Goal: Task Accomplishment & Management: Manage account settings

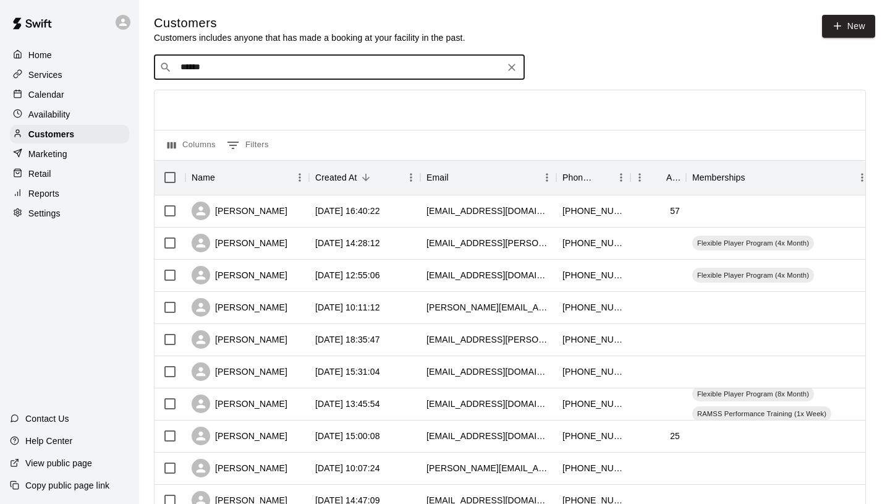
click at [38, 96] on p "Calendar" at bounding box center [46, 94] width 36 height 12
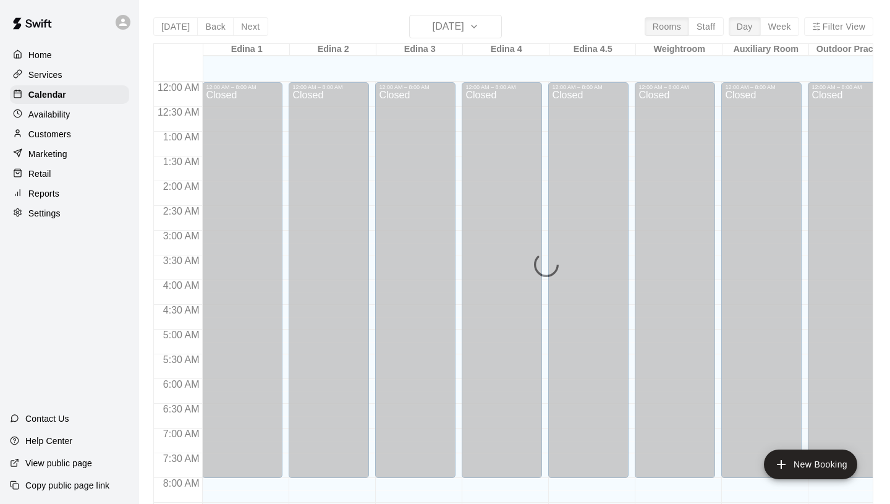
scroll to position [602, 0]
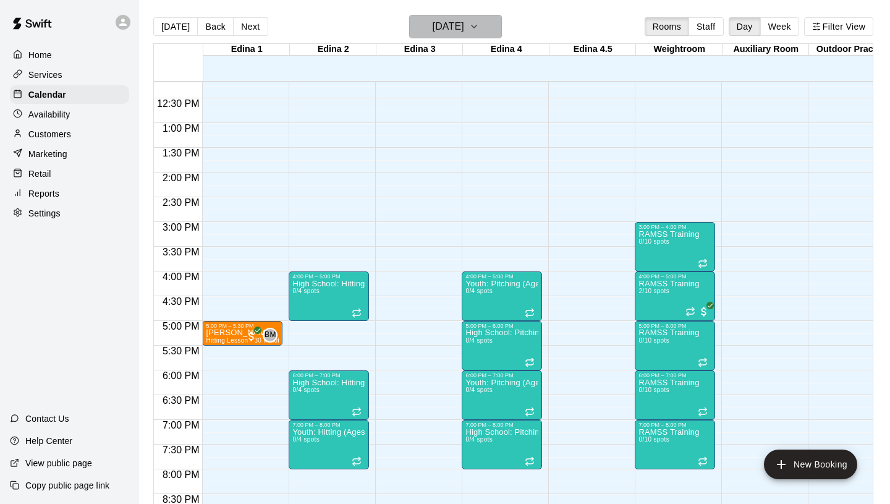
click at [463, 26] on h6 "[DATE]" at bounding box center [449, 26] width 32 height 17
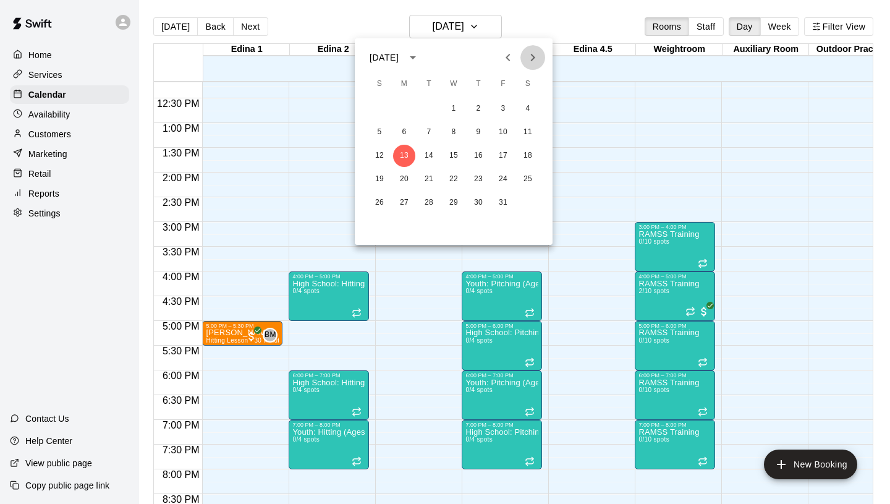
click at [532, 62] on icon "Next month" at bounding box center [532, 57] width 15 height 15
click at [408, 130] on button "3" at bounding box center [404, 132] width 22 height 22
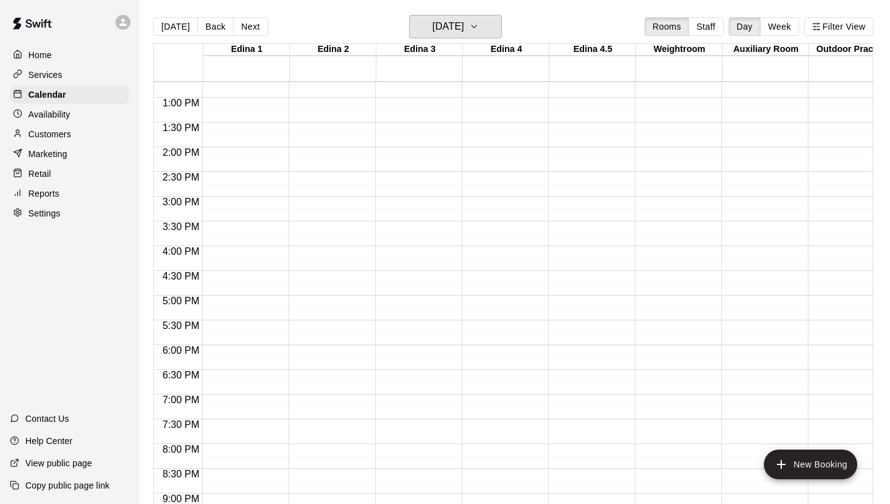
scroll to position [627, 0]
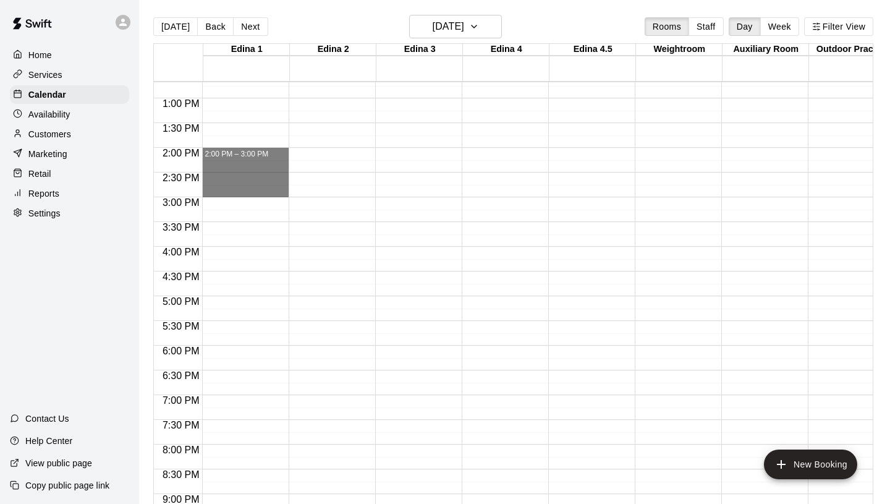
drag, startPoint x: 233, startPoint y: 149, endPoint x: 237, endPoint y: 189, distance: 39.7
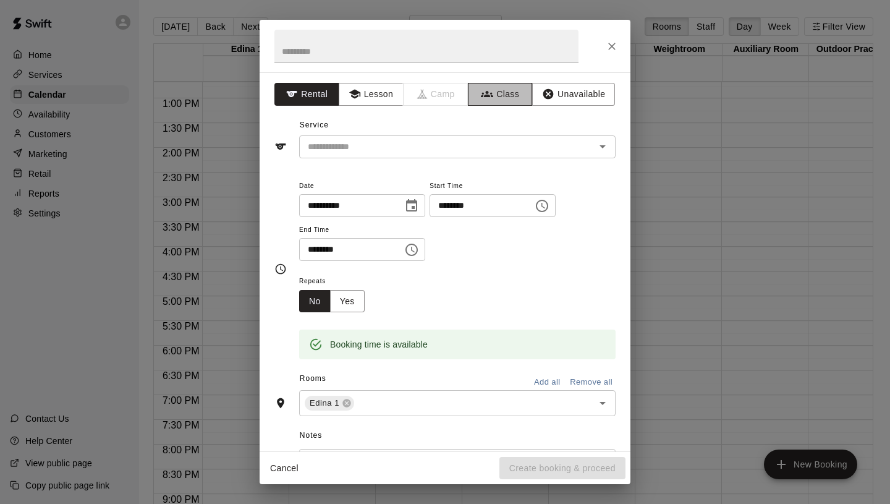
click at [503, 92] on button "Class" at bounding box center [500, 94] width 65 height 23
click at [391, 55] on input "text" at bounding box center [426, 46] width 304 height 33
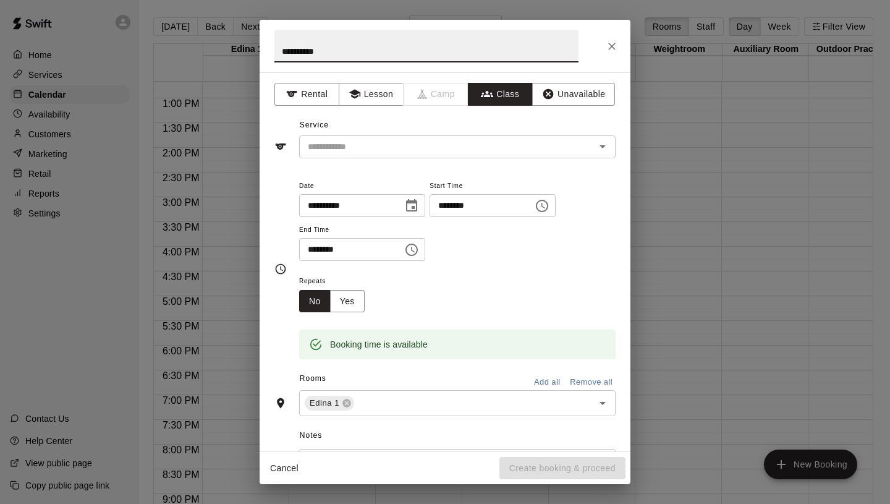
type input "**********"
click at [363, 142] on input "text" at bounding box center [447, 146] width 289 height 15
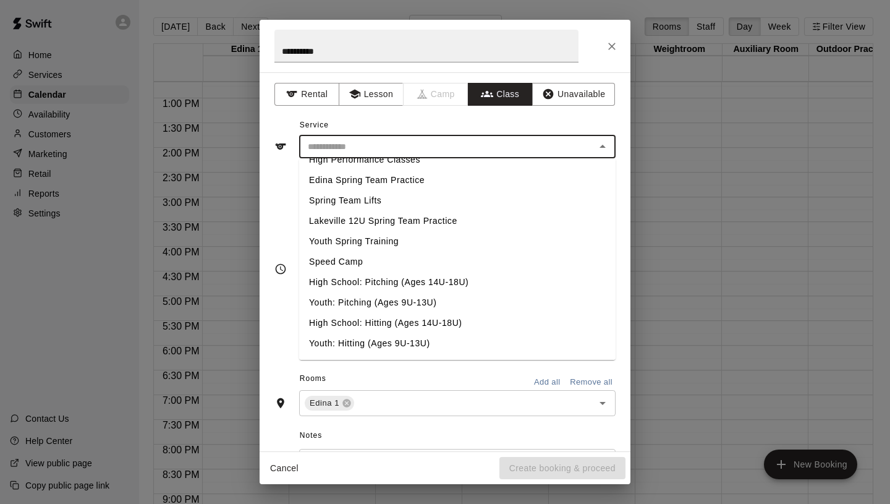
scroll to position [510, 0]
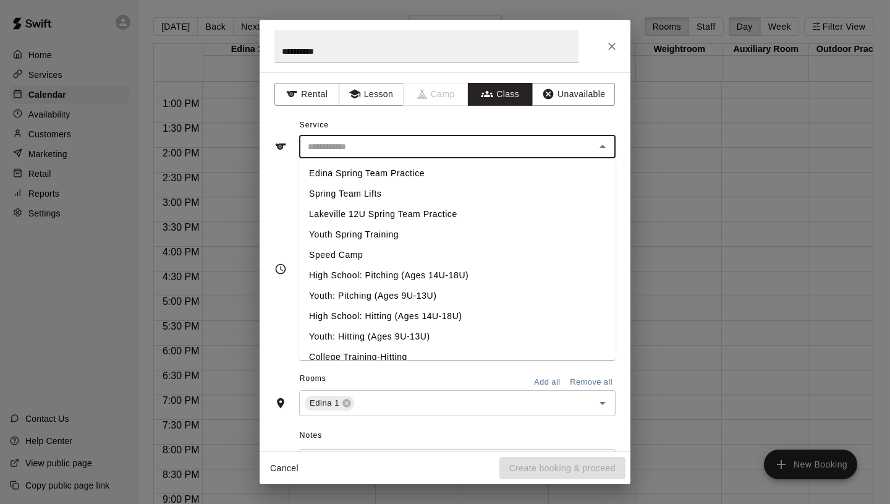
click at [363, 316] on li "High School: Hitting (Ages 14U-18U)" at bounding box center [457, 316] width 317 height 20
type input "**********"
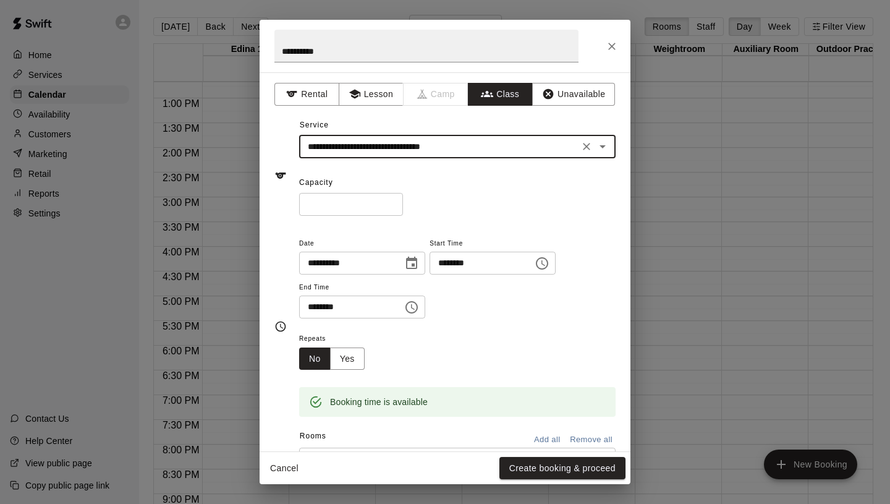
click at [414, 261] on icon "Choose date, selected date is Nov 3, 2025" at bounding box center [411, 263] width 15 height 15
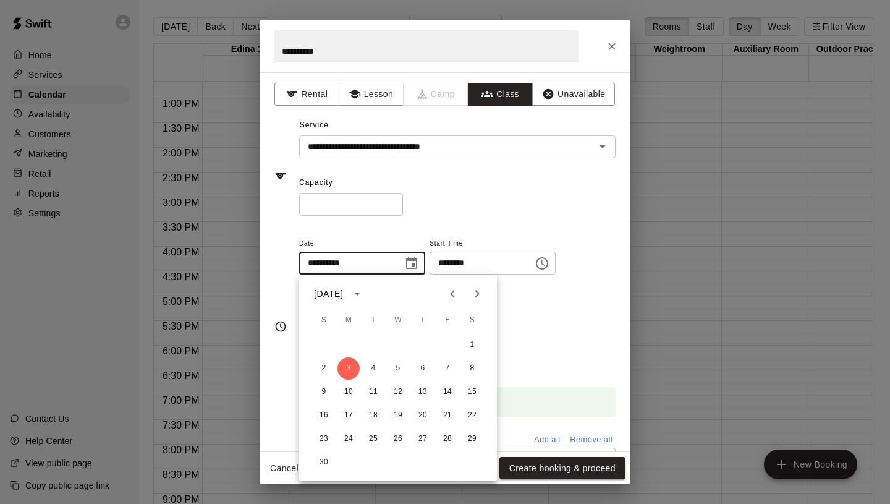
click at [414, 261] on icon "Choose date, selected date is Nov 3, 2025" at bounding box center [411, 263] width 15 height 15
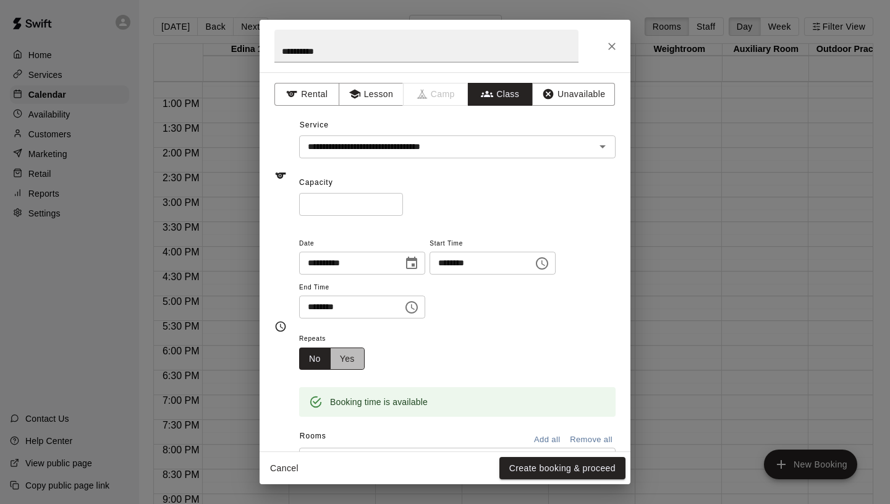
click at [347, 354] on button "Yes" at bounding box center [347, 358] width 35 height 23
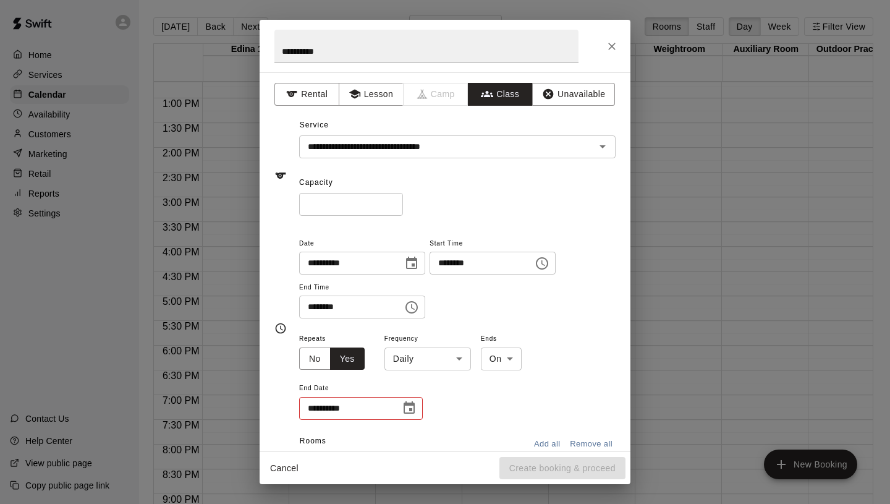
scroll to position [6, 0]
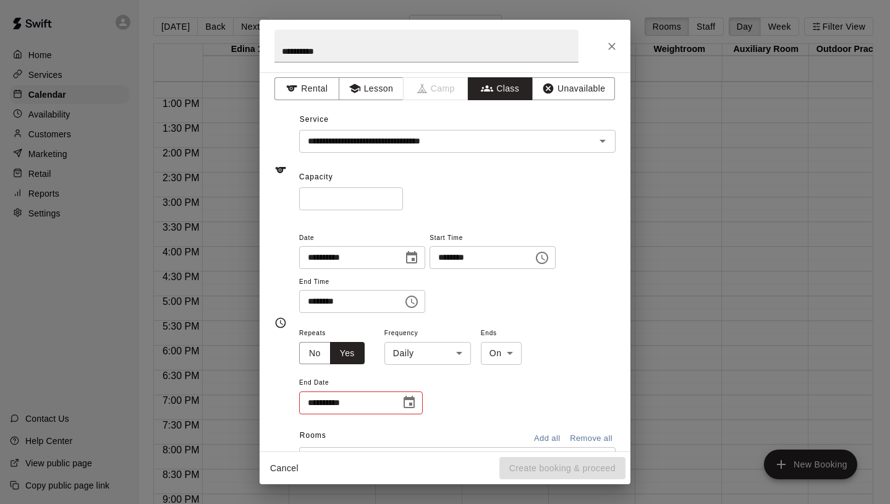
click at [414, 404] on icon "Choose date" at bounding box center [409, 402] width 11 height 12
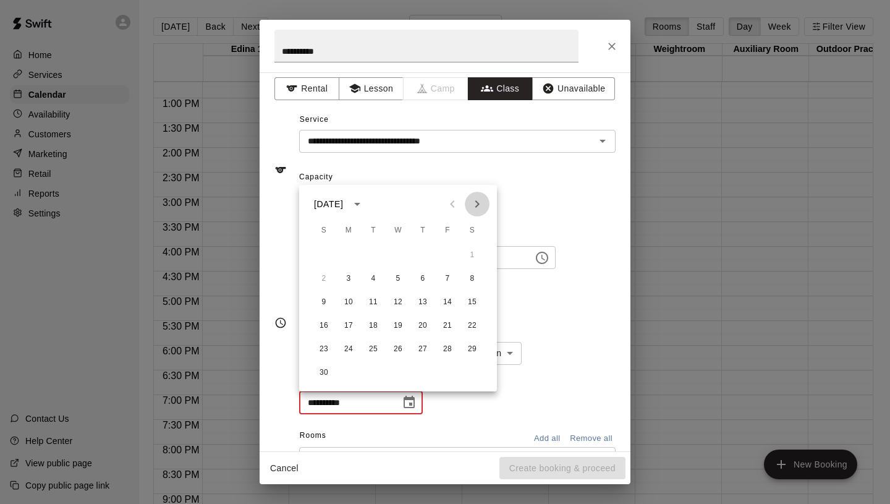
click at [478, 206] on icon "Next month" at bounding box center [477, 204] width 15 height 15
click at [350, 346] on button "29" at bounding box center [349, 349] width 22 height 22
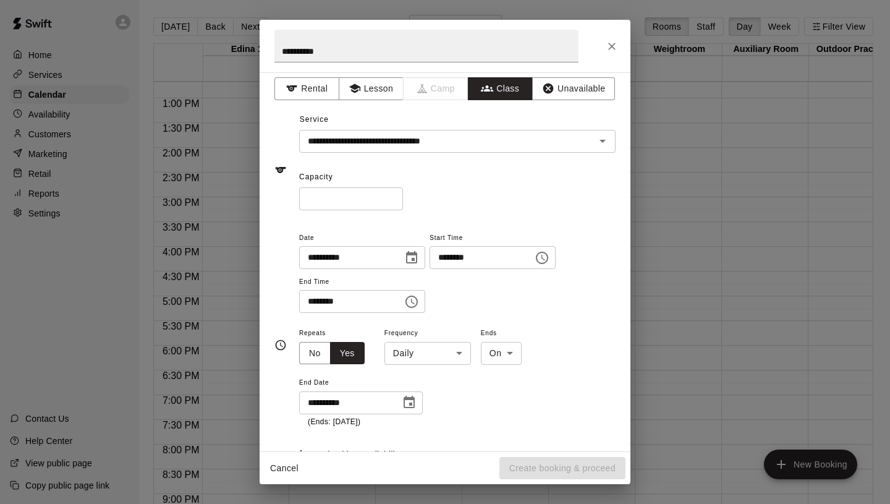
type input "**********"
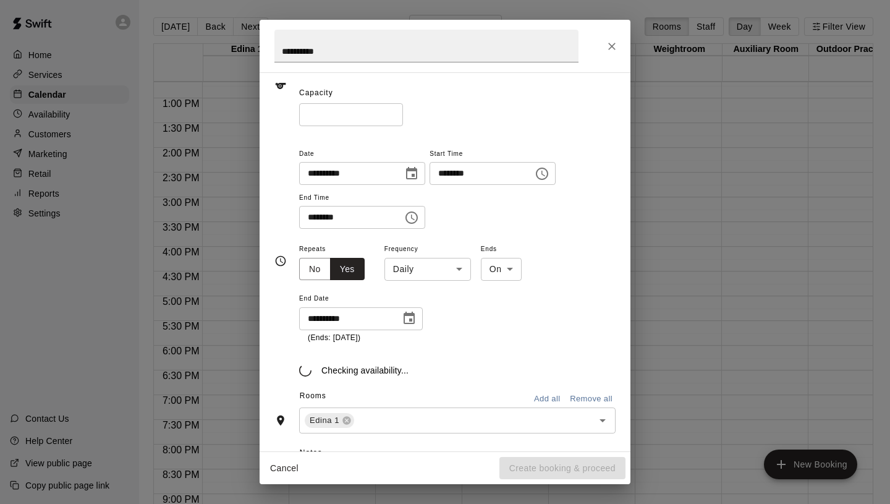
scroll to position [89, 0]
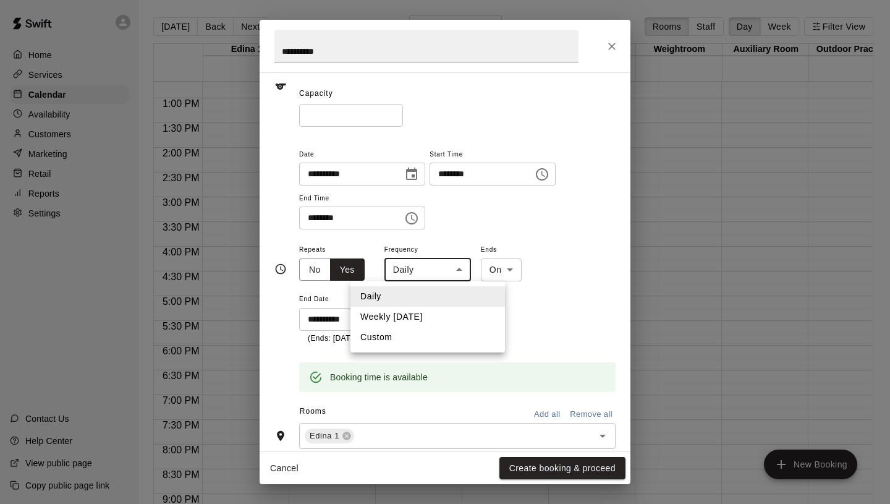
click at [425, 274] on body "Home Services Calendar Availability Customers Marketing Retail Reports Settings…" at bounding box center [445, 262] width 890 height 524
click at [397, 318] on li "Weekly [DATE]" at bounding box center [428, 317] width 155 height 20
type input "******"
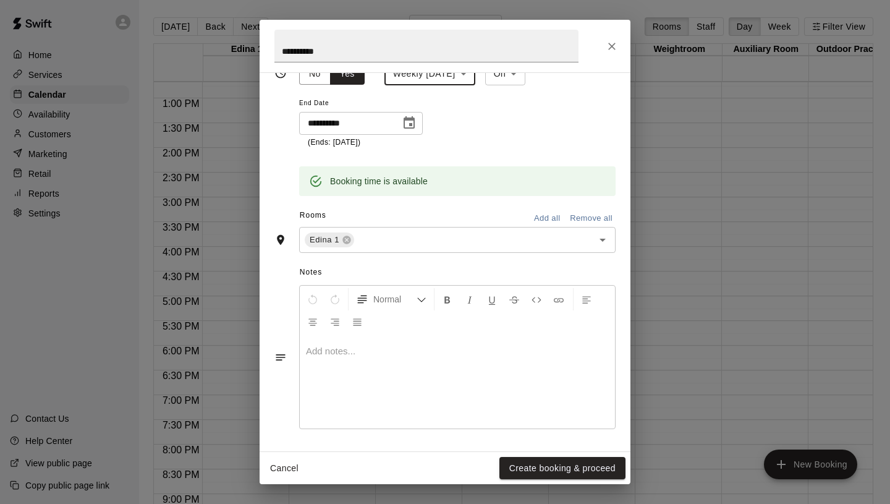
scroll to position [0, 0]
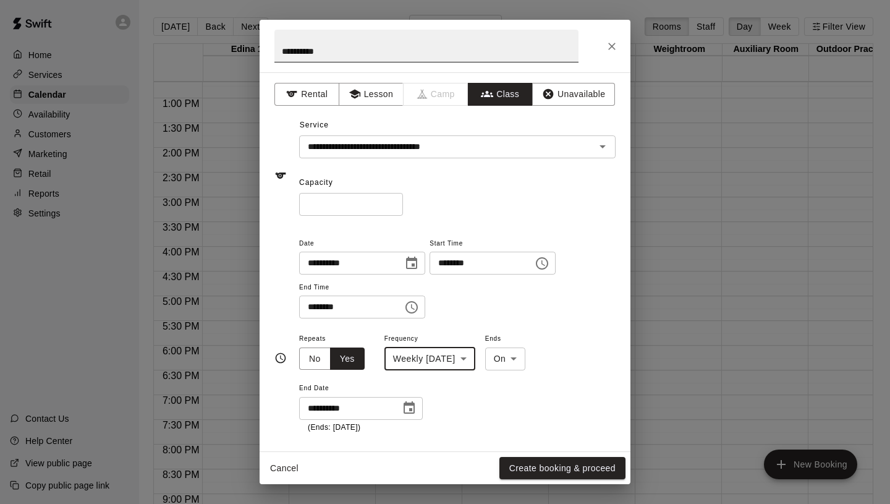
click at [287, 52] on input "**********" at bounding box center [426, 46] width 304 height 33
click at [310, 52] on input "**********" at bounding box center [426, 46] width 304 height 33
click at [449, 52] on input "**********" at bounding box center [426, 46] width 304 height 33
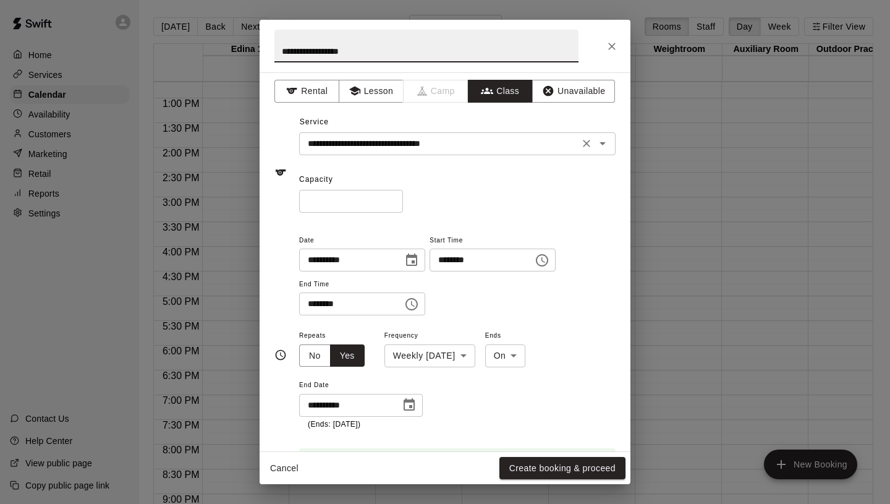
type input "**********"
click at [479, 143] on input "**********" at bounding box center [439, 143] width 273 height 15
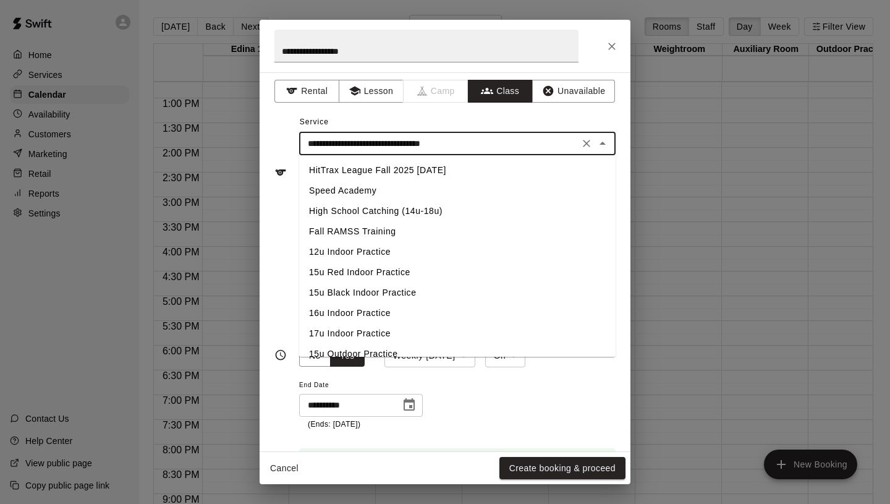
click at [479, 143] on input "**********" at bounding box center [439, 143] width 273 height 15
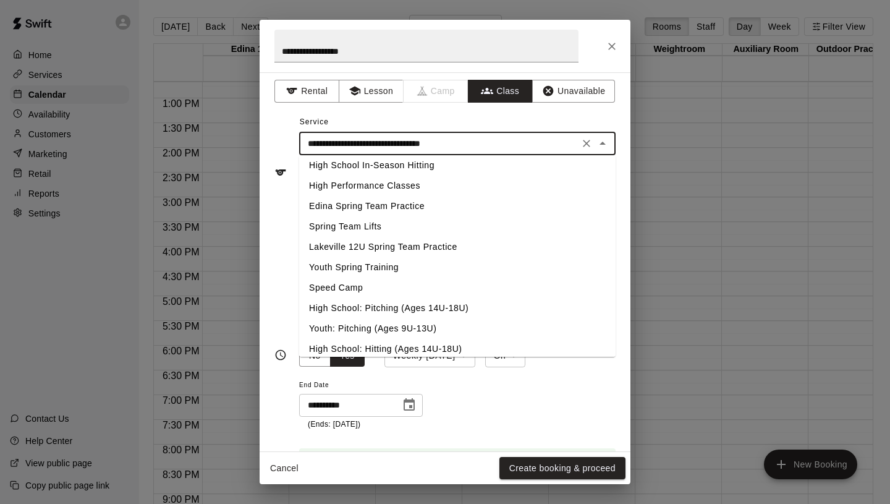
scroll to position [522, 0]
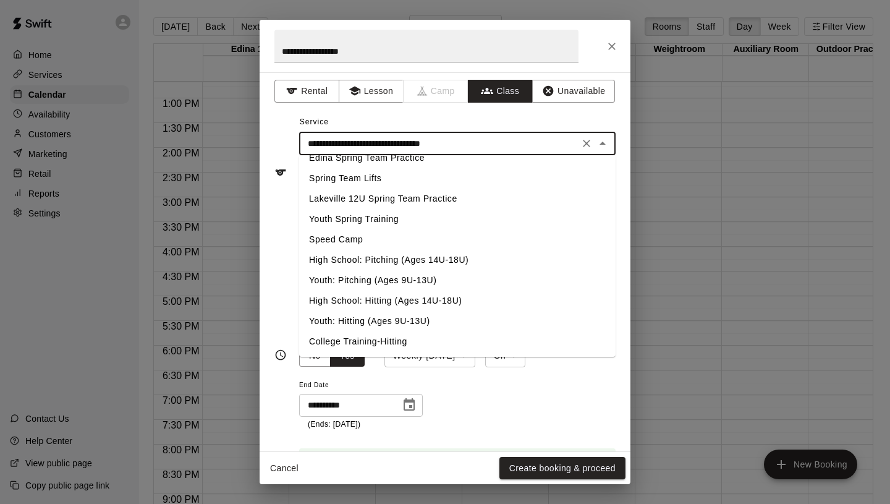
click at [465, 395] on div "**********" at bounding box center [457, 379] width 317 height 103
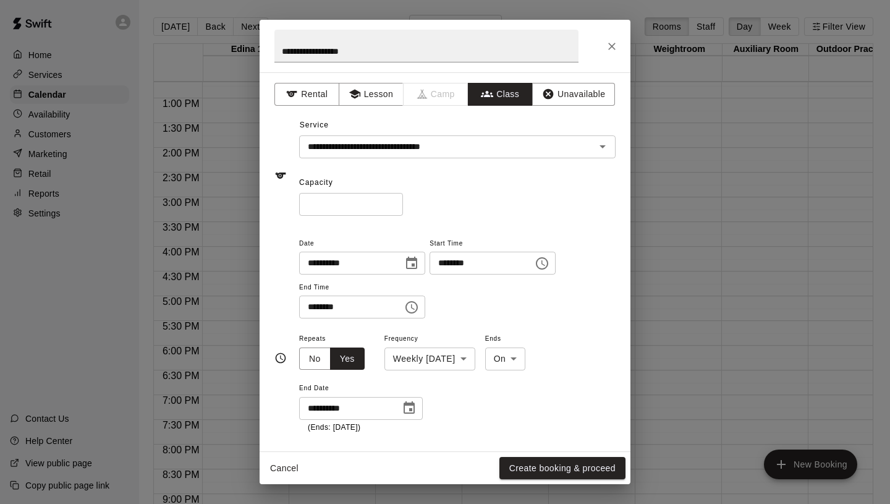
scroll to position [1, 0]
click at [394, 202] on input "*" at bounding box center [351, 203] width 104 height 23
type input "*"
click at [394, 202] on input "*" at bounding box center [351, 203] width 104 height 23
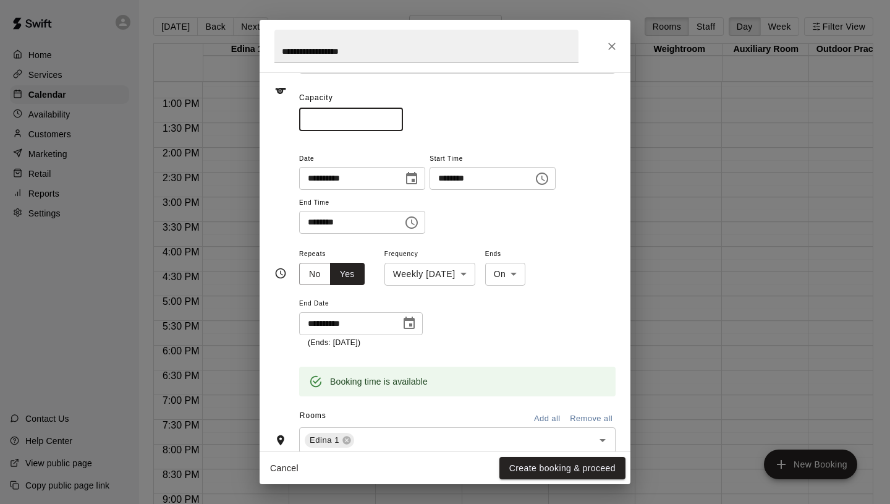
scroll to position [18, 0]
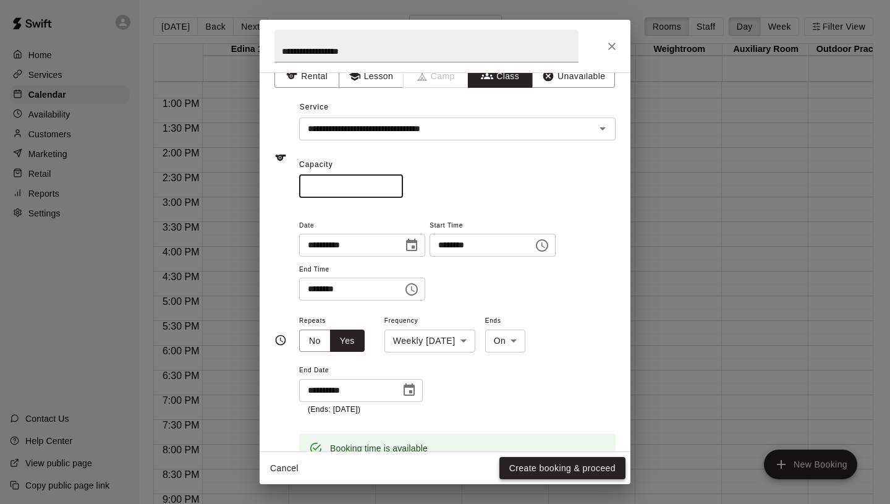
click at [543, 467] on button "Create booking & proceed" at bounding box center [562, 468] width 126 height 23
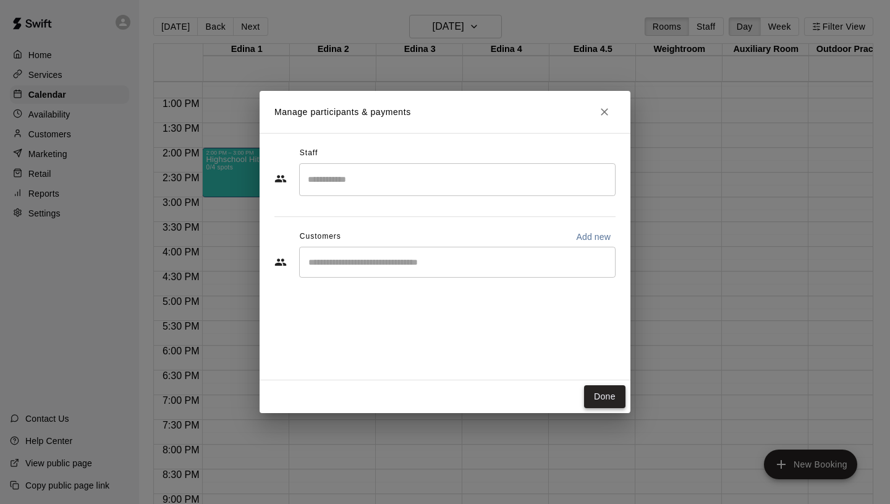
click at [613, 398] on button "Done" at bounding box center [604, 396] width 41 height 23
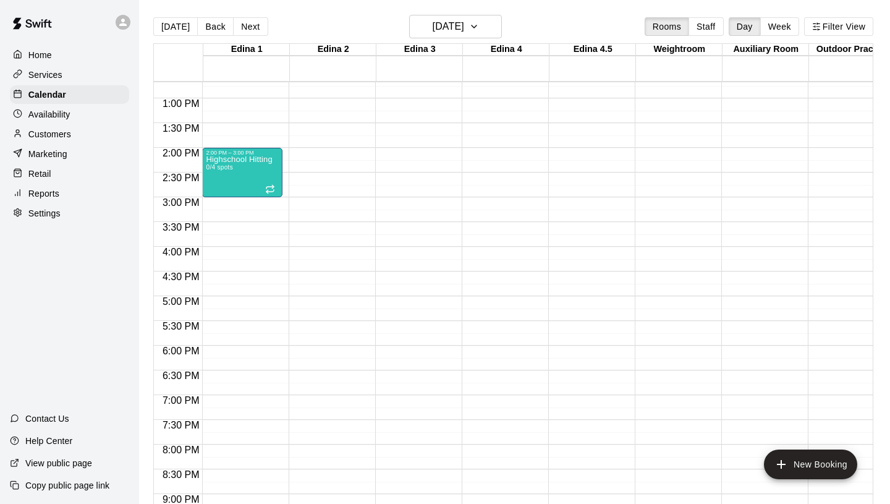
scroll to position [549, 0]
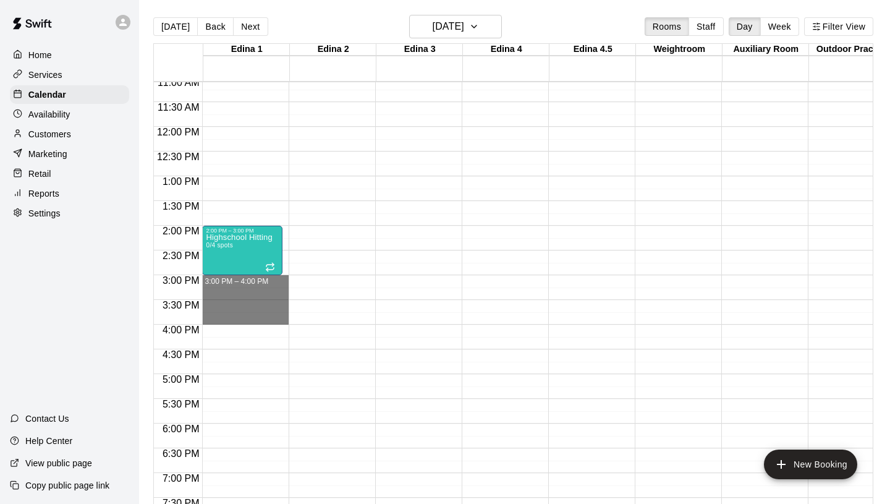
drag, startPoint x: 220, startPoint y: 278, endPoint x: 223, endPoint y: 319, distance: 41.5
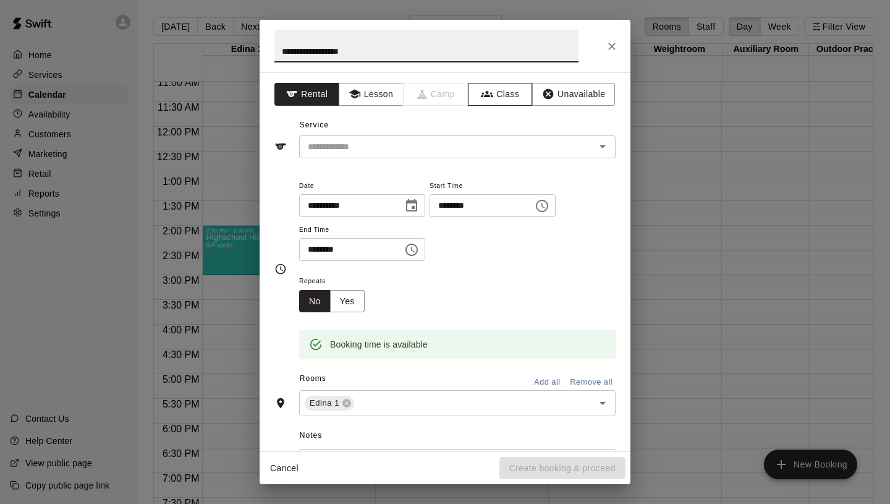
type input "**********"
click at [496, 91] on button "Class" at bounding box center [500, 94] width 65 height 23
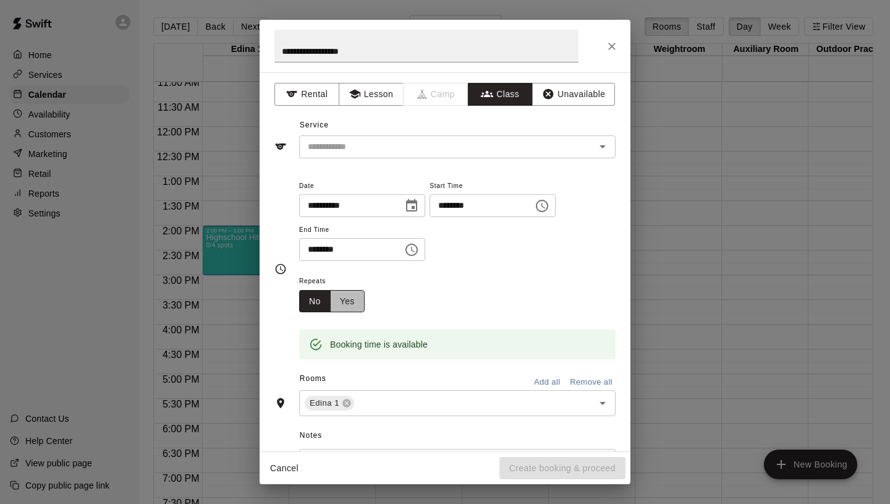
click at [349, 304] on button "Yes" at bounding box center [347, 301] width 35 height 23
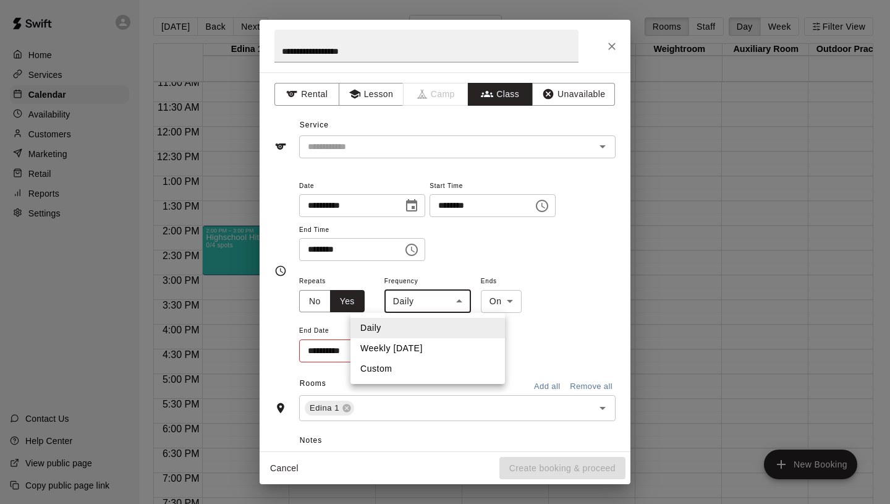
click at [440, 312] on body "Home Services Calendar Availability Customers Marketing Retail Reports Settings…" at bounding box center [445, 262] width 890 height 524
click at [422, 344] on li "Weekly [DATE]" at bounding box center [428, 348] width 155 height 20
type input "******"
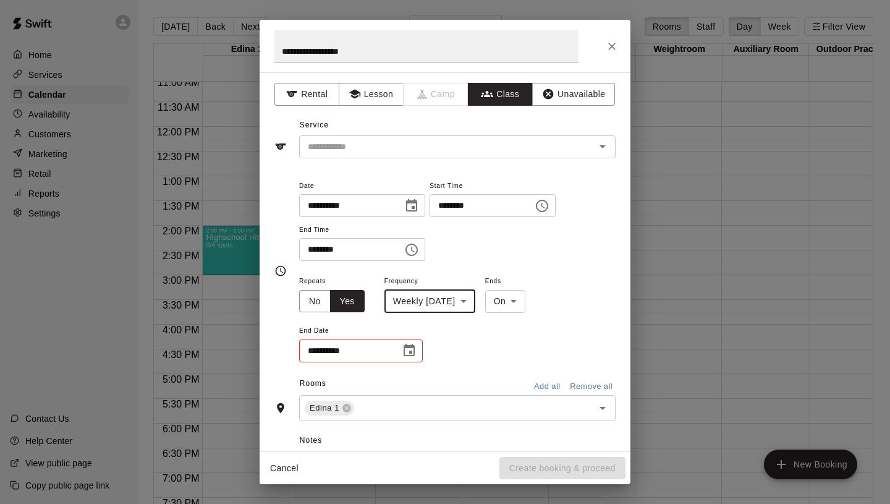
click at [407, 348] on icon "Choose date" at bounding box center [409, 350] width 15 height 15
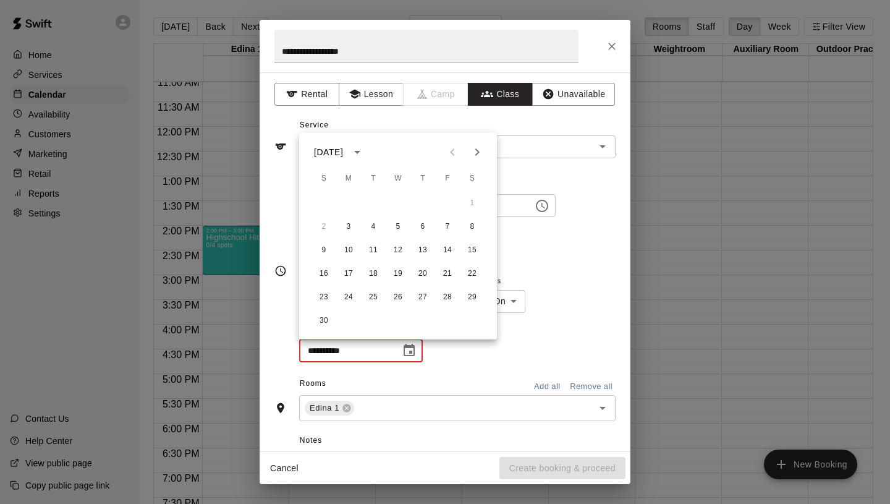
click at [480, 155] on icon "Next month" at bounding box center [477, 152] width 15 height 15
click at [341, 295] on button "29" at bounding box center [349, 297] width 22 height 22
type input "**********"
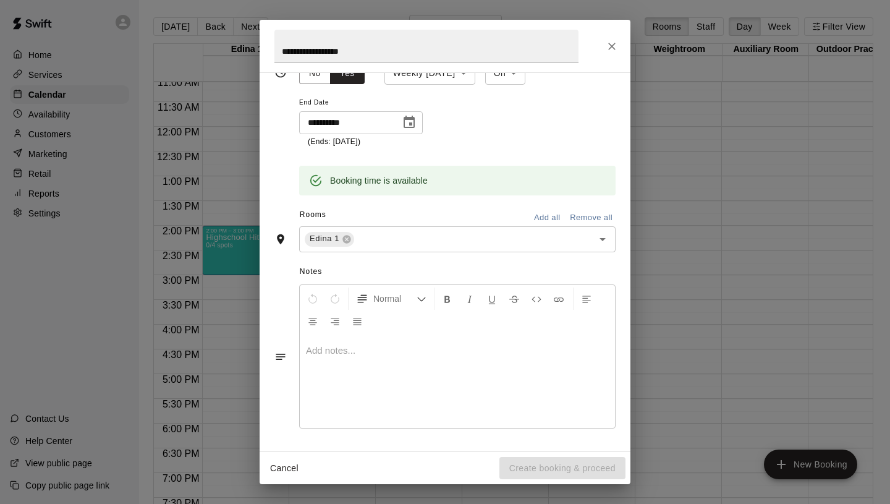
scroll to position [0, 0]
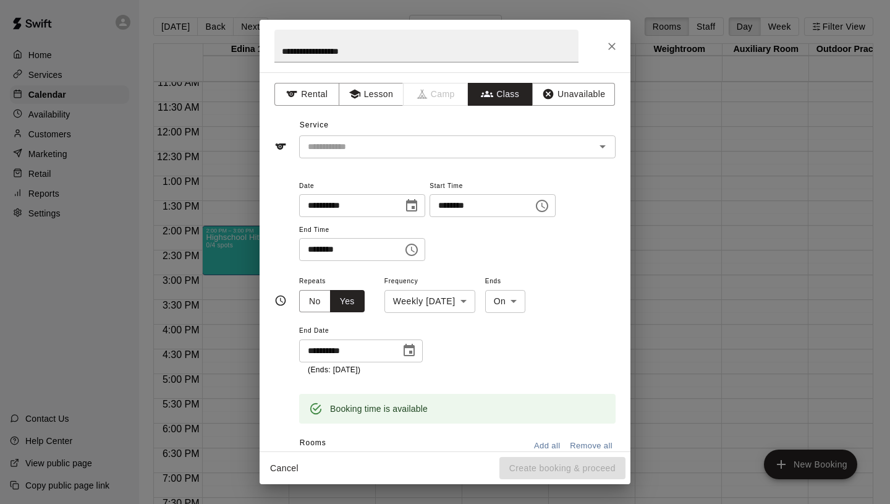
click at [369, 145] on input "text" at bounding box center [447, 146] width 289 height 15
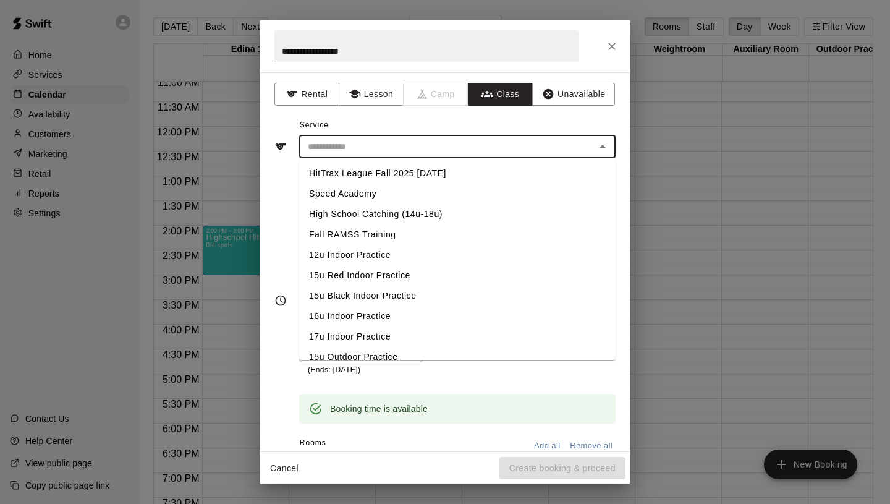
scroll to position [522, 0]
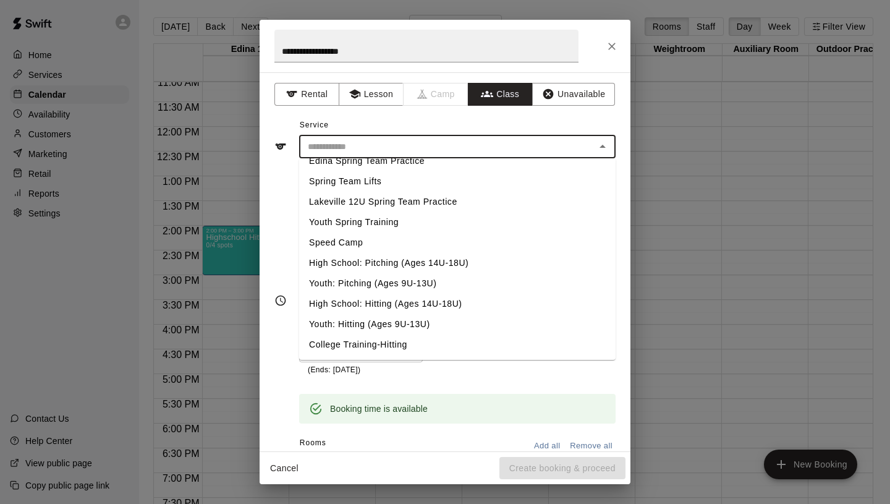
click at [354, 300] on li "High School: Hitting (Ages 14U-18U)" at bounding box center [457, 304] width 317 height 20
type input "**********"
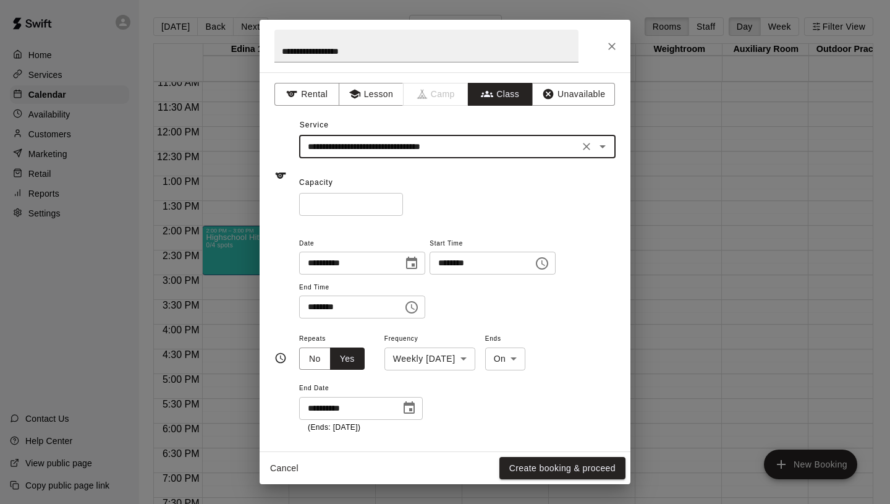
click at [393, 202] on input "*" at bounding box center [351, 204] width 104 height 23
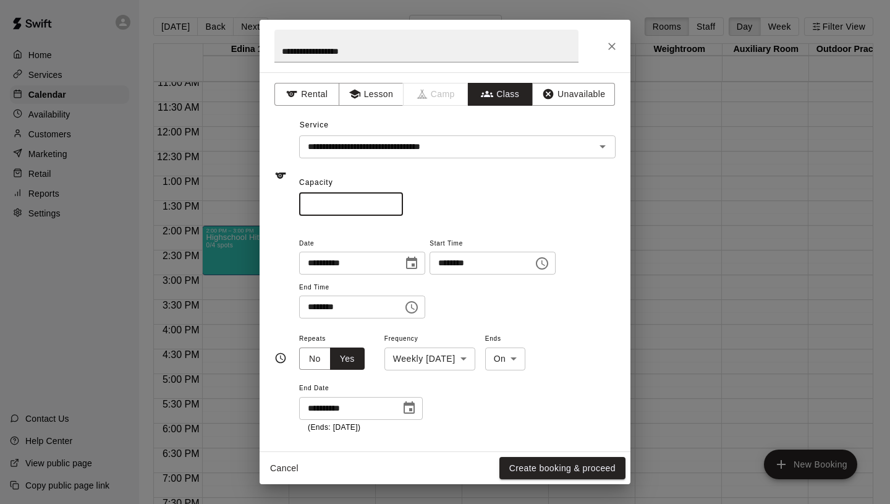
click at [393, 202] on input "*" at bounding box center [351, 204] width 104 height 23
type input "*"
click at [393, 202] on input "*" at bounding box center [351, 204] width 104 height 23
click at [449, 202] on div "* ​" at bounding box center [457, 204] width 317 height 23
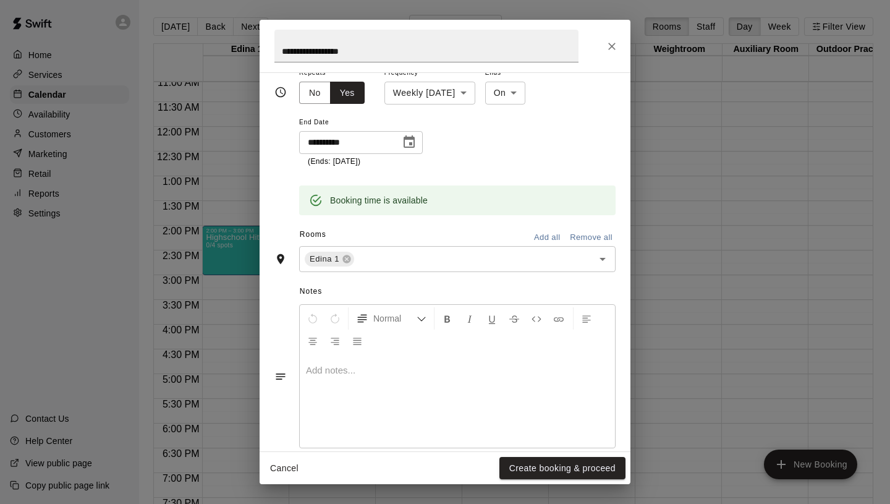
scroll to position [286, 0]
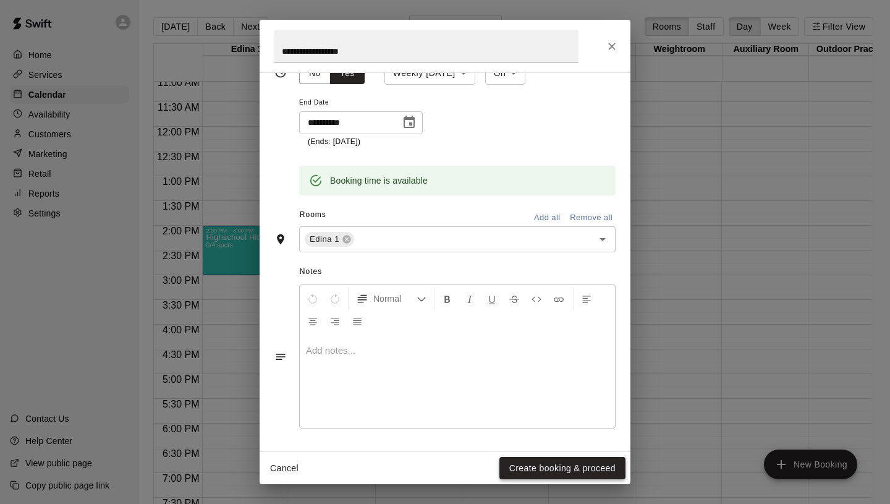
click at [538, 465] on button "Create booking & proceed" at bounding box center [562, 468] width 126 height 23
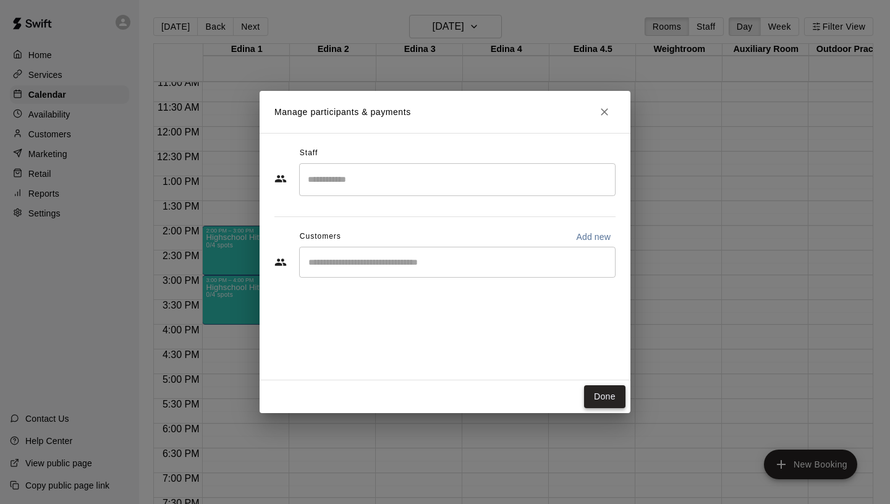
click at [612, 399] on button "Done" at bounding box center [604, 396] width 41 height 23
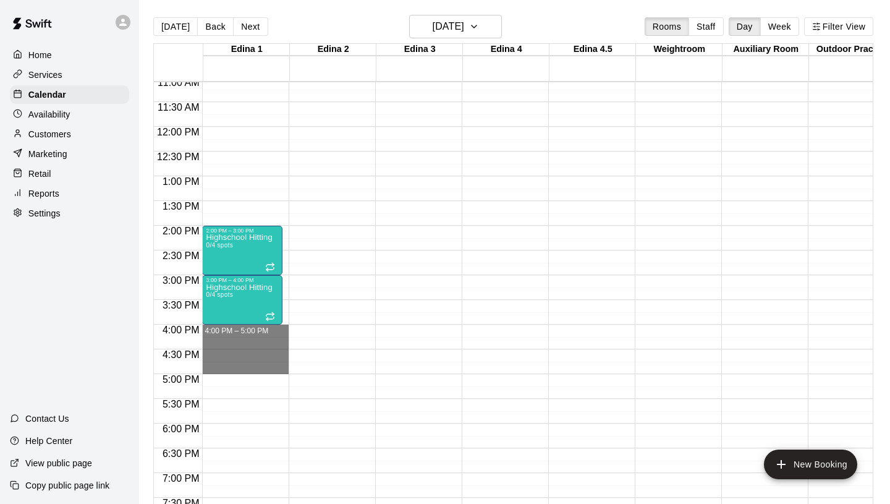
drag, startPoint x: 234, startPoint y: 326, endPoint x: 236, endPoint y: 370, distance: 43.3
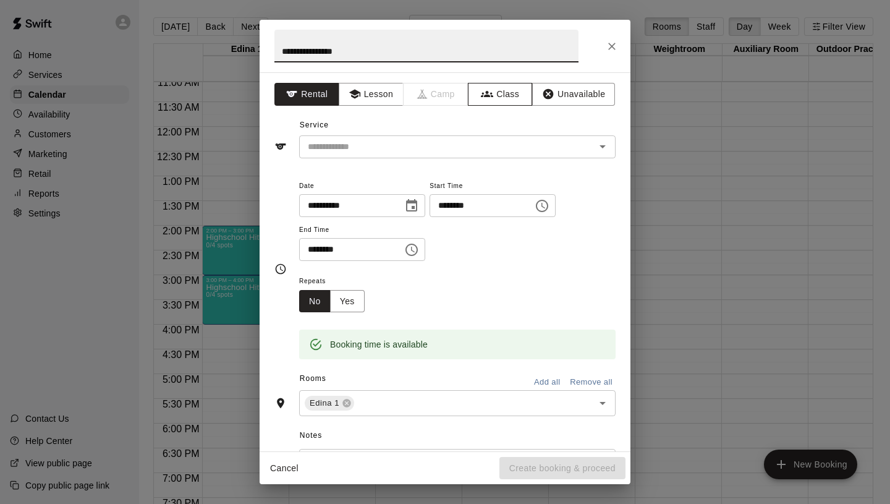
type input "**********"
click at [497, 99] on button "Class" at bounding box center [500, 94] width 65 height 23
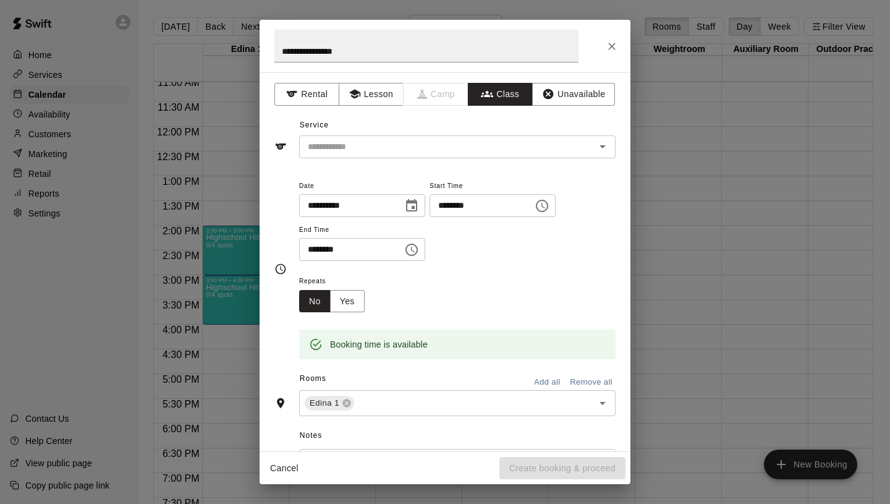
click at [407, 154] on input "text" at bounding box center [447, 146] width 289 height 15
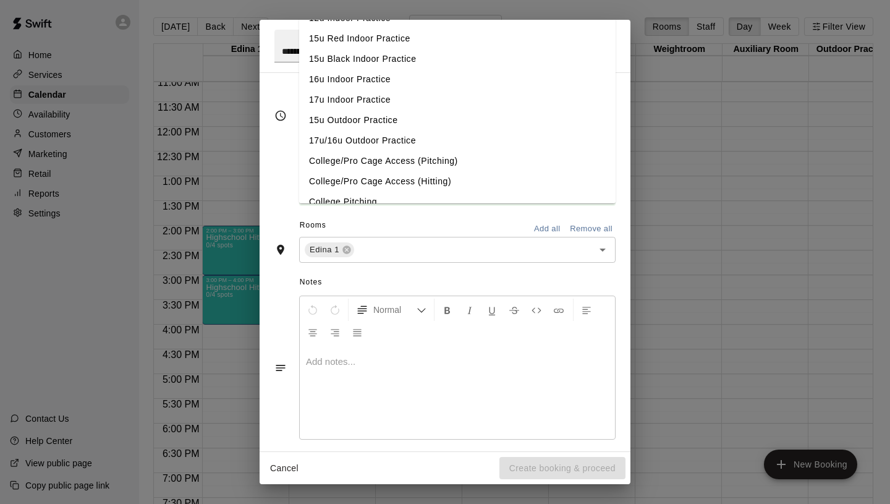
scroll to position [164, 0]
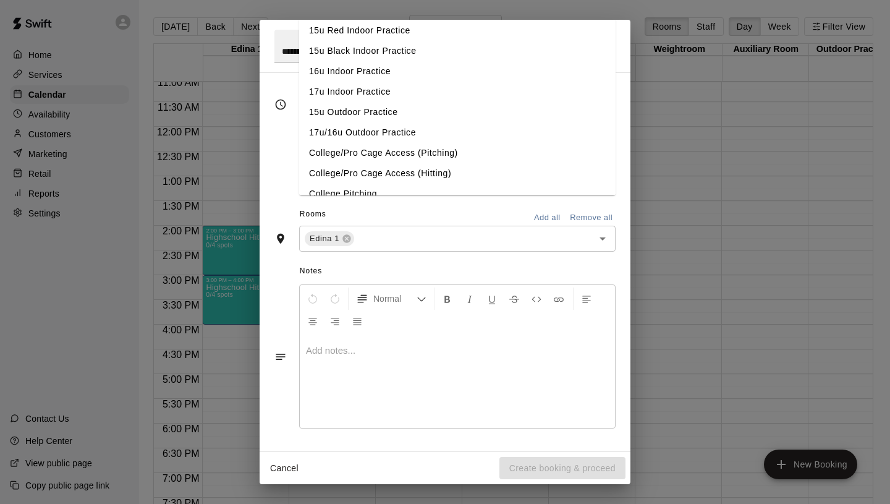
click at [341, 267] on span "Notes" at bounding box center [458, 271] width 316 height 20
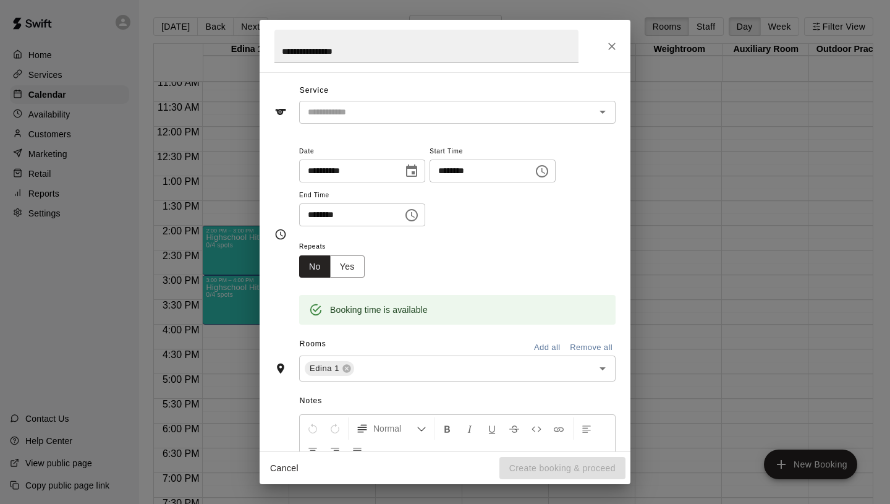
scroll to position [35, 0]
click at [356, 273] on button "Yes" at bounding box center [347, 266] width 35 height 23
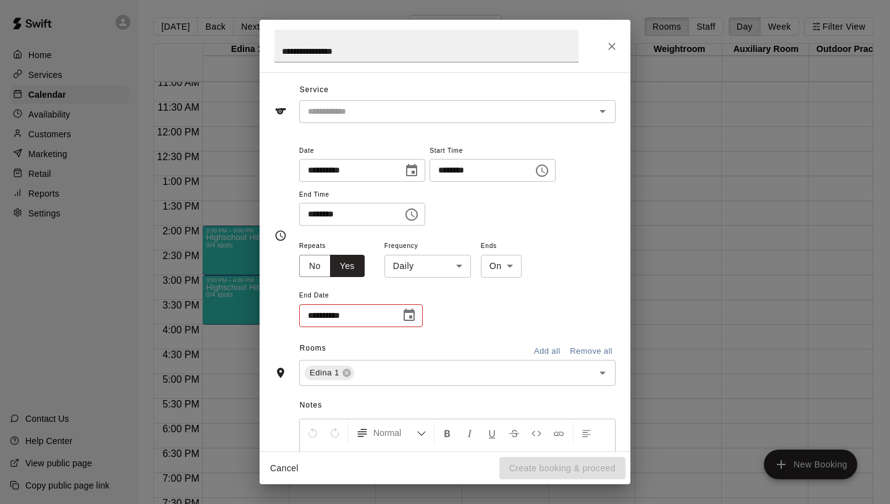
click at [408, 315] on icon "Choose date" at bounding box center [409, 315] width 15 height 15
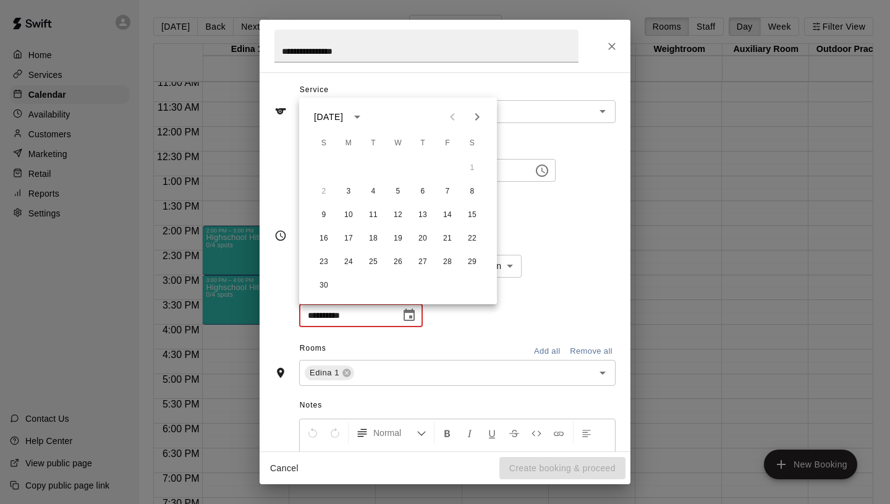
click at [480, 123] on icon "Next month" at bounding box center [477, 116] width 15 height 15
click at [354, 258] on button "29" at bounding box center [349, 262] width 22 height 22
type input "**********"
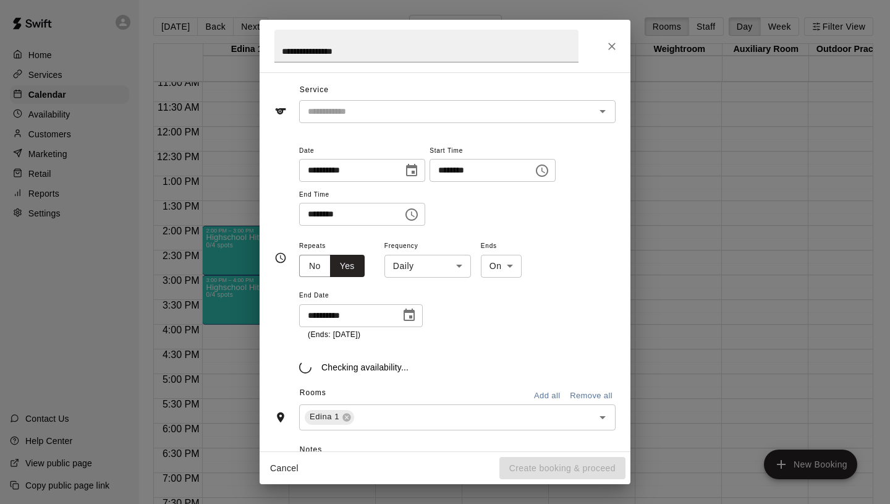
click at [435, 269] on body "Home Services Calendar Availability Customers Marketing Retail Reports Settings…" at bounding box center [445, 262] width 890 height 524
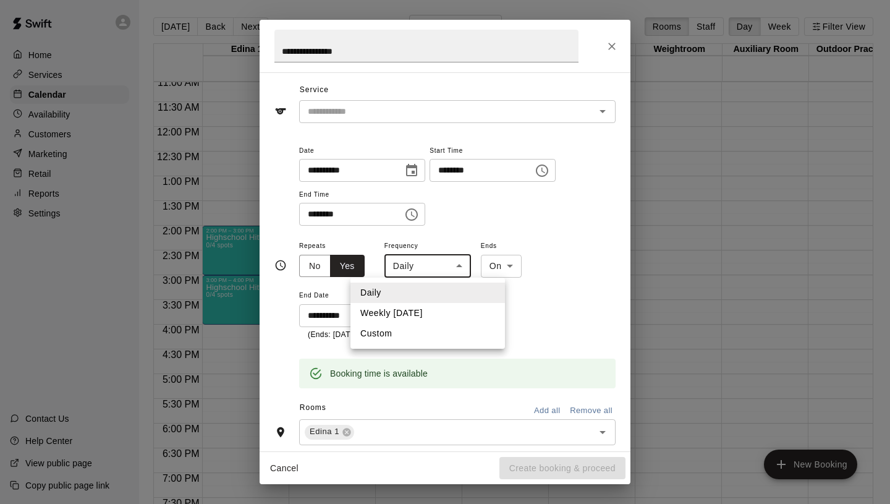
click at [428, 313] on li "Weekly [DATE]" at bounding box center [428, 313] width 155 height 20
type input "******"
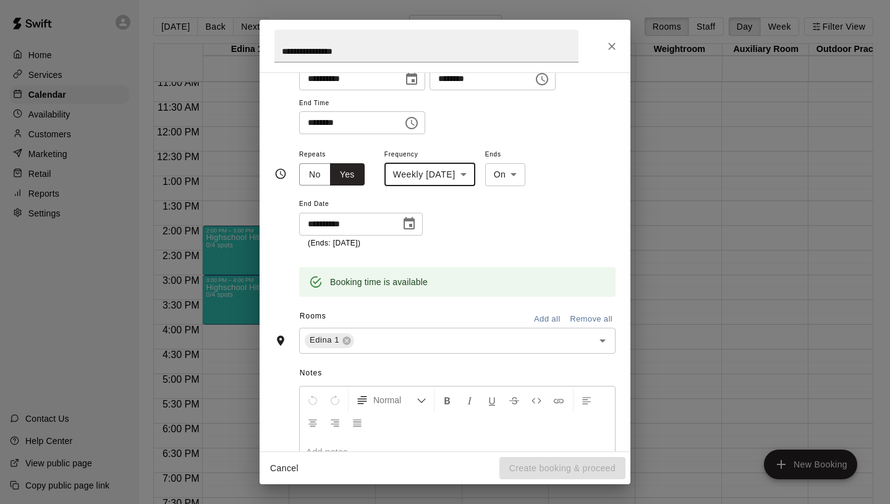
scroll to position [0, 0]
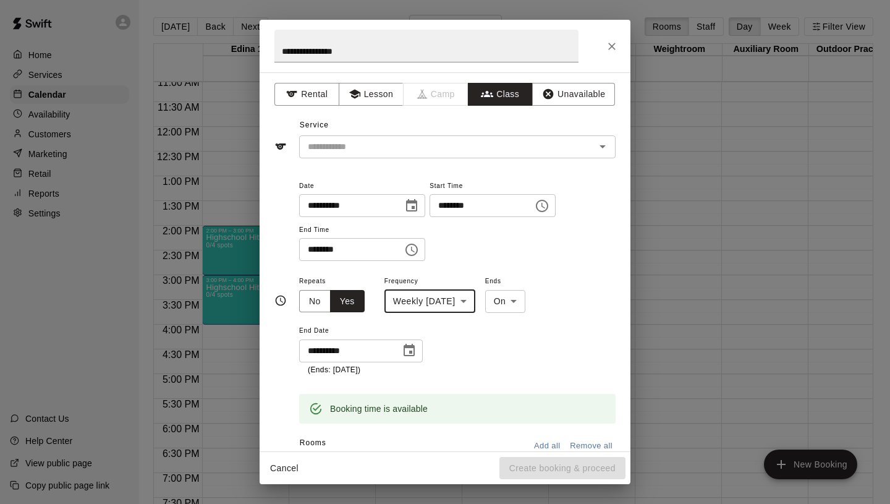
click at [394, 147] on input "text" at bounding box center [447, 146] width 289 height 15
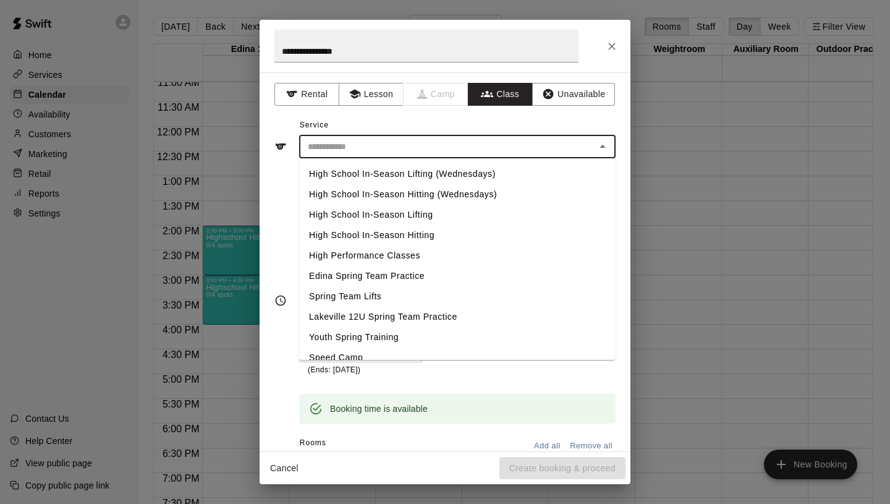
scroll to position [522, 0]
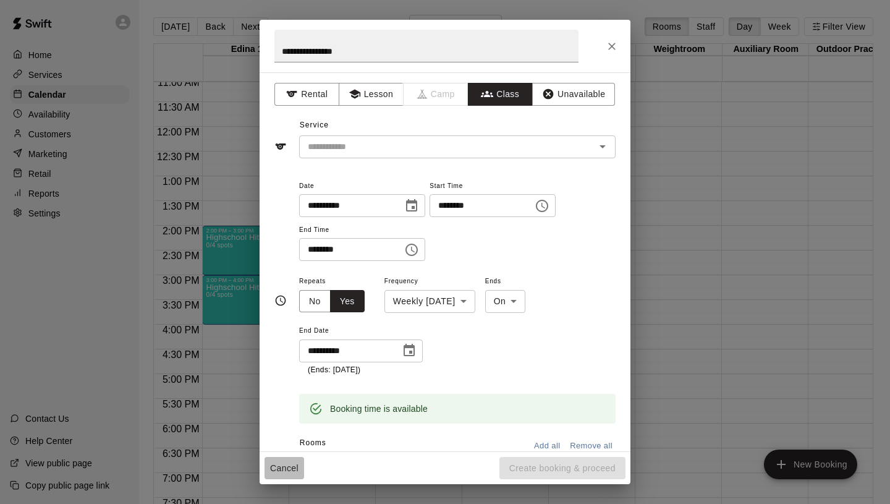
click at [288, 465] on button "Cancel" at bounding box center [285, 468] width 40 height 23
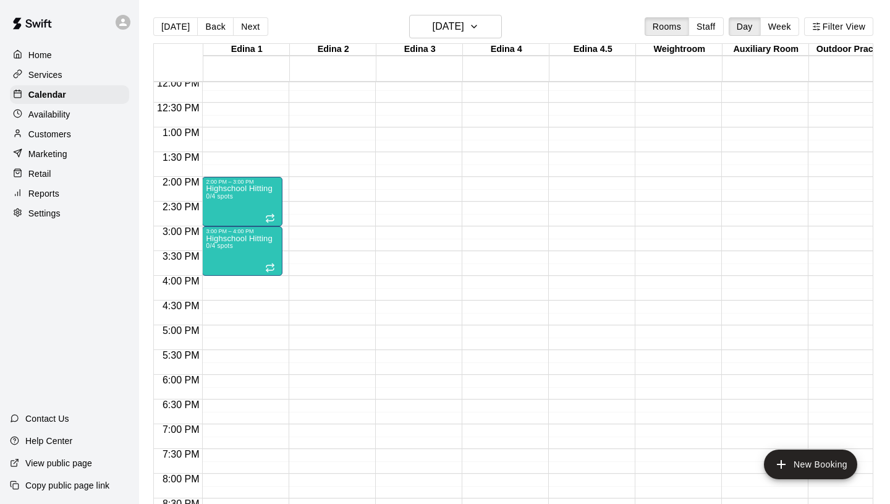
scroll to position [598, 0]
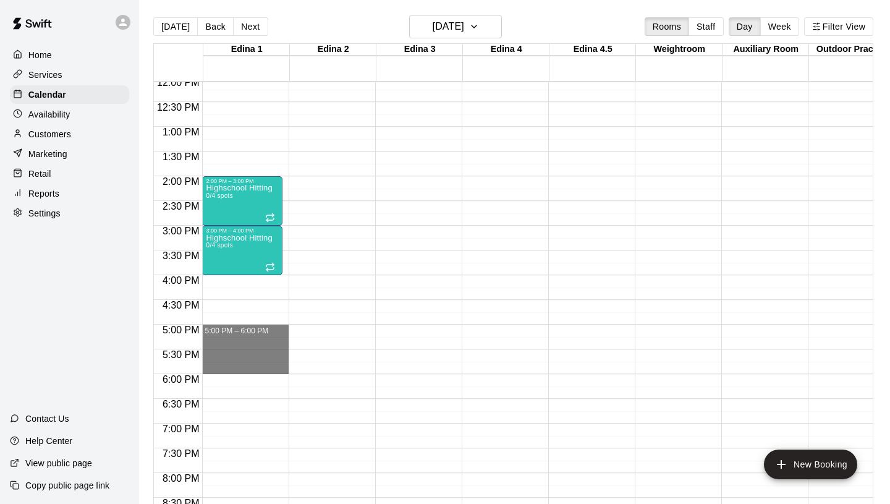
drag, startPoint x: 218, startPoint y: 329, endPoint x: 226, endPoint y: 372, distance: 43.3
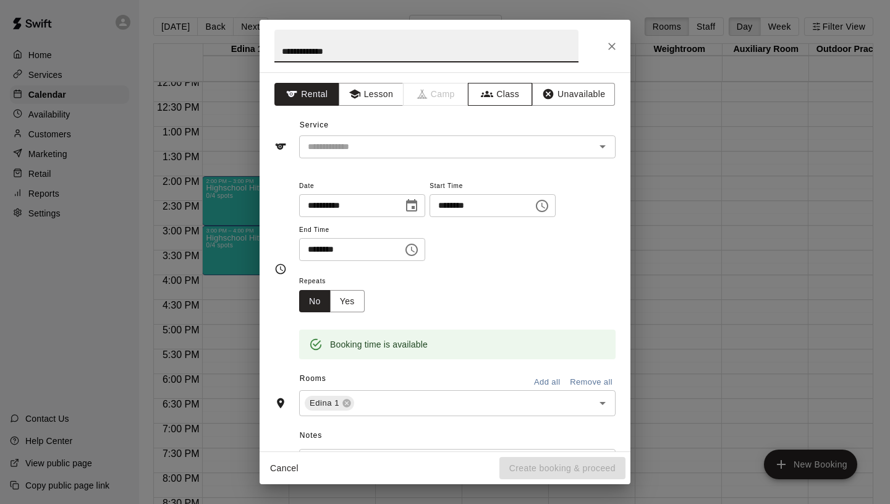
type input "**********"
click at [501, 98] on button "Class" at bounding box center [500, 94] width 65 height 23
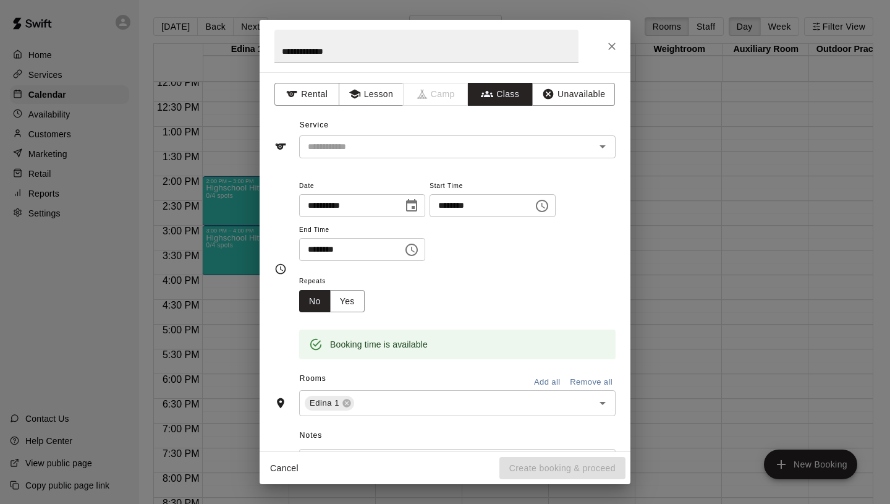
click at [404, 157] on div "​" at bounding box center [457, 146] width 317 height 23
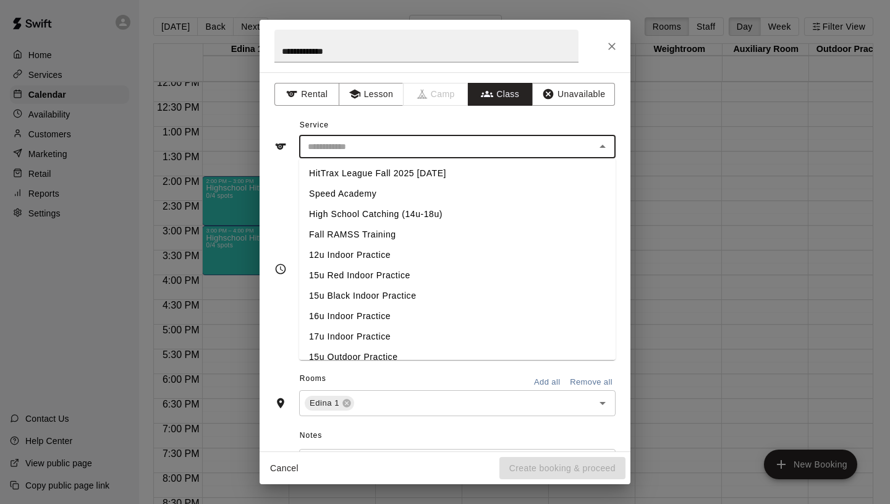
scroll to position [522, 0]
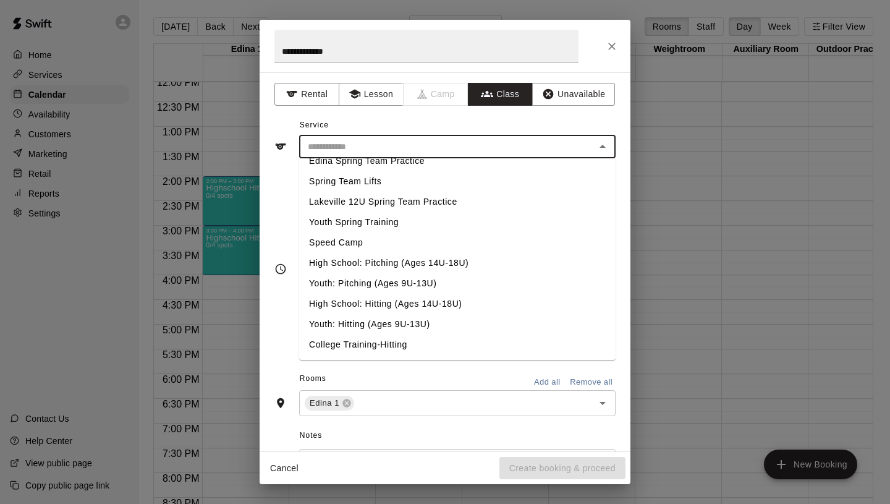
click at [367, 323] on li "Youth: Hitting (Ages 9U-13U)" at bounding box center [457, 324] width 317 height 20
type input "**********"
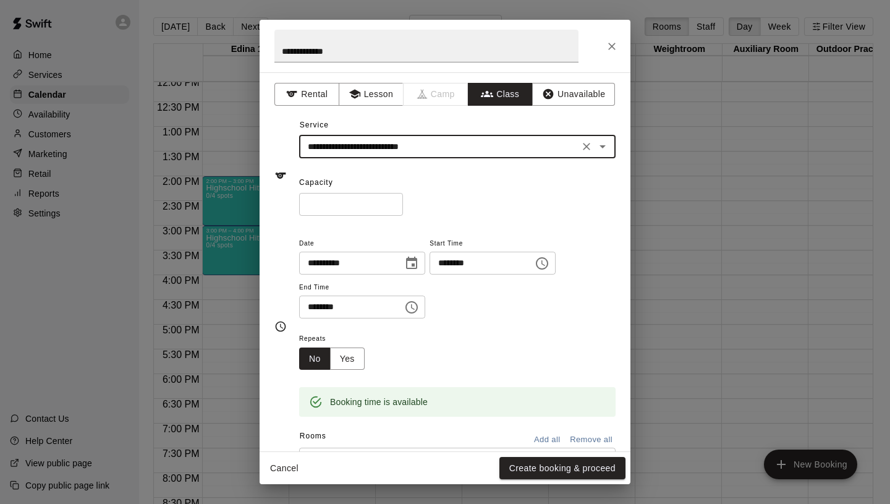
click at [393, 202] on input "*" at bounding box center [351, 204] width 104 height 23
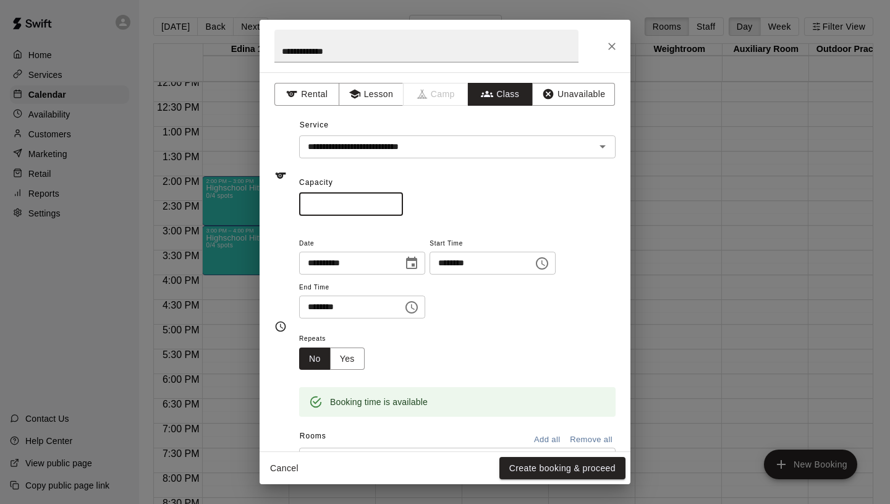
click at [393, 202] on input "*" at bounding box center [351, 204] width 104 height 23
type input "*"
click at [393, 202] on input "*" at bounding box center [351, 204] width 104 height 23
click at [340, 352] on button "Yes" at bounding box center [347, 358] width 35 height 23
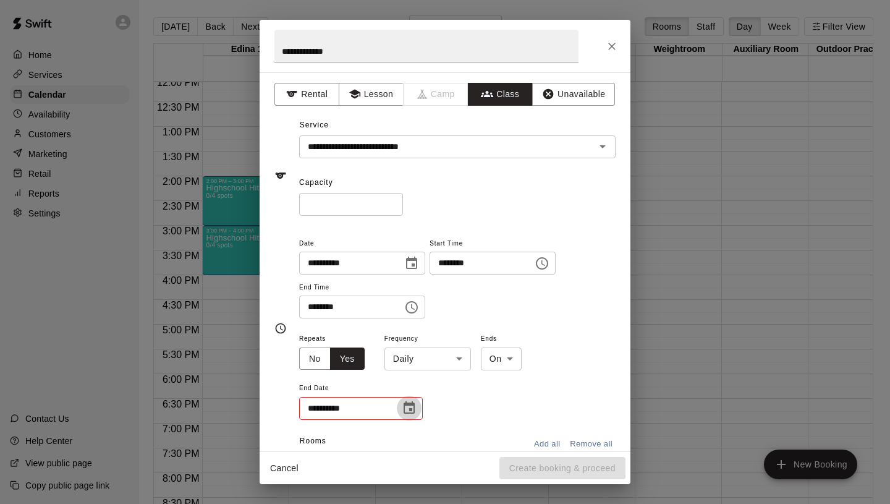
click at [412, 404] on icon "Choose date" at bounding box center [409, 407] width 11 height 12
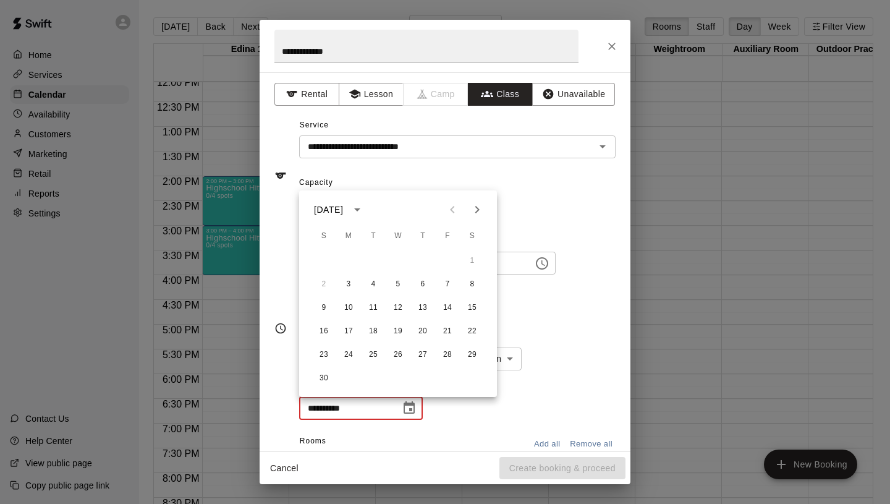
click at [473, 213] on icon "Next month" at bounding box center [477, 209] width 15 height 15
click at [349, 351] on button "29" at bounding box center [349, 355] width 22 height 22
type input "**********"
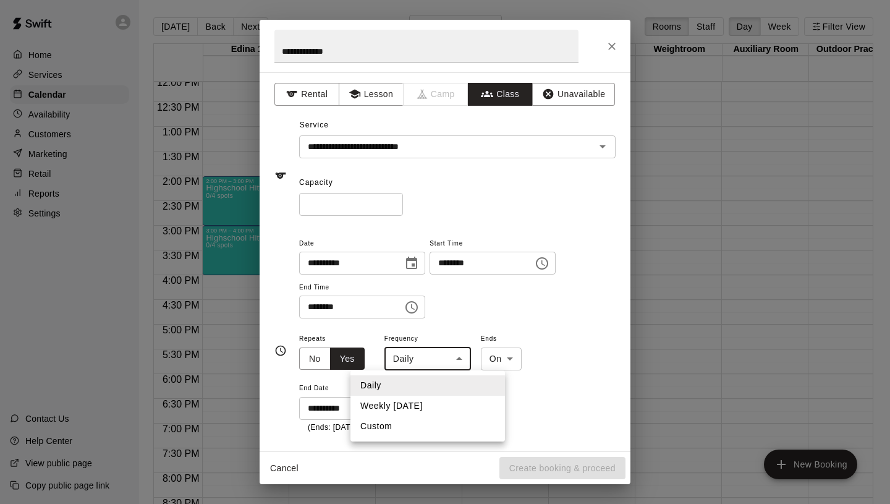
click at [451, 355] on body "Home Services Calendar Availability Customers Marketing Retail Reports Settings…" at bounding box center [445, 262] width 890 height 524
click at [427, 403] on li "Weekly [DATE]" at bounding box center [428, 406] width 155 height 20
type input "******"
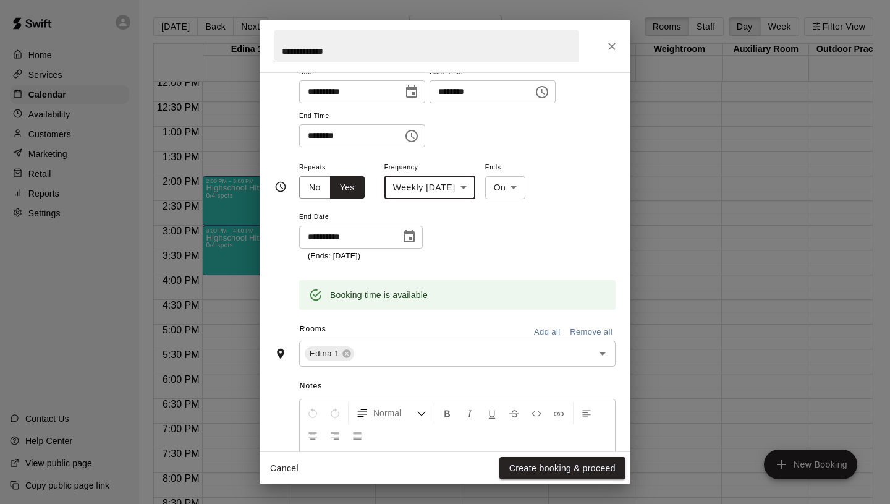
scroll to position [286, 0]
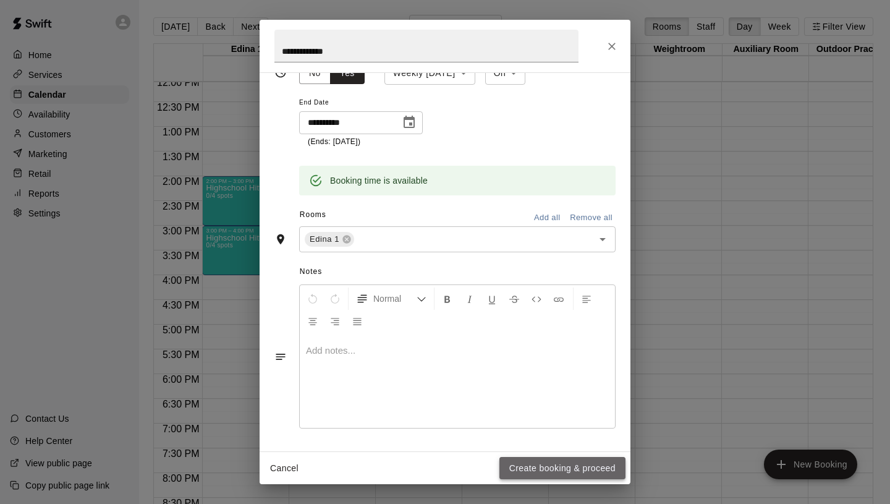
click at [525, 465] on button "Create booking & proceed" at bounding box center [562, 468] width 126 height 23
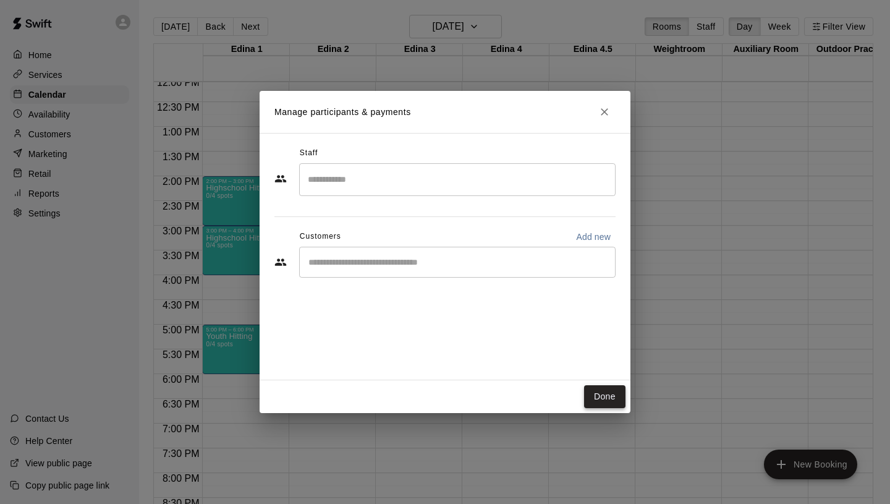
click at [592, 392] on button "Done" at bounding box center [604, 396] width 41 height 23
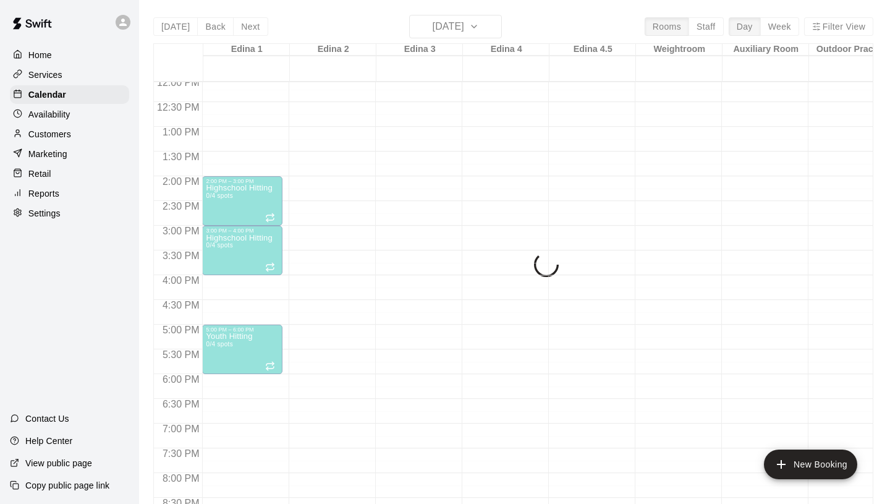
scroll to position [653, 0]
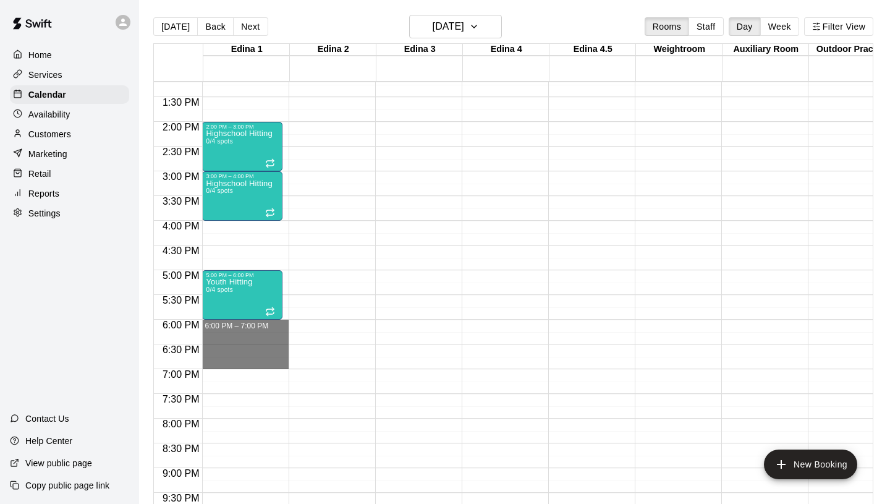
drag, startPoint x: 216, startPoint y: 320, endPoint x: 224, endPoint y: 367, distance: 47.1
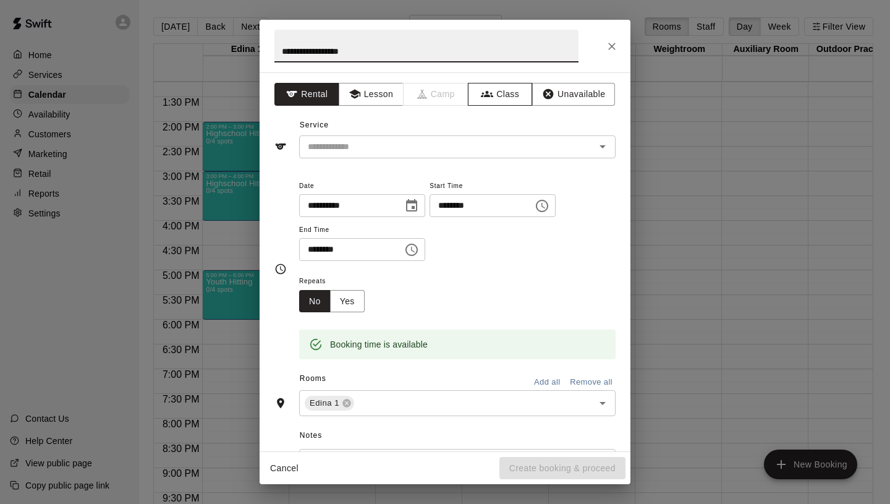
type input "**********"
click at [505, 99] on button "Class" at bounding box center [500, 94] width 65 height 23
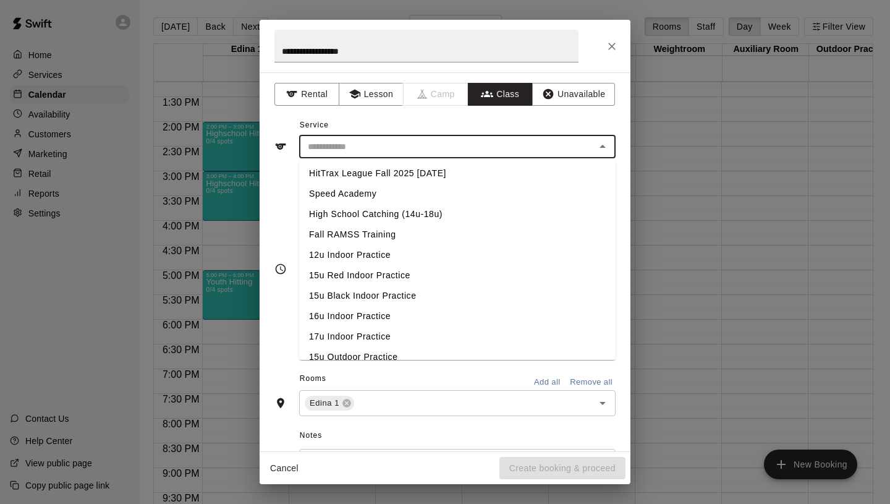
click at [433, 150] on input "text" at bounding box center [447, 146] width 289 height 15
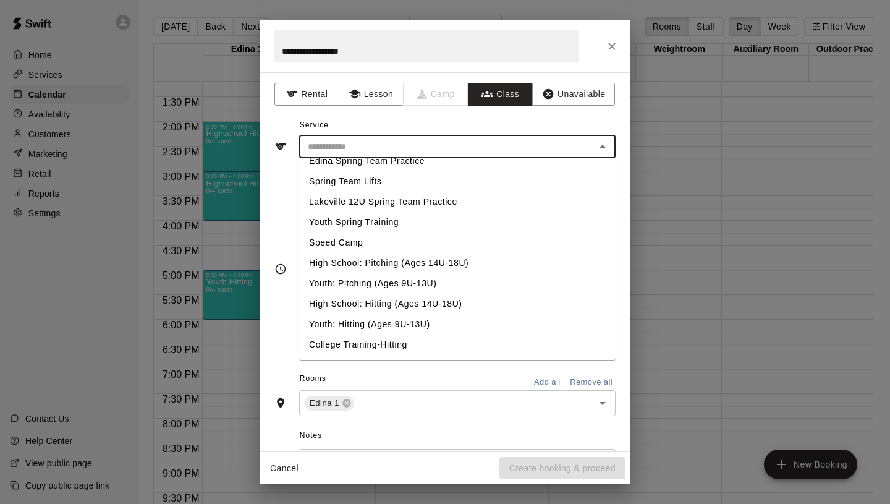
click at [396, 306] on li "High School: Hitting (Ages 14U-18U)" at bounding box center [457, 304] width 317 height 20
type input "**********"
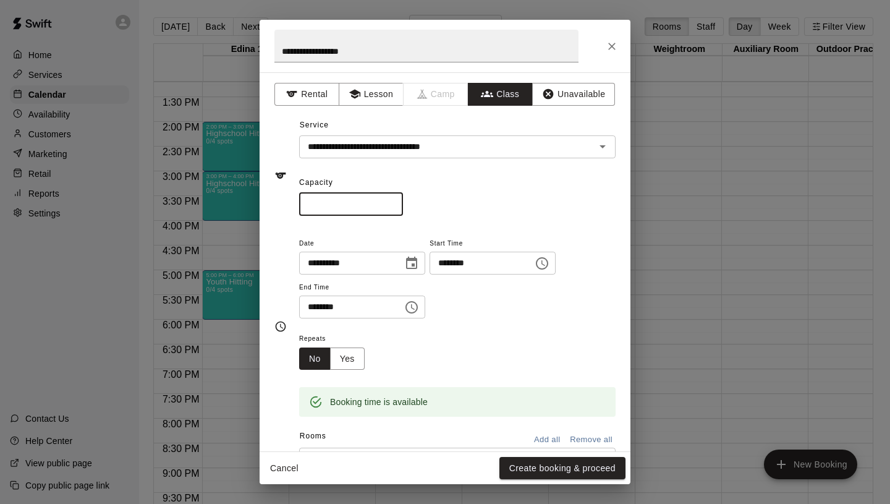
click at [394, 202] on input "*" at bounding box center [351, 204] width 104 height 23
type input "*"
click at [394, 202] on input "*" at bounding box center [351, 204] width 104 height 23
click at [343, 353] on button "Yes" at bounding box center [347, 358] width 35 height 23
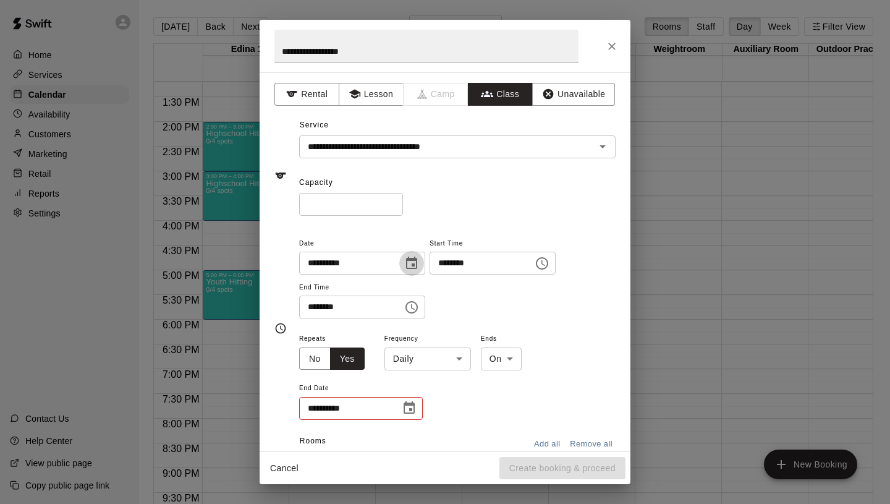
click at [414, 270] on icon "Choose date, selected date is Nov 3, 2025" at bounding box center [411, 263] width 15 height 15
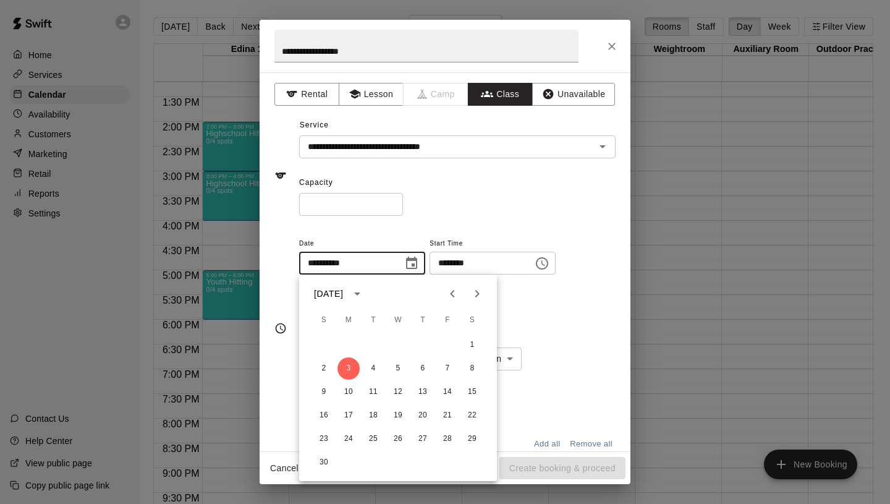
click at [415, 265] on icon "Choose date, selected date is Nov 3, 2025" at bounding box center [411, 263] width 11 height 12
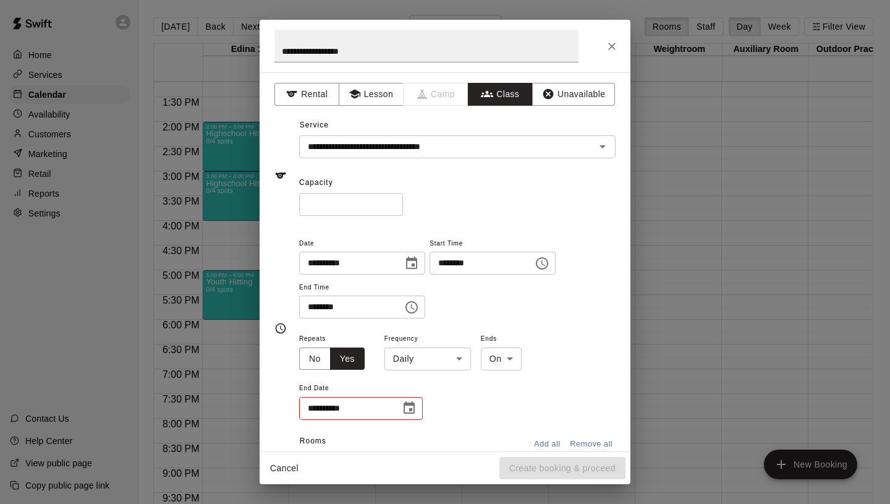
click at [405, 363] on body "Home Services Calendar Availability Customers Marketing Retail Reports Settings…" at bounding box center [445, 262] width 890 height 524
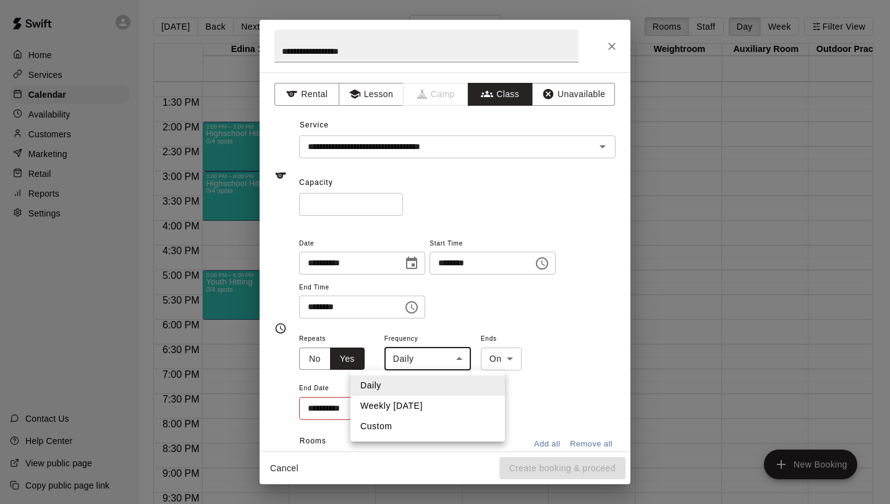
click at [401, 405] on li "Weekly [DATE]" at bounding box center [428, 406] width 155 height 20
type input "******"
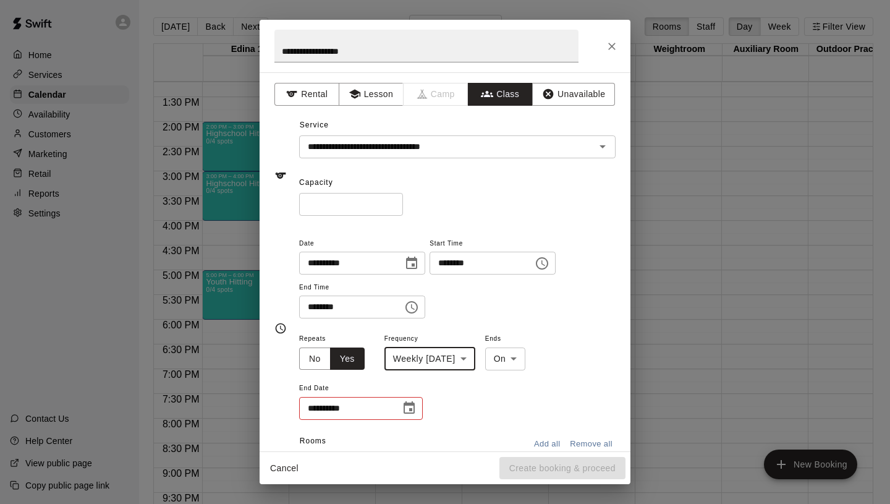
click at [367, 415] on input "**********" at bounding box center [345, 408] width 93 height 23
click at [409, 407] on icon "Choose date" at bounding box center [409, 408] width 15 height 15
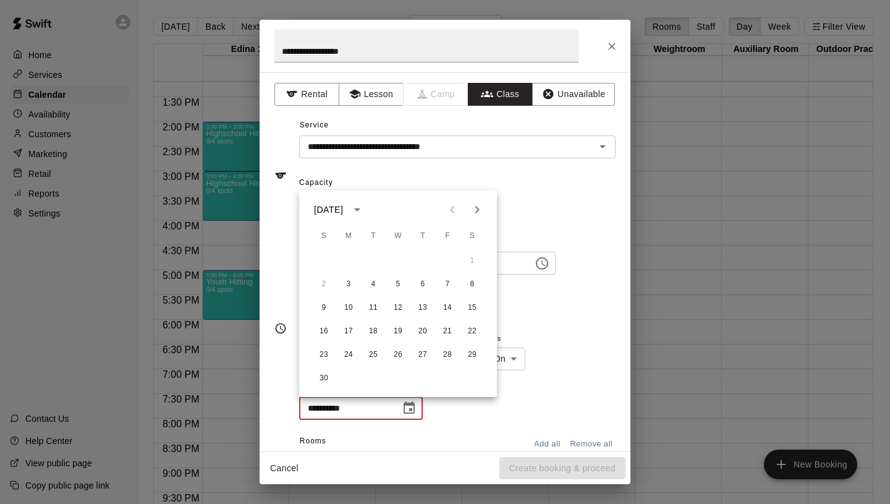
click at [483, 205] on icon "Next month" at bounding box center [477, 209] width 15 height 15
click at [346, 358] on button "29" at bounding box center [349, 355] width 22 height 22
type input "**********"
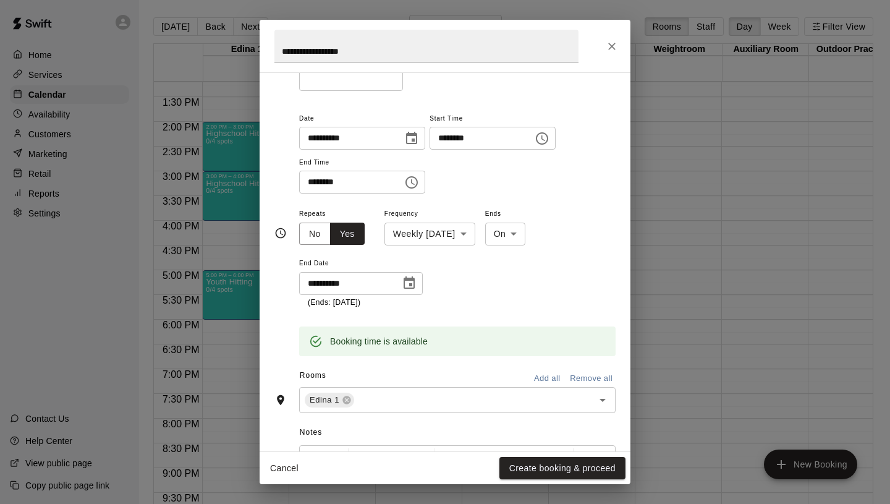
scroll to position [238, 0]
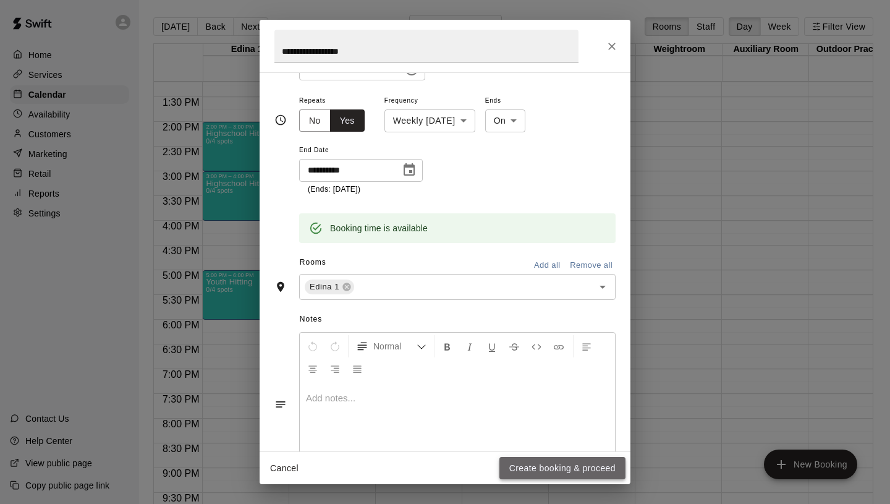
click at [553, 469] on button "Create booking & proceed" at bounding box center [562, 468] width 126 height 23
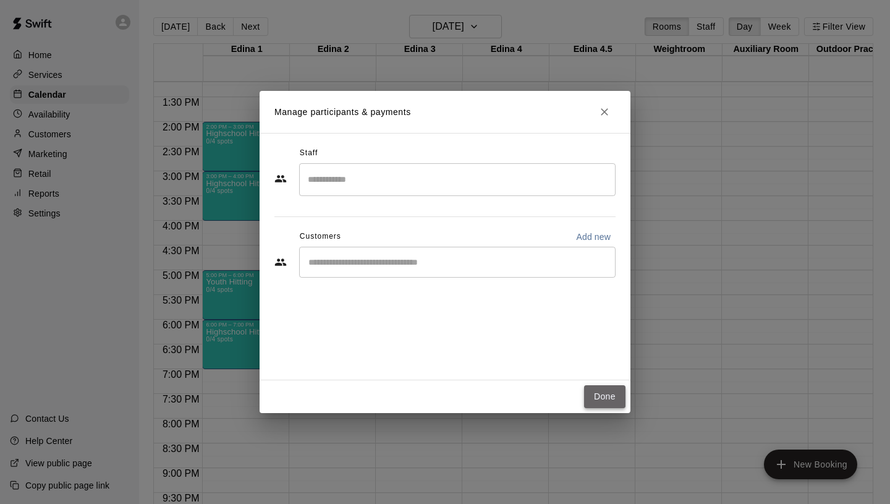
click at [610, 391] on button "Done" at bounding box center [604, 396] width 41 height 23
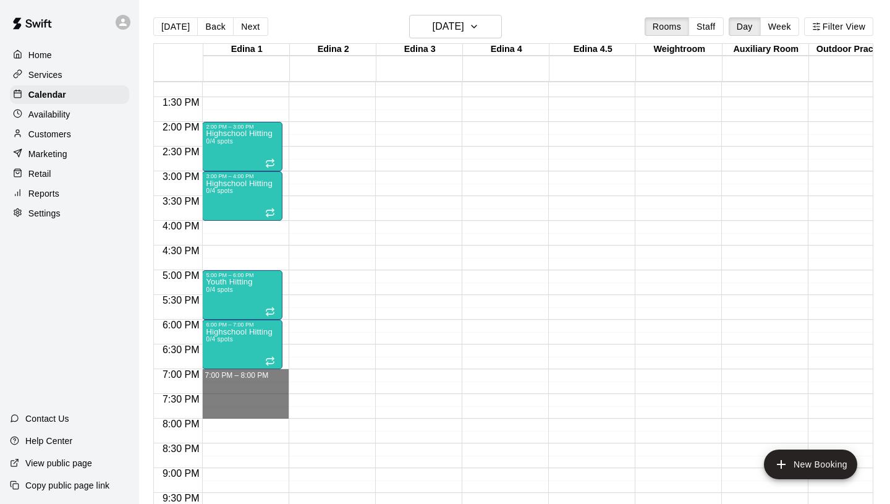
drag, startPoint x: 213, startPoint y: 372, endPoint x: 216, endPoint y: 418, distance: 46.5
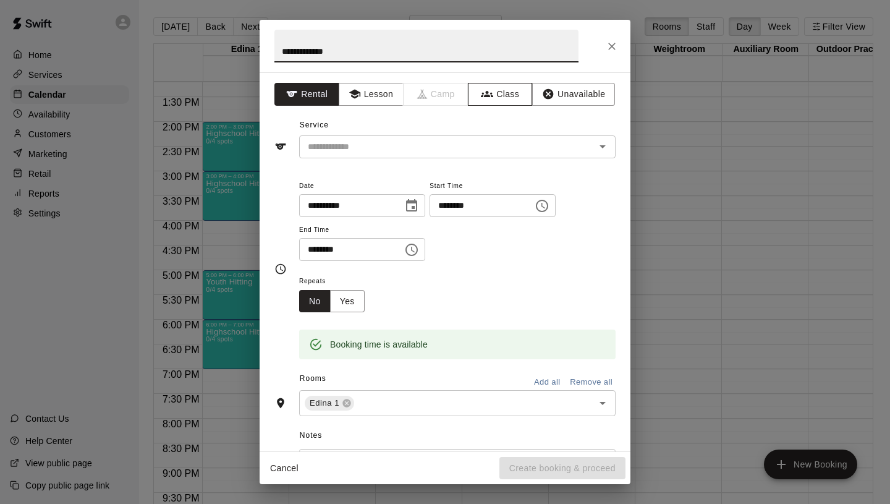
type input "**********"
click at [504, 91] on button "Class" at bounding box center [500, 94] width 65 height 23
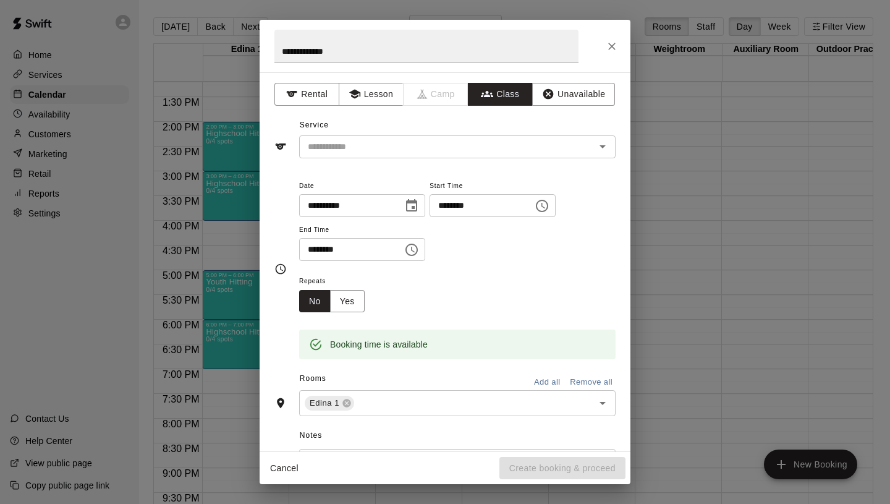
click at [439, 156] on div "​" at bounding box center [457, 146] width 317 height 23
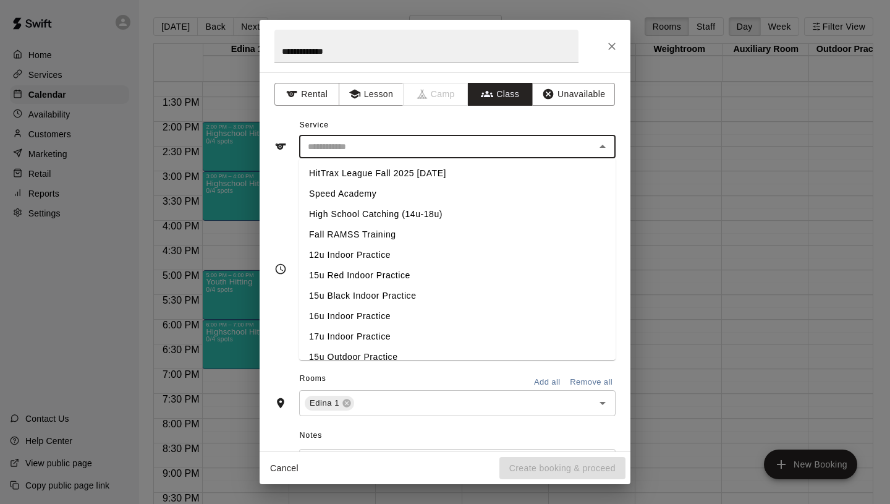
scroll to position [522, 0]
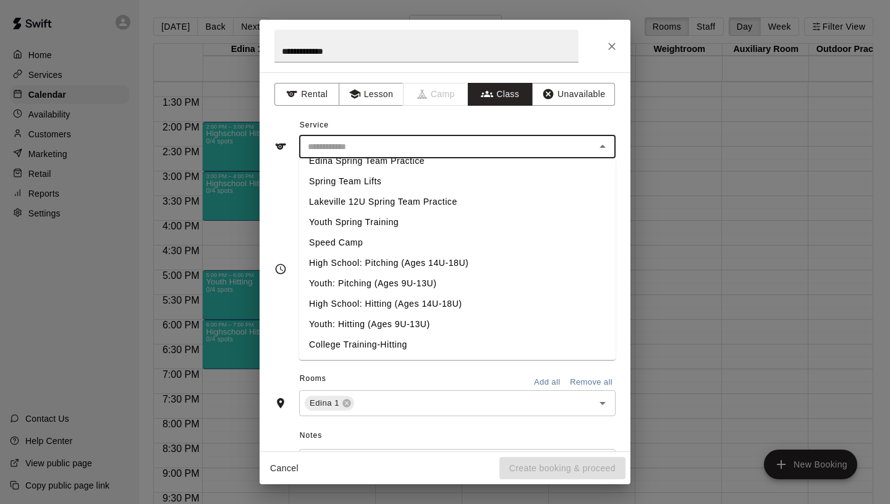
click at [375, 322] on li "Youth: Hitting (Ages 9U-13U)" at bounding box center [457, 324] width 317 height 20
type input "**********"
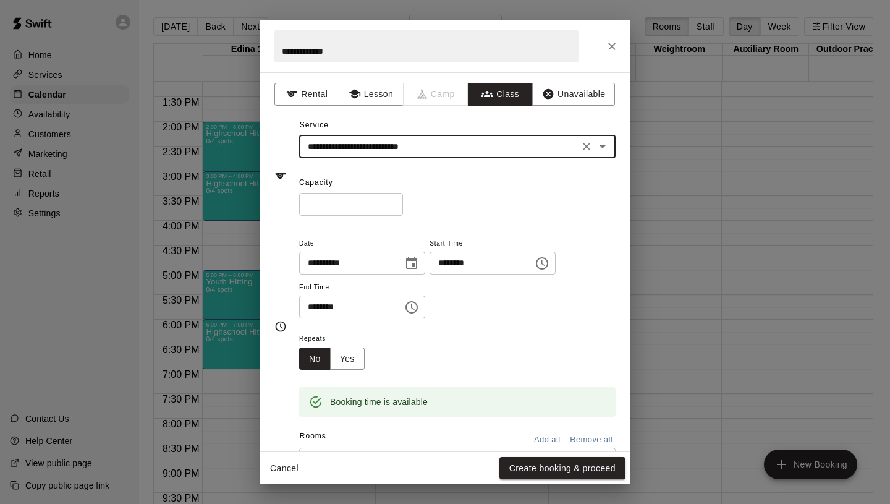
click at [394, 203] on input "*" at bounding box center [351, 204] width 104 height 23
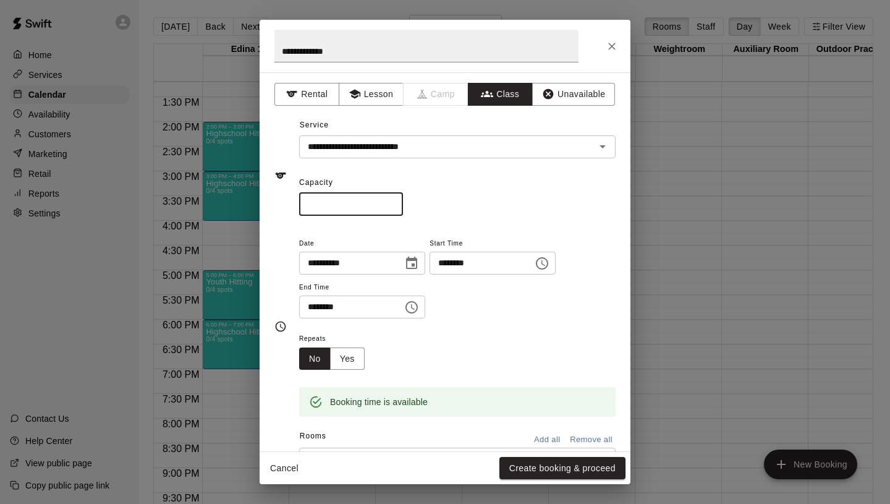
click at [394, 203] on input "*" at bounding box center [351, 204] width 104 height 23
type input "*"
click at [394, 203] on input "*" at bounding box center [351, 204] width 104 height 23
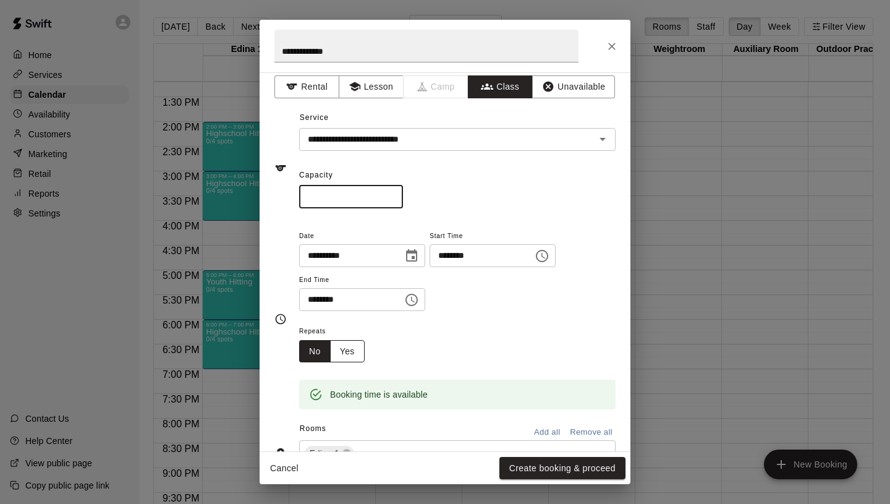
click at [352, 354] on button "Yes" at bounding box center [347, 351] width 35 height 23
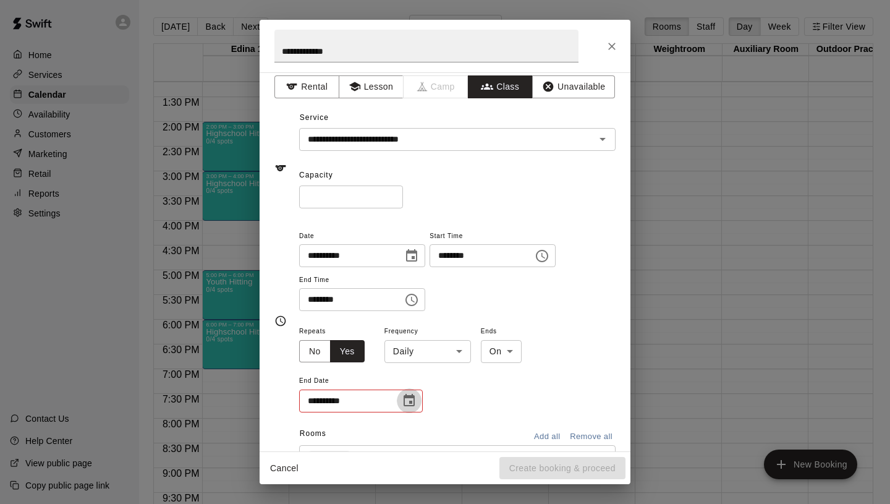
click at [410, 401] on icon "Choose date" at bounding box center [409, 400] width 11 height 12
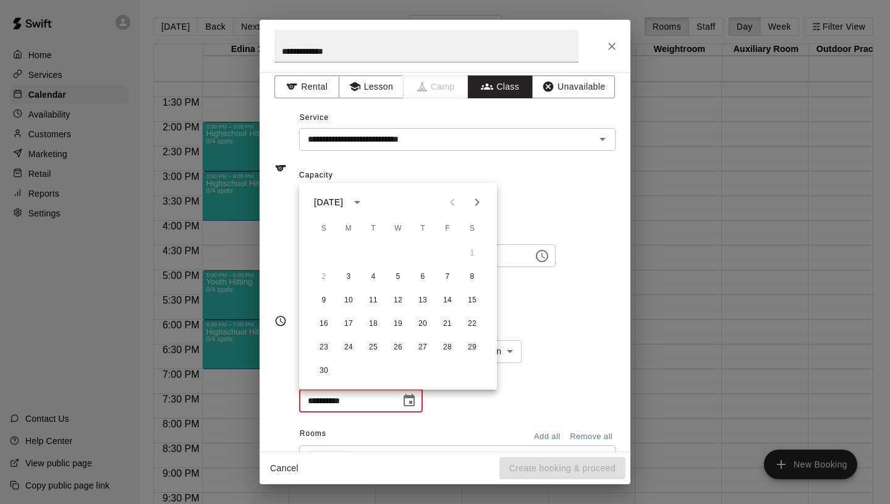
click at [483, 205] on icon "Next month" at bounding box center [477, 202] width 15 height 15
click at [350, 345] on button "29" at bounding box center [349, 347] width 22 height 22
type input "**********"
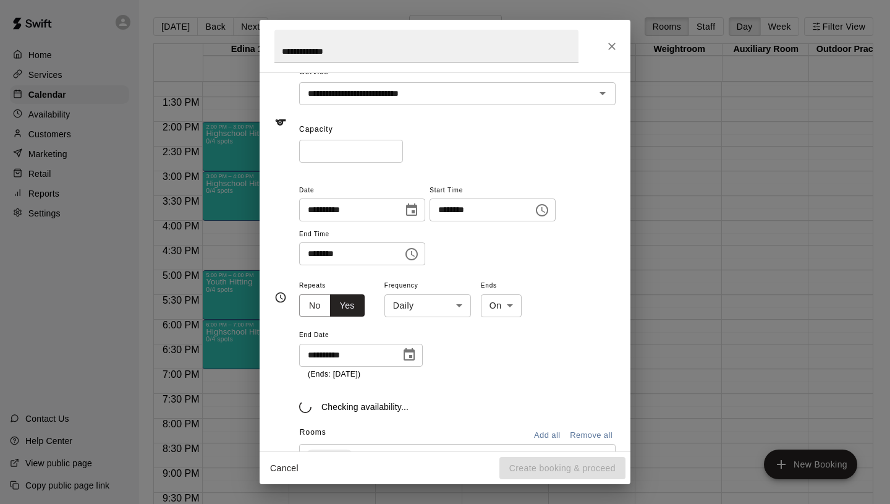
scroll to position [75, 0]
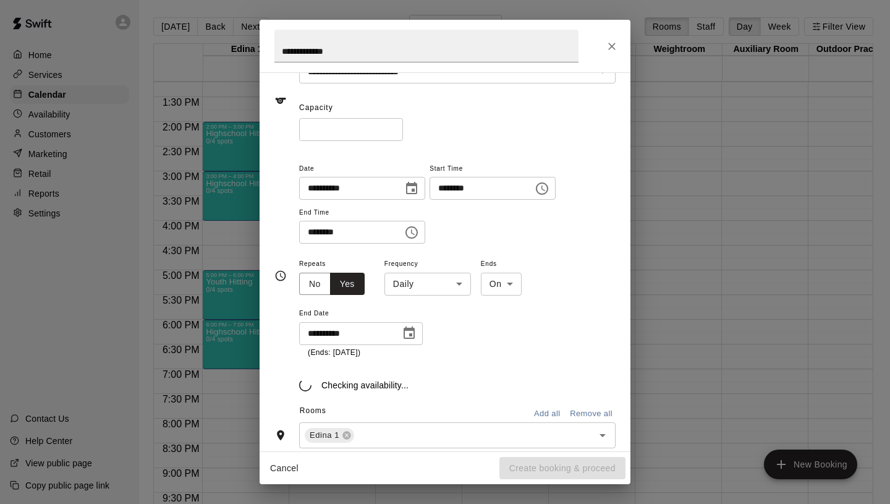
click at [440, 286] on body "Home Services Calendar Availability Customers Marketing Retail Reports Settings…" at bounding box center [445, 262] width 890 height 524
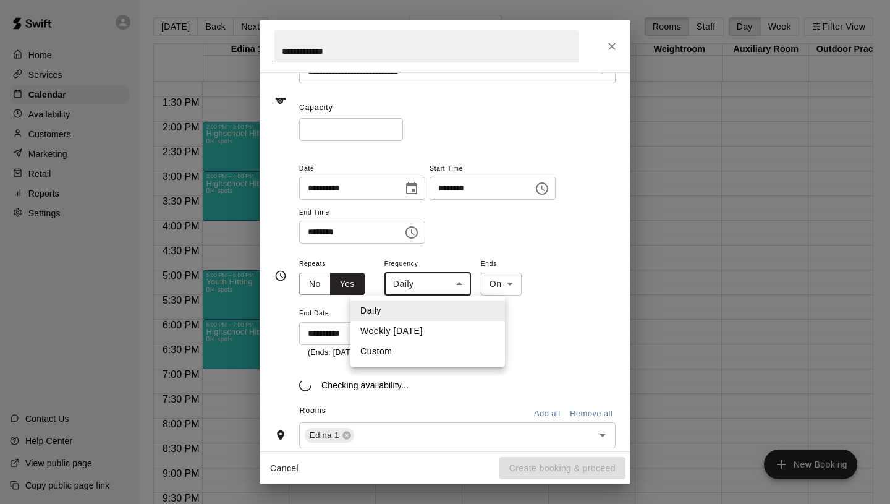
click at [435, 333] on li "Weekly [DATE]" at bounding box center [428, 331] width 155 height 20
type input "******"
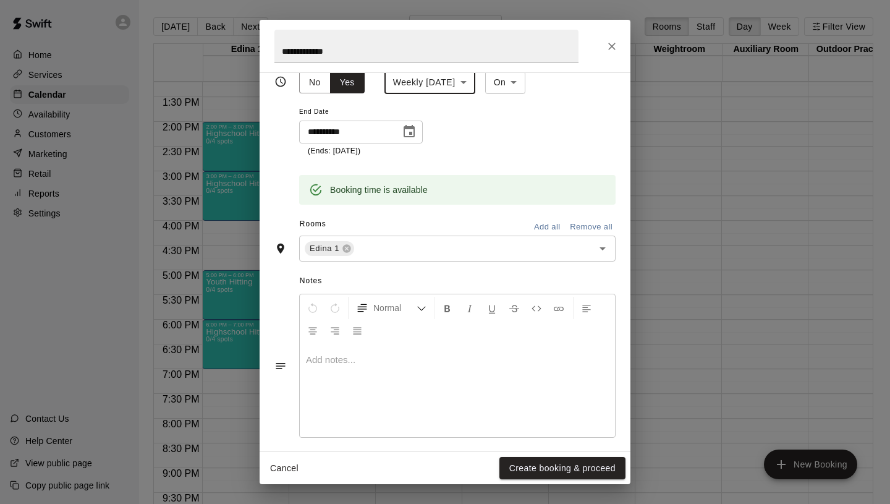
scroll to position [286, 0]
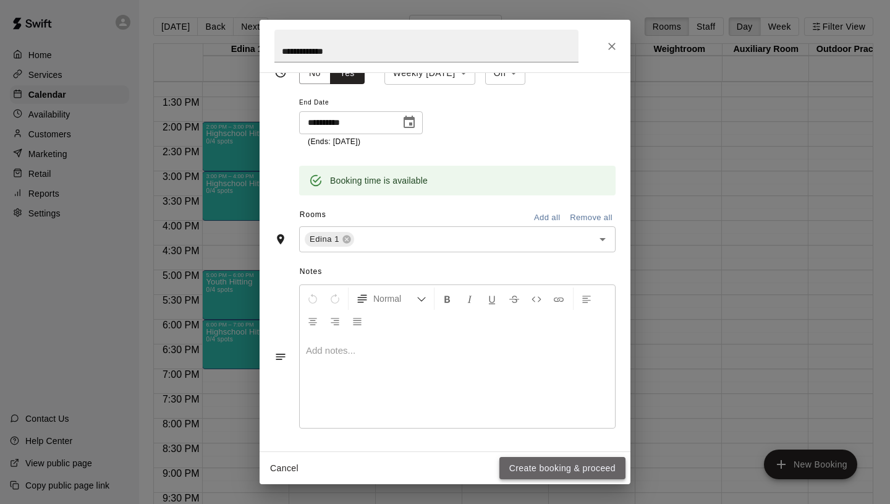
click at [556, 465] on button "Create booking & proceed" at bounding box center [562, 468] width 126 height 23
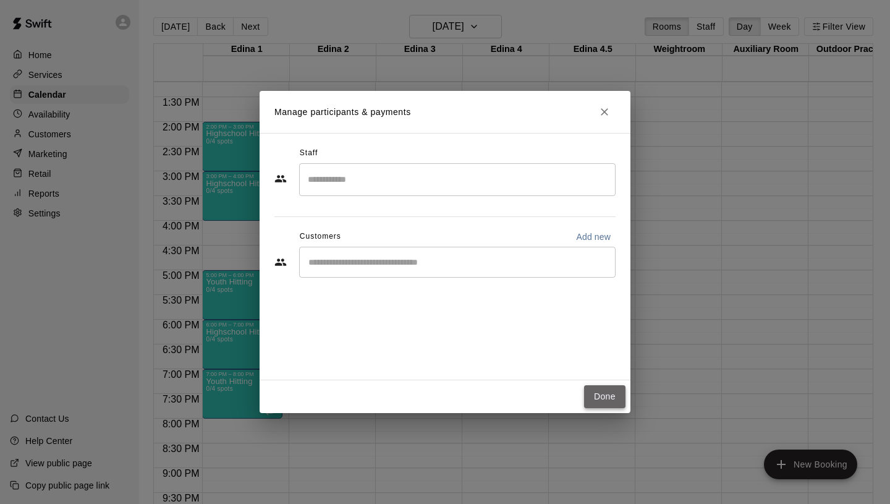
click at [598, 397] on button "Done" at bounding box center [604, 396] width 41 height 23
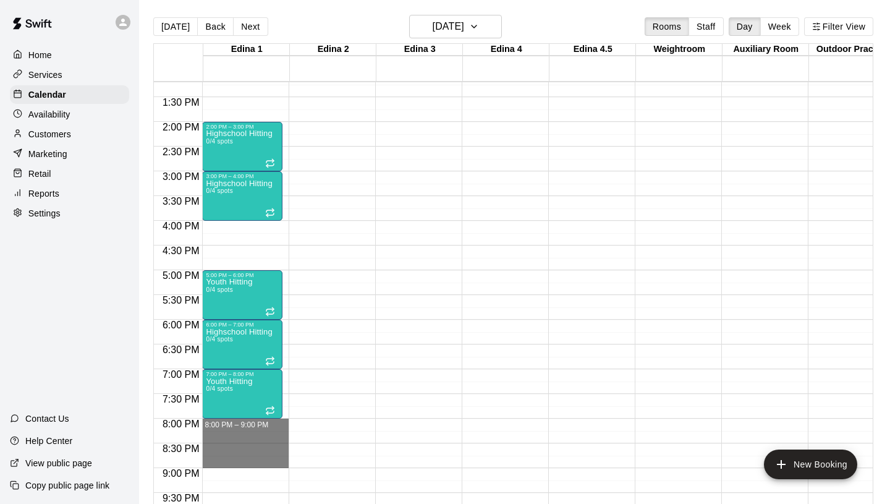
drag, startPoint x: 221, startPoint y: 422, endPoint x: 223, endPoint y: 464, distance: 41.5
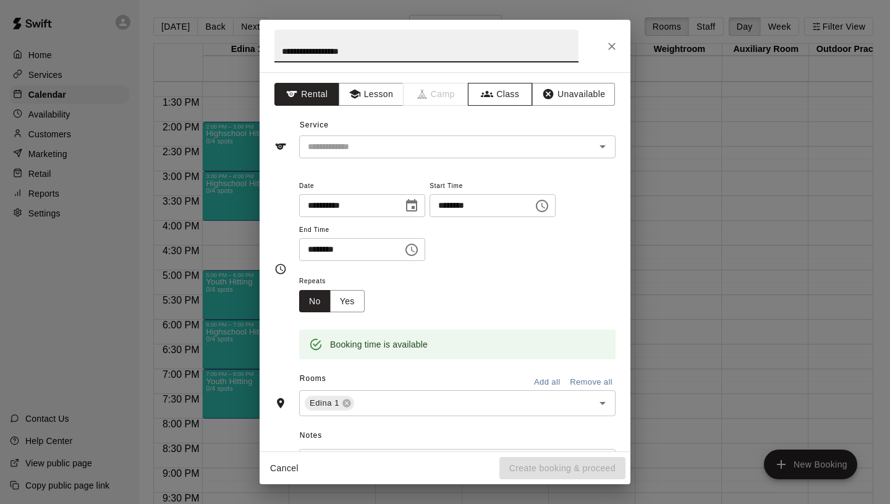
type input "**********"
click at [505, 101] on button "Class" at bounding box center [500, 94] width 65 height 23
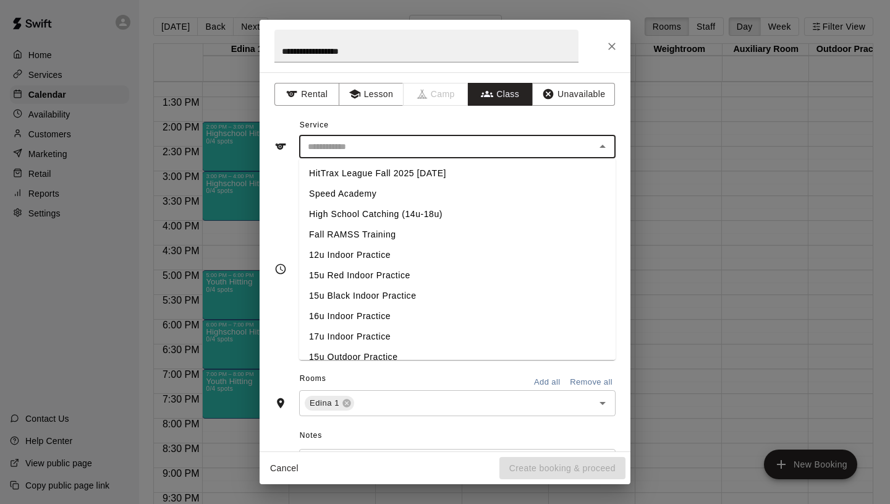
click at [414, 150] on input "text" at bounding box center [447, 146] width 289 height 15
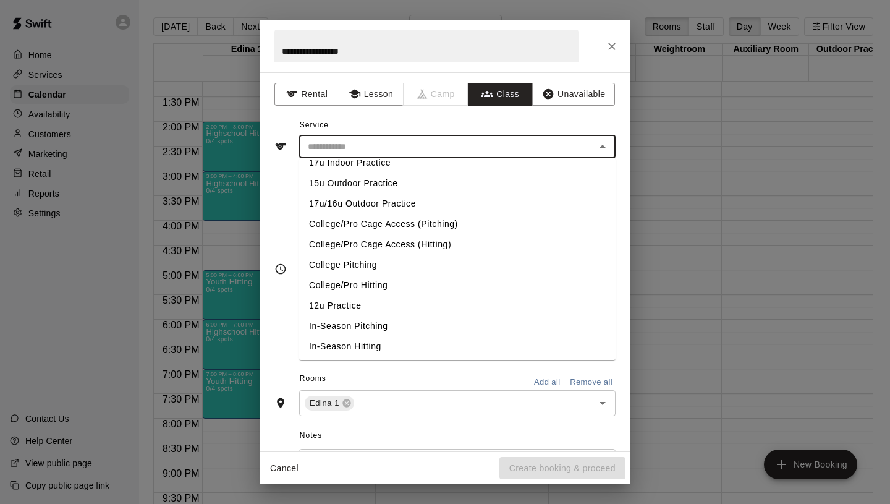
scroll to position [522, 0]
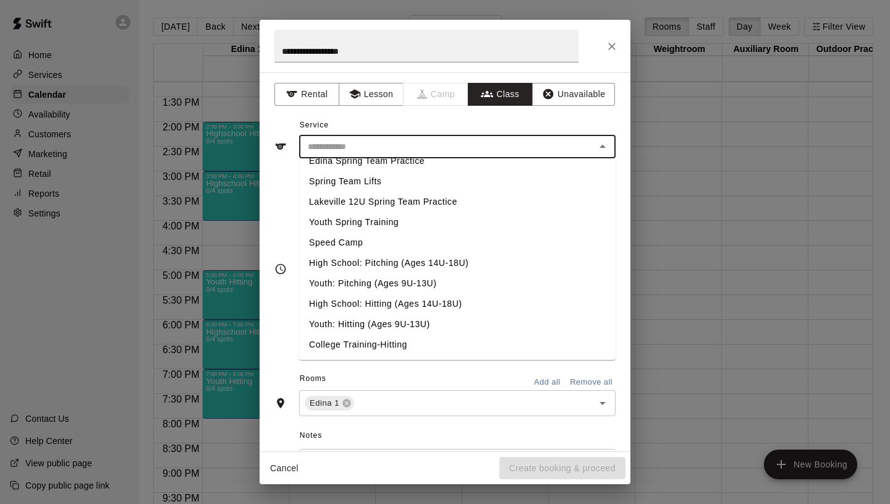
click at [385, 306] on li "High School: Hitting (Ages 14U-18U)" at bounding box center [457, 304] width 317 height 20
type input "**********"
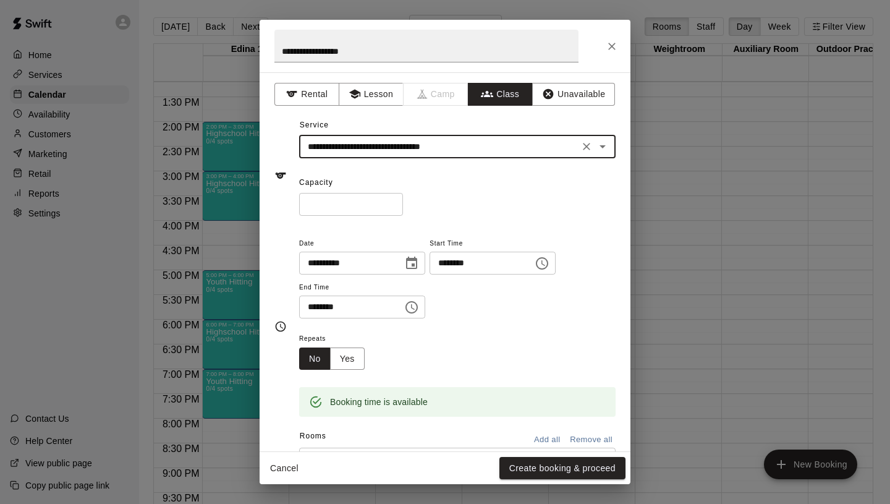
click at [396, 203] on input "*" at bounding box center [351, 204] width 104 height 23
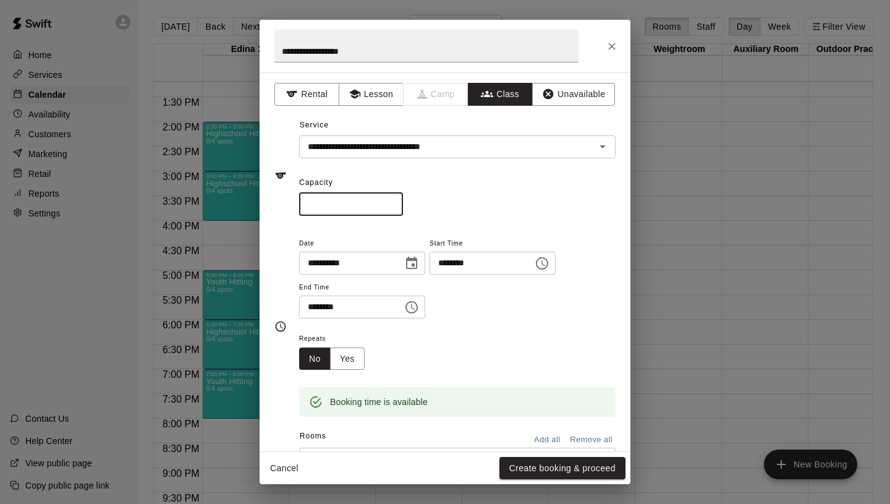
click at [396, 203] on input "*" at bounding box center [351, 204] width 104 height 23
type input "*"
click at [396, 203] on input "*" at bounding box center [351, 204] width 104 height 23
click at [354, 344] on span "Repeats" at bounding box center [336, 339] width 75 height 17
click at [351, 367] on button "Yes" at bounding box center [347, 358] width 35 height 23
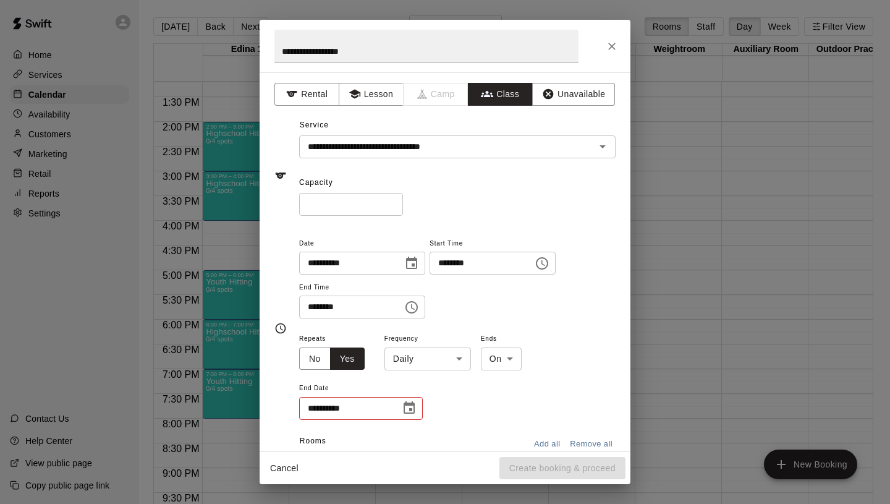
click at [443, 355] on body "Home Services Calendar Availability Customers Marketing Retail Reports Settings…" at bounding box center [445, 262] width 890 height 524
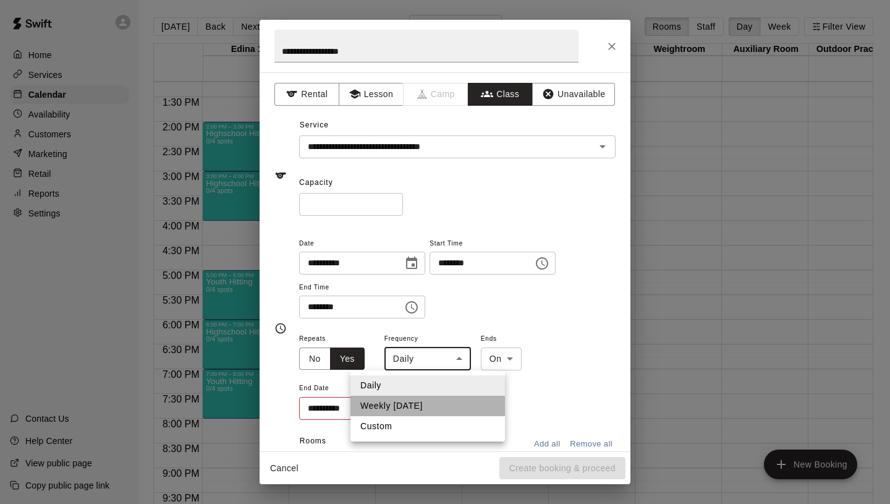
click at [410, 409] on li "Weekly [DATE]" at bounding box center [428, 406] width 155 height 20
type input "******"
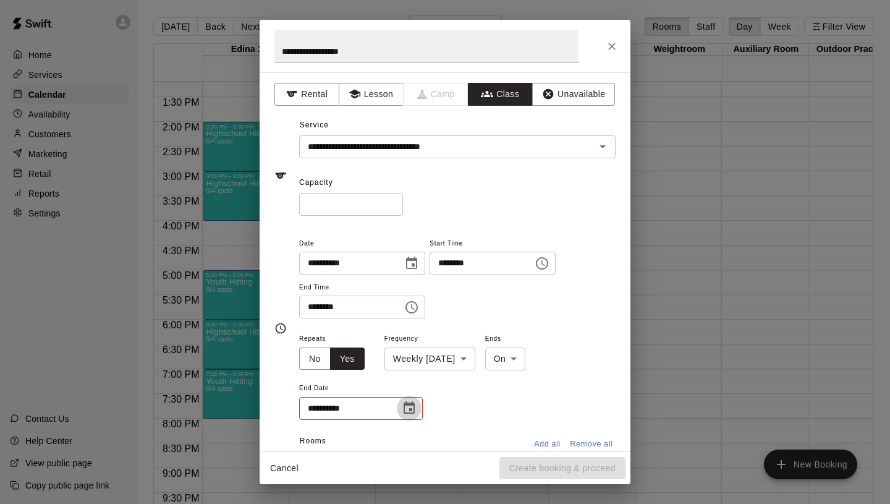
click at [413, 412] on icon "Choose date" at bounding box center [409, 407] width 11 height 12
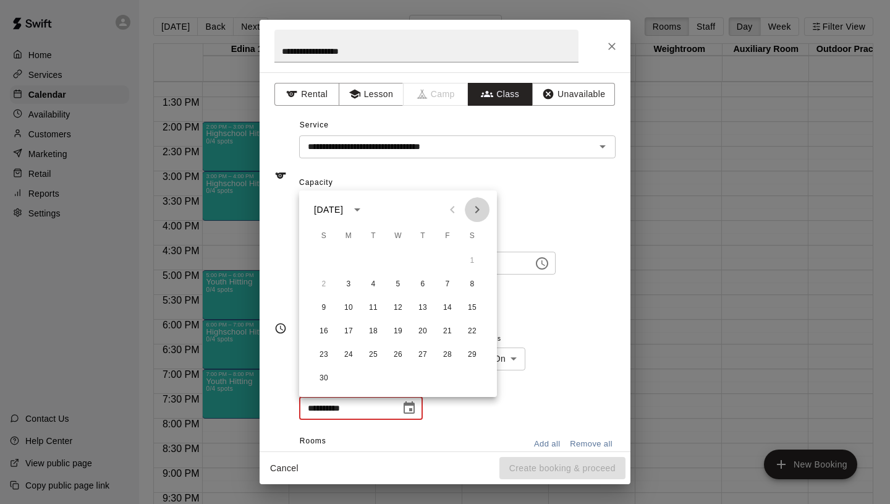
click at [482, 206] on icon "Next month" at bounding box center [477, 209] width 15 height 15
click at [344, 359] on button "29" at bounding box center [349, 355] width 22 height 22
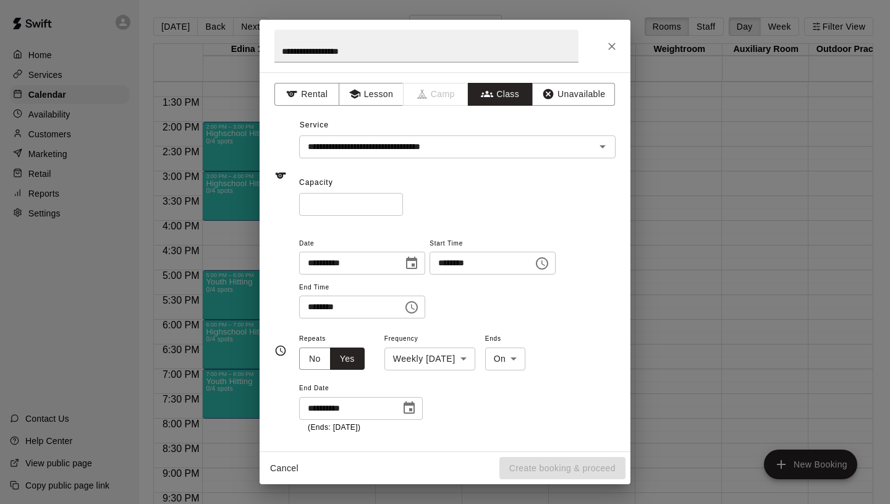
type input "**********"
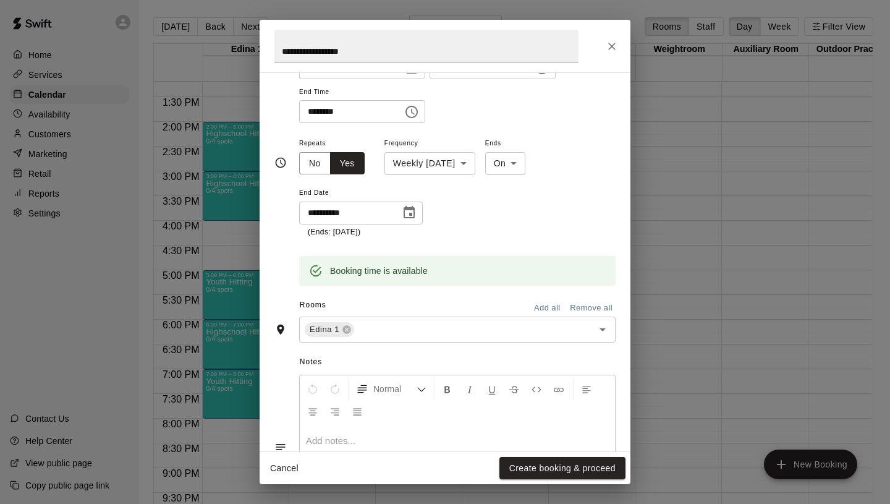
scroll to position [0, 0]
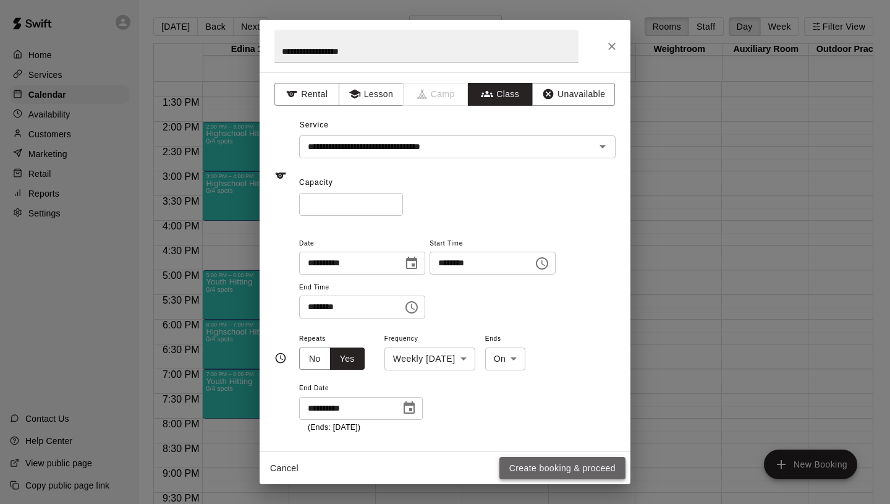
click at [573, 474] on button "Create booking & proceed" at bounding box center [562, 468] width 126 height 23
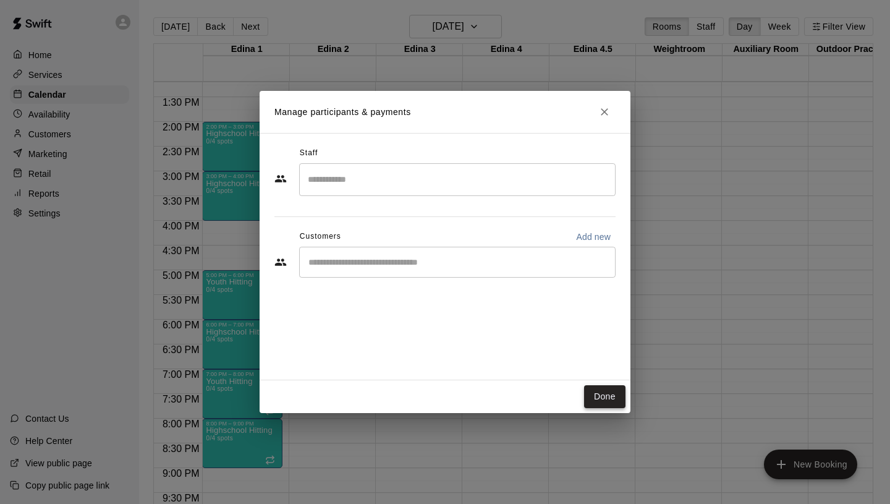
click at [602, 402] on button "Done" at bounding box center [604, 396] width 41 height 23
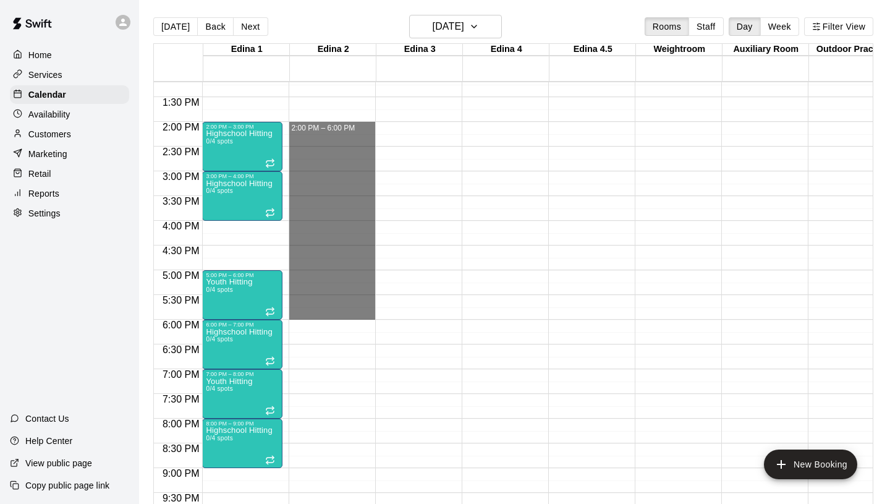
drag, startPoint x: 303, startPoint y: 122, endPoint x: 329, endPoint y: 316, distance: 195.3
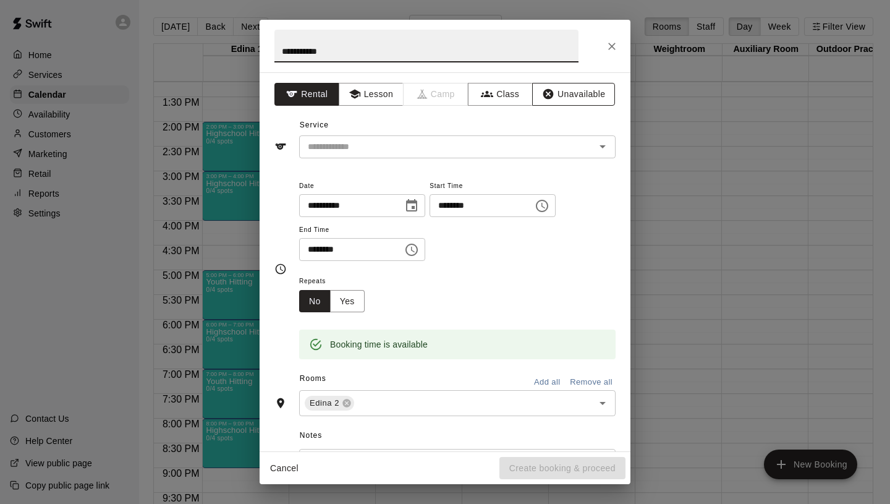
type input "**********"
click at [571, 91] on button "Unavailable" at bounding box center [573, 94] width 83 height 23
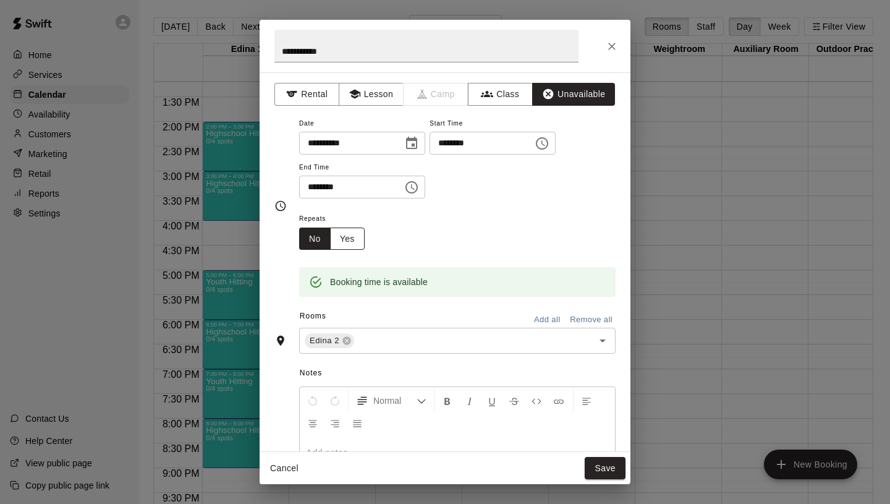
click at [351, 231] on button "Yes" at bounding box center [347, 238] width 35 height 23
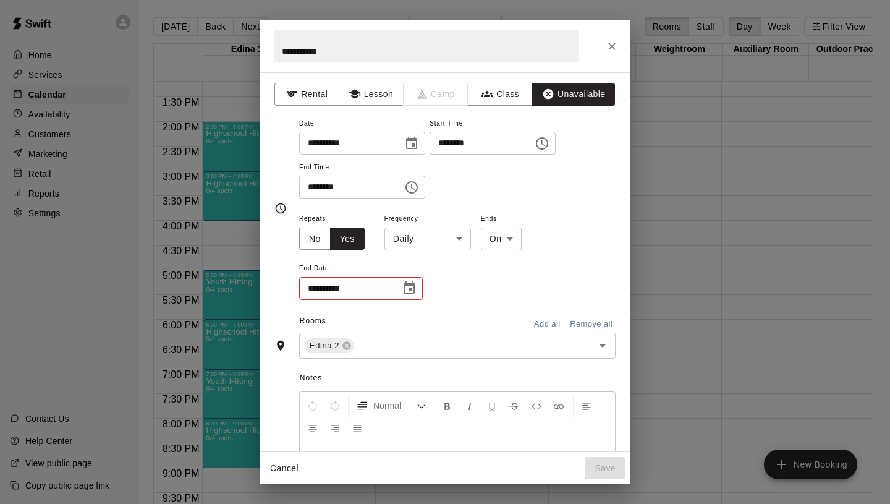
click at [417, 249] on body "Home Services Calendar Availability Customers Marketing Retail Reports Settings…" at bounding box center [445, 262] width 890 height 524
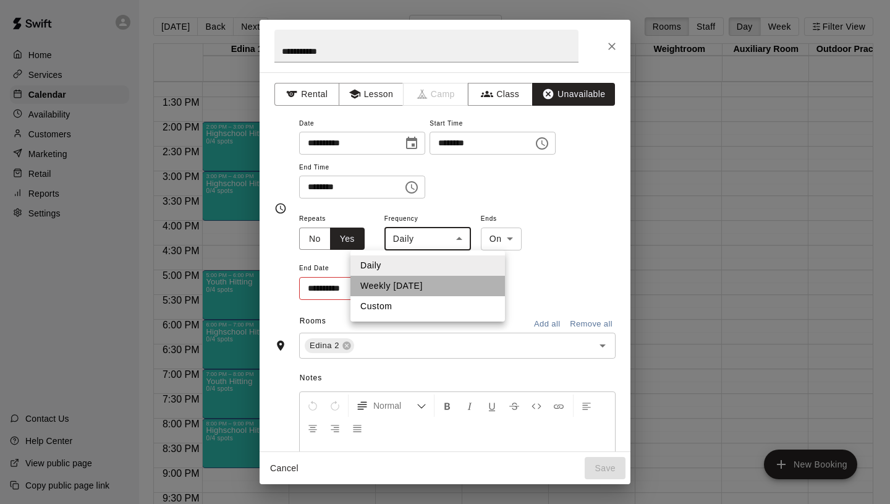
click at [415, 288] on li "Weekly [DATE]" at bounding box center [428, 286] width 155 height 20
type input "******"
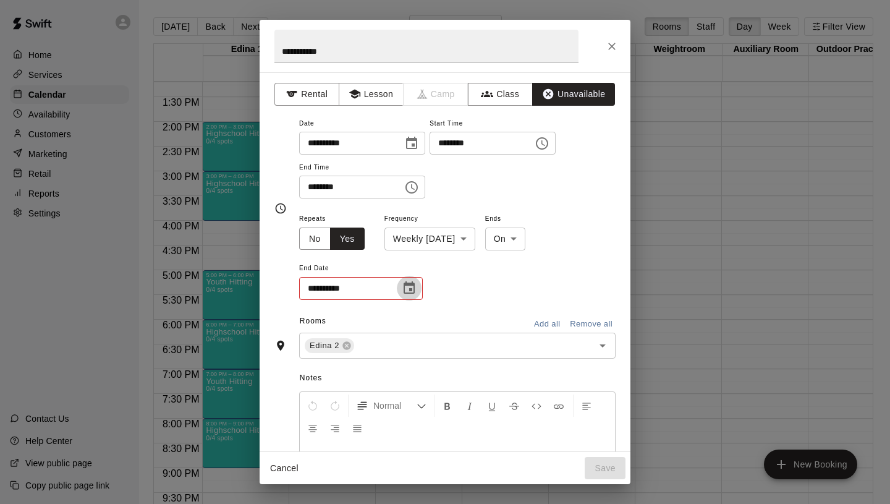
click at [410, 290] on icon "Choose date" at bounding box center [409, 287] width 11 height 12
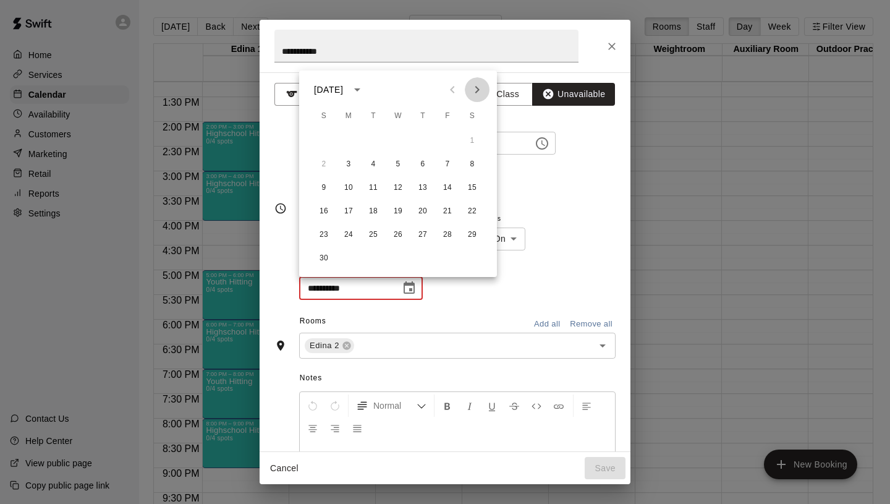
click at [478, 90] on icon "Next month" at bounding box center [477, 89] width 4 height 7
click at [348, 232] on button "29" at bounding box center [349, 235] width 22 height 22
type input "**********"
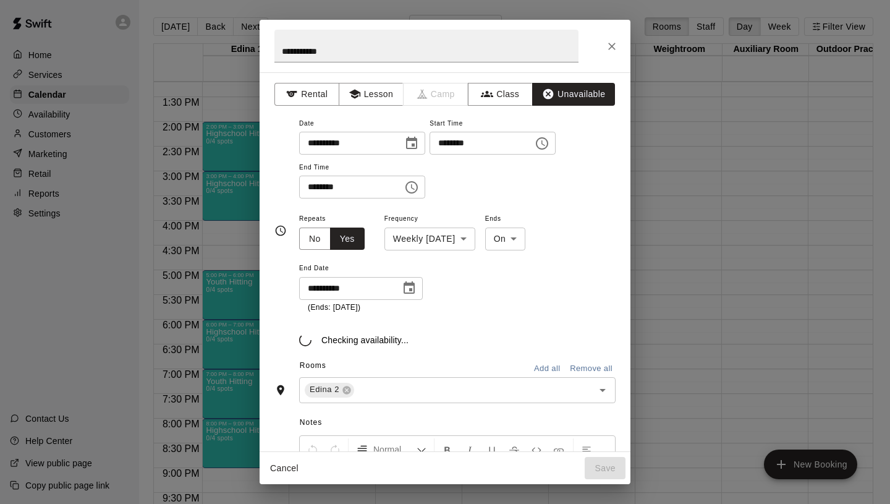
click at [479, 281] on div "**********" at bounding box center [457, 262] width 317 height 103
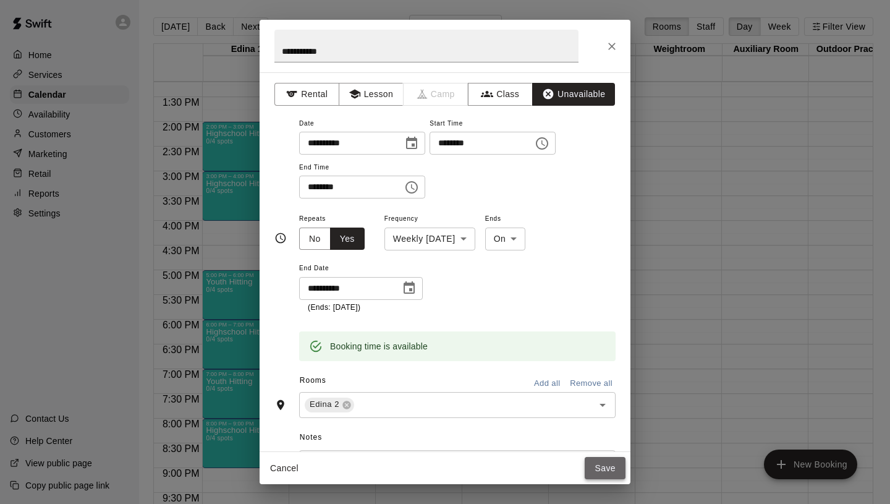
click at [603, 464] on button "Save" at bounding box center [605, 468] width 41 height 23
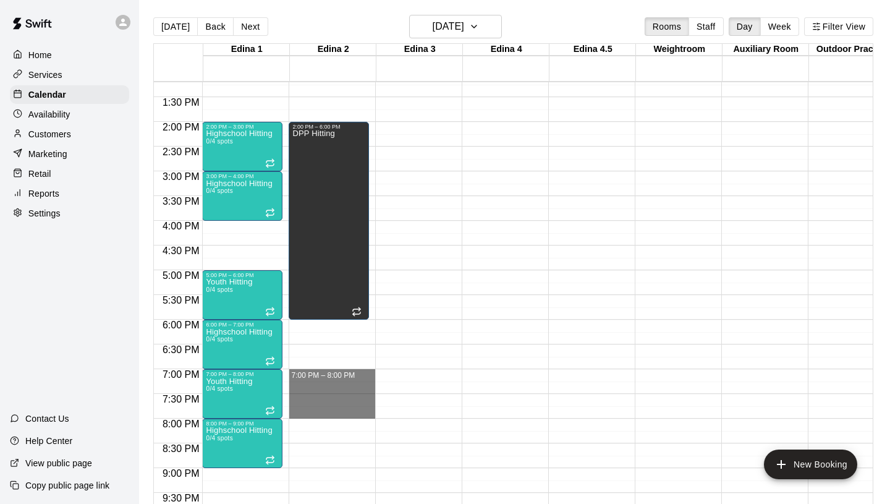
drag, startPoint x: 315, startPoint y: 371, endPoint x: 320, endPoint y: 415, distance: 44.2
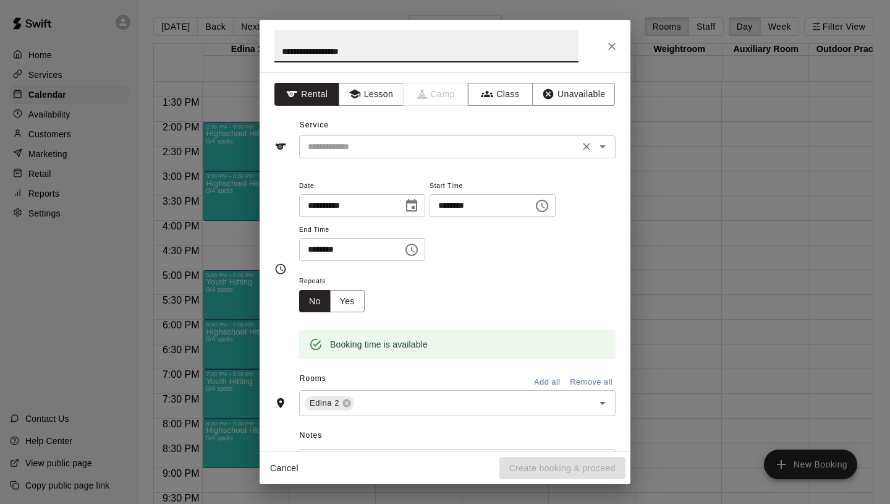
type input "**********"
click at [401, 148] on input "text" at bounding box center [439, 146] width 273 height 15
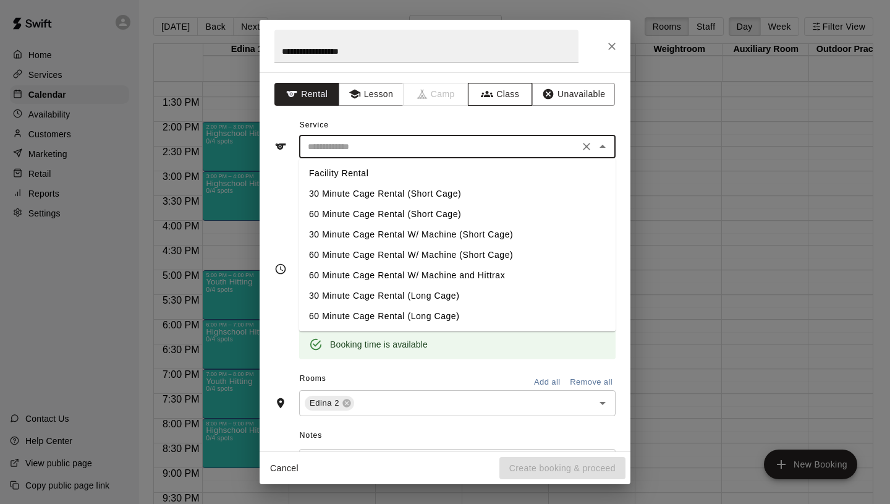
click at [511, 87] on button "Class" at bounding box center [500, 94] width 65 height 23
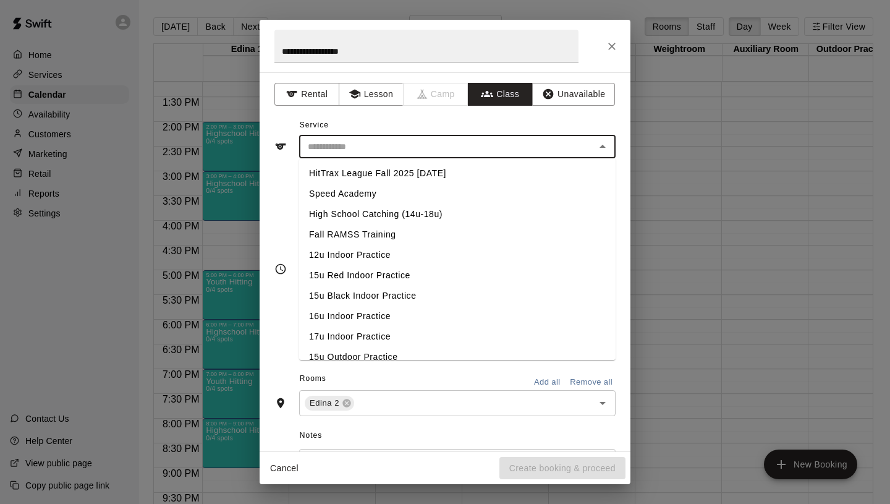
click at [434, 148] on input "text" at bounding box center [447, 146] width 289 height 15
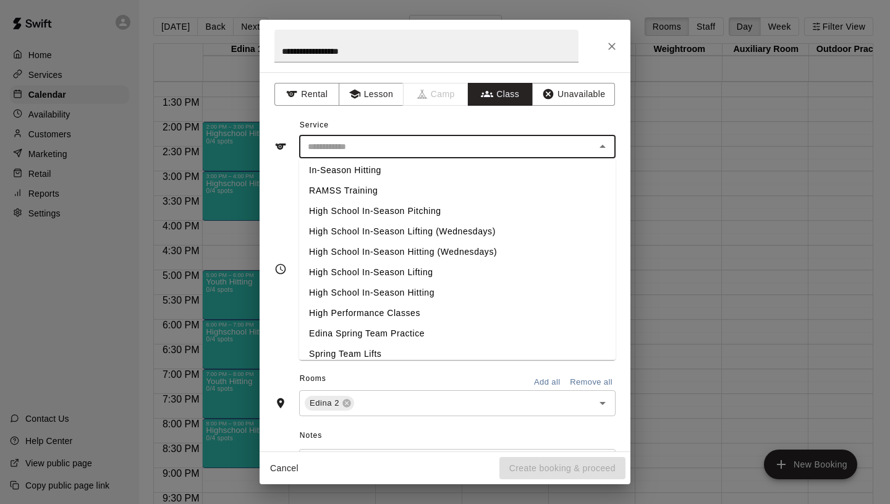
scroll to position [522, 0]
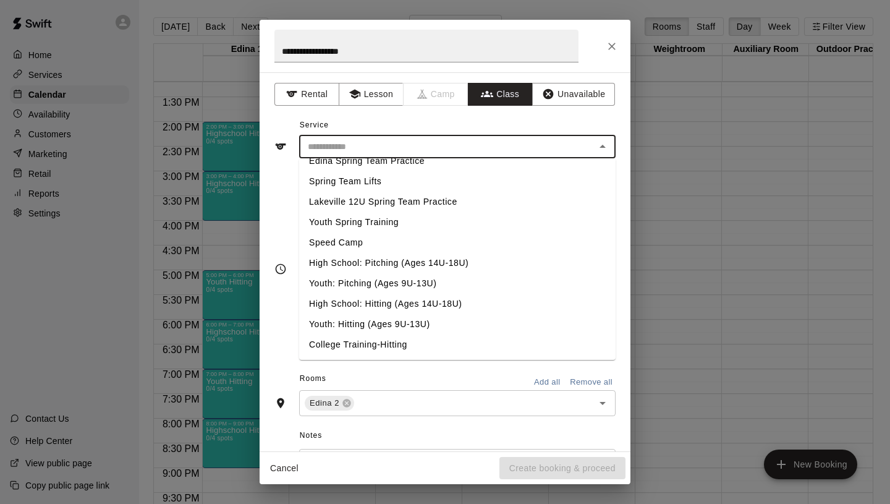
click at [375, 302] on li "High School: Hitting (Ages 14U-18U)" at bounding box center [457, 304] width 317 height 20
type input "**********"
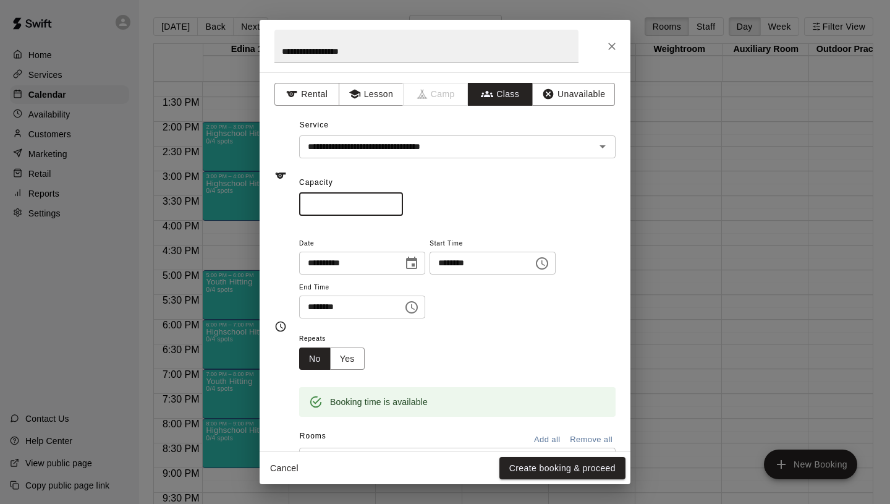
click at [394, 203] on input "*" at bounding box center [351, 204] width 104 height 23
type input "*"
click at [394, 203] on input "*" at bounding box center [351, 204] width 104 height 23
click at [357, 351] on button "Yes" at bounding box center [347, 358] width 35 height 23
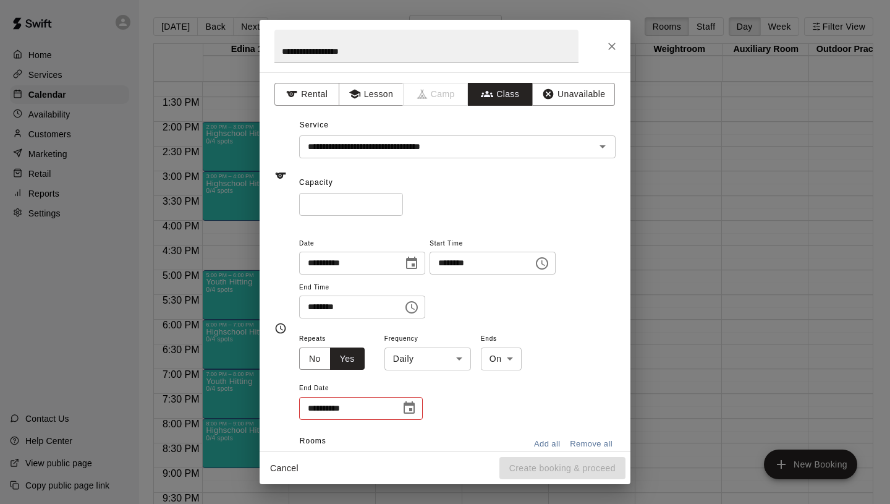
click at [440, 368] on body "Home Services Calendar Availability Customers Marketing Retail Reports Settings…" at bounding box center [445, 262] width 890 height 524
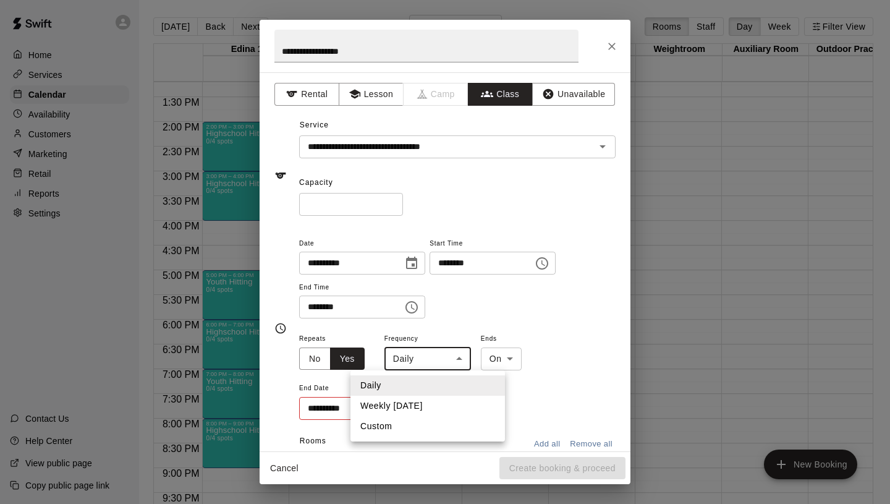
click at [411, 407] on li "Weekly [DATE]" at bounding box center [428, 406] width 155 height 20
type input "******"
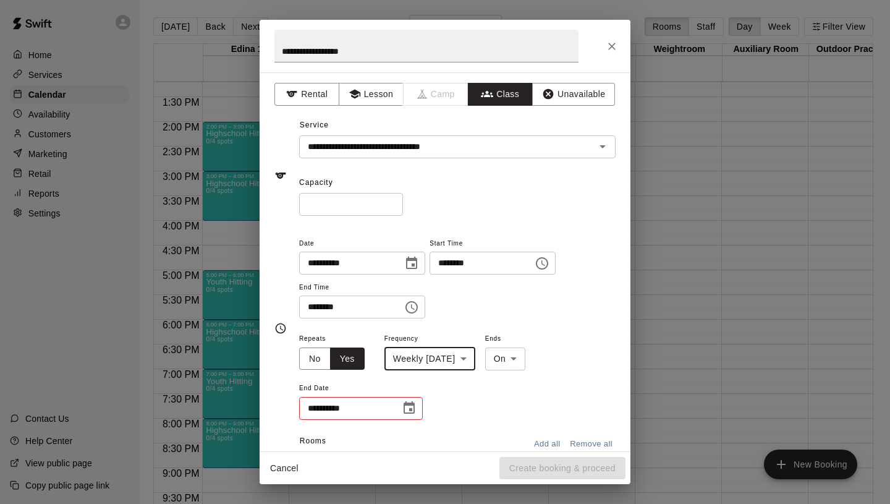
click at [412, 409] on icon "Choose date" at bounding box center [409, 408] width 15 height 15
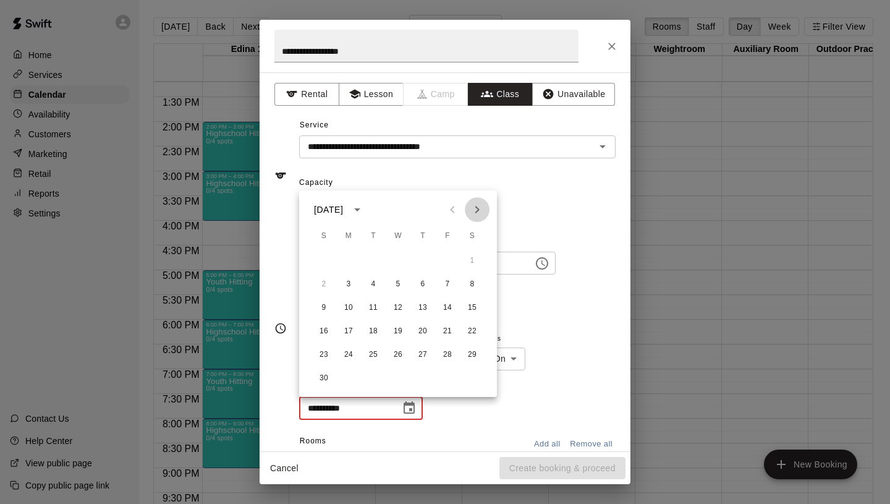
click at [478, 206] on icon "Next month" at bounding box center [477, 209] width 15 height 15
click at [350, 355] on button "29" at bounding box center [349, 355] width 22 height 22
type input "**********"
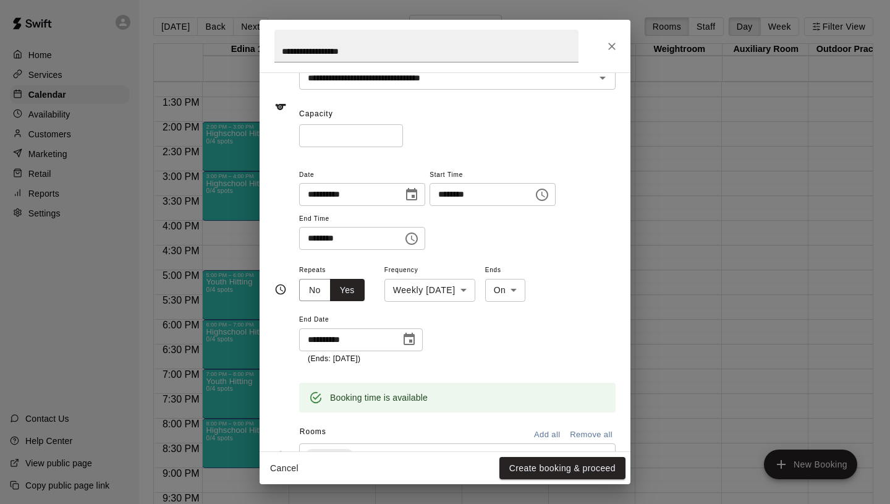
scroll to position [0, 0]
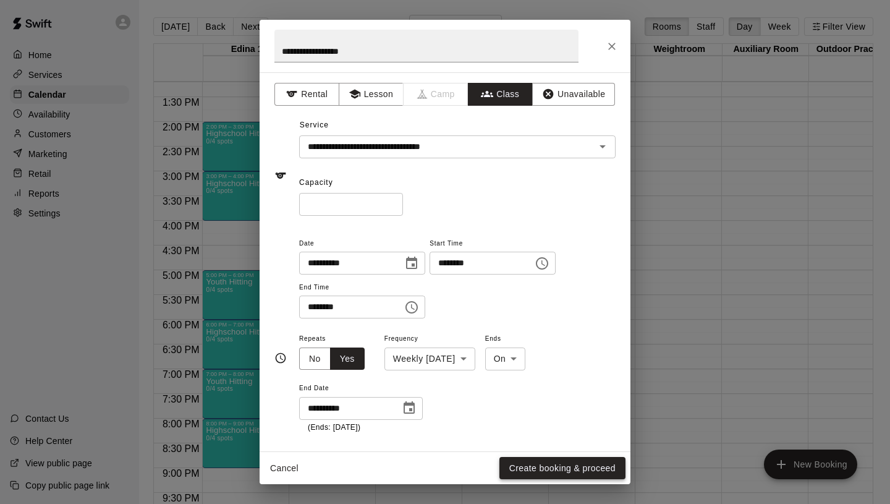
click at [548, 463] on button "Create booking & proceed" at bounding box center [562, 468] width 126 height 23
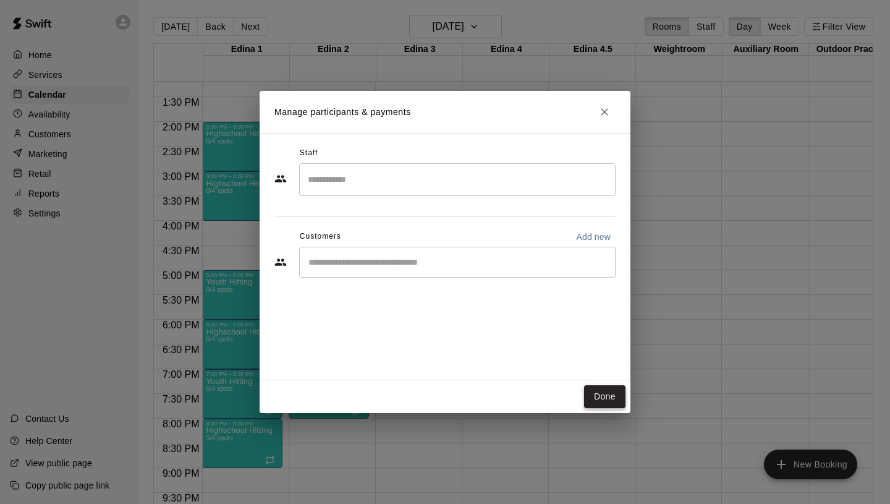
click at [619, 404] on button "Done" at bounding box center [604, 396] width 41 height 23
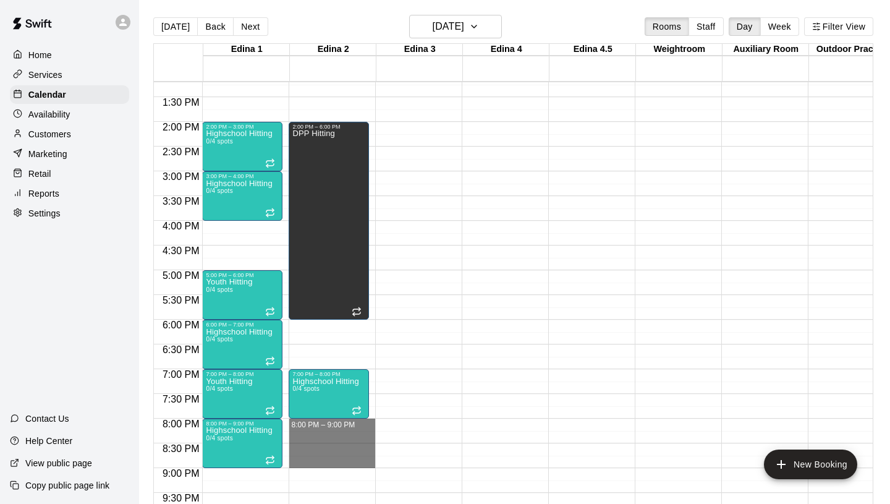
drag, startPoint x: 299, startPoint y: 423, endPoint x: 305, endPoint y: 457, distance: 34.7
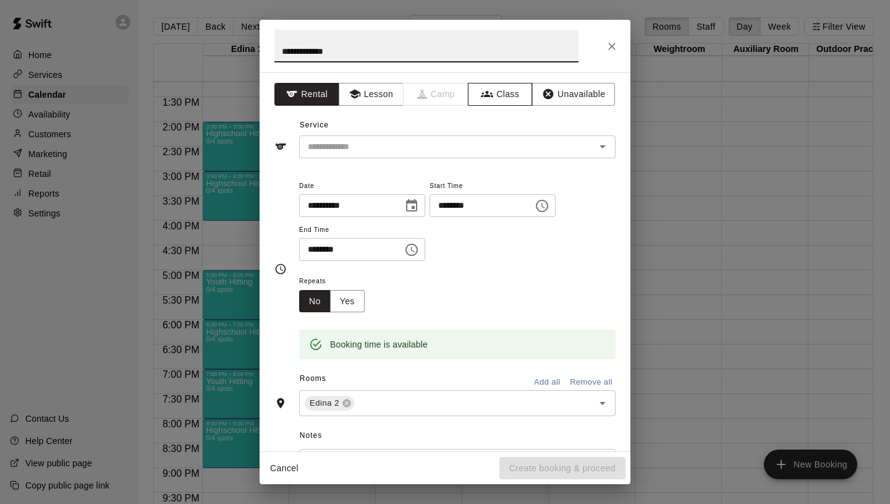
type input "**********"
click at [498, 98] on button "Class" at bounding box center [500, 94] width 65 height 23
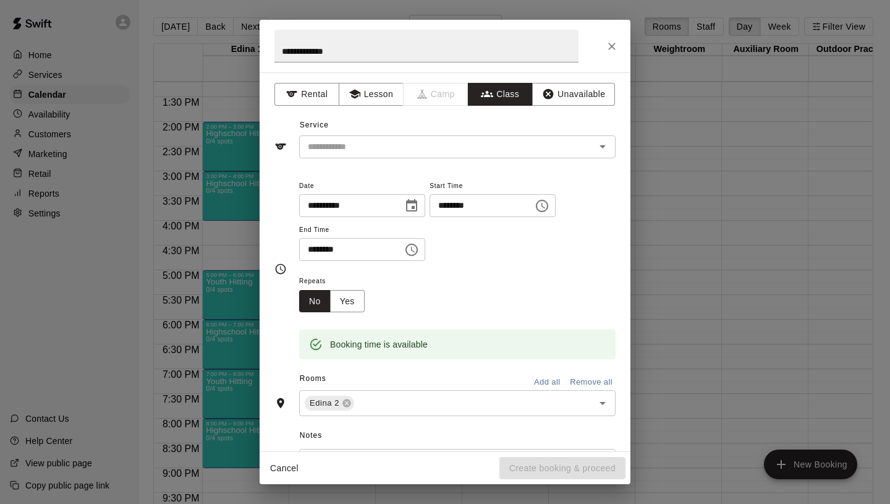
click at [428, 136] on div "​" at bounding box center [457, 146] width 317 height 23
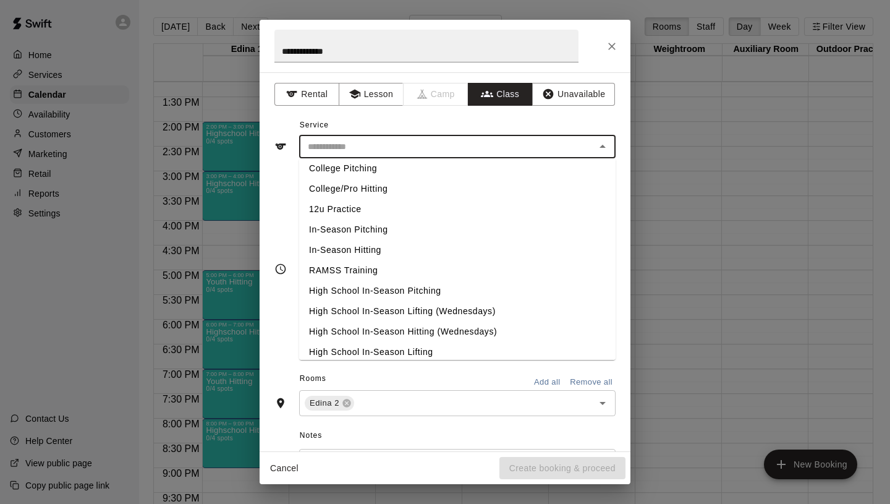
scroll to position [522, 0]
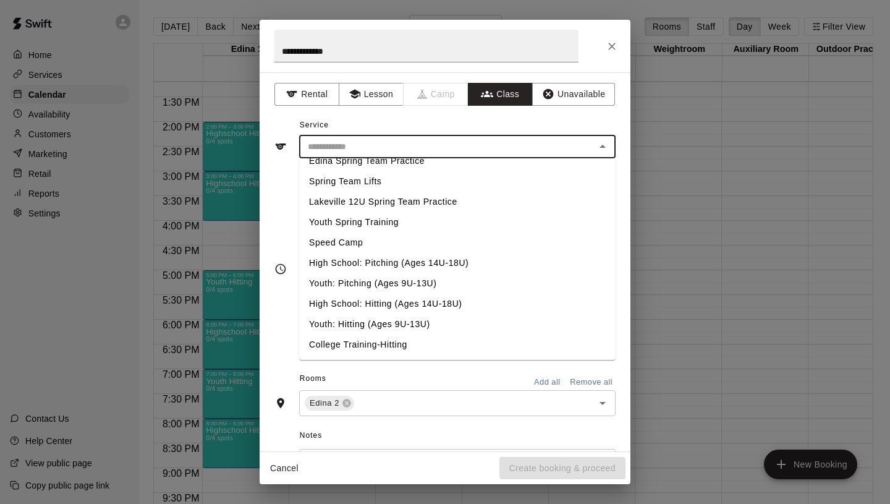
click at [363, 321] on li "Youth: Hitting (Ages 9U-13U)" at bounding box center [457, 324] width 317 height 20
type input "**********"
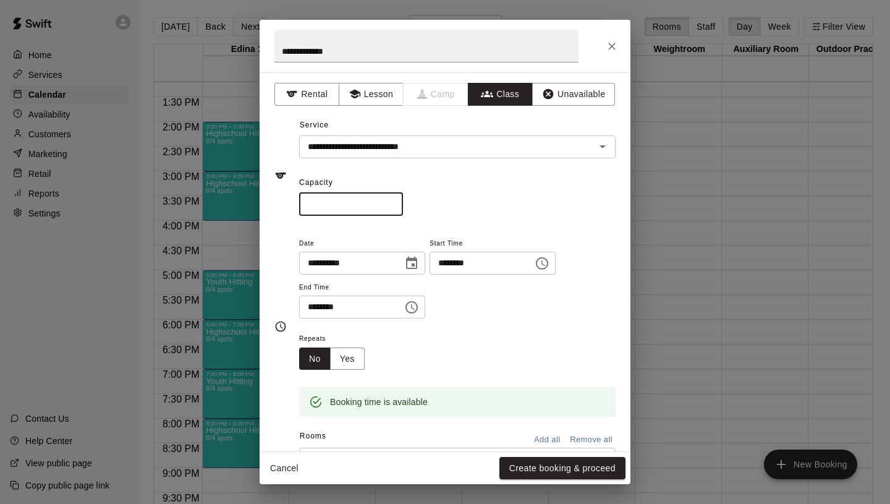
click at [388, 203] on input "*" at bounding box center [351, 204] width 104 height 23
click at [393, 200] on input "*" at bounding box center [351, 204] width 104 height 23
type input "*"
click at [393, 200] on input "*" at bounding box center [351, 204] width 104 height 23
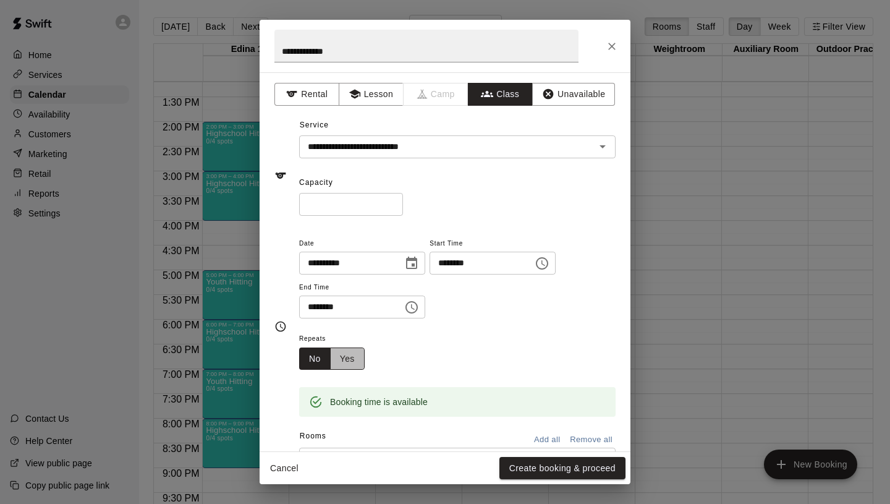
click at [352, 361] on button "Yes" at bounding box center [347, 358] width 35 height 23
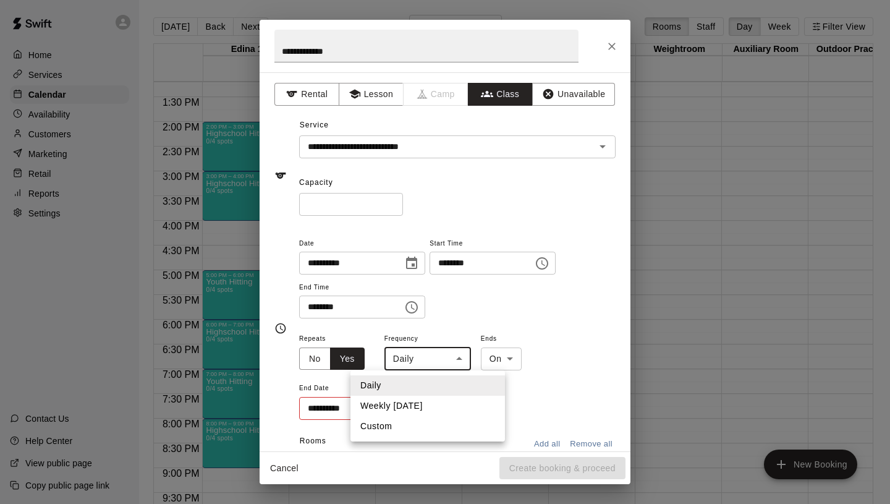
click at [431, 367] on body "Home Services Calendar Availability Customers Marketing Retail Reports Settings…" at bounding box center [445, 262] width 890 height 524
click at [413, 406] on li "Weekly [DATE]" at bounding box center [428, 406] width 155 height 20
type input "******"
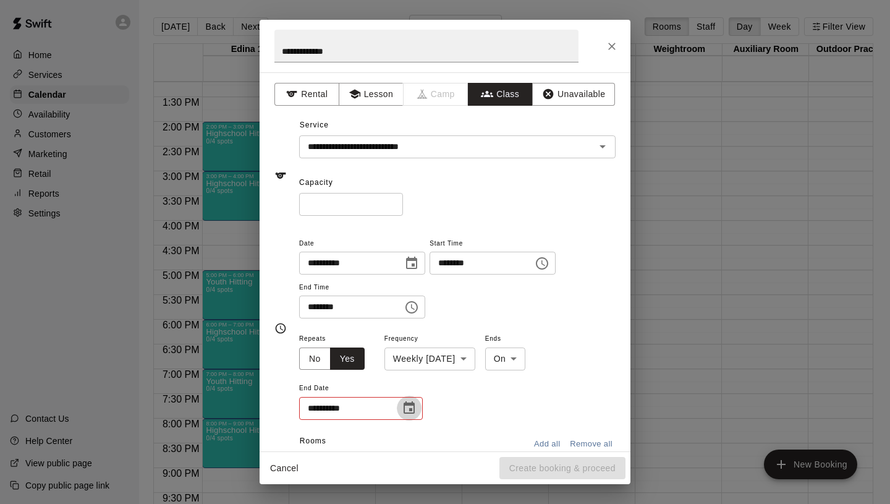
click at [414, 407] on icon "Choose date" at bounding box center [409, 407] width 11 height 12
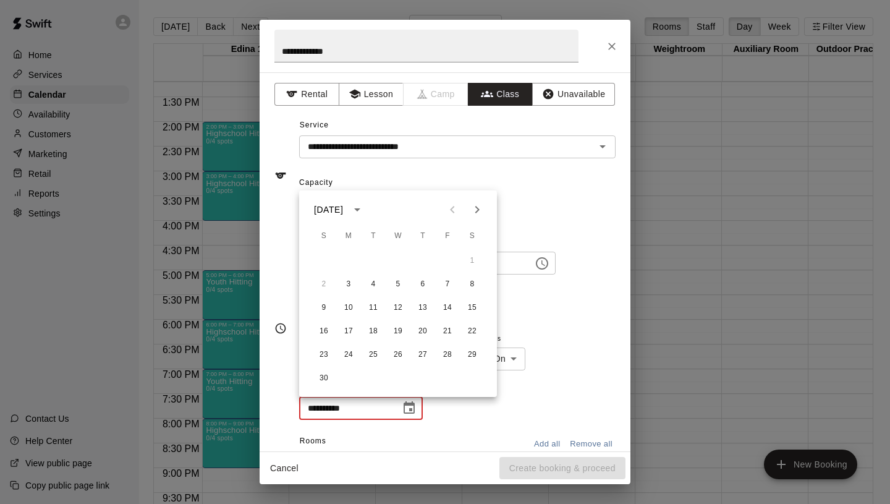
click at [480, 208] on icon "Next month" at bounding box center [477, 209] width 15 height 15
click at [354, 355] on button "29" at bounding box center [349, 355] width 22 height 22
type input "**********"
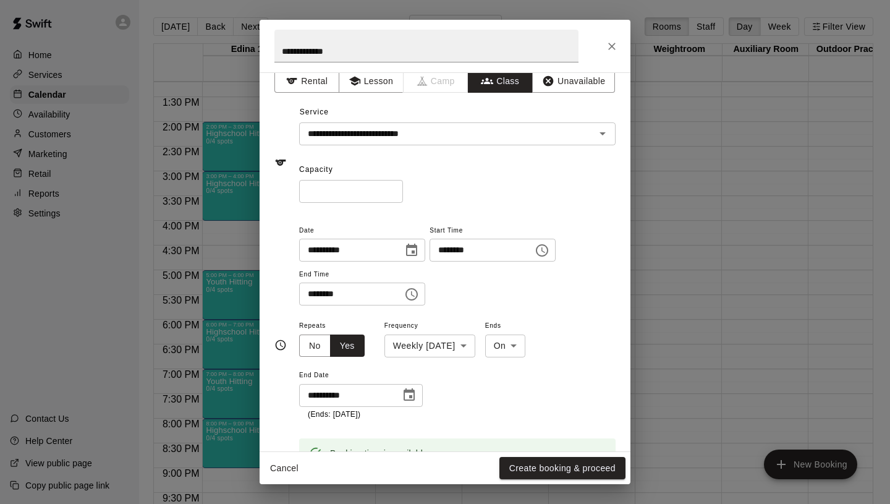
scroll to position [0, 0]
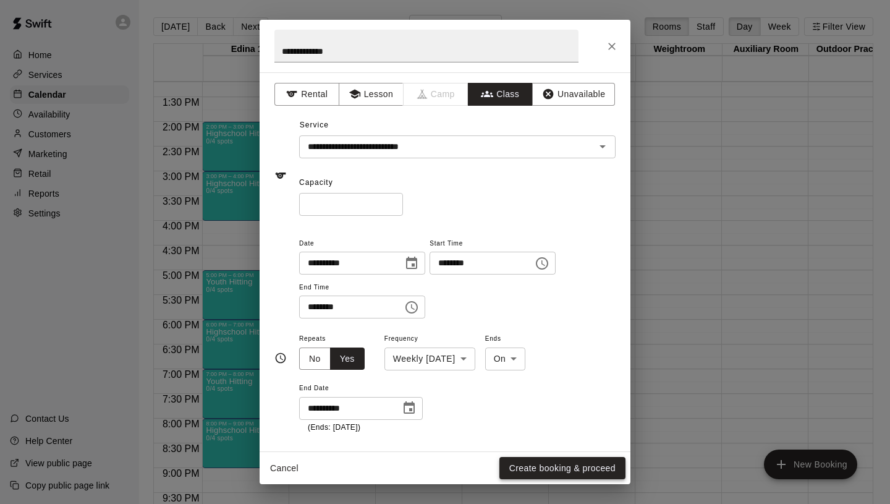
click at [565, 473] on button "Create booking & proceed" at bounding box center [562, 468] width 126 height 23
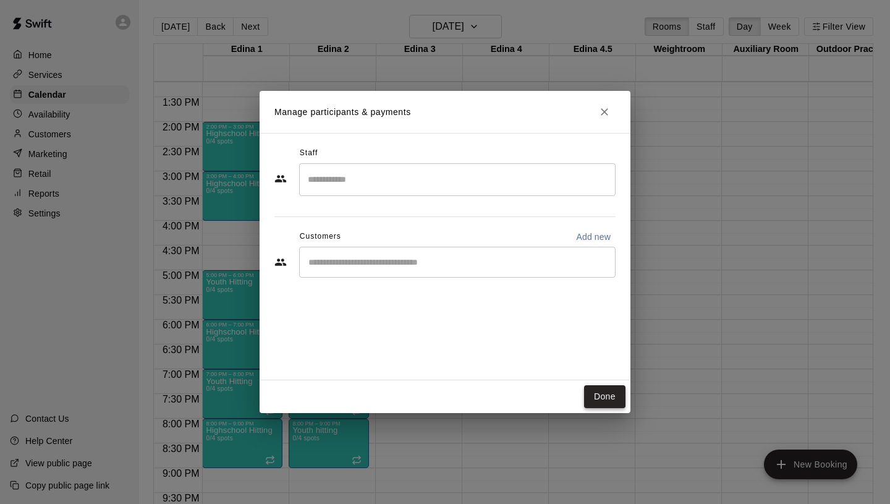
click at [596, 389] on button "Done" at bounding box center [604, 396] width 41 height 23
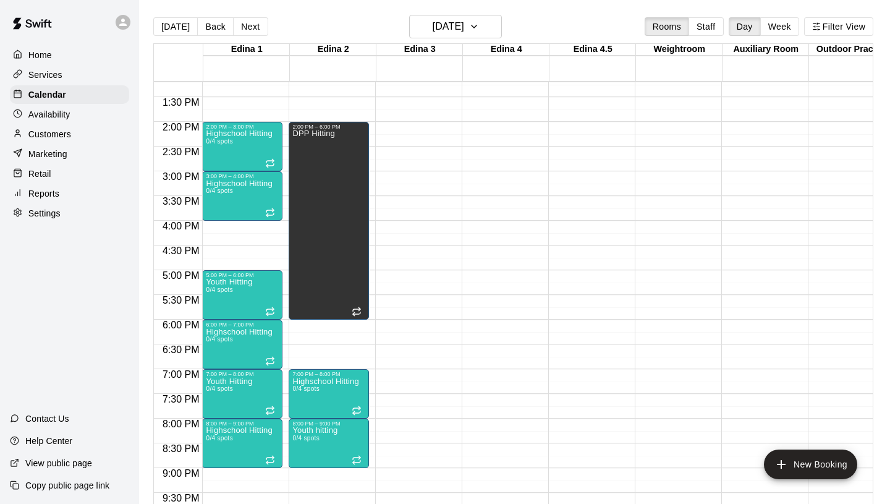
click at [314, 320] on div "12:00 AM – 8:00 AM Closed 2:00 PM – 6:00 PM DPP Hitting 7:00 PM – 8:00 PM Highs…" at bounding box center [329, 22] width 80 height 1187
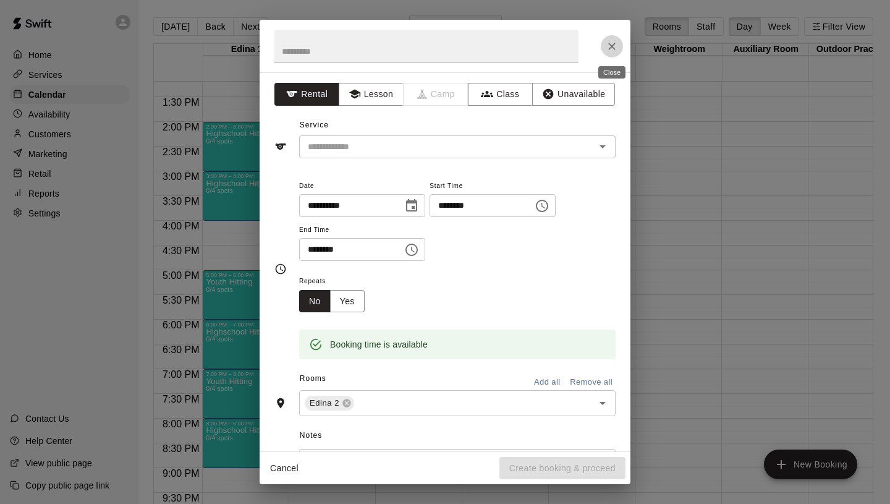
click at [619, 45] on button "Close" at bounding box center [612, 46] width 22 height 22
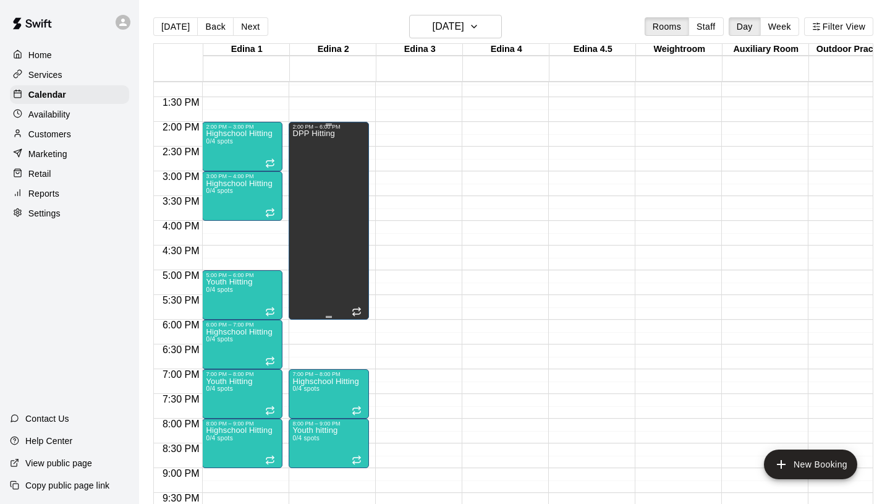
click at [332, 238] on div "DPP Hitting" at bounding box center [313, 382] width 43 height 504
click at [306, 148] on icon "edit" at bounding box center [305, 142] width 15 height 15
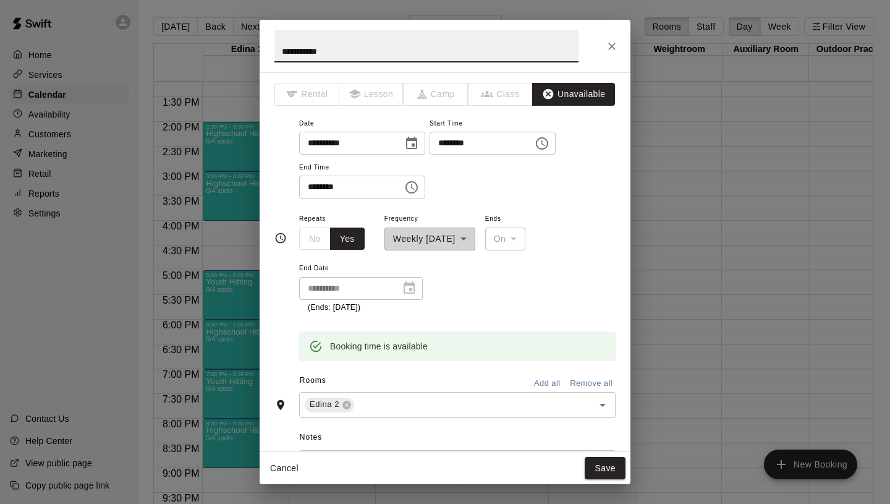
click at [391, 187] on input "********" at bounding box center [346, 187] width 95 height 23
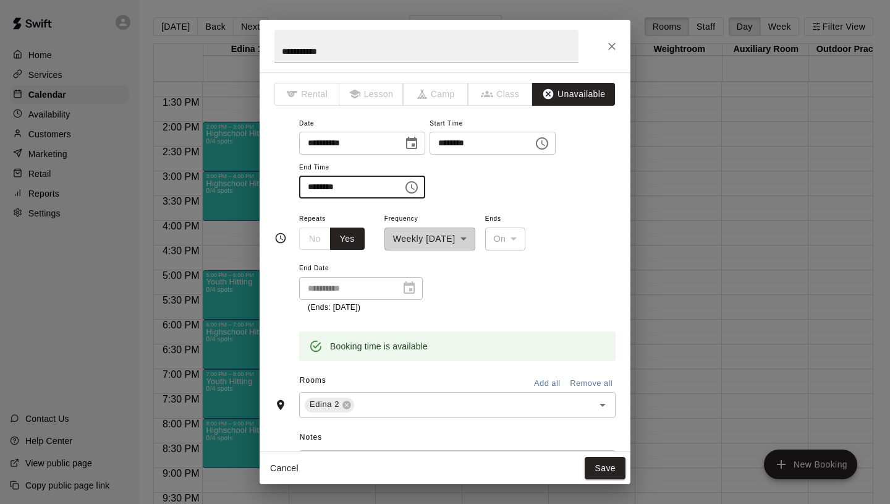
click at [325, 191] on input "********" at bounding box center [346, 187] width 95 height 23
type input "********"
click at [460, 318] on div "Booking time is available" at bounding box center [457, 337] width 317 height 47
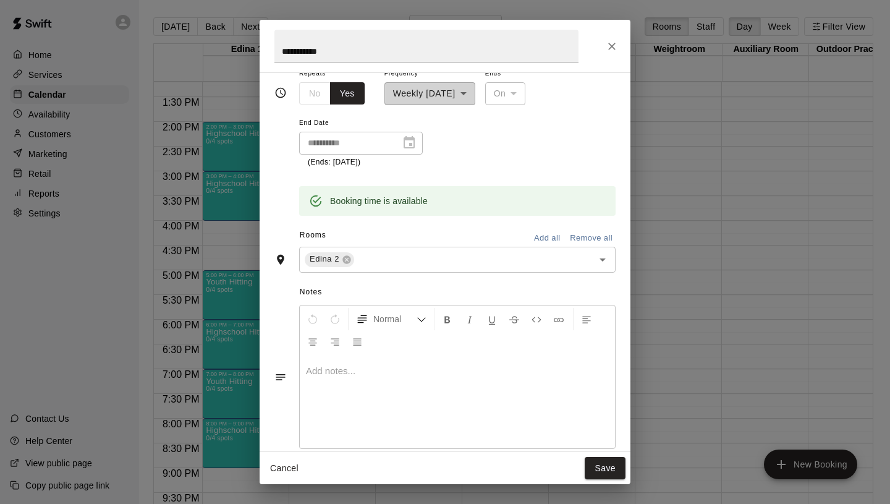
scroll to position [246, 0]
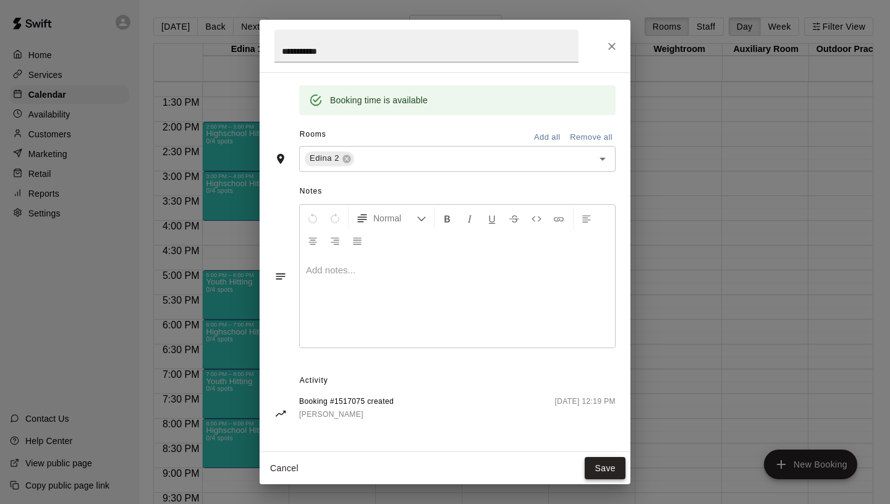
click at [600, 468] on button "Save" at bounding box center [605, 468] width 41 height 23
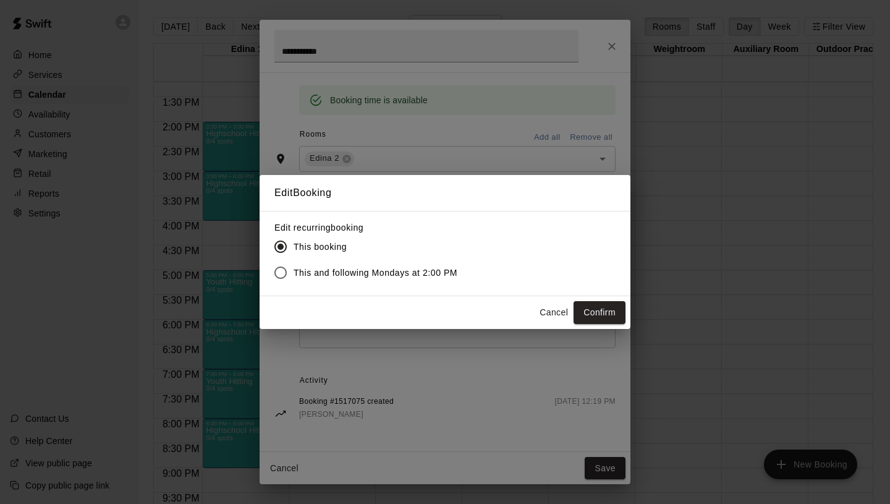
click at [349, 273] on span "This and following Mondays at 2:00 PM" at bounding box center [376, 272] width 164 height 13
click at [606, 312] on button "Confirm" at bounding box center [600, 312] width 52 height 23
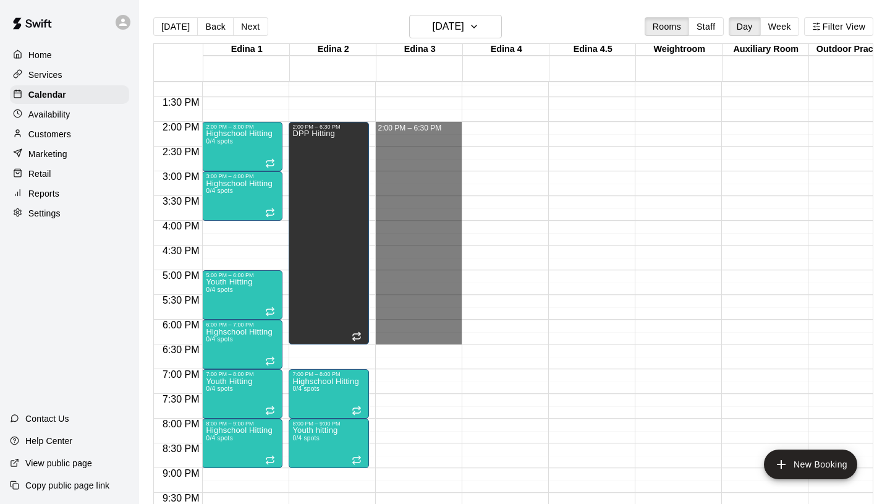
drag, startPoint x: 397, startPoint y: 124, endPoint x: 414, endPoint y: 339, distance: 215.8
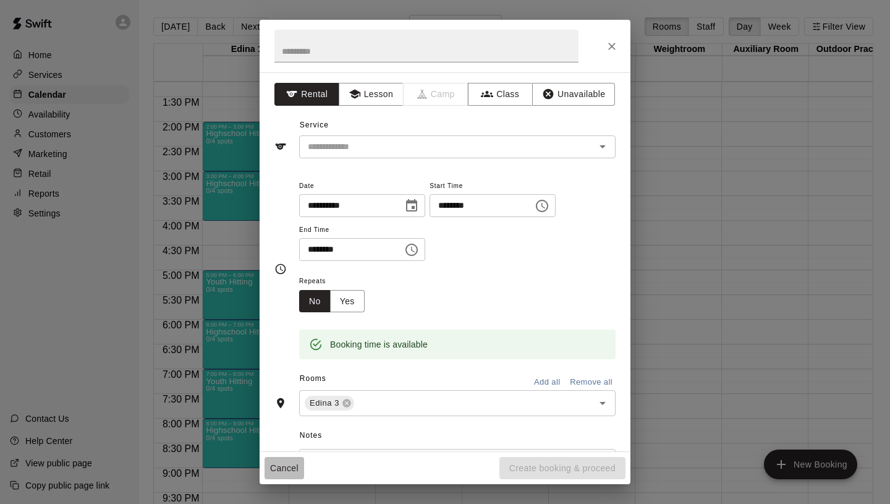
click at [276, 471] on button "Cancel" at bounding box center [285, 468] width 40 height 23
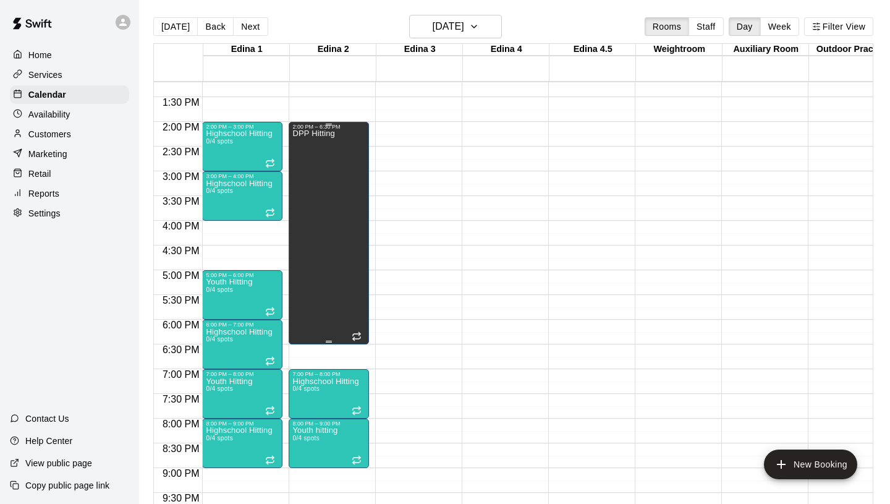
click at [339, 155] on div "DPP Hitting" at bounding box center [328, 382] width 73 height 504
click at [305, 145] on icon "edit" at bounding box center [305, 142] width 11 height 11
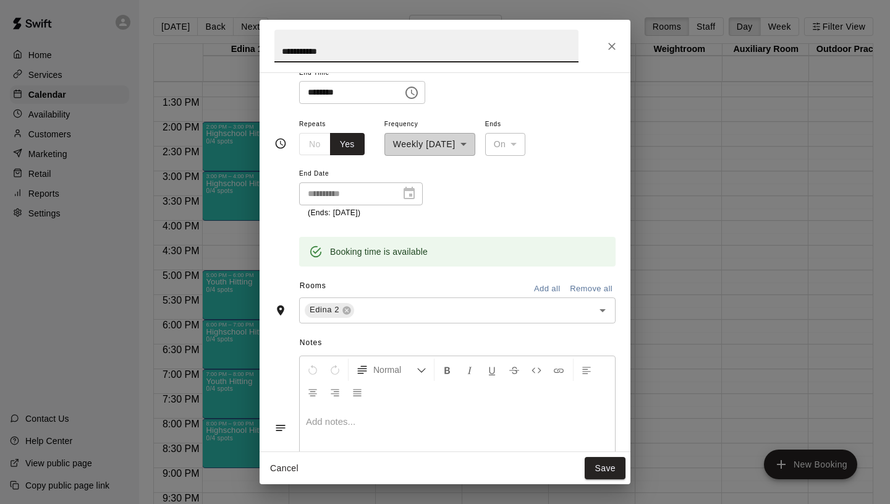
scroll to position [141, 0]
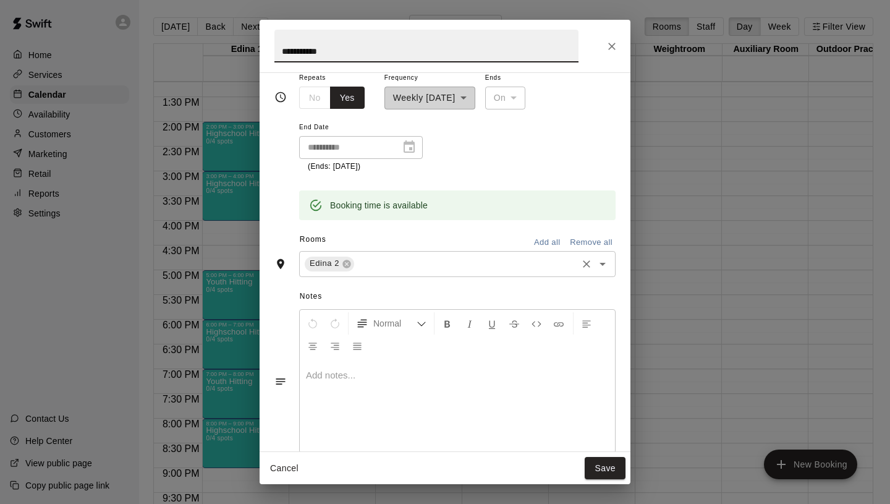
click at [385, 269] on input "text" at bounding box center [465, 263] width 219 height 15
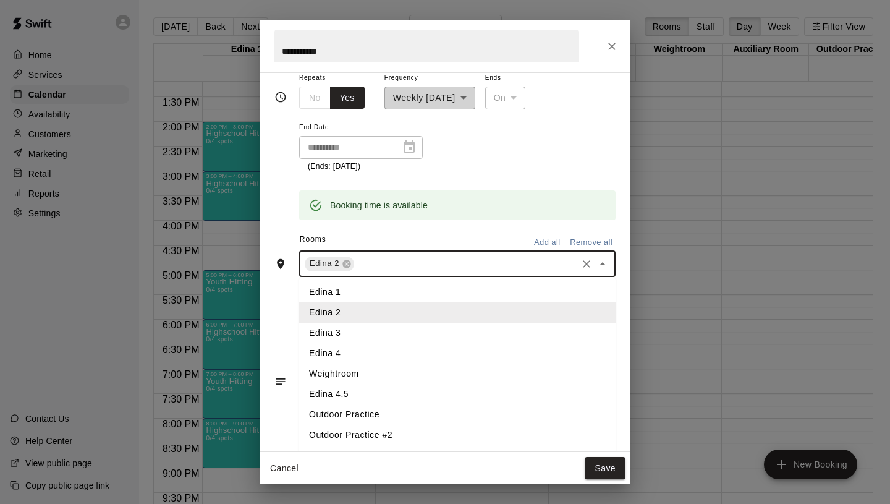
click at [354, 335] on li "Edina 3" at bounding box center [457, 333] width 317 height 20
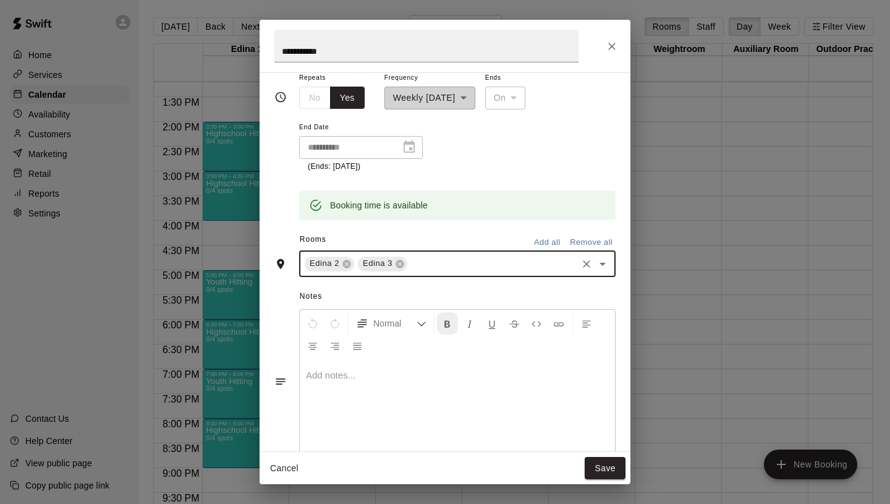
scroll to position [0, 0]
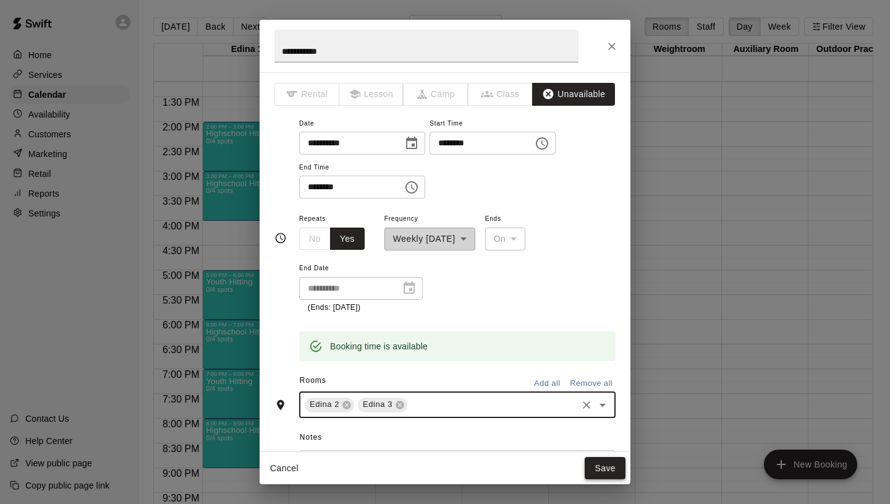
click at [611, 468] on button "Save" at bounding box center [605, 468] width 41 height 23
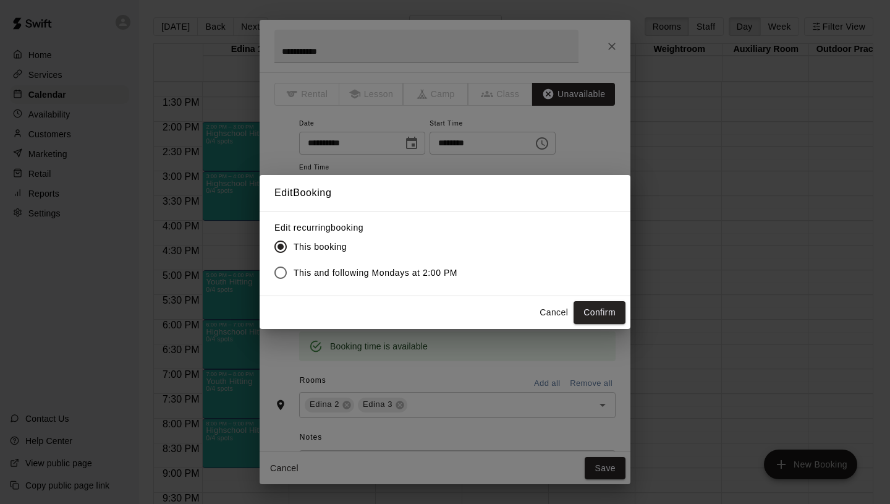
click at [456, 277] on span "This and following Mondays at 2:00 PM" at bounding box center [376, 272] width 164 height 13
click at [598, 315] on button "Confirm" at bounding box center [600, 312] width 52 height 23
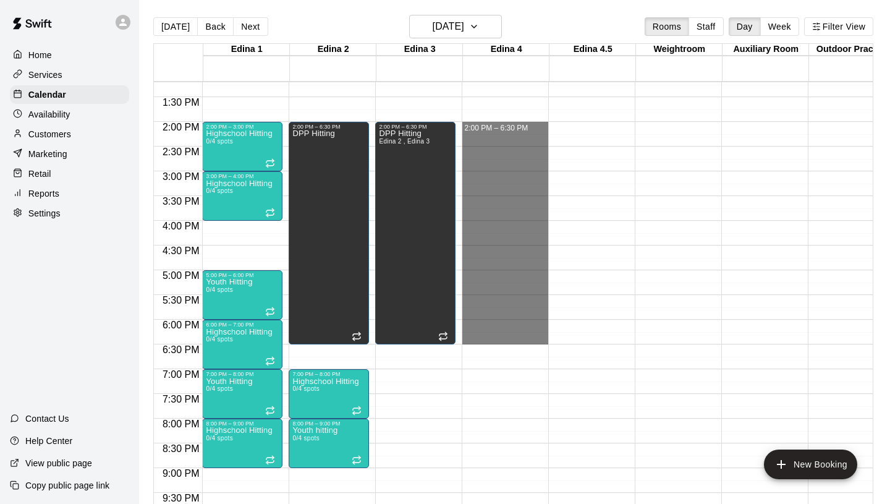
drag, startPoint x: 483, startPoint y: 124, endPoint x: 503, endPoint y: 338, distance: 214.8
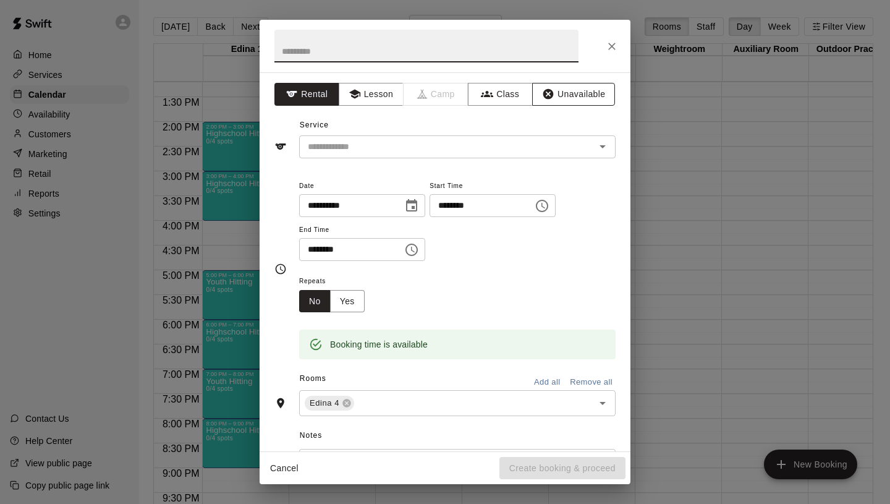
click at [557, 100] on button "Unavailable" at bounding box center [573, 94] width 83 height 23
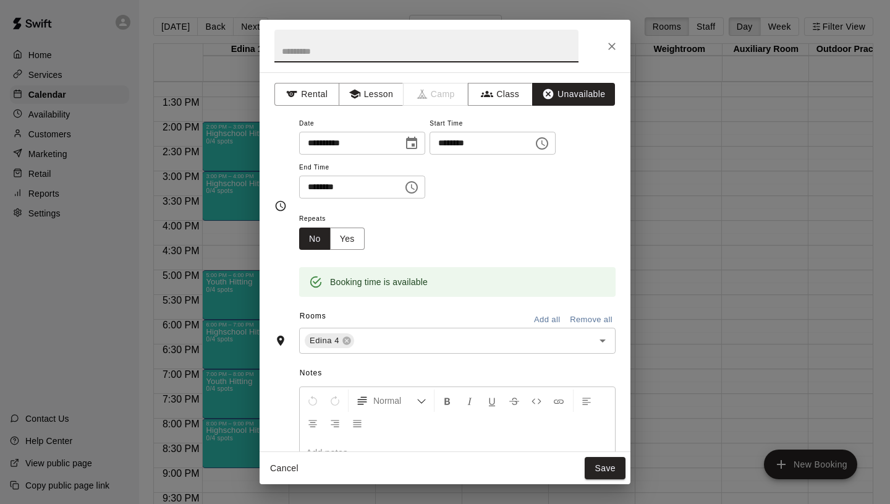
click at [416, 52] on input "text" at bounding box center [426, 46] width 304 height 33
type input "**********"
click at [351, 248] on button "Yes" at bounding box center [347, 238] width 35 height 23
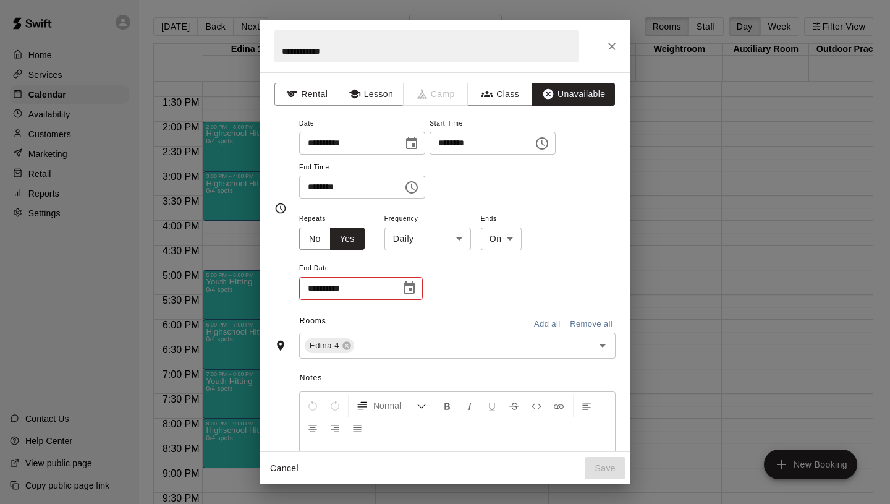
click at [433, 235] on body "Home Services Calendar Availability Customers Marketing Retail Reports Settings…" at bounding box center [445, 262] width 890 height 524
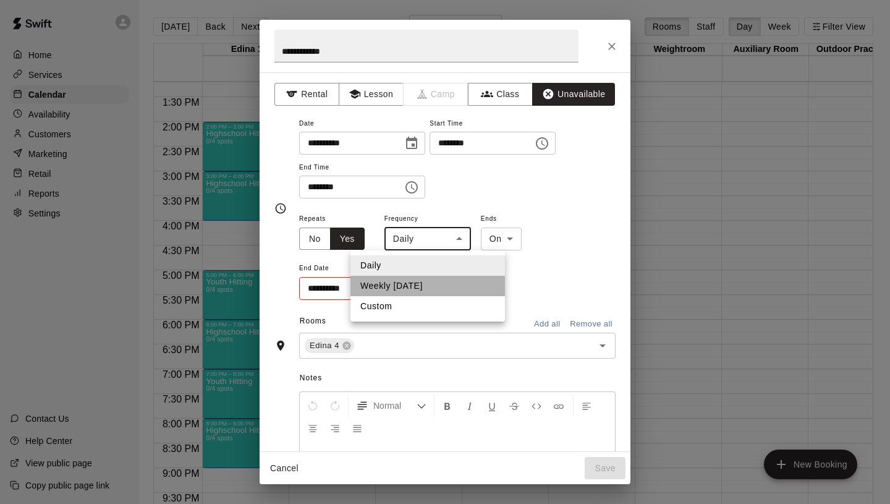
click at [422, 279] on li "Weekly [DATE]" at bounding box center [428, 286] width 155 height 20
type input "******"
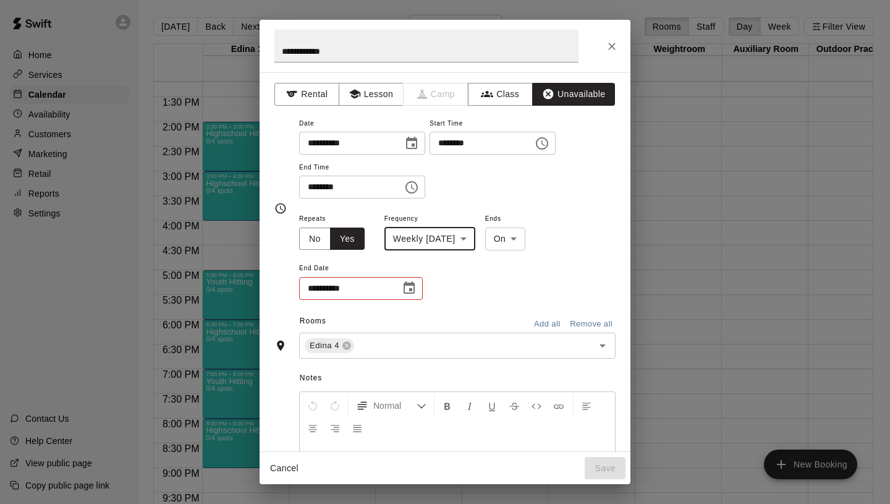
click at [411, 291] on icon "Choose date" at bounding box center [409, 288] width 15 height 15
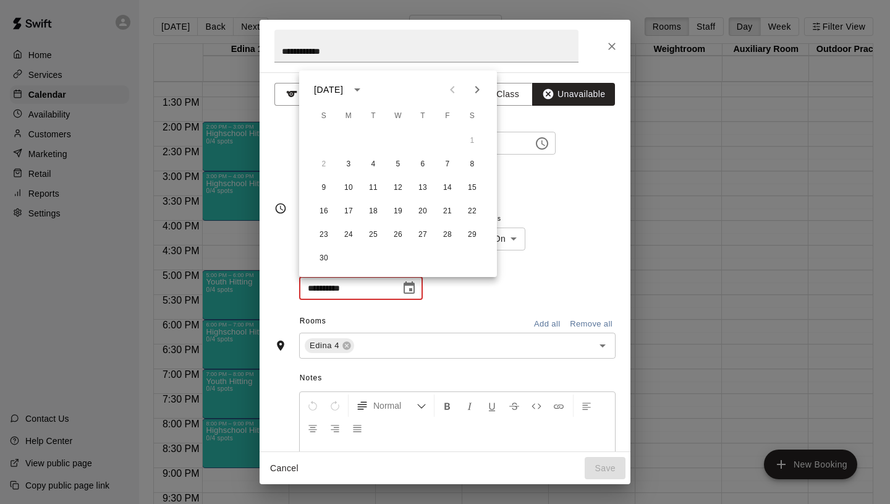
click at [477, 91] on icon "Next month" at bounding box center [477, 89] width 4 height 7
click at [348, 235] on button "29" at bounding box center [349, 235] width 22 height 22
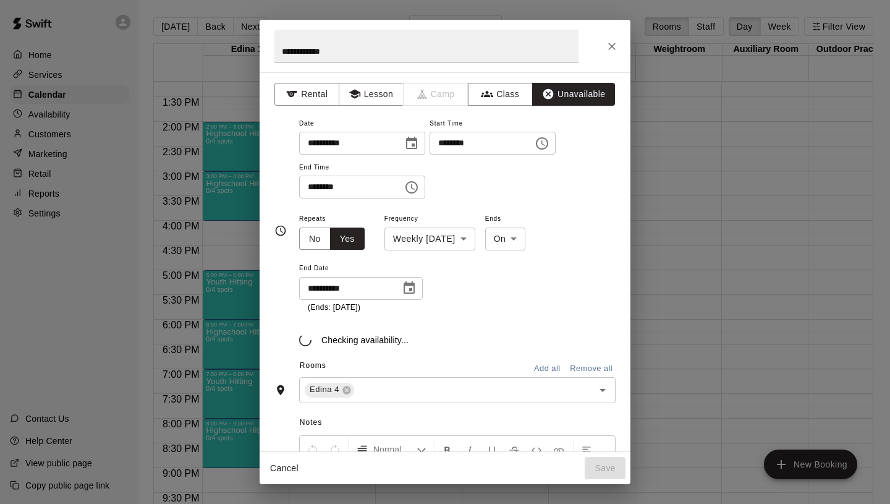
type input "**********"
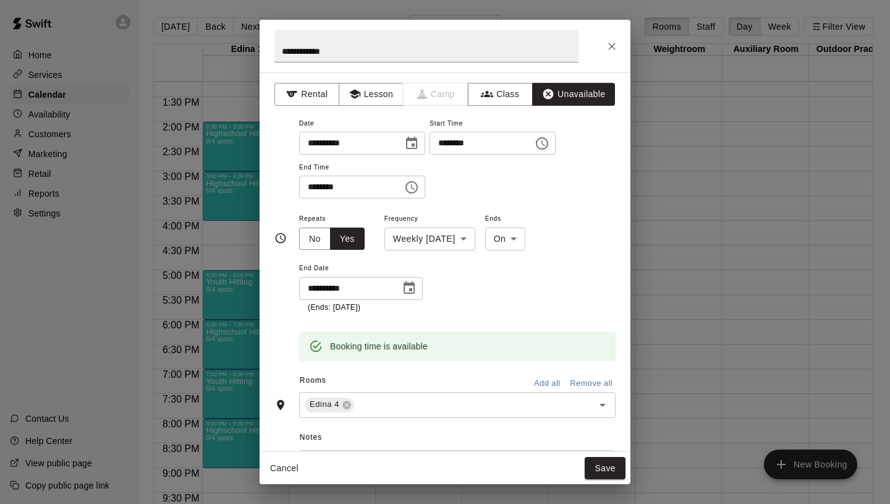
scroll to position [166, 0]
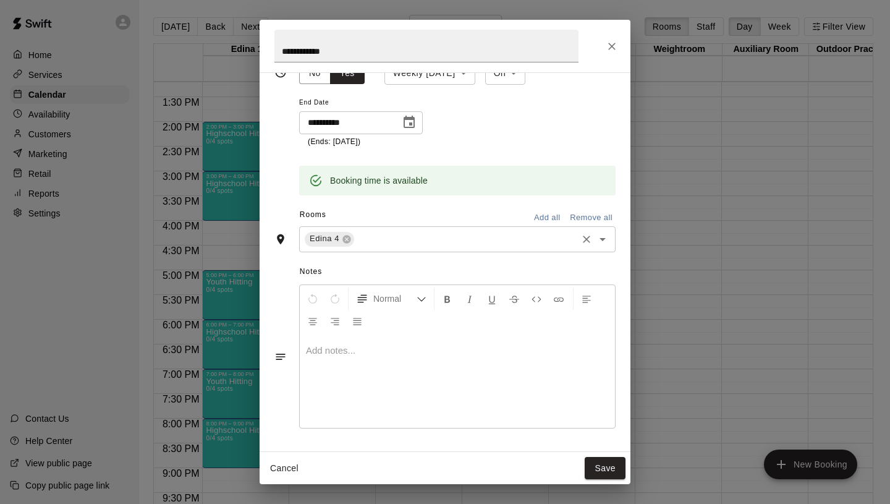
click at [456, 242] on input "text" at bounding box center [465, 238] width 219 height 15
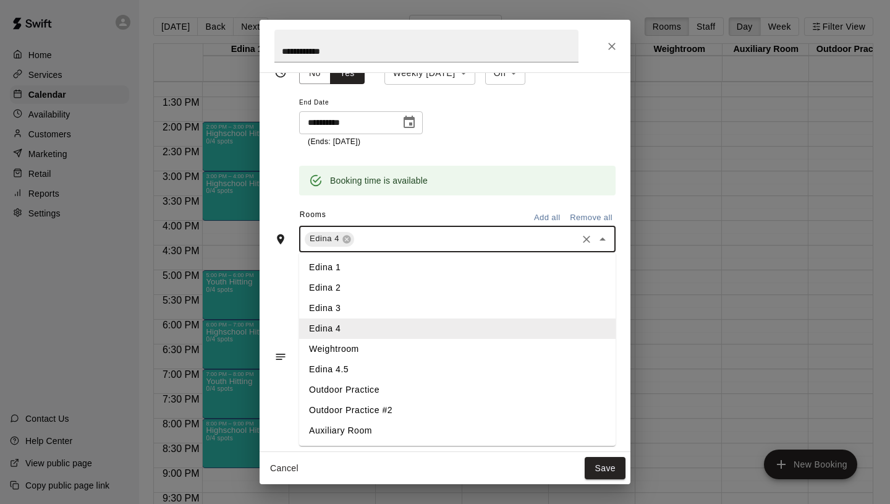
click at [361, 370] on li "Edina 4.5" at bounding box center [457, 369] width 317 height 20
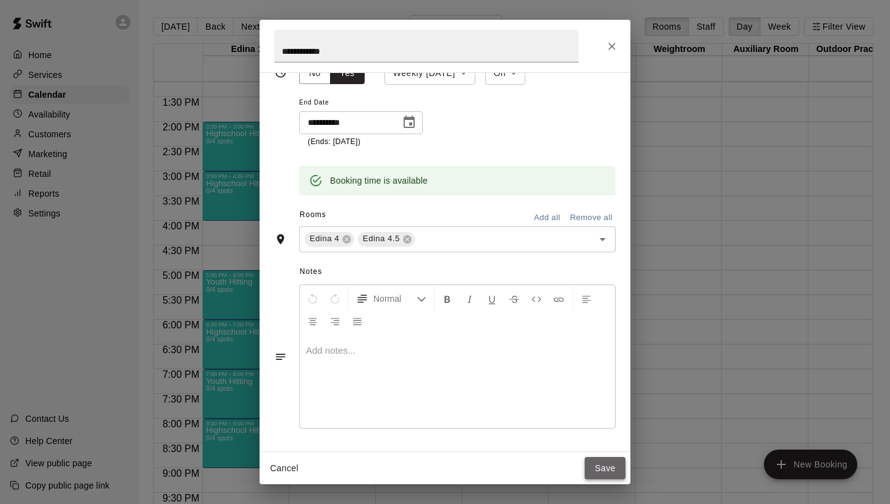
click at [603, 461] on button "Save" at bounding box center [605, 468] width 41 height 23
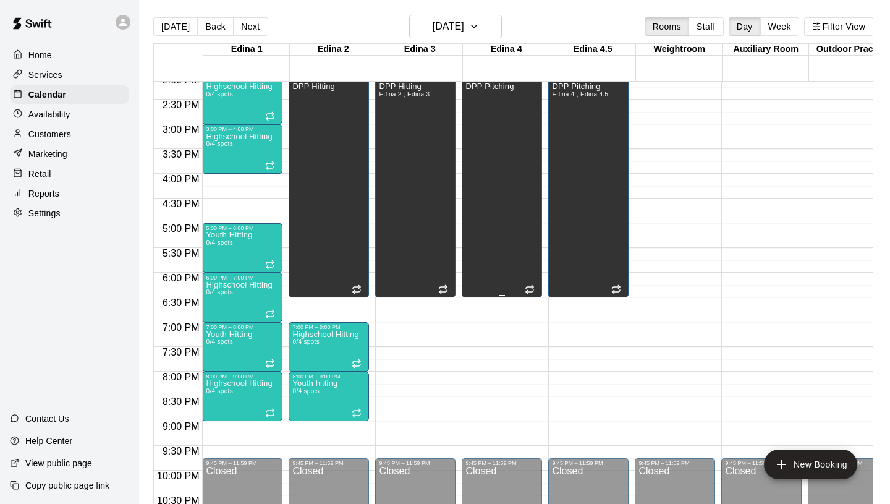
scroll to position [710, 0]
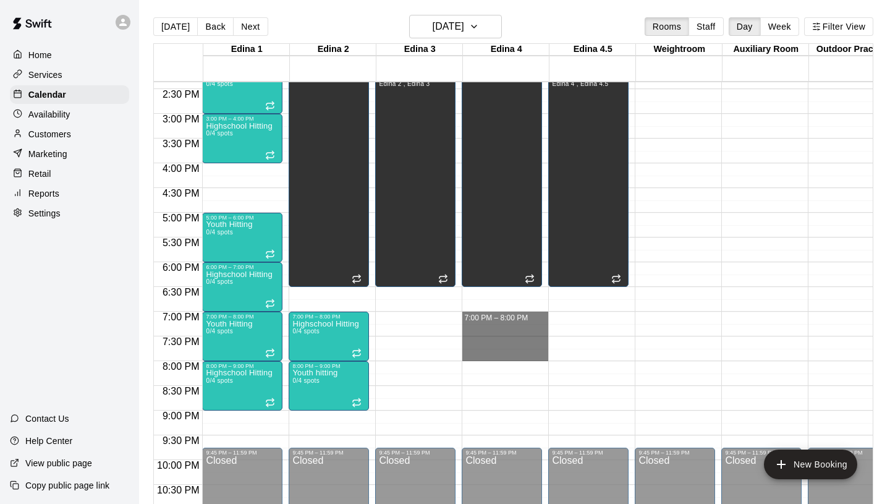
drag, startPoint x: 469, startPoint y: 315, endPoint x: 474, endPoint y: 353, distance: 38.7
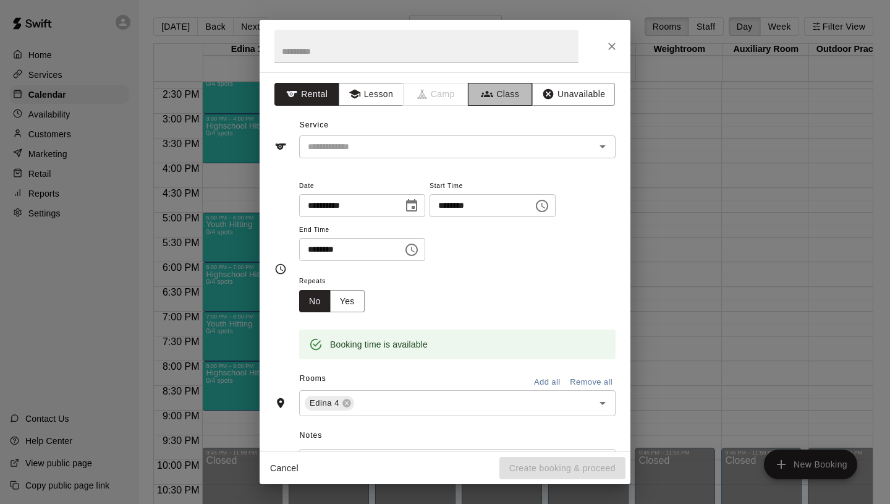
click at [489, 101] on button "Class" at bounding box center [500, 94] width 65 height 23
click at [387, 48] on input "text" at bounding box center [426, 46] width 304 height 33
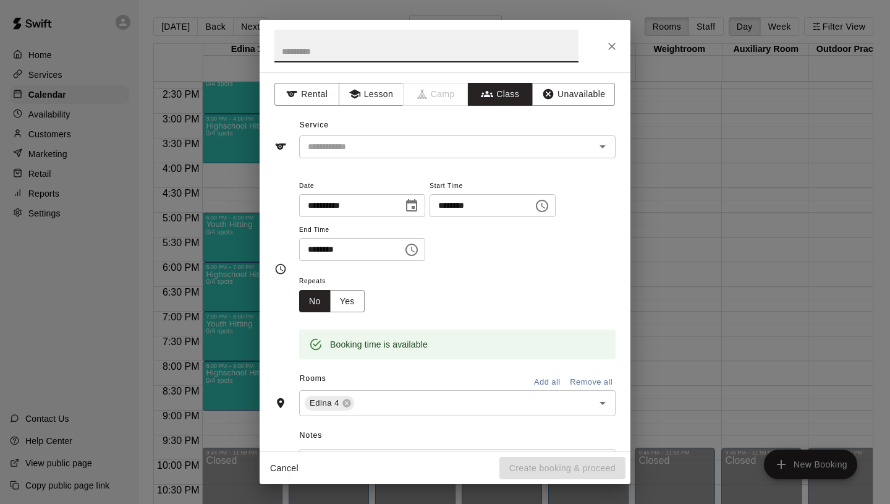
type input "*"
type input "**********"
click at [372, 145] on input "text" at bounding box center [447, 146] width 289 height 15
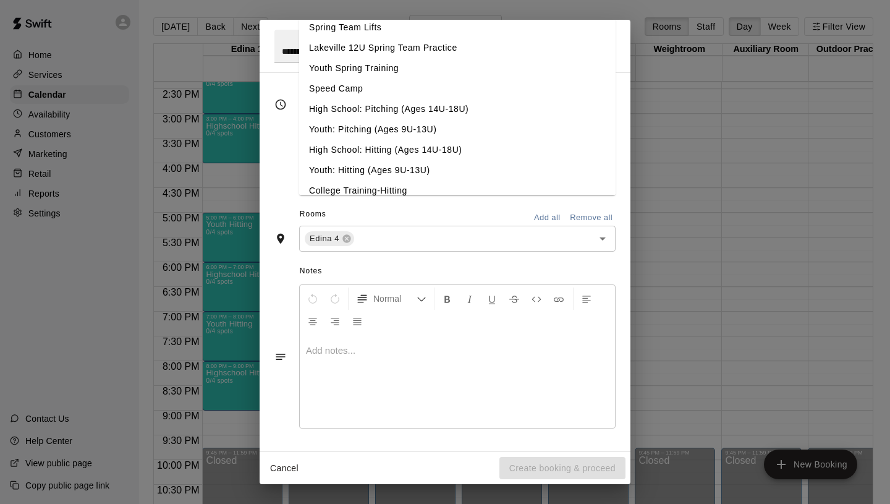
scroll to position [522, 0]
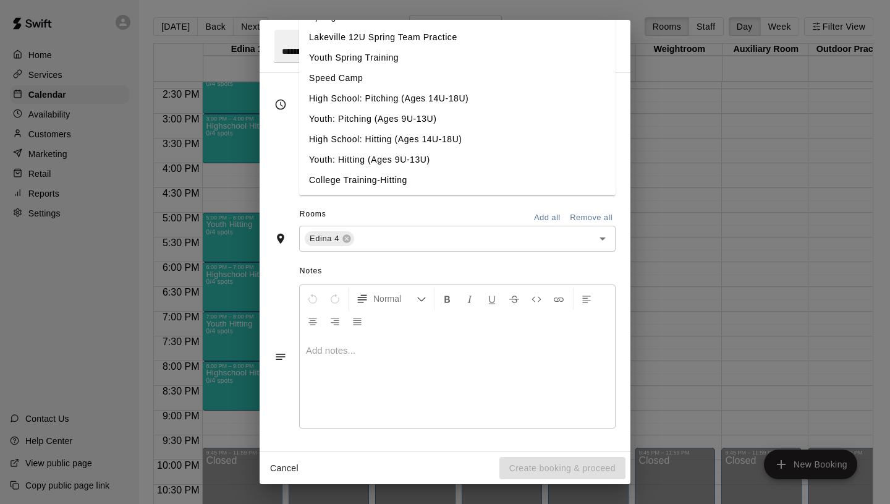
click at [358, 119] on li "Youth: Pitching (Ages 9U-13U)" at bounding box center [457, 119] width 317 height 20
type input "**********"
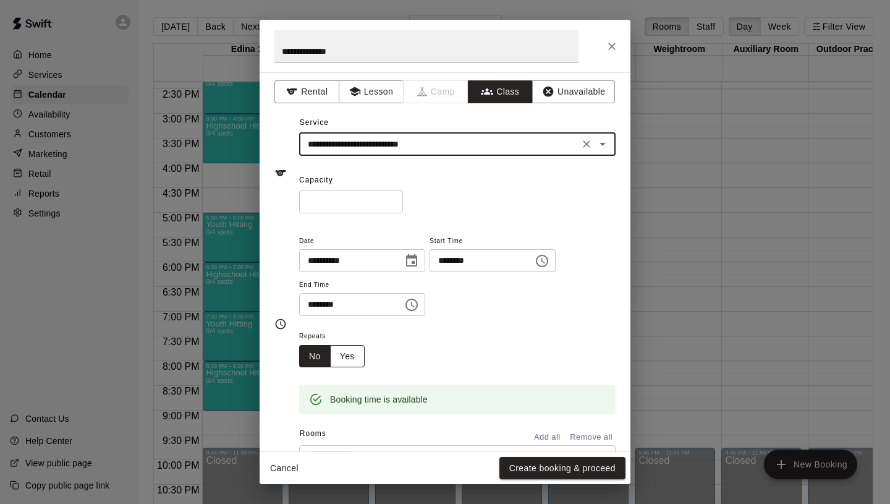
scroll to position [3, 0]
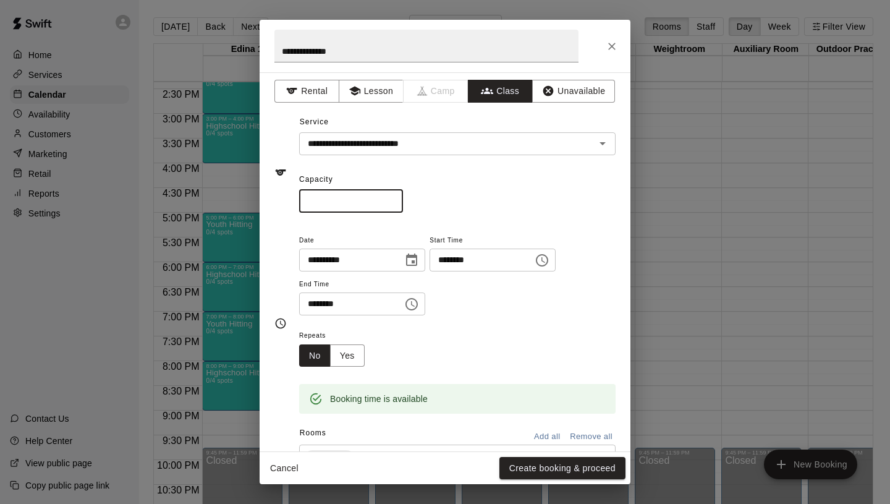
click at [391, 199] on input "*" at bounding box center [351, 201] width 104 height 23
type input "*"
click at [391, 199] on input "*" at bounding box center [351, 201] width 104 height 23
click at [344, 364] on button "Yes" at bounding box center [347, 355] width 35 height 23
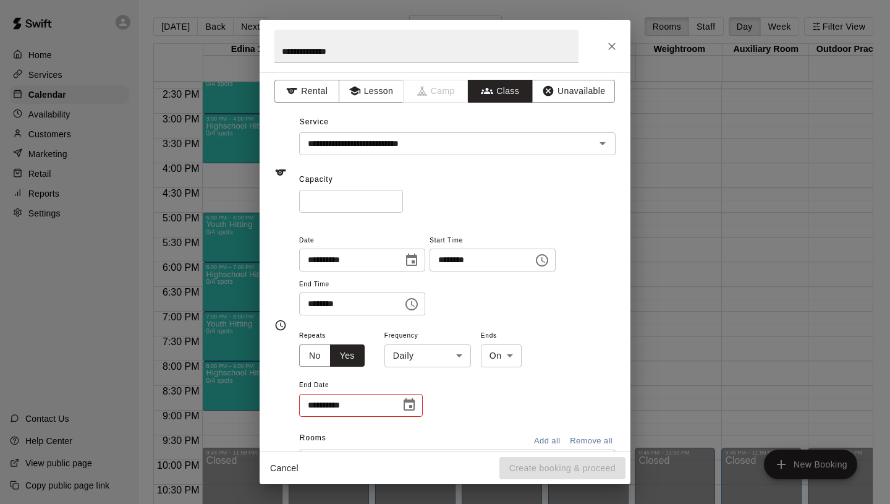
click at [441, 355] on body "Home Services Calendar Availability Customers Marketing Retail Reports Settings…" at bounding box center [445, 262] width 890 height 524
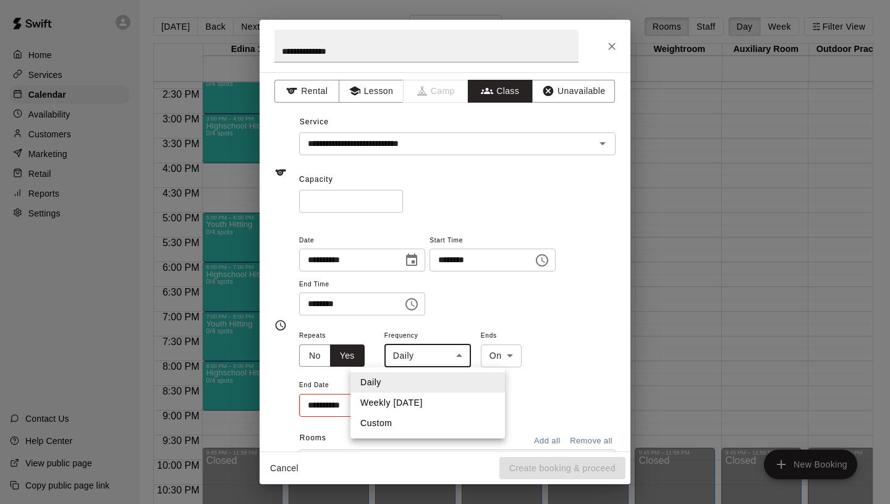
click at [416, 402] on li "Weekly [DATE]" at bounding box center [428, 403] width 155 height 20
type input "******"
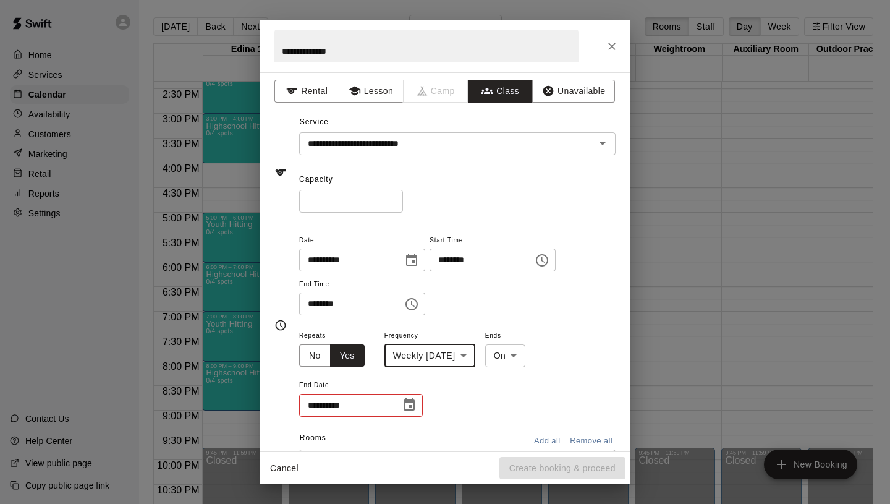
click at [387, 404] on input "**********" at bounding box center [345, 405] width 93 height 23
click at [410, 406] on icon "Choose date" at bounding box center [409, 404] width 11 height 12
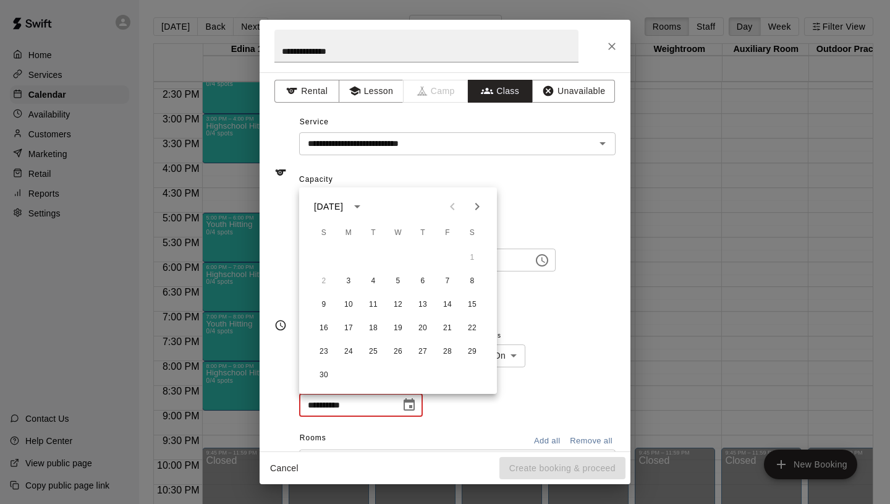
click at [482, 205] on icon "Next month" at bounding box center [477, 206] width 15 height 15
click at [346, 353] on button "29" at bounding box center [349, 352] width 22 height 22
type input "**********"
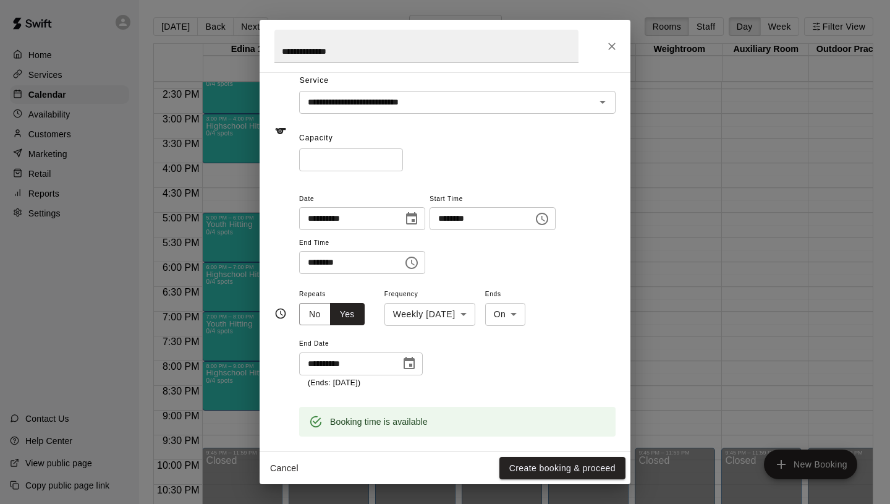
scroll to position [0, 0]
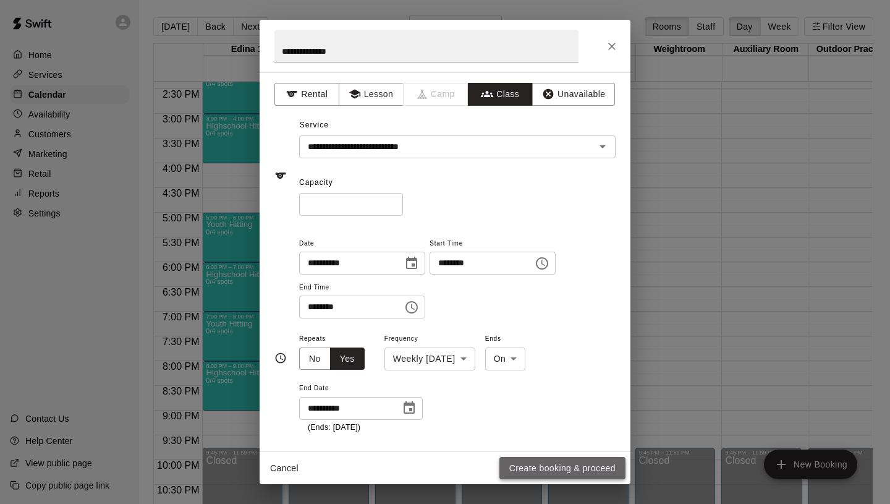
click at [550, 464] on button "Create booking & proceed" at bounding box center [562, 468] width 126 height 23
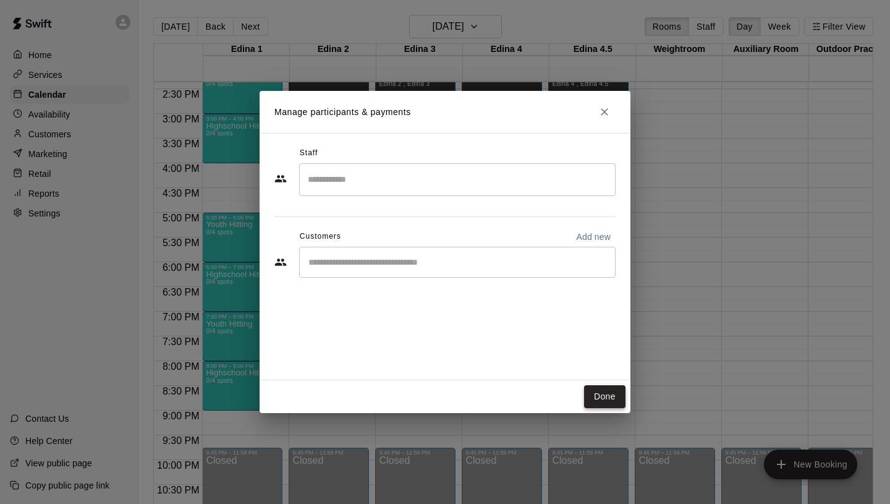
click at [616, 392] on button "Done" at bounding box center [604, 396] width 41 height 23
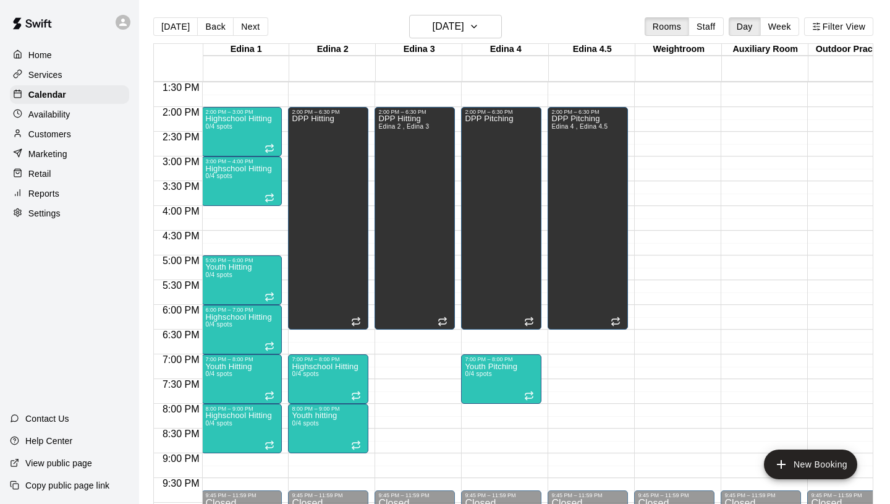
scroll to position [674, 1]
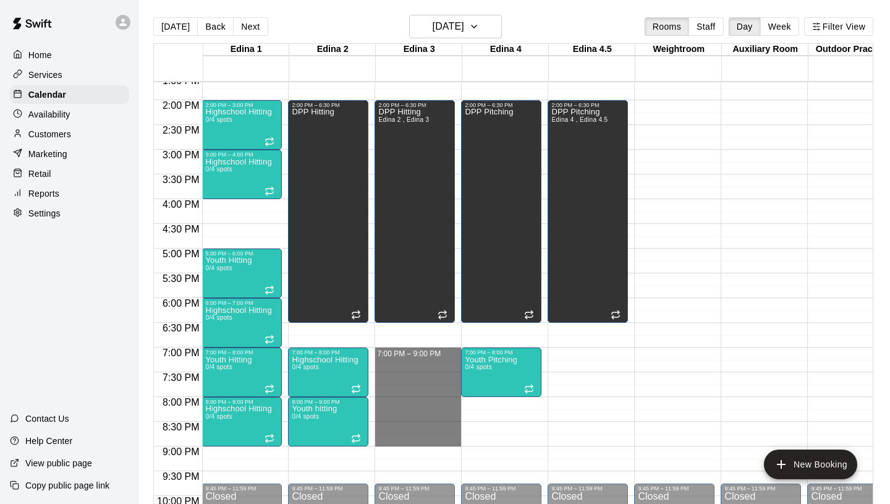
drag, startPoint x: 402, startPoint y: 350, endPoint x: 401, endPoint y: 441, distance: 91.5
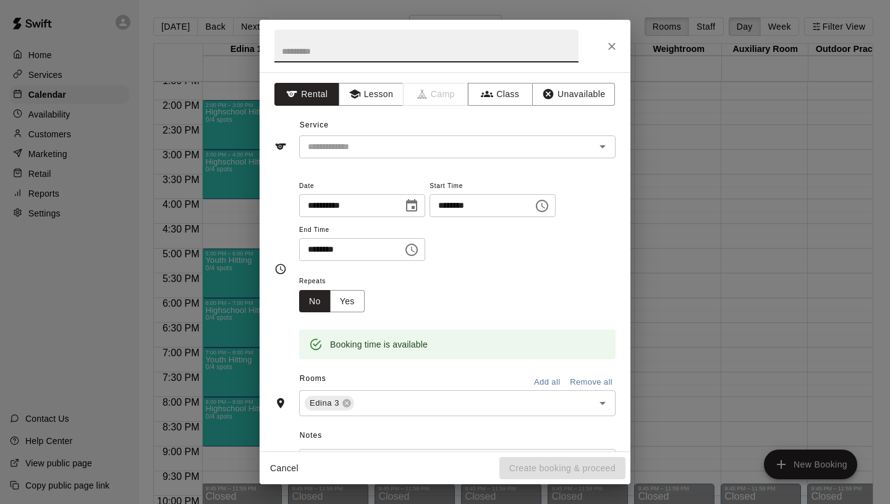
scroll to position [25, 0]
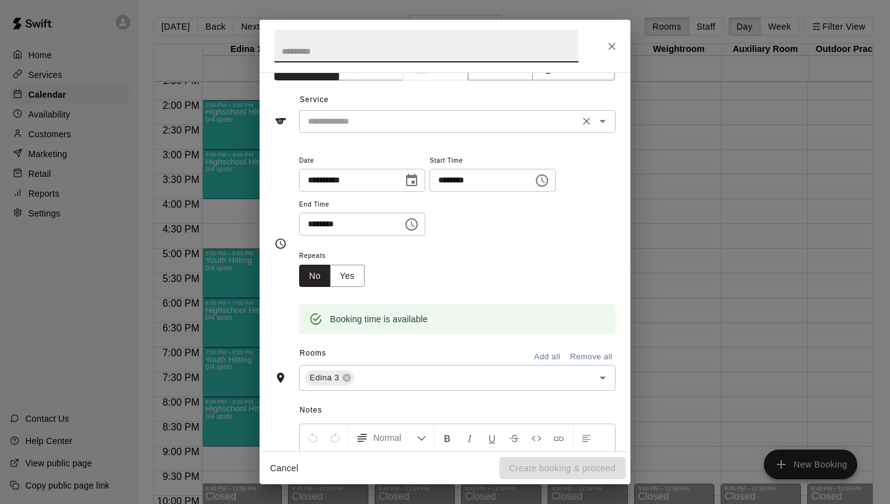
click at [396, 124] on input "text" at bounding box center [439, 121] width 273 height 15
click at [596, 103] on div "Service ​" at bounding box center [444, 111] width 341 height 43
click at [287, 464] on button "Cancel" at bounding box center [285, 468] width 40 height 23
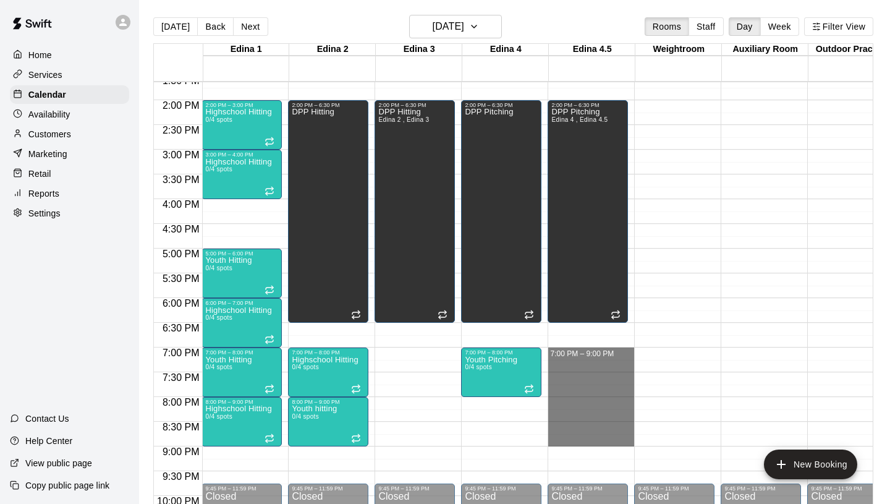
drag, startPoint x: 561, startPoint y: 349, endPoint x: 562, endPoint y: 434, distance: 84.7
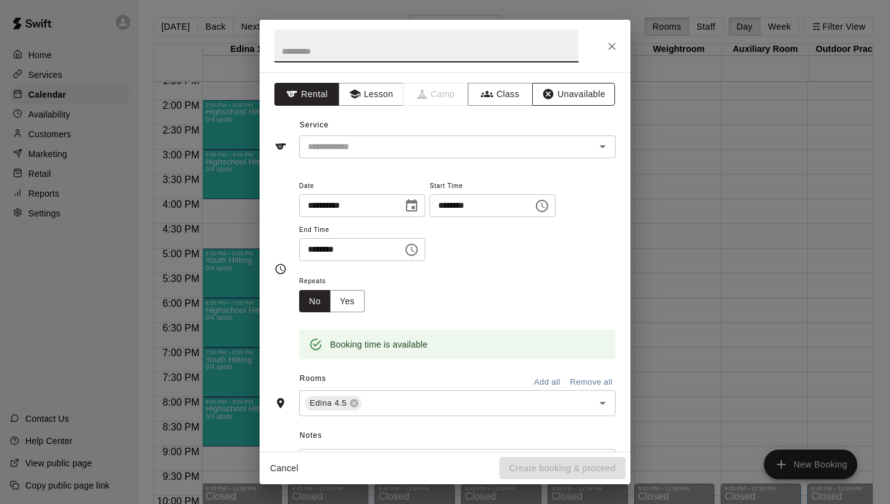
click at [546, 103] on button "Unavailable" at bounding box center [573, 94] width 83 height 23
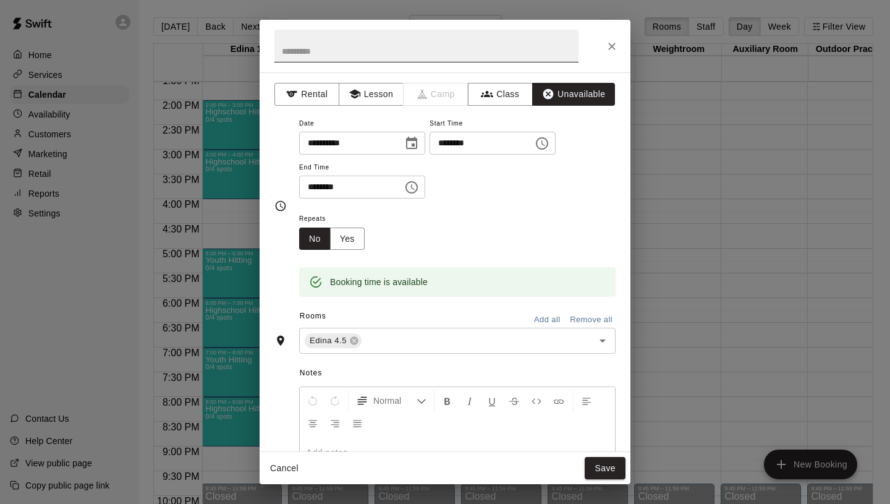
click at [401, 55] on input "text" at bounding box center [426, 46] width 304 height 33
type input "*"
type input "**********"
click at [467, 204] on div "**********" at bounding box center [457, 164] width 317 height 96
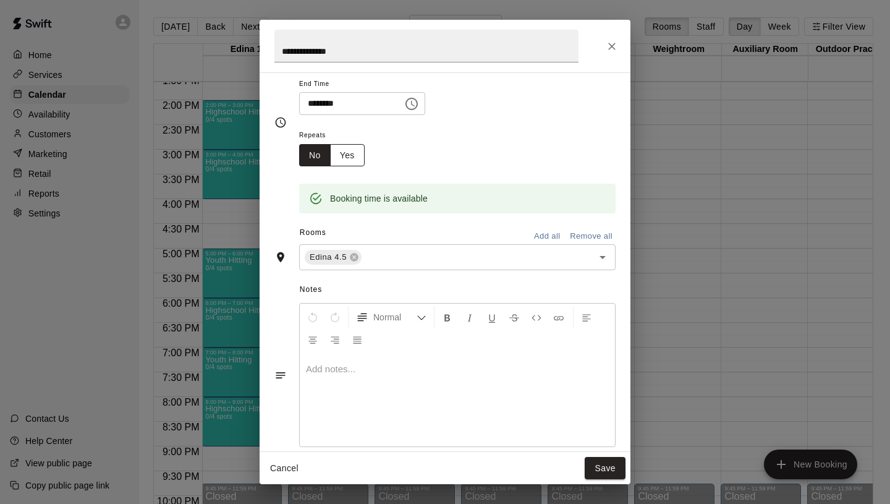
click at [360, 155] on button "Yes" at bounding box center [347, 155] width 35 height 23
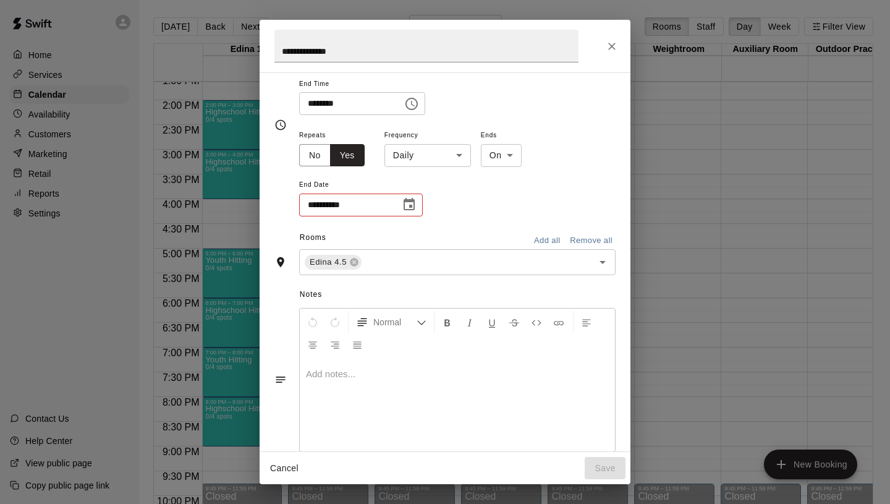
scroll to position [86, 0]
click at [414, 204] on icon "Choose date" at bounding box center [409, 201] width 11 height 12
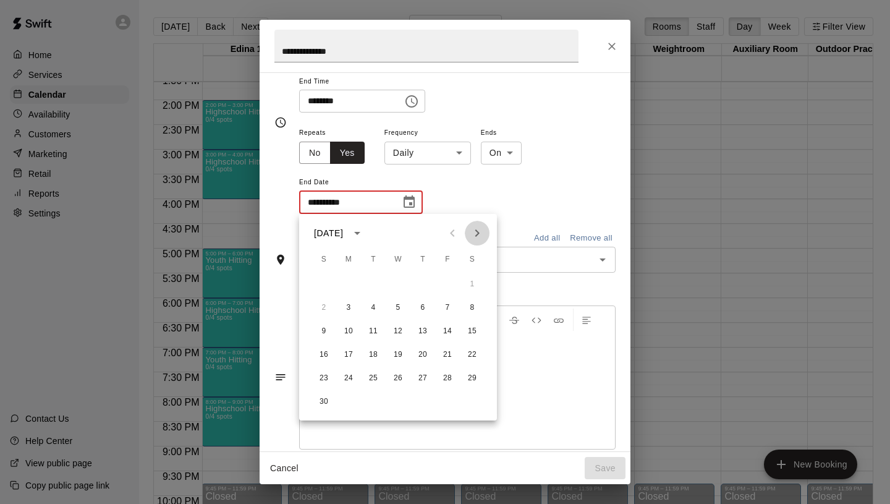
click at [472, 233] on icon "Next month" at bounding box center [477, 233] width 15 height 15
click at [354, 378] on button "29" at bounding box center [349, 378] width 22 height 22
type input "**********"
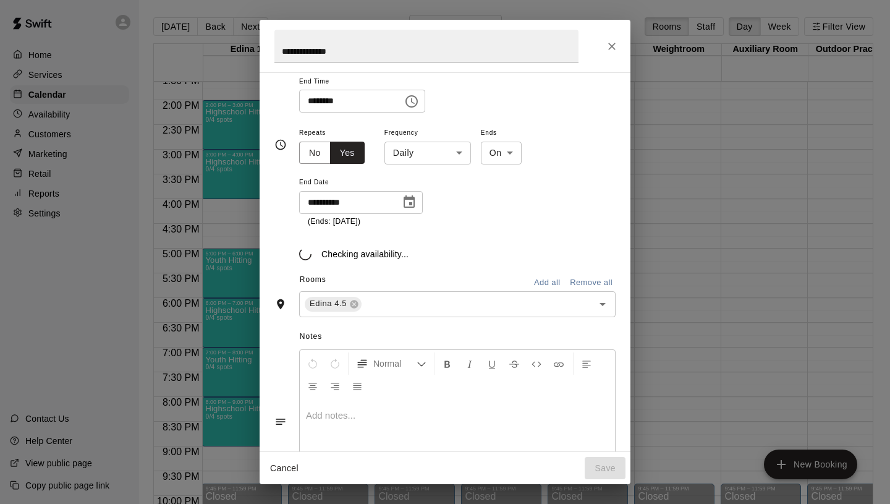
scroll to position [108, 0]
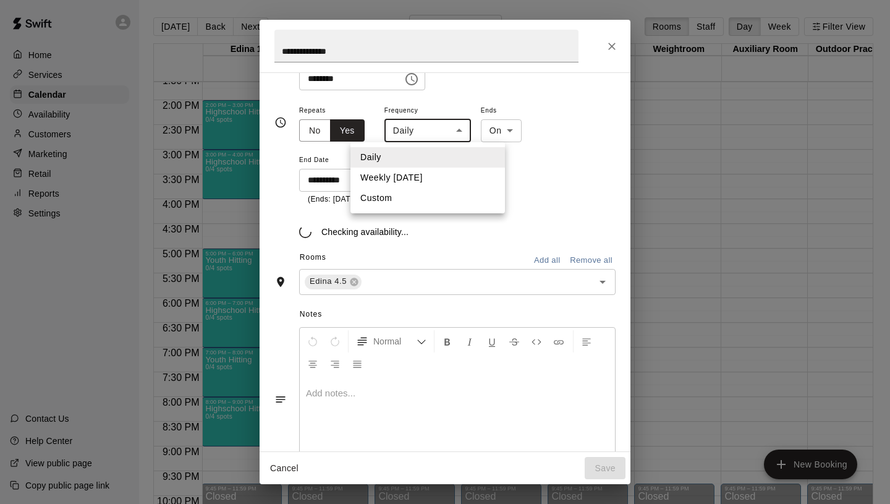
click at [445, 134] on body "Home Services Calendar Availability Customers Marketing Retail Reports Settings…" at bounding box center [445, 262] width 890 height 524
click at [442, 176] on li "Weekly [DATE]" at bounding box center [428, 178] width 155 height 20
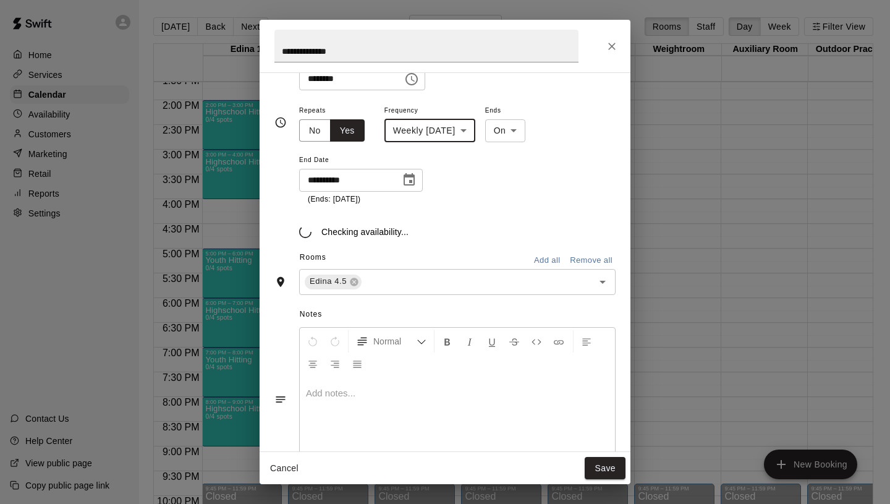
type input "******"
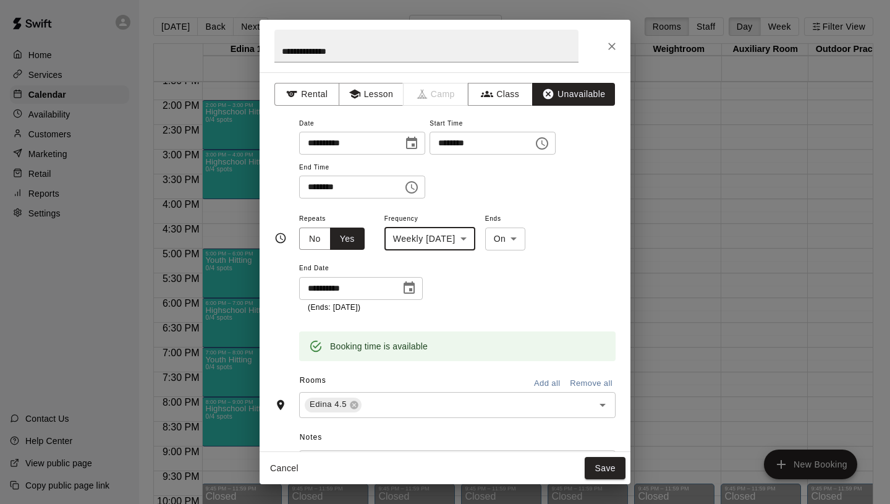
scroll to position [166, 0]
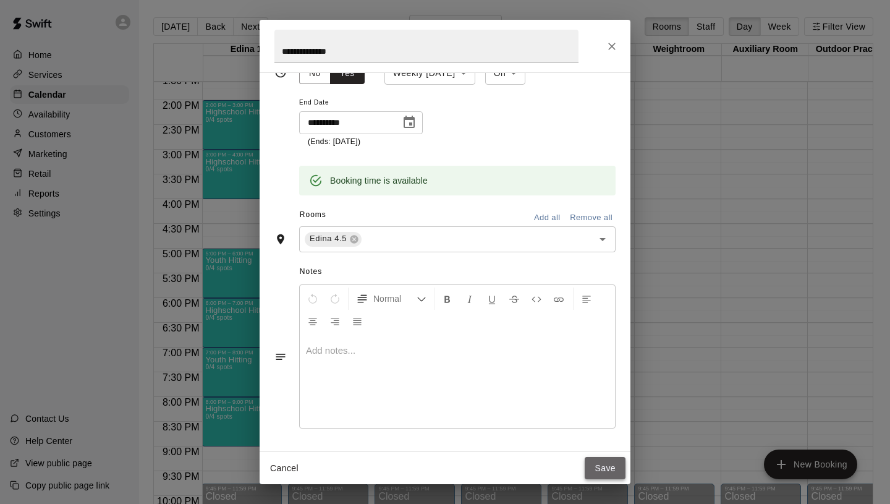
click at [603, 459] on button "Save" at bounding box center [605, 468] width 41 height 23
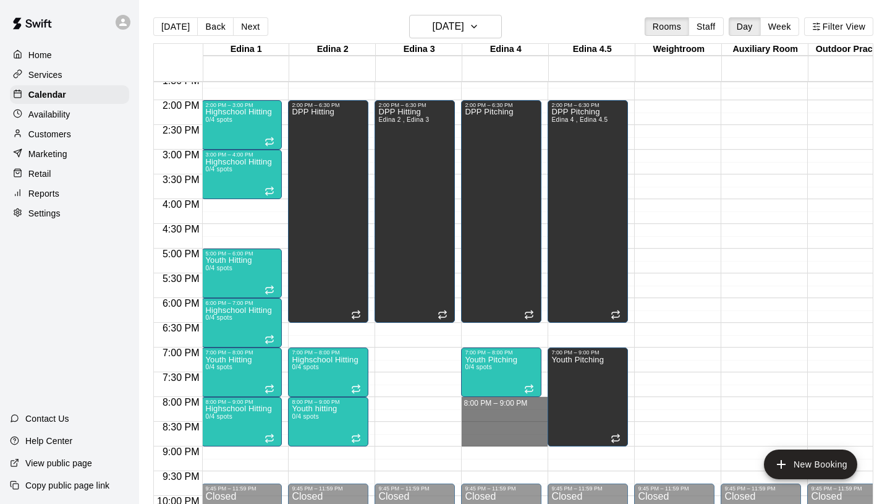
drag, startPoint x: 474, startPoint y: 399, endPoint x: 472, endPoint y: 438, distance: 38.4
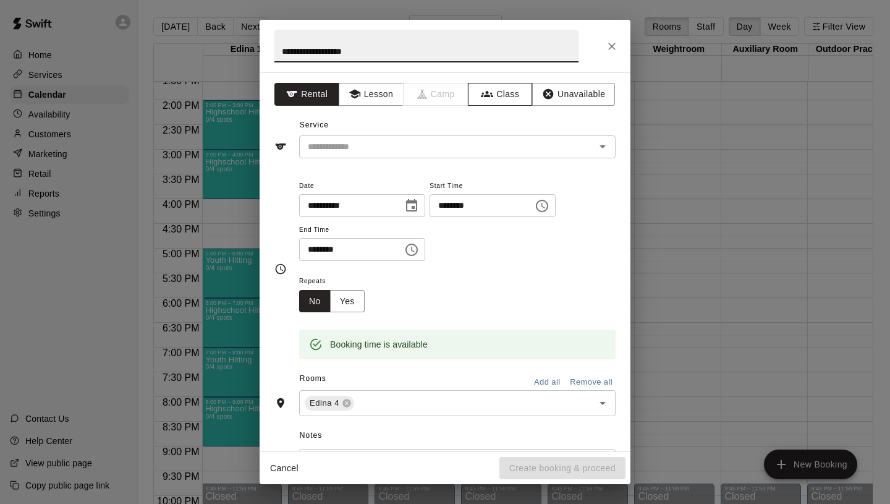
type input "**********"
click at [495, 88] on button "Class" at bounding box center [500, 94] width 65 height 23
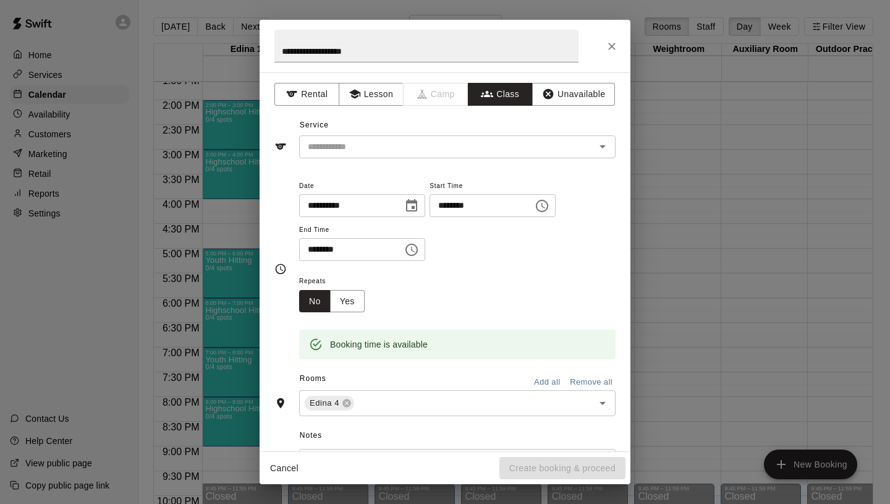
click at [435, 150] on input "text" at bounding box center [447, 146] width 289 height 15
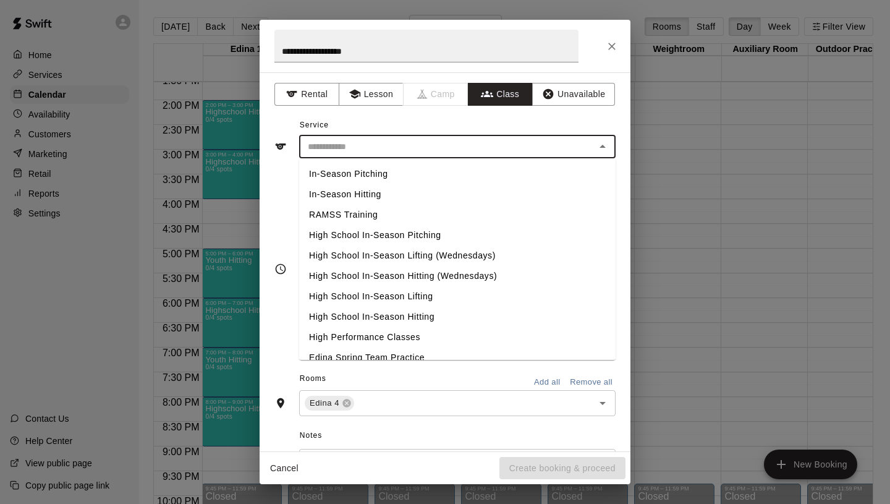
scroll to position [522, 0]
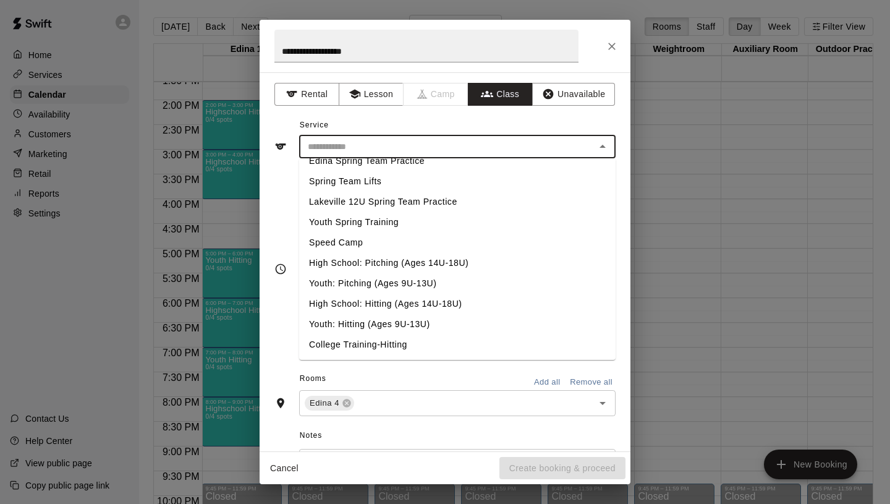
click at [372, 265] on li "High School: Pitching (Ages 14U-18U)" at bounding box center [457, 263] width 317 height 20
type input "**********"
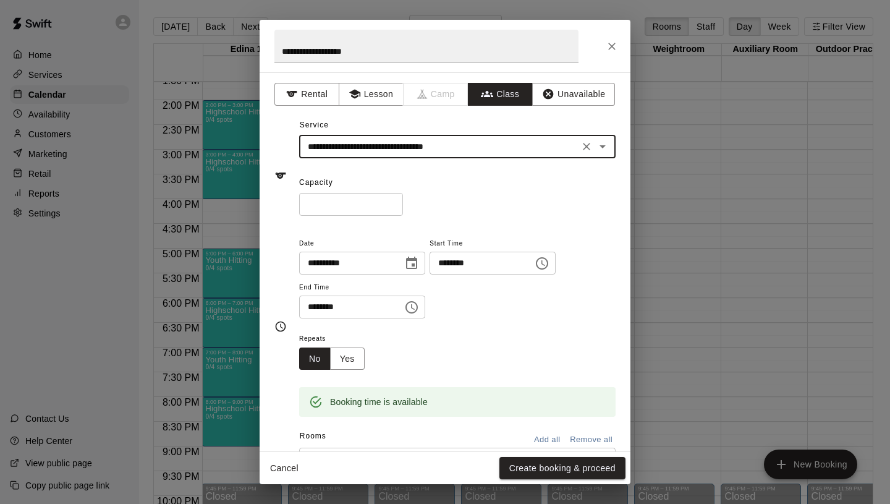
click at [395, 203] on input "*" at bounding box center [351, 204] width 104 height 23
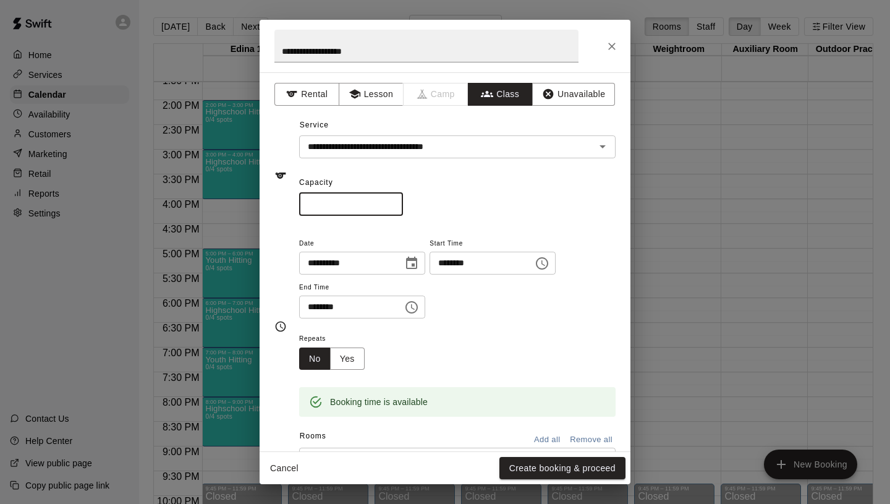
click at [395, 203] on input "*" at bounding box center [351, 204] width 104 height 23
type input "*"
click at [395, 203] on input "*" at bounding box center [351, 204] width 104 height 23
click at [350, 356] on button "Yes" at bounding box center [347, 358] width 35 height 23
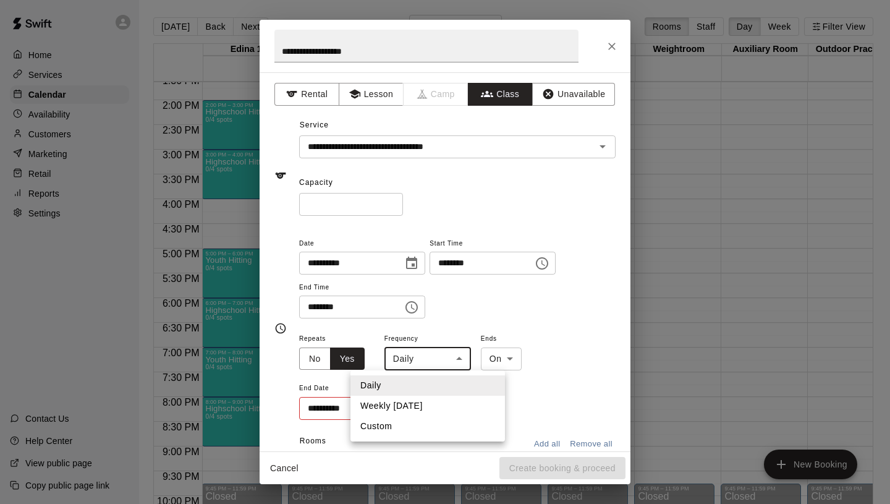
click at [435, 352] on body "Home Services Calendar Availability Customers Marketing Retail Reports Settings…" at bounding box center [445, 262] width 890 height 524
click at [433, 405] on li "Weekly [DATE]" at bounding box center [428, 406] width 155 height 20
type input "******"
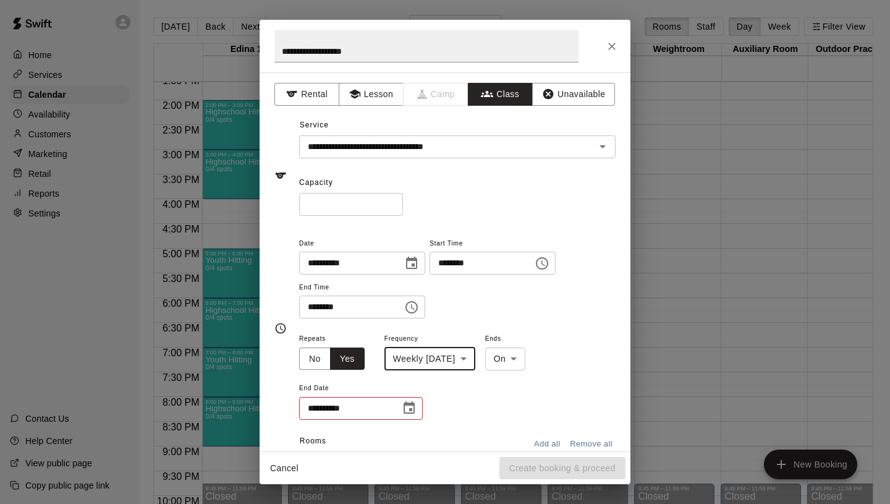
click at [415, 409] on icon "Choose date" at bounding box center [409, 408] width 15 height 15
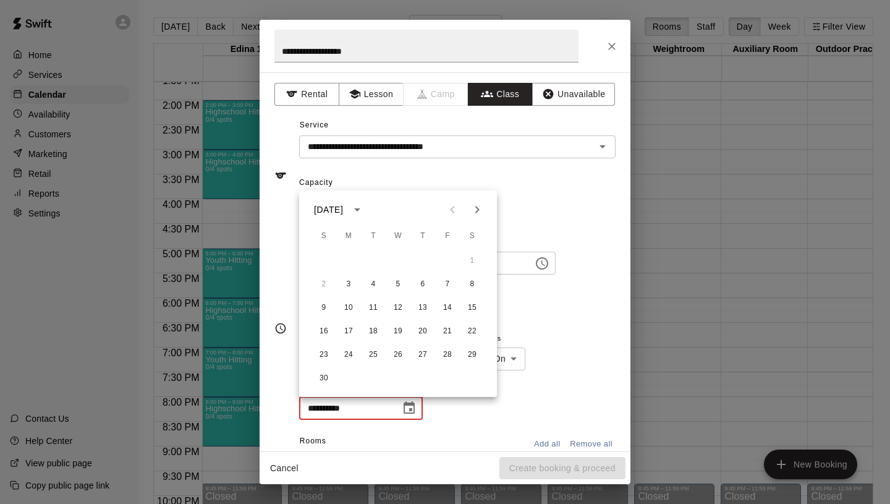
click at [478, 211] on icon "Next month" at bounding box center [477, 209] width 4 height 7
click at [346, 362] on button "29" at bounding box center [349, 355] width 22 height 22
type input "**********"
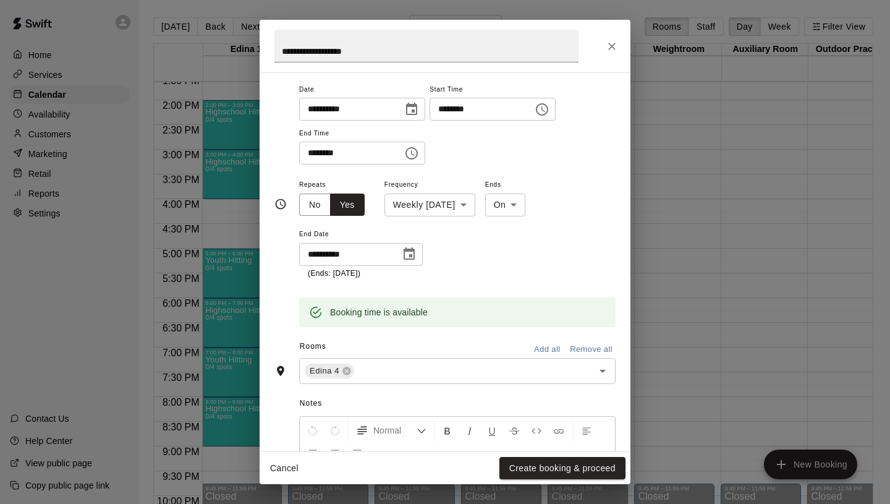
scroll to position [146, 0]
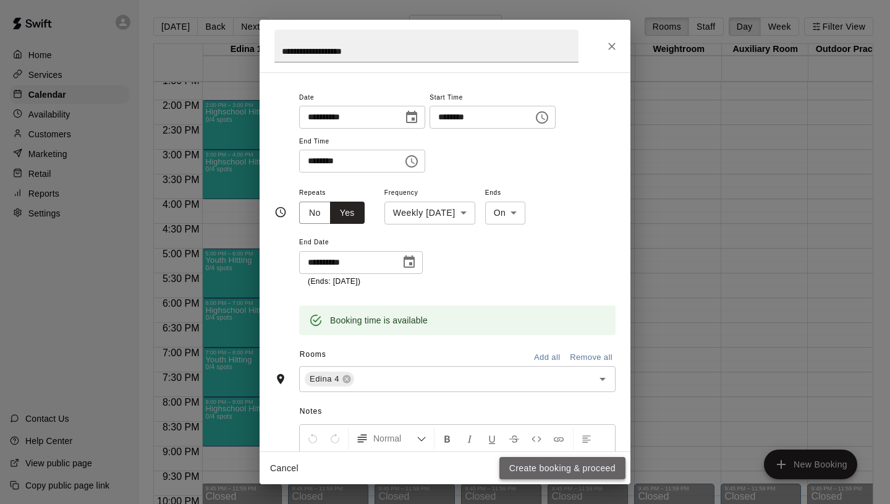
click at [536, 469] on button "Create booking & proceed" at bounding box center [562, 468] width 126 height 23
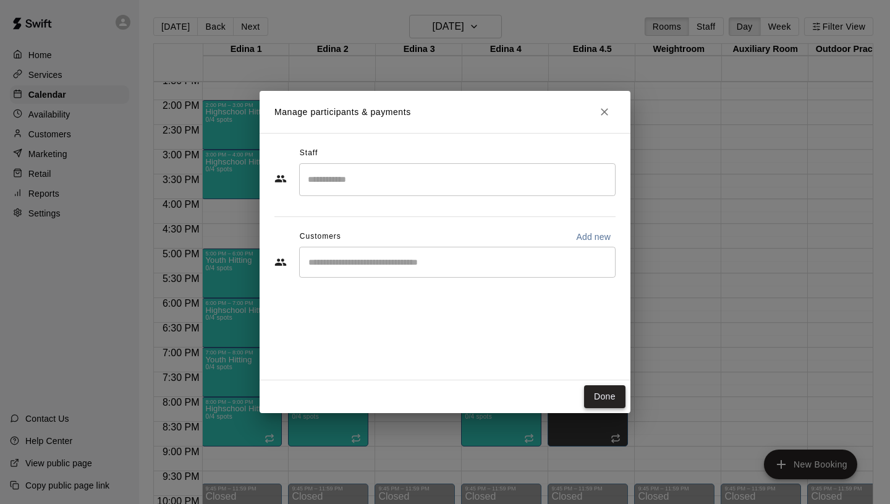
click at [603, 404] on button "Done" at bounding box center [604, 396] width 41 height 23
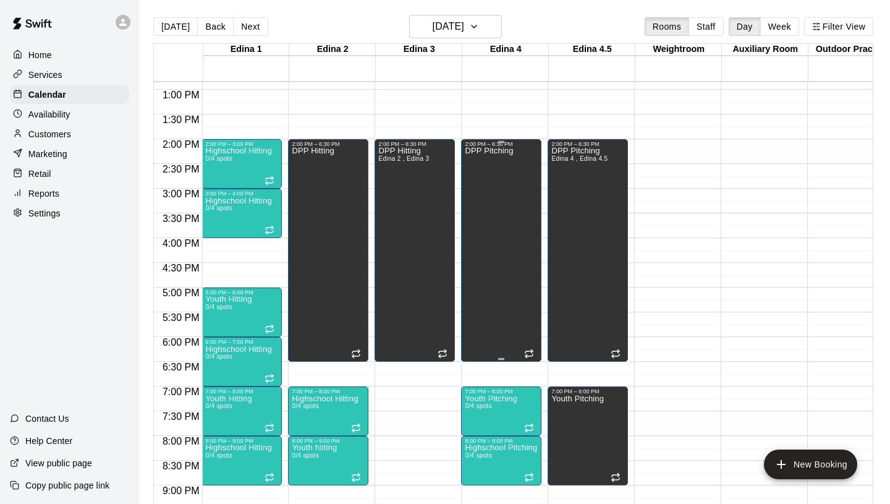
scroll to position [673, 1]
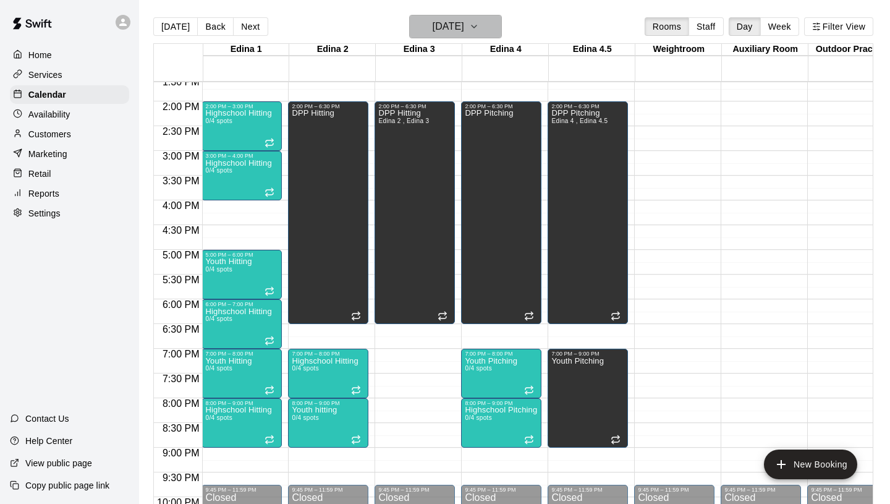
click at [462, 32] on h6 "[DATE]" at bounding box center [449, 26] width 32 height 17
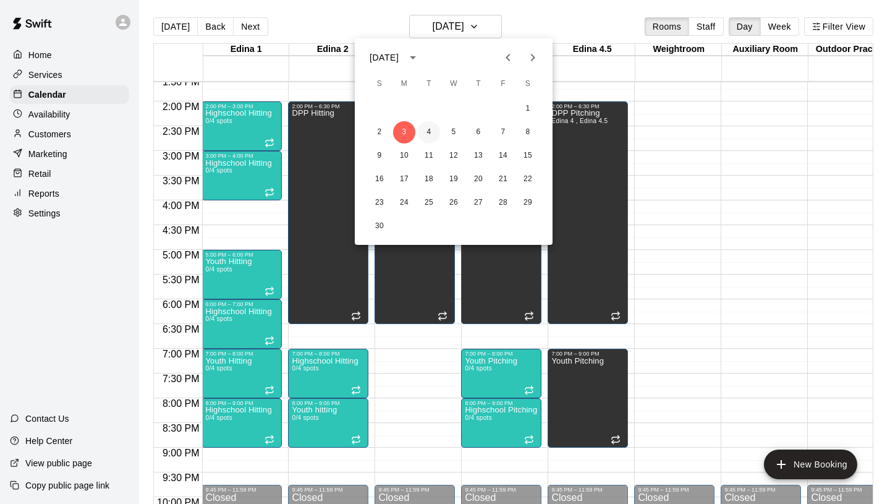
click at [431, 135] on button "4" at bounding box center [429, 132] width 22 height 22
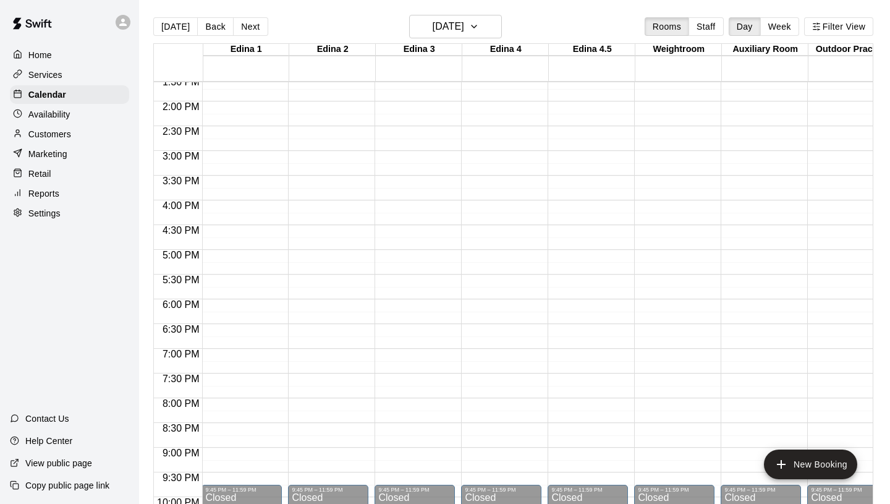
click at [448, 38] on div "[DATE] Back [DATE][DATE] Rooms Staff Day Week Filter View" at bounding box center [513, 29] width 720 height 28
click at [446, 32] on h6 "[DATE]" at bounding box center [449, 26] width 32 height 17
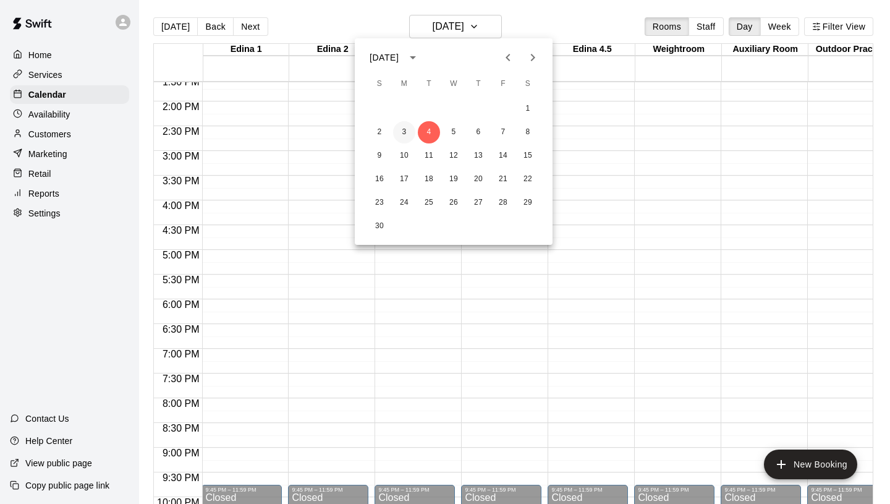
click at [404, 134] on button "3" at bounding box center [404, 132] width 22 height 22
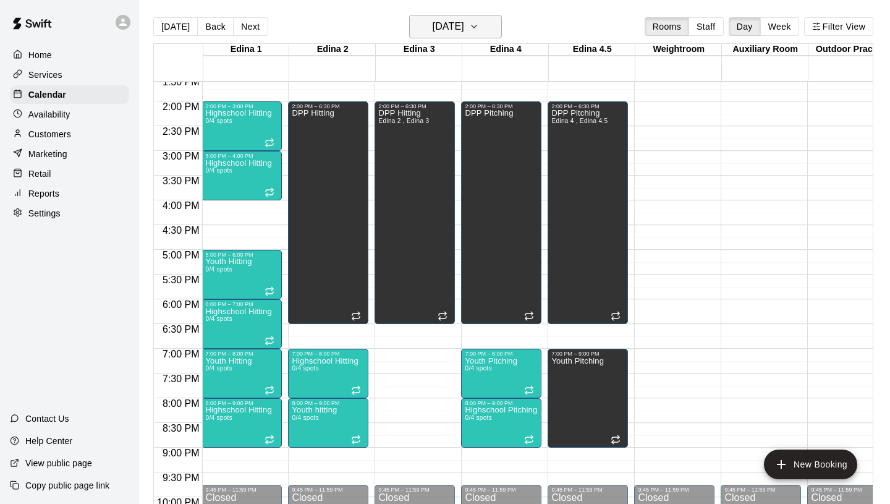
click at [440, 28] on h6 "[DATE]" at bounding box center [449, 26] width 32 height 17
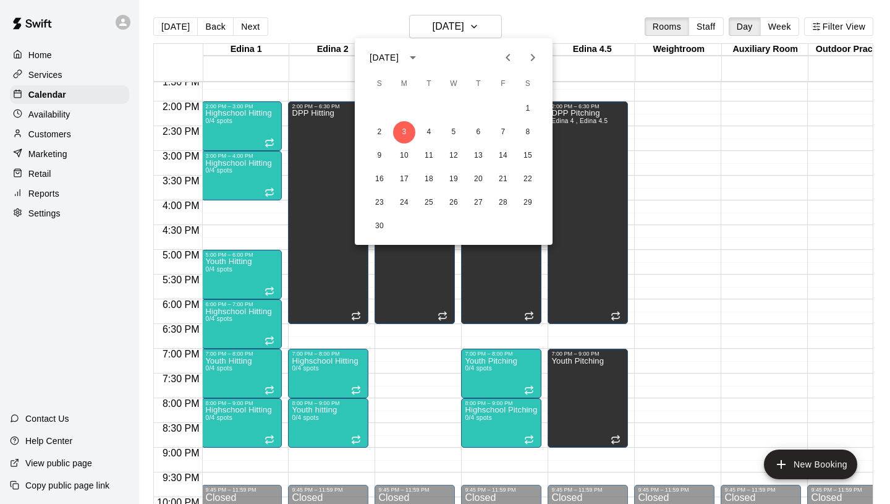
click at [440, 25] on div at bounding box center [445, 252] width 890 height 504
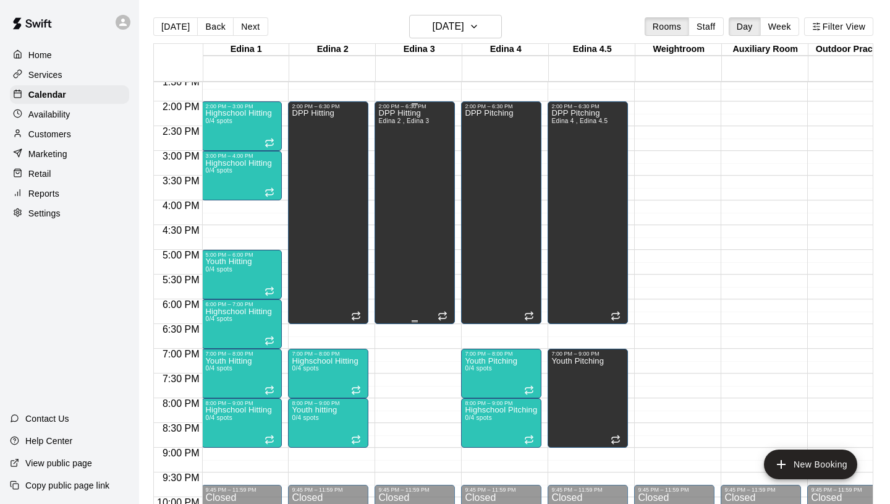
click at [402, 210] on div "DPP Hitting Edina 2 , Edina 3" at bounding box center [403, 361] width 51 height 504
click at [390, 124] on icon "edit" at bounding box center [391, 122] width 11 height 11
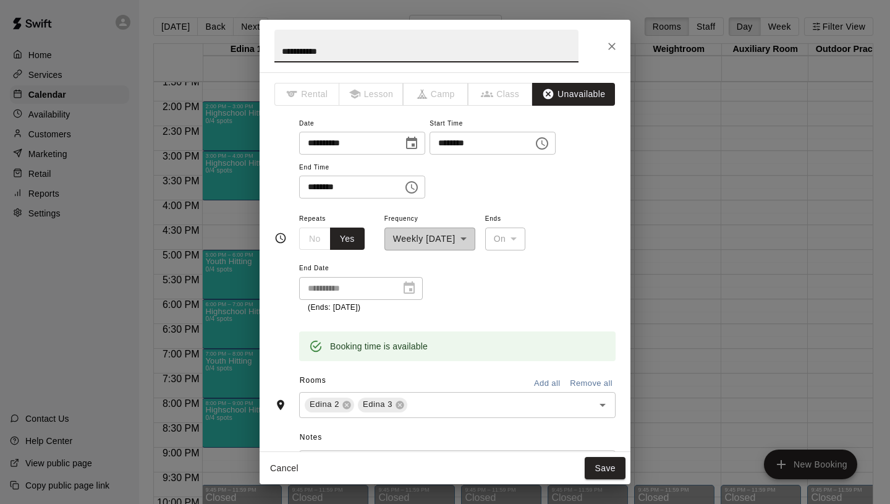
click at [381, 191] on input "********" at bounding box center [346, 187] width 95 height 23
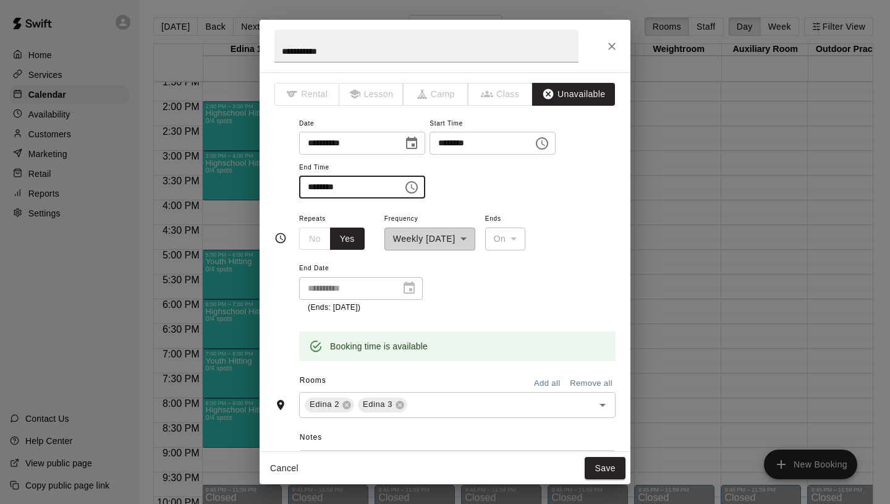
click at [408, 189] on icon "Choose time, selected time is 6:30 PM" at bounding box center [411, 187] width 15 height 15
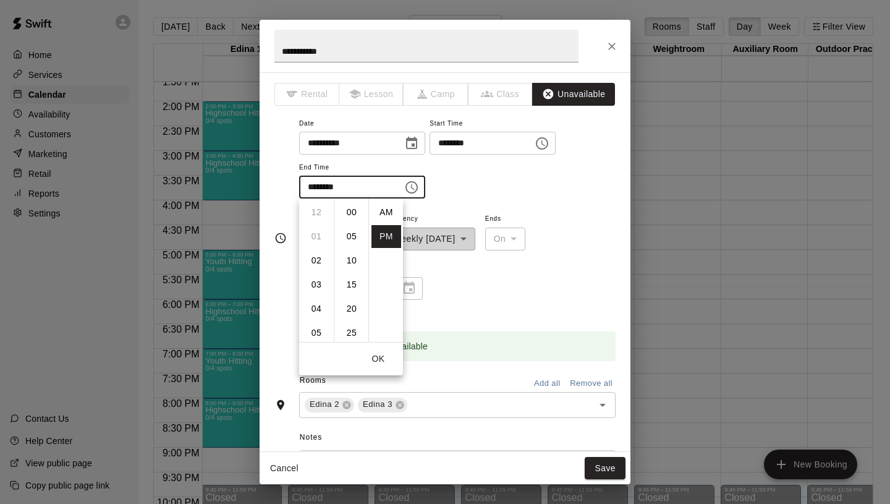
scroll to position [22, 0]
click at [318, 239] on li "07" at bounding box center [317, 236] width 30 height 23
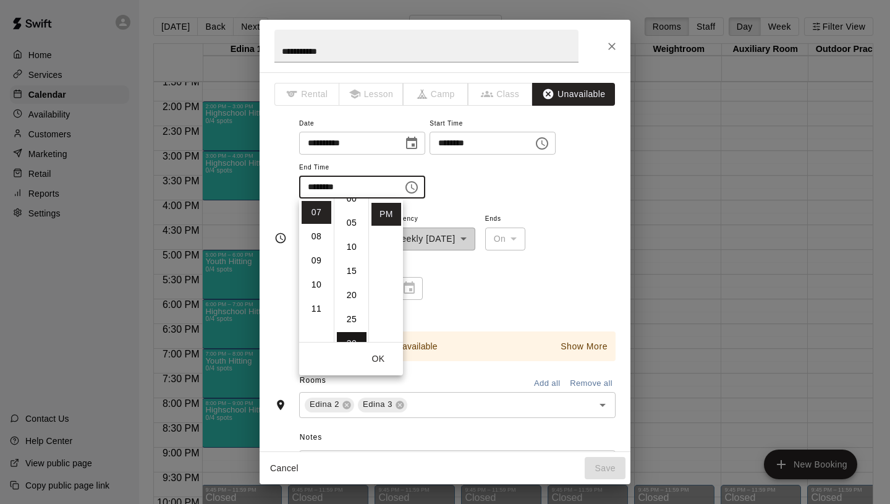
scroll to position [0, 0]
click at [344, 211] on li "00" at bounding box center [352, 212] width 30 height 23
type input "********"
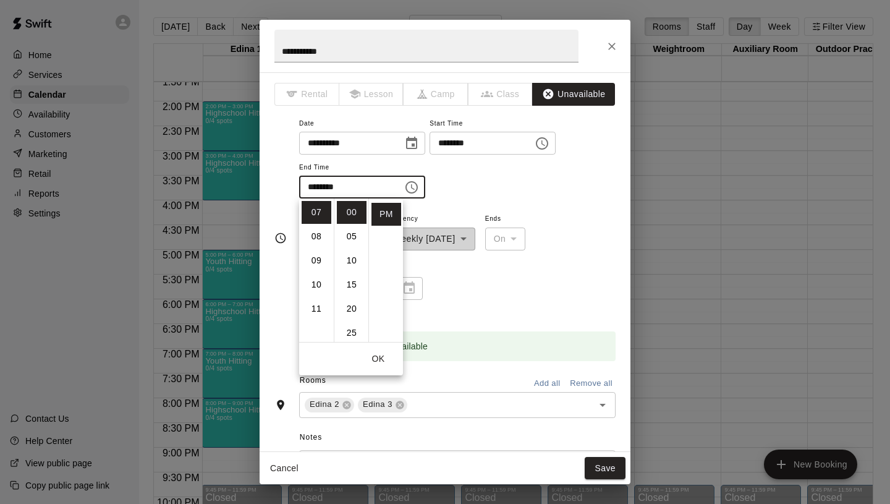
click at [490, 297] on div "**********" at bounding box center [457, 262] width 317 height 103
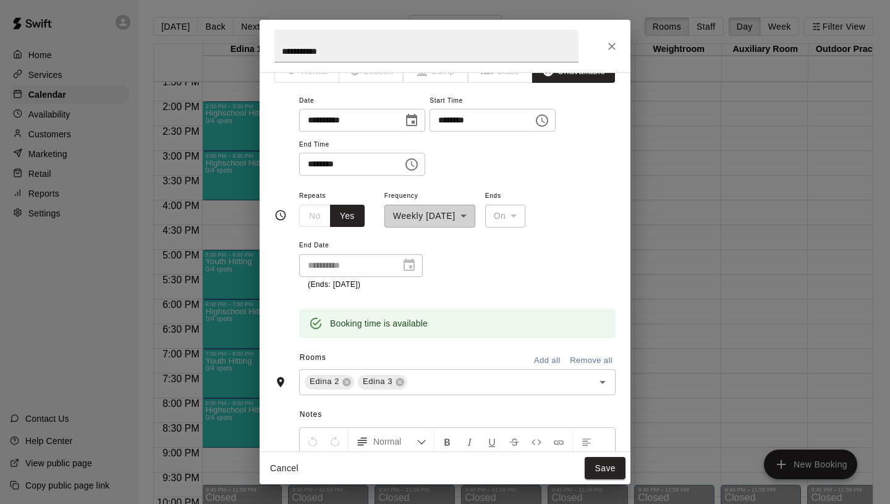
scroll to position [6, 0]
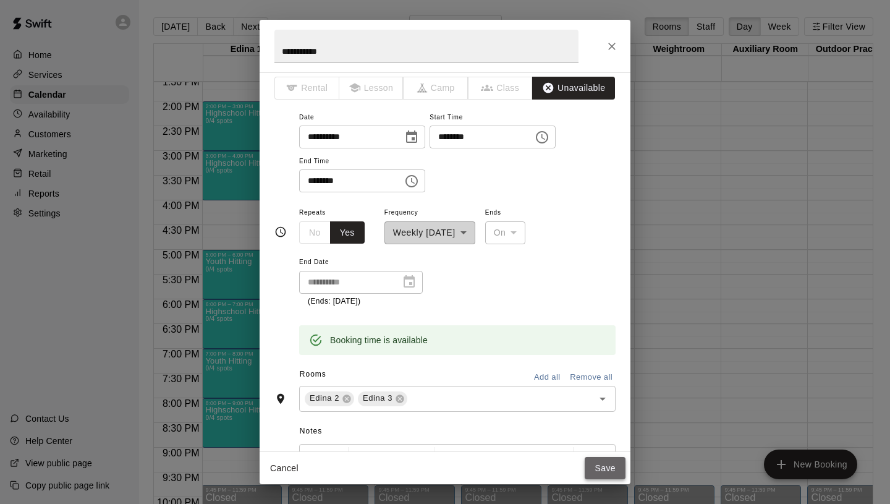
click at [599, 465] on button "Save" at bounding box center [605, 468] width 41 height 23
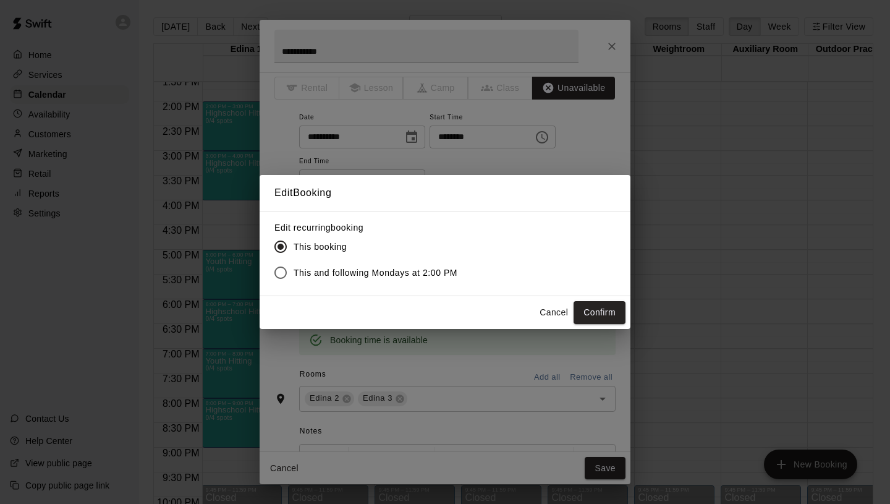
click at [451, 271] on span "This and following Mondays at 2:00 PM" at bounding box center [376, 272] width 164 height 13
click at [592, 307] on button "Confirm" at bounding box center [600, 312] width 52 height 23
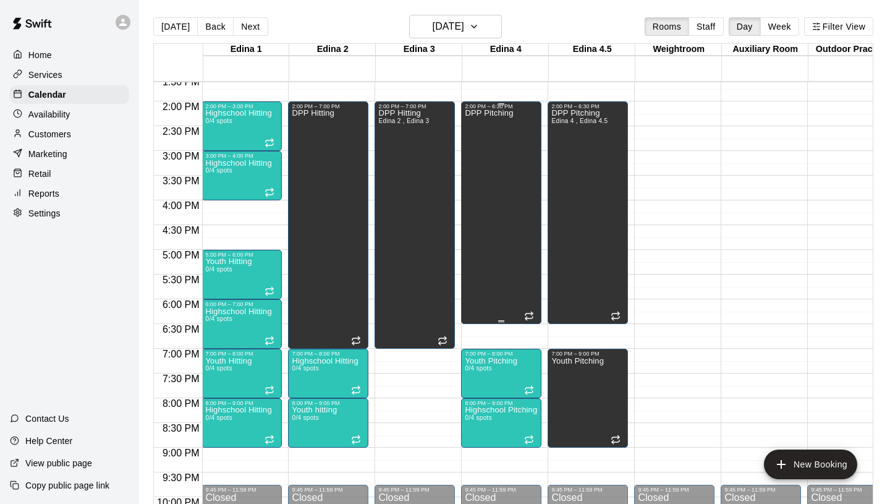
click at [499, 202] on div "DPP Pitching" at bounding box center [489, 361] width 48 height 504
click at [471, 121] on icon "edit" at bounding box center [477, 122] width 15 height 15
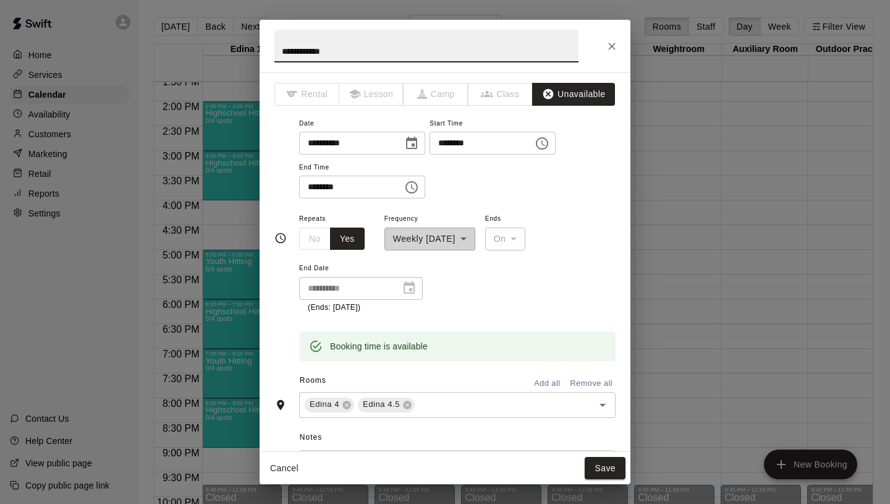
click at [378, 184] on input "********" at bounding box center [346, 187] width 95 height 23
click at [414, 195] on button "Choose time, selected time is 6:30 PM" at bounding box center [411, 187] width 25 height 25
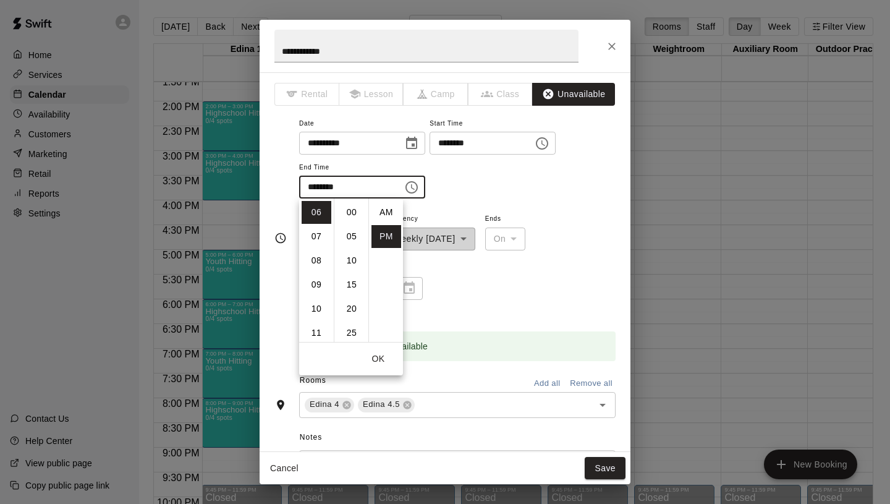
scroll to position [22, 0]
click at [315, 236] on li "07" at bounding box center [317, 236] width 30 height 23
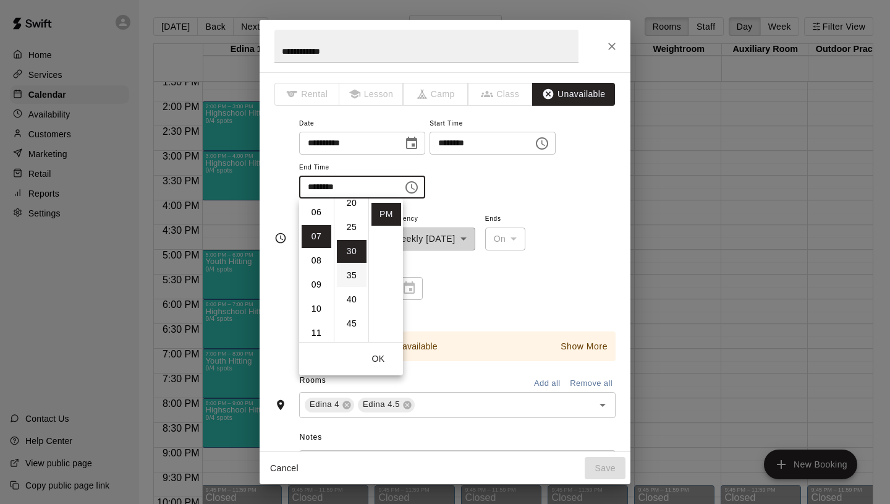
scroll to position [0, 0]
click at [349, 214] on li "00" at bounding box center [352, 212] width 30 height 23
type input "********"
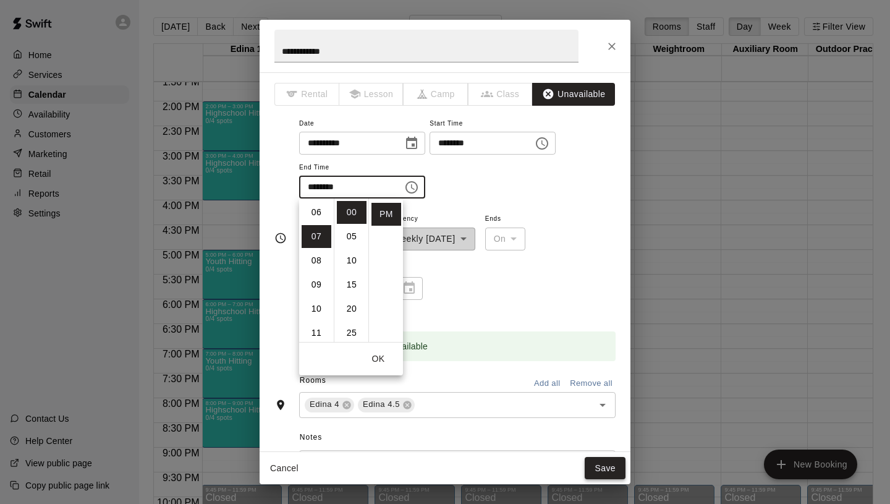
click at [613, 461] on button "Save" at bounding box center [605, 468] width 41 height 23
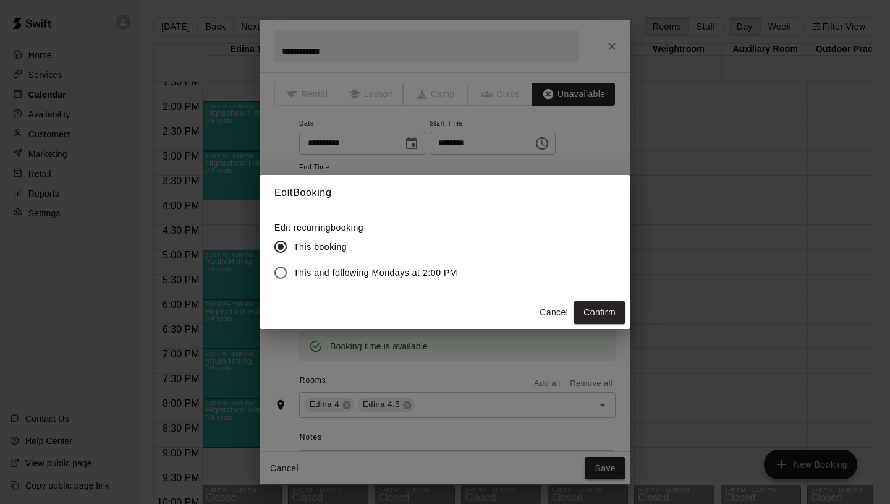
click at [420, 270] on span "This and following Mondays at 2:00 PM" at bounding box center [376, 272] width 164 height 13
click at [613, 312] on button "Confirm" at bounding box center [600, 312] width 52 height 23
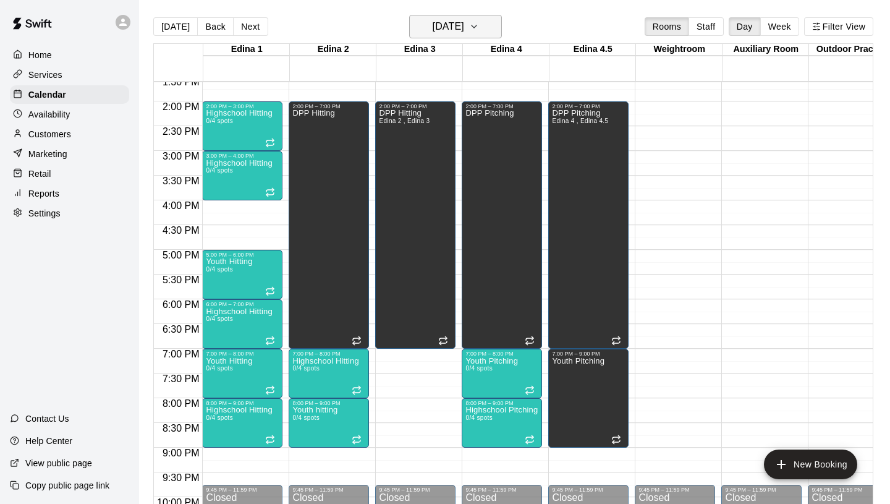
click at [448, 33] on h6 "[DATE]" at bounding box center [449, 26] width 32 height 17
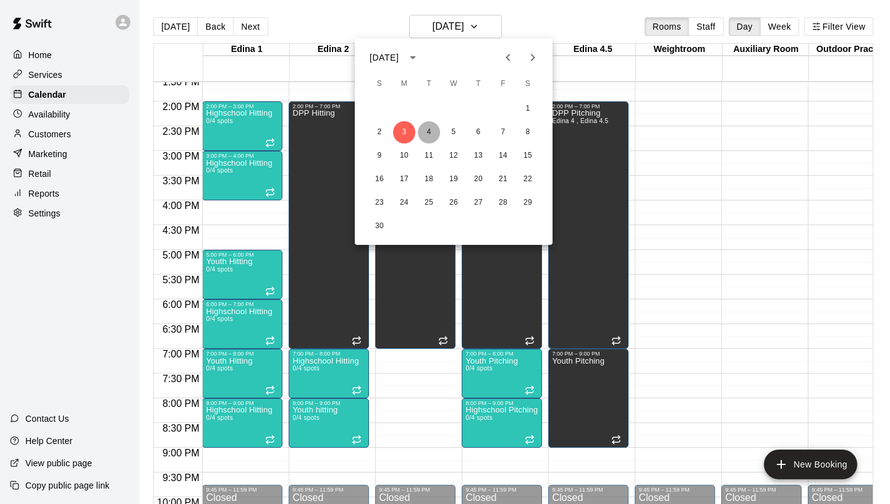
click at [428, 131] on button "4" at bounding box center [429, 132] width 22 height 22
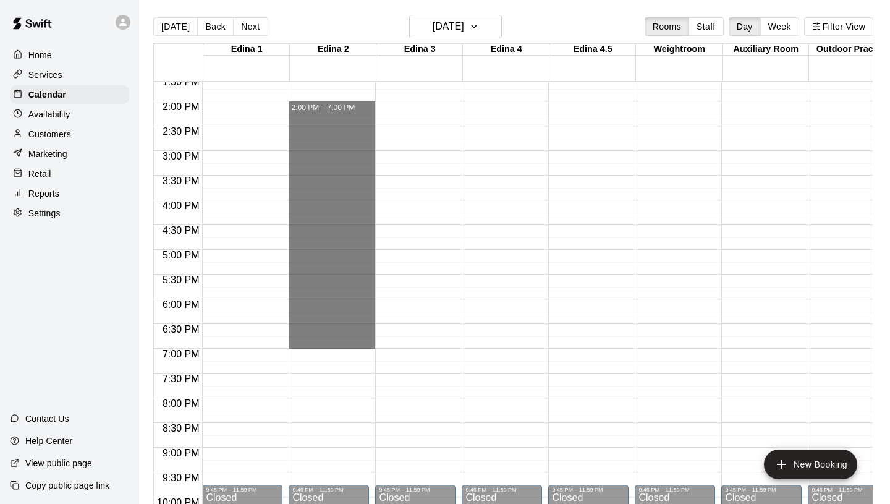
drag, startPoint x: 327, startPoint y: 104, endPoint x: 416, endPoint y: 339, distance: 250.6
click at [416, 339] on div "12:00 AM 12:30 AM 1:00 AM 1:30 AM 2:00 AM 2:30 AM 3:00 AM 3:30 AM 4:00 AM 4:30 …" at bounding box center [513, 299] width 719 height 437
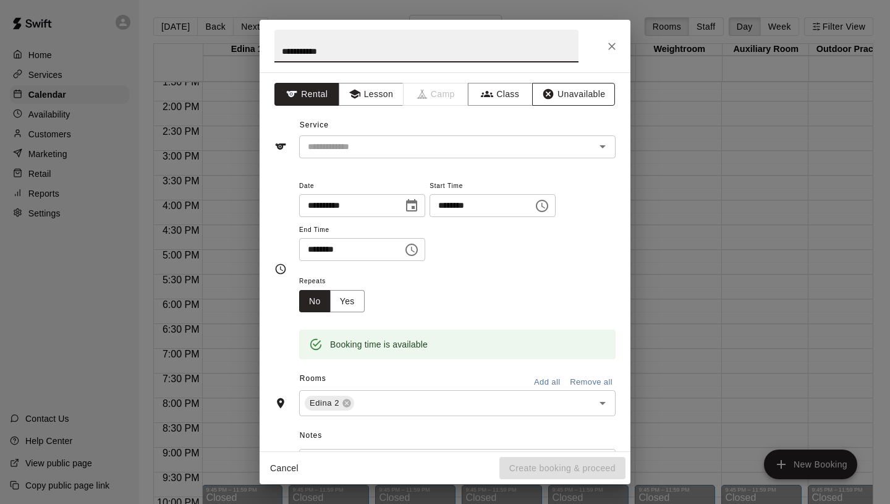
type input "**********"
click at [572, 94] on button "Unavailable" at bounding box center [573, 94] width 83 height 23
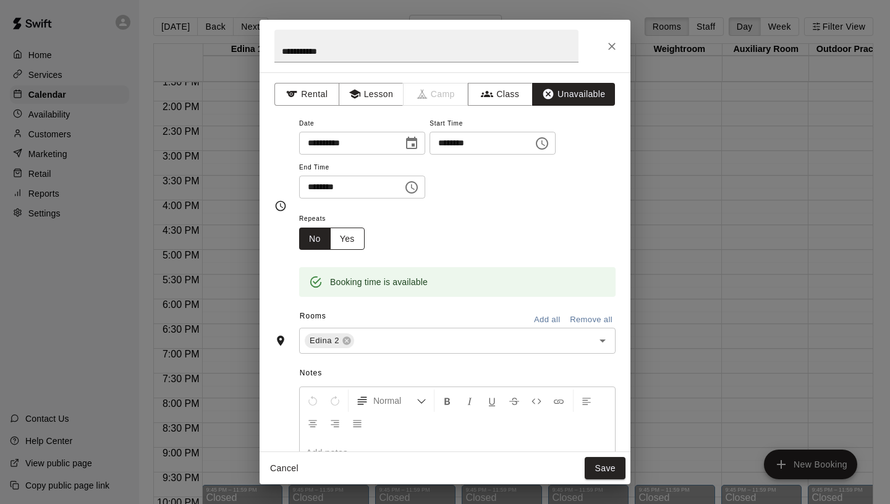
click at [354, 233] on button "Yes" at bounding box center [347, 238] width 35 height 23
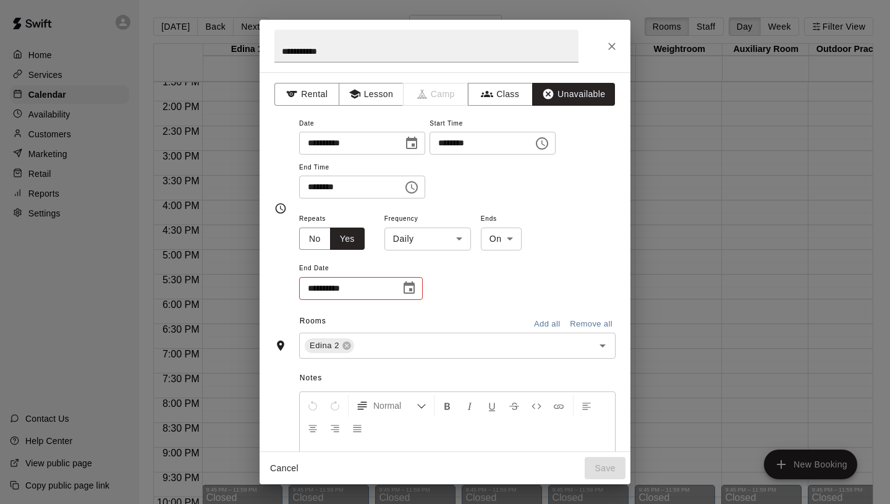
click at [413, 248] on body "Home Services Calendar Availability Customers Marketing Retail Reports Settings…" at bounding box center [445, 262] width 890 height 524
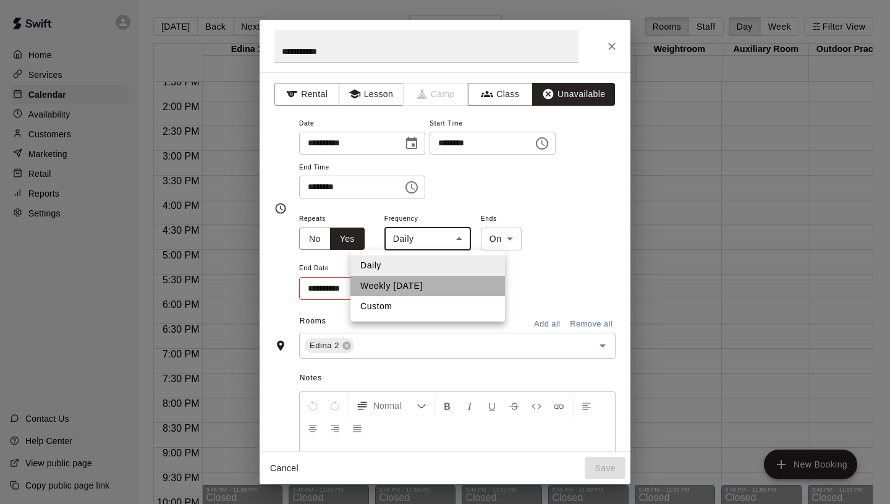
click at [412, 288] on li "Weekly [DATE]" at bounding box center [428, 286] width 155 height 20
type input "******"
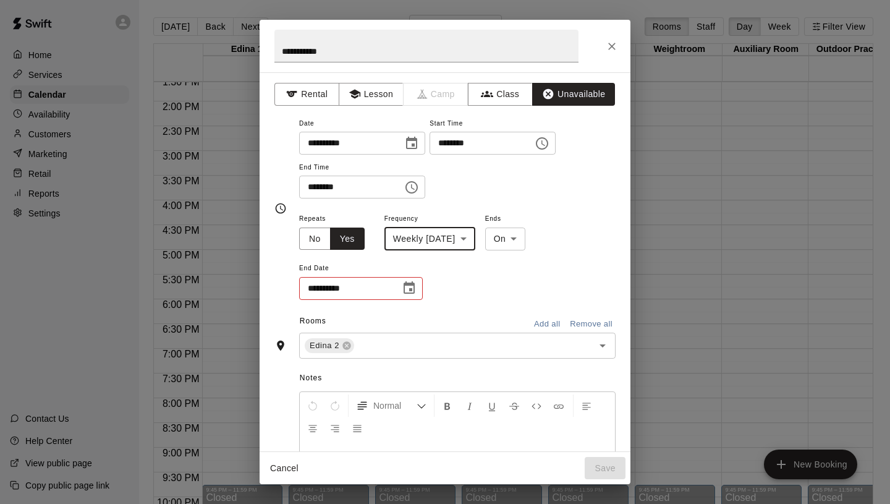
click at [409, 284] on icon "Choose date" at bounding box center [409, 287] width 11 height 12
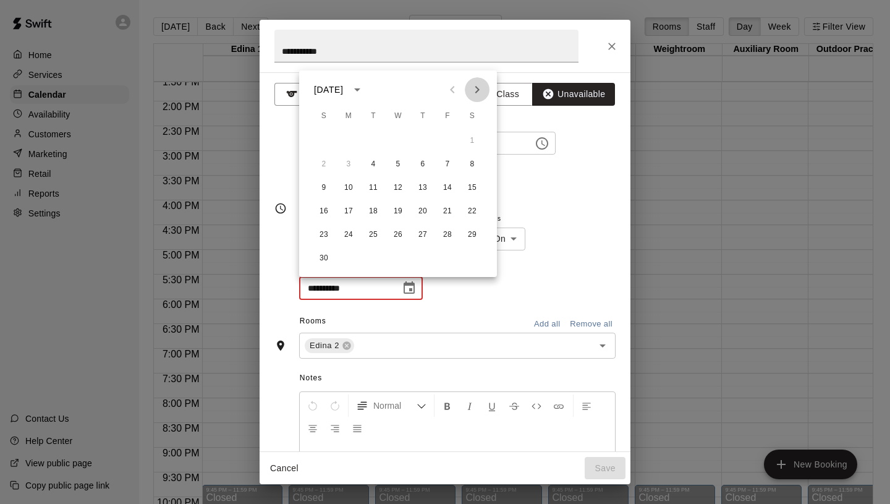
click at [478, 77] on button "Next month" at bounding box center [477, 89] width 25 height 25
click at [368, 232] on button "30" at bounding box center [373, 235] width 22 height 22
type input "**********"
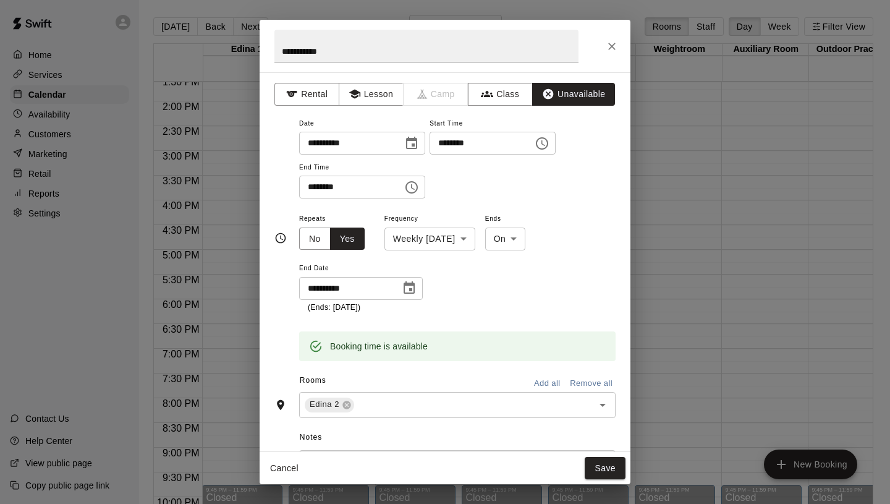
scroll to position [166, 0]
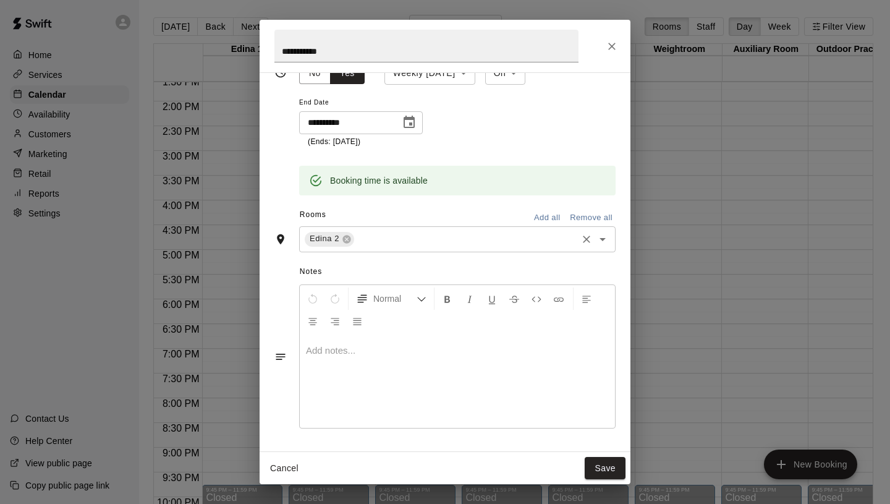
click at [424, 238] on input "text" at bounding box center [465, 238] width 219 height 15
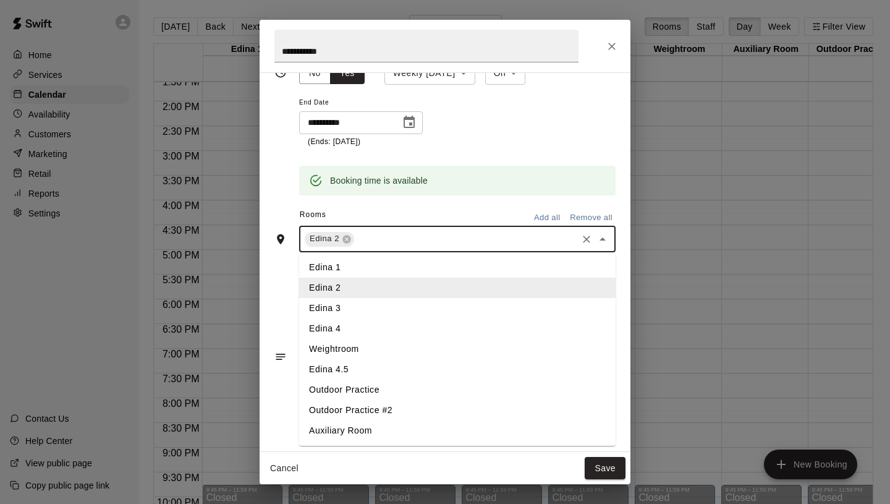
click at [372, 308] on li "Edina 3" at bounding box center [457, 308] width 317 height 20
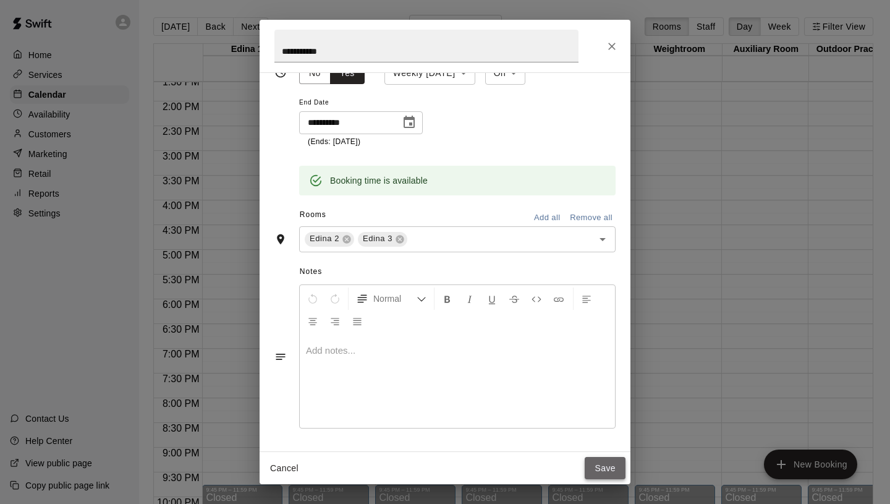
click at [605, 471] on button "Save" at bounding box center [605, 468] width 41 height 23
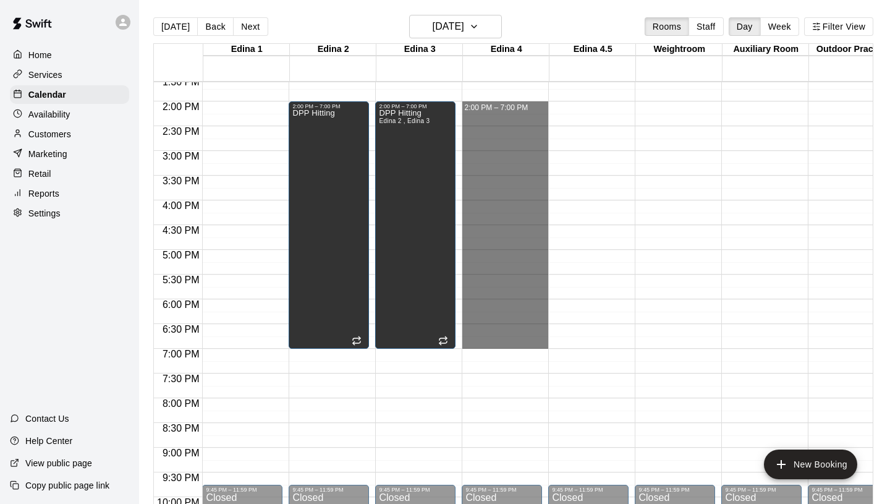
drag, startPoint x: 481, startPoint y: 103, endPoint x: 575, endPoint y: 346, distance: 259.9
click at [575, 346] on div "12:00 AM 12:30 AM 1:00 AM 1:30 AM 2:00 AM 2:30 AM 3:00 AM 3:30 AM 4:00 AM 4:30 …" at bounding box center [513, 299] width 719 height 437
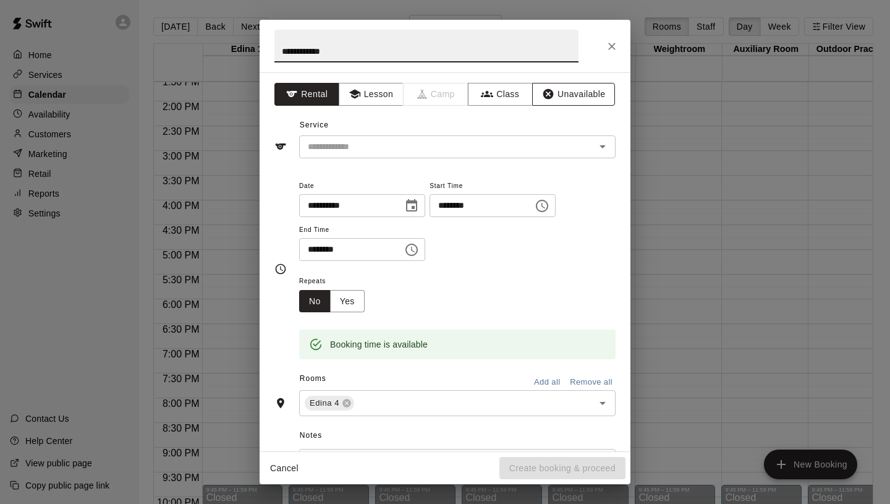
type input "**********"
click at [592, 96] on button "Unavailable" at bounding box center [573, 94] width 83 height 23
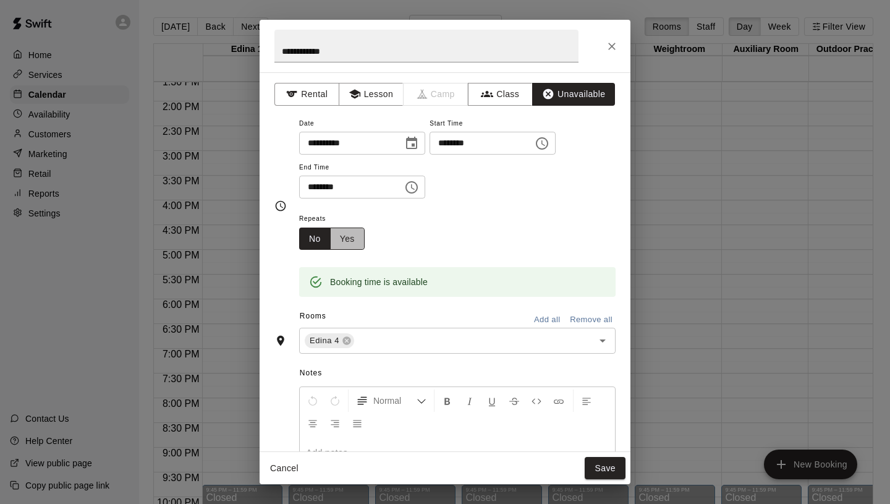
click at [358, 233] on button "Yes" at bounding box center [347, 238] width 35 height 23
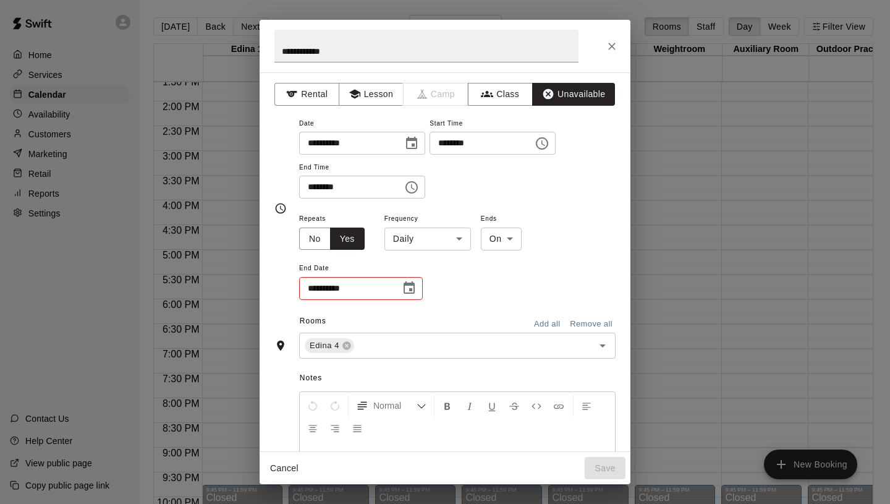
click at [438, 245] on body "Home Services Calendar Availability Customers Marketing Retail Reports Settings…" at bounding box center [445, 262] width 890 height 524
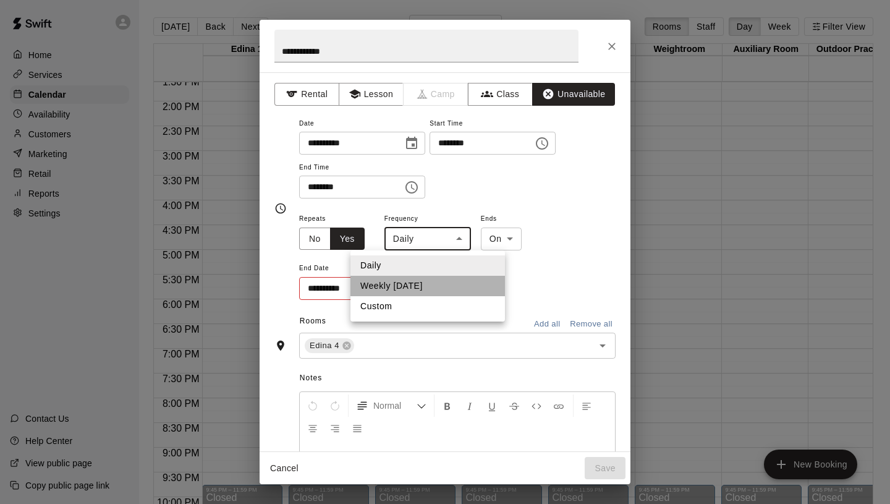
click at [448, 286] on li "Weekly [DATE]" at bounding box center [428, 286] width 155 height 20
type input "******"
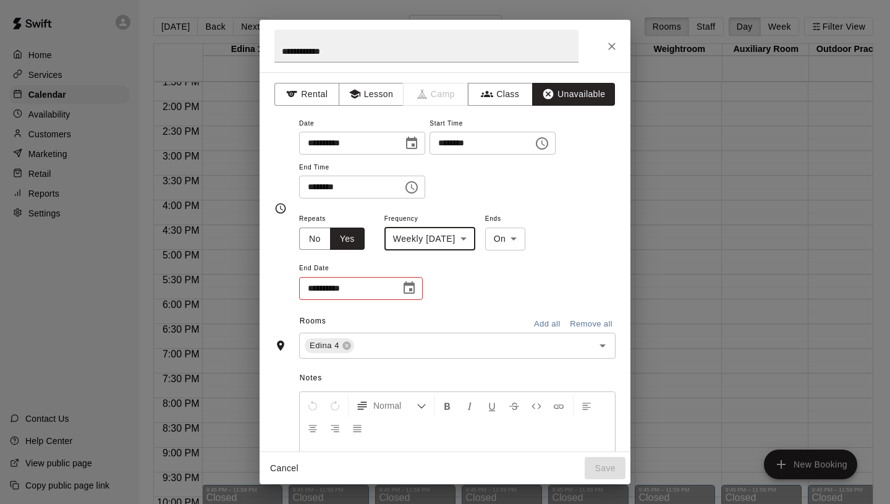
click at [407, 287] on icon "Choose date" at bounding box center [409, 288] width 15 height 15
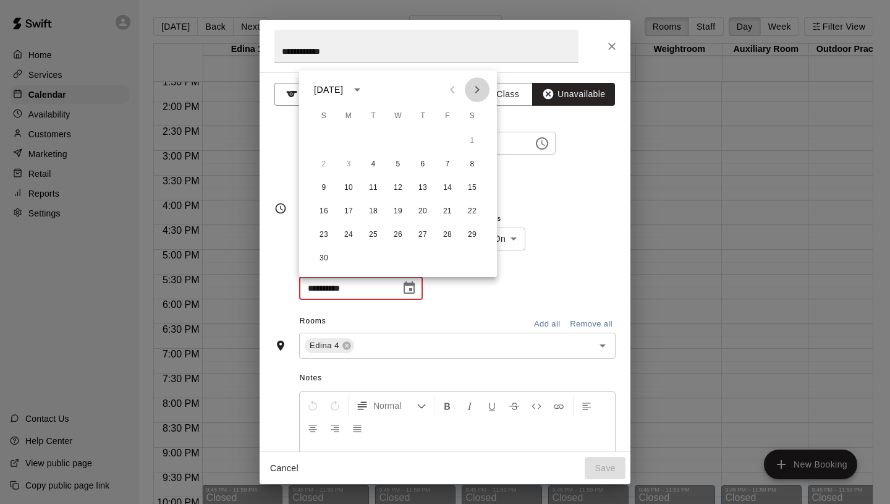
click at [477, 92] on icon "Next month" at bounding box center [477, 89] width 15 height 15
click at [373, 236] on button "30" at bounding box center [373, 235] width 22 height 22
type input "**********"
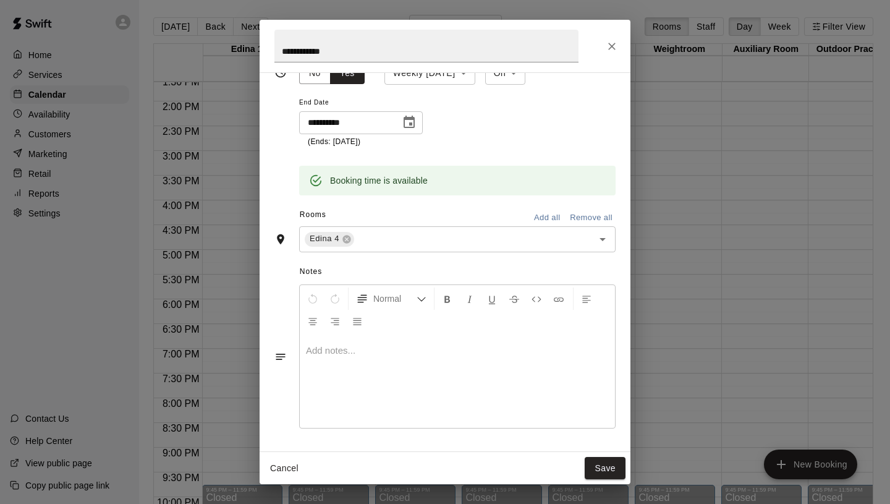
scroll to position [0, 0]
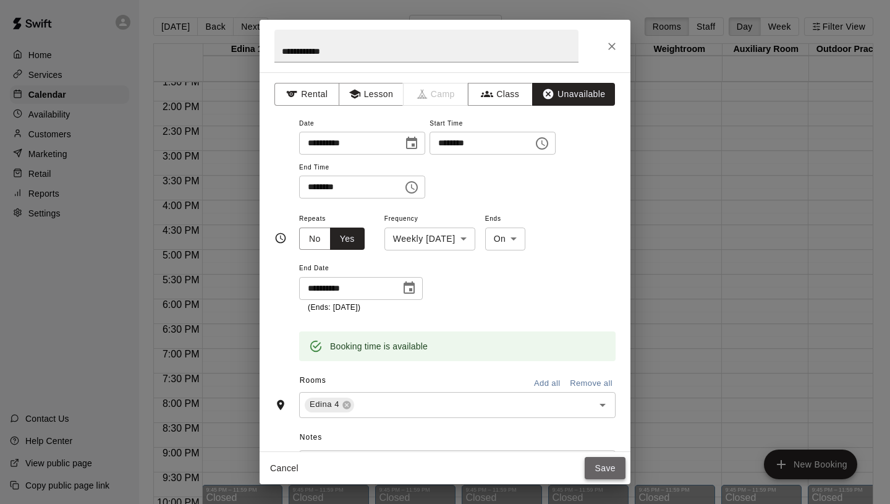
click at [619, 469] on button "Save" at bounding box center [605, 468] width 41 height 23
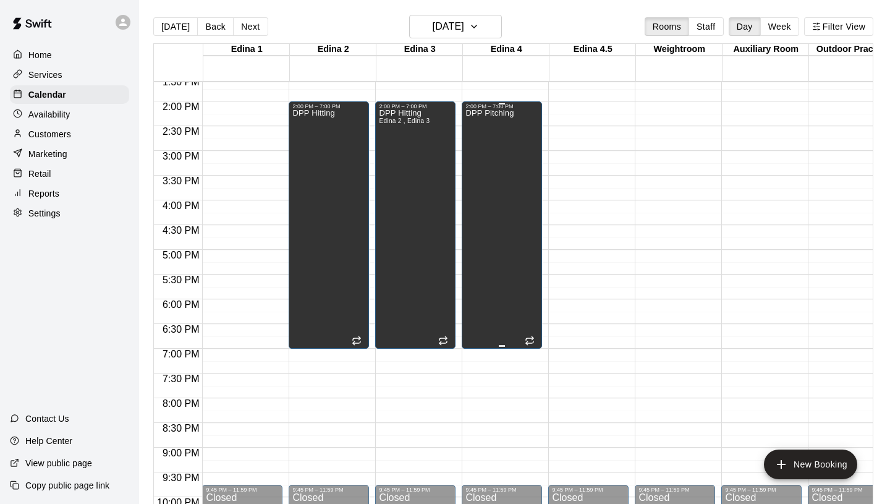
click at [506, 195] on div "DPP Pitching" at bounding box center [489, 361] width 48 height 504
click at [478, 116] on icon "edit" at bounding box center [478, 122] width 15 height 15
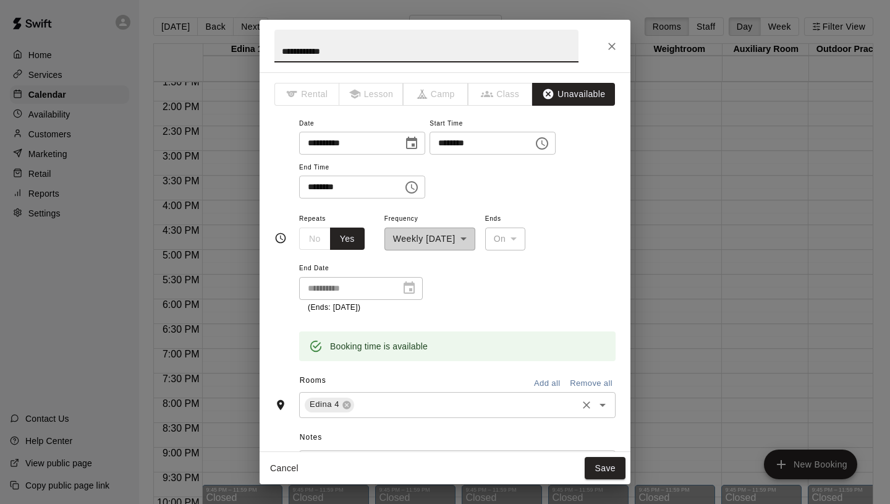
click at [391, 412] on input "text" at bounding box center [465, 404] width 219 height 15
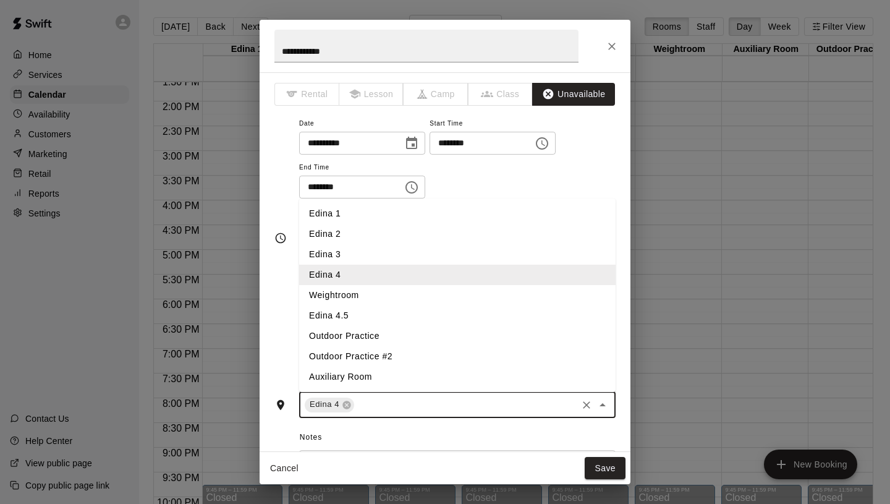
click at [375, 313] on li "Edina 4.5" at bounding box center [457, 315] width 317 height 20
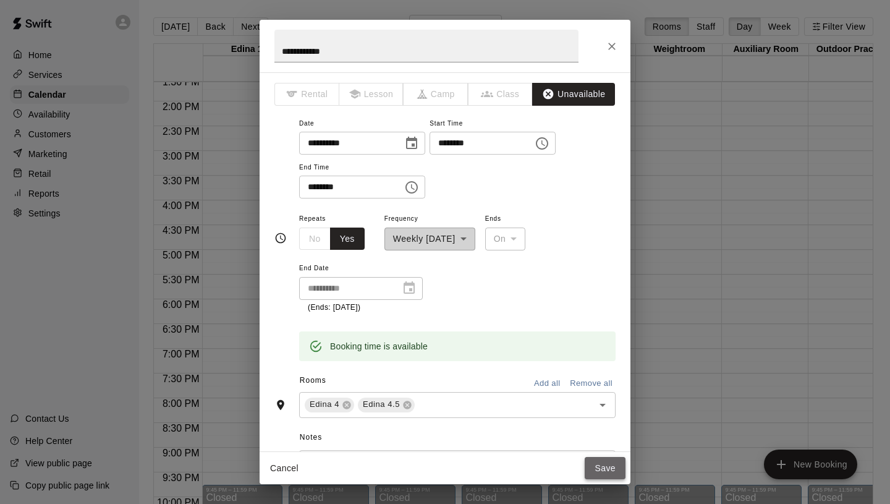
click at [604, 462] on button "Save" at bounding box center [605, 468] width 41 height 23
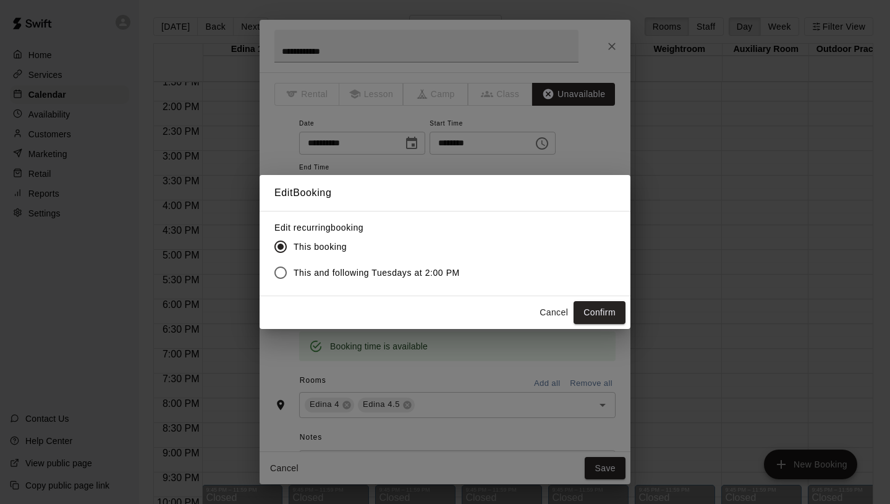
click at [414, 272] on span "This and following Tuesdays at 2:00 PM" at bounding box center [377, 272] width 166 height 13
click at [590, 310] on button "Confirm" at bounding box center [600, 312] width 52 height 23
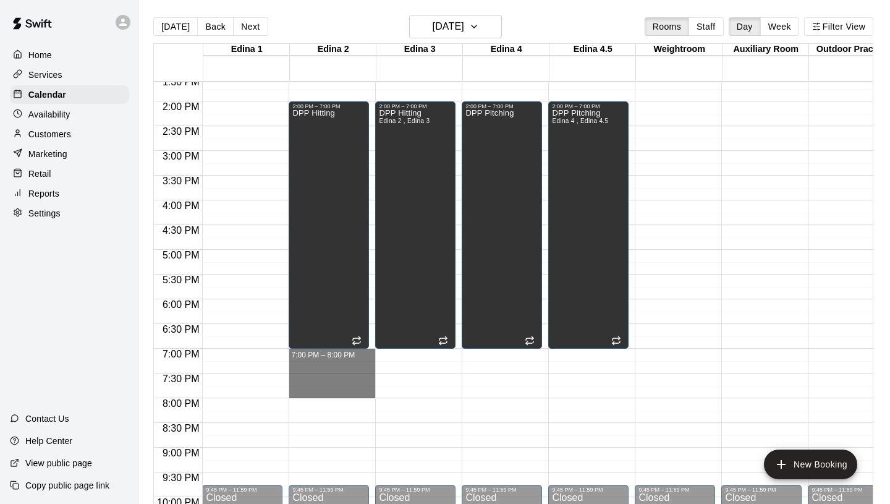
drag, startPoint x: 304, startPoint y: 352, endPoint x: 307, endPoint y: 388, distance: 36.0
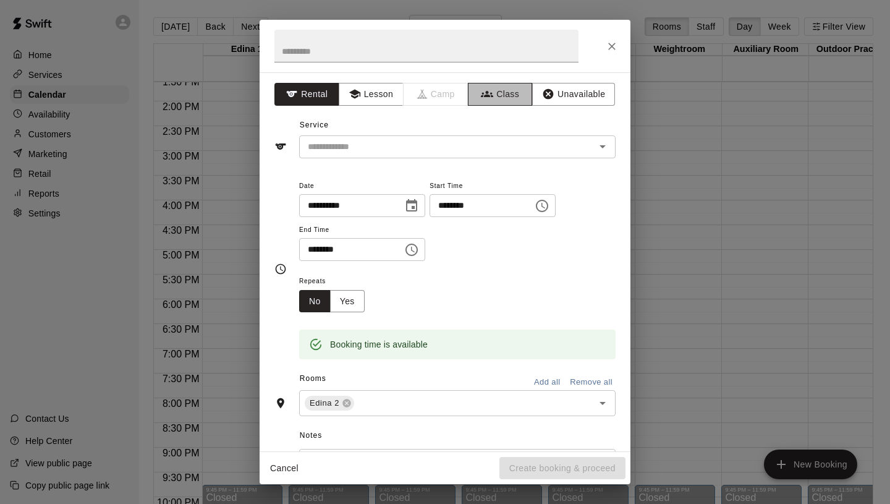
click at [489, 92] on icon "button" at bounding box center [487, 94] width 12 height 12
click at [359, 151] on input "text" at bounding box center [447, 146] width 289 height 15
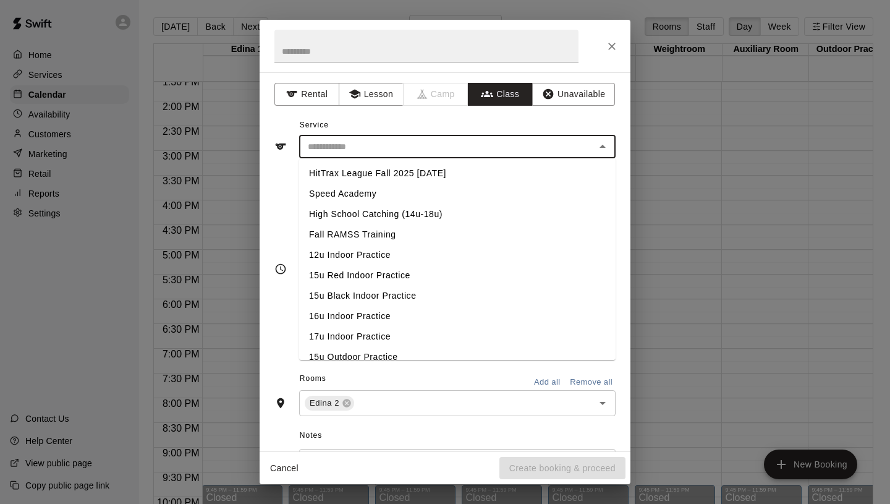
scroll to position [522, 0]
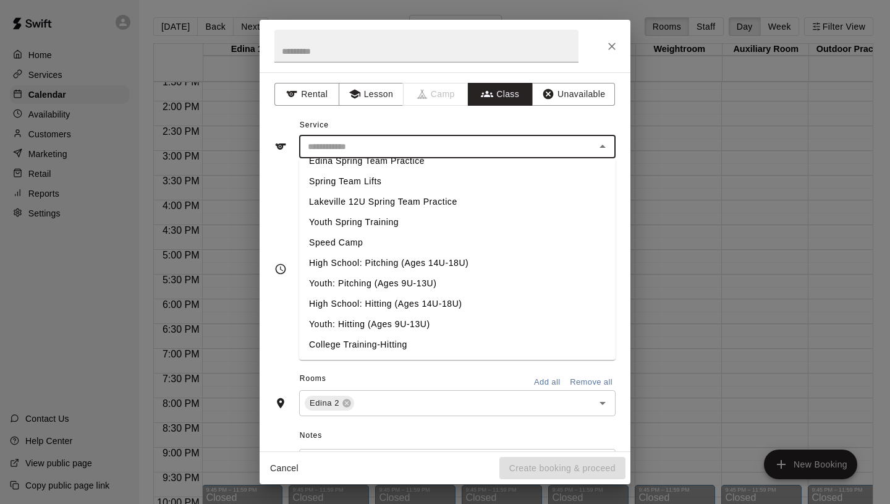
click at [370, 303] on li "High School: Hitting (Ages 14U-18U)" at bounding box center [457, 304] width 317 height 20
type input "**********"
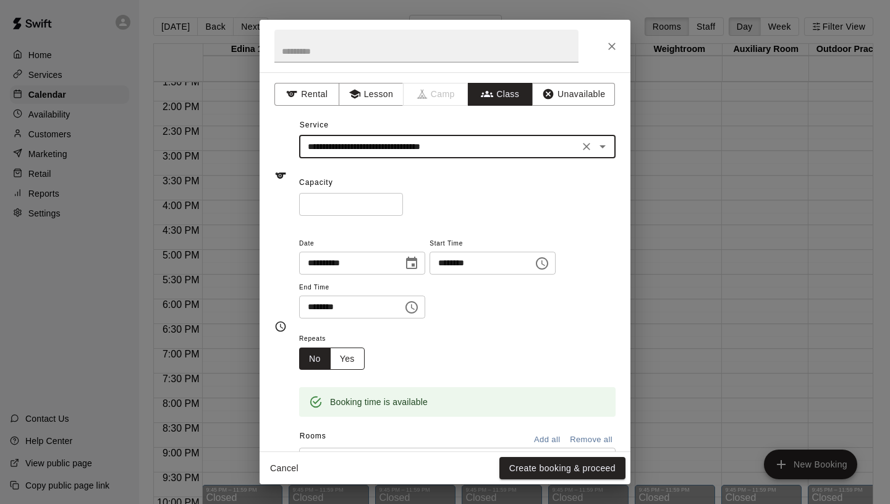
click at [355, 357] on button "Yes" at bounding box center [347, 358] width 35 height 23
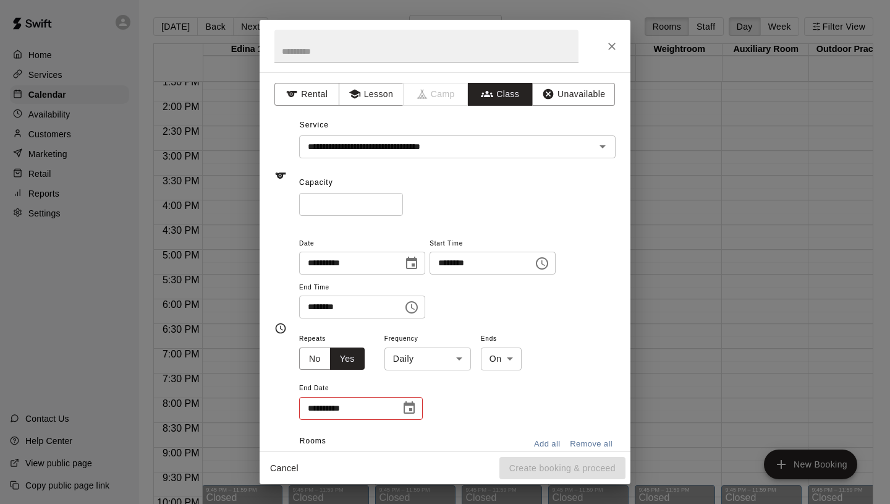
click at [414, 359] on body "Home Services Calendar Availability Customers Marketing Retail Reports Settings…" at bounding box center [445, 262] width 890 height 524
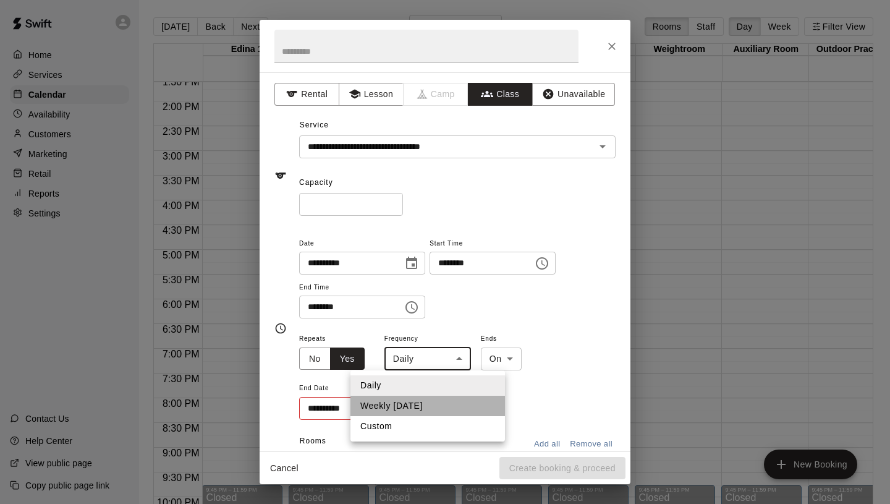
click at [415, 411] on li "Weekly [DATE]" at bounding box center [428, 406] width 155 height 20
type input "******"
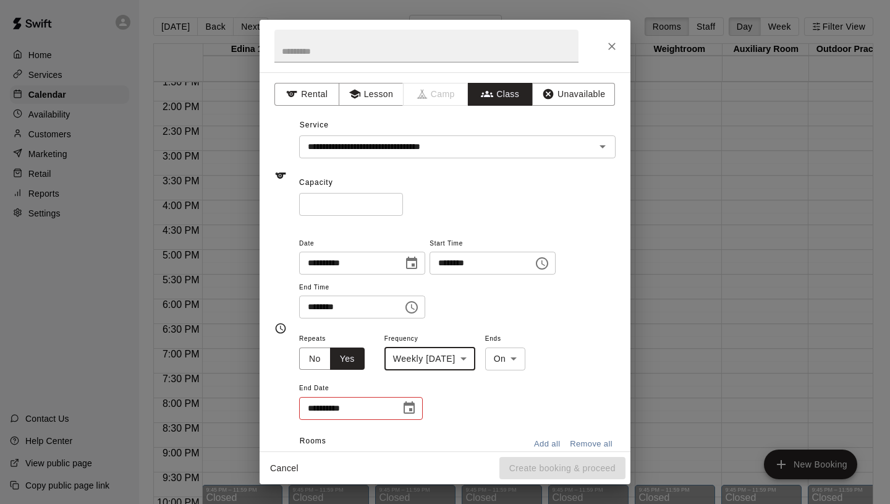
click at [417, 410] on button "Choose date" at bounding box center [409, 408] width 25 height 25
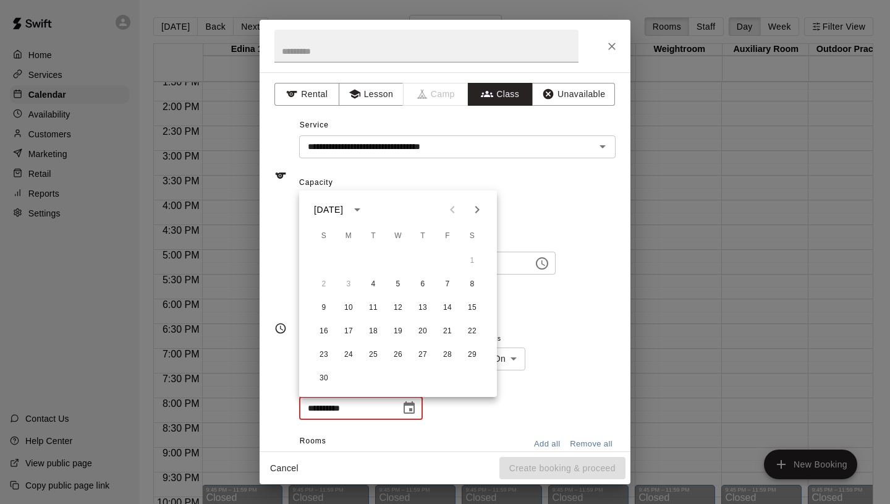
click at [480, 214] on icon "Next month" at bounding box center [477, 209] width 15 height 15
click at [375, 349] on button "30" at bounding box center [373, 355] width 22 height 22
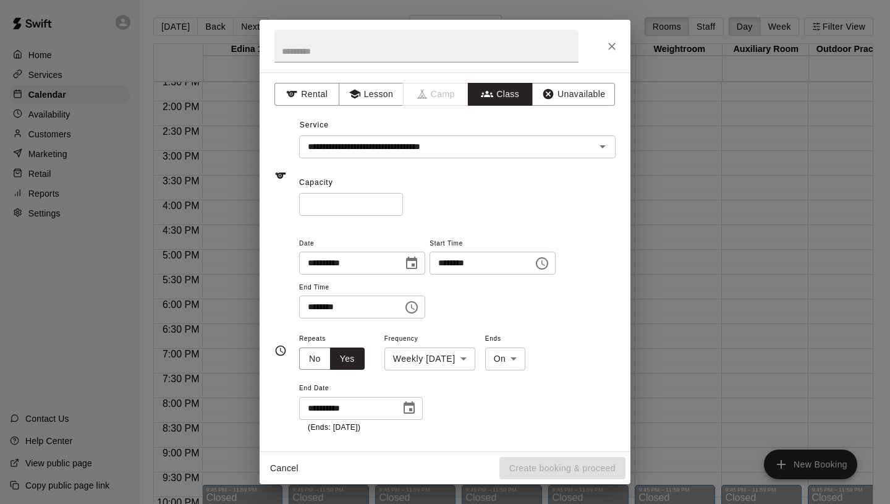
type input "**********"
click at [393, 202] on input "*" at bounding box center [351, 204] width 104 height 23
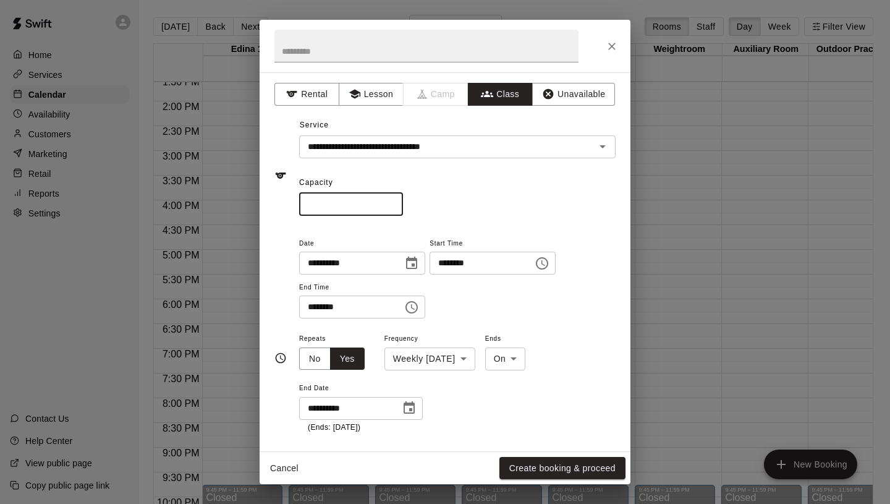
click at [393, 202] on input "*" at bounding box center [351, 204] width 104 height 23
type input "*"
click at [393, 202] on input "*" at bounding box center [351, 204] width 104 height 23
click at [452, 190] on div "Capacity * ​" at bounding box center [457, 194] width 317 height 43
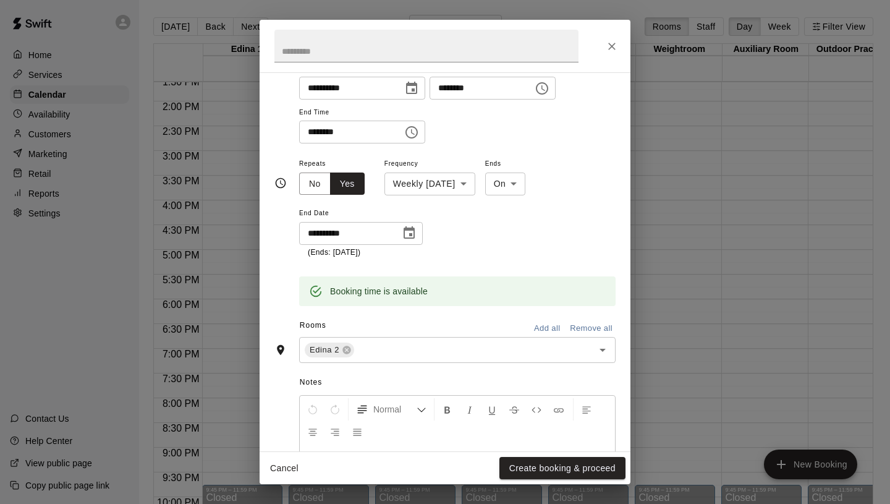
scroll to position [0, 0]
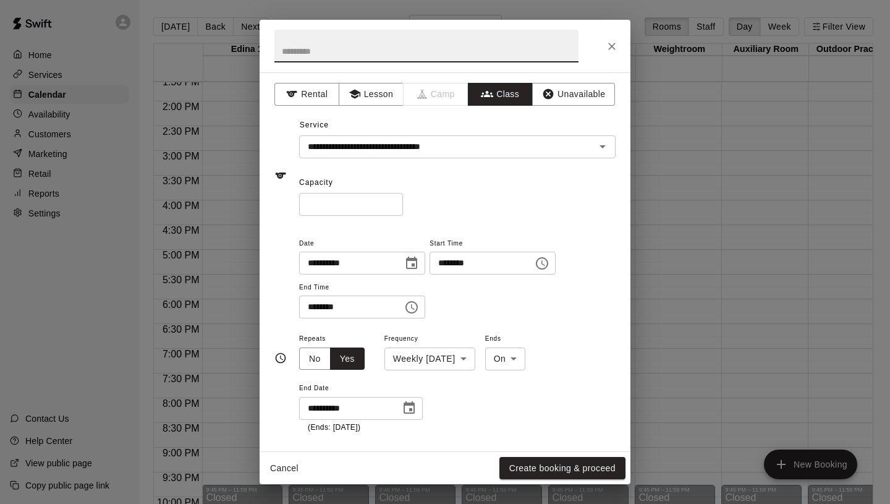
click at [381, 48] on input "text" at bounding box center [426, 46] width 304 height 33
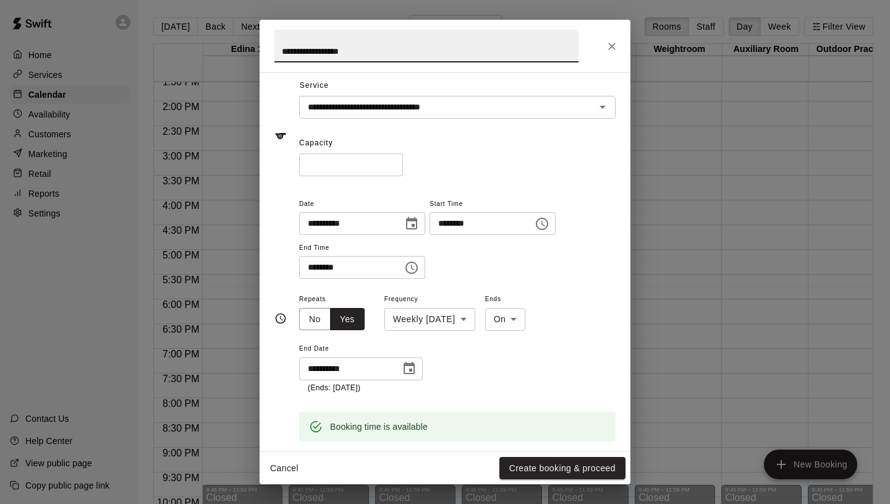
scroll to position [44, 0]
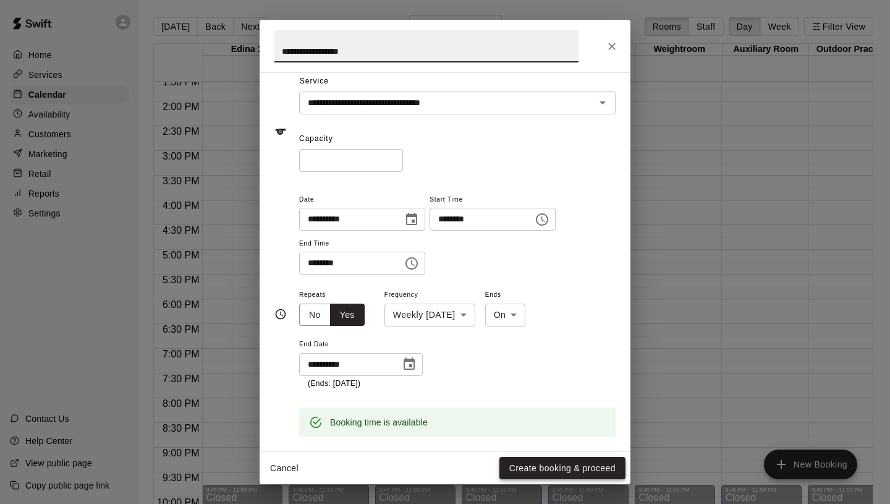
type input "**********"
click at [550, 469] on button "Create booking & proceed" at bounding box center [562, 468] width 126 height 23
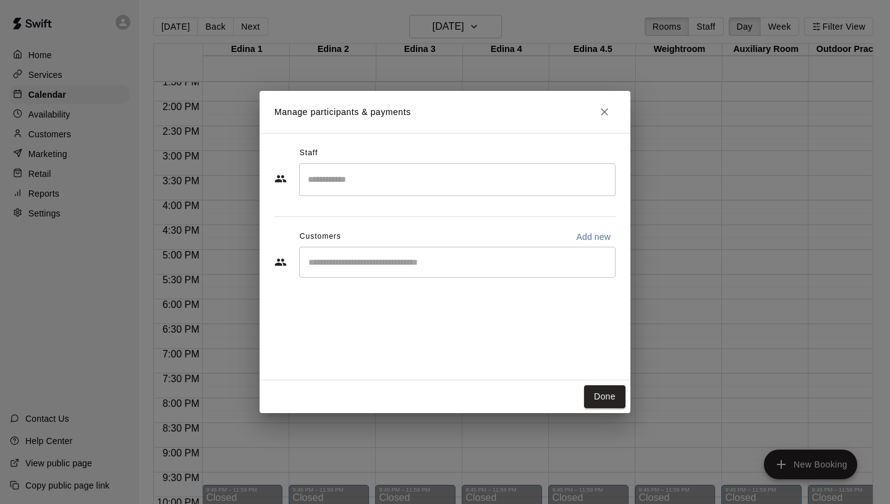
click at [619, 391] on button "Done" at bounding box center [604, 396] width 41 height 23
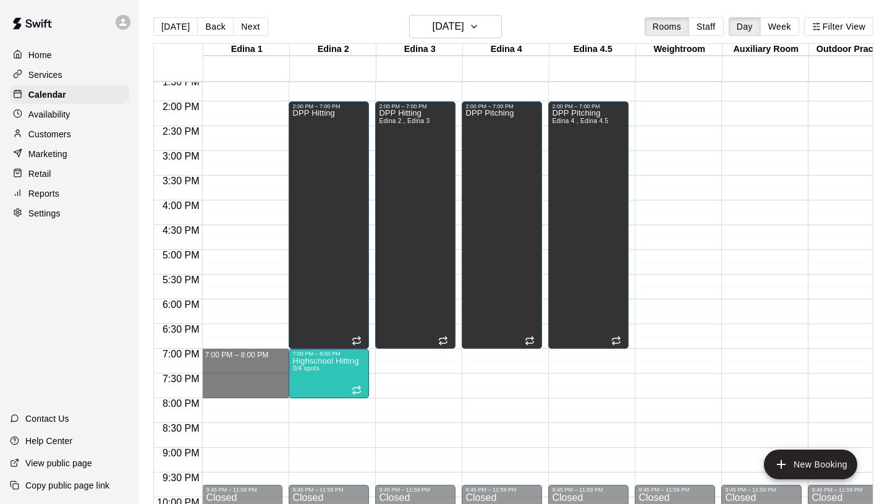
drag, startPoint x: 247, startPoint y: 355, endPoint x: 248, endPoint y: 389, distance: 34.0
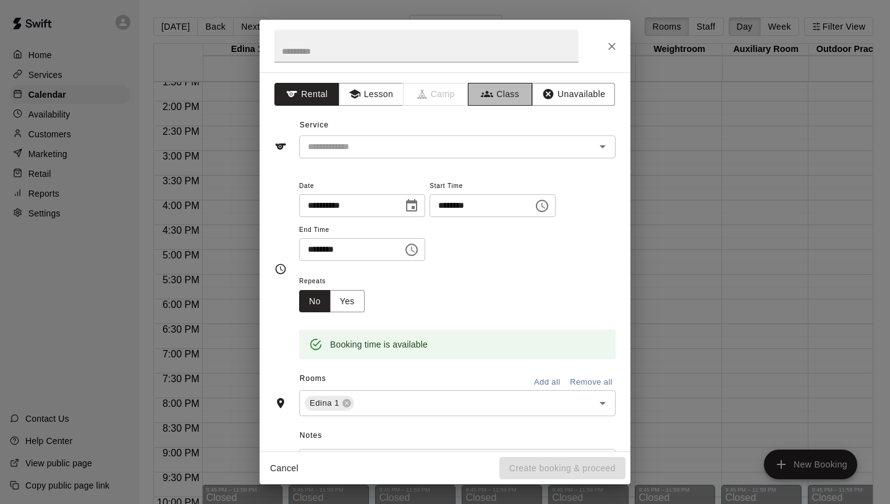
click at [490, 98] on icon "button" at bounding box center [487, 94] width 12 height 12
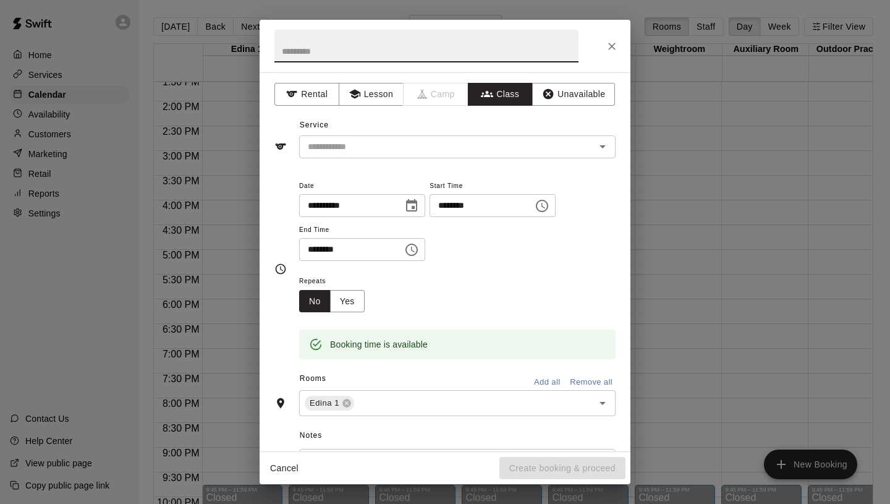
click at [351, 52] on input "text" at bounding box center [426, 46] width 304 height 33
type input "**********"
click at [368, 158] on div "**********" at bounding box center [445, 261] width 371 height 379
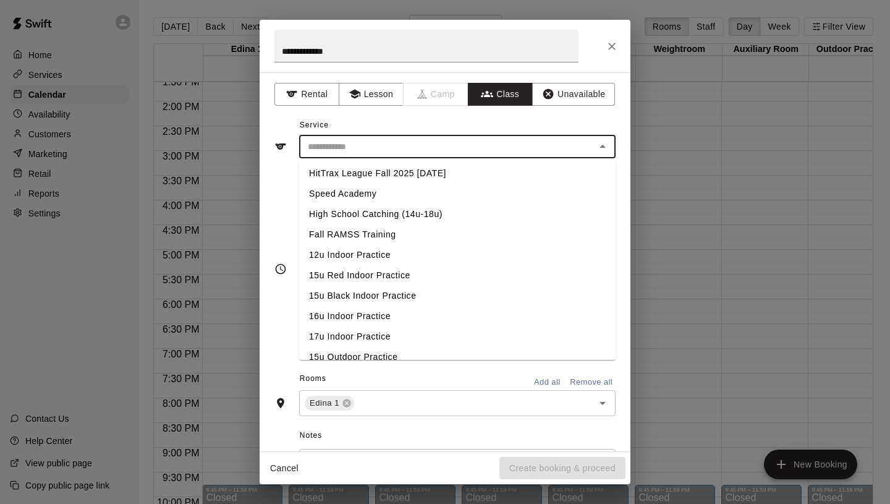
click at [368, 151] on input "text" at bounding box center [447, 146] width 289 height 15
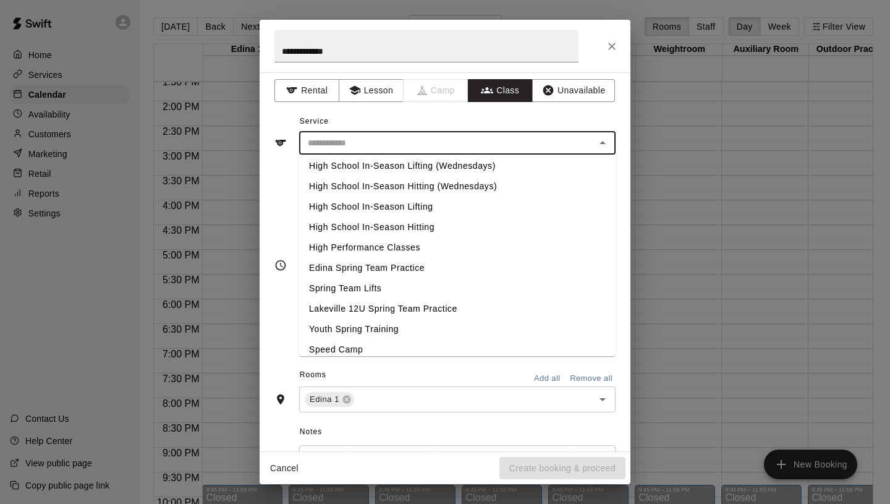
scroll to position [522, 0]
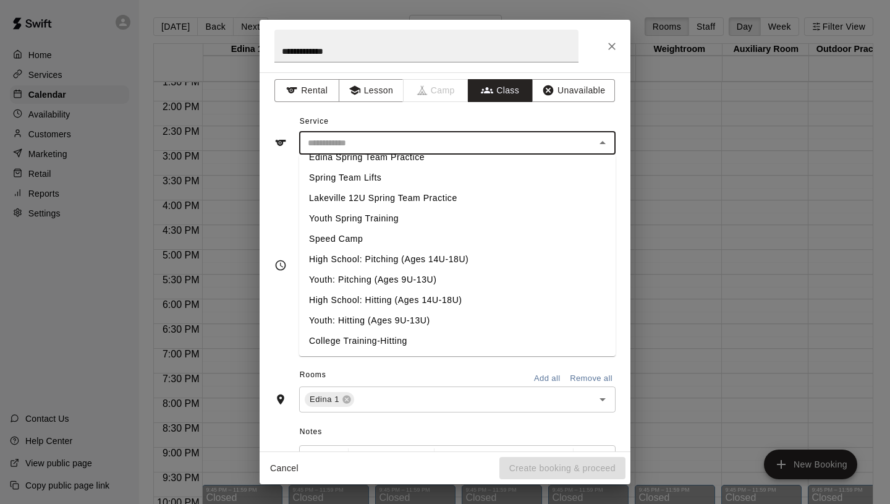
click at [346, 316] on li "Youth: Hitting (Ages 9U-13U)" at bounding box center [457, 320] width 317 height 20
type input "**********"
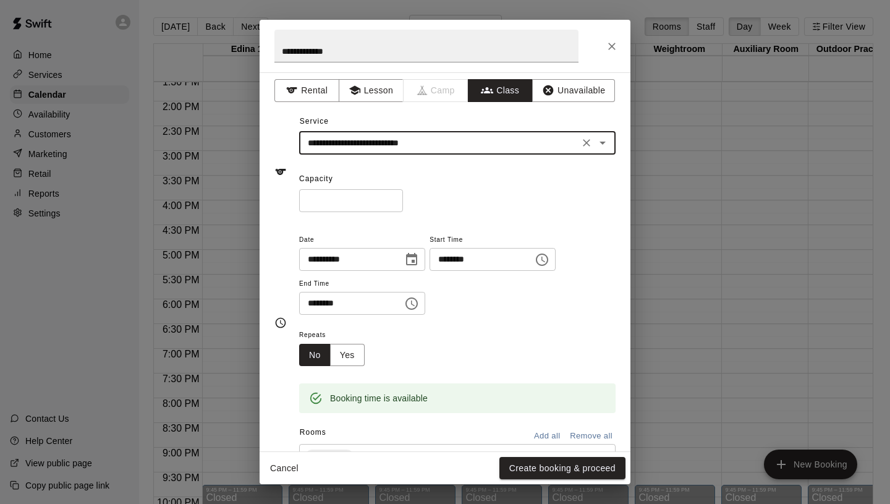
click at [393, 198] on input "*" at bounding box center [351, 200] width 104 height 23
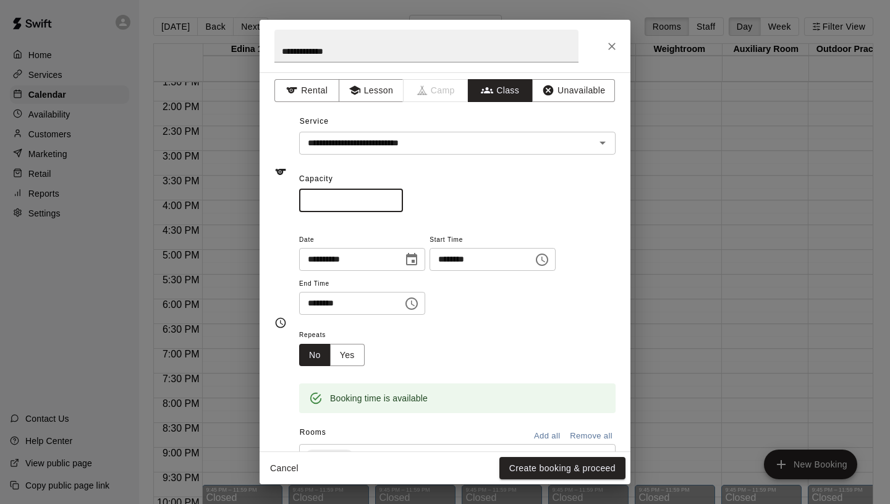
click at [393, 198] on input "*" at bounding box center [351, 200] width 104 height 23
type input "*"
click at [393, 198] on input "*" at bounding box center [351, 200] width 104 height 23
click at [410, 262] on icon "Choose date, selected date is Nov 4, 2025" at bounding box center [411, 259] width 11 height 12
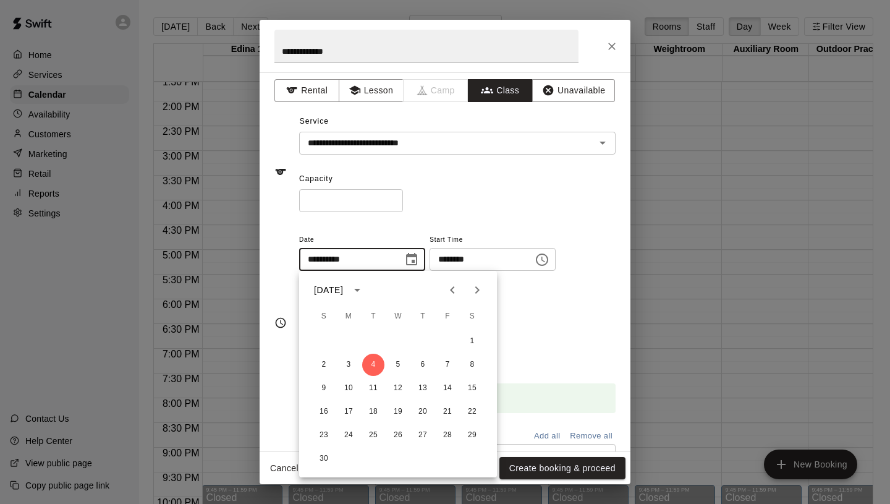
click at [452, 202] on div "* ​" at bounding box center [457, 200] width 317 height 23
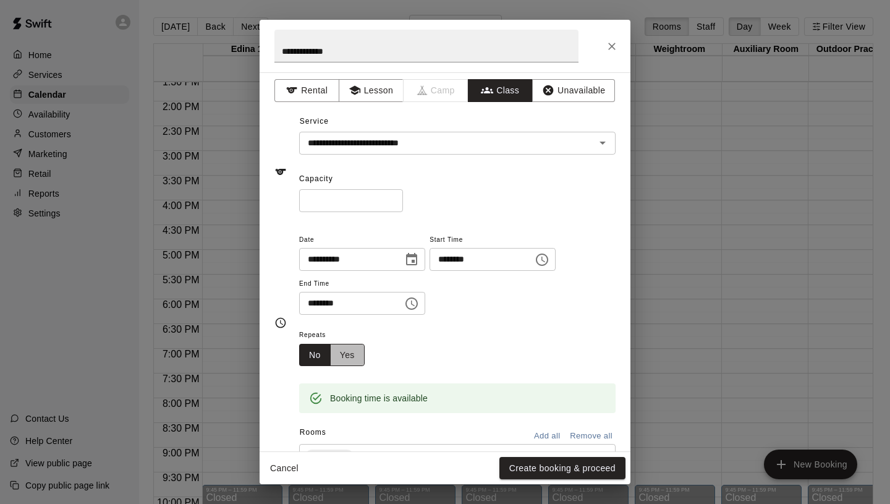
click at [357, 355] on button "Yes" at bounding box center [347, 355] width 35 height 23
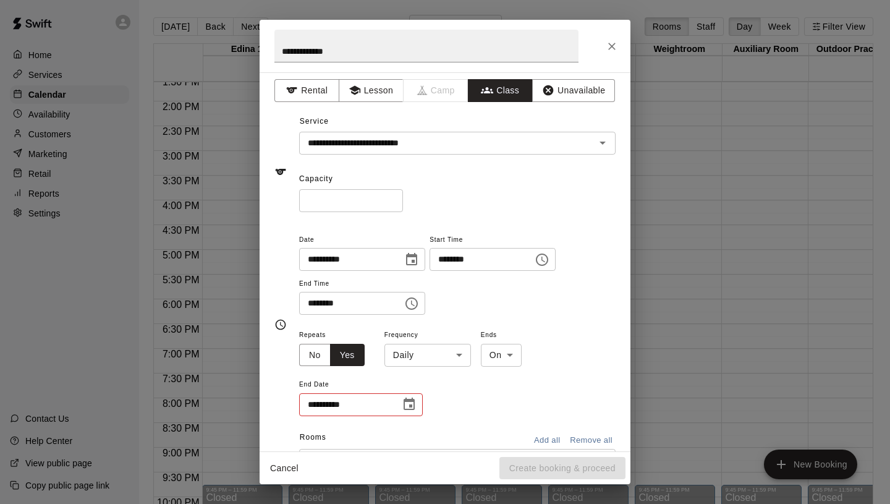
click at [435, 355] on body "Home Services Calendar Availability Customers Marketing Retail Reports Settings…" at bounding box center [445, 262] width 890 height 524
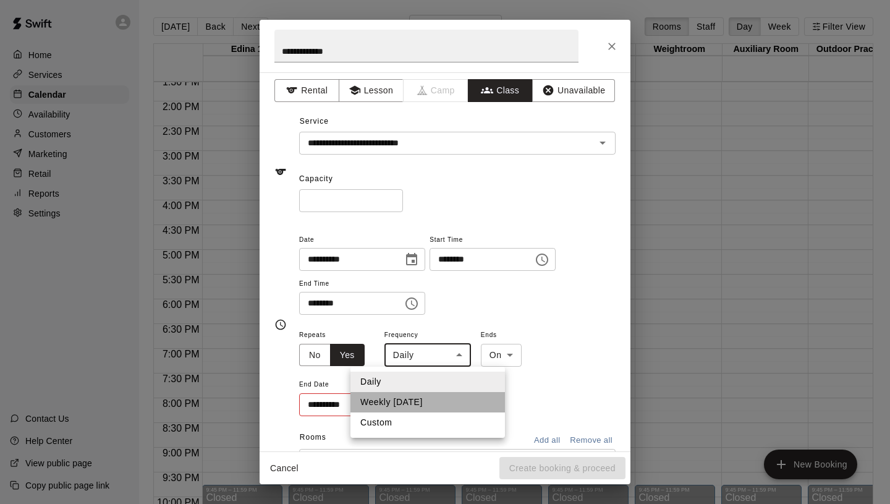
click at [414, 404] on li "Weekly [DATE]" at bounding box center [428, 402] width 155 height 20
type input "******"
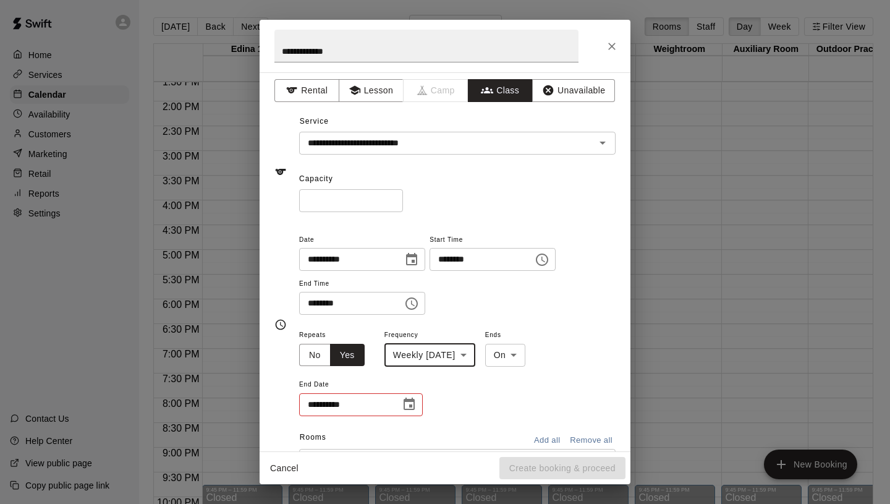
click at [408, 404] on icon "Choose date" at bounding box center [409, 404] width 15 height 15
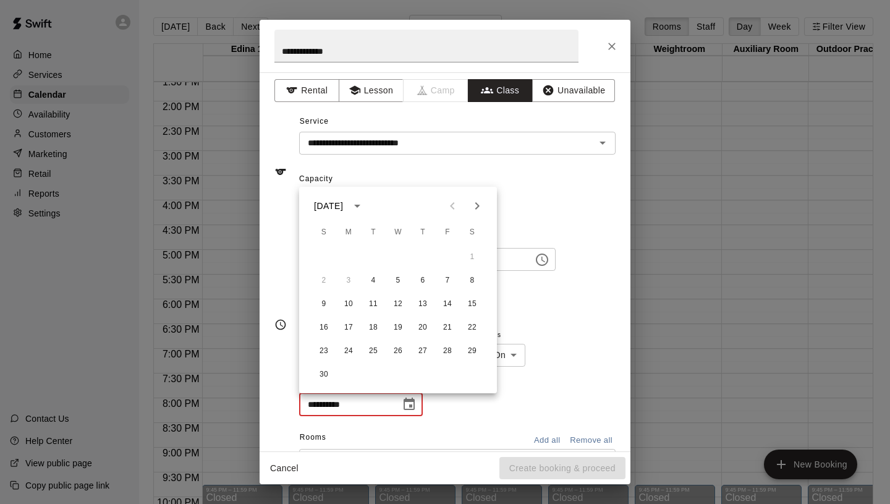
click at [477, 210] on icon "Next month" at bounding box center [477, 205] width 15 height 15
click at [370, 351] on button "30" at bounding box center [373, 351] width 22 height 22
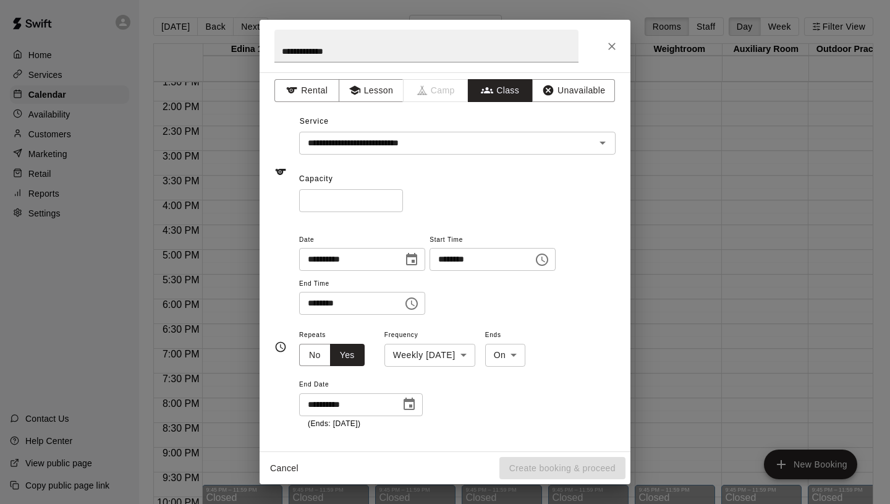
type input "**********"
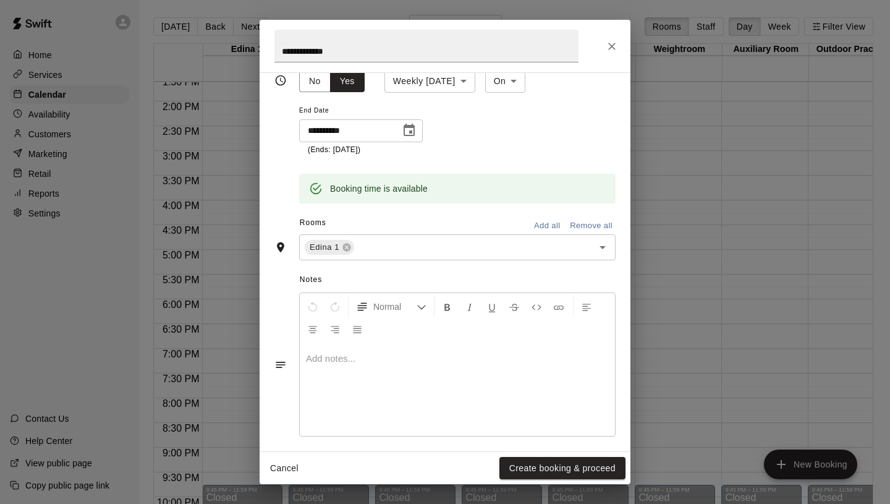
scroll to position [286, 0]
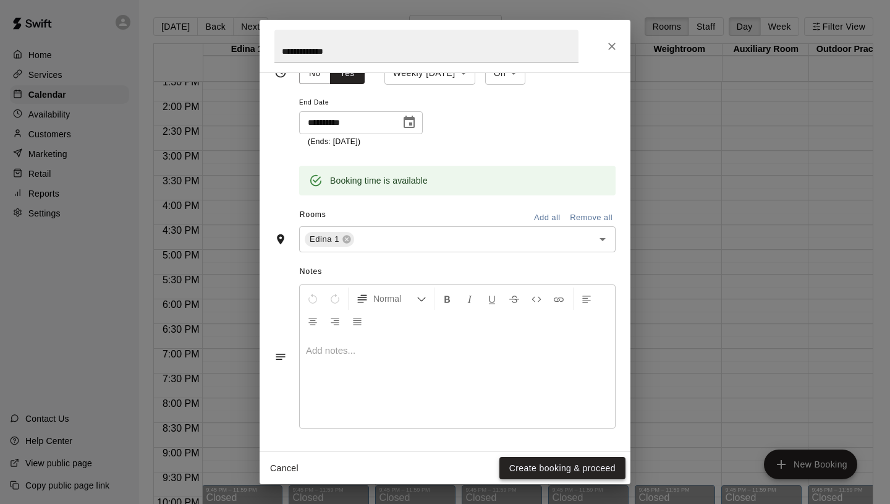
click at [539, 464] on button "Create booking & proceed" at bounding box center [562, 468] width 126 height 23
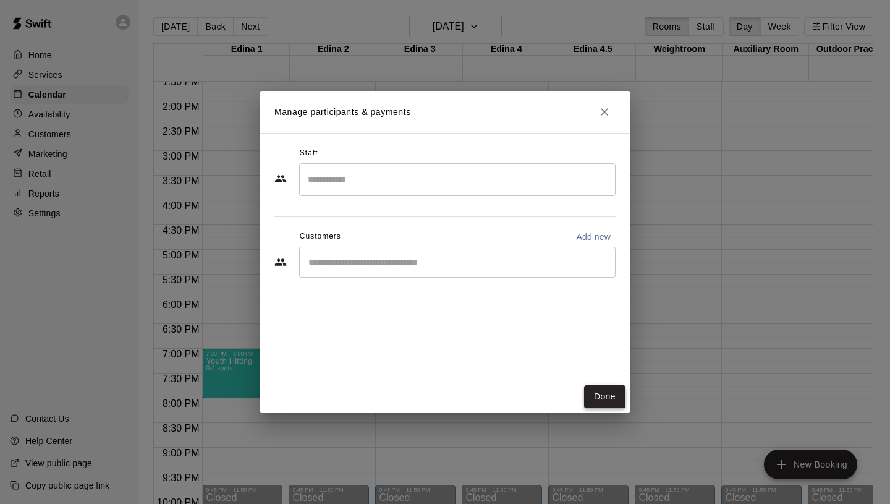
click at [598, 395] on button "Done" at bounding box center [604, 396] width 41 height 23
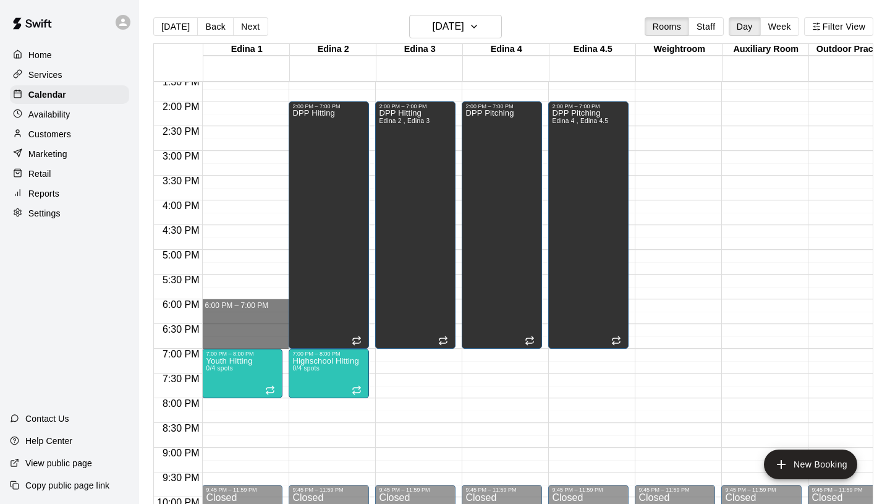
drag, startPoint x: 232, startPoint y: 301, endPoint x: 234, endPoint y: 342, distance: 40.8
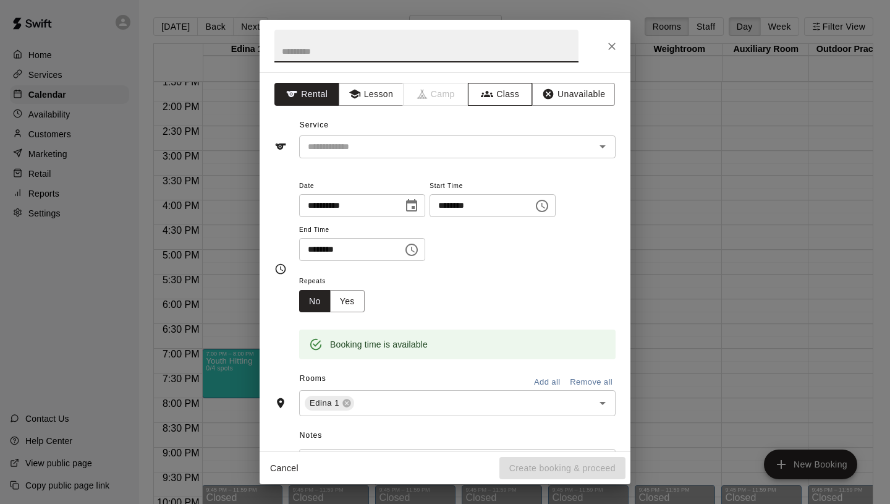
click at [512, 96] on button "Class" at bounding box center [500, 94] width 65 height 23
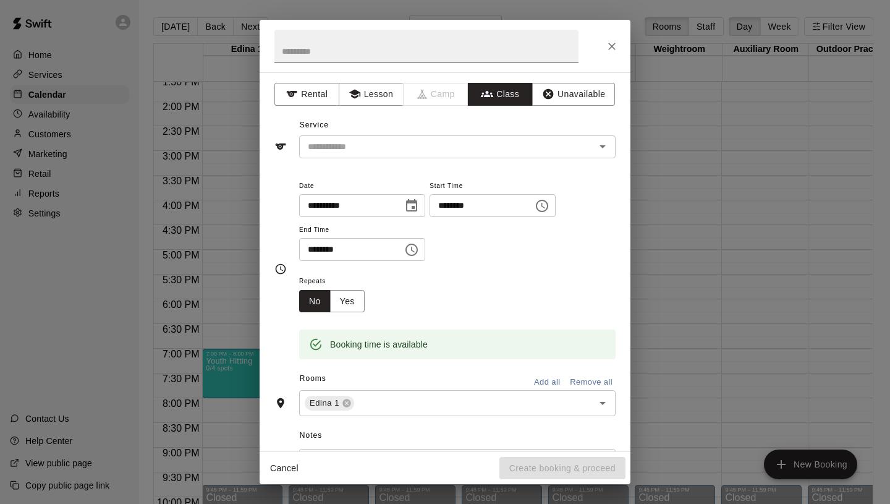
click at [421, 59] on input "text" at bounding box center [426, 46] width 304 height 33
type input "**********"
click at [396, 140] on input "text" at bounding box center [447, 146] width 289 height 15
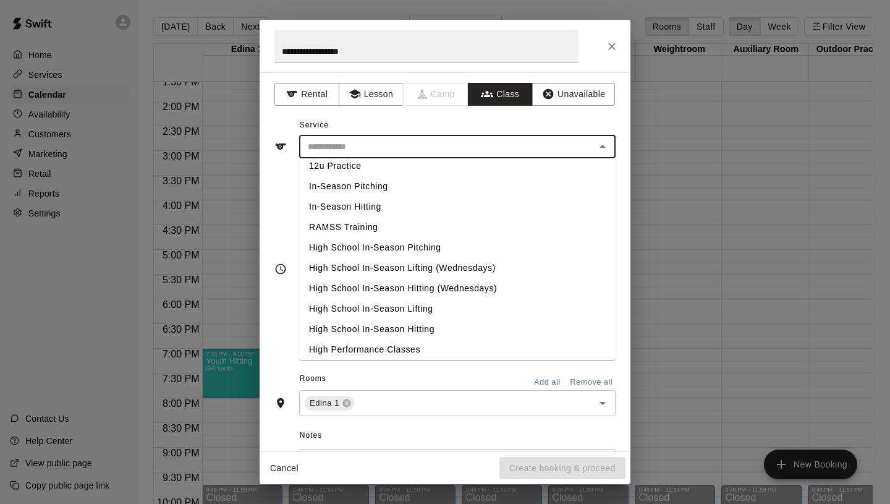
scroll to position [522, 0]
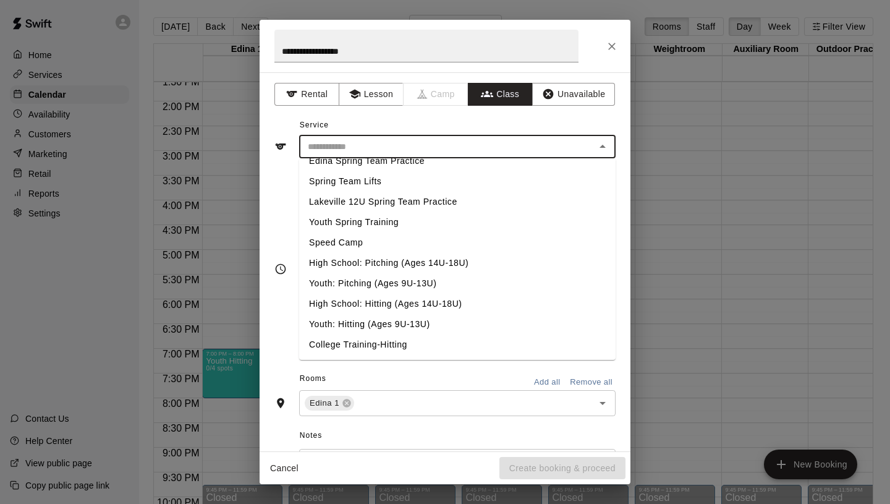
click at [372, 304] on li "High School: Hitting (Ages 14U-18U)" at bounding box center [457, 304] width 317 height 20
type input "**********"
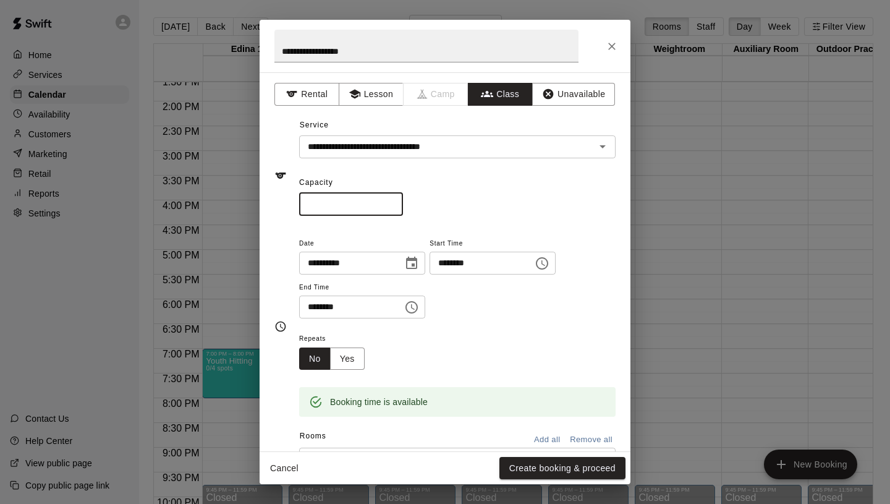
click at [394, 200] on input "*" at bounding box center [351, 204] width 104 height 23
type input "*"
click at [394, 200] on input "*" at bounding box center [351, 204] width 104 height 23
click at [346, 361] on button "Yes" at bounding box center [347, 358] width 35 height 23
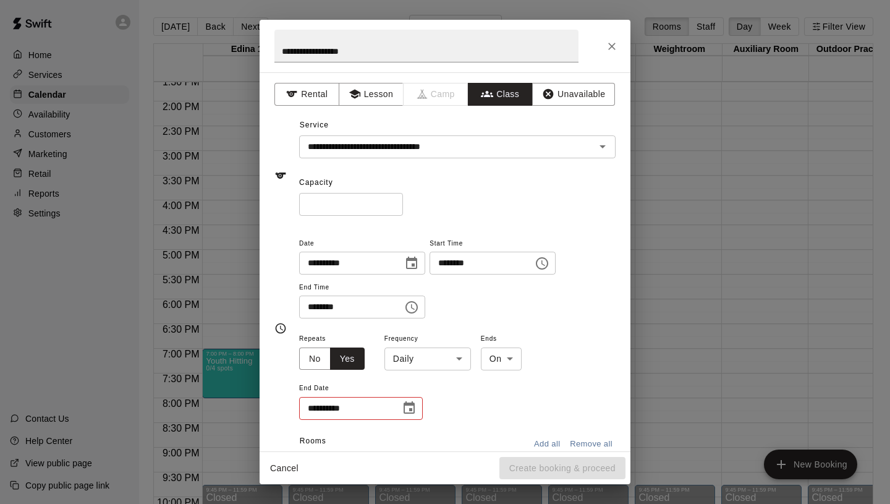
click at [419, 358] on body "Home Services Calendar Availability Customers Marketing Retail Reports Settings…" at bounding box center [445, 262] width 890 height 524
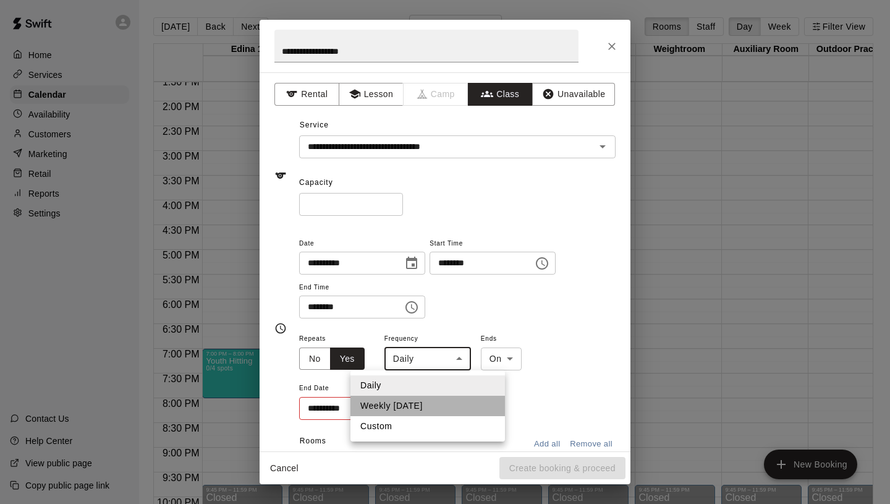
click at [415, 404] on li "Weekly [DATE]" at bounding box center [428, 406] width 155 height 20
type input "******"
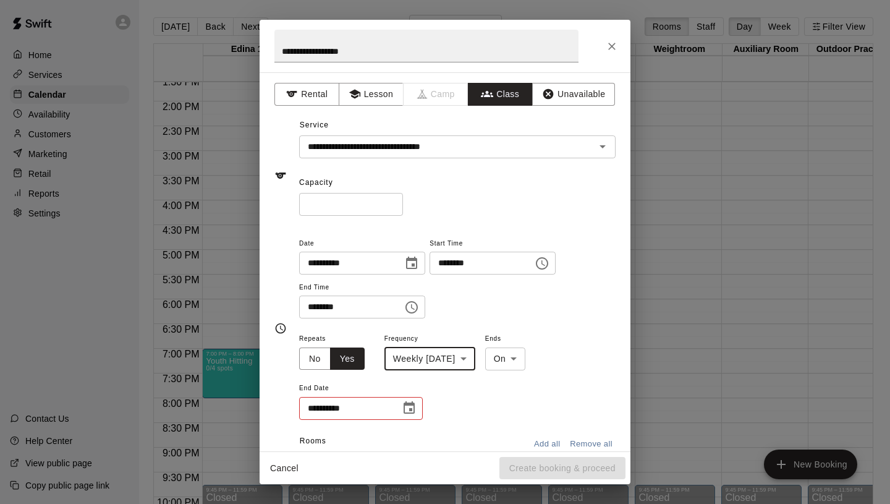
click at [416, 410] on icon "Choose date" at bounding box center [409, 408] width 15 height 15
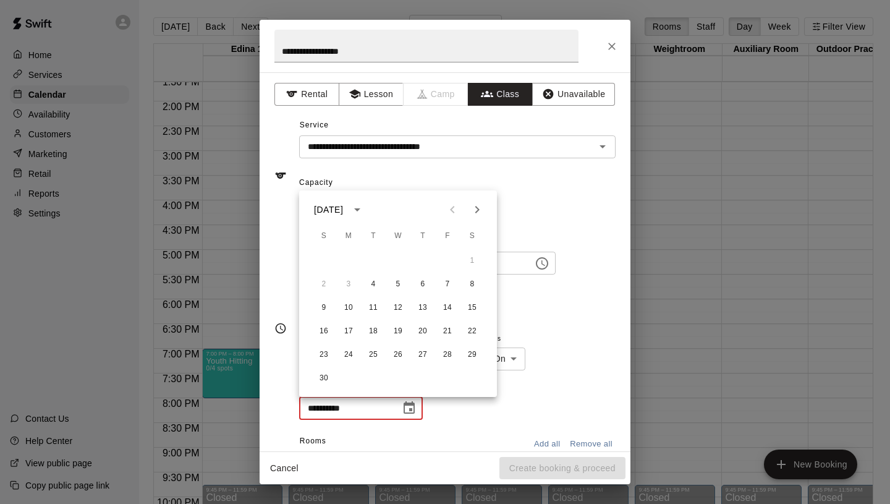
click at [482, 210] on icon "Next month" at bounding box center [477, 209] width 15 height 15
click at [373, 352] on button "30" at bounding box center [373, 355] width 22 height 22
type input "**********"
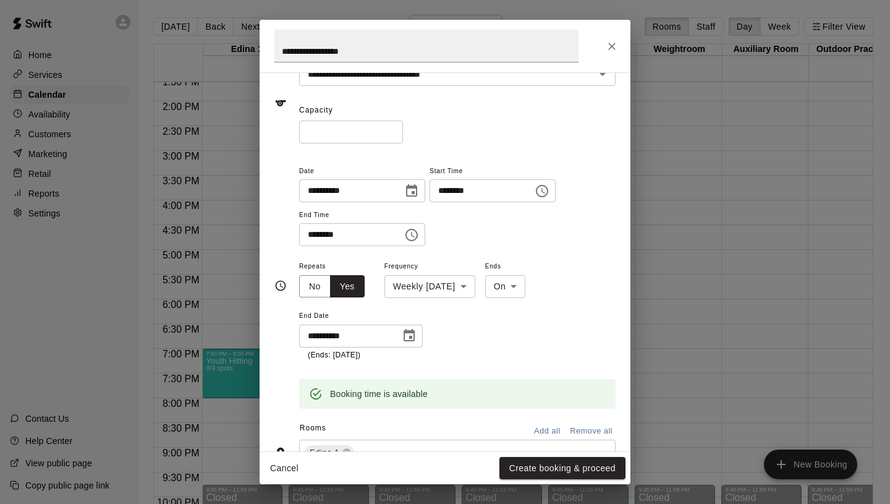
scroll to position [0, 0]
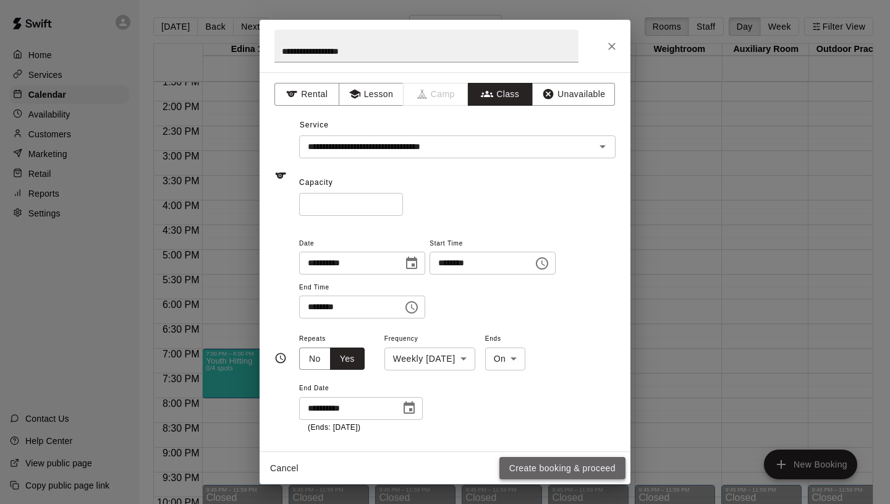
click at [554, 469] on button "Create booking & proceed" at bounding box center [562, 468] width 126 height 23
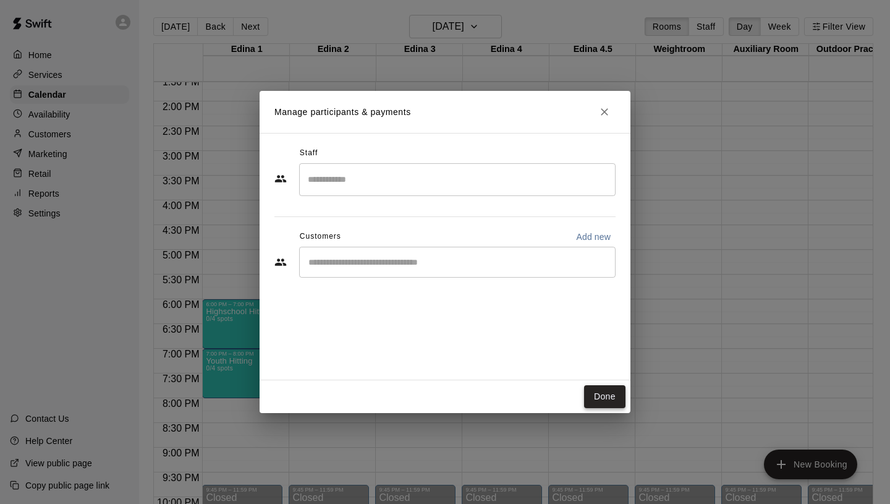
click at [608, 402] on button "Done" at bounding box center [604, 396] width 41 height 23
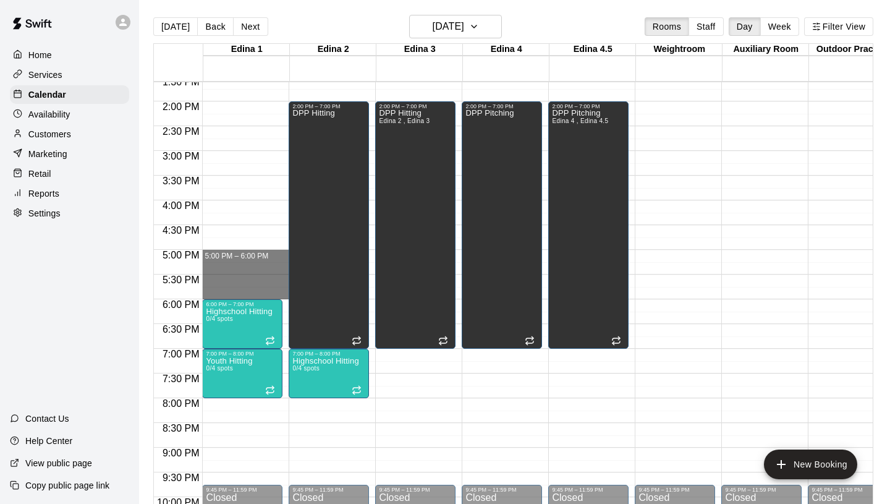
drag, startPoint x: 213, startPoint y: 253, endPoint x: 219, endPoint y: 294, distance: 40.7
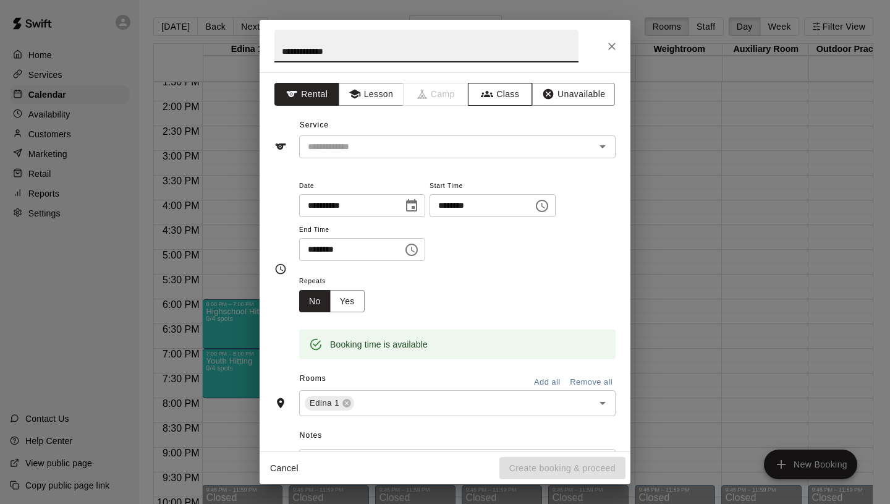
type input "**********"
click at [496, 88] on button "Class" at bounding box center [500, 94] width 65 height 23
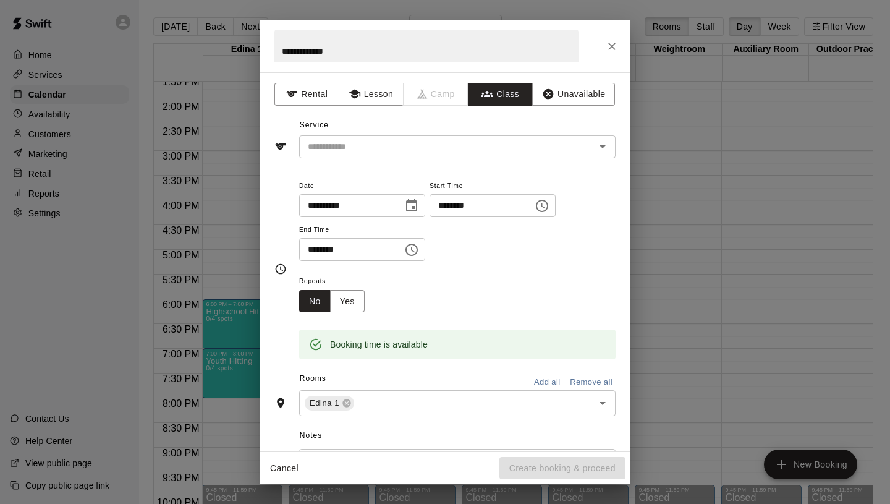
click at [391, 137] on div "​" at bounding box center [457, 146] width 317 height 23
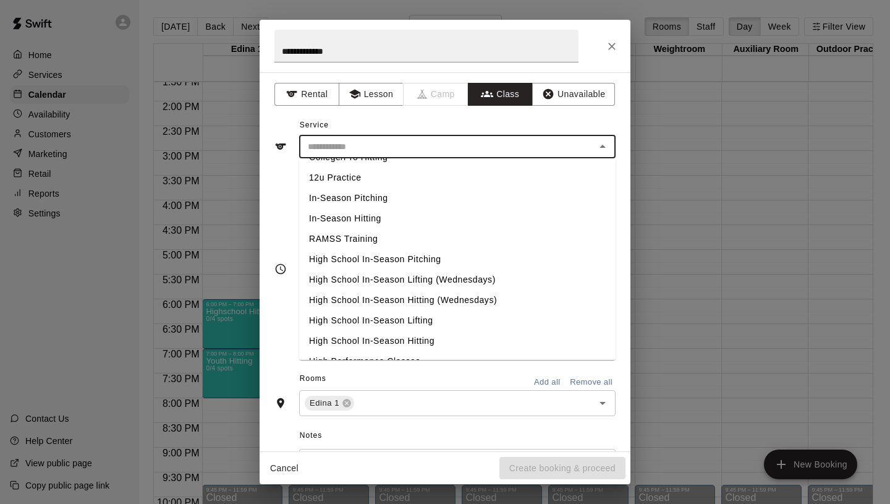
scroll to position [522, 0]
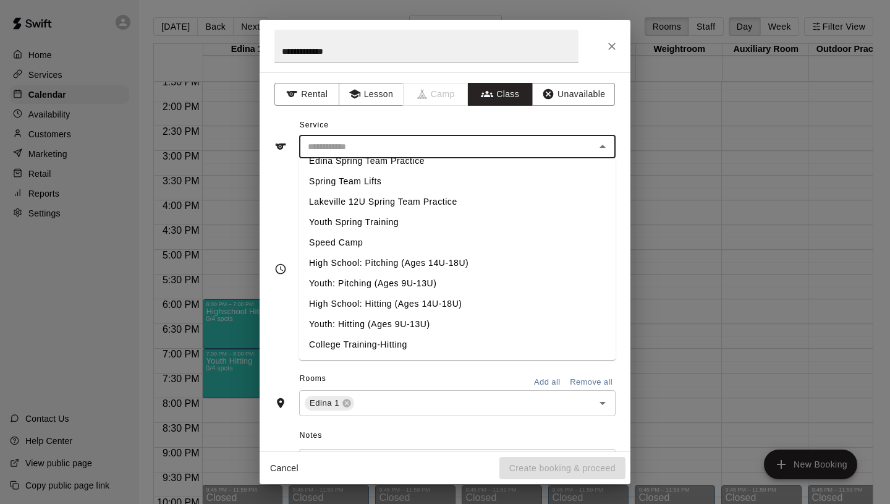
click at [364, 319] on li "Youth: Hitting (Ages 9U-13U)" at bounding box center [457, 324] width 317 height 20
type input "**********"
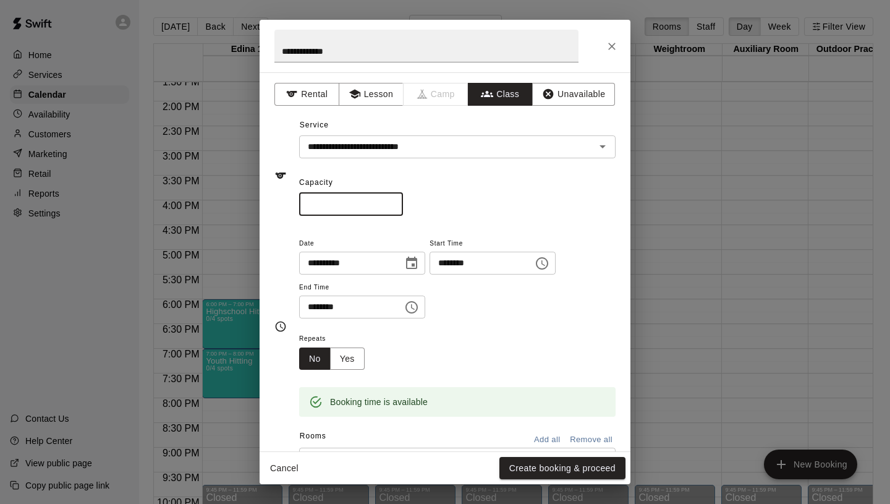
click at [394, 202] on input "*" at bounding box center [351, 204] width 104 height 23
type input "*"
click at [394, 202] on input "*" at bounding box center [351, 204] width 104 height 23
click at [346, 357] on button "Yes" at bounding box center [347, 358] width 35 height 23
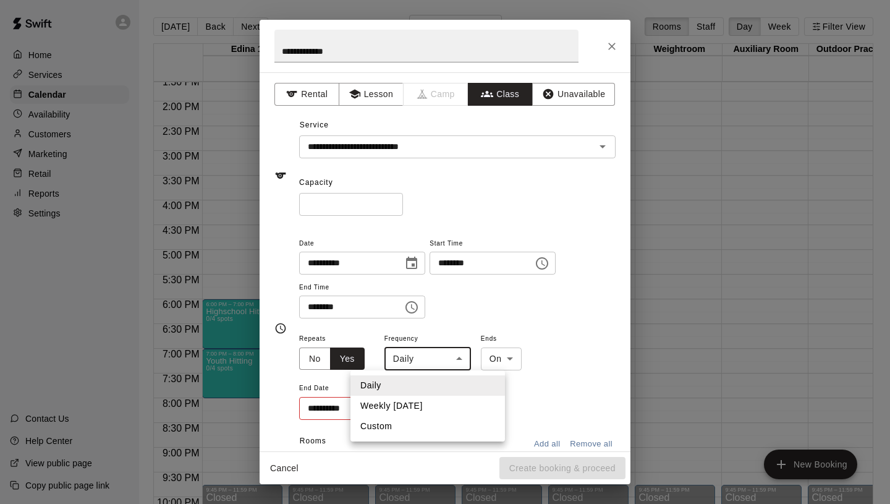
click at [439, 354] on body "Home Services Calendar Availability Customers Marketing Retail Reports Settings…" at bounding box center [445, 262] width 890 height 524
click at [409, 407] on li "Weekly [DATE]" at bounding box center [428, 406] width 155 height 20
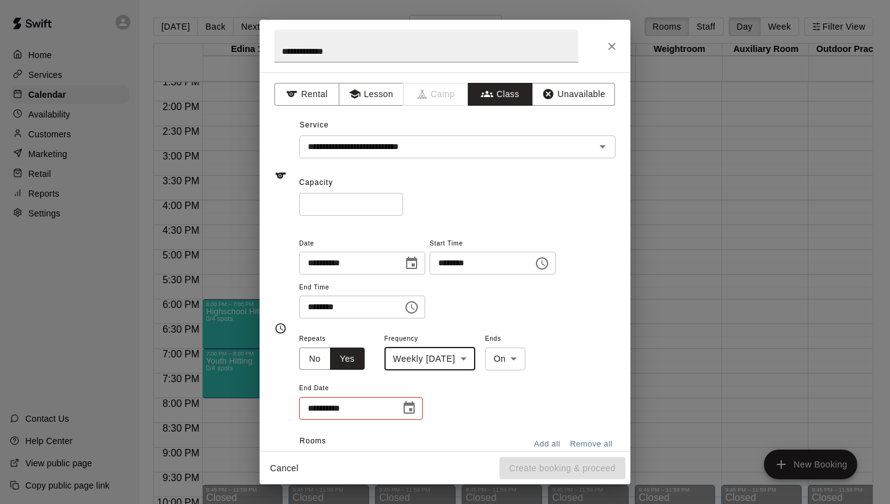
type input "******"
click at [405, 419] on button "Choose date" at bounding box center [409, 408] width 25 height 25
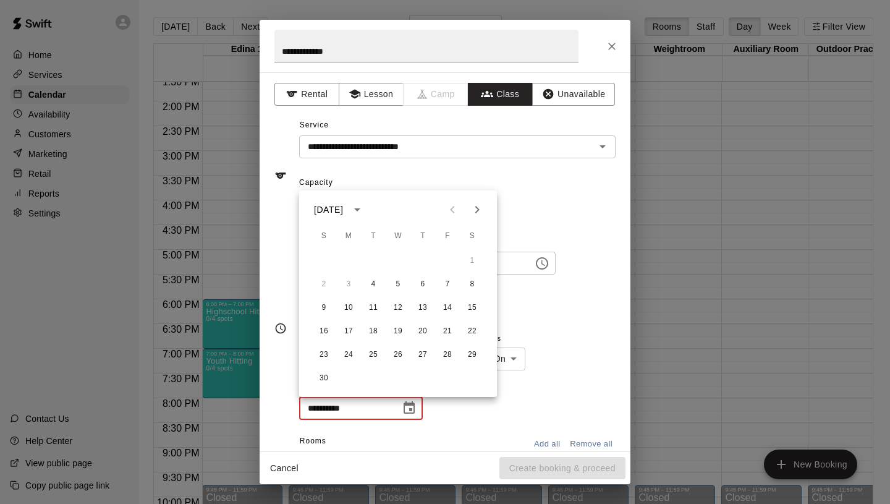
click at [406, 416] on button "Choose date" at bounding box center [409, 408] width 25 height 25
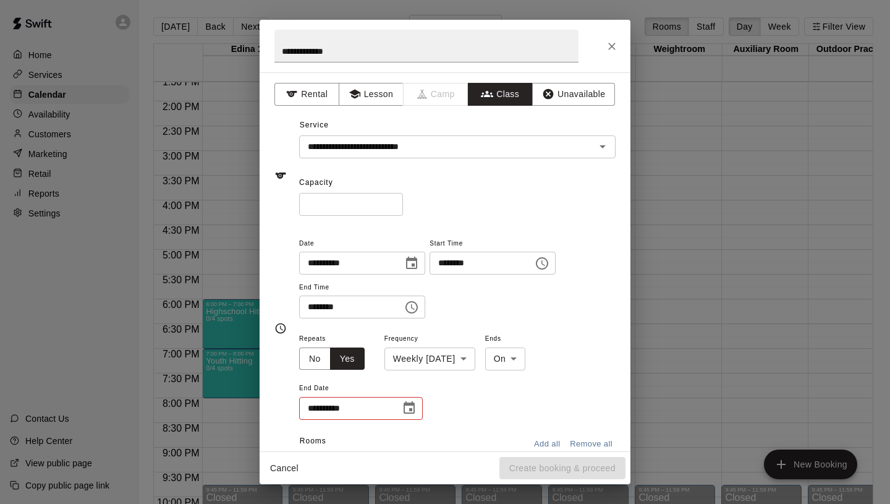
click at [407, 412] on icon "Choose date" at bounding box center [409, 408] width 15 height 15
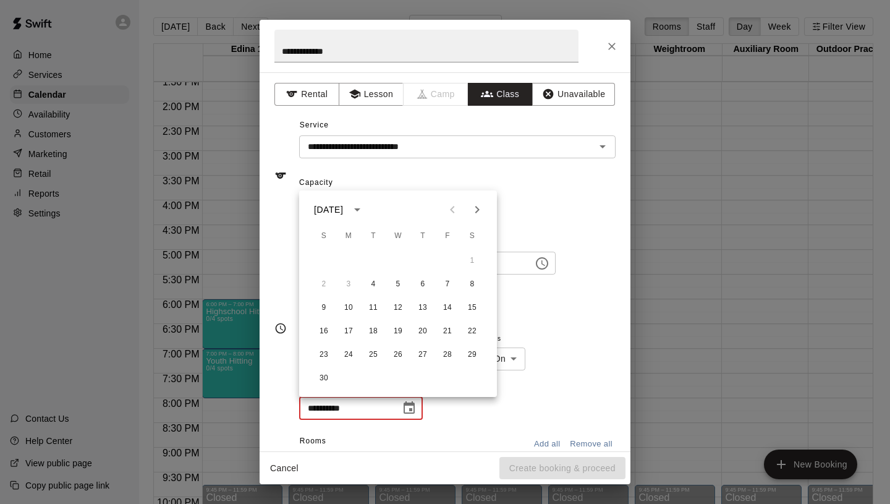
click at [481, 211] on icon "Next month" at bounding box center [477, 209] width 15 height 15
click at [372, 351] on button "30" at bounding box center [373, 355] width 22 height 22
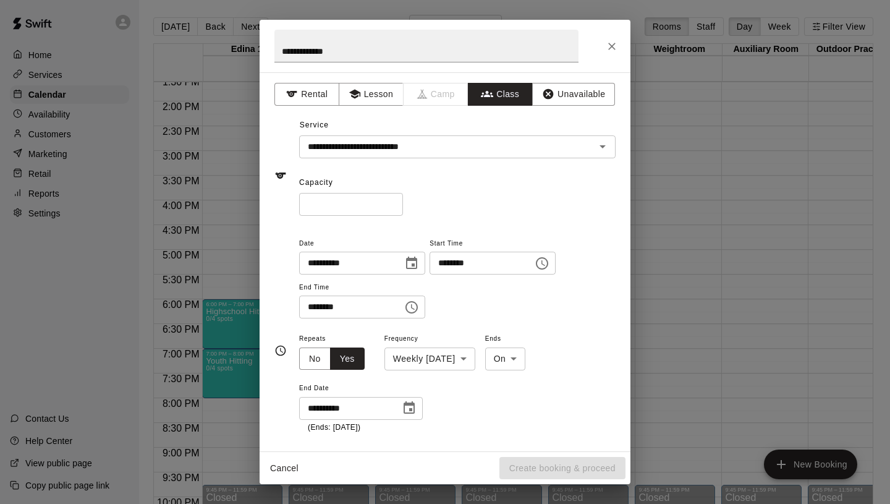
type input "**********"
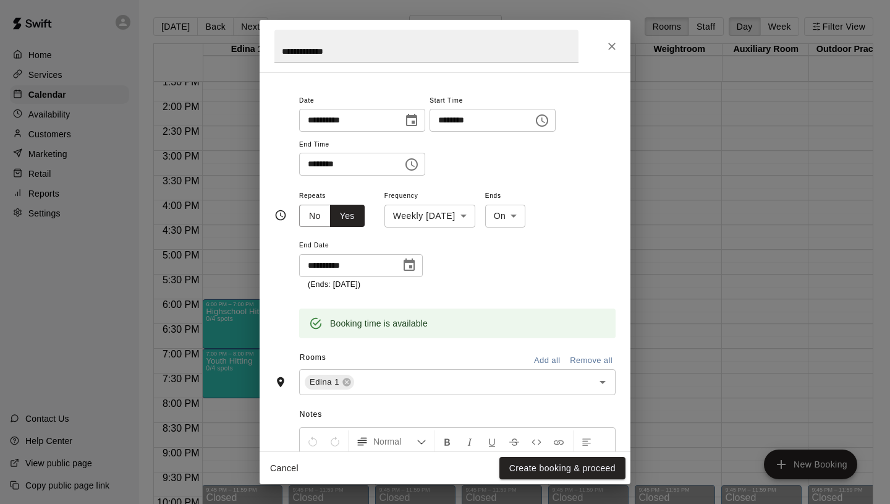
scroll to position [145, 0]
click at [542, 470] on button "Create booking & proceed" at bounding box center [562, 468] width 126 height 23
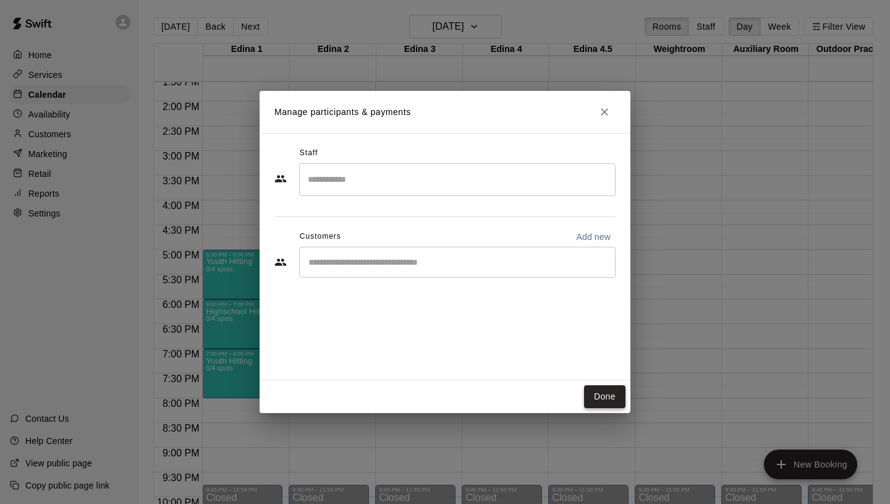
click at [600, 389] on button "Done" at bounding box center [604, 396] width 41 height 23
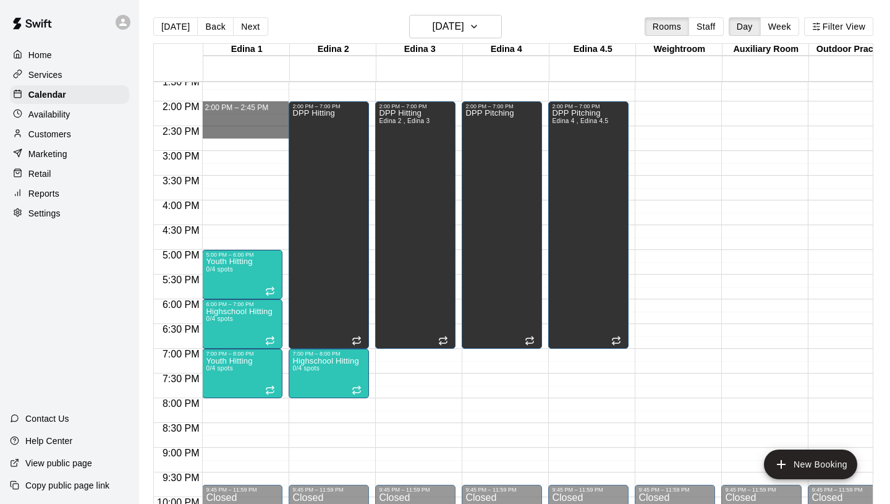
drag, startPoint x: 224, startPoint y: 129, endPoint x: 223, endPoint y: 113, distance: 16.1
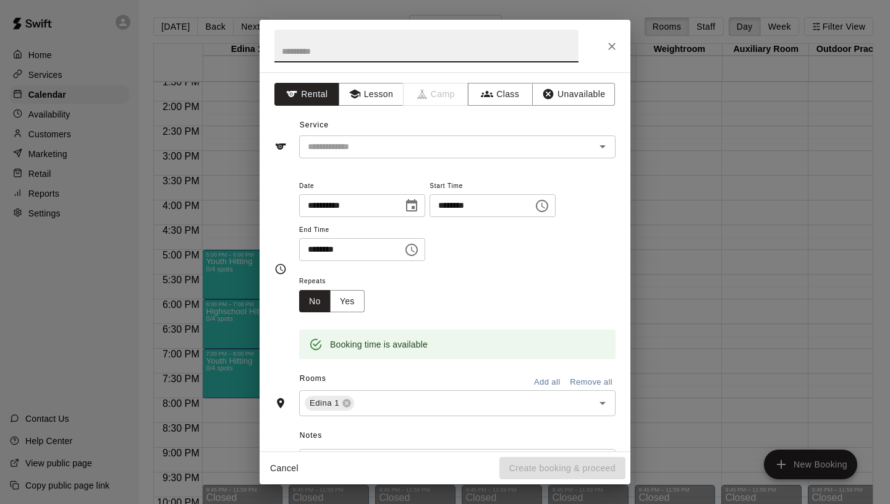
click at [283, 472] on button "Cancel" at bounding box center [285, 468] width 40 height 23
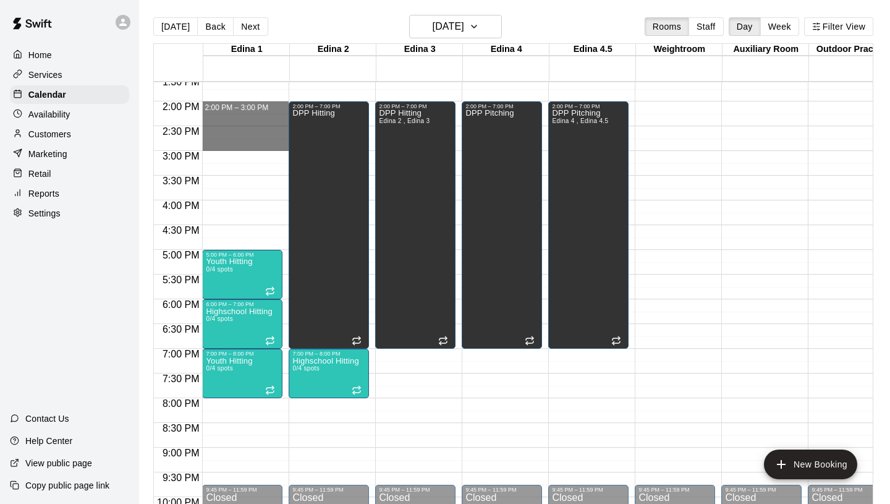
drag, startPoint x: 213, startPoint y: 103, endPoint x: 222, endPoint y: 148, distance: 45.9
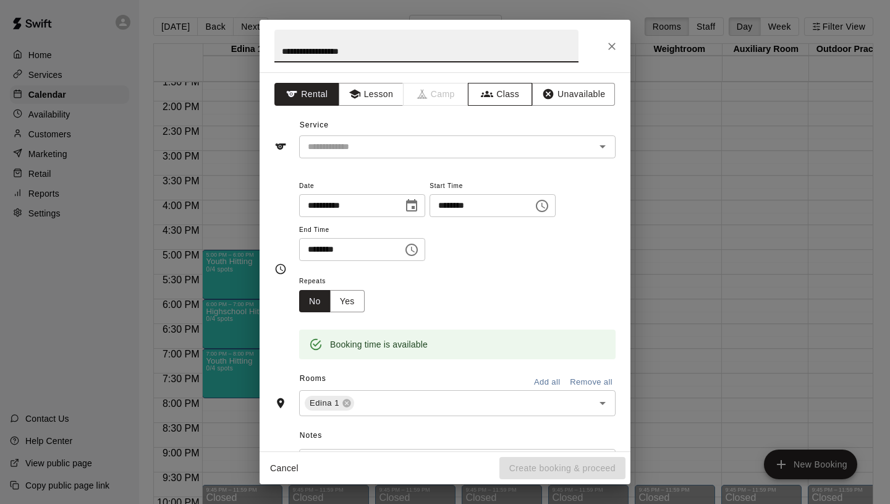
type input "**********"
click at [496, 104] on button "Class" at bounding box center [500, 94] width 65 height 23
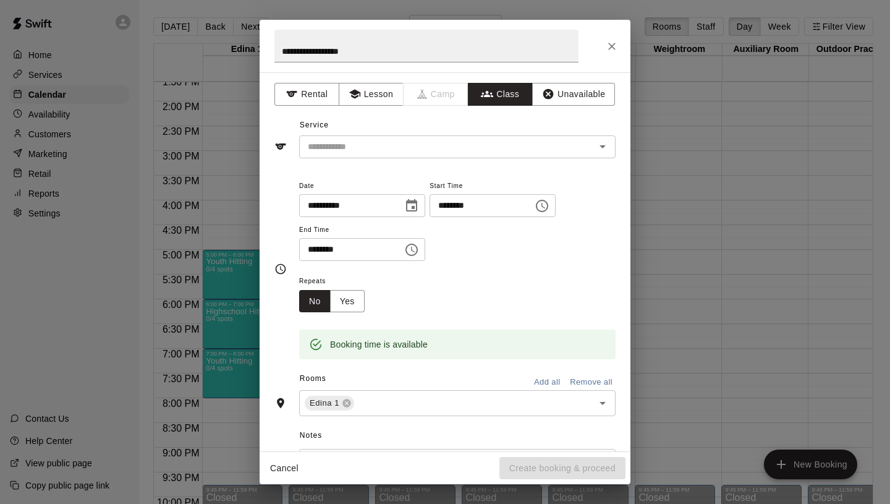
click at [380, 156] on div "​" at bounding box center [457, 146] width 317 height 23
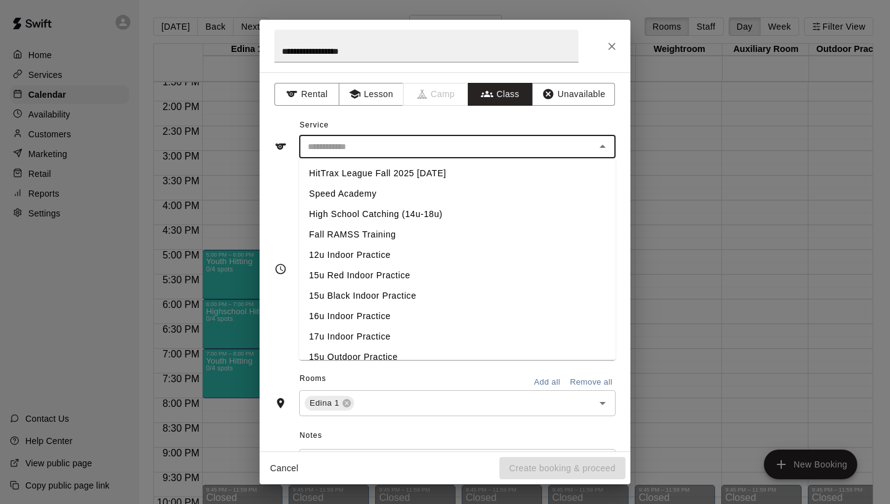
scroll to position [522, 0]
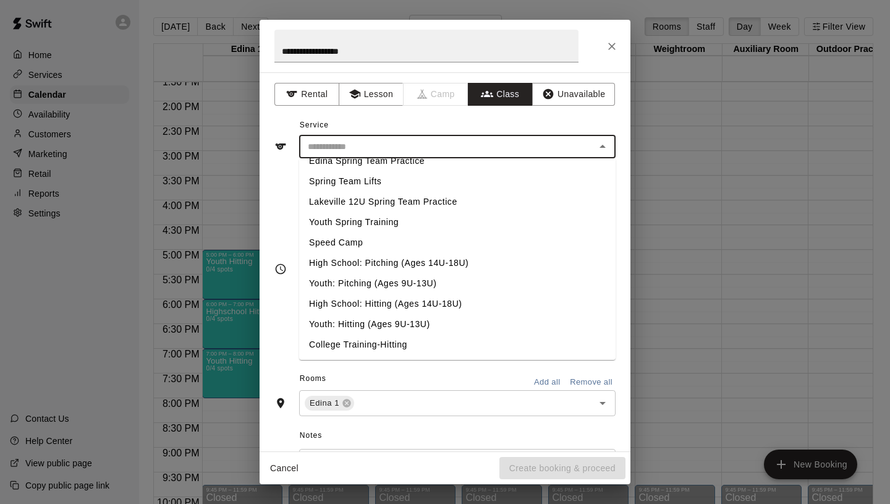
click at [366, 304] on li "High School: Hitting (Ages 14U-18U)" at bounding box center [457, 304] width 317 height 20
type input "**********"
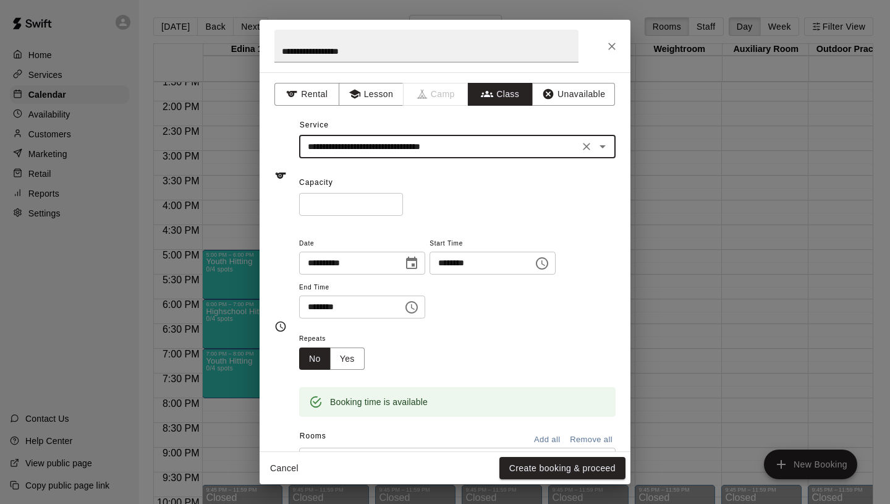
click at [394, 201] on input "*" at bounding box center [351, 204] width 104 height 23
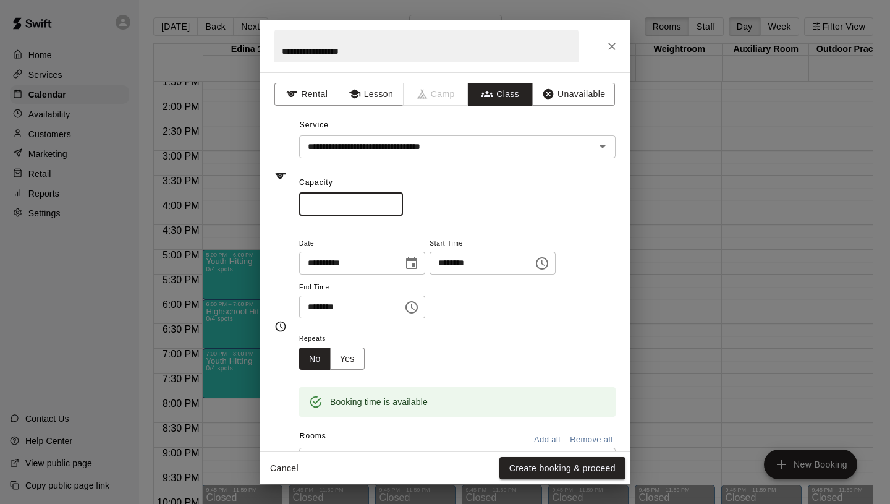
click at [394, 201] on input "*" at bounding box center [351, 204] width 104 height 23
type input "*"
click at [394, 201] on input "*" at bounding box center [351, 204] width 104 height 23
click at [342, 363] on button "Yes" at bounding box center [347, 358] width 35 height 23
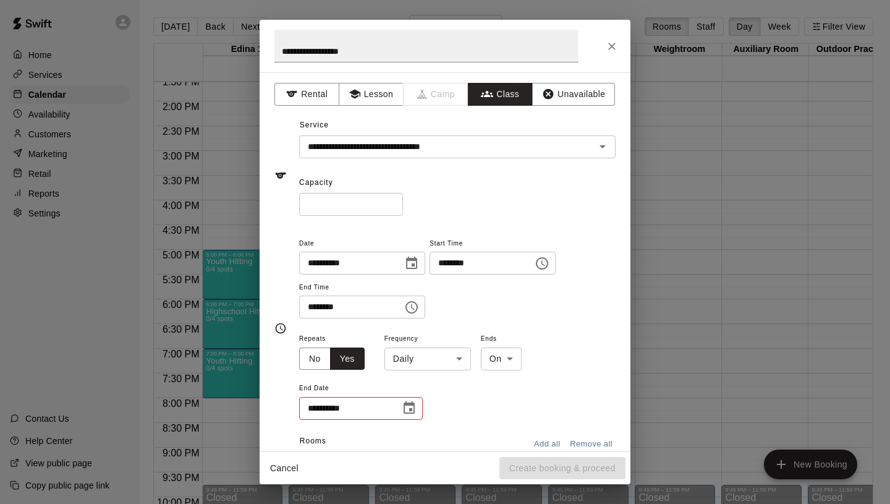
click at [416, 362] on body "Home Services Calendar Availability Customers Marketing Retail Reports Settings…" at bounding box center [445, 262] width 890 height 524
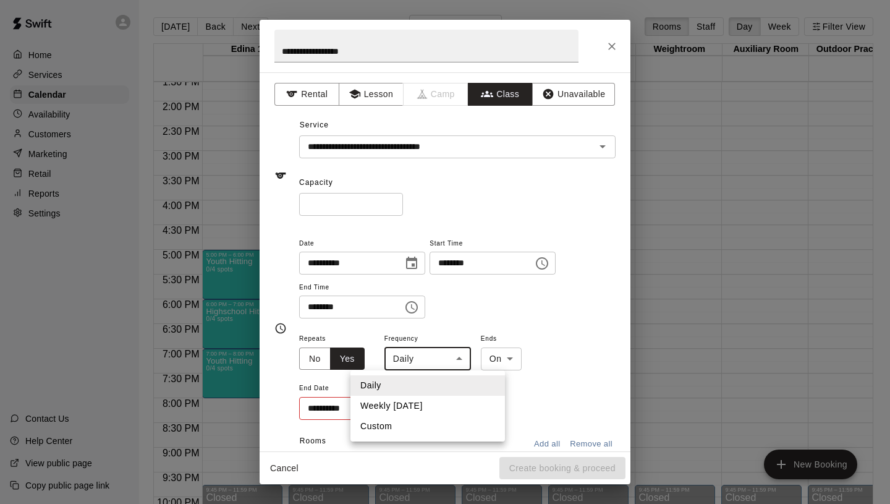
click at [396, 406] on li "Weekly [DATE]" at bounding box center [428, 406] width 155 height 20
type input "******"
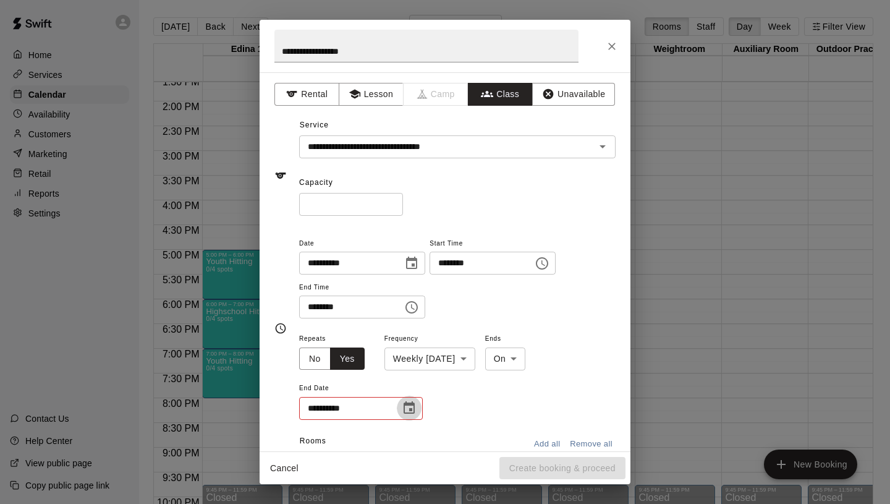
click at [406, 406] on icon "Choose date" at bounding box center [409, 408] width 15 height 15
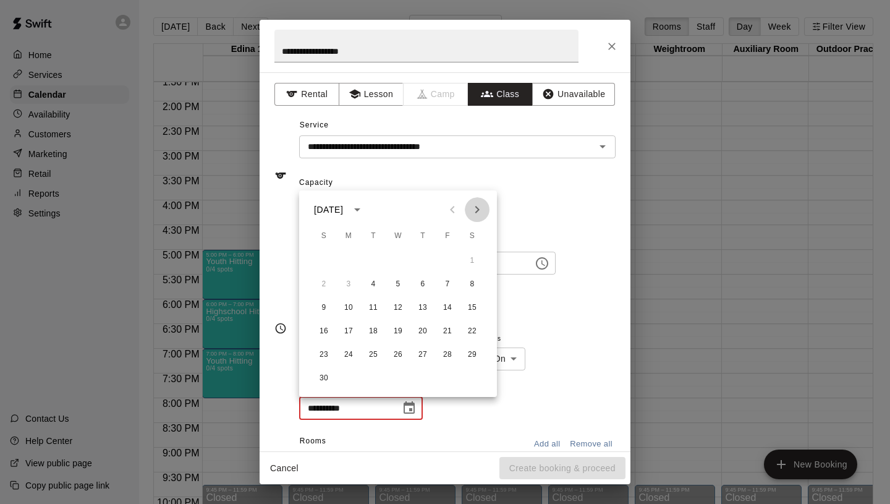
click at [480, 210] on icon "Next month" at bounding box center [477, 209] width 15 height 15
click at [368, 357] on button "30" at bounding box center [373, 355] width 22 height 22
type input "**********"
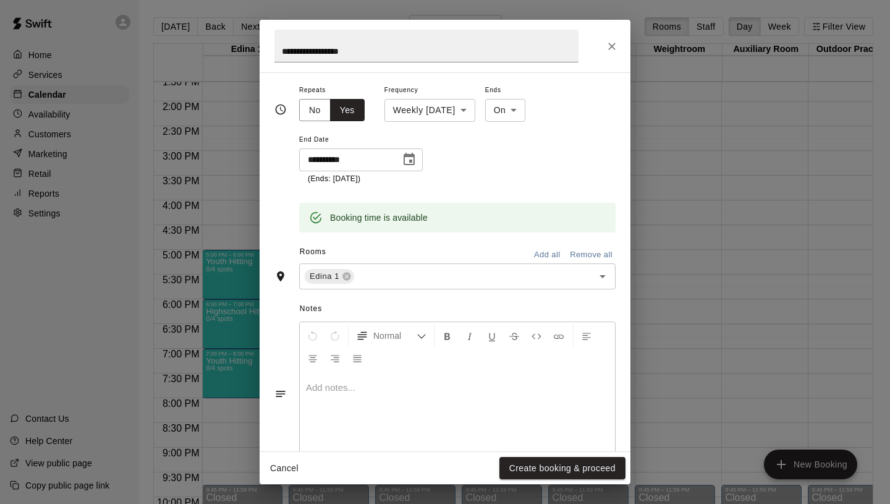
scroll to position [0, 0]
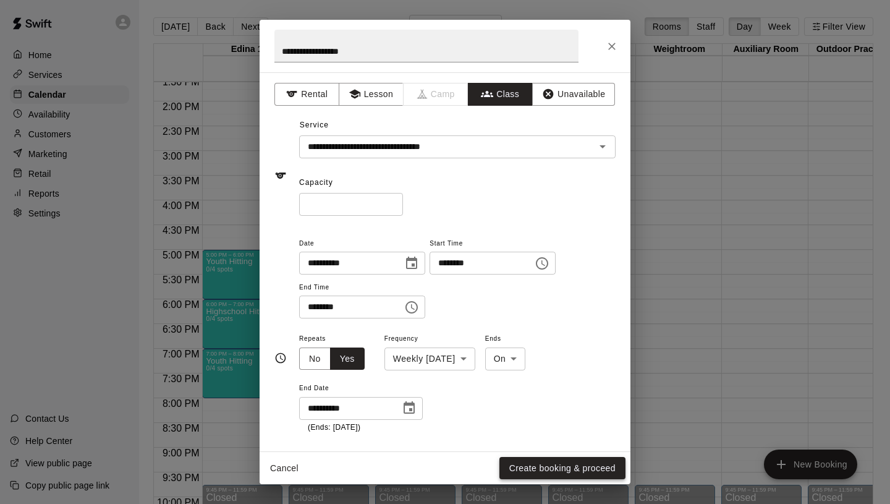
click at [573, 471] on button "Create booking & proceed" at bounding box center [562, 468] width 126 height 23
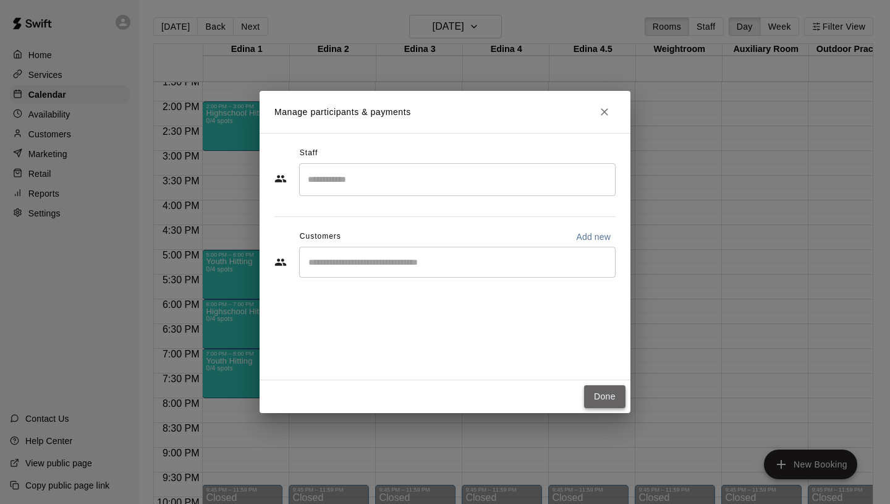
click at [606, 402] on button "Done" at bounding box center [604, 396] width 41 height 23
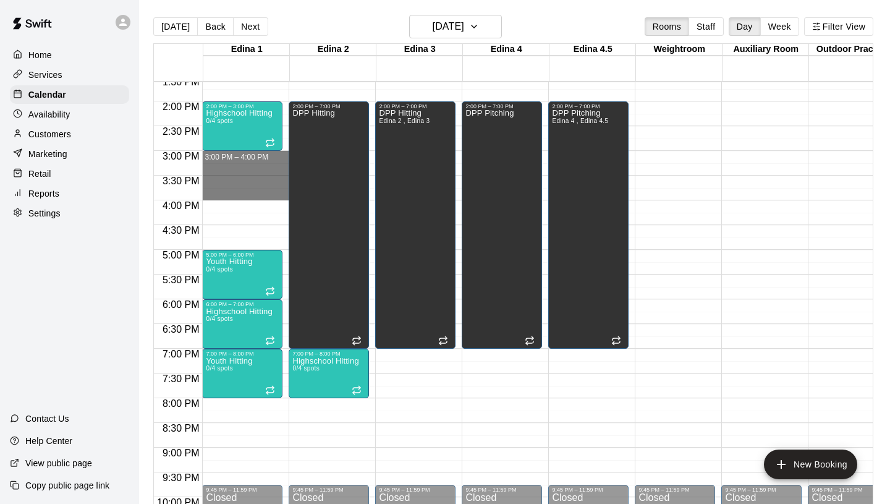
drag, startPoint x: 240, startPoint y: 151, endPoint x: 243, endPoint y: 191, distance: 39.7
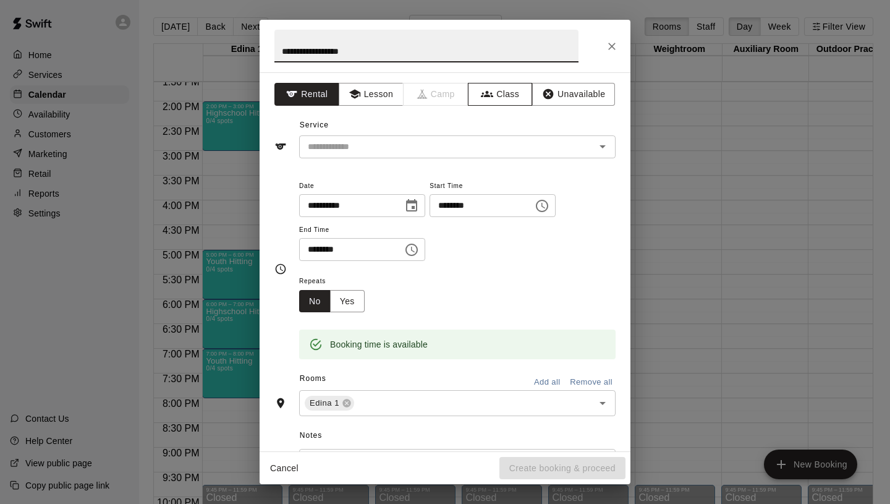
type input "**********"
click at [507, 98] on button "Class" at bounding box center [500, 94] width 65 height 23
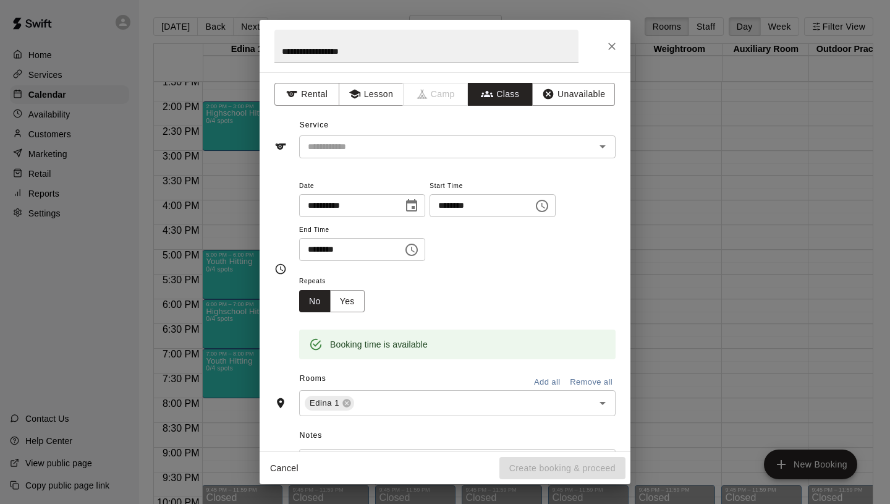
click at [391, 142] on input "text" at bounding box center [447, 146] width 289 height 15
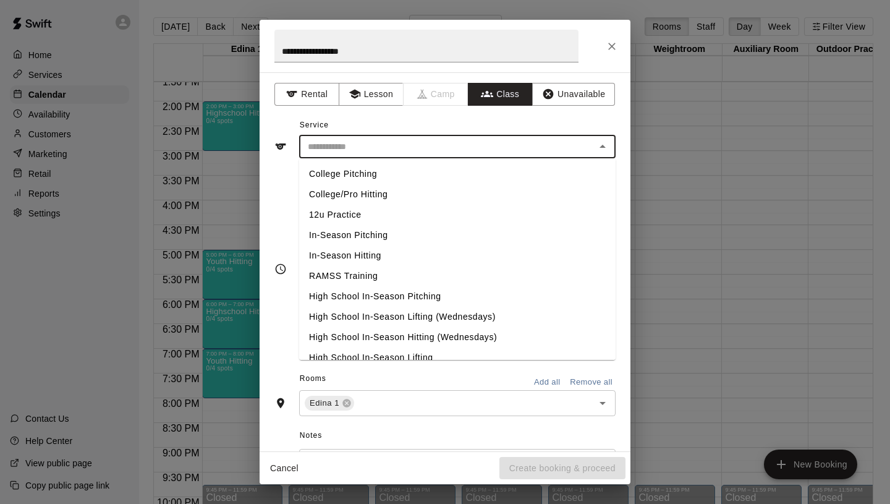
scroll to position [522, 0]
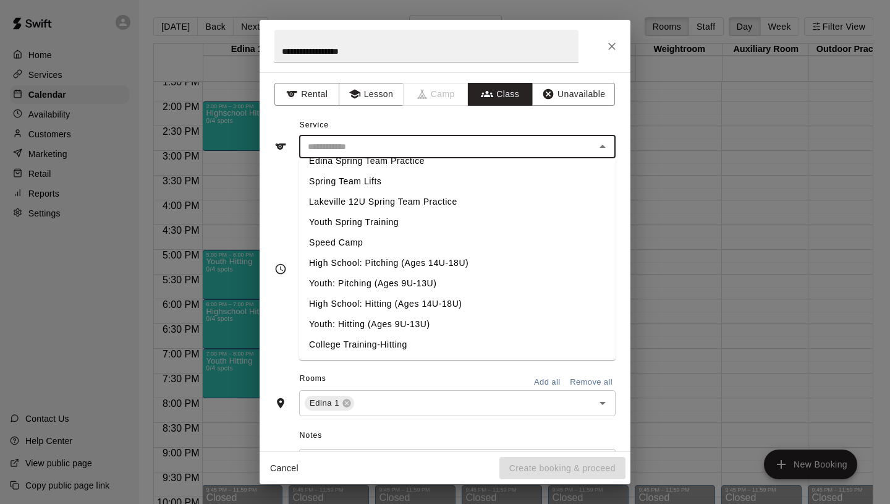
click at [380, 308] on li "High School: Hitting (Ages 14U-18U)" at bounding box center [457, 304] width 317 height 20
type input "**********"
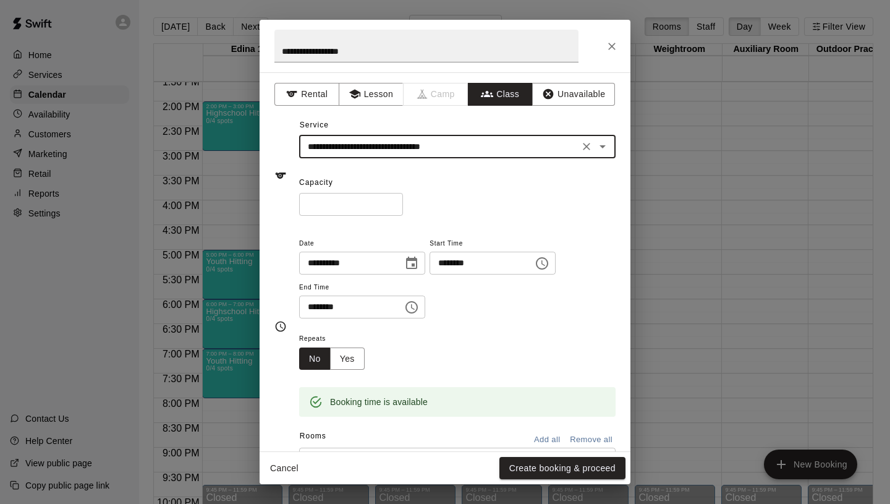
click at [396, 202] on input "*" at bounding box center [351, 204] width 104 height 23
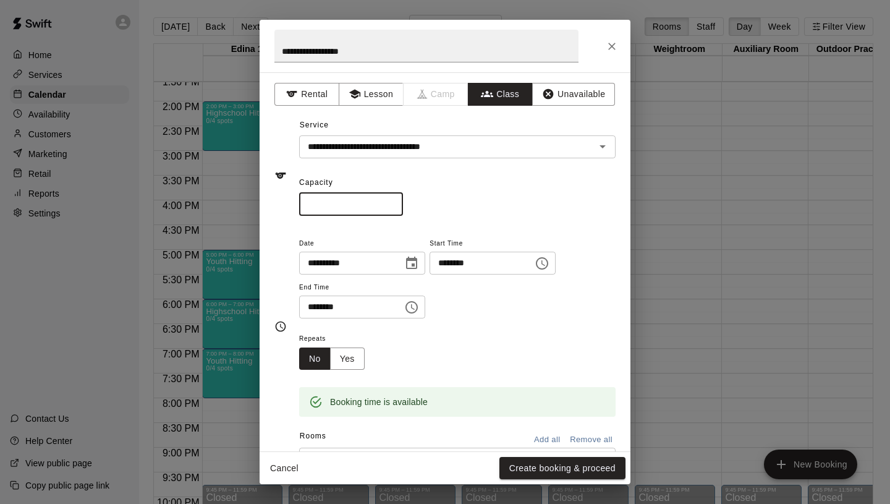
click at [396, 202] on input "*" at bounding box center [351, 204] width 104 height 23
type input "*"
click at [396, 202] on input "*" at bounding box center [351, 204] width 104 height 23
click at [357, 359] on button "Yes" at bounding box center [347, 358] width 35 height 23
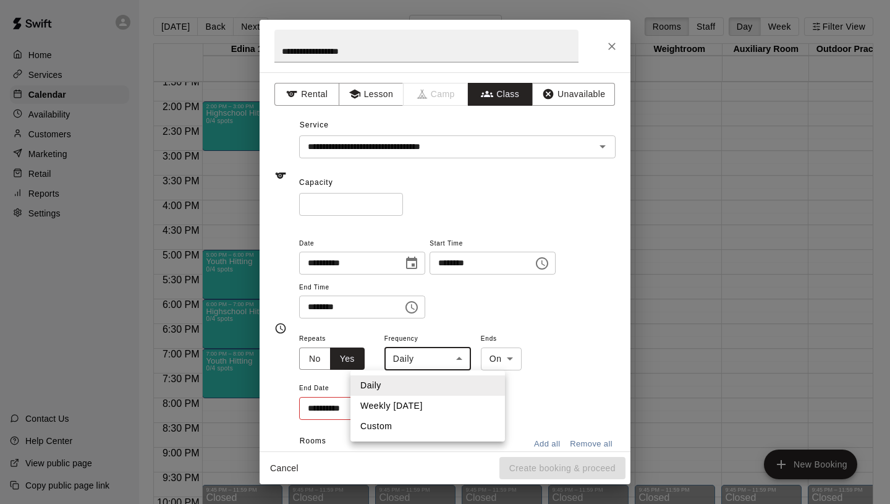
click at [420, 365] on body "Home Services Calendar Availability Customers Marketing Retail Reports Settings…" at bounding box center [445, 262] width 890 height 524
click at [408, 411] on li "Weekly [DATE]" at bounding box center [428, 406] width 155 height 20
type input "******"
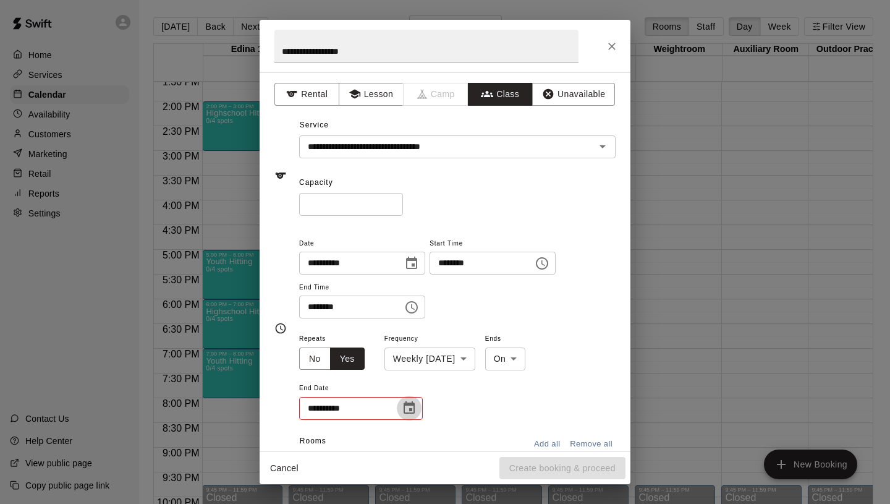
click at [409, 411] on icon "Choose date" at bounding box center [409, 408] width 15 height 15
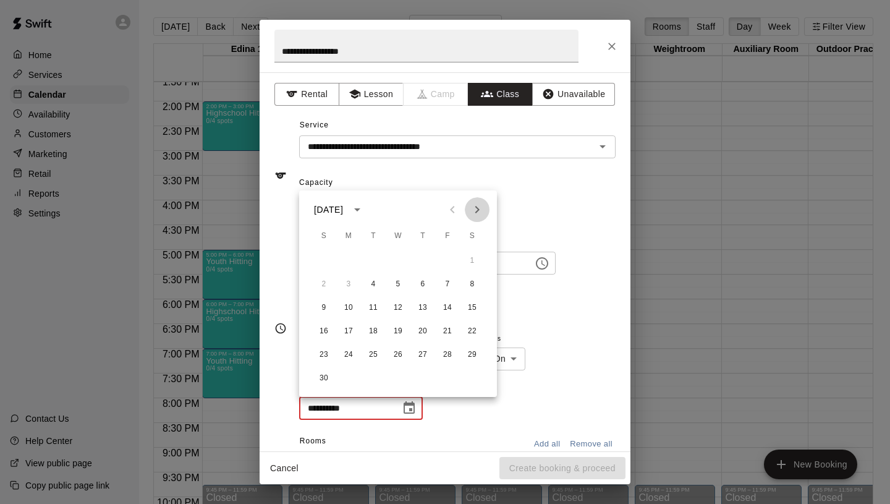
click at [479, 206] on icon "Next month" at bounding box center [477, 209] width 15 height 15
click at [372, 358] on button "30" at bounding box center [373, 355] width 22 height 22
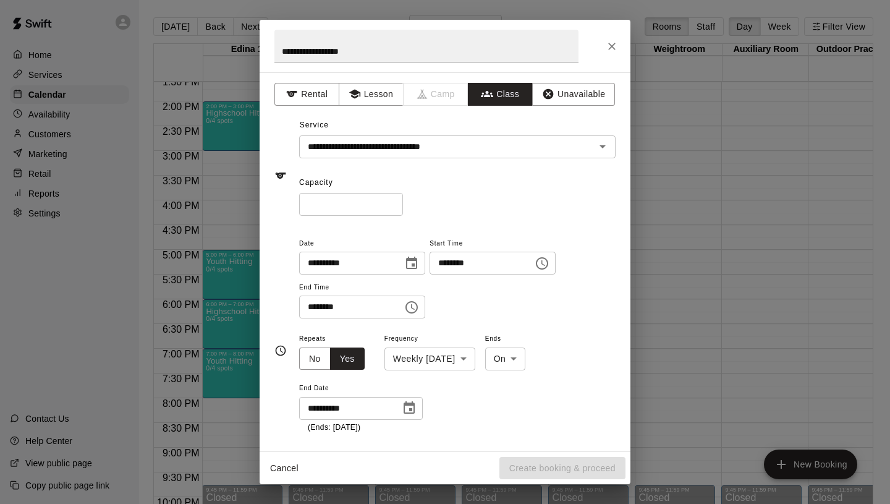
type input "**********"
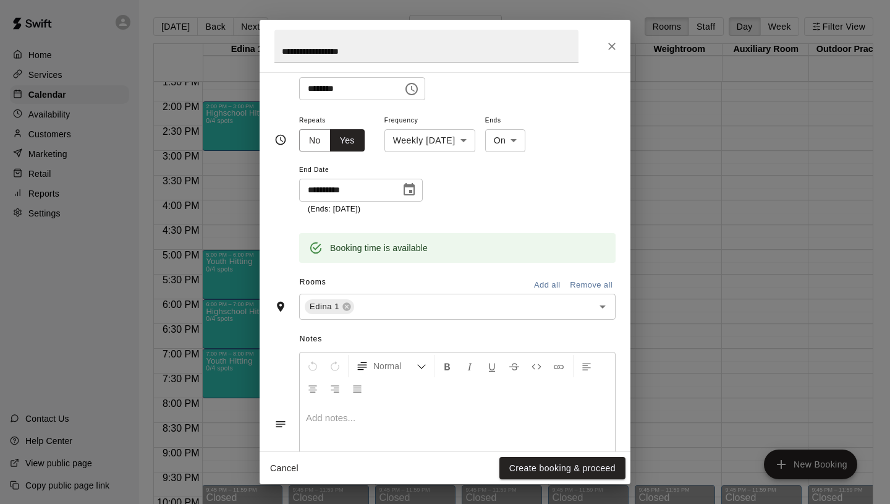
scroll to position [41, 0]
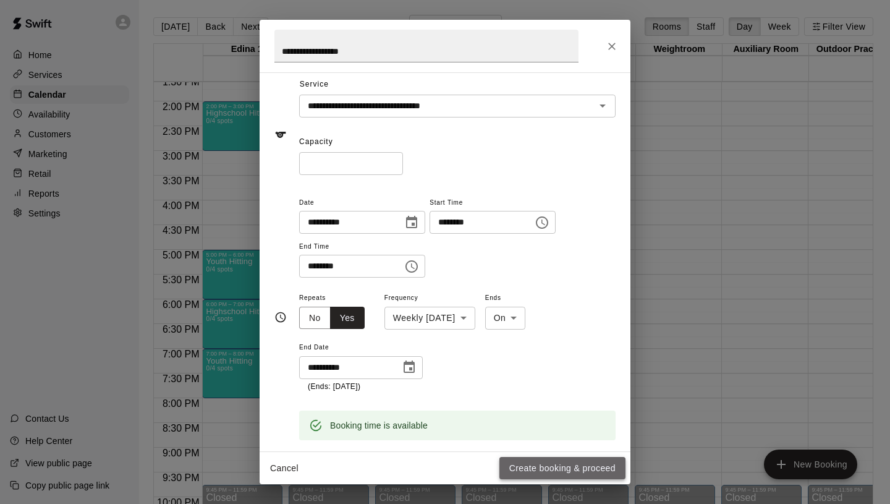
click at [564, 470] on button "Create booking & proceed" at bounding box center [562, 468] width 126 height 23
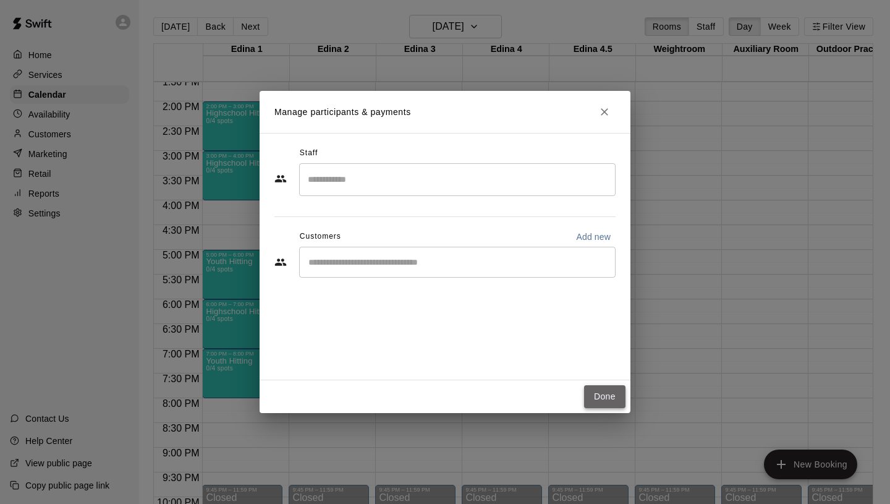
click at [620, 404] on button "Done" at bounding box center [604, 396] width 41 height 23
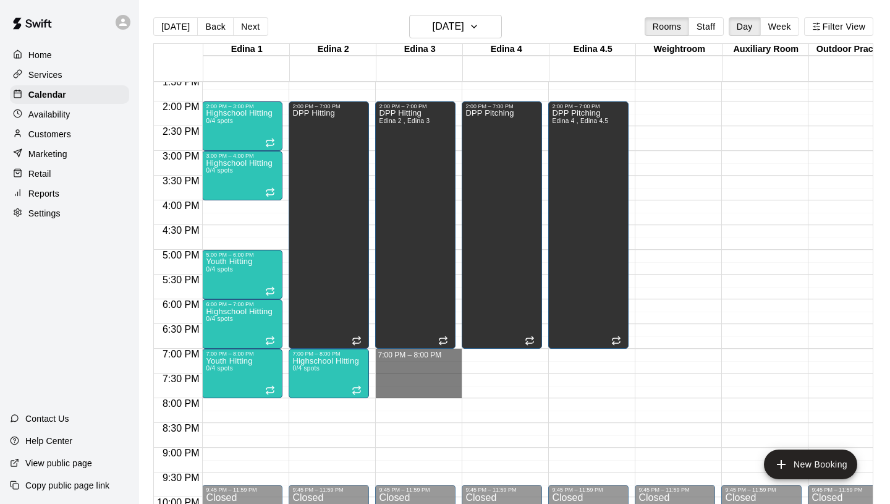
drag, startPoint x: 381, startPoint y: 351, endPoint x: 389, endPoint y: 397, distance: 46.4
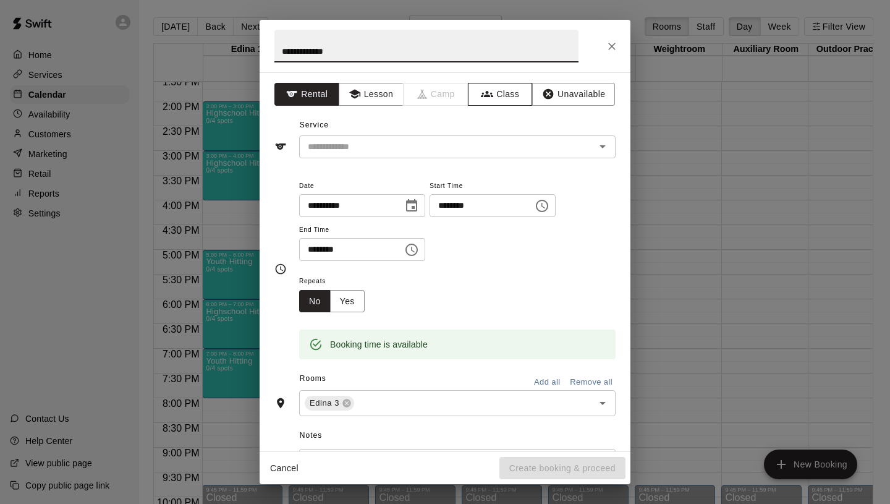
type input "**********"
click at [500, 100] on button "Class" at bounding box center [500, 94] width 65 height 23
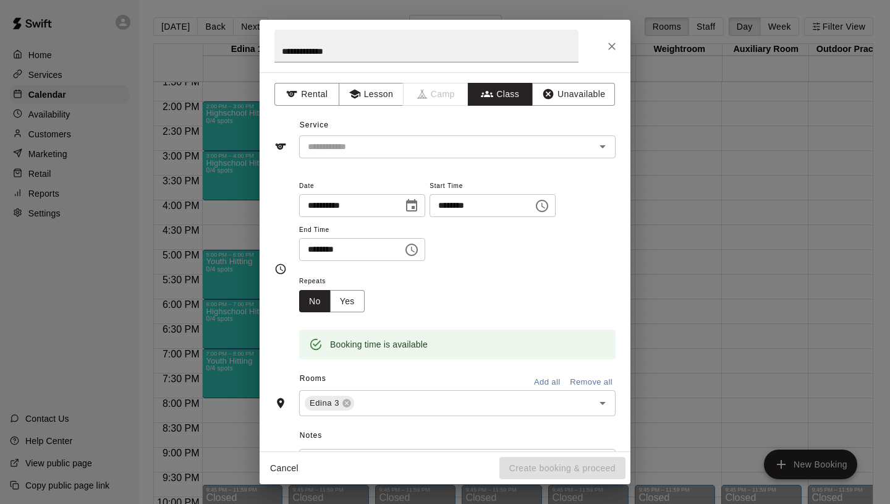
click at [414, 137] on div "​" at bounding box center [457, 146] width 317 height 23
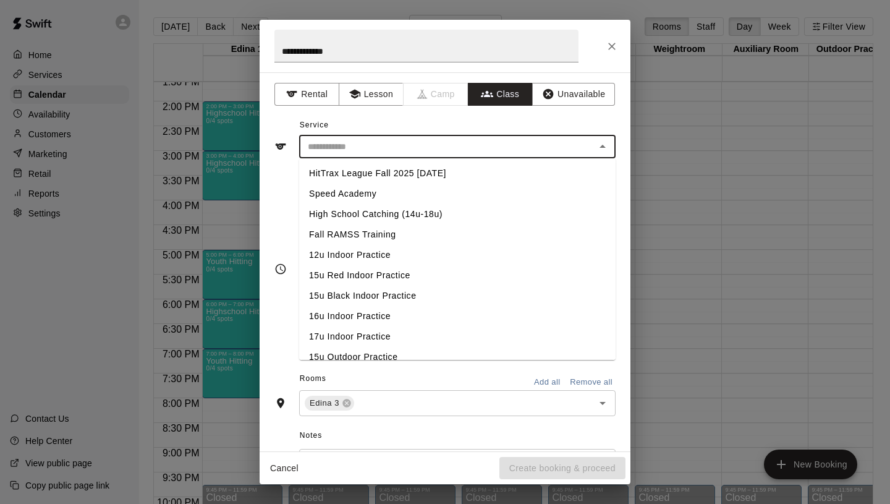
scroll to position [522, 0]
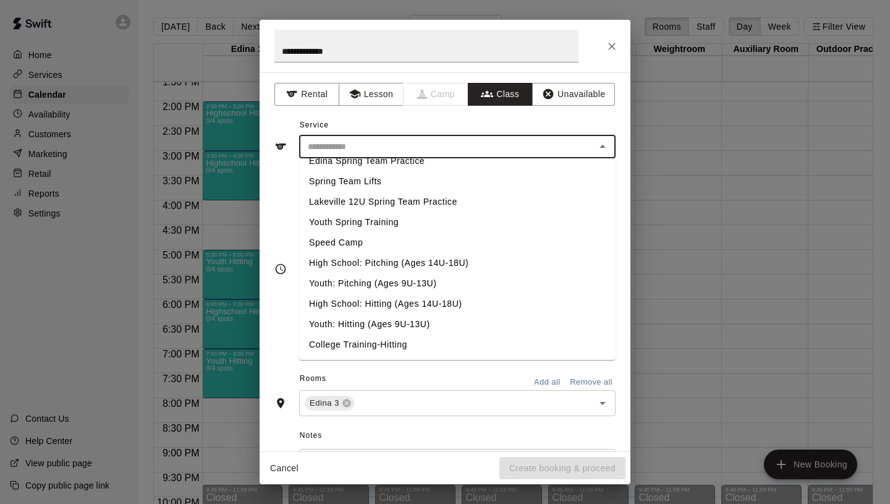
click at [363, 325] on li "Youth: Hitting (Ages 9U-13U)" at bounding box center [457, 324] width 317 height 20
type input "**********"
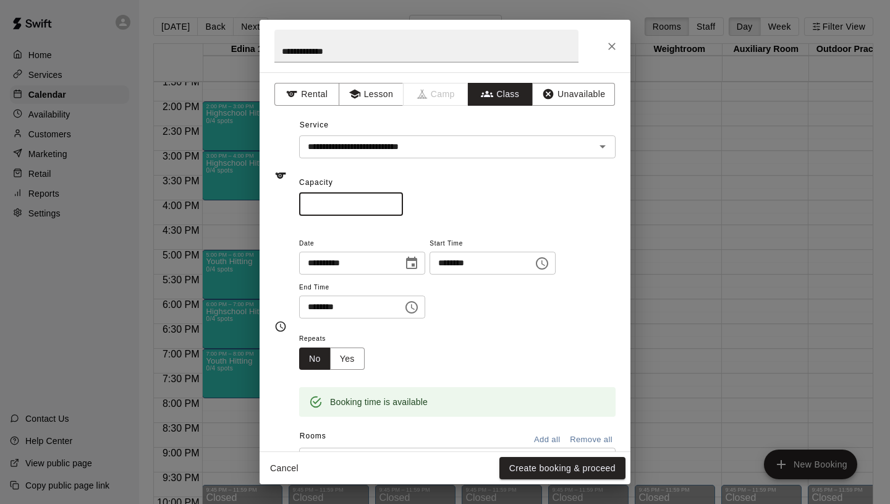
click at [395, 202] on input "*" at bounding box center [351, 204] width 104 height 23
type input "*"
click at [395, 202] on input "*" at bounding box center [351, 204] width 104 height 23
click at [347, 347] on button "Yes" at bounding box center [347, 358] width 35 height 23
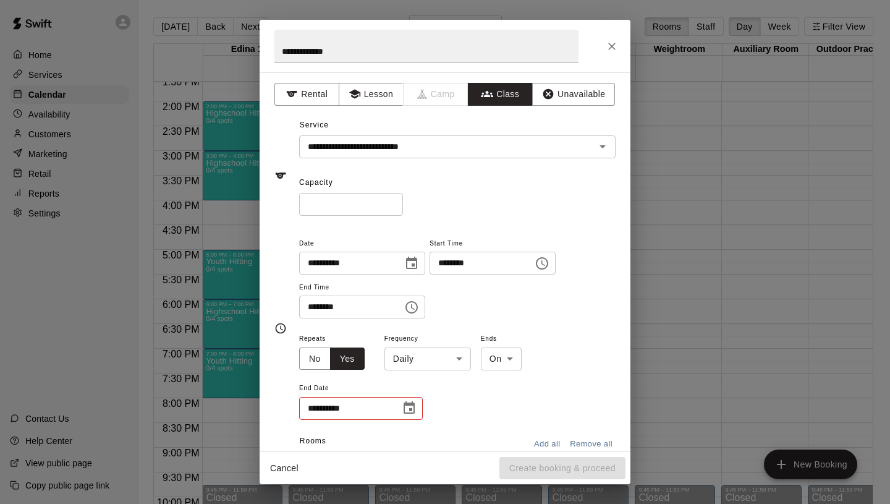
click at [414, 355] on body "Home Services Calendar Availability Customers Marketing Retail Reports Settings…" at bounding box center [445, 262] width 890 height 524
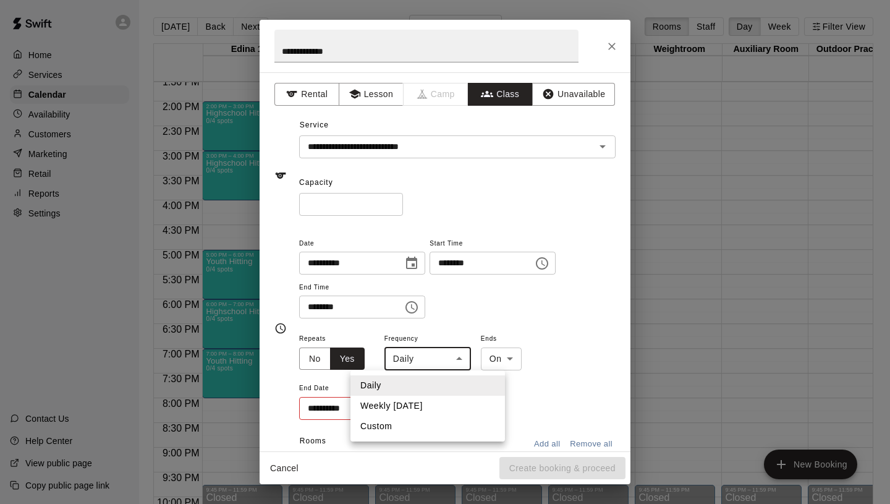
click at [406, 400] on li "Weekly [DATE]" at bounding box center [428, 406] width 155 height 20
type input "******"
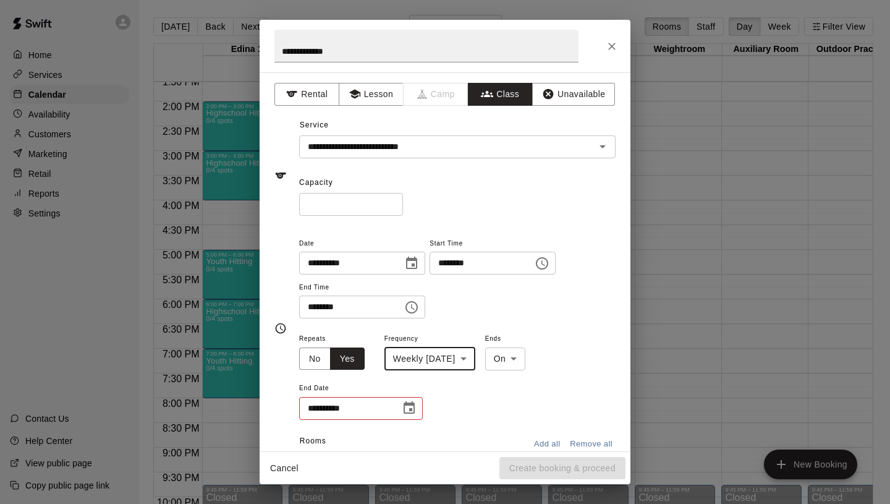
click at [409, 405] on icon "Choose date" at bounding box center [409, 407] width 11 height 12
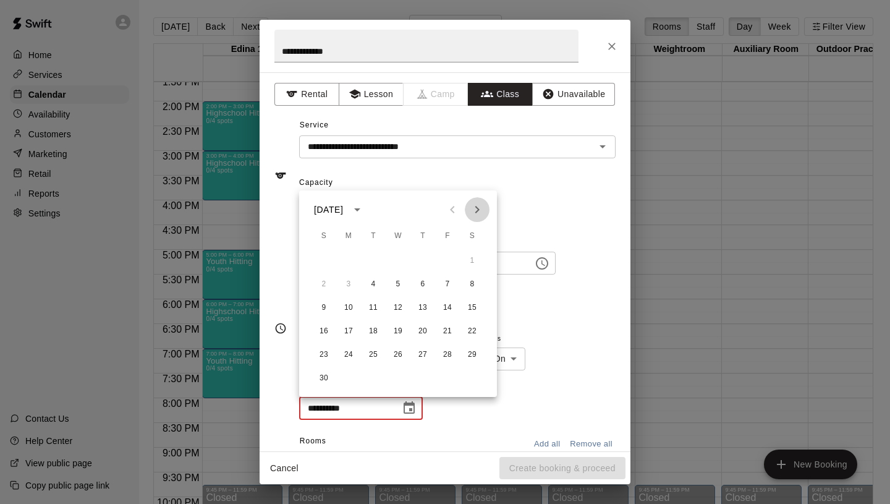
click at [474, 210] on icon "Next month" at bounding box center [477, 209] width 15 height 15
click at [376, 352] on button "30" at bounding box center [373, 355] width 22 height 22
type input "**********"
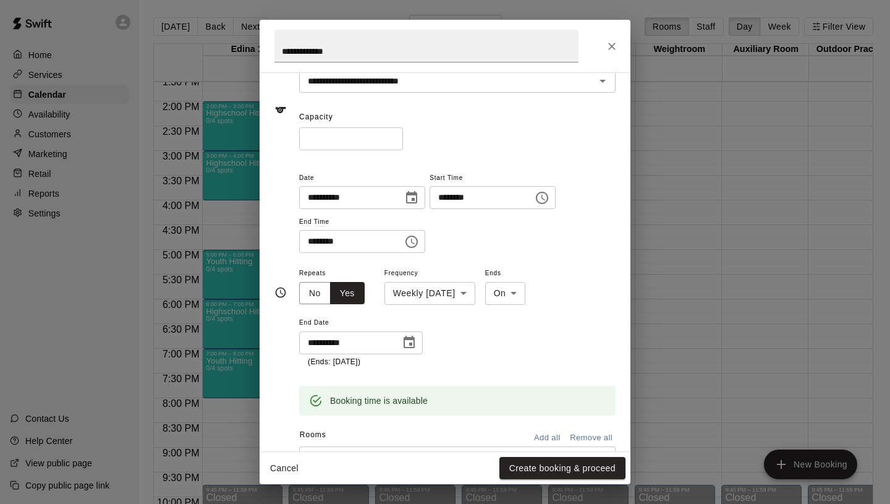
scroll to position [0, 0]
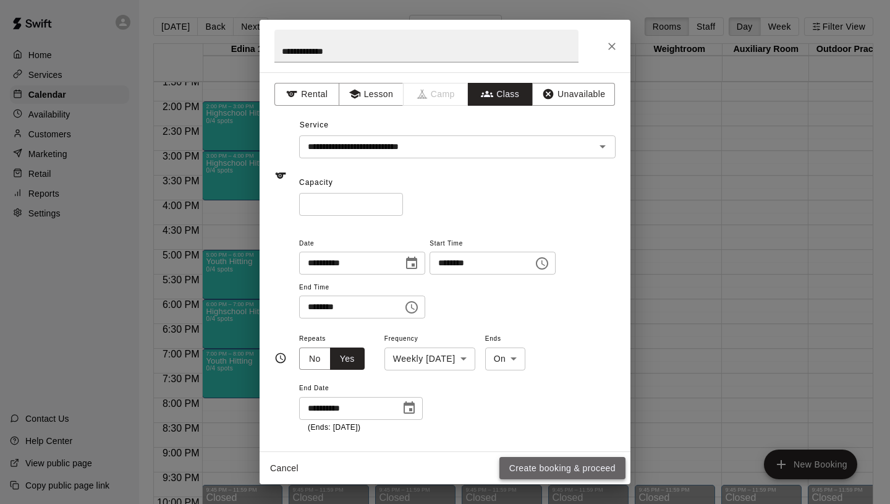
click at [566, 469] on button "Create booking & proceed" at bounding box center [562, 468] width 126 height 23
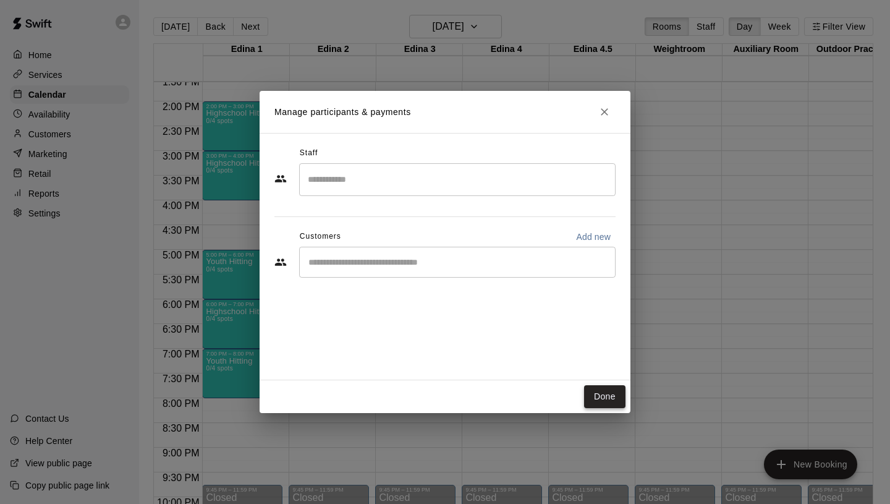
click at [597, 393] on button "Done" at bounding box center [604, 396] width 41 height 23
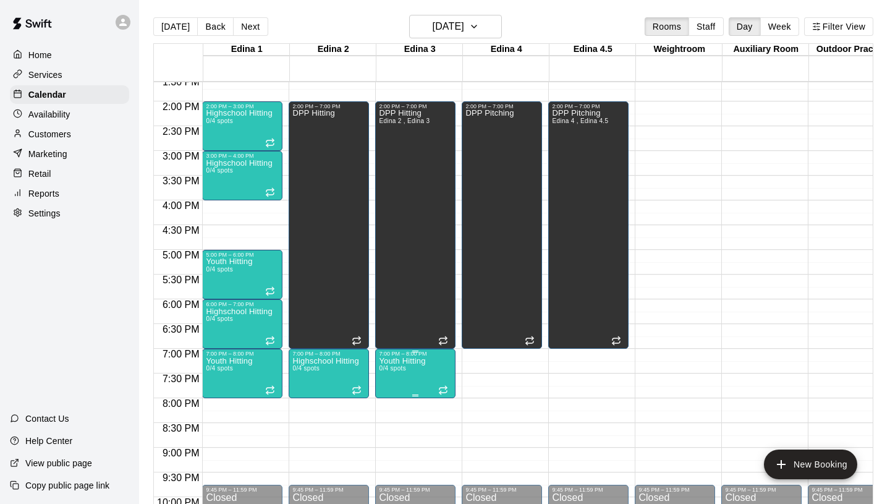
click at [407, 361] on p "Youth Hitting" at bounding box center [402, 361] width 46 height 0
click at [395, 431] on icon "delete" at bounding box center [392, 432] width 9 height 11
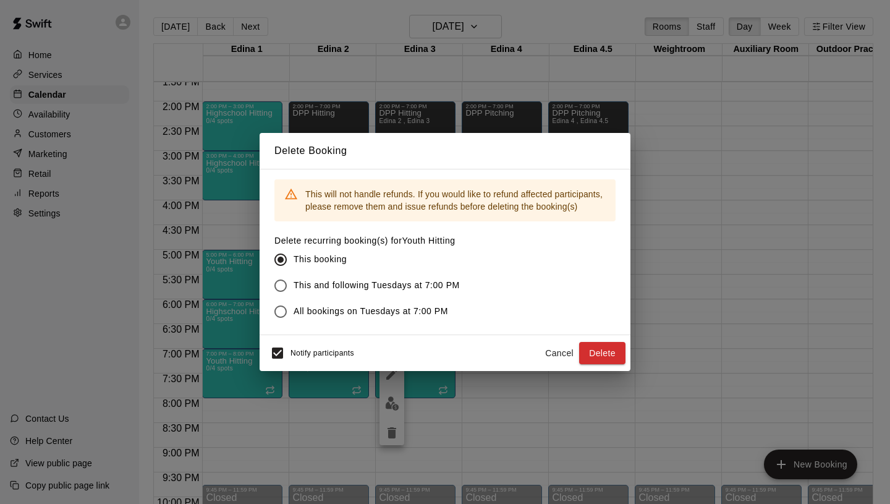
click at [321, 286] on span "This and following Tuesdays at 7:00 PM" at bounding box center [377, 285] width 166 height 13
click at [592, 352] on button "Delete" at bounding box center [602, 353] width 46 height 23
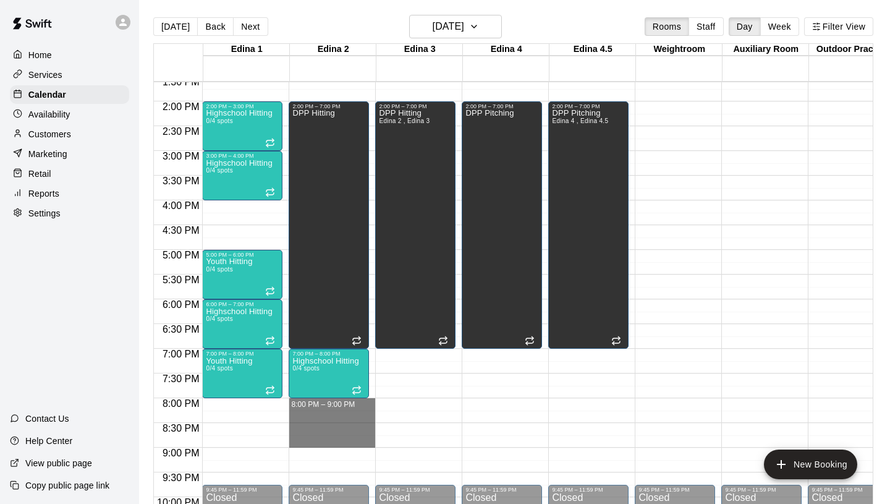
drag, startPoint x: 318, startPoint y: 399, endPoint x: 320, endPoint y: 441, distance: 41.4
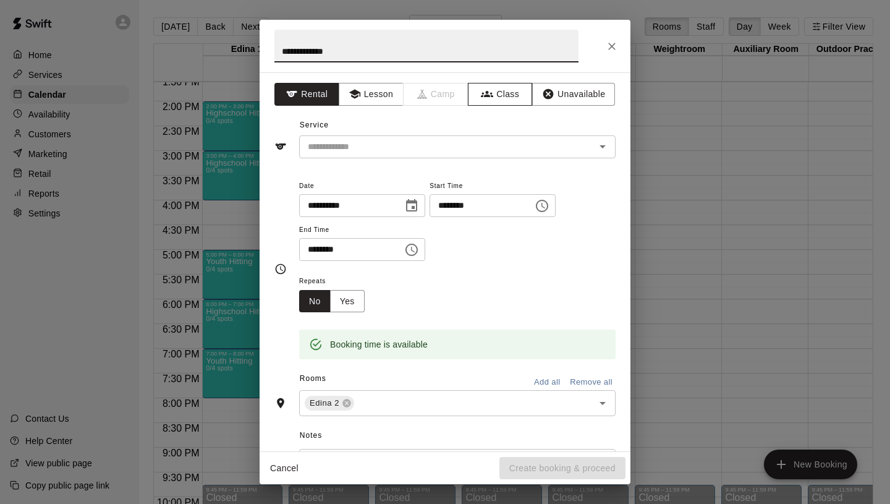
type input "**********"
click at [510, 99] on button "Class" at bounding box center [500, 94] width 65 height 23
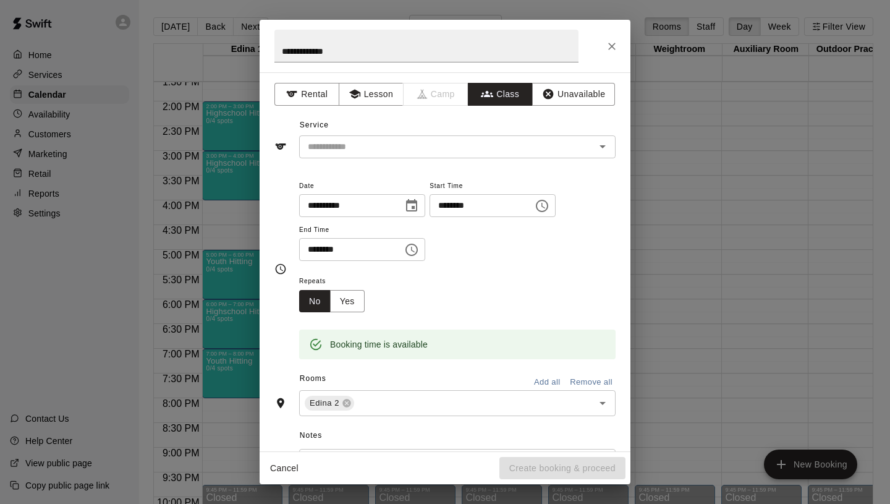
click at [427, 151] on input "text" at bounding box center [447, 146] width 289 height 15
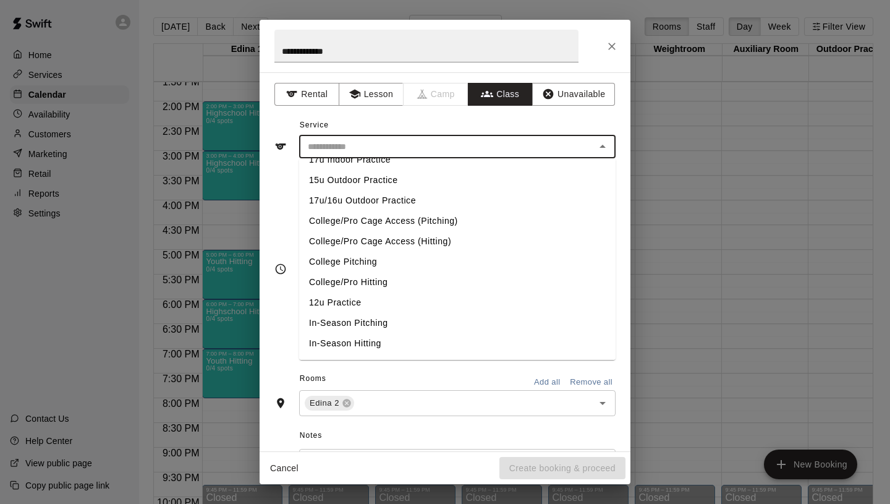
scroll to position [522, 0]
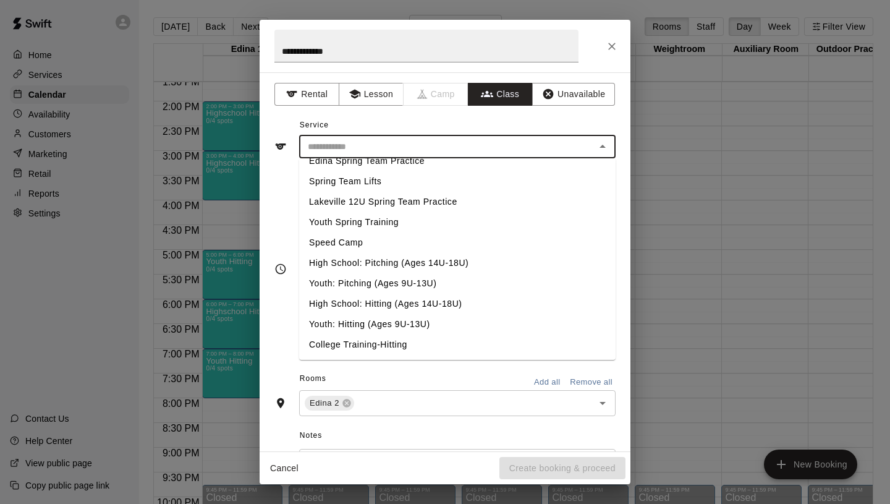
click at [360, 325] on li "Youth: Hitting (Ages 9U-13U)" at bounding box center [457, 324] width 317 height 20
type input "**********"
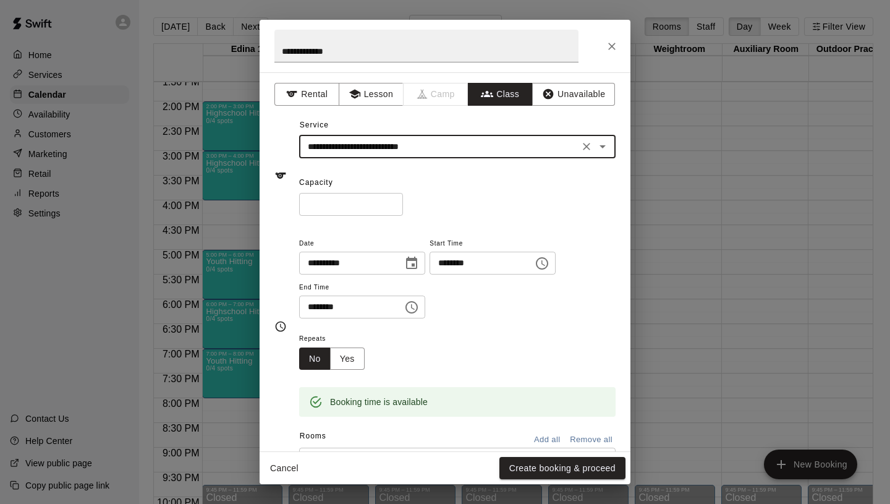
click at [394, 202] on input "*" at bounding box center [351, 204] width 104 height 23
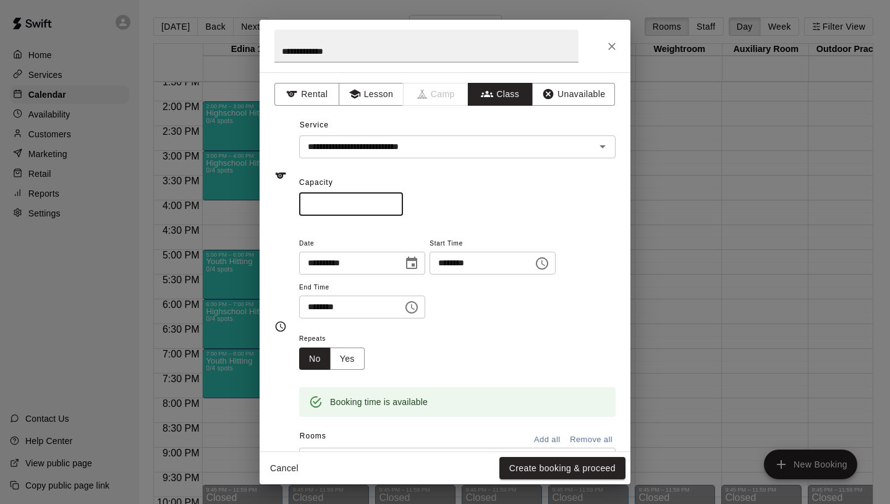
click at [394, 202] on input "*" at bounding box center [351, 204] width 104 height 23
type input "*"
click at [394, 202] on input "*" at bounding box center [351, 204] width 104 height 23
click at [349, 368] on button "Yes" at bounding box center [347, 358] width 35 height 23
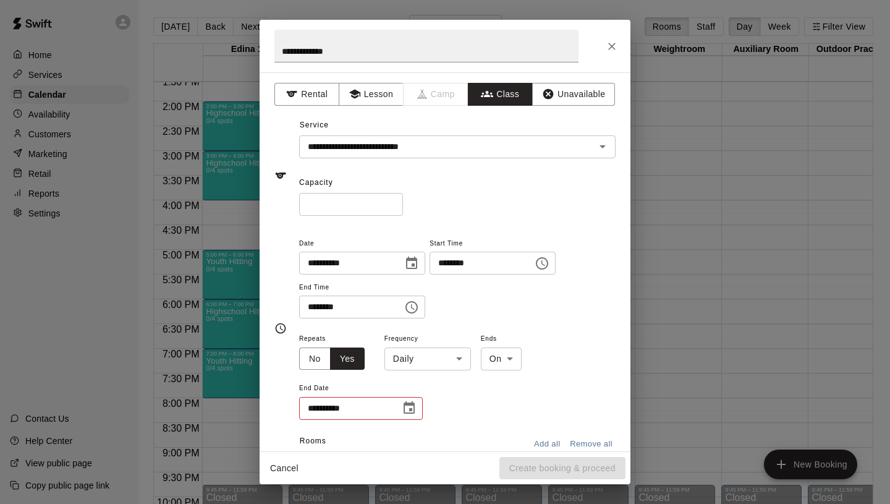
click at [436, 360] on body "Home Services Calendar Availability Customers Marketing Retail Reports Settings…" at bounding box center [445, 262] width 890 height 524
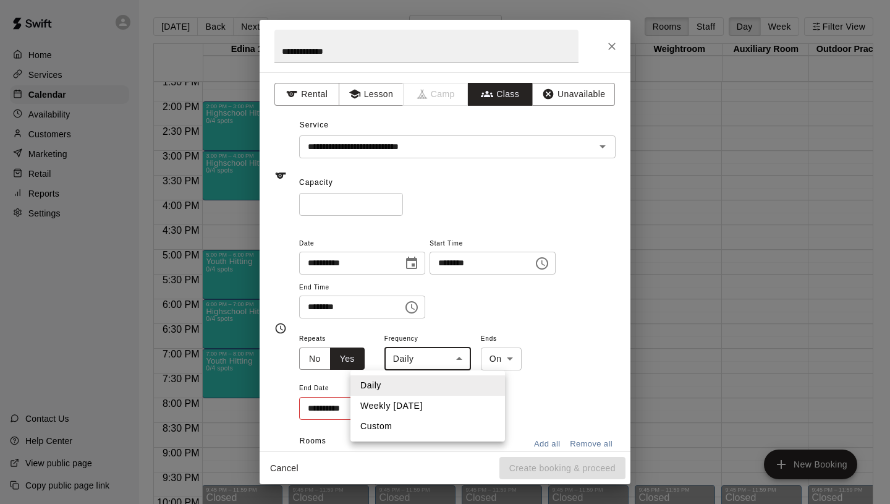
click at [419, 406] on li "Weekly [DATE]" at bounding box center [428, 406] width 155 height 20
type input "******"
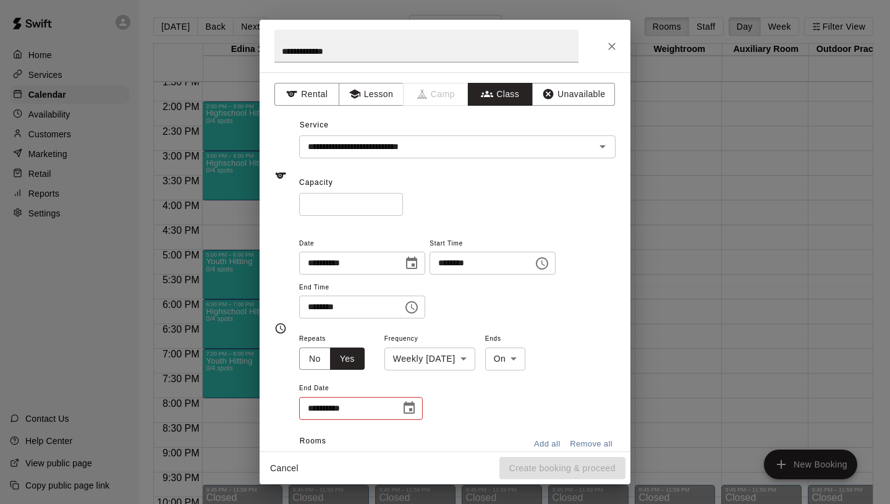
click at [393, 406] on div "**********" at bounding box center [361, 408] width 124 height 23
click at [408, 406] on icon "Choose date" at bounding box center [409, 408] width 15 height 15
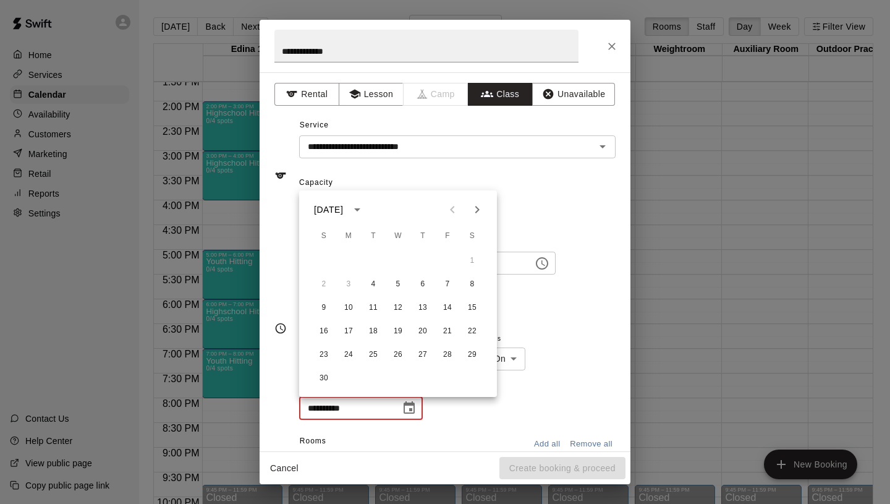
click at [481, 201] on button "Next month" at bounding box center [477, 209] width 25 height 25
click at [373, 355] on button "30" at bounding box center [373, 355] width 22 height 22
type input "**********"
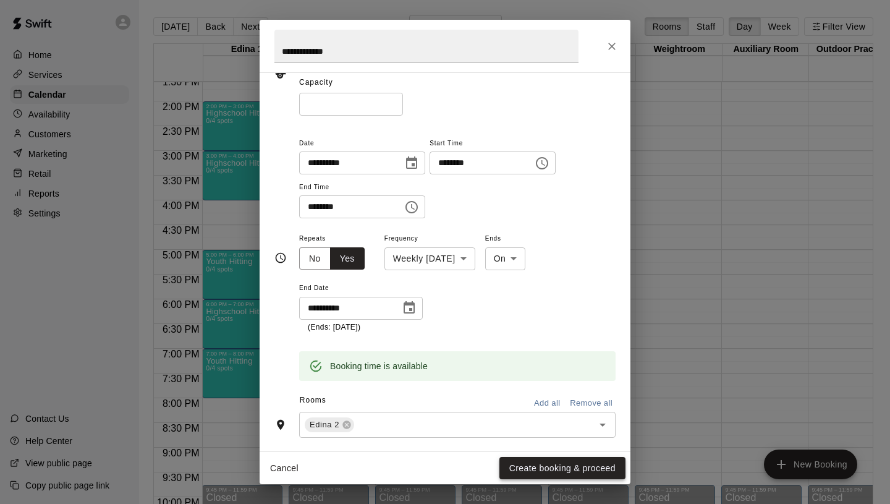
scroll to position [103, 0]
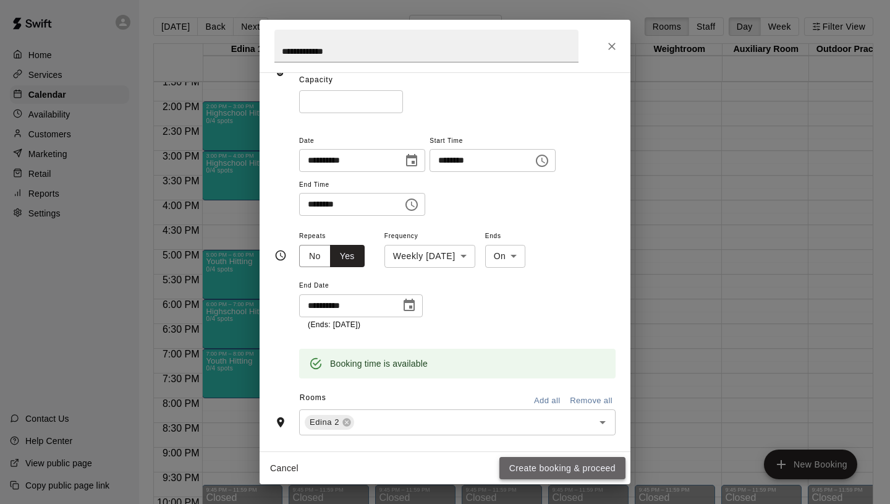
click at [551, 467] on button "Create booking & proceed" at bounding box center [562, 468] width 126 height 23
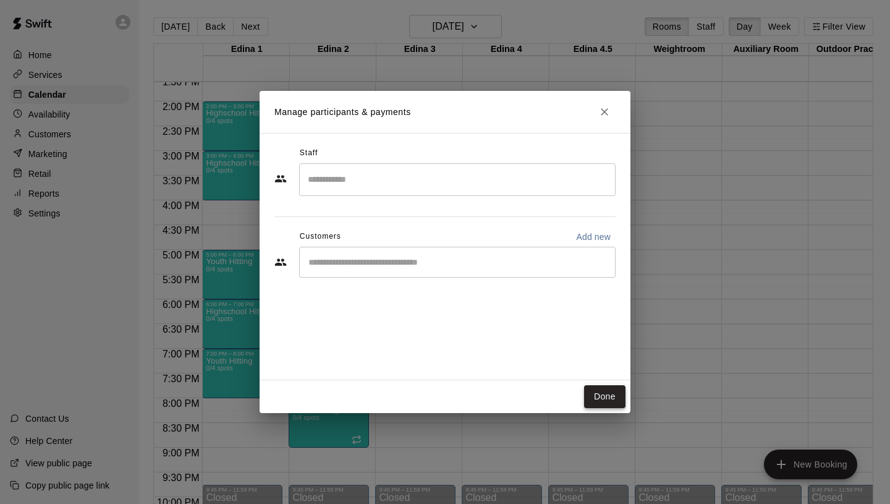
click at [603, 399] on button "Done" at bounding box center [604, 396] width 41 height 23
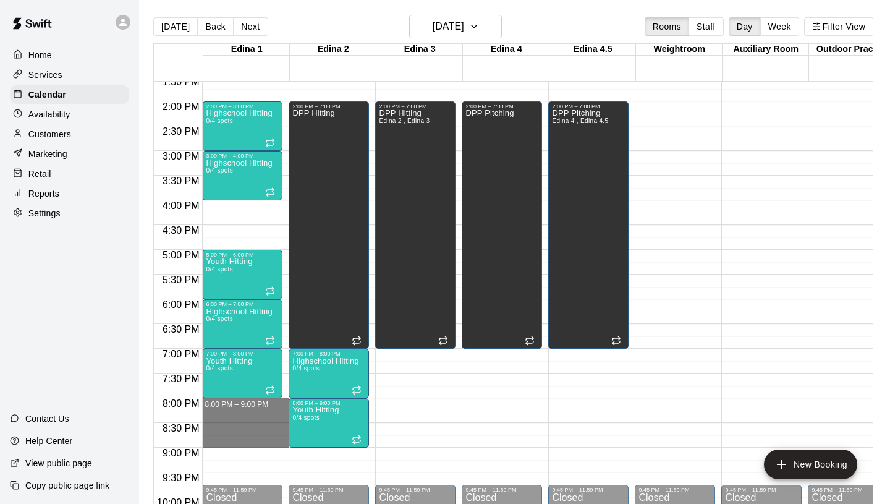
drag, startPoint x: 236, startPoint y: 402, endPoint x: 237, endPoint y: 444, distance: 42.7
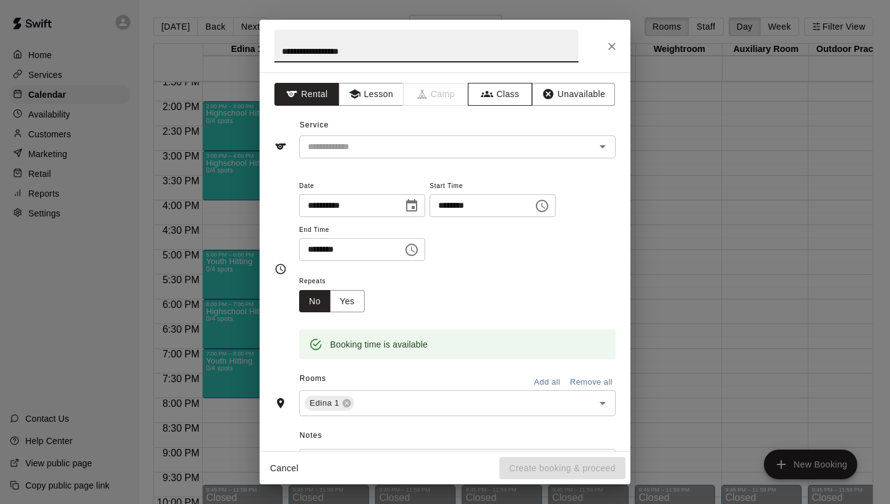
type input "**********"
click at [490, 99] on icon "button" at bounding box center [487, 94] width 12 height 12
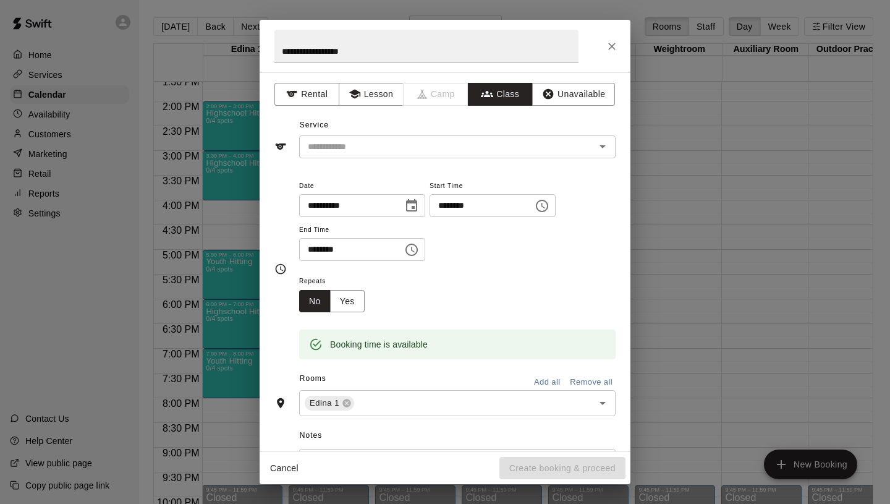
click at [423, 142] on input "text" at bounding box center [447, 146] width 289 height 15
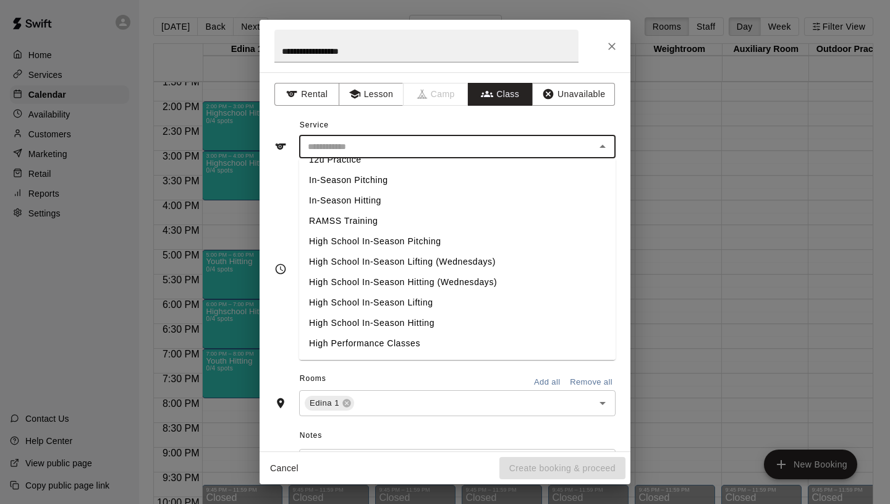
scroll to position [522, 0]
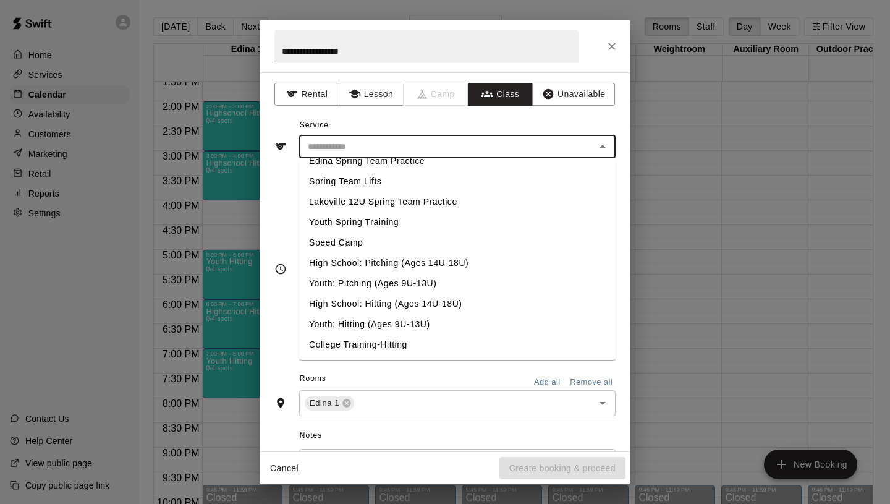
click at [354, 305] on li "High School: Hitting (Ages 14U-18U)" at bounding box center [457, 304] width 317 height 20
type input "**********"
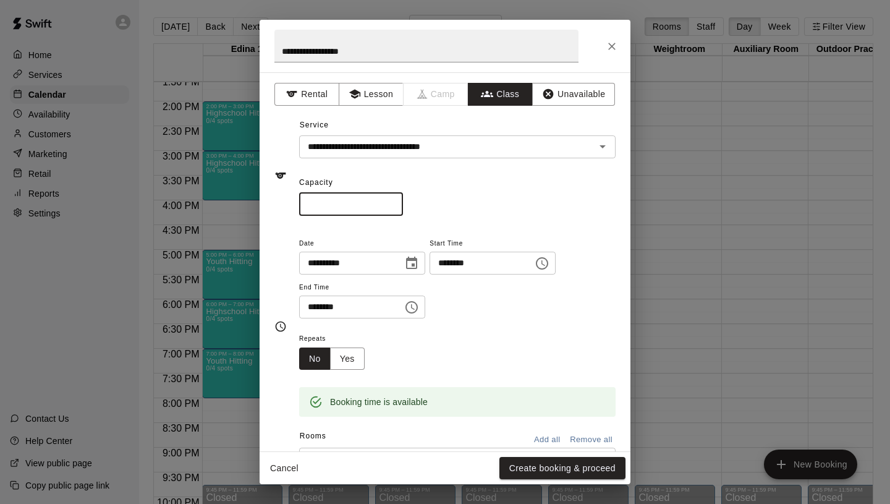
click at [394, 201] on input "*" at bounding box center [351, 204] width 104 height 23
type input "*"
click at [394, 201] on input "*" at bounding box center [351, 204] width 104 height 23
click at [356, 358] on button "Yes" at bounding box center [347, 358] width 35 height 23
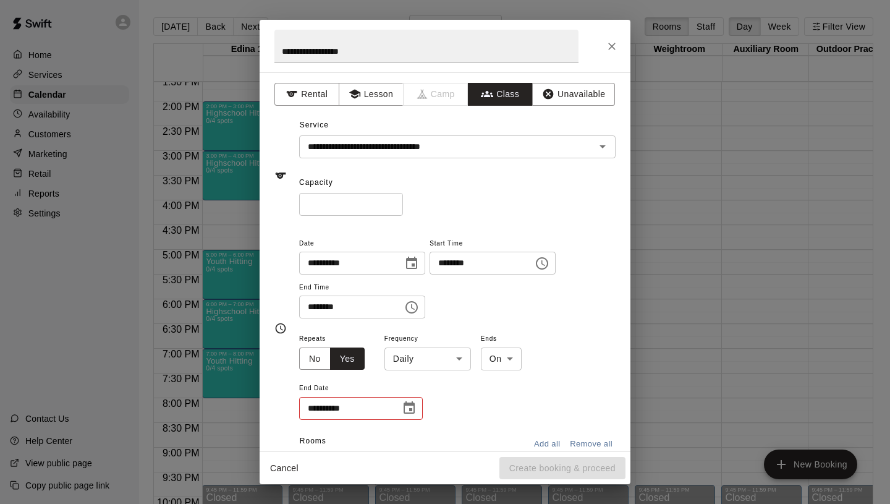
click at [405, 363] on body "Home Services Calendar Availability Customers Marketing Retail Reports Settings…" at bounding box center [445, 262] width 890 height 524
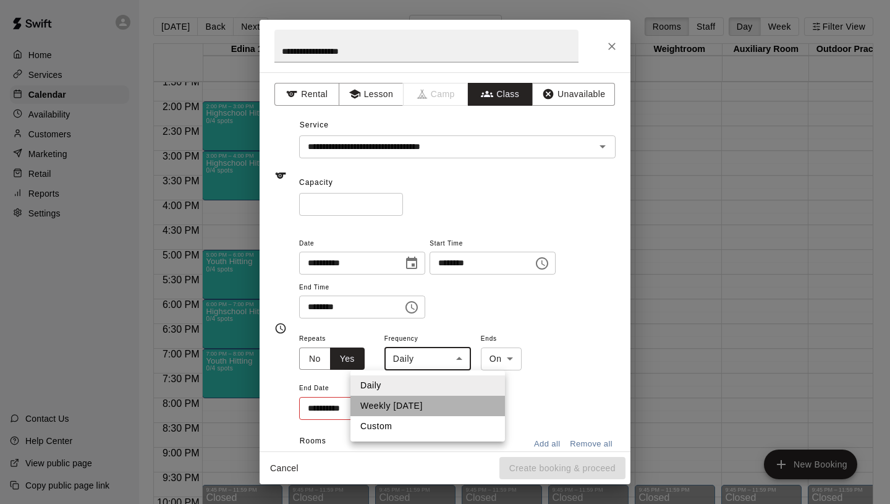
click at [403, 409] on li "Weekly [DATE]" at bounding box center [428, 406] width 155 height 20
type input "******"
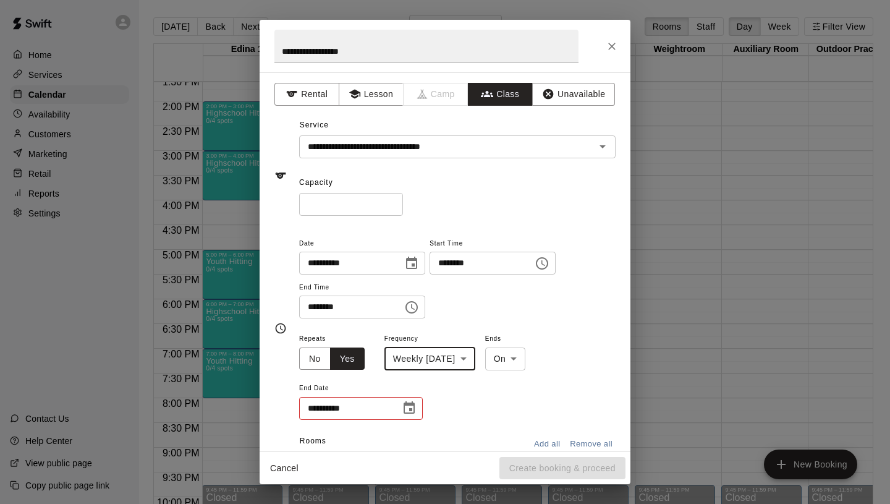
click at [407, 408] on icon "Choose date" at bounding box center [409, 408] width 15 height 15
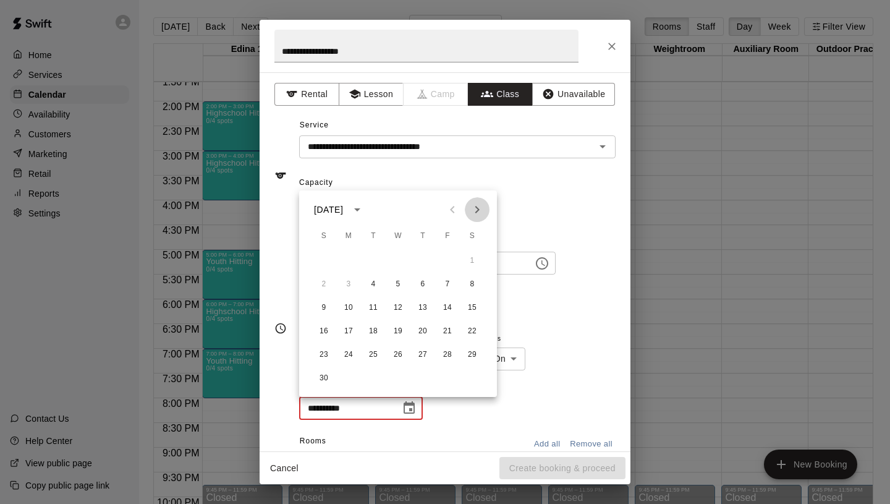
click at [474, 210] on icon "Next month" at bounding box center [477, 209] width 15 height 15
click at [368, 355] on button "30" at bounding box center [373, 355] width 22 height 22
type input "**********"
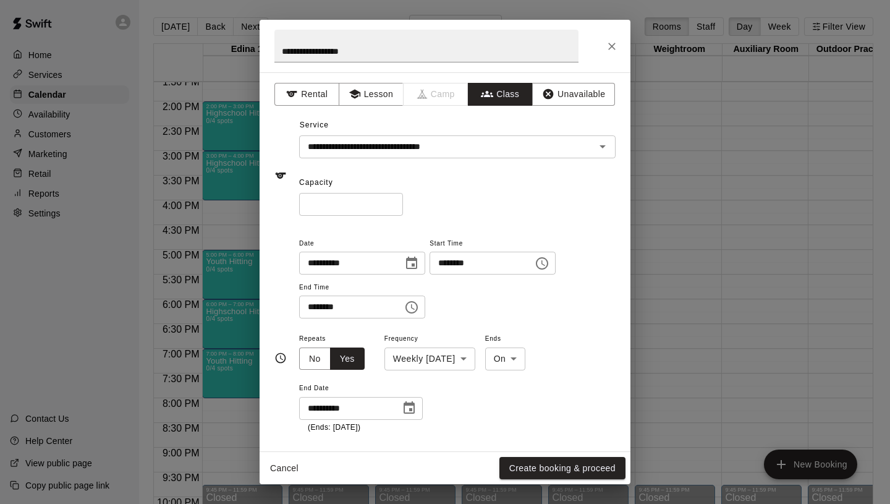
scroll to position [286, 0]
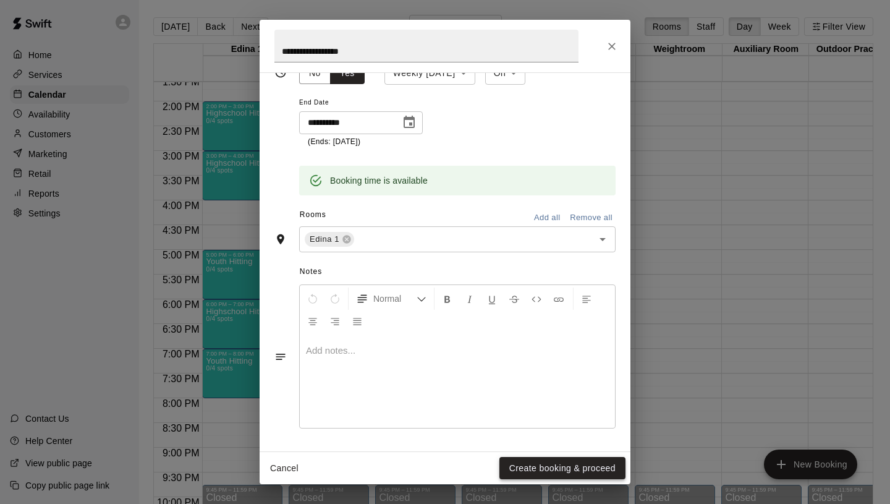
click at [578, 464] on button "Create booking & proceed" at bounding box center [562, 468] width 126 height 23
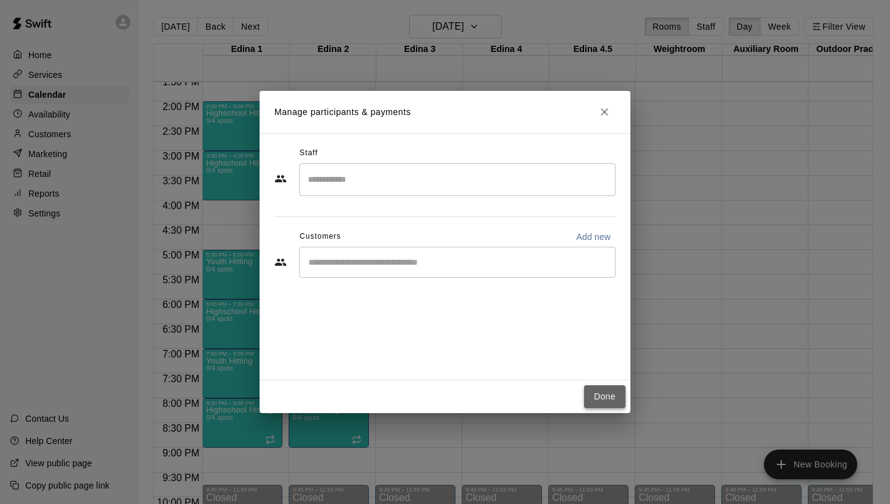
click at [611, 402] on button "Done" at bounding box center [604, 396] width 41 height 23
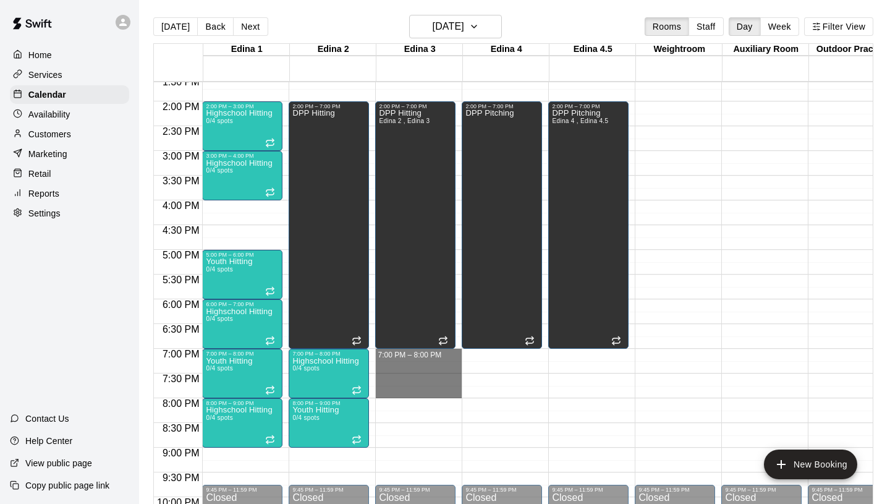
drag, startPoint x: 397, startPoint y: 353, endPoint x: 407, endPoint y: 393, distance: 40.8
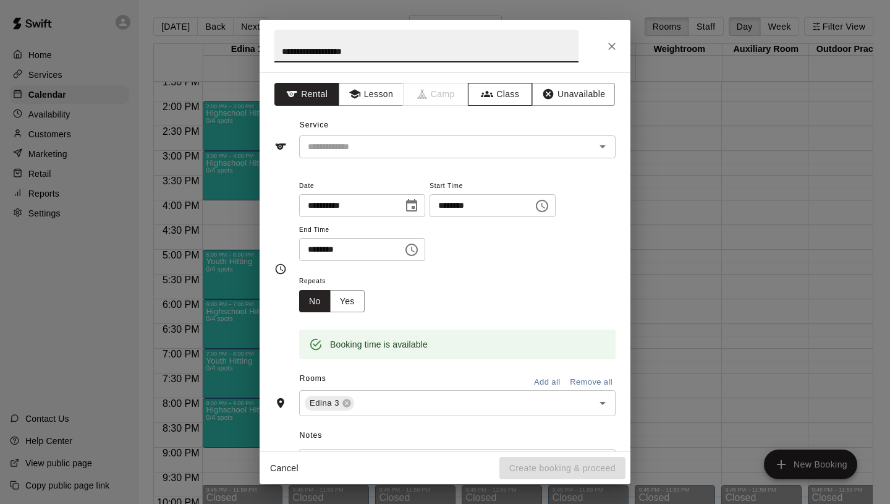
type input "**********"
click at [509, 95] on button "Class" at bounding box center [500, 94] width 65 height 23
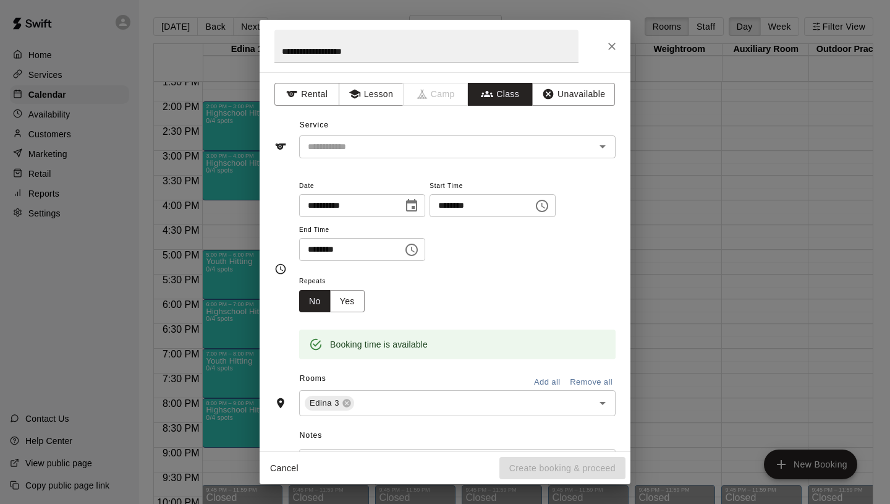
click at [416, 153] on input "text" at bounding box center [447, 146] width 289 height 15
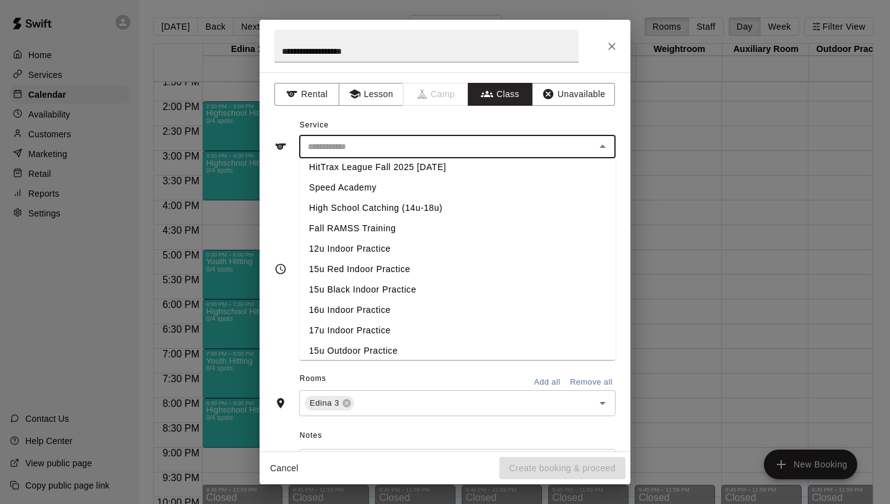
scroll to position [0, 0]
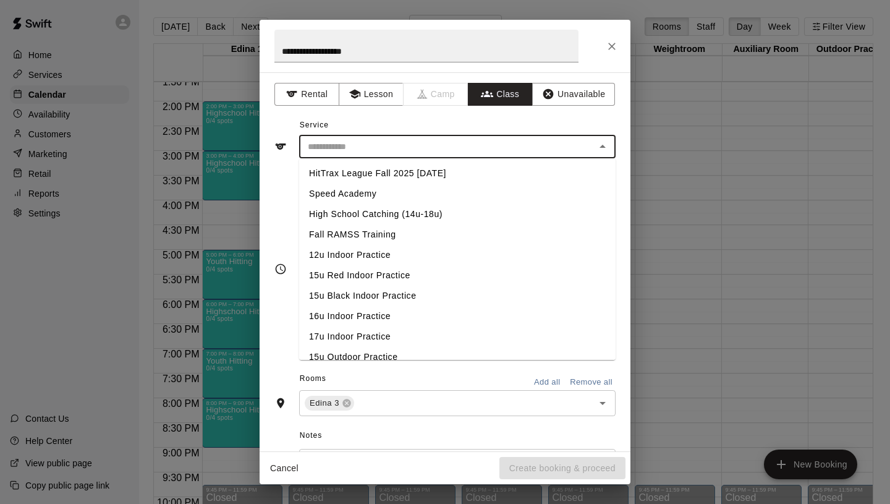
click at [382, 215] on li "High School Catching (14u-18u)" at bounding box center [457, 214] width 317 height 20
type input "**********"
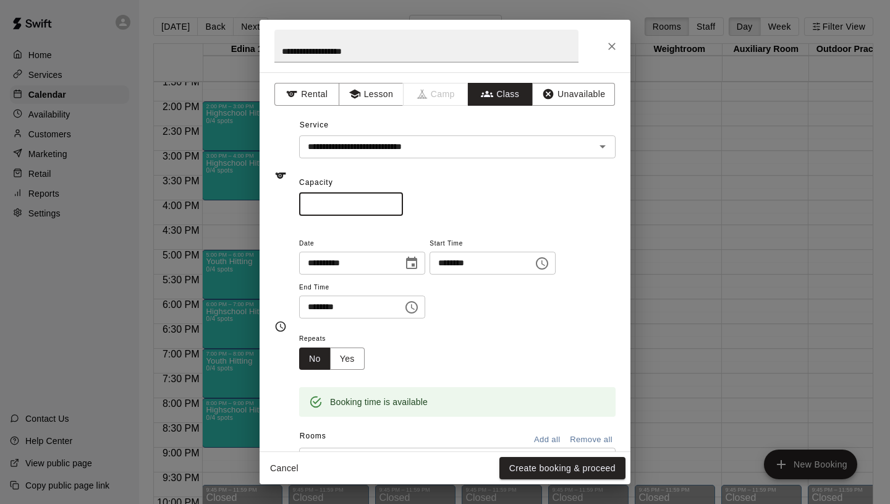
click at [395, 199] on input "*" at bounding box center [351, 204] width 104 height 23
type input "*"
click at [395, 199] on input "*" at bounding box center [351, 204] width 104 height 23
click at [353, 355] on button "Yes" at bounding box center [347, 358] width 35 height 23
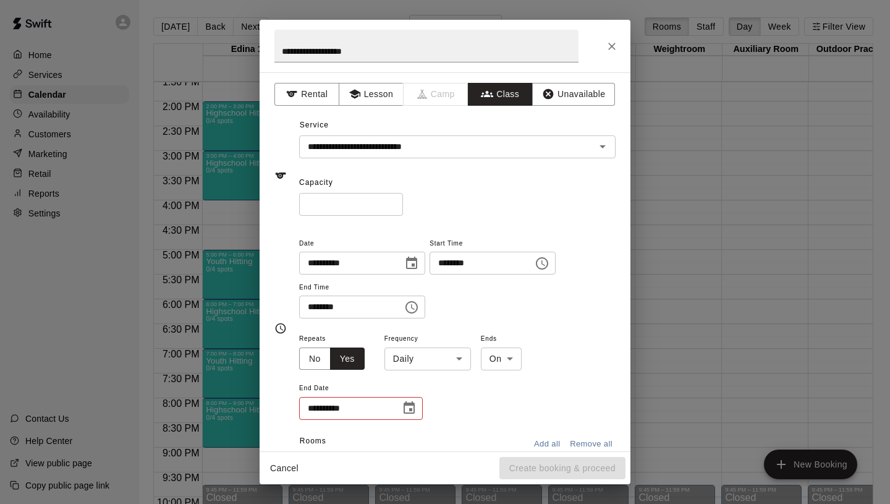
click at [435, 360] on body "Home Services Calendar Availability Customers Marketing Retail Reports Settings…" at bounding box center [445, 262] width 890 height 524
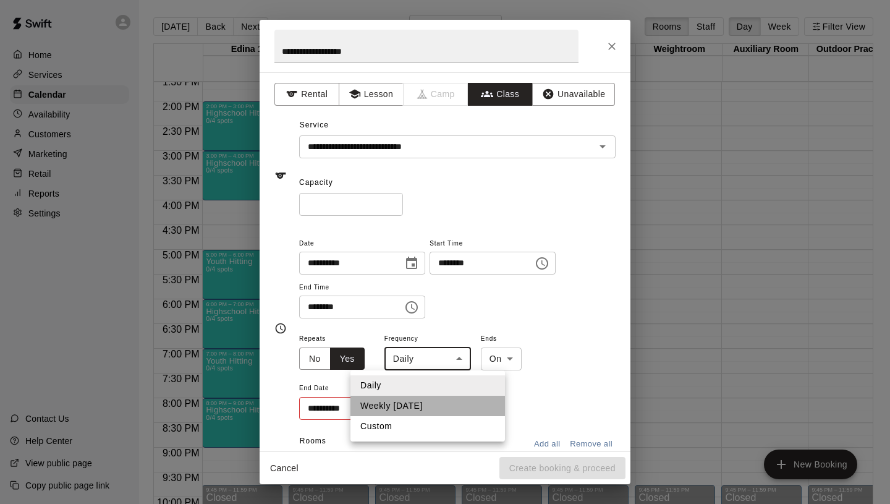
click at [418, 406] on li "Weekly [DATE]" at bounding box center [428, 406] width 155 height 20
type input "******"
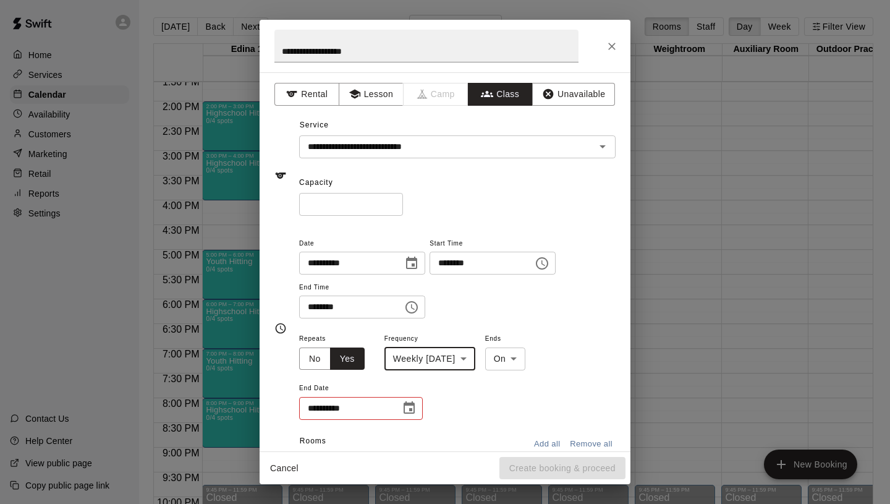
click at [418, 406] on button "Choose date" at bounding box center [409, 408] width 25 height 25
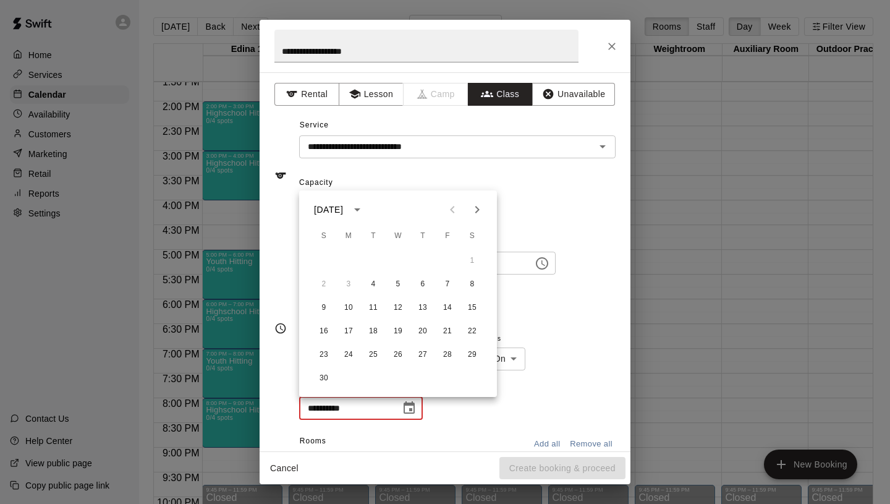
click at [476, 214] on icon "Next month" at bounding box center [477, 209] width 15 height 15
click at [373, 355] on button "30" at bounding box center [373, 355] width 22 height 22
type input "**********"
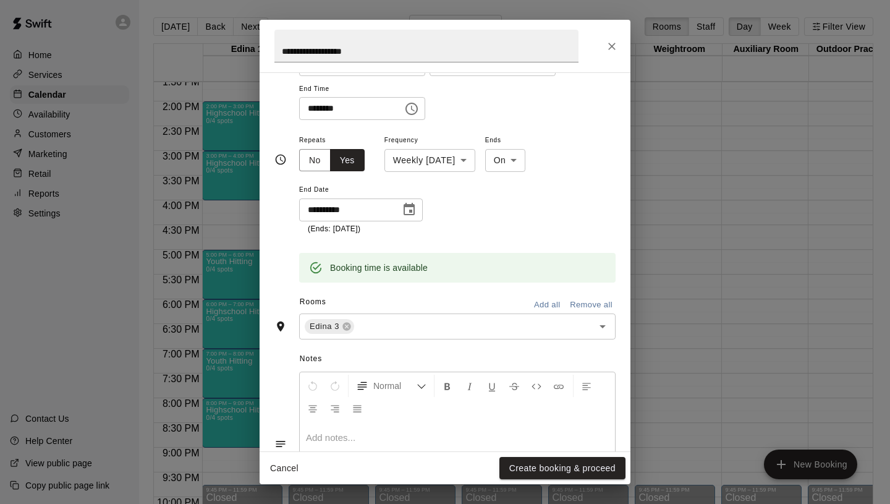
scroll to position [286, 0]
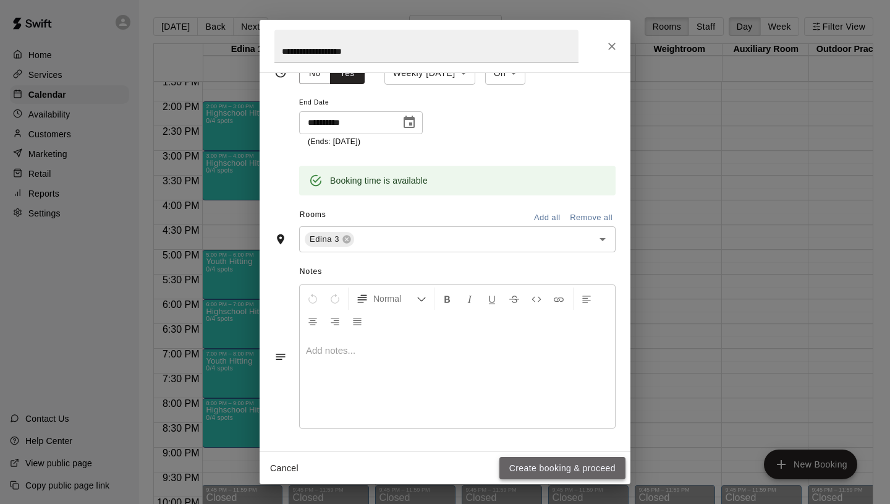
click at [527, 465] on button "Create booking & proceed" at bounding box center [562, 468] width 126 height 23
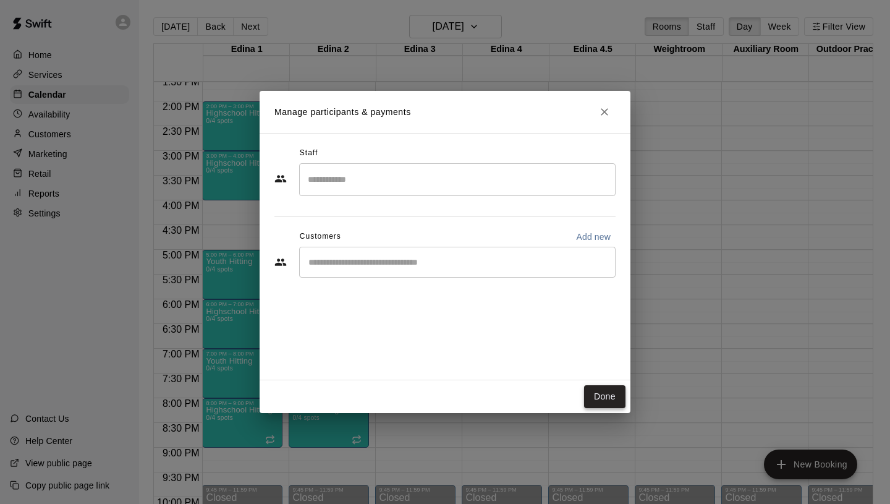
click at [601, 392] on button "Done" at bounding box center [604, 396] width 41 height 23
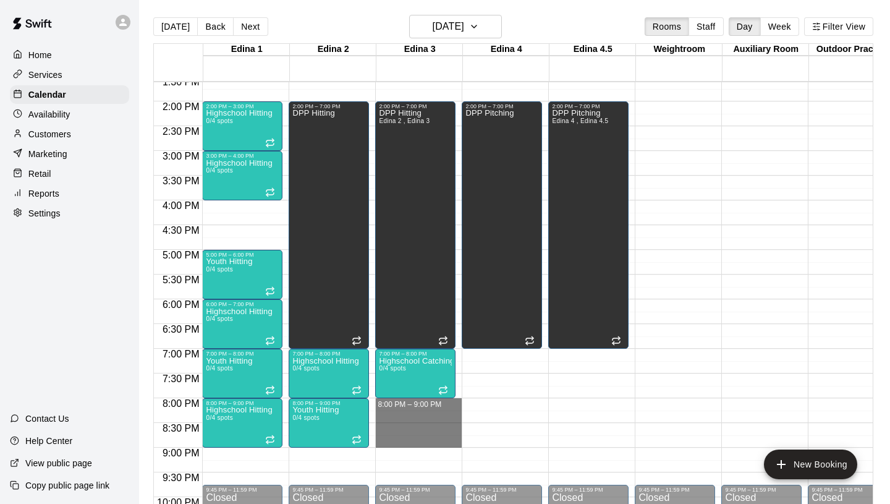
drag, startPoint x: 415, startPoint y: 402, endPoint x: 420, endPoint y: 444, distance: 42.9
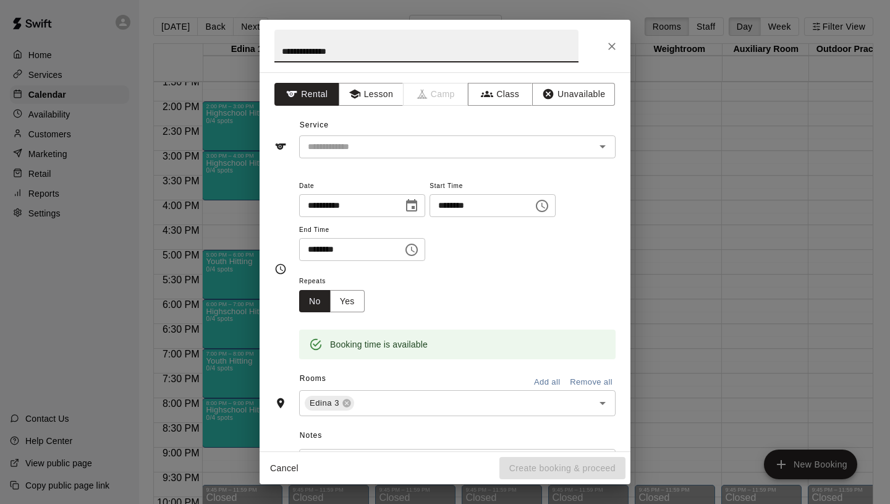
click at [299, 56] on input "**********" at bounding box center [426, 46] width 304 height 33
click at [299, 53] on input "**********" at bounding box center [426, 46] width 304 height 33
type input "**********"
click at [503, 98] on button "Class" at bounding box center [500, 94] width 65 height 23
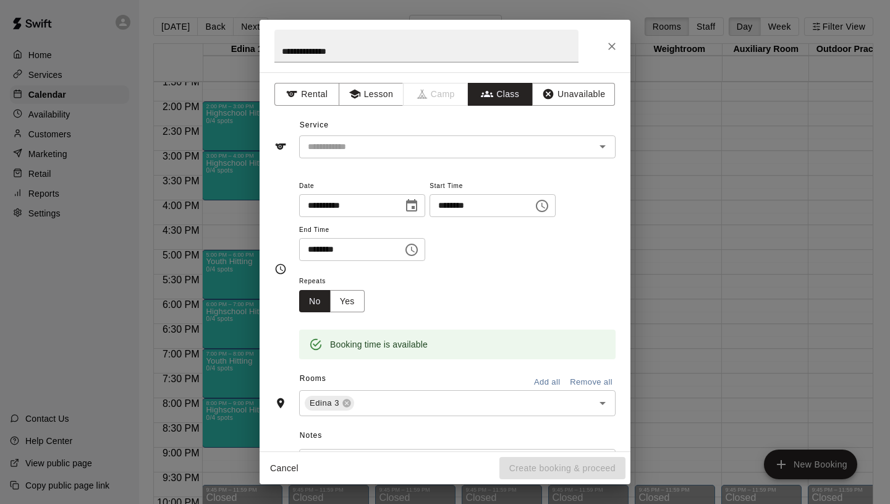
click at [414, 146] on input "text" at bounding box center [447, 146] width 289 height 15
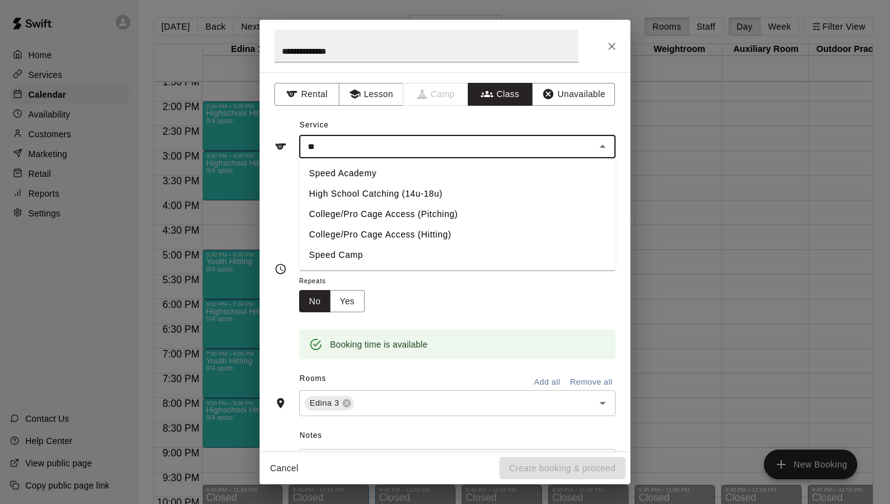
type input "*"
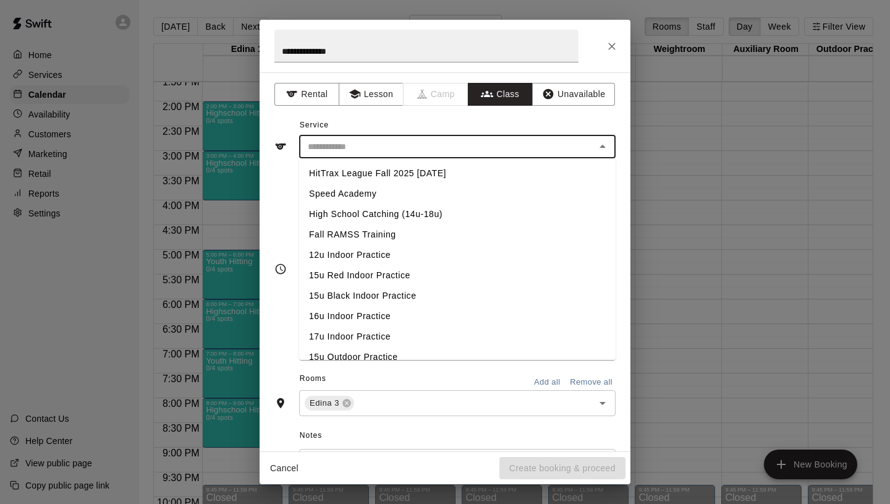
click at [518, 122] on div "Service ​ HitTrax League Fall 2025 [DATE] Speed Academy High School Catching (1…" at bounding box center [444, 137] width 341 height 43
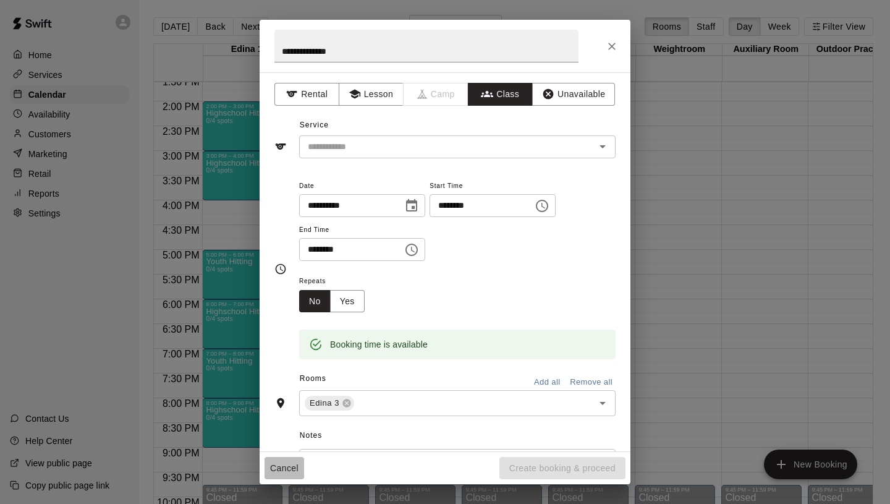
click at [291, 464] on button "Cancel" at bounding box center [285, 468] width 40 height 23
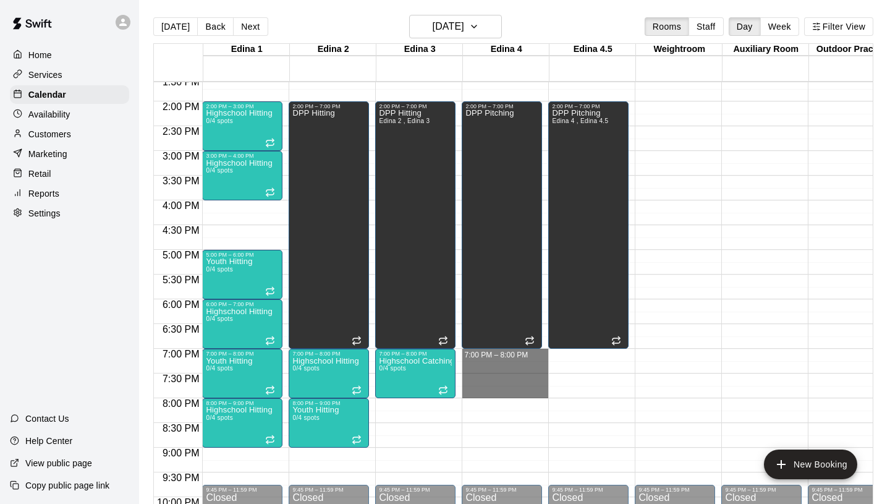
drag, startPoint x: 476, startPoint y: 352, endPoint x: 484, endPoint y: 393, distance: 41.6
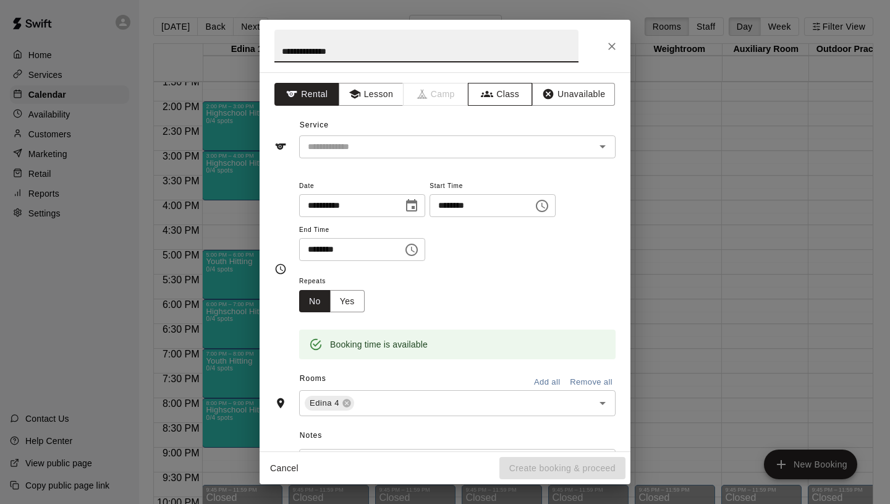
type input "**********"
click at [530, 98] on button "Class" at bounding box center [500, 94] width 65 height 23
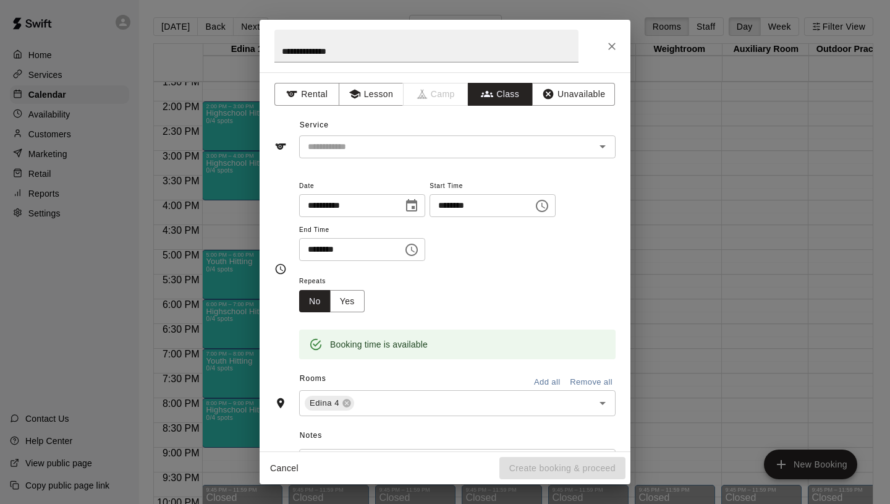
click at [436, 148] on input "text" at bounding box center [447, 146] width 289 height 15
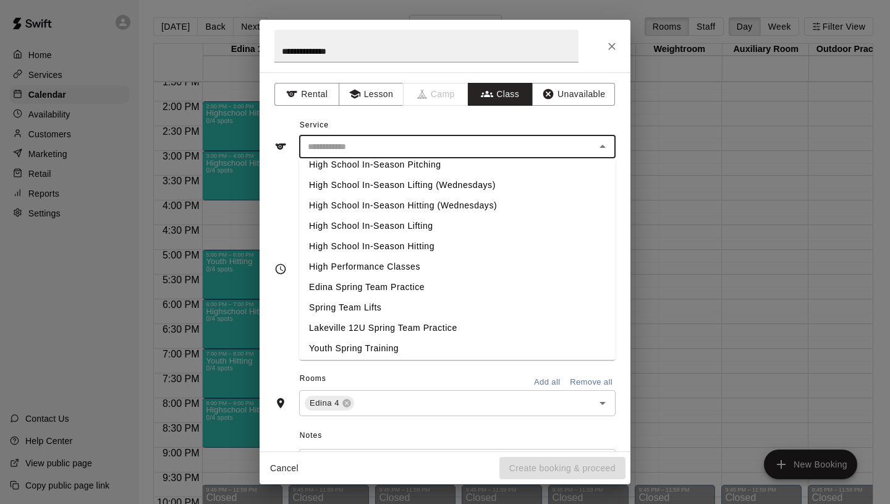
scroll to position [522, 0]
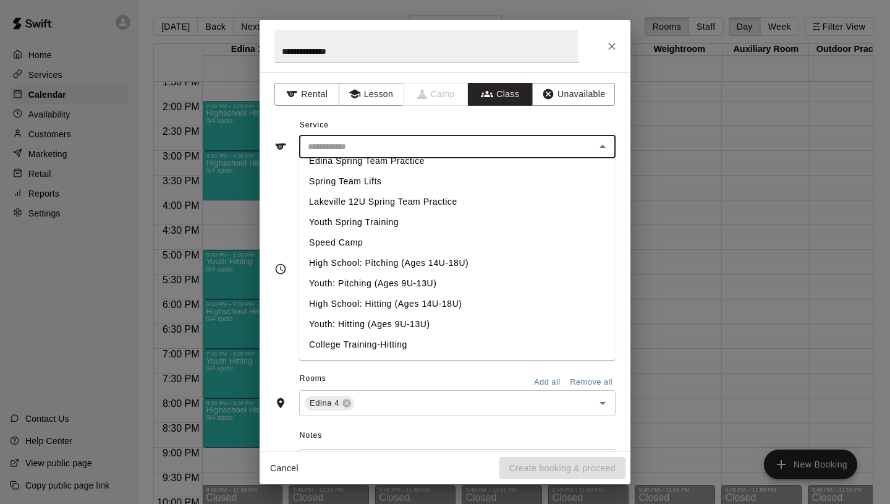
click at [371, 286] on li "Youth: Pitching (Ages 9U-13U)" at bounding box center [457, 283] width 317 height 20
type input "**********"
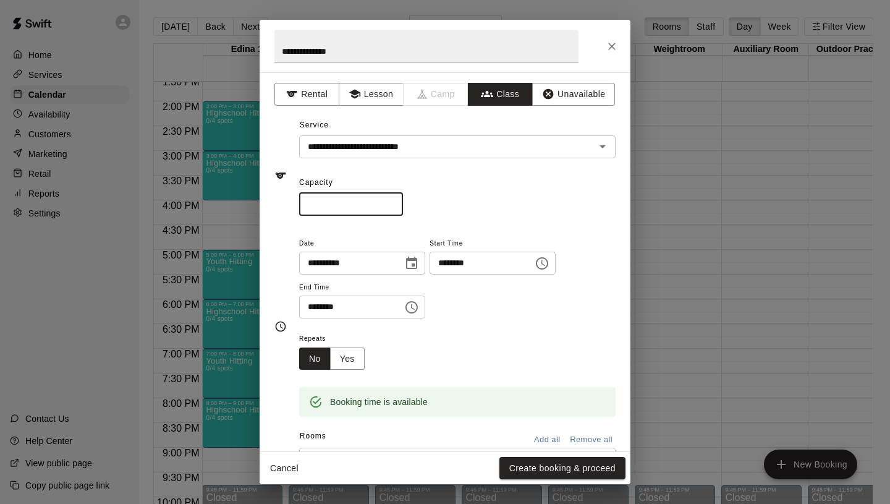
click at [394, 200] on input "*" at bounding box center [351, 204] width 104 height 23
type input "*"
click at [394, 200] on input "*" at bounding box center [351, 204] width 104 height 23
click at [347, 363] on button "Yes" at bounding box center [347, 358] width 35 height 23
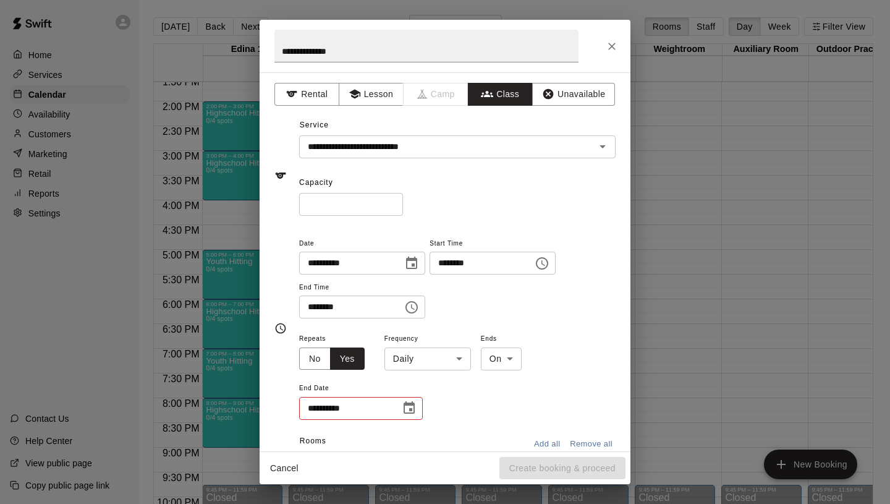
click at [422, 352] on body "Home Services Calendar Availability Customers Marketing Retail Reports Settings…" at bounding box center [445, 262] width 890 height 524
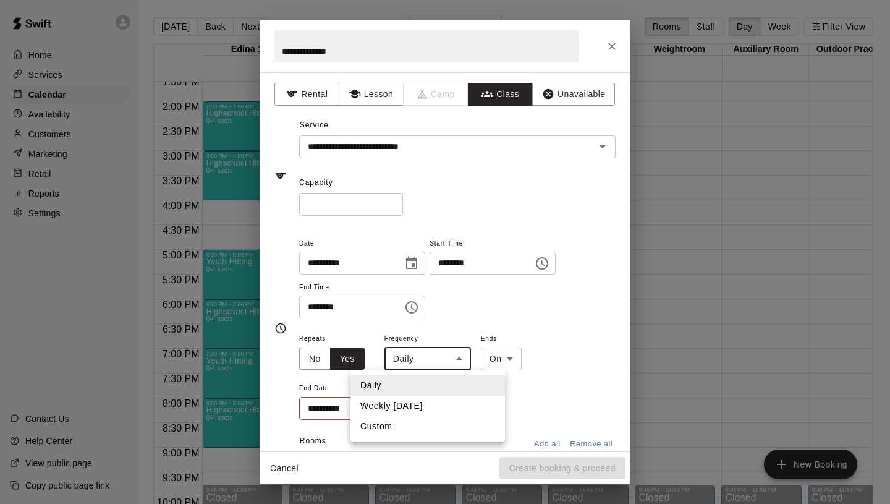
click at [410, 401] on li "Weekly [DATE]" at bounding box center [428, 406] width 155 height 20
type input "******"
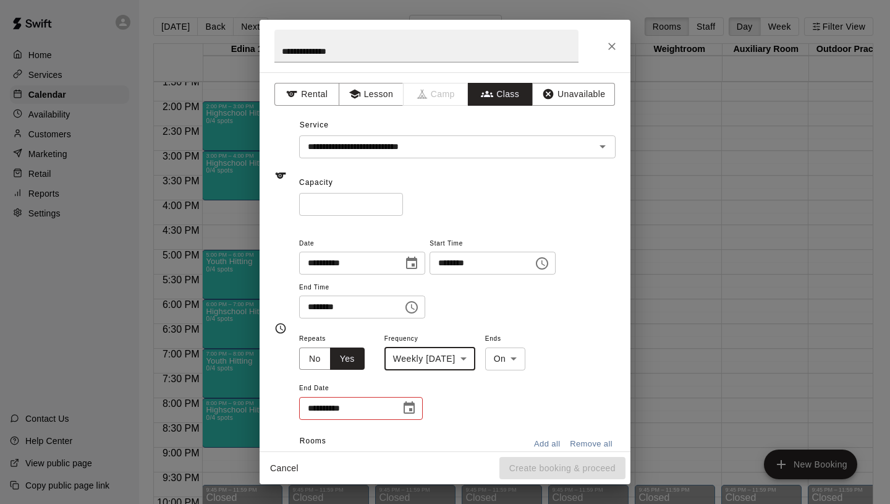
click at [410, 406] on icon "Choose date" at bounding box center [409, 407] width 11 height 12
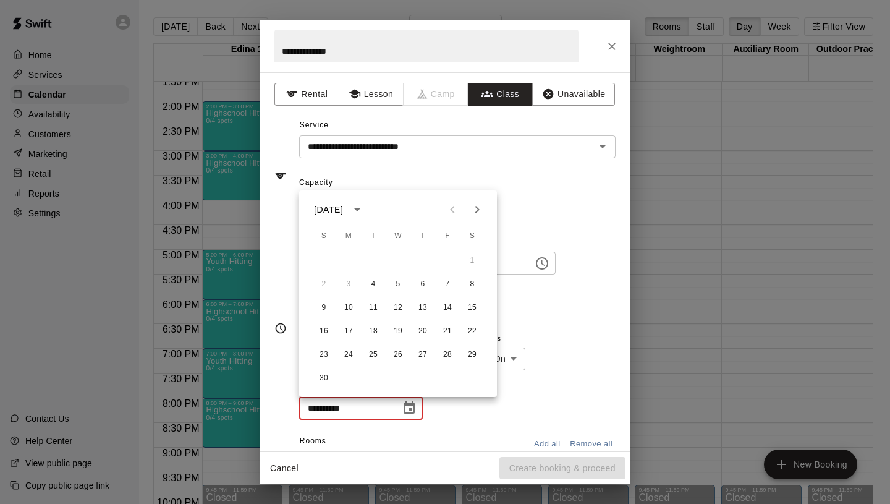
click at [476, 215] on icon "Next month" at bounding box center [477, 209] width 15 height 15
click at [367, 357] on button "30" at bounding box center [373, 355] width 22 height 22
type input "**********"
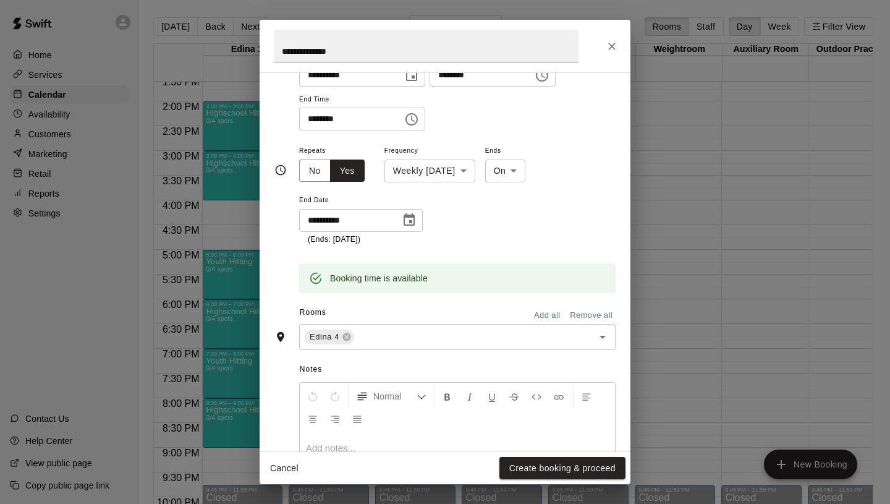
scroll to position [209, 0]
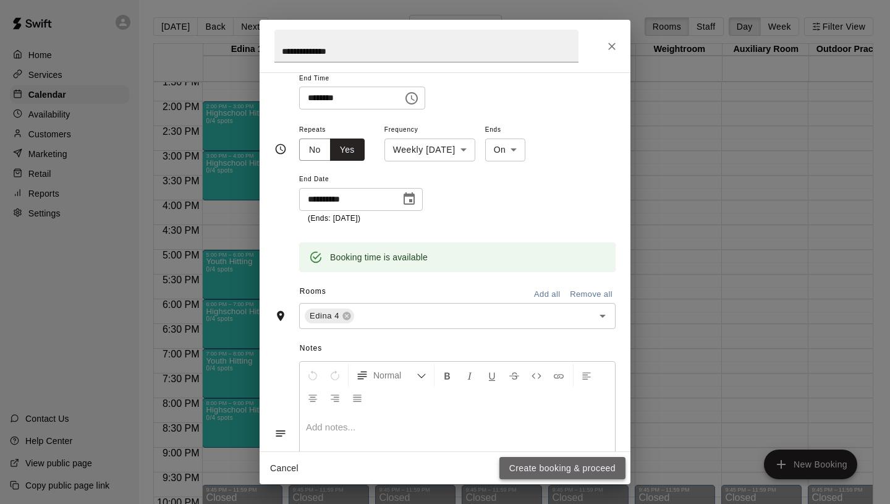
click at [547, 463] on button "Create booking & proceed" at bounding box center [562, 468] width 126 height 23
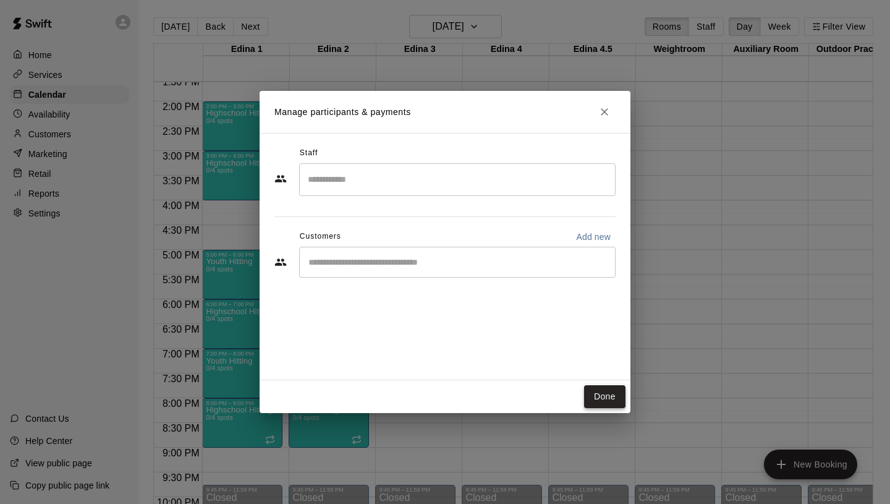
click at [597, 389] on button "Done" at bounding box center [604, 396] width 41 height 23
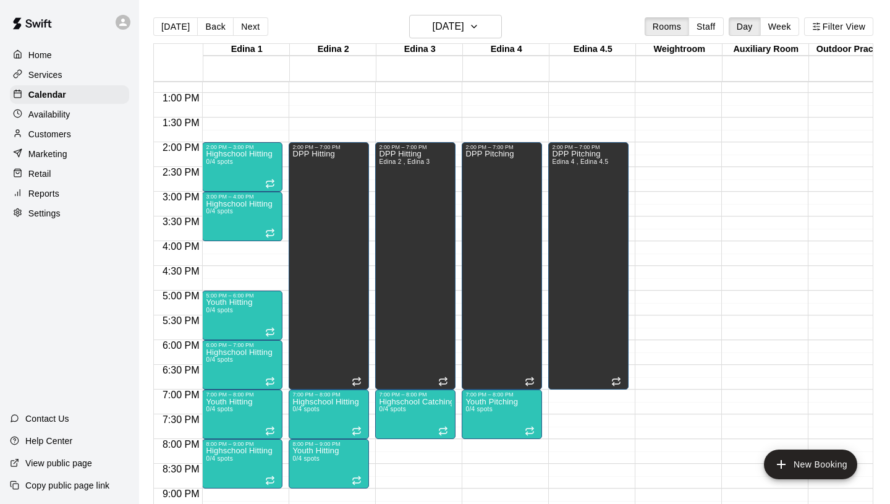
scroll to position [648, 0]
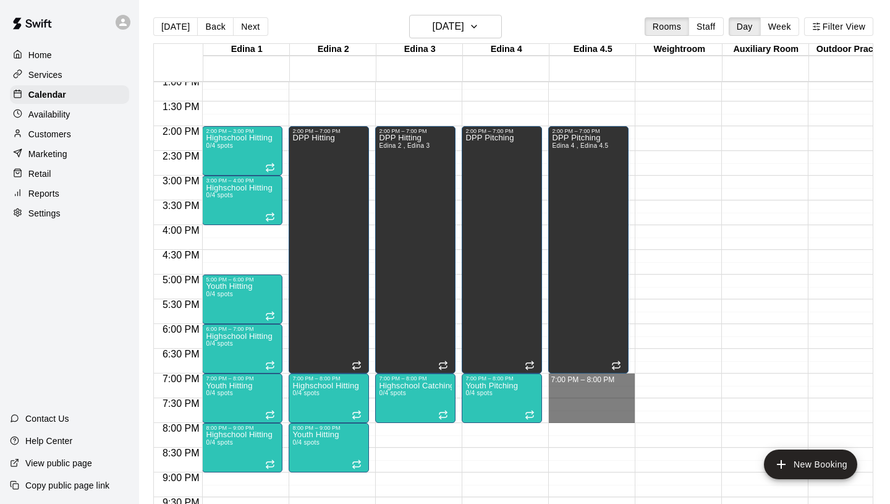
drag, startPoint x: 558, startPoint y: 376, endPoint x: 571, endPoint y: 417, distance: 42.8
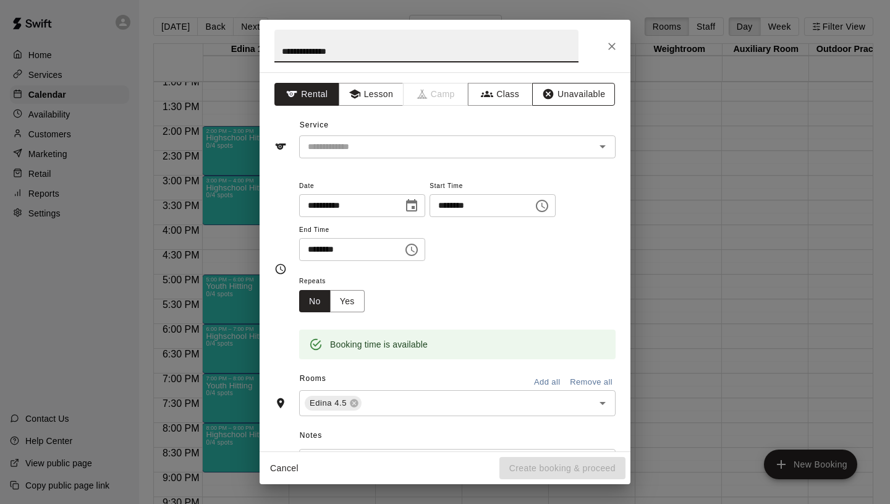
type input "**********"
click at [573, 87] on button "Unavailable" at bounding box center [573, 94] width 83 height 23
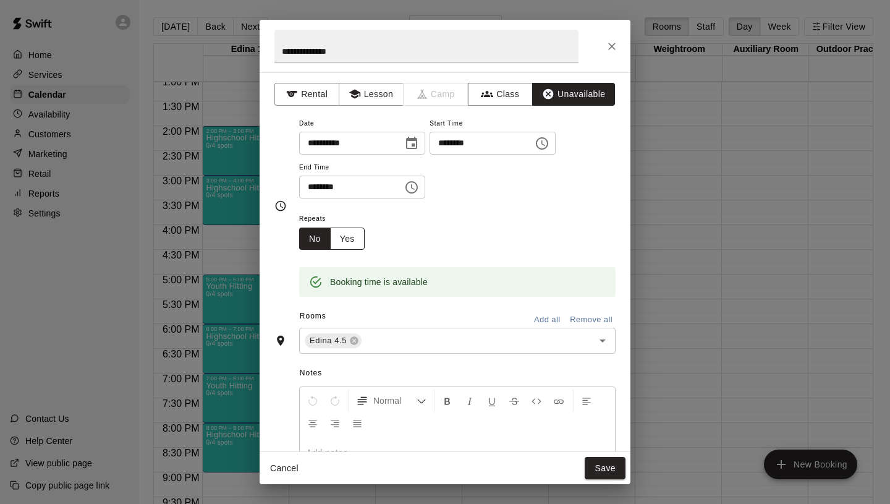
click at [360, 242] on button "Yes" at bounding box center [347, 238] width 35 height 23
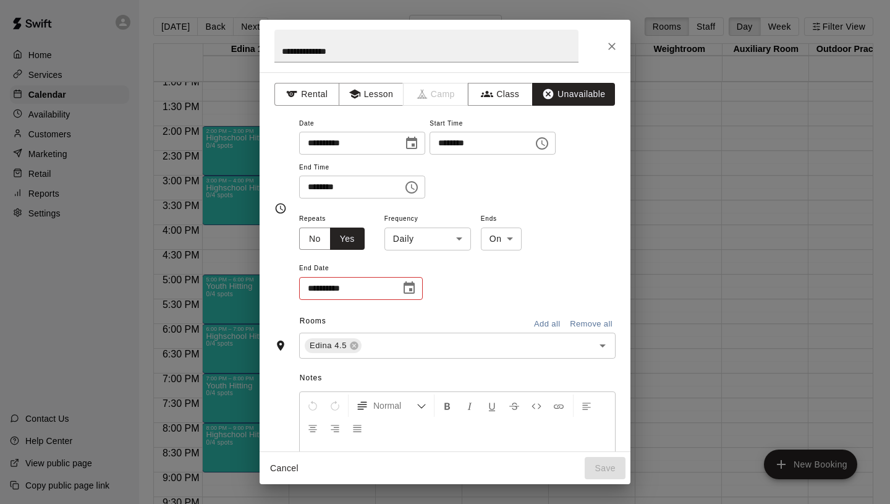
click at [444, 234] on body "Home Services Calendar Availability Customers Marketing Retail Reports Settings…" at bounding box center [445, 262] width 890 height 524
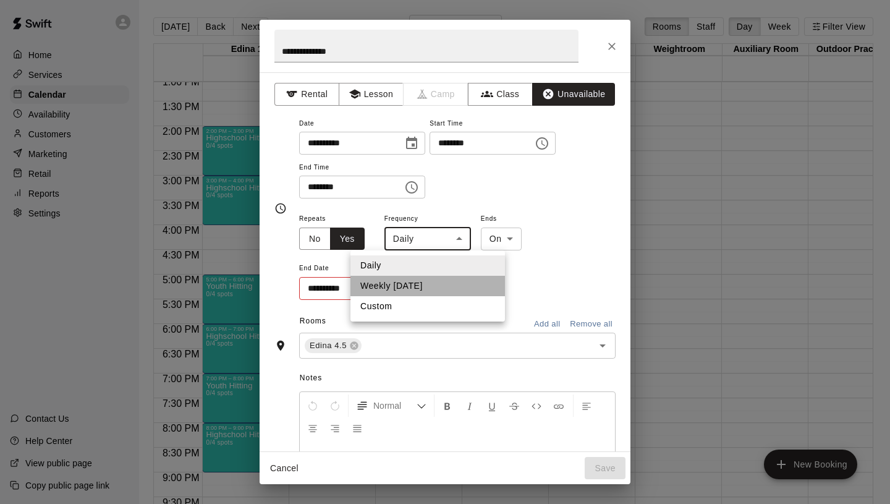
click at [423, 280] on li "Weekly [DATE]" at bounding box center [428, 286] width 155 height 20
type input "******"
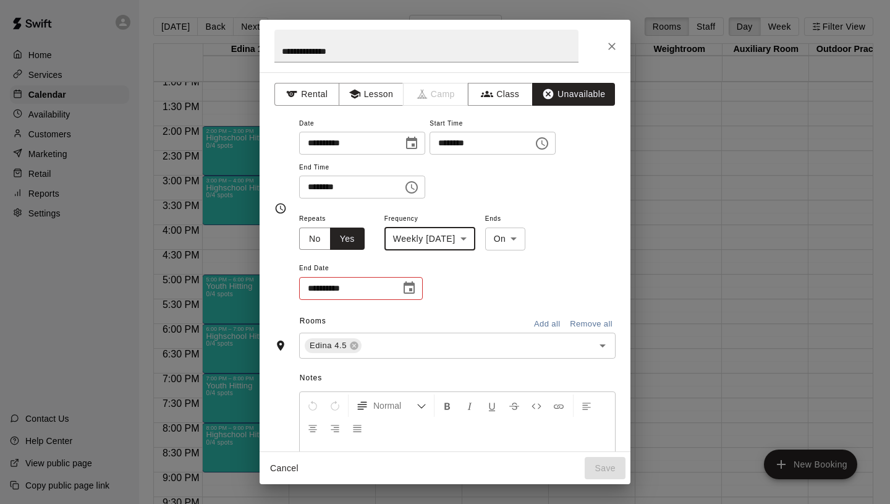
click at [419, 291] on button "Choose date" at bounding box center [409, 288] width 25 height 25
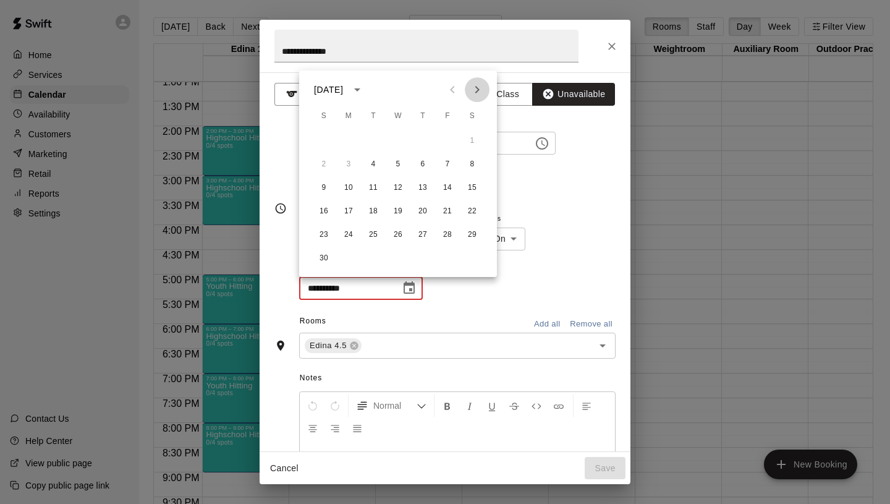
click at [474, 85] on icon "Next month" at bounding box center [477, 89] width 15 height 15
click at [370, 236] on button "30" at bounding box center [373, 235] width 22 height 22
type input "**********"
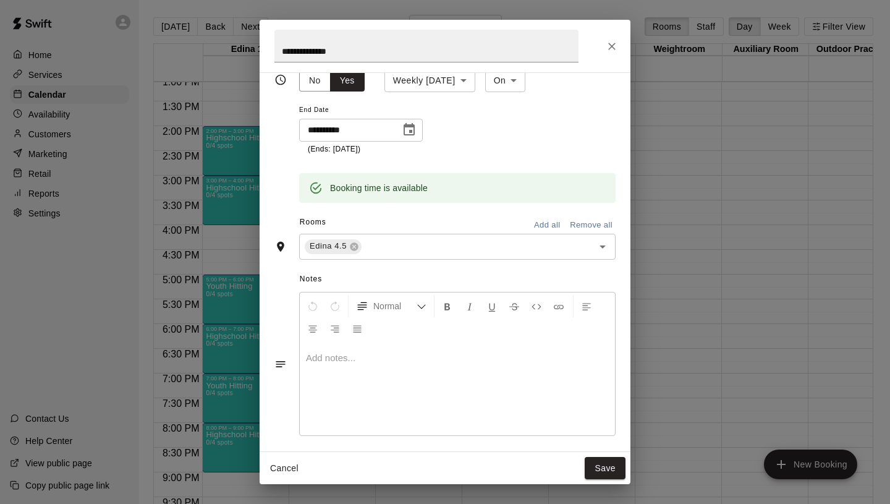
scroll to position [164, 0]
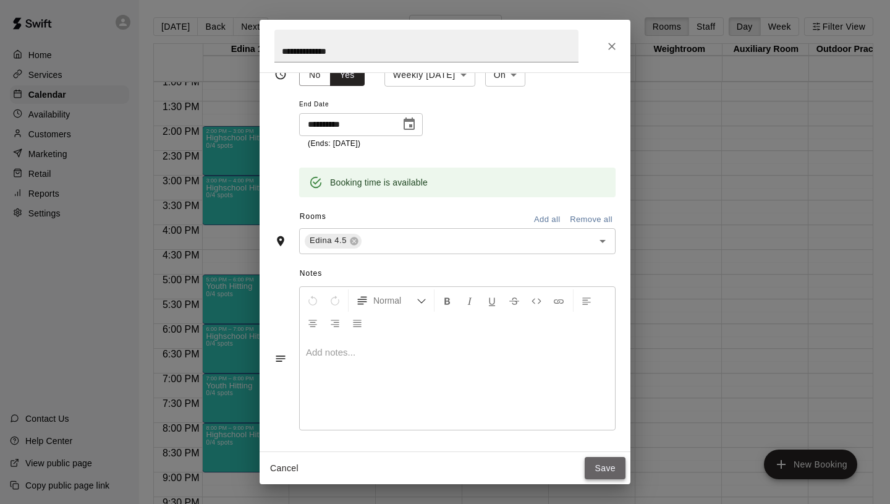
click at [607, 464] on button "Save" at bounding box center [605, 468] width 41 height 23
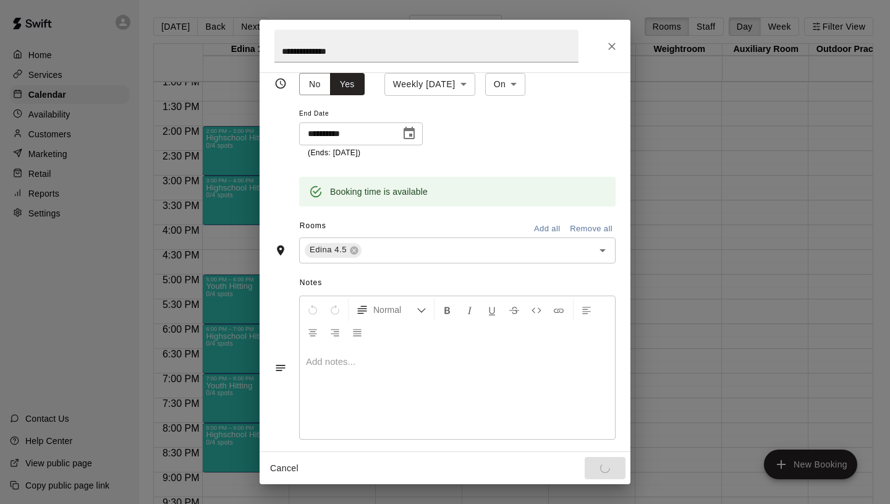
scroll to position [166, 0]
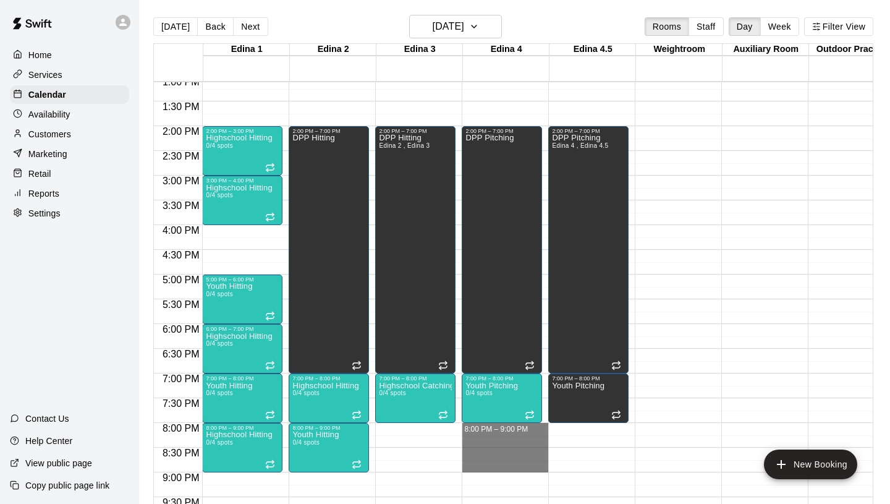
drag, startPoint x: 507, startPoint y: 428, endPoint x: 512, endPoint y: 461, distance: 33.7
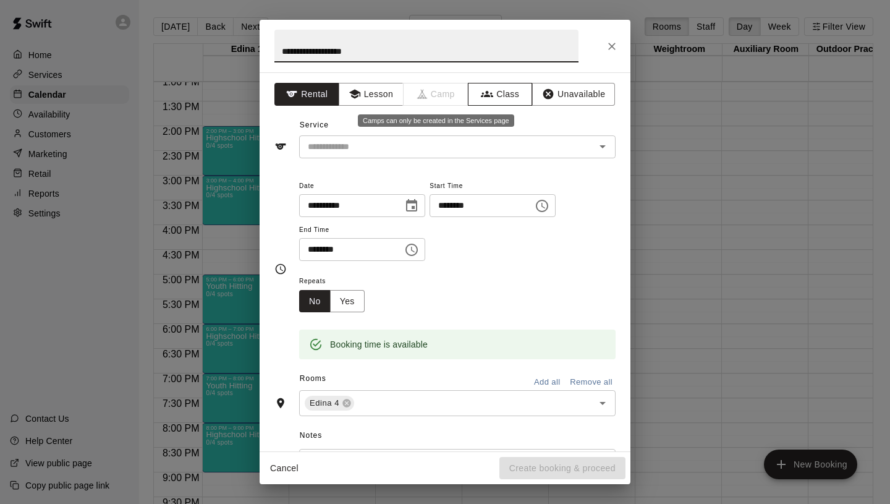
type input "**********"
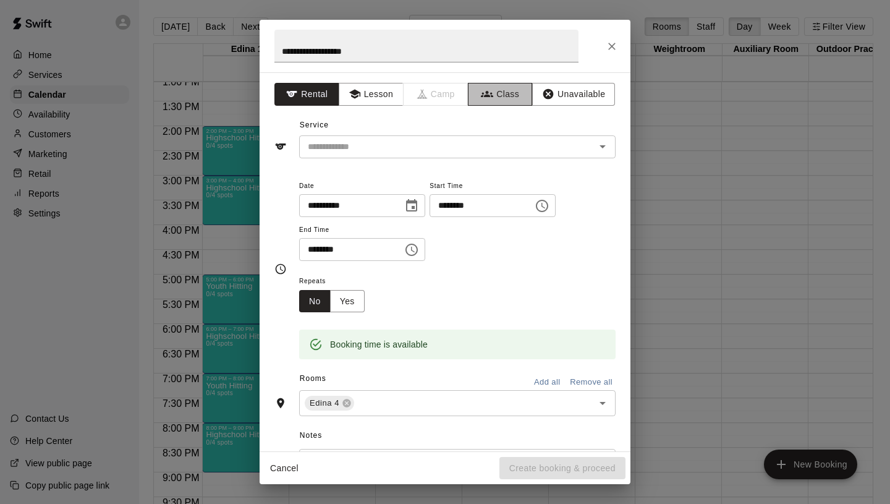
click at [488, 98] on icon "button" at bounding box center [487, 94] width 12 height 12
click at [398, 159] on div "**********" at bounding box center [445, 261] width 371 height 379
click at [397, 150] on input "text" at bounding box center [447, 146] width 289 height 15
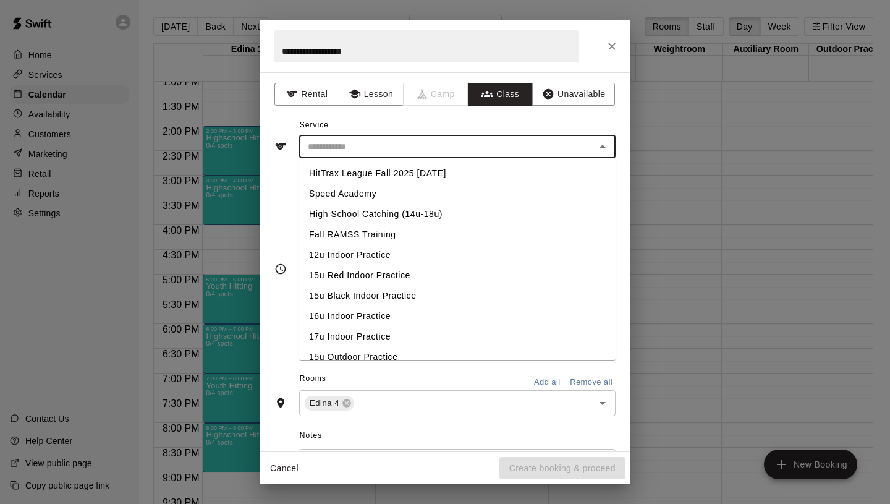
scroll to position [522, 0]
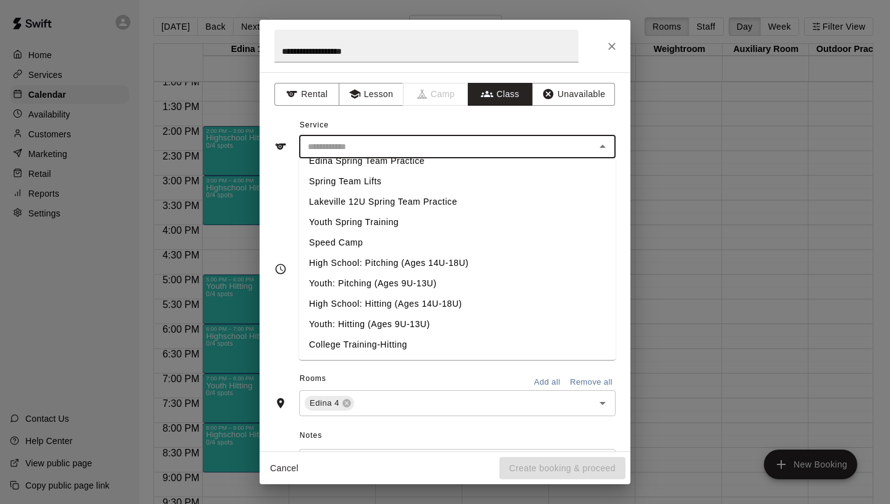
click at [361, 261] on li "High School: Pitching (Ages 14U-18U)" at bounding box center [457, 263] width 317 height 20
type input "**********"
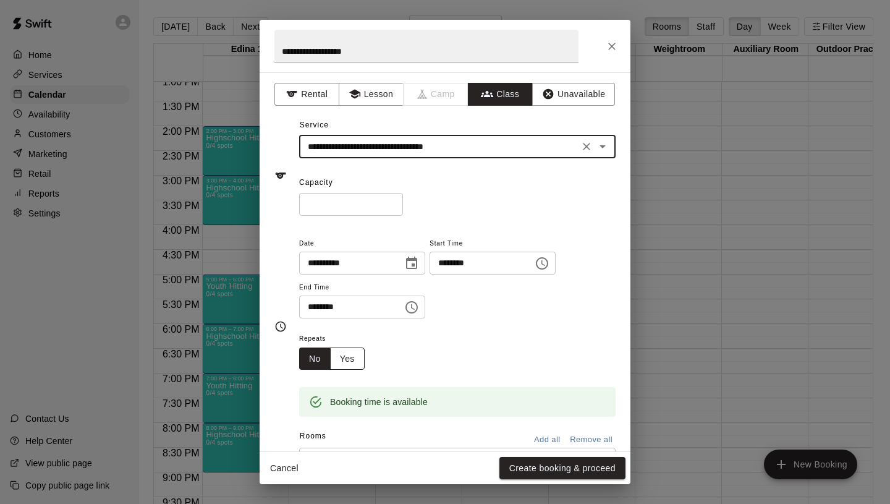
click at [353, 357] on button "Yes" at bounding box center [347, 358] width 35 height 23
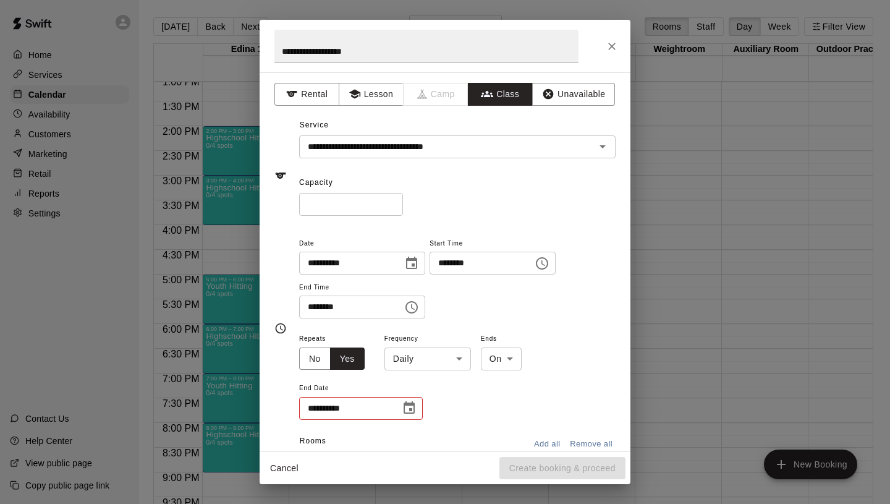
click at [421, 353] on body "Home Services Calendar Availability Customers Marketing Retail Reports Settings…" at bounding box center [445, 262] width 890 height 524
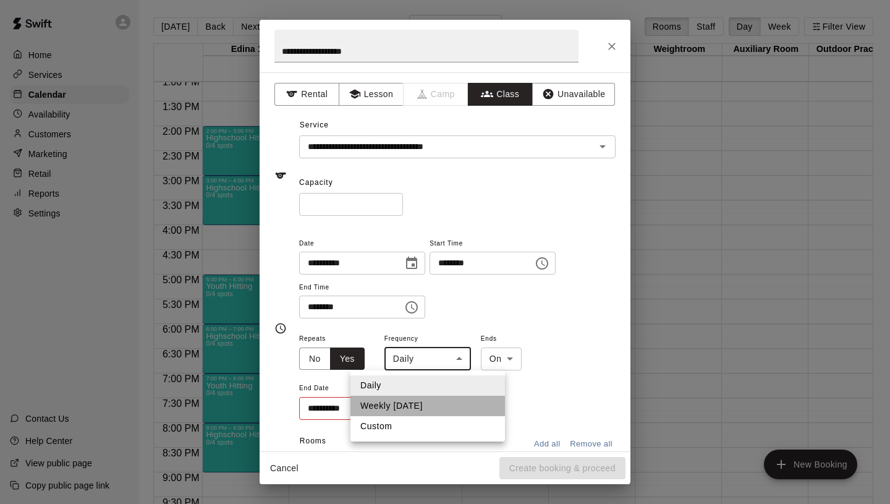
click at [404, 409] on li "Weekly [DATE]" at bounding box center [428, 406] width 155 height 20
type input "******"
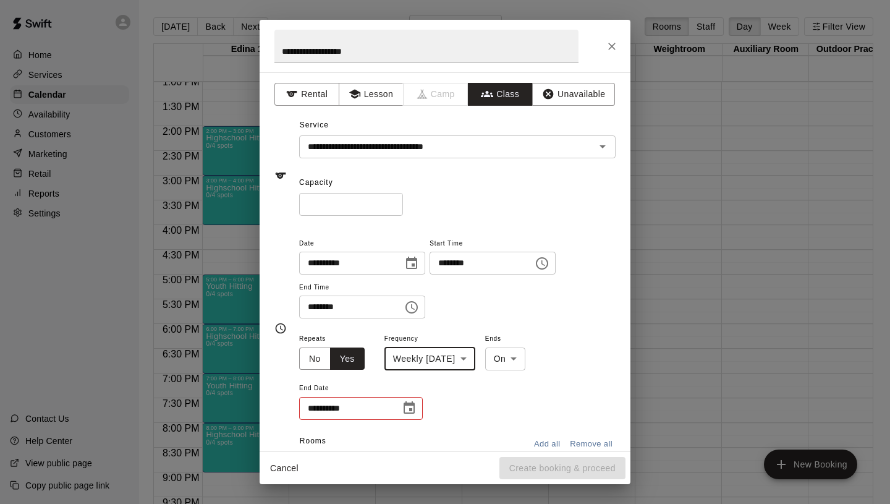
click at [408, 410] on icon "Choose date" at bounding box center [409, 408] width 15 height 15
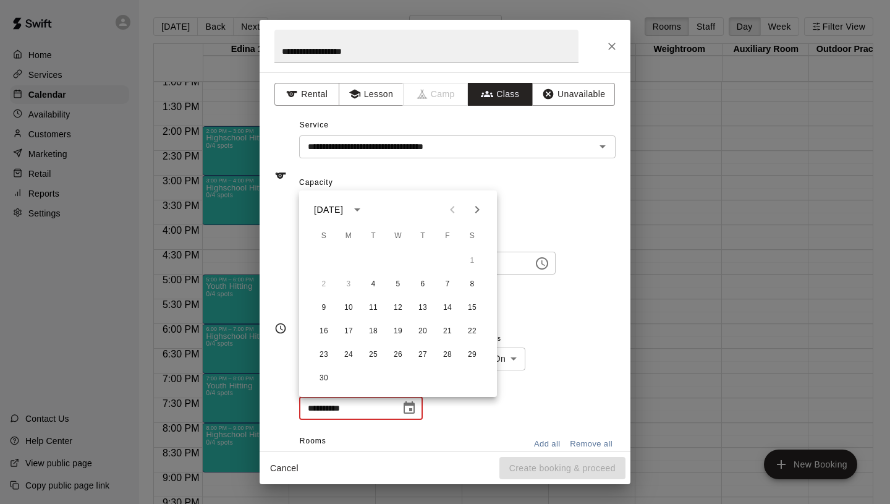
click at [474, 212] on icon "Next month" at bounding box center [477, 209] width 15 height 15
click at [372, 354] on button "30" at bounding box center [373, 355] width 22 height 22
type input "**********"
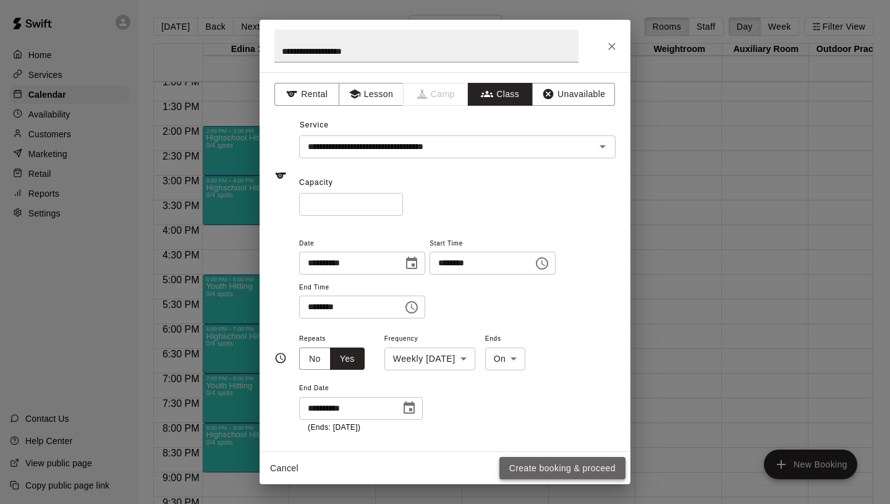
click at [533, 469] on button "Create booking & proceed" at bounding box center [562, 468] width 126 height 23
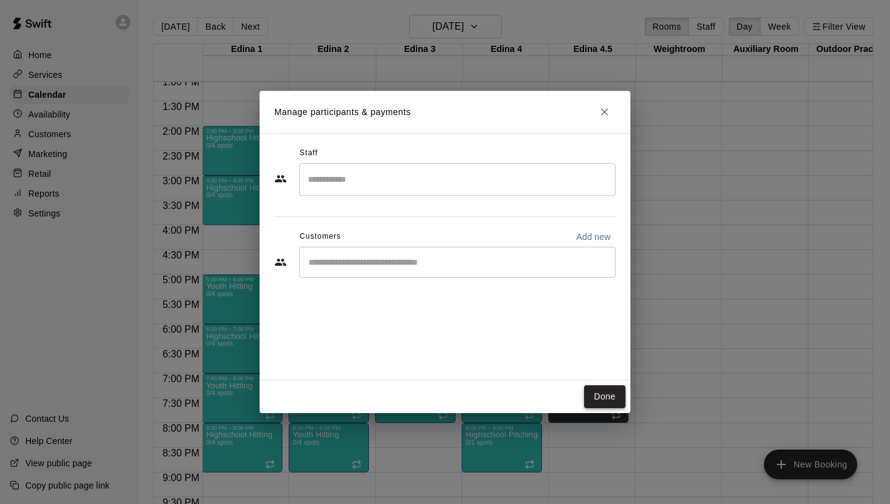
click at [601, 401] on button "Done" at bounding box center [604, 396] width 41 height 23
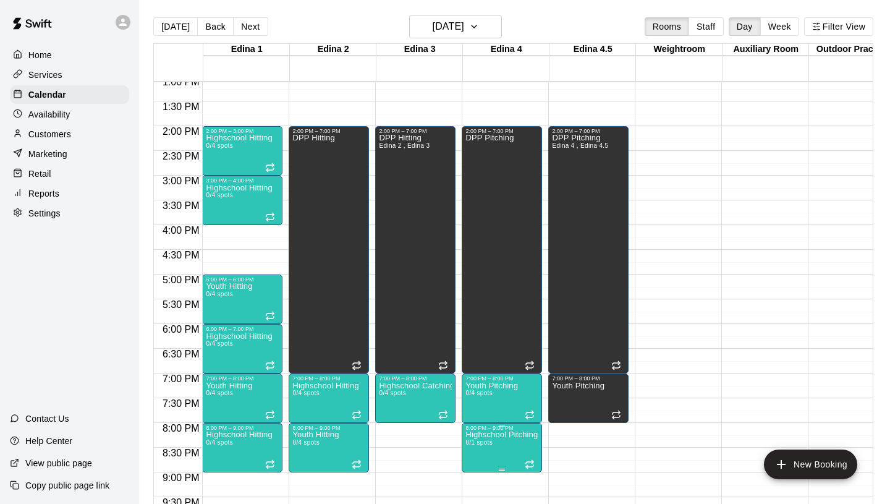
click at [475, 422] on icon "edit" at bounding box center [478, 422] width 15 height 15
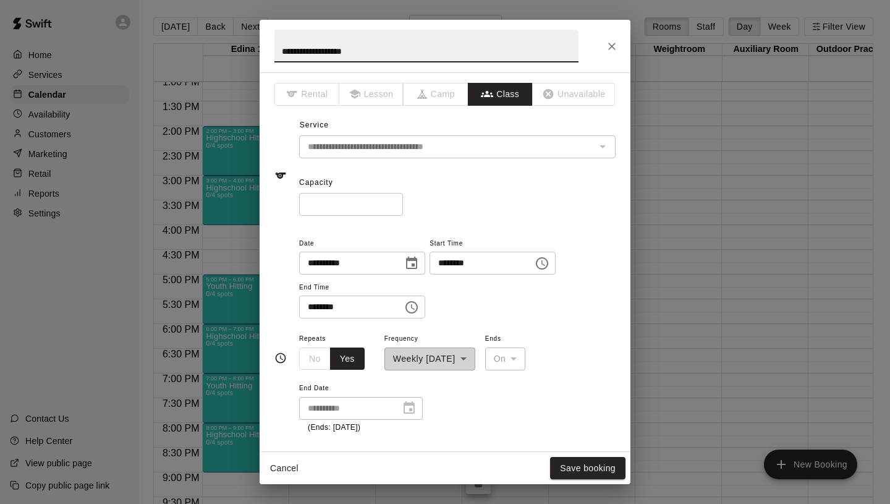
click at [394, 200] on input "*" at bounding box center [351, 204] width 104 height 23
type input "*"
click at [394, 200] on input "*" at bounding box center [351, 204] width 104 height 23
click at [572, 467] on button "Save booking" at bounding box center [587, 468] width 75 height 23
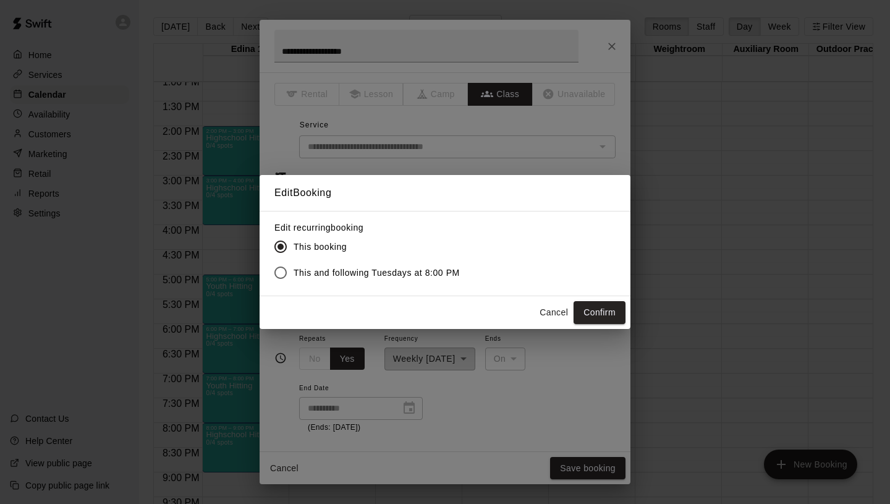
click at [409, 274] on span "This and following Tuesdays at 8:00 PM" at bounding box center [377, 272] width 166 height 13
click at [597, 312] on button "Confirm" at bounding box center [600, 312] width 52 height 23
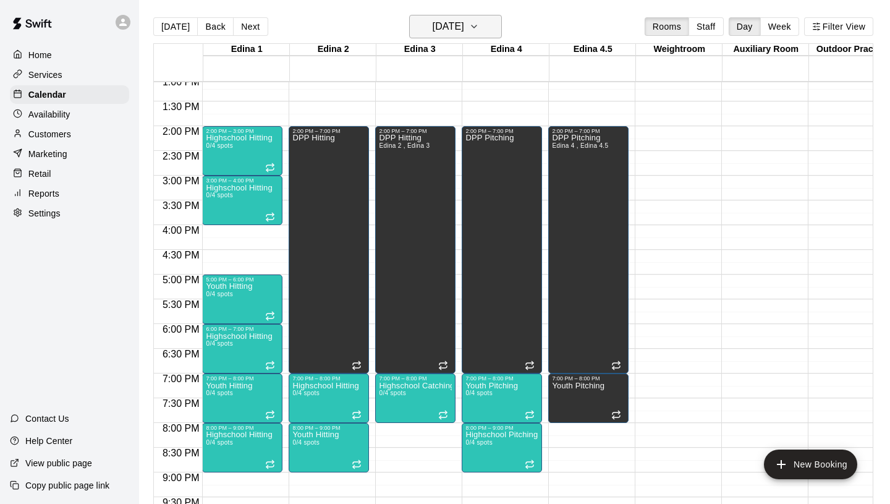
click at [433, 31] on h6 "[DATE]" at bounding box center [449, 26] width 32 height 17
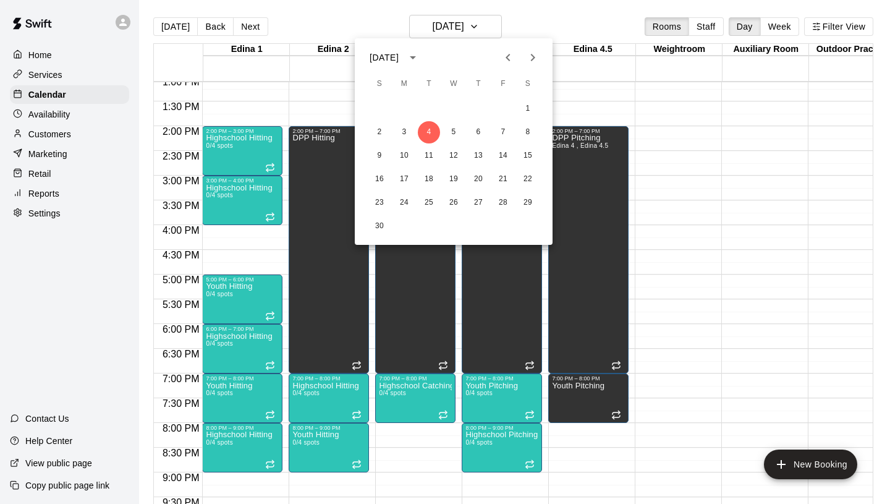
click at [531, 61] on icon "Next month" at bounding box center [532, 57] width 15 height 15
click at [535, 57] on icon "Next month" at bounding box center [533, 57] width 4 height 7
click at [476, 108] on button "1" at bounding box center [478, 109] width 22 height 22
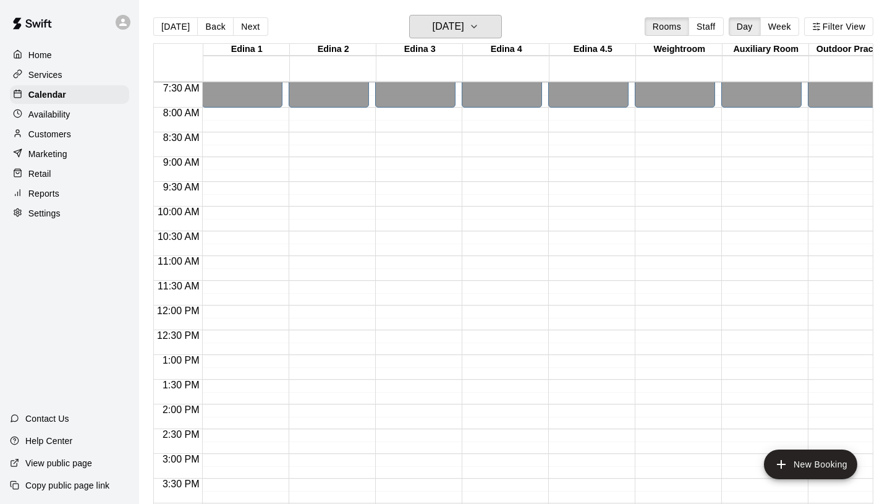
scroll to position [390, 0]
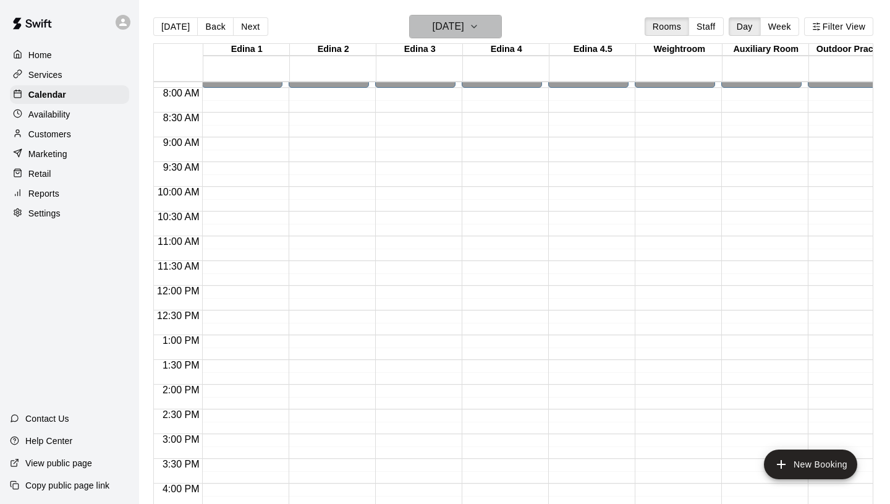
click at [464, 22] on h6 "[DATE]" at bounding box center [449, 26] width 32 height 17
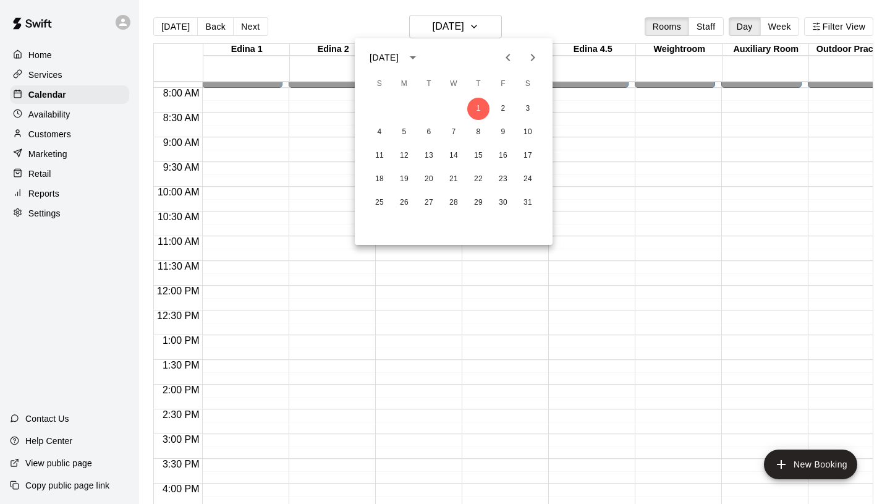
click at [505, 59] on icon "Previous month" at bounding box center [508, 57] width 15 height 15
click at [505, 60] on icon "Previous month" at bounding box center [508, 57] width 15 height 15
click at [532, 59] on icon "Next month" at bounding box center [533, 57] width 4 height 7
click at [513, 56] on icon "Previous month" at bounding box center [508, 57] width 15 height 15
click at [457, 133] on button "5" at bounding box center [454, 132] width 22 height 22
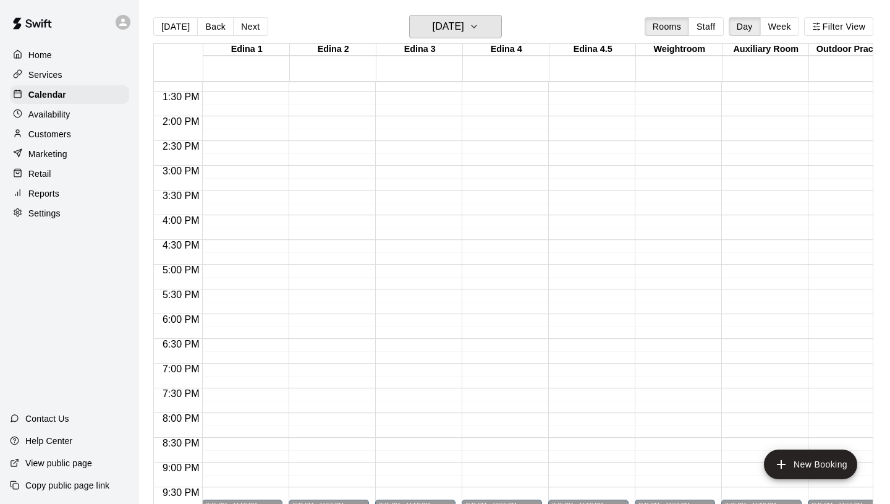
scroll to position [658, 0]
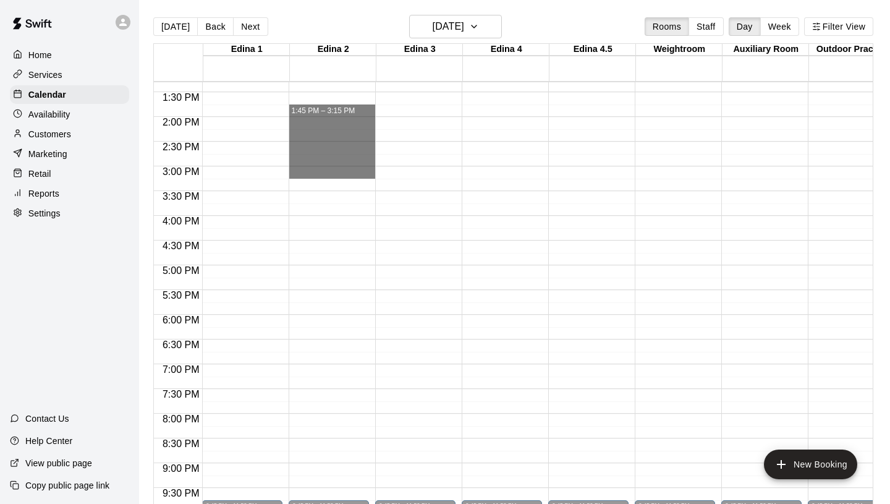
drag, startPoint x: 331, startPoint y: 116, endPoint x: 432, endPoint y: 168, distance: 113.4
click at [432, 168] on div "12:00 AM 12:30 AM 1:00 AM 1:30 AM 2:00 AM 2:30 AM 3:00 AM 3:30 AM 4:00 AM 4:30 …" at bounding box center [513, 299] width 719 height 437
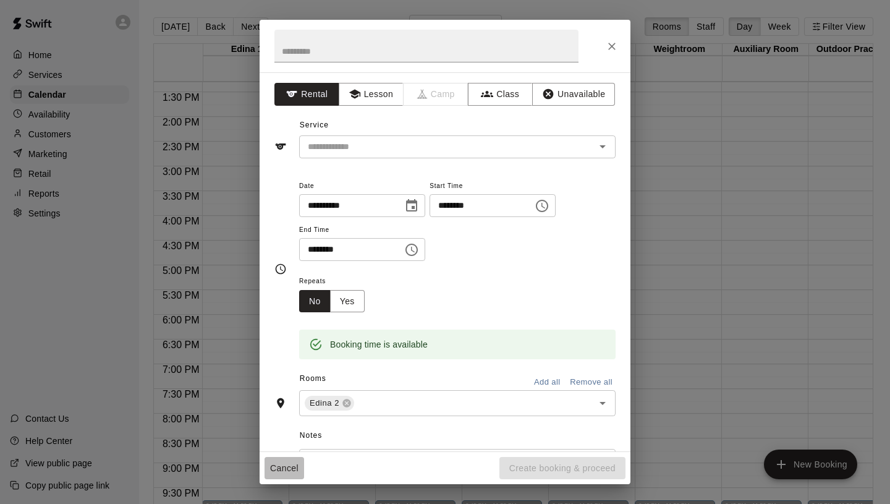
click at [287, 467] on button "Cancel" at bounding box center [285, 468] width 40 height 23
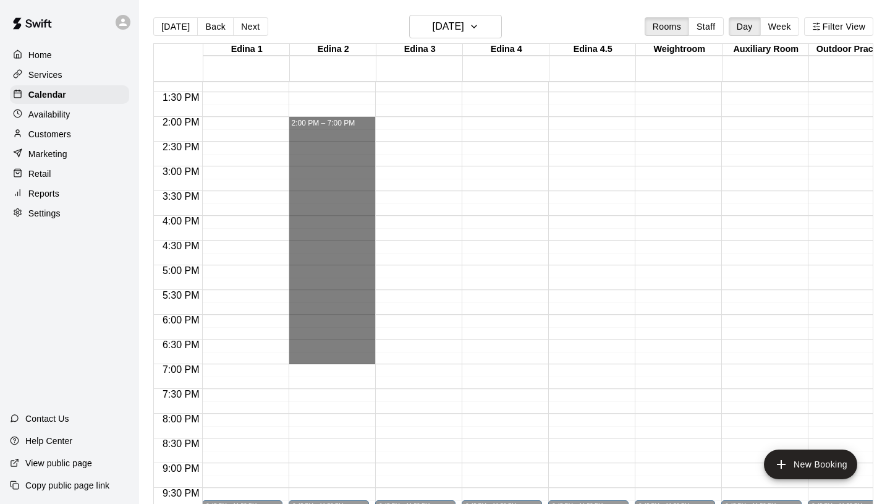
drag, startPoint x: 328, startPoint y: 117, endPoint x: 309, endPoint y: 352, distance: 236.3
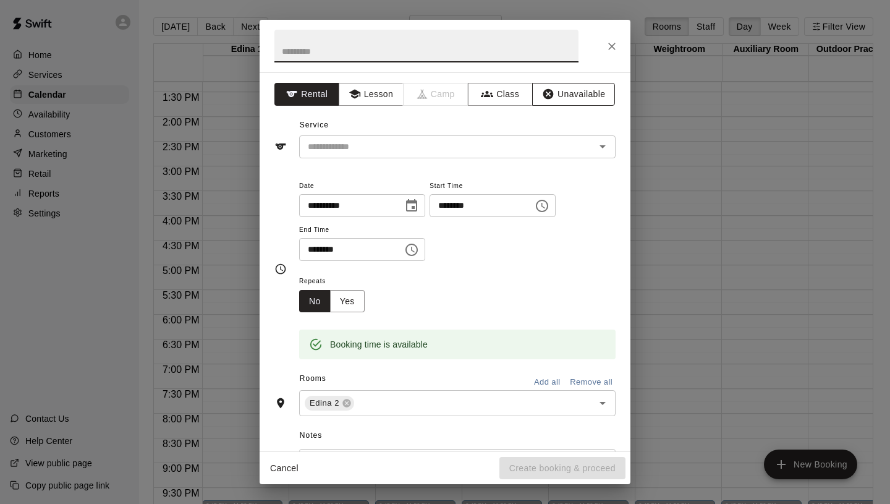
click at [589, 87] on button "Unavailable" at bounding box center [573, 94] width 83 height 23
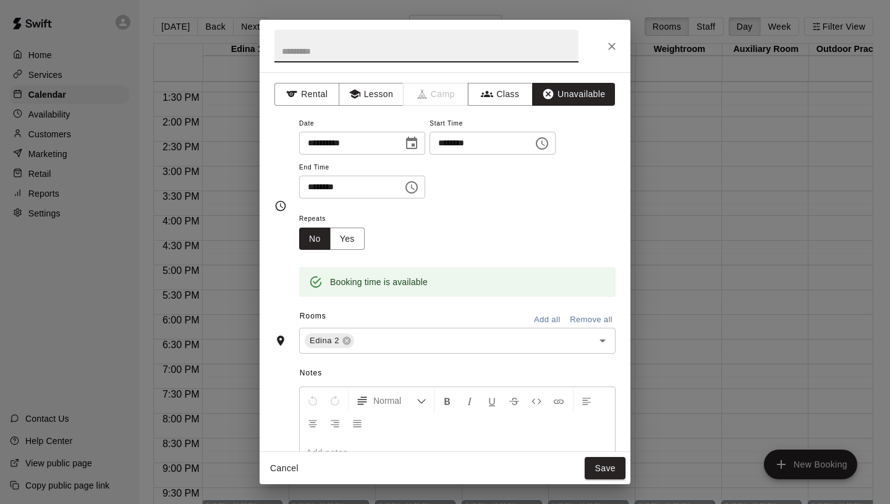
click at [418, 54] on input "text" at bounding box center [426, 46] width 304 height 33
type input "**********"
click at [352, 244] on button "Yes" at bounding box center [347, 238] width 35 height 23
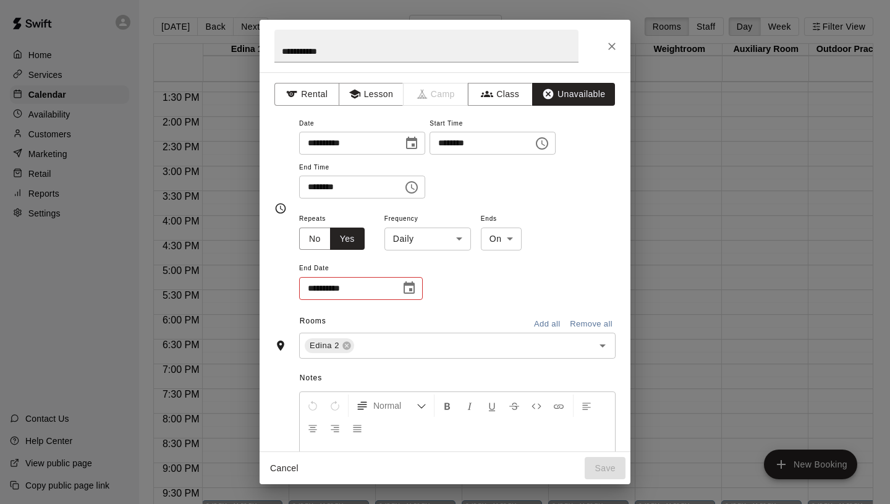
click at [436, 246] on body "Home Services Calendar Availability Customers Marketing Retail Reports Settings…" at bounding box center [445, 262] width 890 height 524
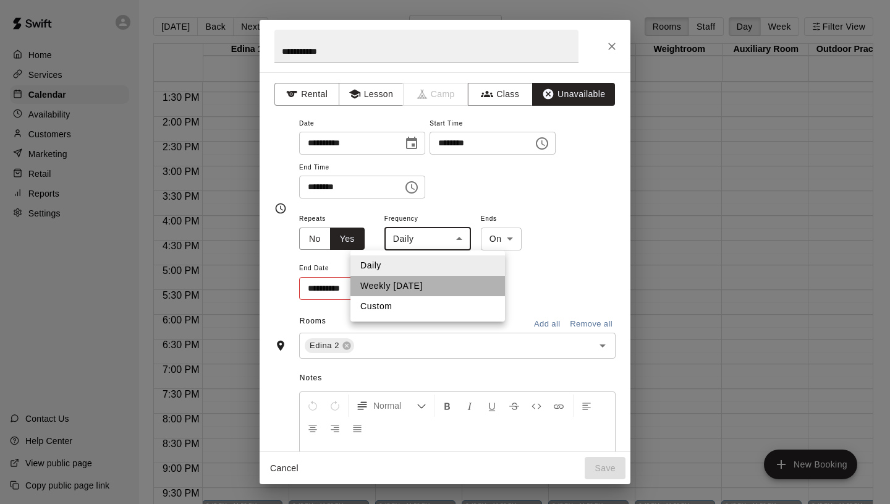
click at [438, 277] on li "Weekly [DATE]" at bounding box center [428, 286] width 155 height 20
type input "******"
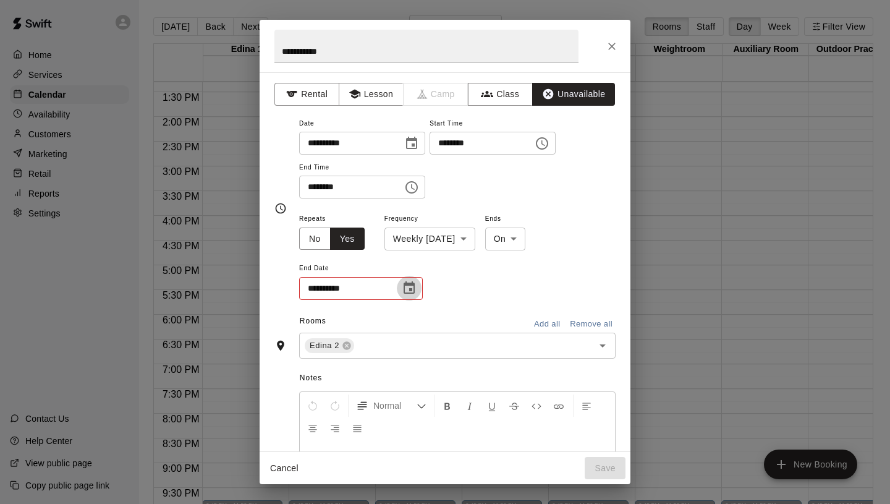
click at [415, 281] on icon "Choose date" at bounding box center [409, 288] width 15 height 15
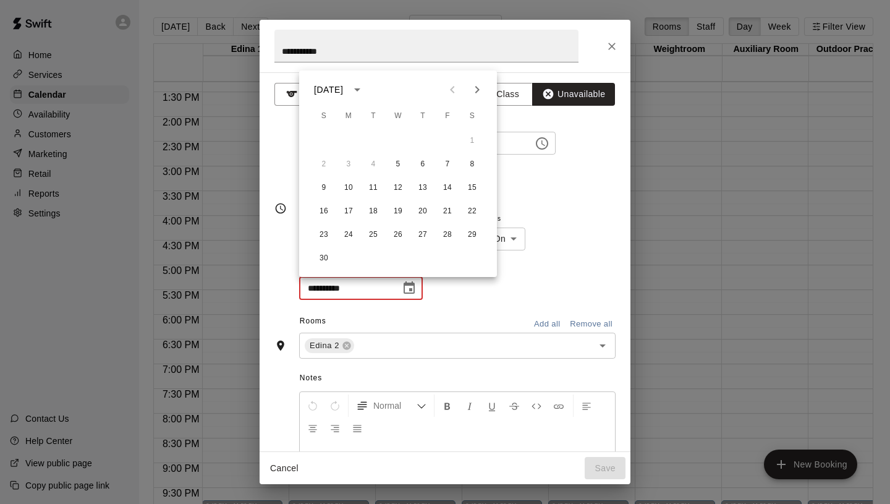
click at [478, 93] on icon "Next month" at bounding box center [477, 89] width 15 height 15
click at [397, 185] on button "17" at bounding box center [398, 188] width 22 height 22
type input "**********"
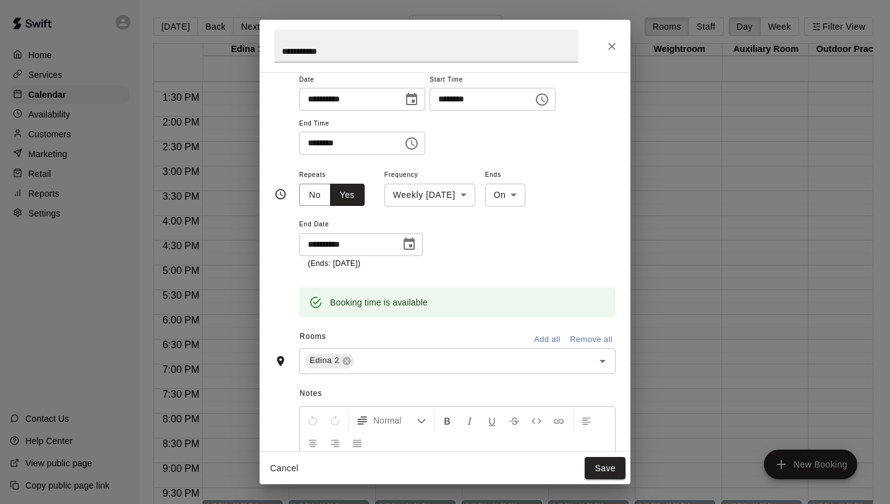
scroll to position [0, 0]
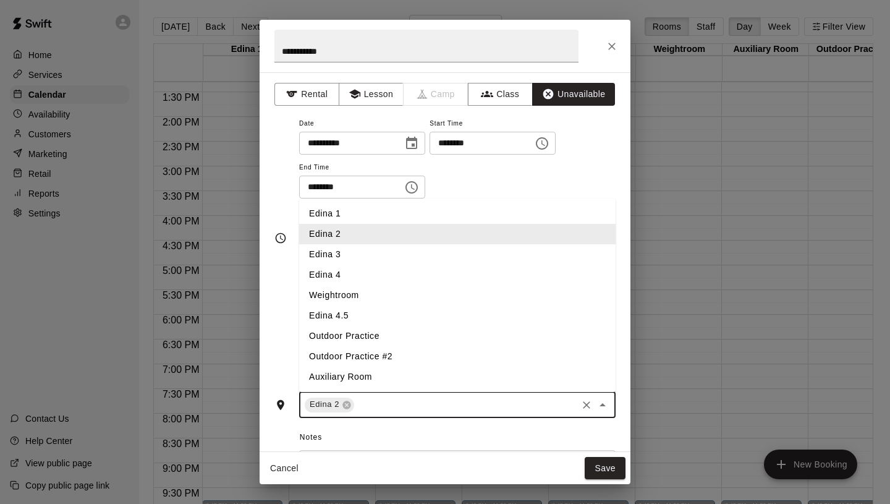
click at [393, 408] on input "text" at bounding box center [465, 404] width 219 height 15
click at [377, 247] on li "Edina 3" at bounding box center [457, 254] width 317 height 20
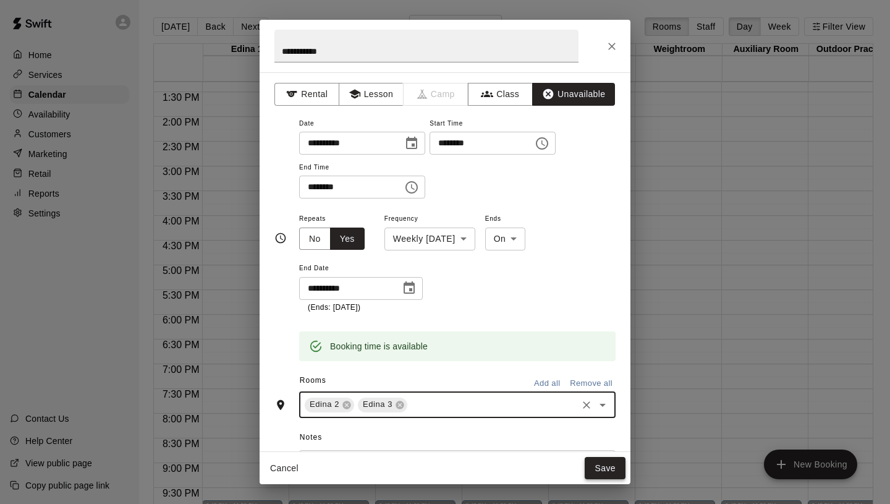
click at [601, 472] on button "Save" at bounding box center [605, 468] width 41 height 23
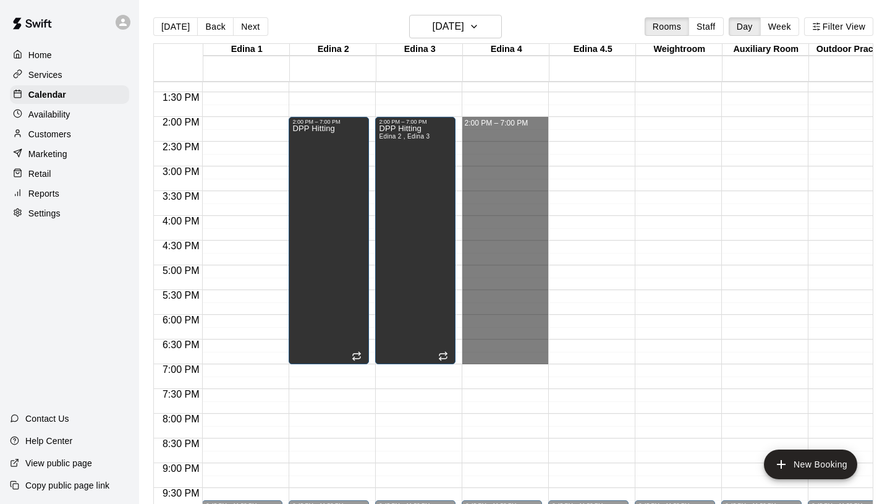
drag, startPoint x: 481, startPoint y: 117, endPoint x: 508, endPoint y: 355, distance: 239.5
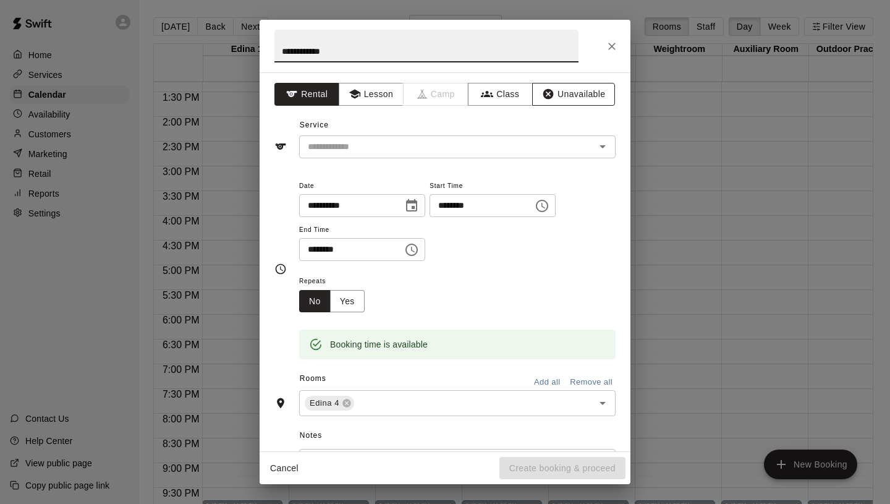
type input "**********"
click at [563, 98] on button "Unavailable" at bounding box center [573, 94] width 83 height 23
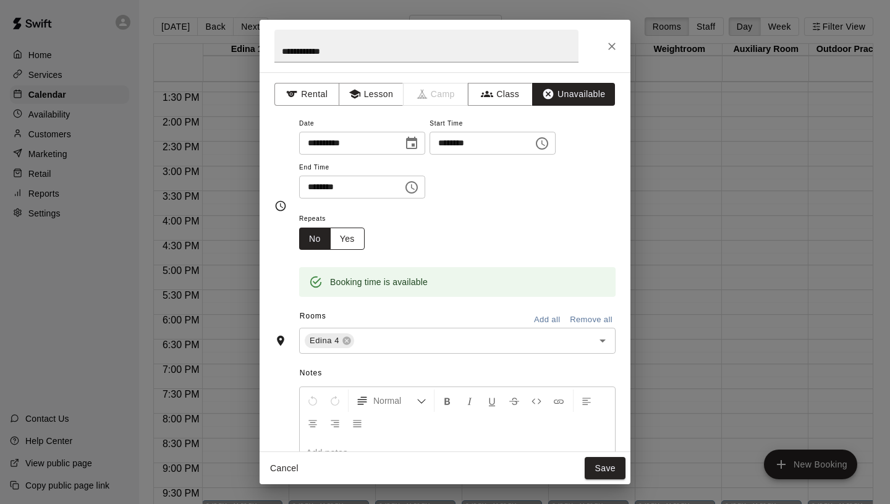
click at [339, 235] on button "Yes" at bounding box center [347, 238] width 35 height 23
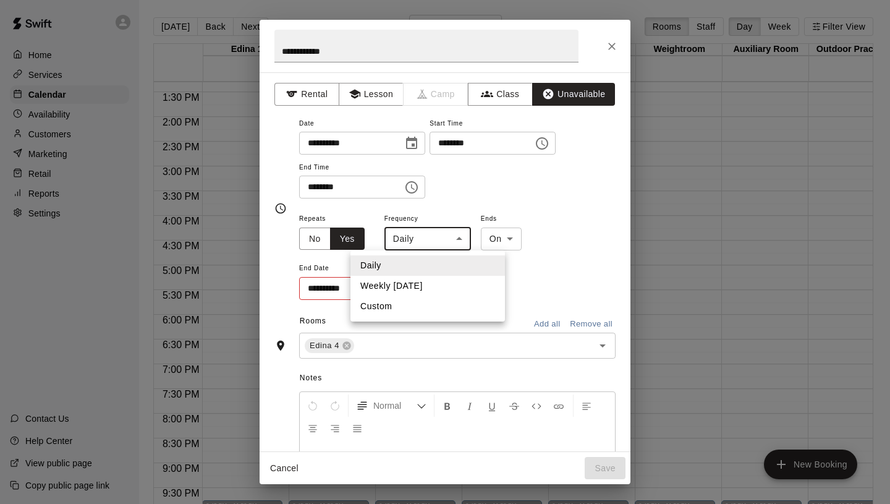
click at [438, 237] on body "Home Services Calendar Availability Customers Marketing Retail Reports Settings…" at bounding box center [445, 262] width 890 height 524
click at [419, 288] on li "Weekly [DATE]" at bounding box center [428, 286] width 155 height 20
type input "******"
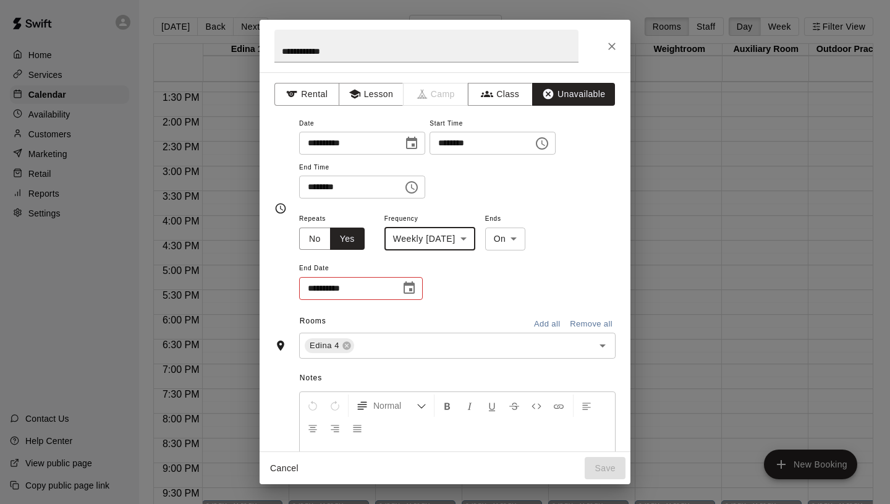
click at [407, 289] on icon "Choose date" at bounding box center [409, 288] width 15 height 15
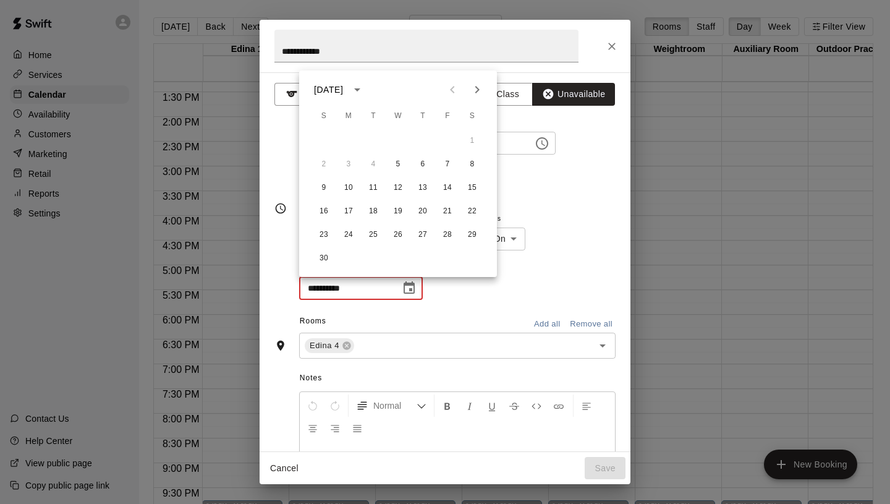
click at [479, 87] on icon "Next month" at bounding box center [477, 89] width 15 height 15
click at [399, 185] on button "17" at bounding box center [398, 188] width 22 height 22
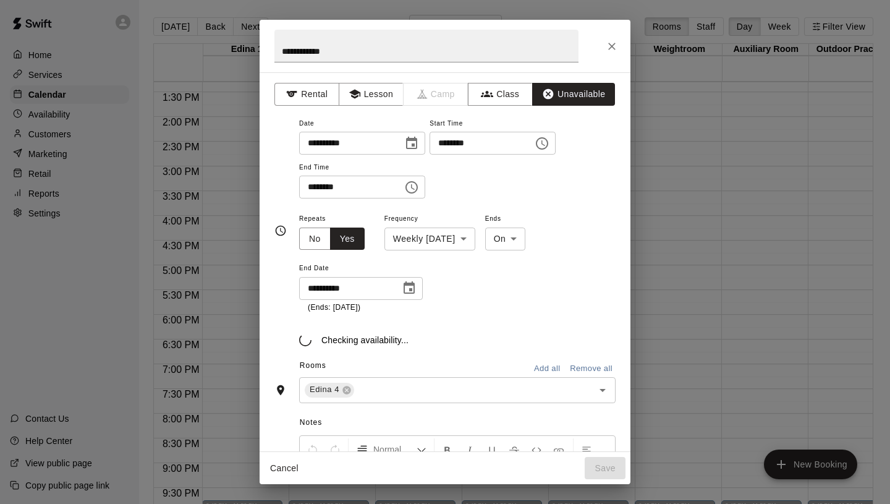
type input "**********"
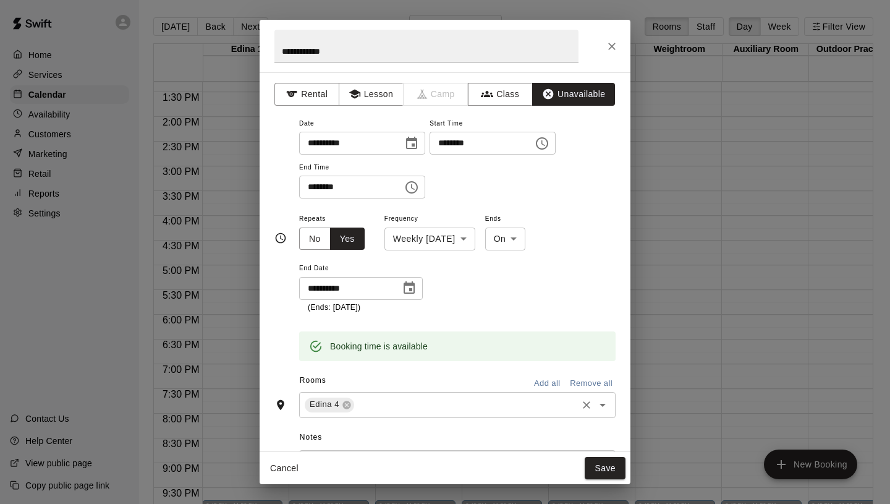
click at [425, 408] on input "text" at bounding box center [465, 404] width 219 height 15
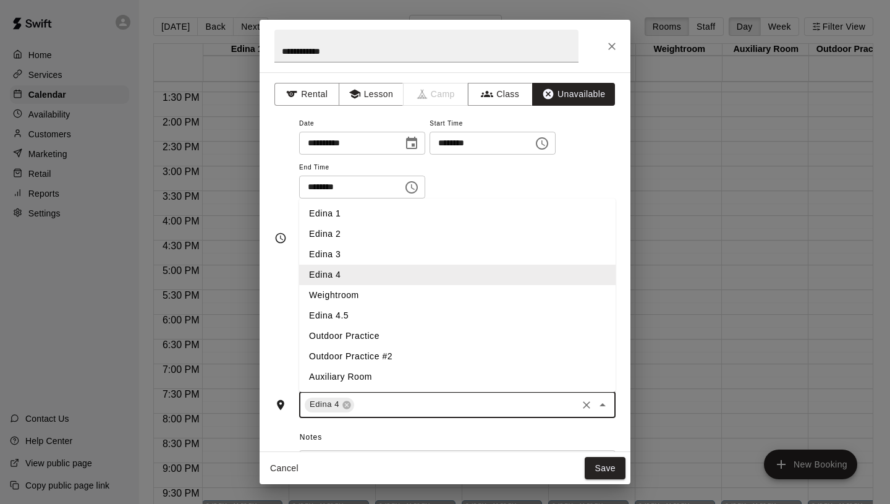
click at [412, 317] on li "Edina 4.5" at bounding box center [457, 315] width 317 height 20
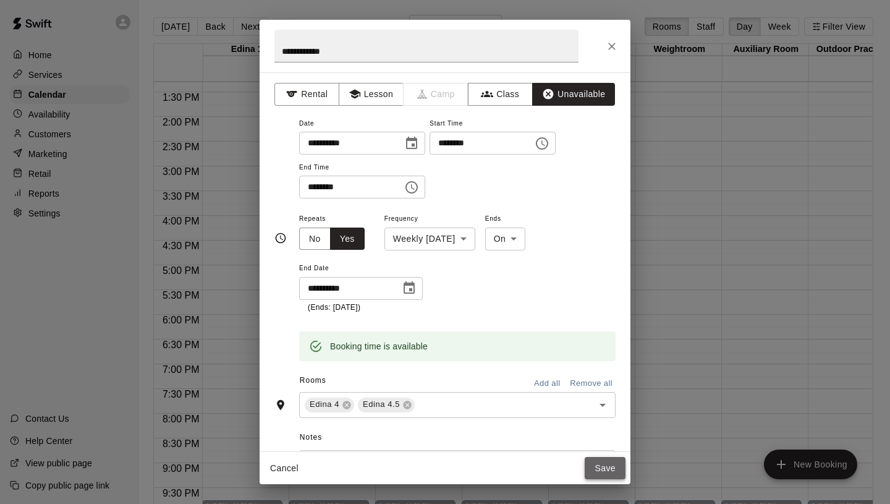
click at [608, 475] on button "Save" at bounding box center [605, 468] width 41 height 23
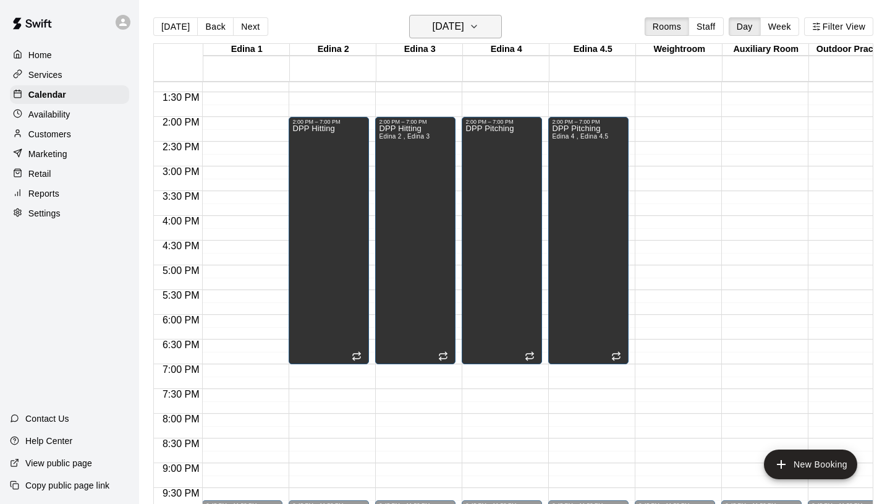
click at [433, 26] on h6 "[DATE]" at bounding box center [449, 26] width 32 height 17
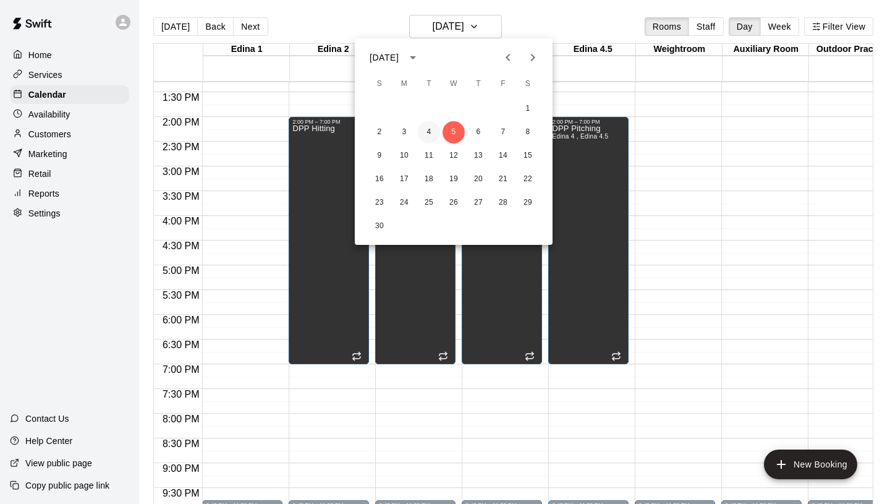
click at [430, 132] on button "4" at bounding box center [429, 132] width 22 height 22
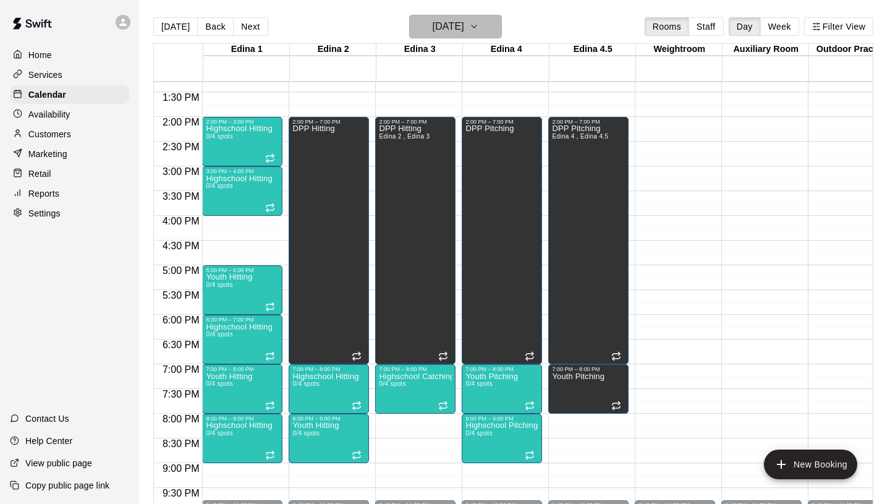
click at [436, 31] on h6 "[DATE]" at bounding box center [449, 26] width 32 height 17
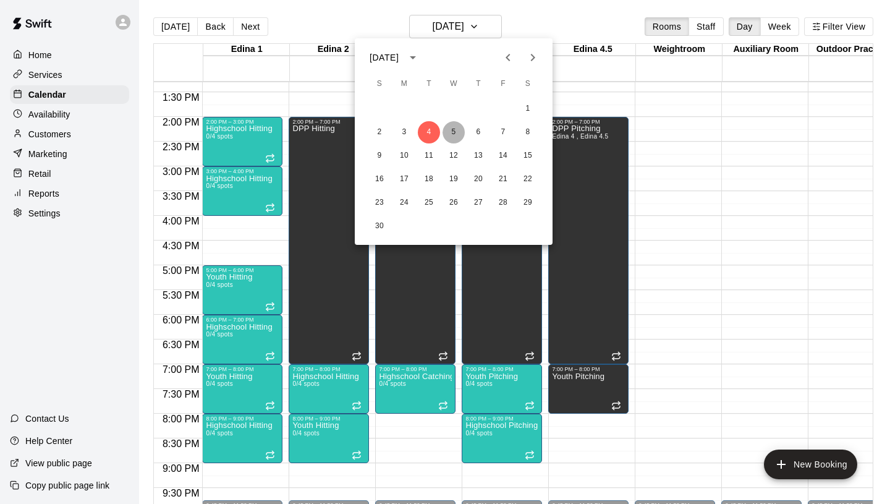
click at [456, 129] on button "5" at bounding box center [454, 132] width 22 height 22
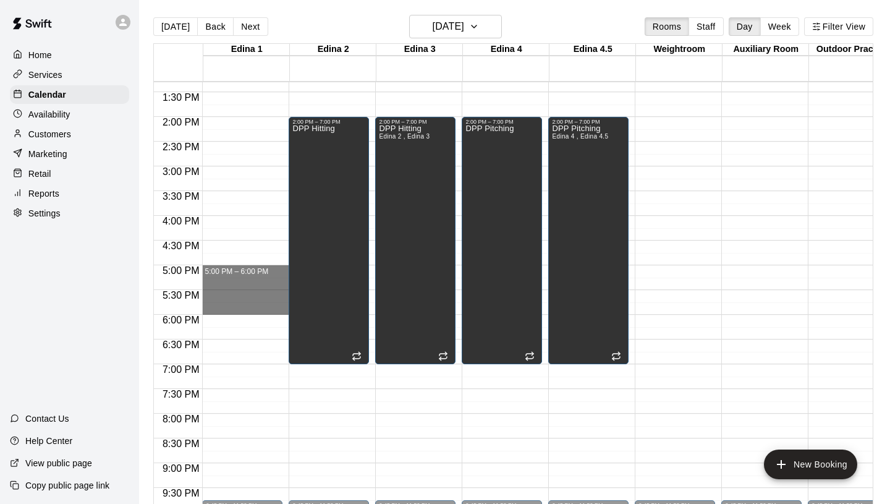
drag, startPoint x: 223, startPoint y: 266, endPoint x: 222, endPoint y: 313, distance: 47.0
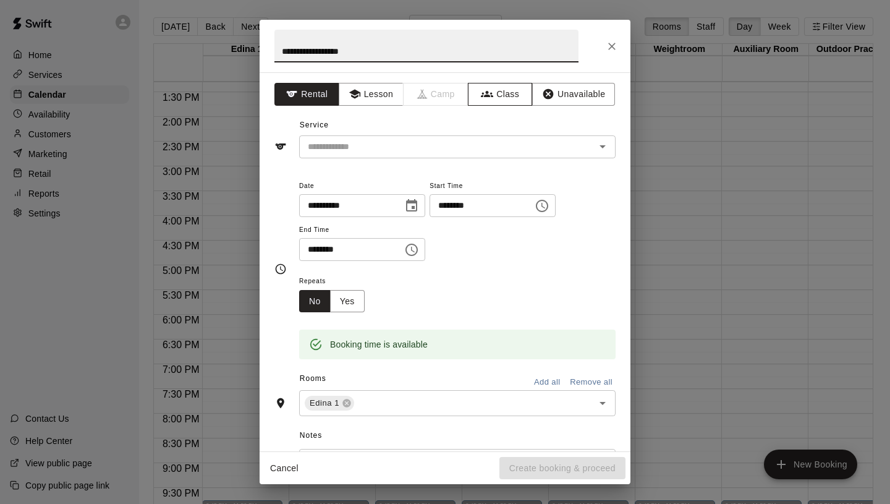
type input "**********"
click at [484, 91] on icon "button" at bounding box center [487, 94] width 12 height 12
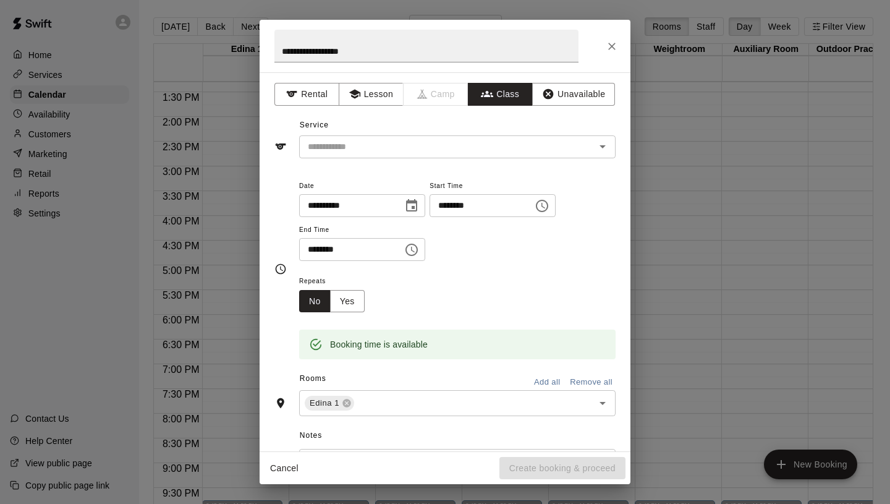
click at [380, 155] on div "​" at bounding box center [457, 146] width 317 height 23
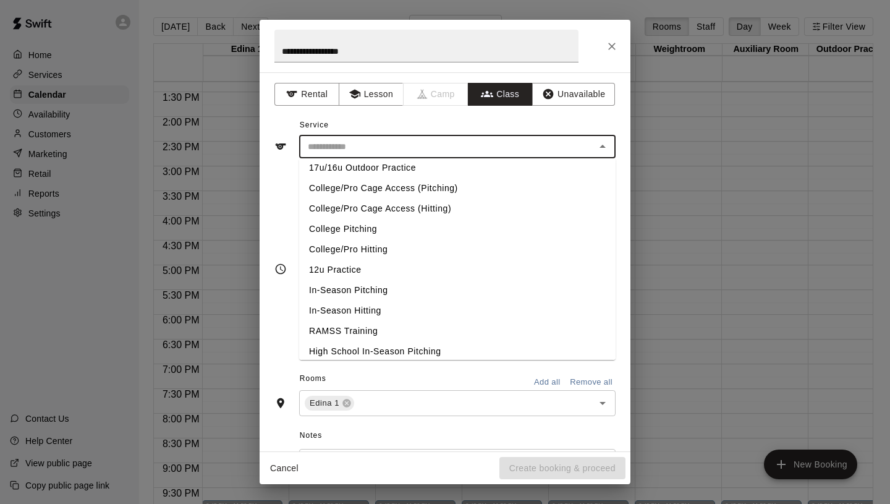
scroll to position [522, 0]
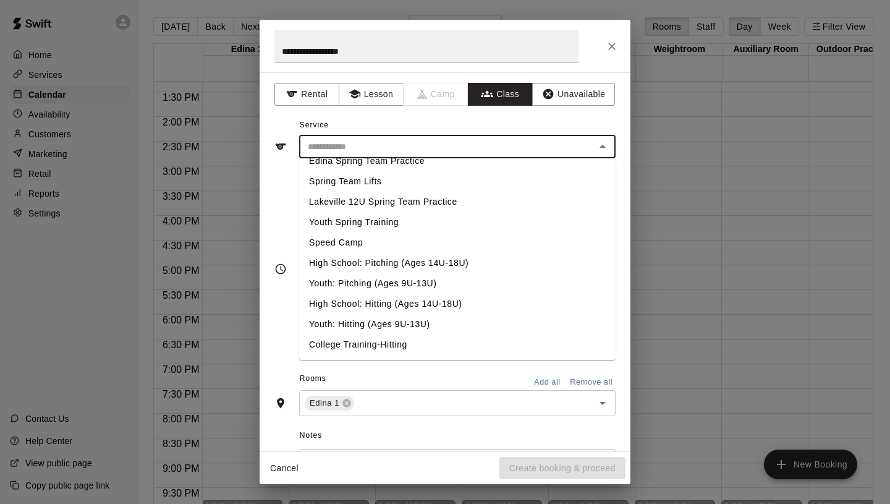
click at [385, 305] on li "High School: Hitting (Ages 14U-18U)" at bounding box center [457, 304] width 317 height 20
type input "**********"
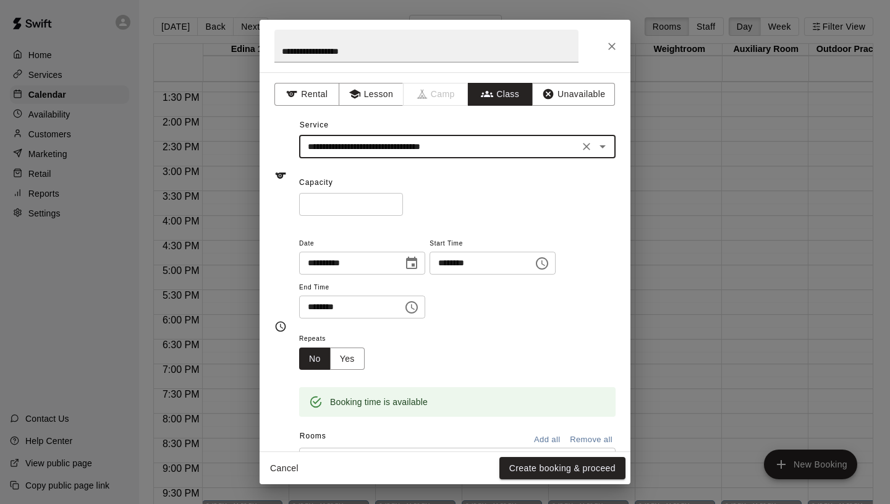
click at [393, 202] on input "*" at bounding box center [351, 204] width 104 height 23
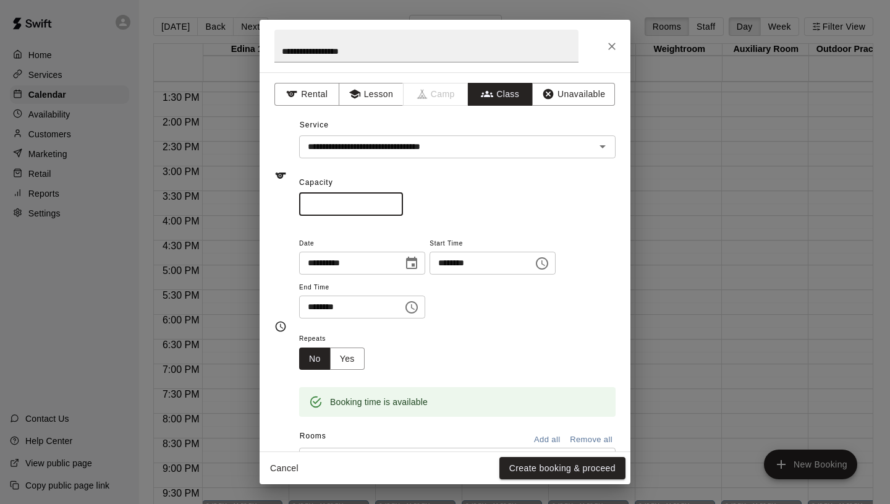
click at [393, 202] on input "*" at bounding box center [351, 204] width 104 height 23
type input "*"
click at [392, 202] on input "*" at bounding box center [351, 204] width 104 height 23
click at [354, 352] on button "Yes" at bounding box center [347, 358] width 35 height 23
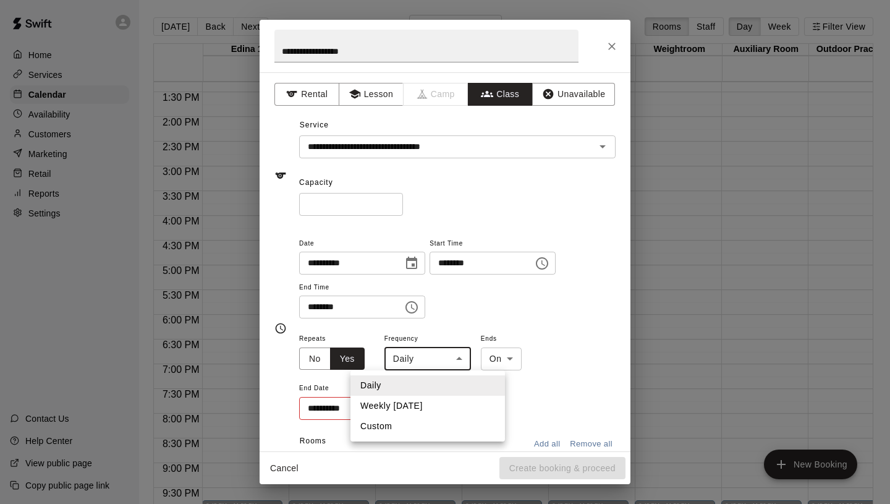
click at [441, 367] on body "Home Services Calendar Availability Customers Marketing Retail Reports Settings…" at bounding box center [445, 262] width 890 height 524
click at [430, 404] on li "Weekly [DATE]" at bounding box center [428, 406] width 155 height 20
type input "******"
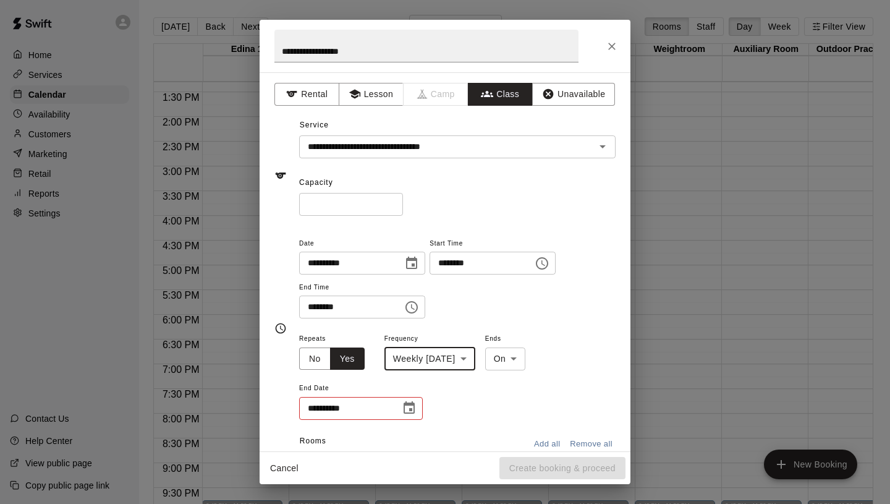
click at [402, 404] on icon "Choose date" at bounding box center [409, 408] width 15 height 15
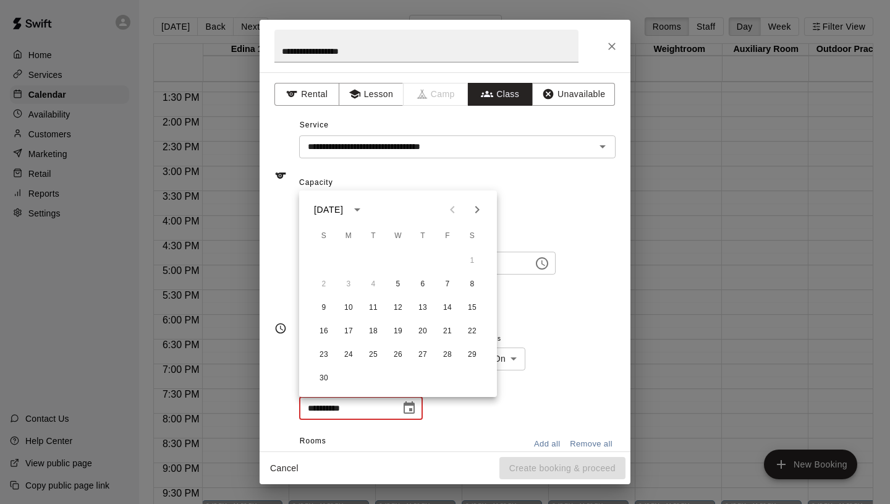
click at [477, 208] on icon "Next month" at bounding box center [477, 209] width 4 height 7
click at [397, 299] on button "17" at bounding box center [398, 308] width 22 height 22
type input "**********"
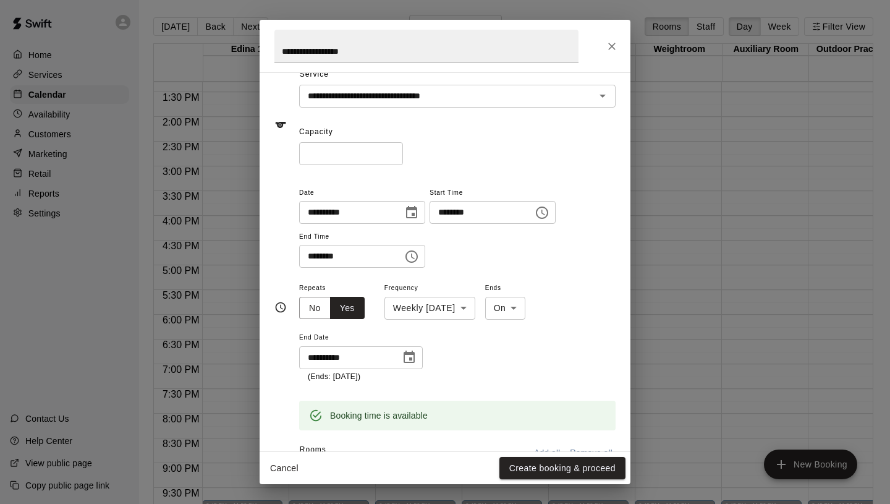
scroll to position [0, 0]
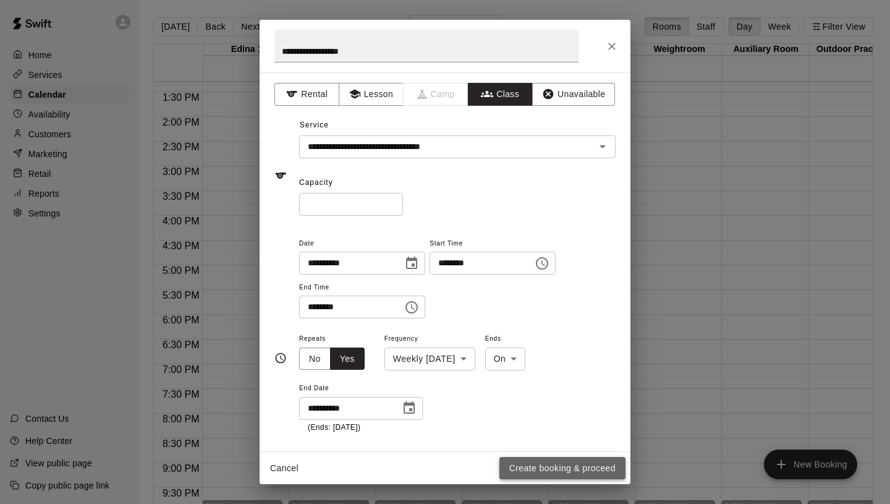
click at [538, 461] on button "Create booking & proceed" at bounding box center [562, 468] width 126 height 23
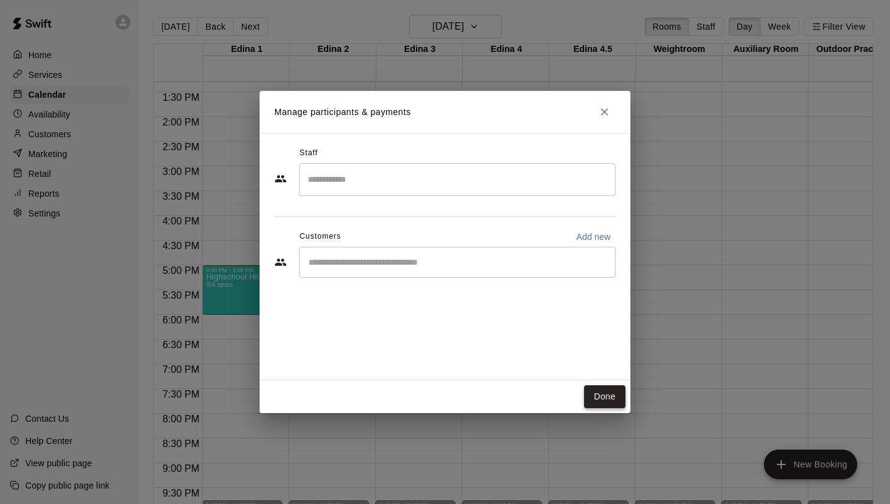
click at [616, 402] on button "Done" at bounding box center [604, 396] width 41 height 23
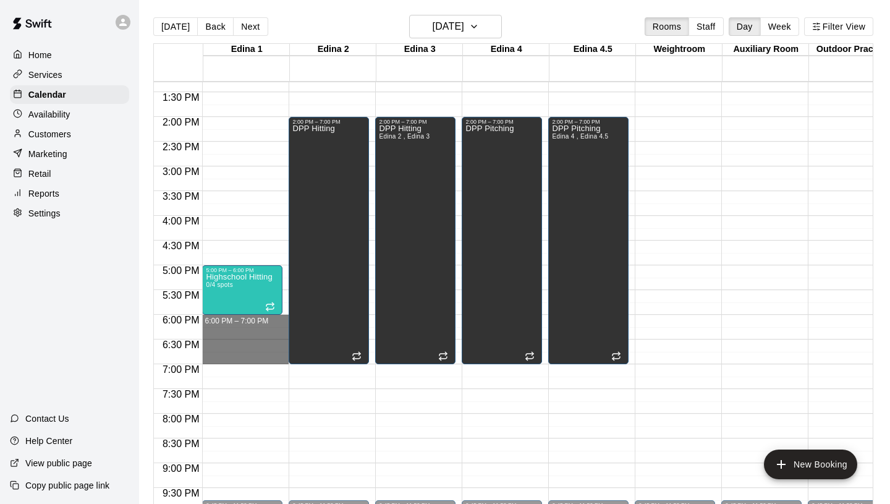
drag, startPoint x: 227, startPoint y: 319, endPoint x: 231, endPoint y: 357, distance: 37.8
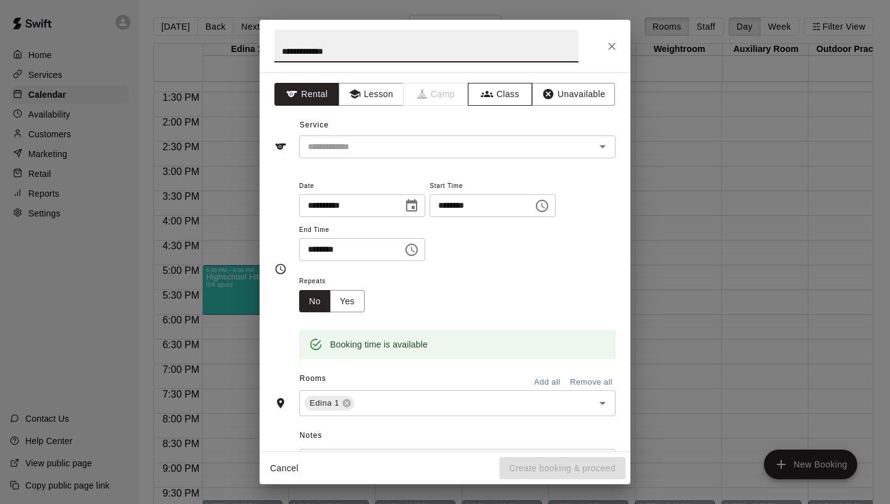
type input "**********"
click at [495, 100] on button "Class" at bounding box center [500, 94] width 65 height 23
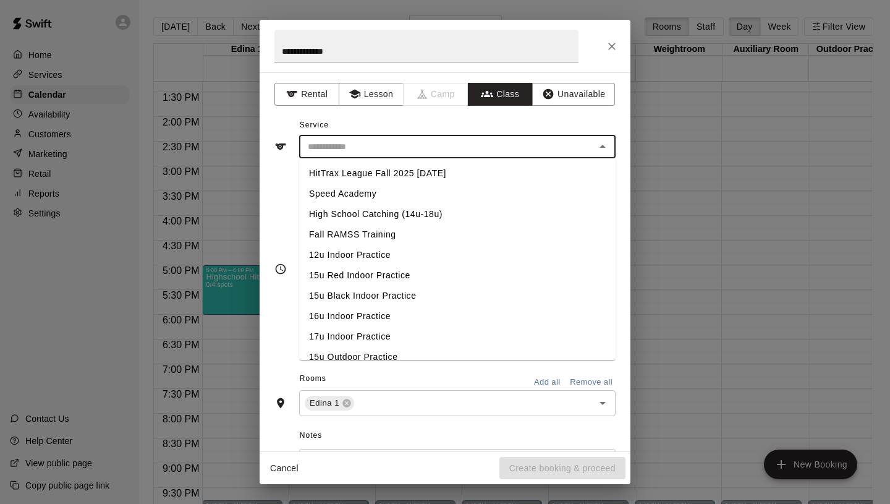
click at [397, 152] on input "text" at bounding box center [447, 146] width 289 height 15
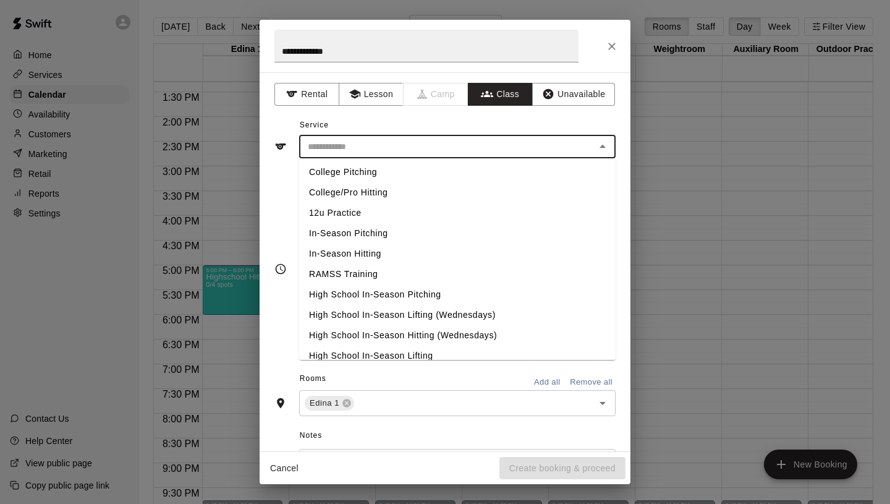
scroll to position [522, 0]
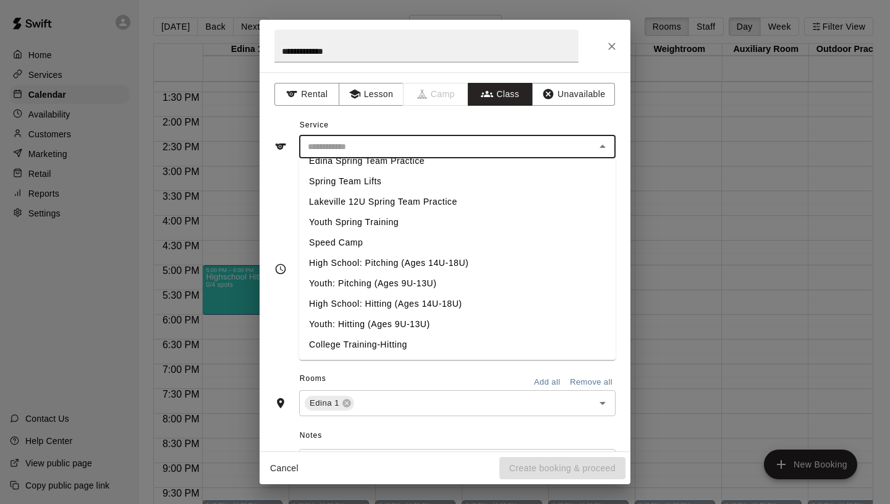
click at [359, 321] on li "Youth: Hitting (Ages 9U-13U)" at bounding box center [457, 324] width 317 height 20
type input "**********"
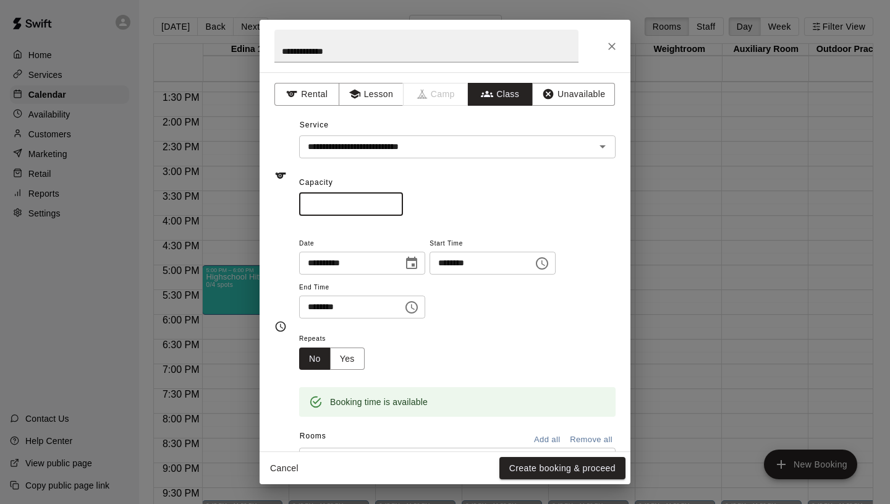
click at [393, 199] on input "*" at bounding box center [351, 204] width 104 height 23
type input "*"
click at [393, 199] on input "*" at bounding box center [351, 204] width 104 height 23
click at [343, 358] on button "Yes" at bounding box center [347, 358] width 35 height 23
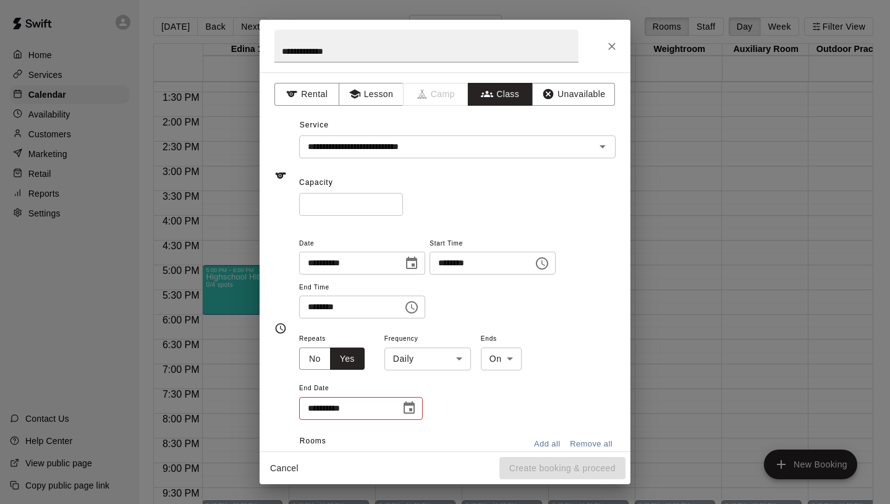
click at [407, 352] on body "Home Services Calendar Availability Customers Marketing Retail Reports Settings…" at bounding box center [445, 262] width 890 height 524
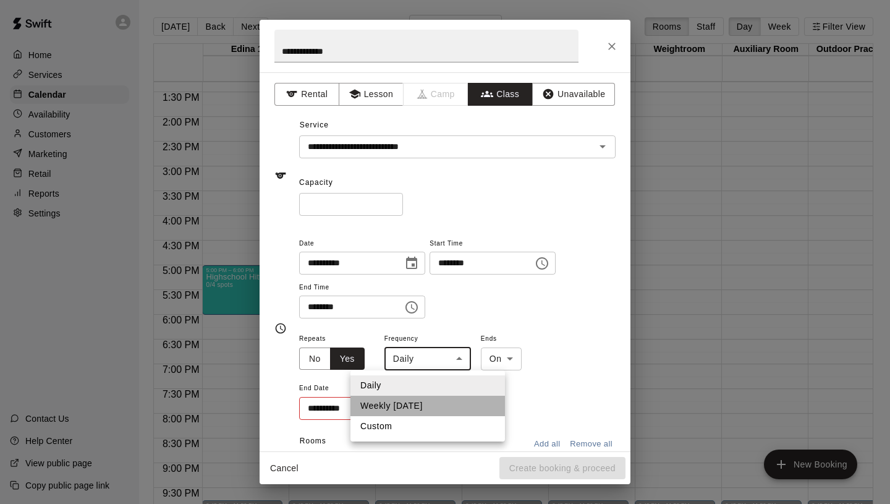
click at [415, 413] on li "Weekly [DATE]" at bounding box center [428, 406] width 155 height 20
type input "******"
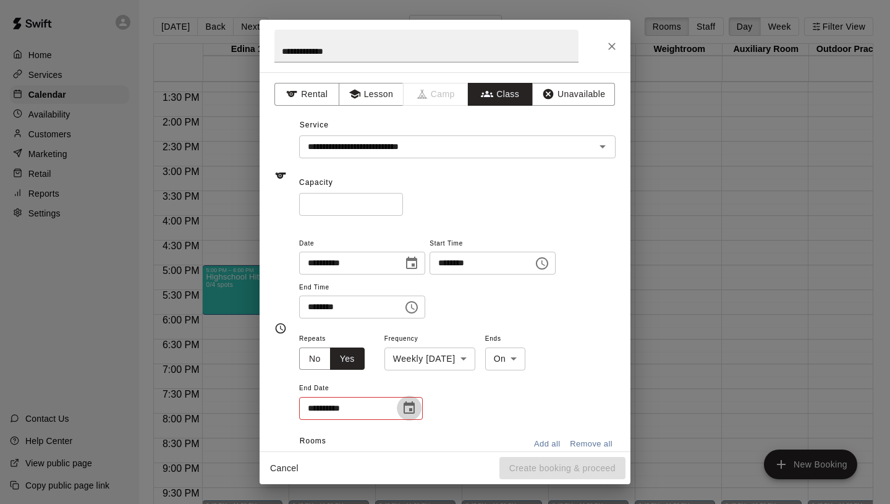
click at [415, 413] on icon "Choose date" at bounding box center [409, 408] width 15 height 15
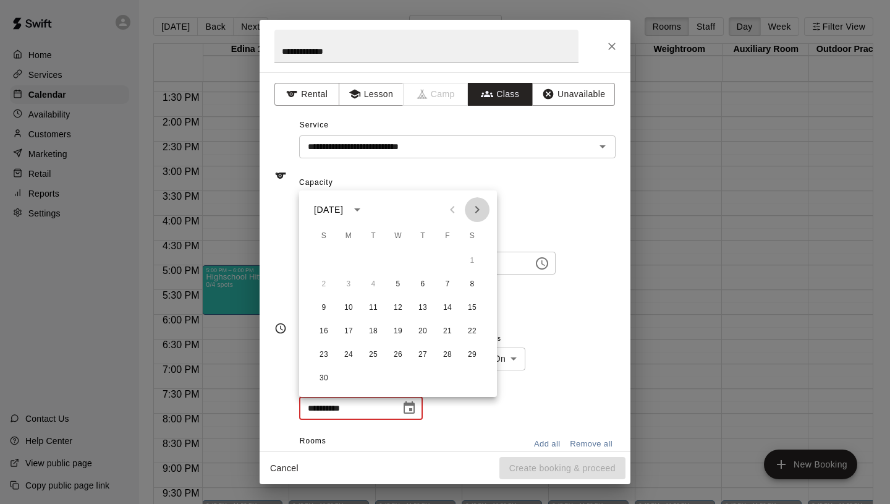
click at [475, 205] on icon "Next month" at bounding box center [477, 209] width 15 height 15
click at [400, 310] on button "17" at bounding box center [398, 308] width 22 height 22
type input "**********"
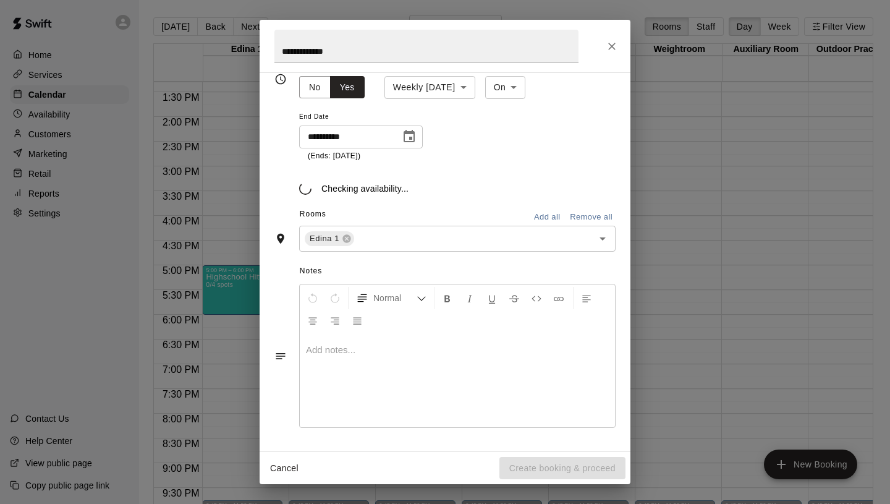
scroll to position [286, 0]
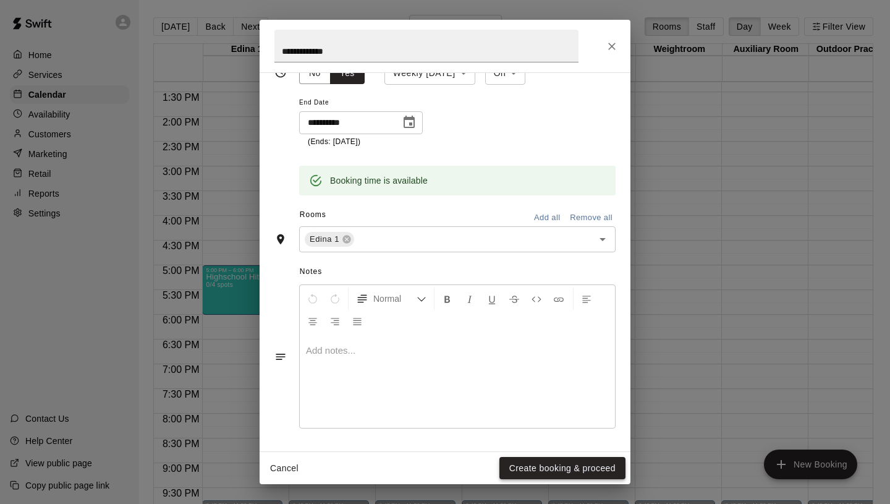
click at [564, 465] on button "Create booking & proceed" at bounding box center [562, 468] width 126 height 23
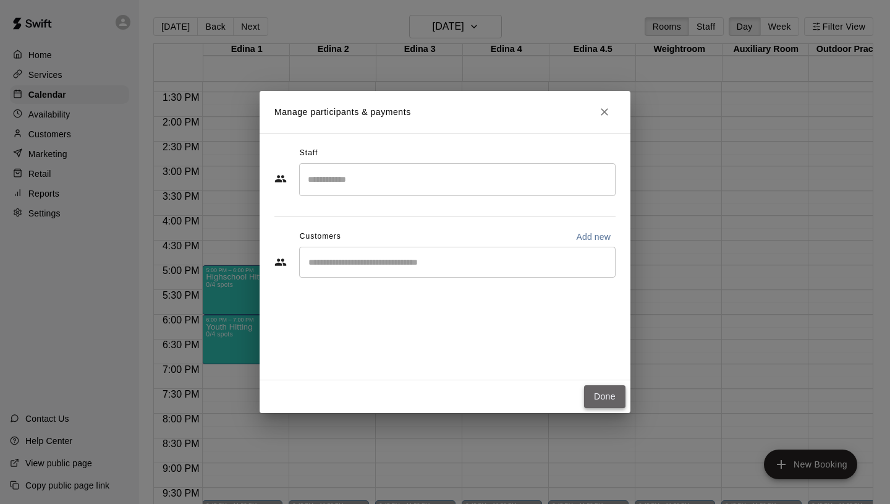
click at [619, 397] on button "Done" at bounding box center [604, 396] width 41 height 23
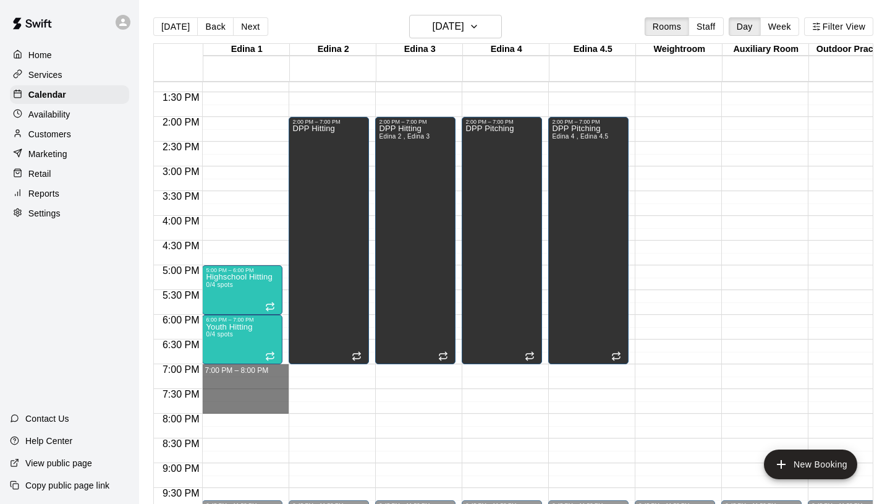
drag, startPoint x: 234, startPoint y: 367, endPoint x: 228, endPoint y: 410, distance: 43.0
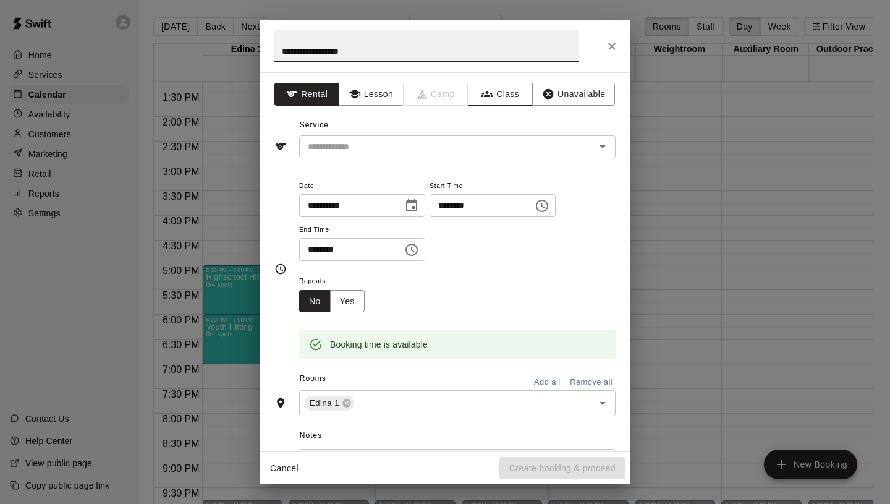
type input "**********"
click at [506, 86] on button "Class" at bounding box center [500, 94] width 65 height 23
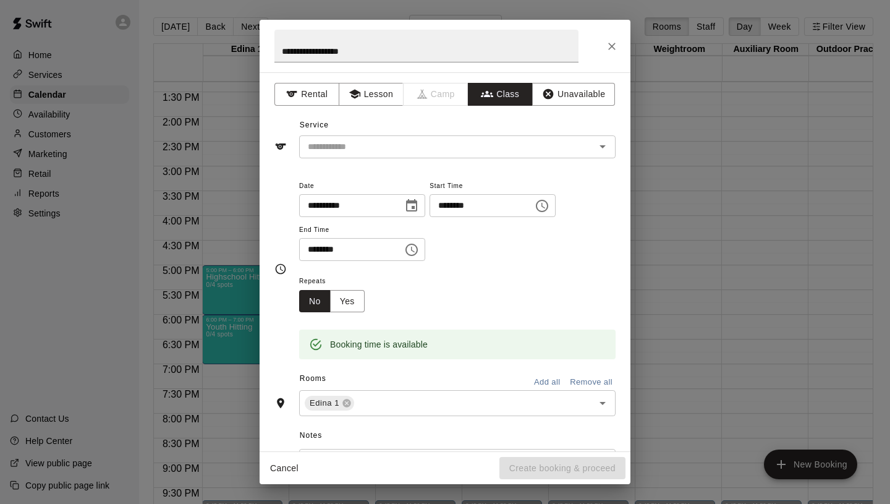
click at [435, 151] on input "text" at bounding box center [447, 146] width 289 height 15
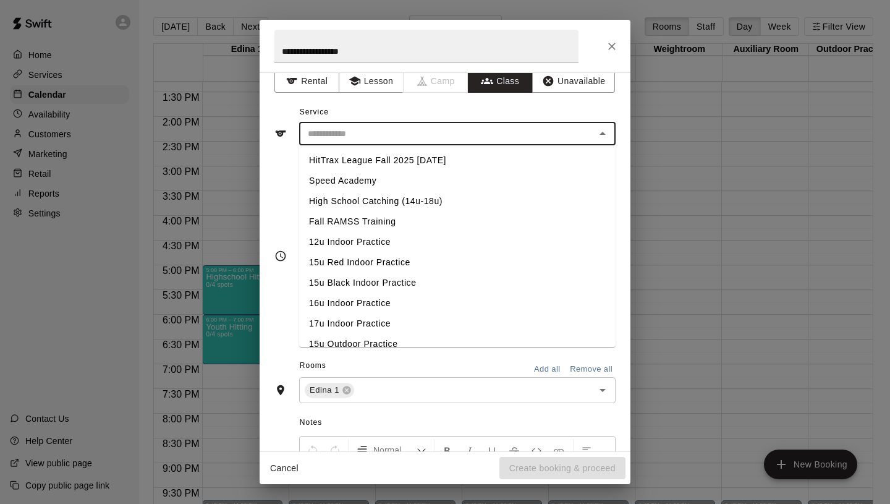
scroll to position [522, 0]
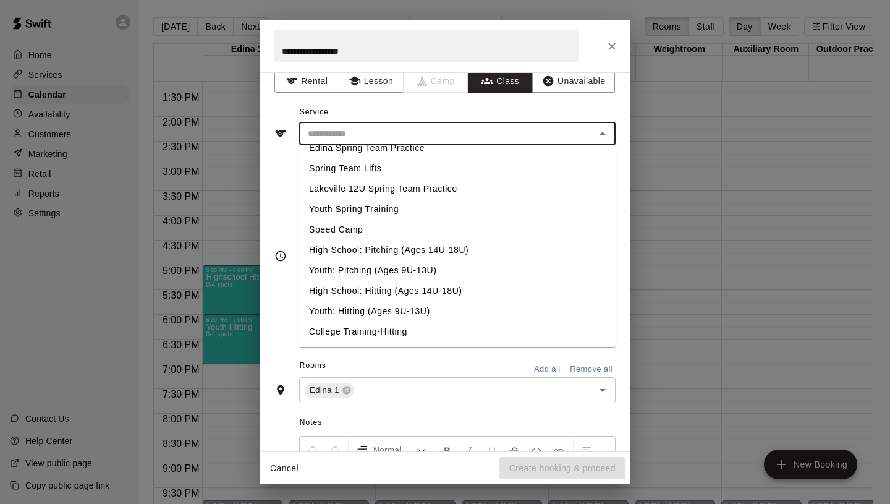
click at [394, 283] on li "High School: Hitting (Ages 14U-18U)" at bounding box center [457, 291] width 317 height 20
type input "**********"
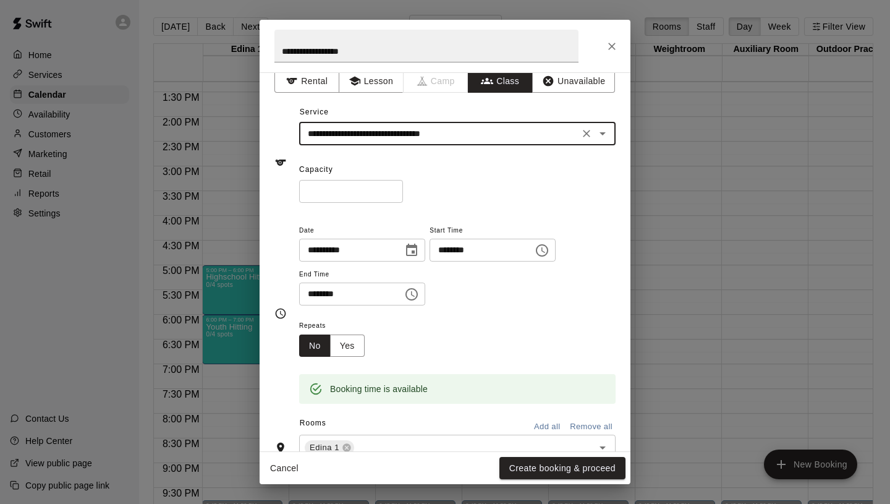
click at [393, 187] on input "*" at bounding box center [351, 191] width 104 height 23
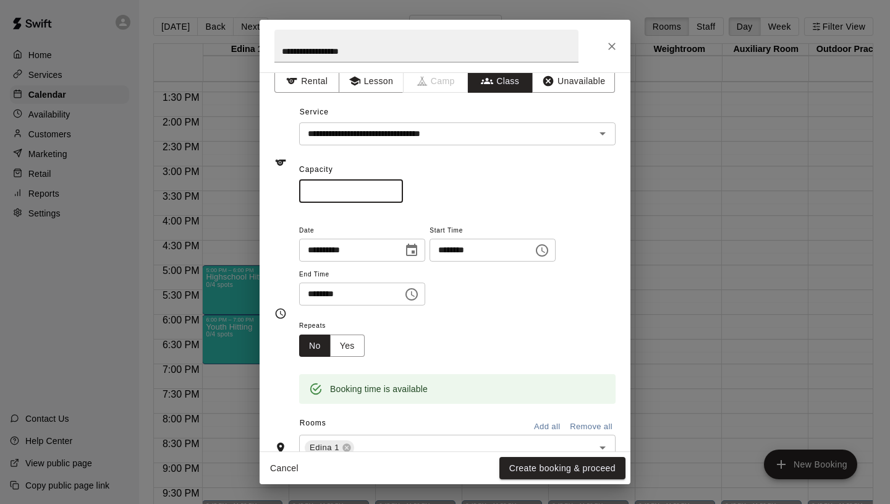
click at [393, 187] on input "*" at bounding box center [351, 191] width 104 height 23
type input "*"
click at [393, 187] on input "*" at bounding box center [351, 191] width 104 height 23
click at [349, 338] on button "Yes" at bounding box center [347, 345] width 35 height 23
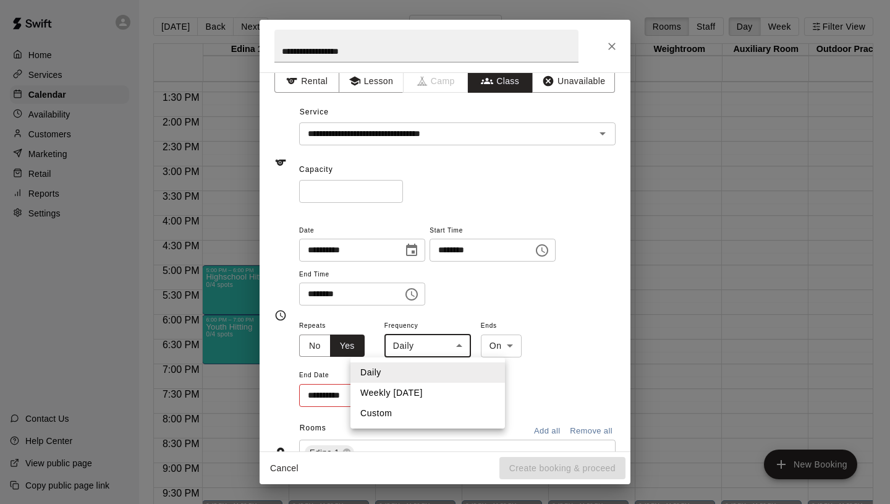
click at [426, 348] on body "Home Services Calendar Availability Customers Marketing Retail Reports Settings…" at bounding box center [445, 262] width 890 height 524
click at [427, 386] on li "Weekly [DATE]" at bounding box center [428, 393] width 155 height 20
type input "******"
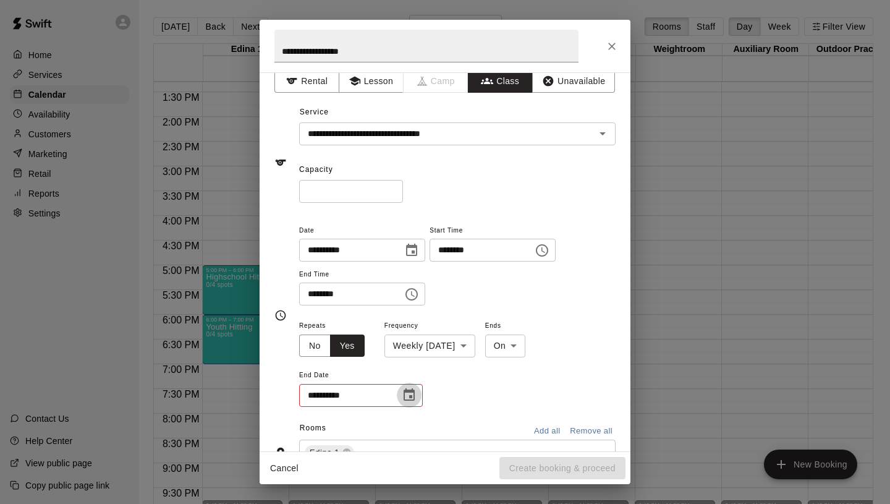
click at [410, 396] on icon "Choose date" at bounding box center [409, 394] width 11 height 12
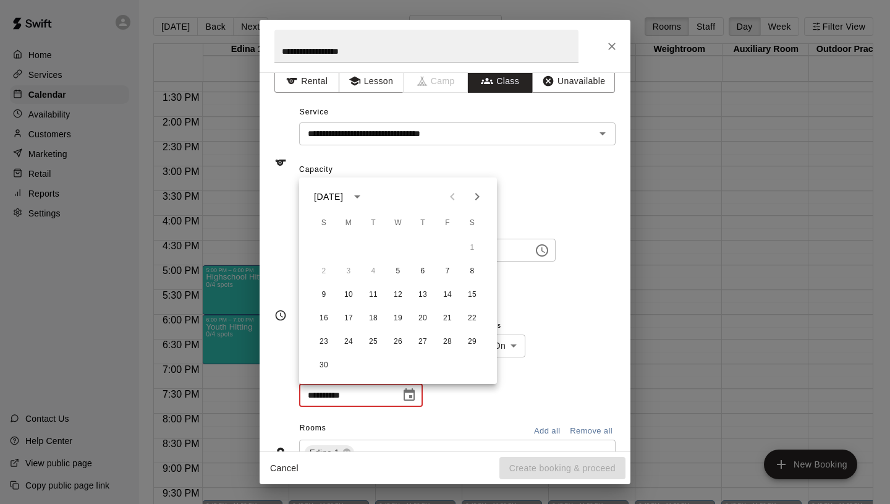
click at [479, 193] on icon "Next month" at bounding box center [477, 196] width 15 height 15
click at [400, 296] on button "17" at bounding box center [398, 295] width 22 height 22
type input "**********"
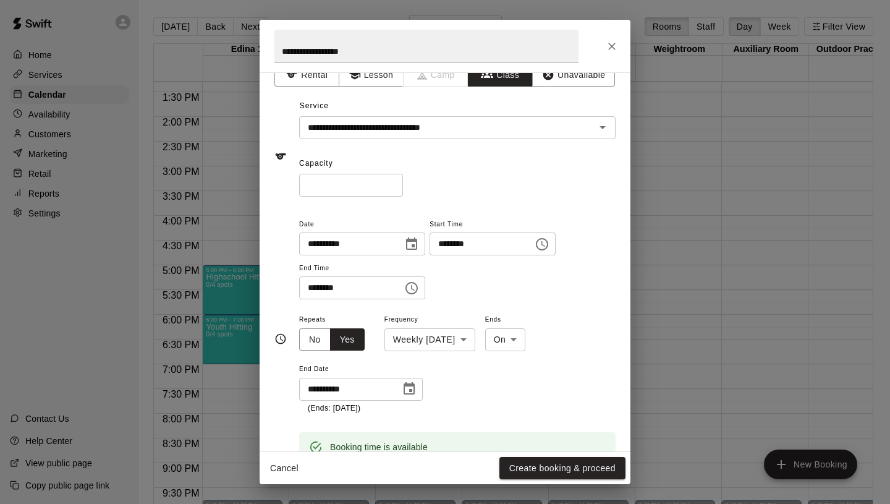
scroll to position [0, 0]
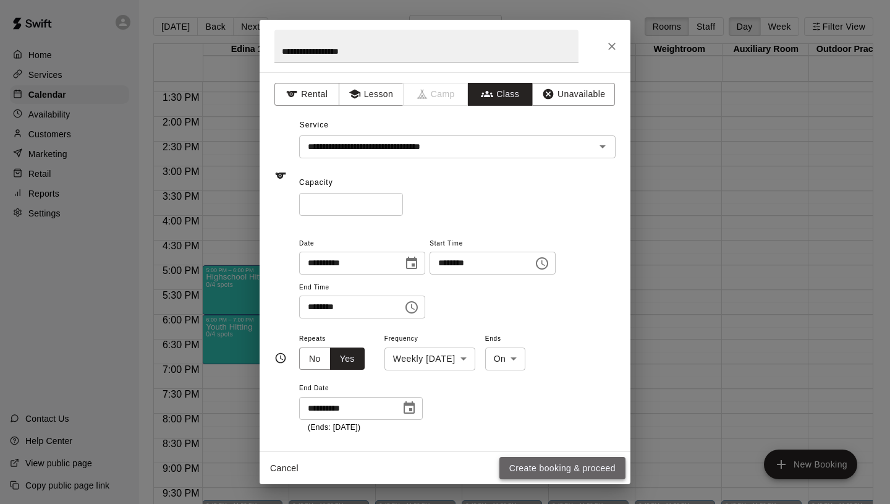
click at [573, 465] on button "Create booking & proceed" at bounding box center [562, 468] width 126 height 23
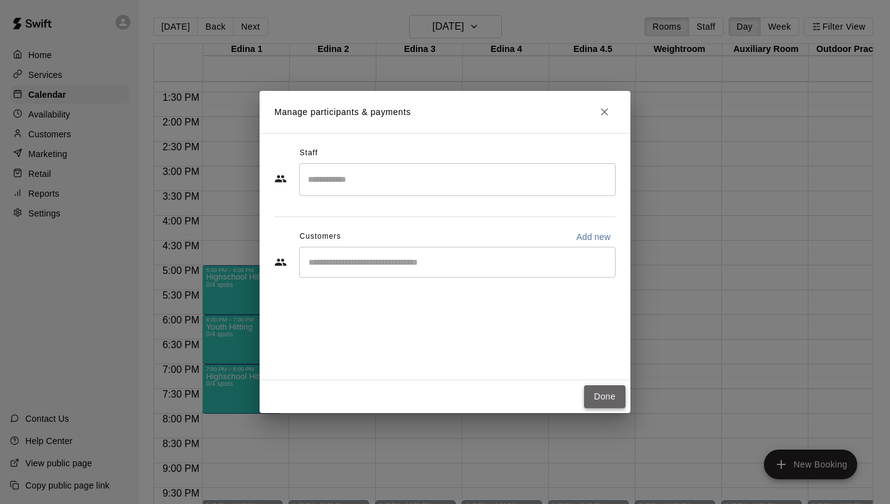
click at [605, 391] on button "Done" at bounding box center [604, 396] width 41 height 23
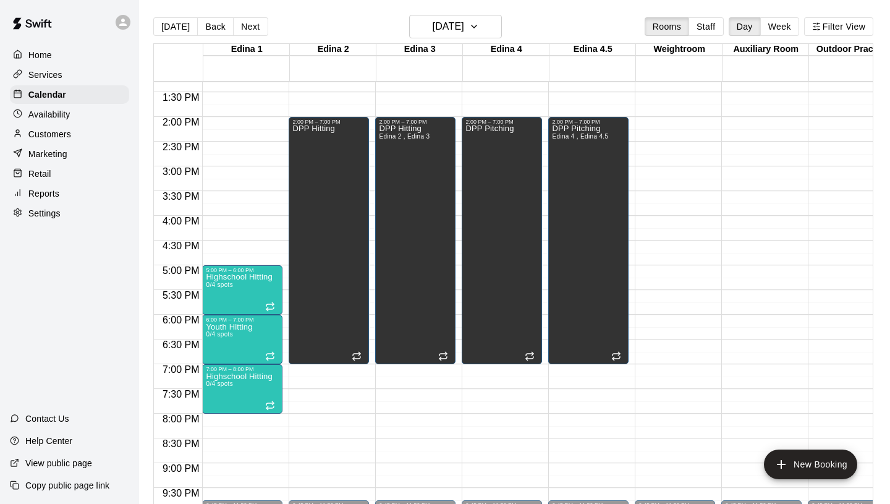
scroll to position [713, 0]
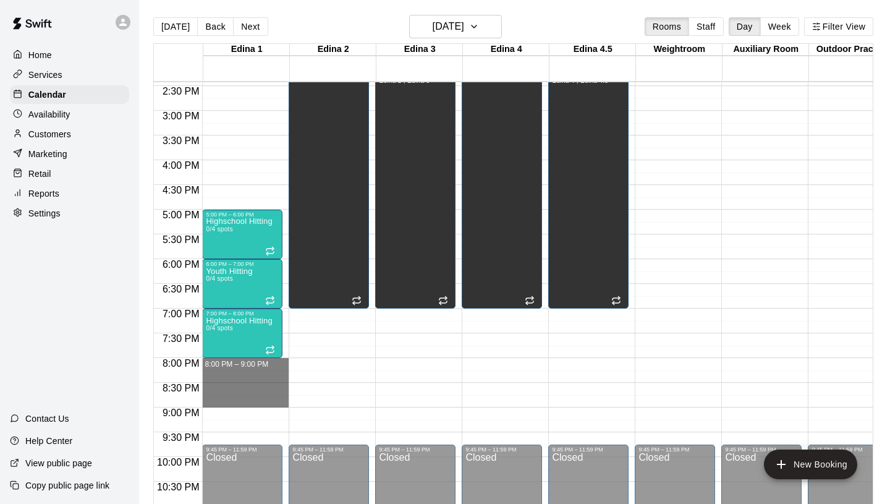
drag, startPoint x: 217, startPoint y: 359, endPoint x: 222, endPoint y: 399, distance: 40.5
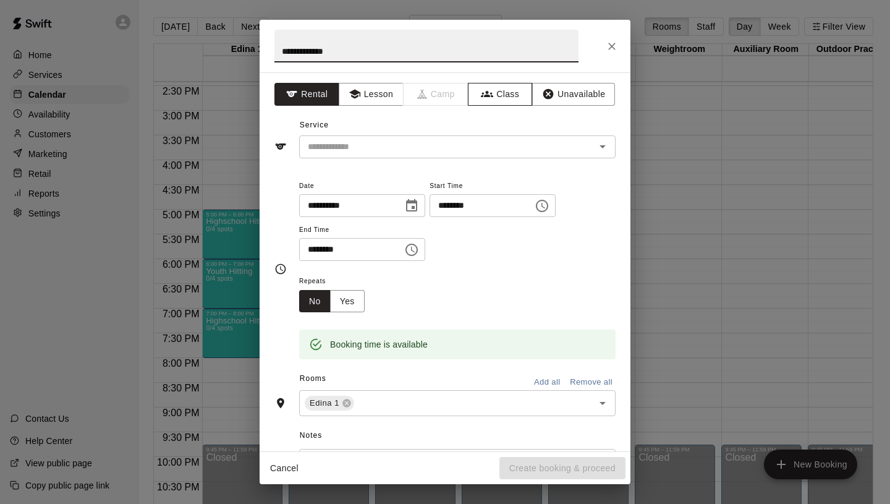
type input "**********"
click at [499, 95] on button "Class" at bounding box center [500, 94] width 65 height 23
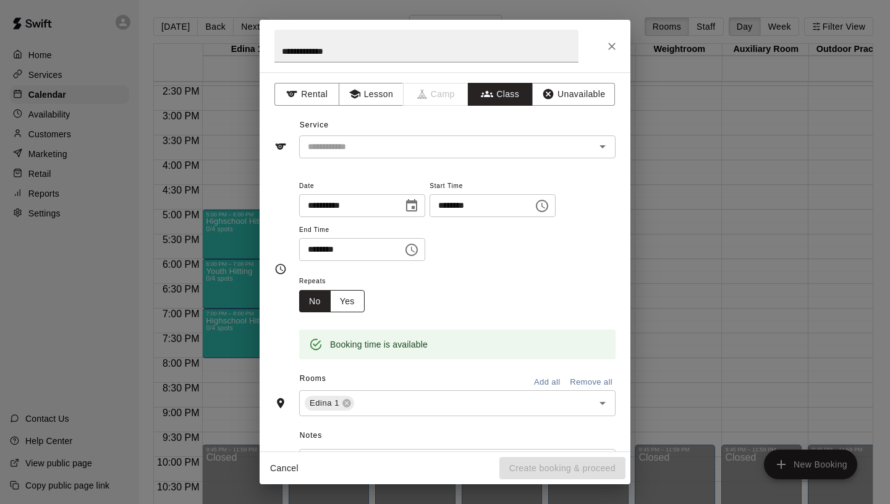
click at [351, 297] on button "Yes" at bounding box center [347, 301] width 35 height 23
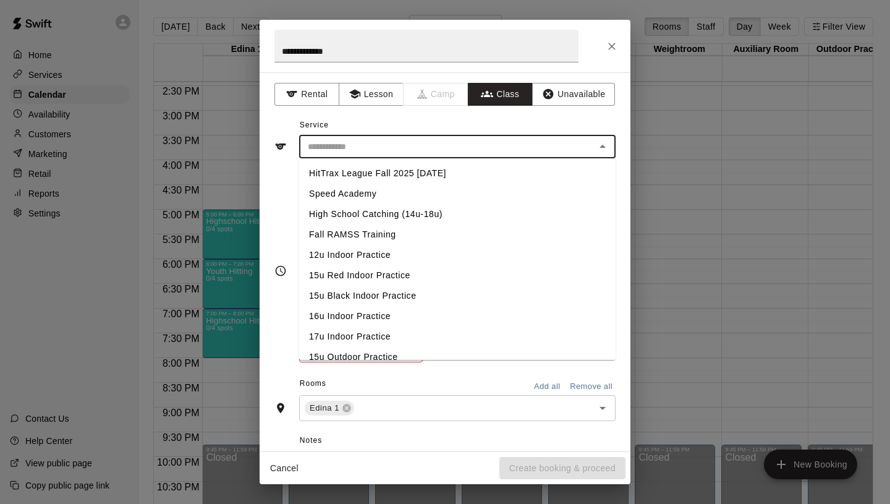
click at [396, 148] on input "text" at bounding box center [447, 146] width 289 height 15
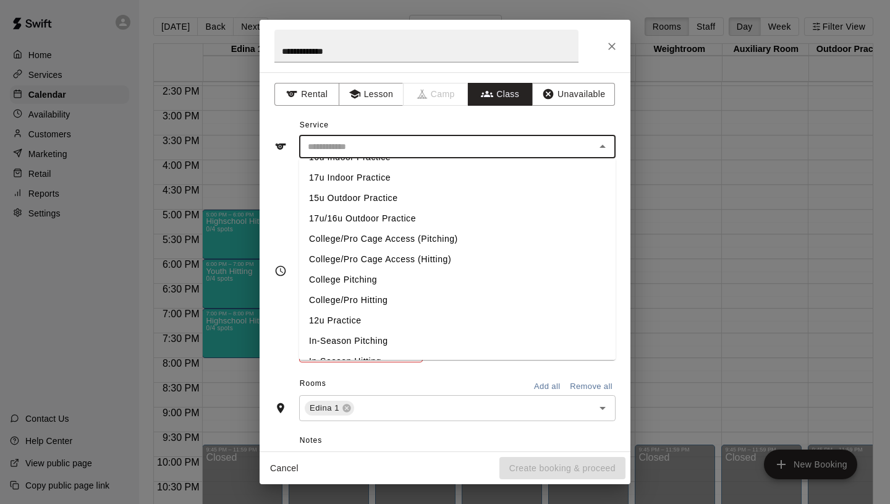
scroll to position [522, 0]
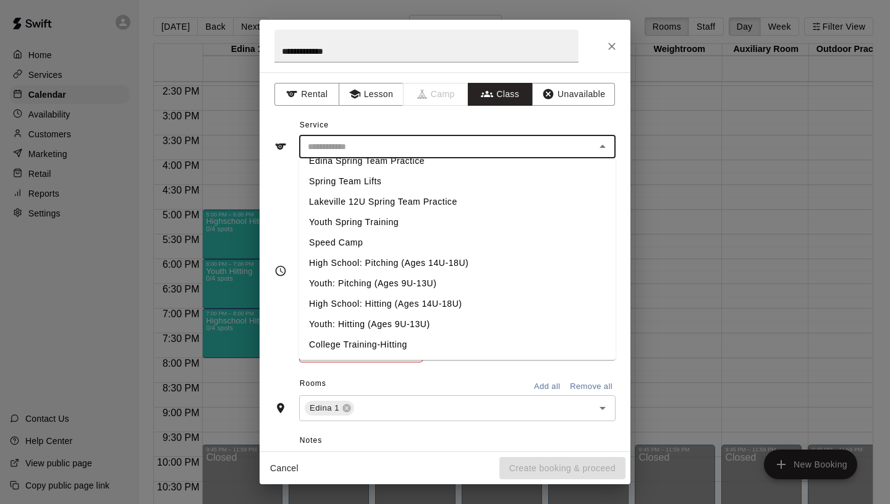
click at [352, 329] on li "Youth: Hitting (Ages 9U-13U)" at bounding box center [457, 324] width 317 height 20
type input "**********"
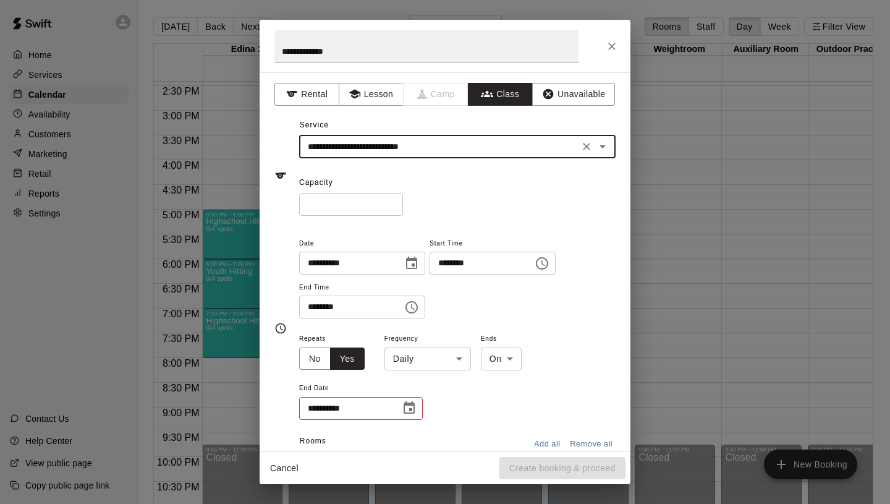
click at [410, 362] on body "Home Services Calendar Availability Customers Marketing Retail Reports Settings…" at bounding box center [445, 262] width 890 height 524
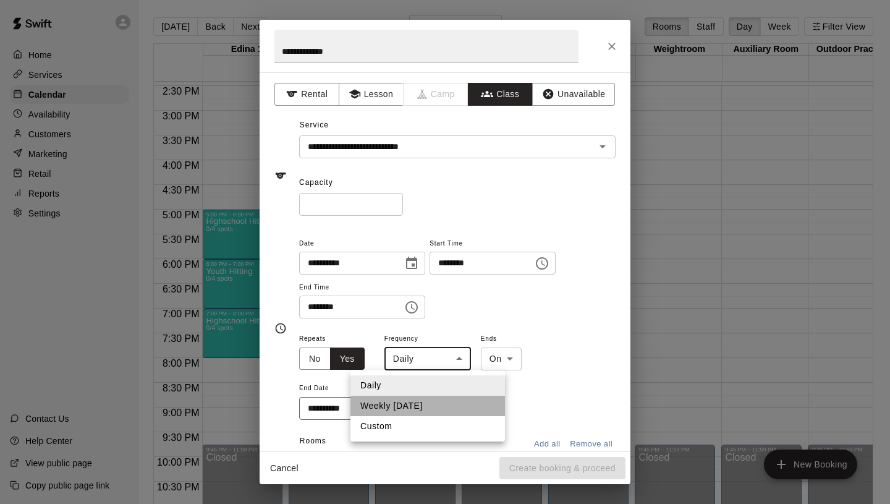
click at [410, 412] on li "Weekly [DATE]" at bounding box center [428, 406] width 155 height 20
type input "******"
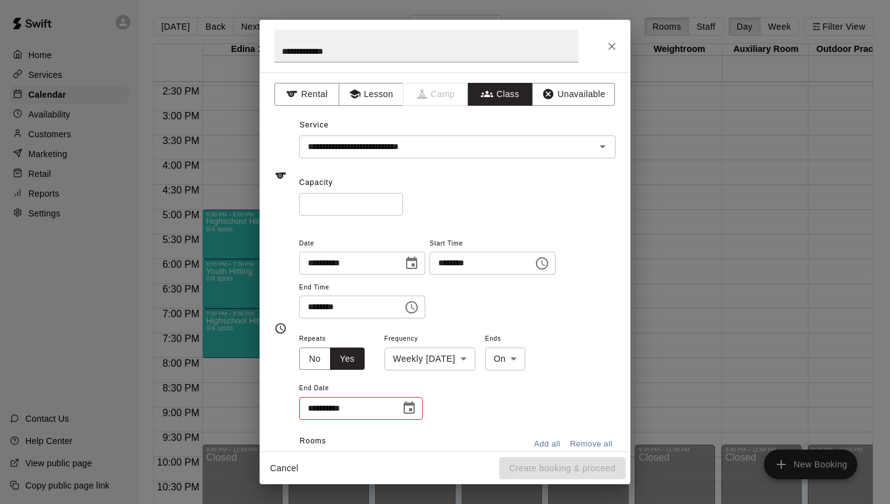
click at [410, 410] on ul "Daily Weekly [DATE] Custom" at bounding box center [428, 390] width 116 height 40
click at [410, 412] on icon "Choose date" at bounding box center [409, 408] width 15 height 15
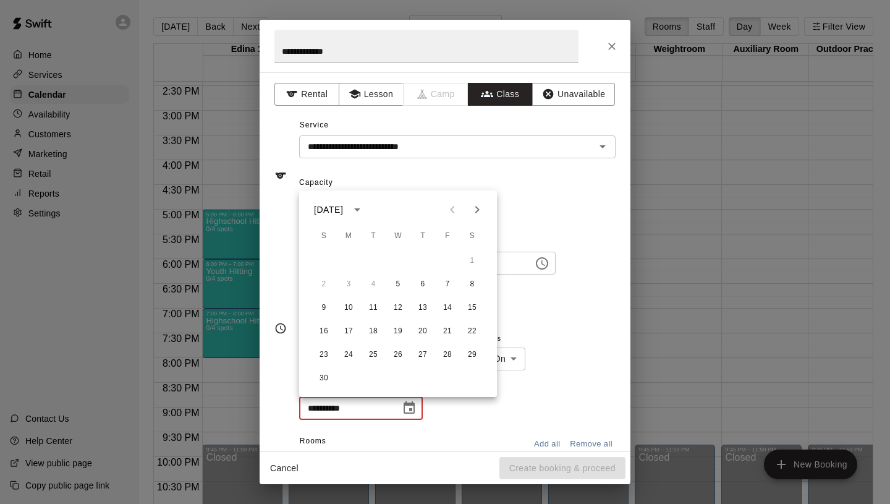
click at [477, 208] on icon "Next month" at bounding box center [477, 209] width 4 height 7
click at [395, 309] on button "17" at bounding box center [398, 308] width 22 height 22
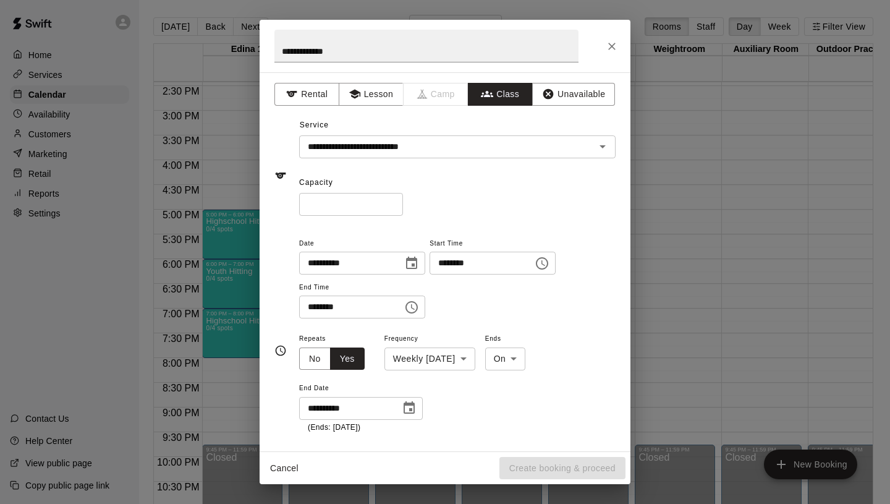
type input "**********"
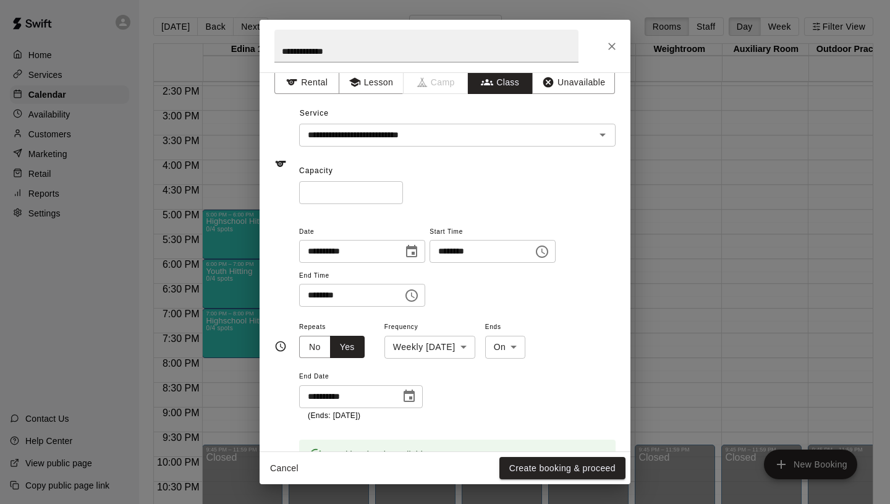
click at [393, 189] on input "*" at bounding box center [351, 192] width 104 height 23
click at [392, 186] on input "*" at bounding box center [351, 192] width 104 height 23
type input "*"
click at [393, 187] on input "*" at bounding box center [351, 192] width 104 height 23
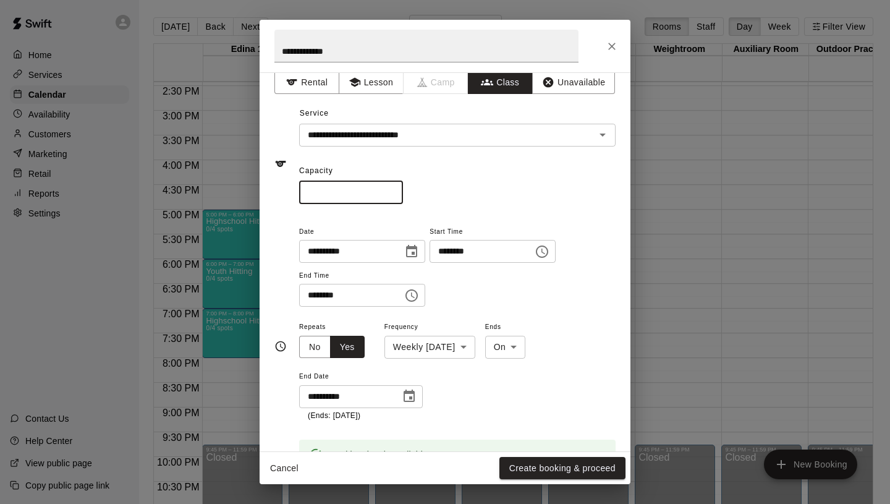
click at [448, 181] on div "* ​" at bounding box center [457, 192] width 317 height 23
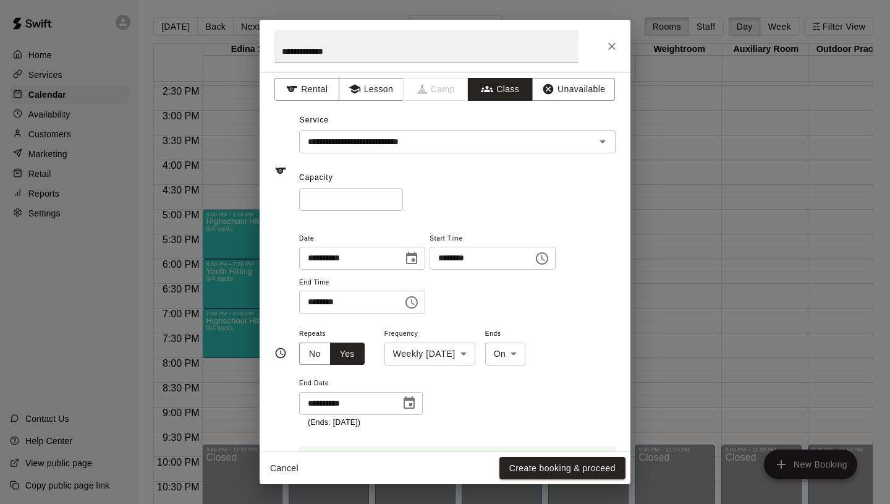
scroll to position [0, 0]
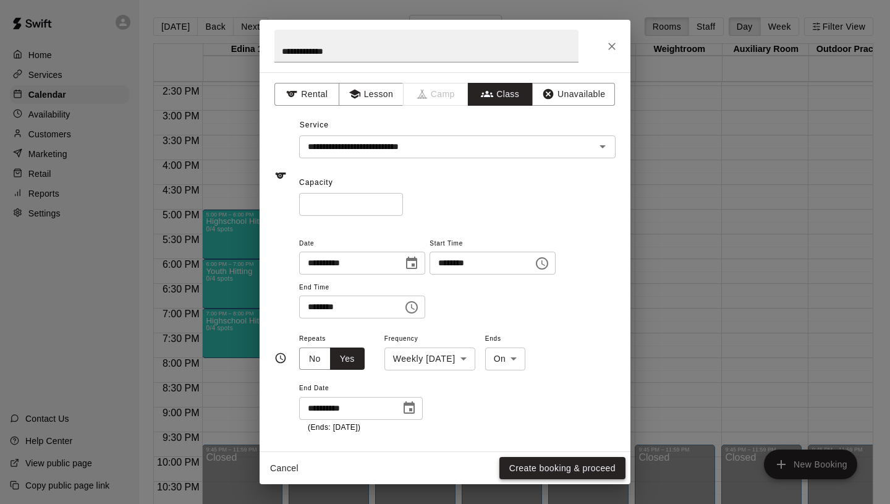
click at [563, 462] on button "Create booking & proceed" at bounding box center [562, 468] width 126 height 23
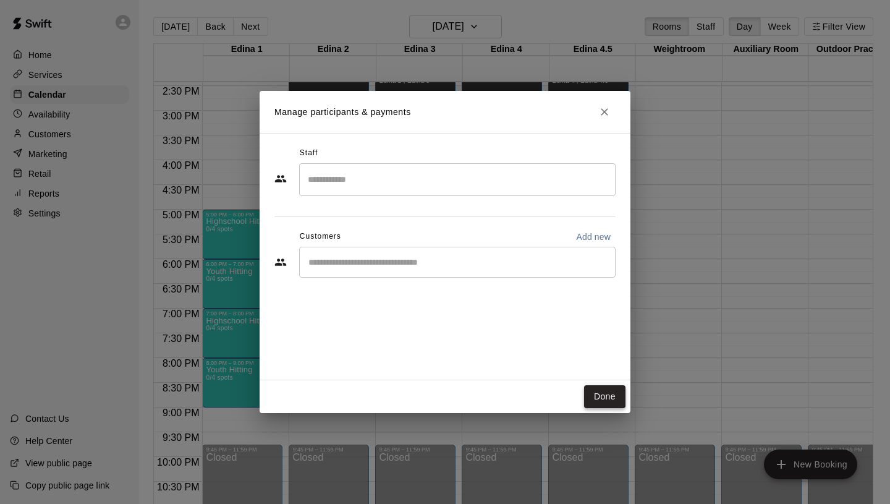
click at [613, 386] on button "Done" at bounding box center [604, 396] width 41 height 23
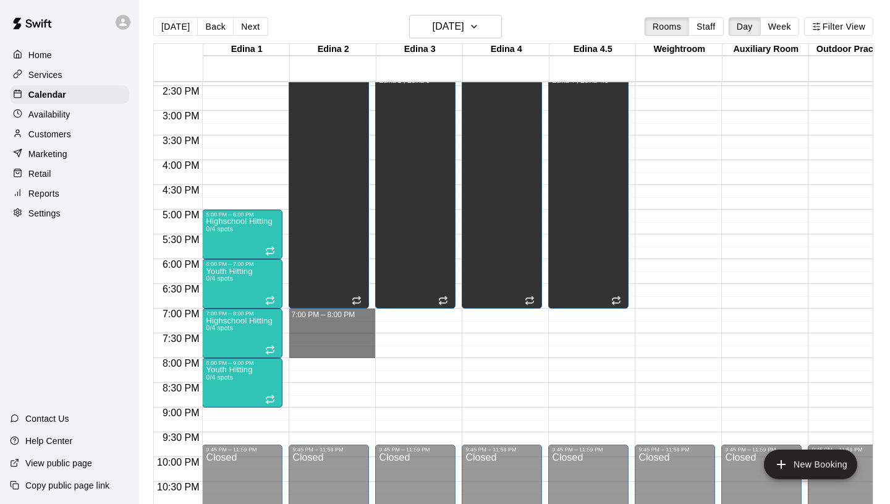
drag, startPoint x: 319, startPoint y: 313, endPoint x: 322, endPoint y: 349, distance: 35.4
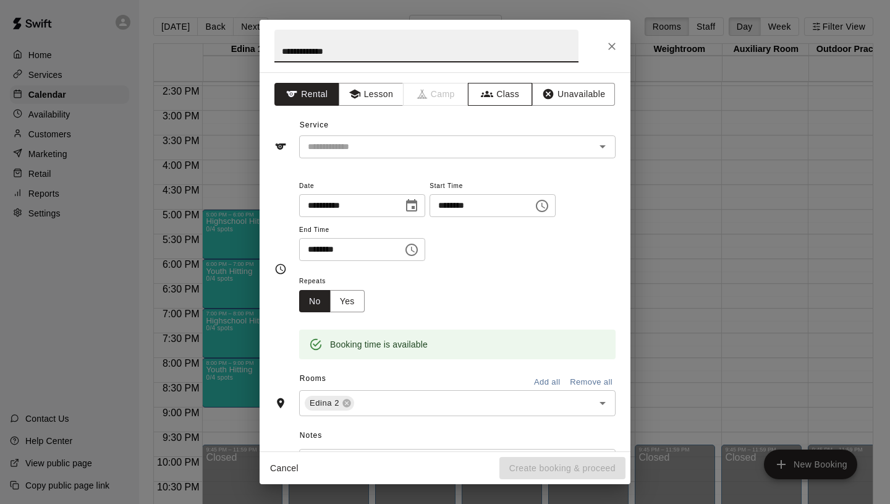
type input "**********"
click at [514, 89] on button "Class" at bounding box center [500, 94] width 65 height 23
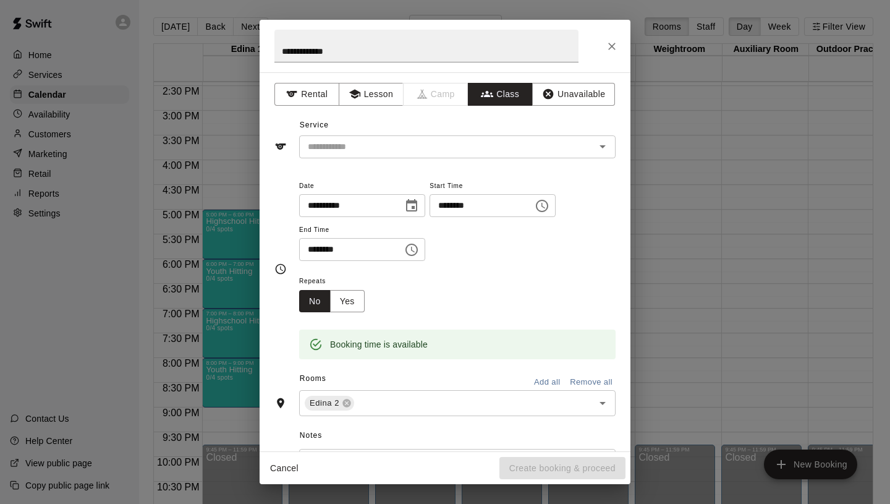
click at [420, 155] on div "​" at bounding box center [457, 146] width 317 height 23
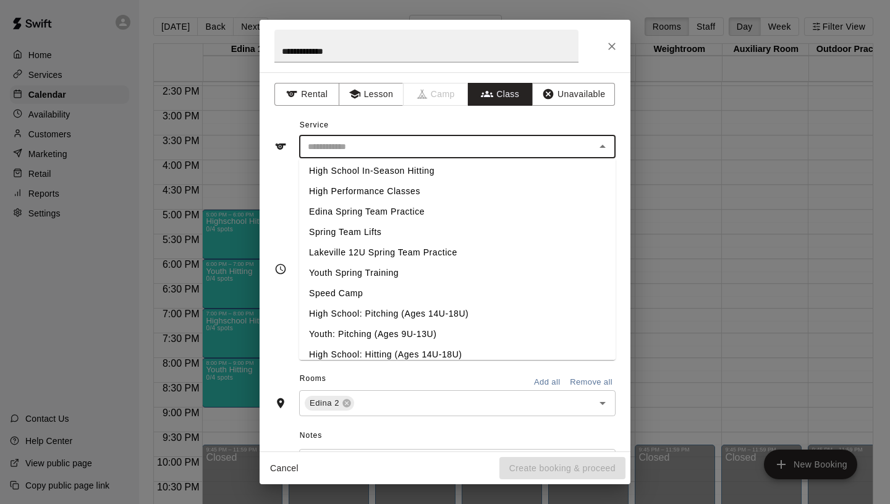
scroll to position [522, 0]
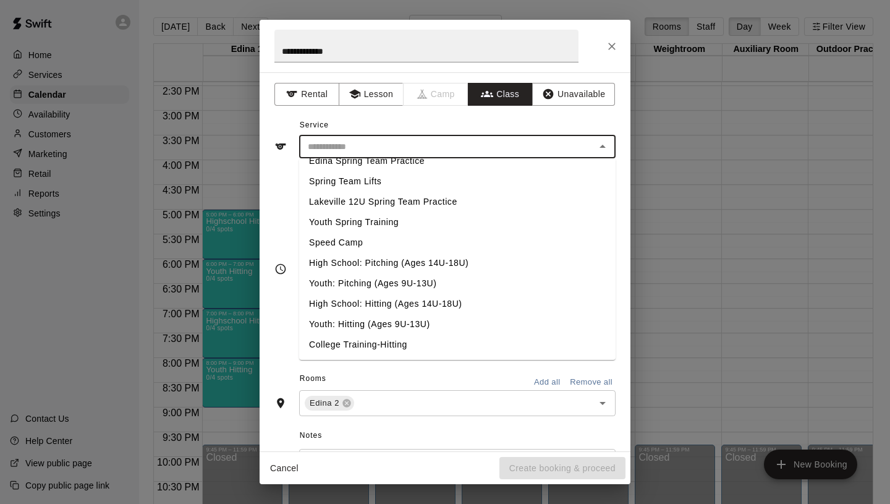
click at [364, 326] on li "Youth: Hitting (Ages 9U-13U)" at bounding box center [457, 324] width 317 height 20
type input "**********"
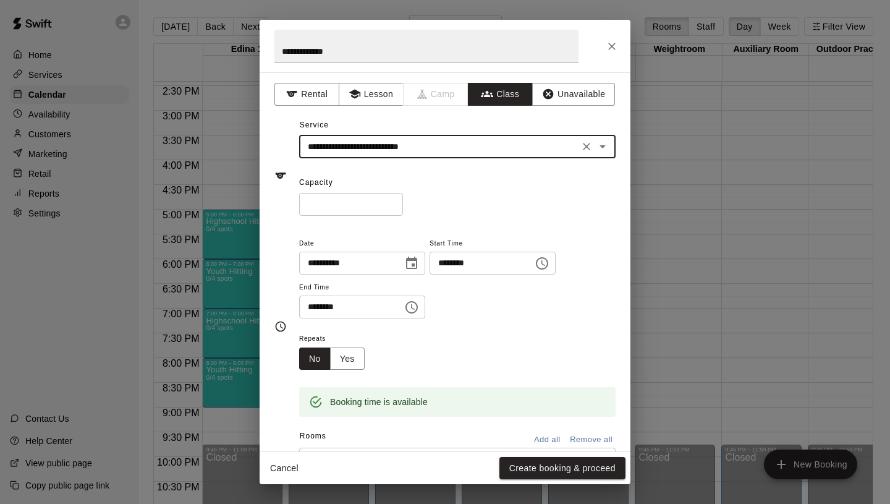
click at [396, 202] on input "*" at bounding box center [351, 204] width 104 height 23
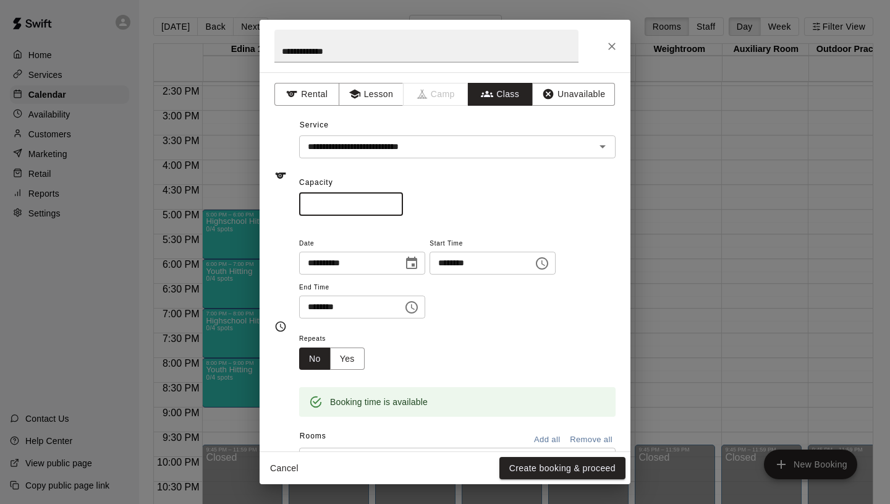
click at [396, 202] on input "*" at bounding box center [351, 204] width 104 height 23
type input "*"
click at [396, 202] on input "*" at bounding box center [351, 204] width 104 height 23
click at [358, 360] on button "Yes" at bounding box center [347, 358] width 35 height 23
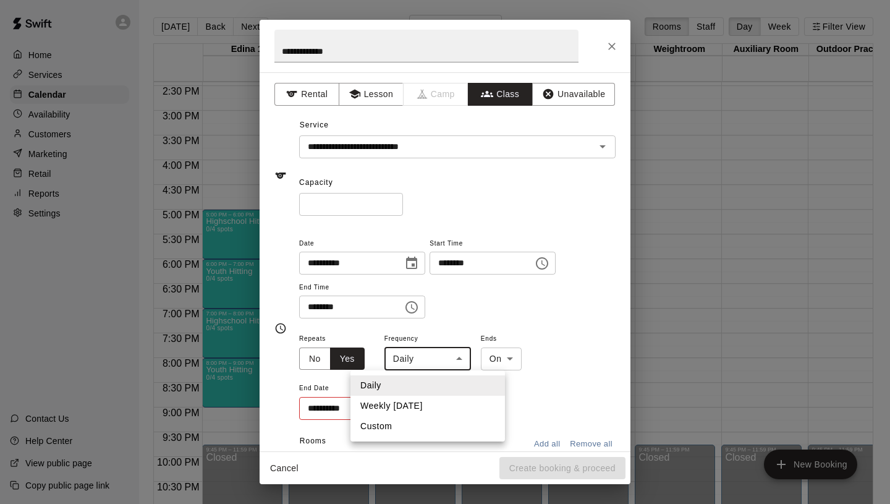
click at [406, 359] on body "Home Services Calendar Availability Customers Marketing Retail Reports Settings…" at bounding box center [445, 262] width 890 height 524
click at [409, 407] on li "Weekly [DATE]" at bounding box center [428, 406] width 155 height 20
type input "******"
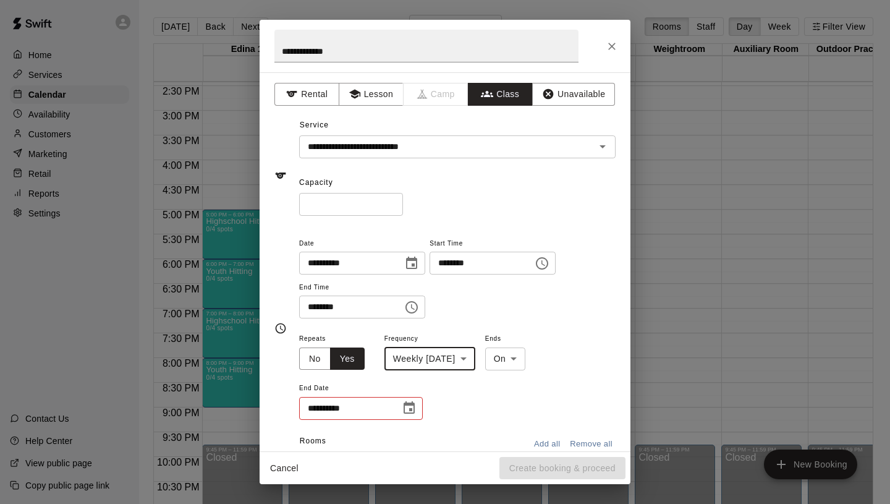
click at [410, 409] on icon "Choose date" at bounding box center [409, 407] width 11 height 12
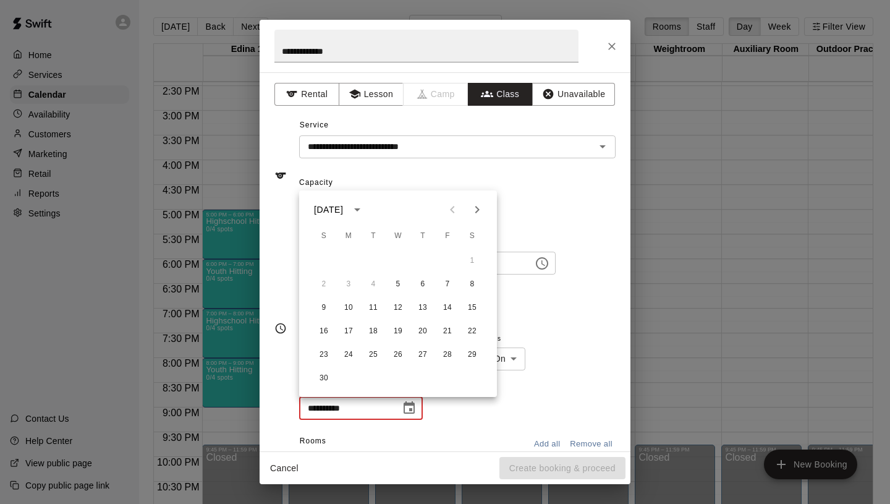
click at [475, 208] on icon "Next month" at bounding box center [477, 209] width 15 height 15
click at [394, 307] on button "17" at bounding box center [398, 308] width 22 height 22
type input "**********"
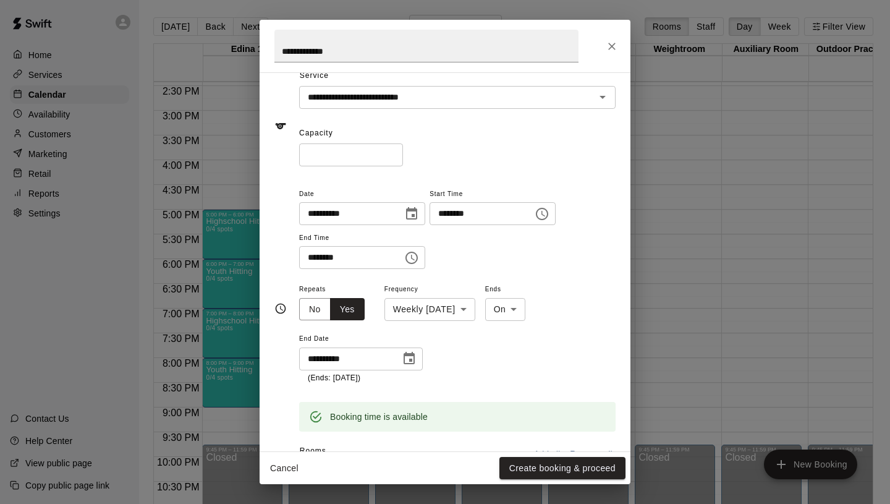
scroll to position [0, 0]
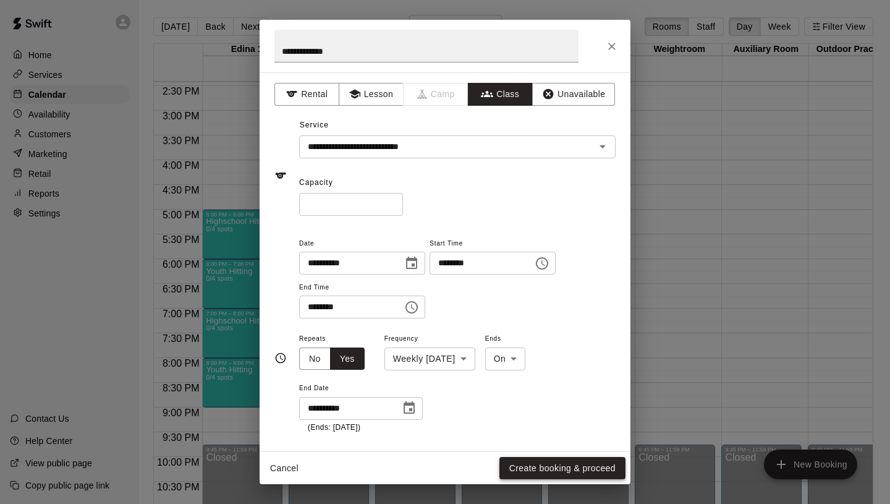
click at [572, 470] on button "Create booking & proceed" at bounding box center [562, 468] width 126 height 23
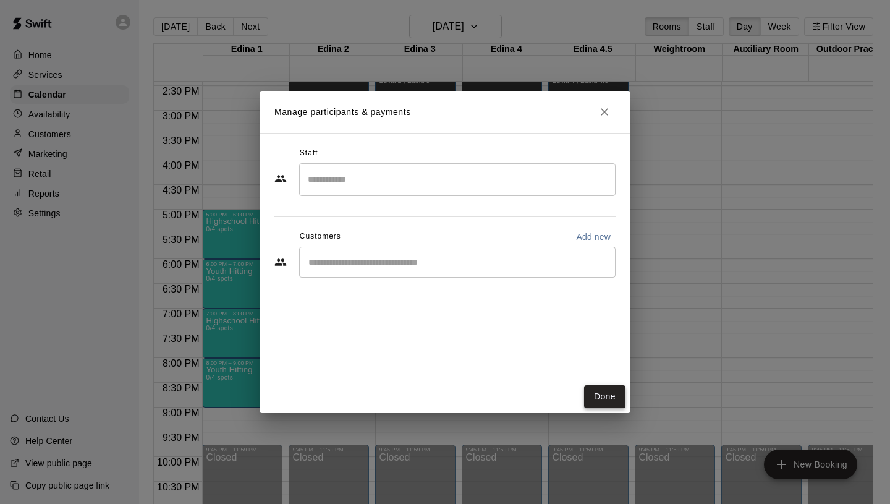
click at [613, 400] on button "Done" at bounding box center [604, 396] width 41 height 23
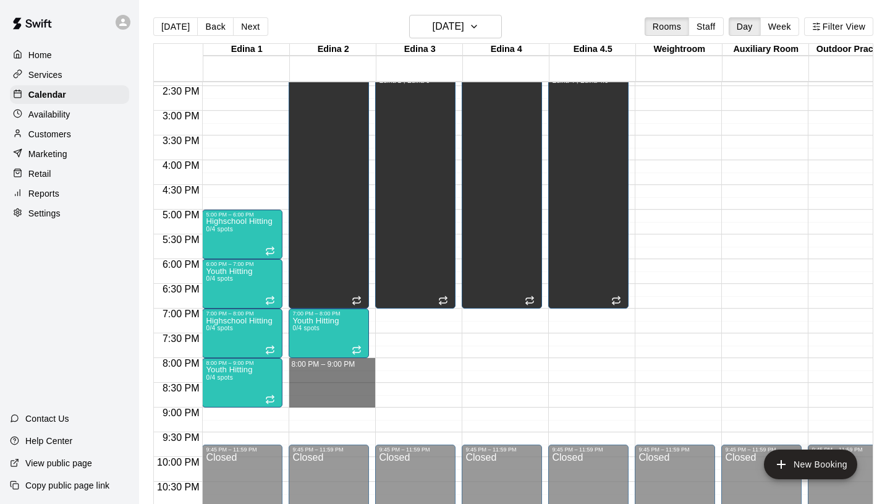
drag, startPoint x: 305, startPoint y: 360, endPoint x: 311, endPoint y: 399, distance: 40.0
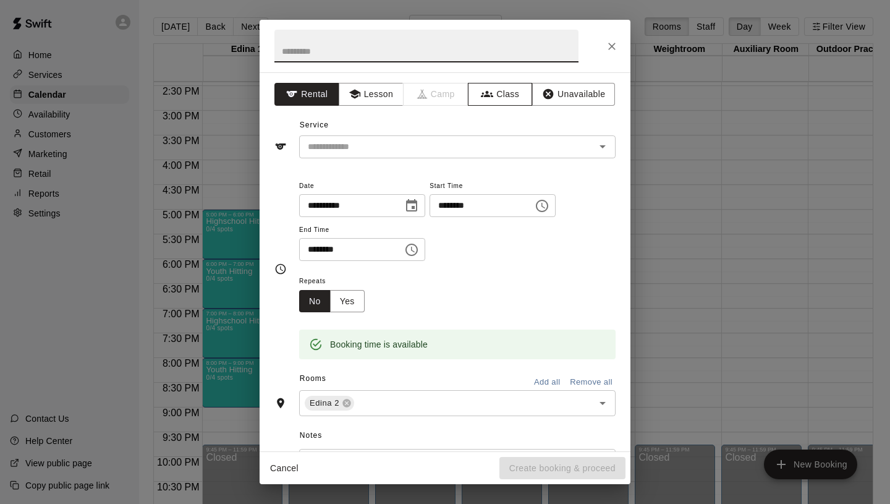
click at [499, 83] on button "Class" at bounding box center [500, 94] width 65 height 23
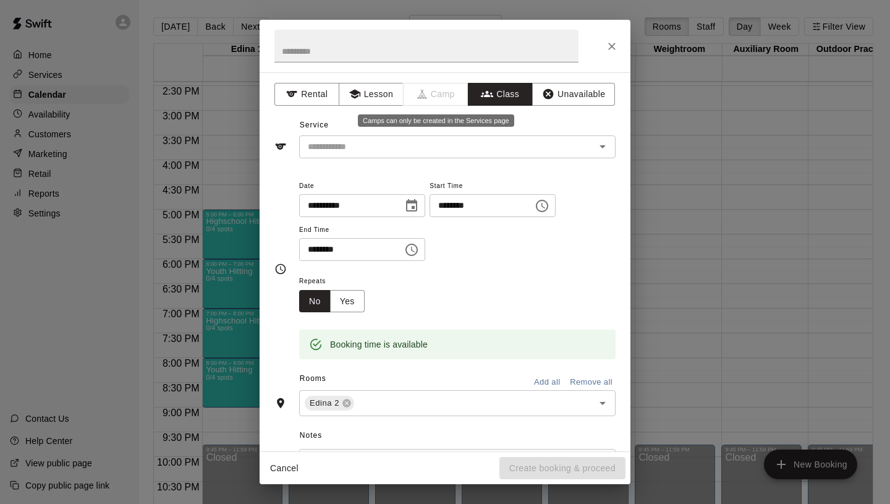
click at [374, 153] on input "text" at bounding box center [447, 146] width 289 height 15
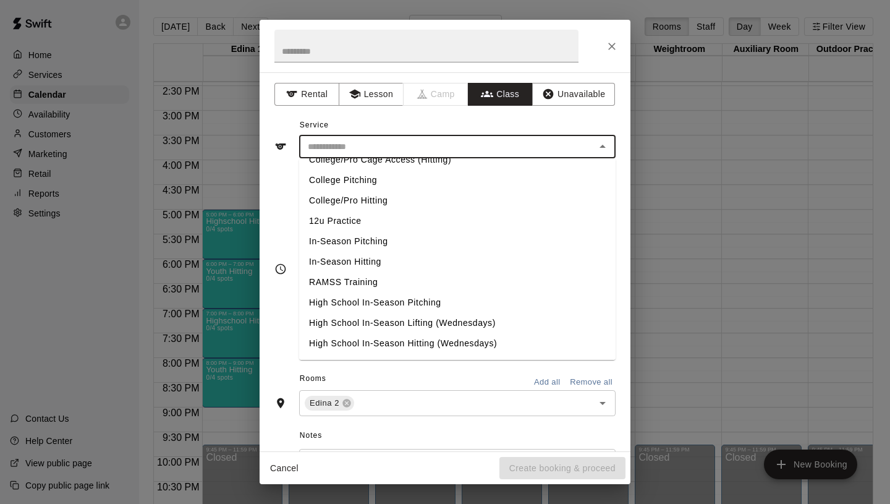
scroll to position [522, 0]
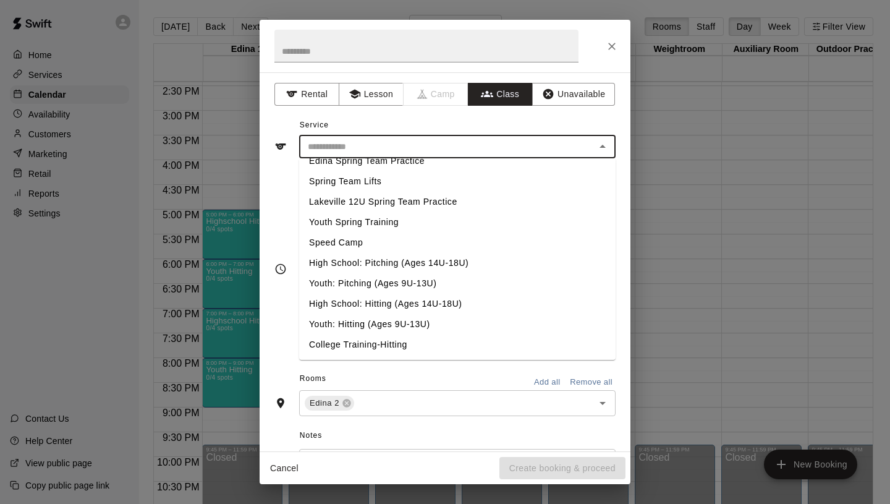
click at [375, 303] on li "High School: Hitting (Ages 14U-18U)" at bounding box center [457, 304] width 317 height 20
type input "**********"
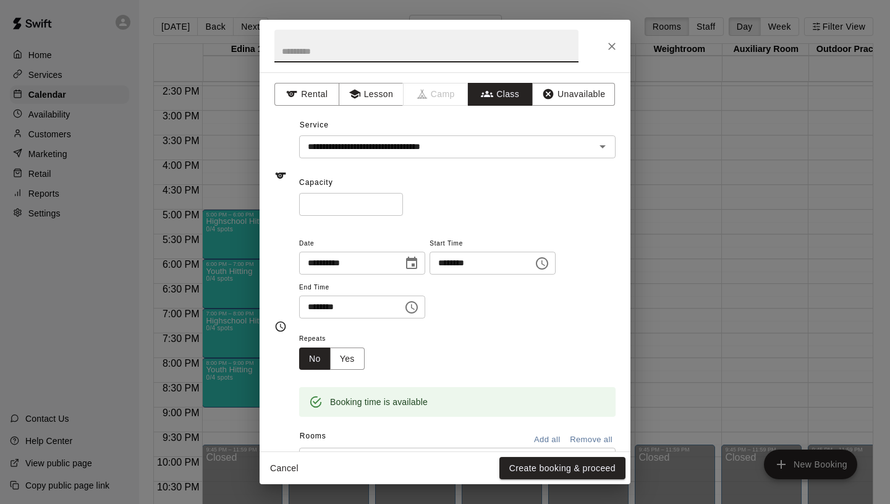
click at [376, 56] on input "text" at bounding box center [426, 46] width 304 height 33
type input "**********"
click at [396, 201] on input "*" at bounding box center [351, 204] width 104 height 23
type input "*"
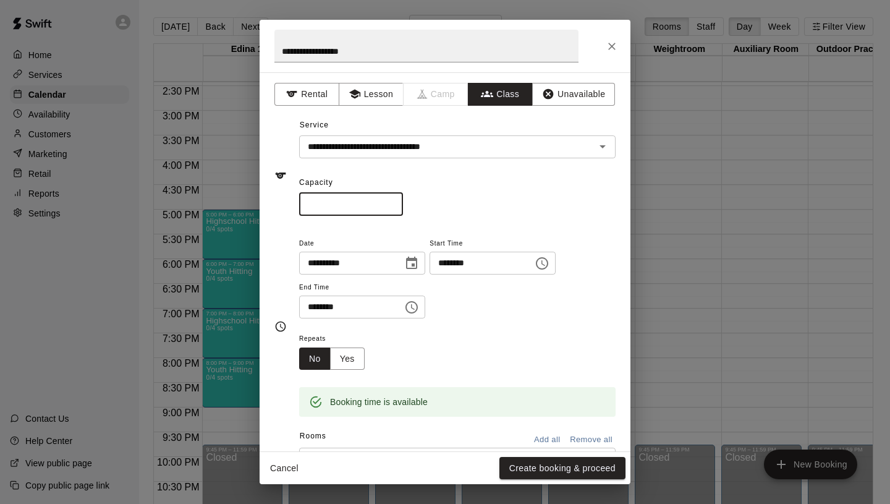
click at [396, 201] on input "*" at bounding box center [351, 204] width 104 height 23
click at [356, 347] on button "Yes" at bounding box center [347, 358] width 35 height 23
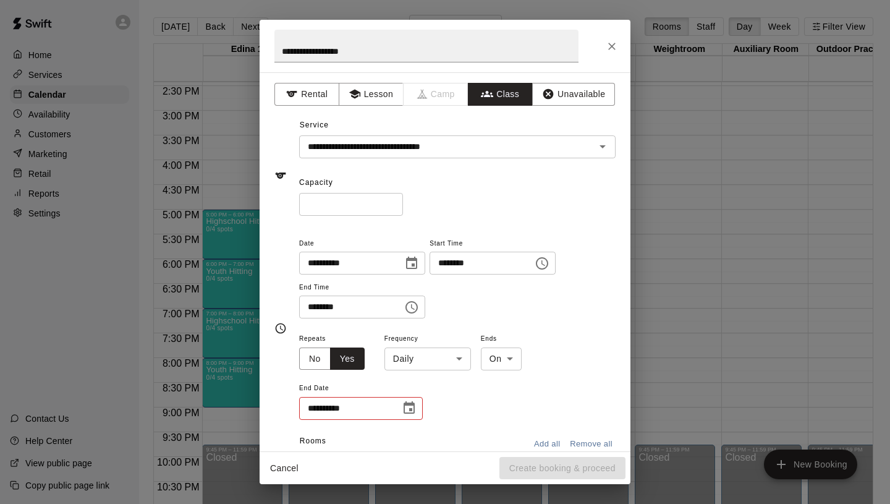
click at [448, 347] on body "Home Services Calendar Availability Customers Marketing Retail Reports Settings…" at bounding box center [445, 262] width 890 height 524
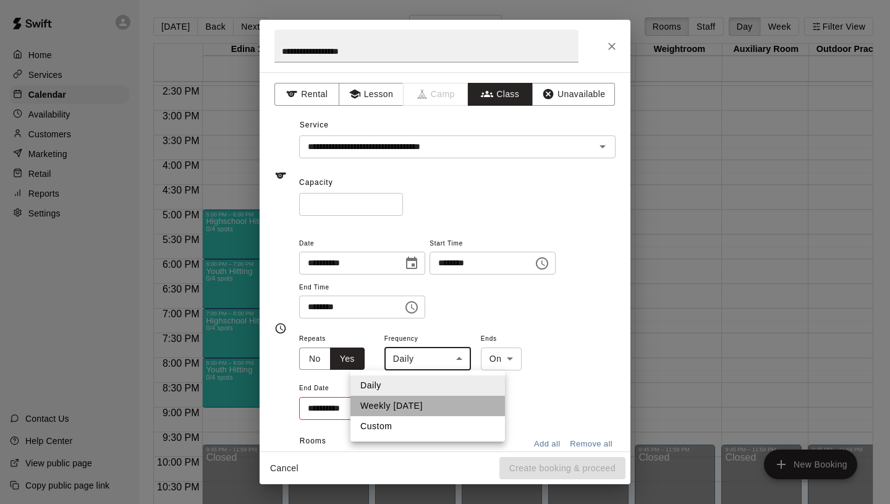
click at [427, 404] on li "Weekly [DATE]" at bounding box center [428, 406] width 155 height 20
type input "******"
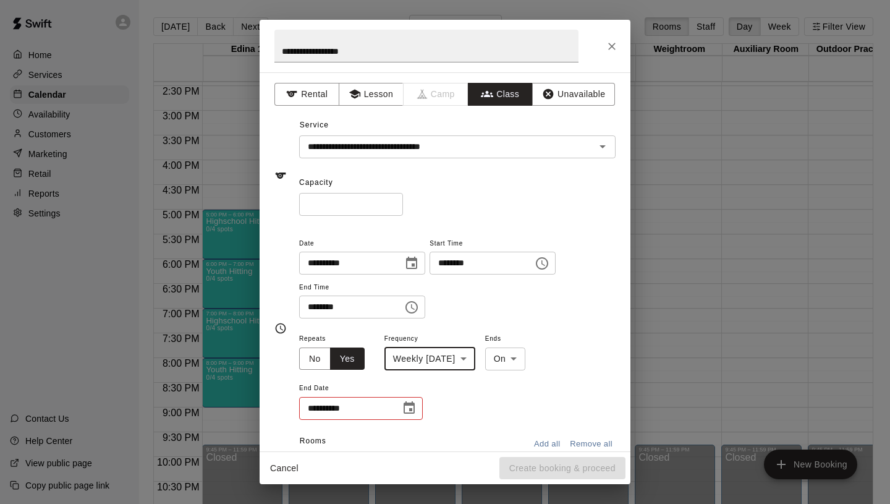
click at [412, 414] on icon "Choose date" at bounding box center [409, 408] width 15 height 15
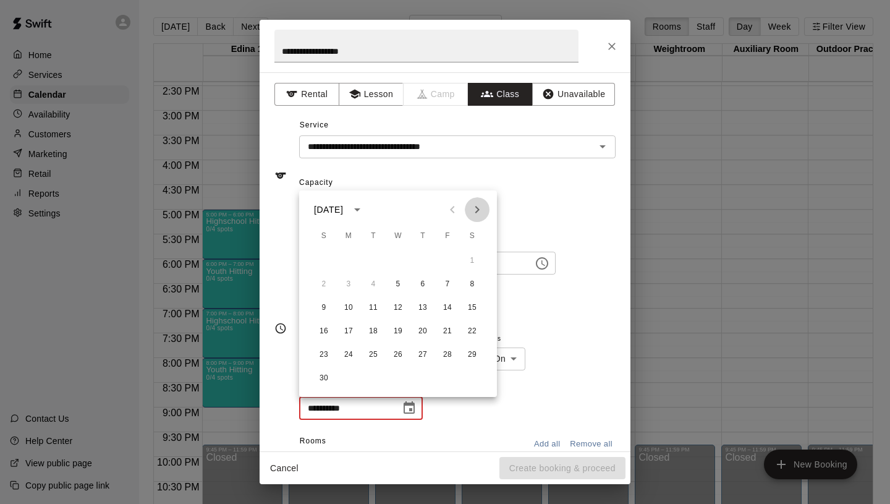
click at [483, 209] on icon "Next month" at bounding box center [477, 209] width 15 height 15
click at [401, 301] on button "17" at bounding box center [398, 308] width 22 height 22
type input "**********"
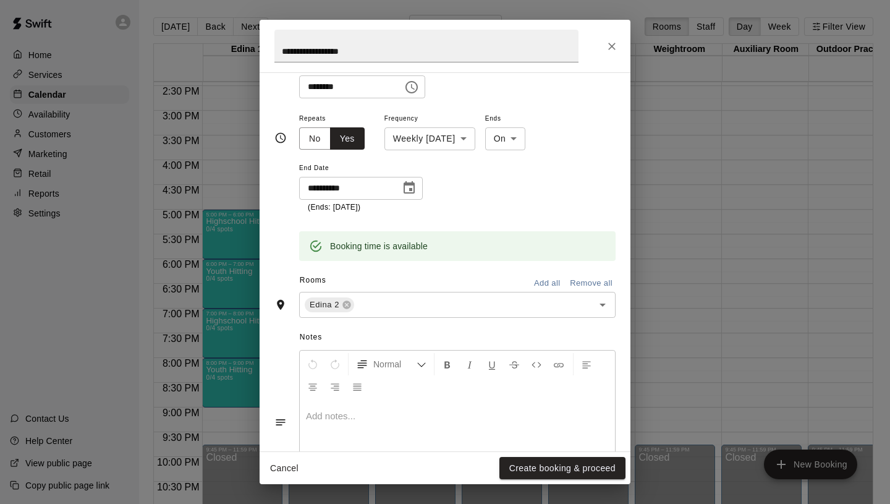
scroll to position [286, 0]
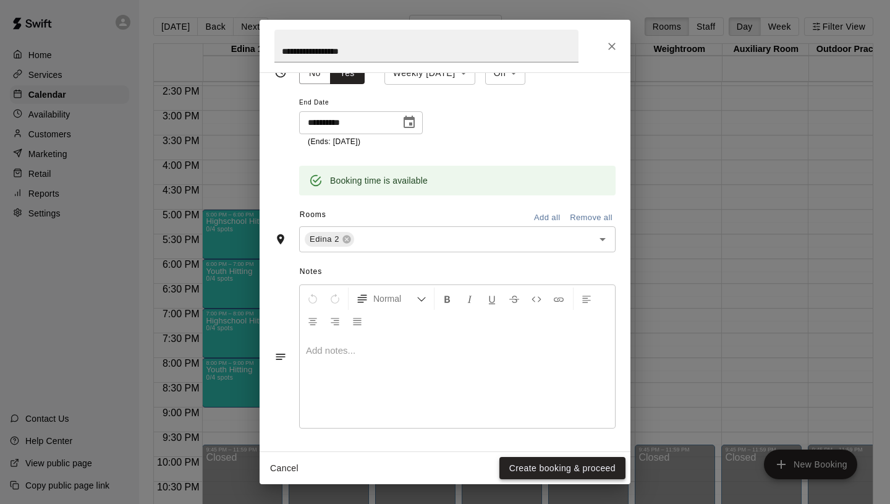
click at [571, 464] on button "Create booking & proceed" at bounding box center [562, 468] width 126 height 23
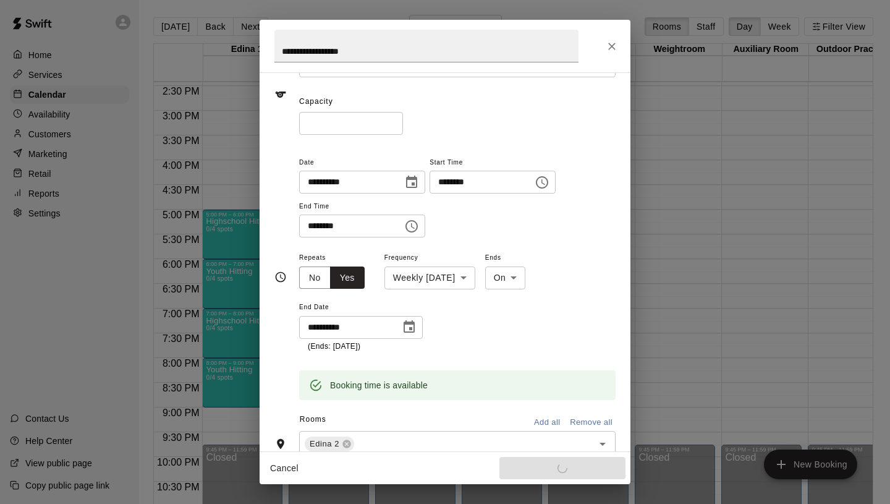
scroll to position [0, 0]
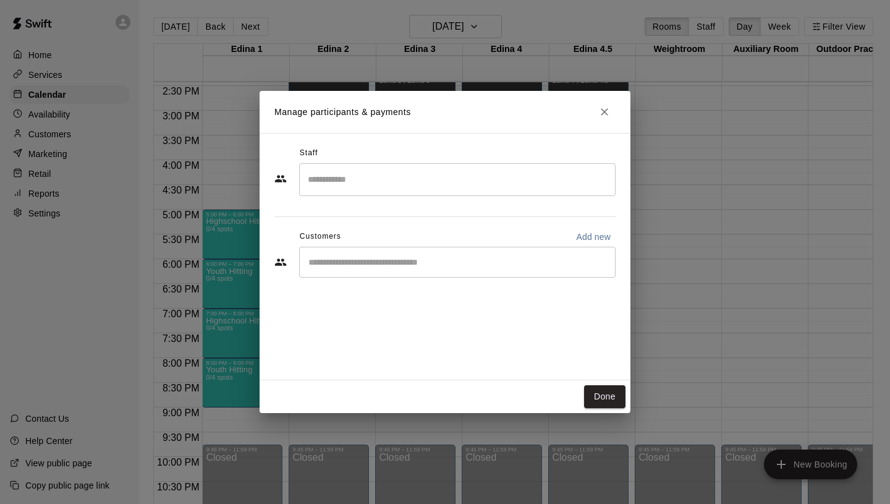
click at [614, 383] on div "Done" at bounding box center [445, 396] width 371 height 33
click at [616, 389] on button "Done" at bounding box center [604, 396] width 41 height 23
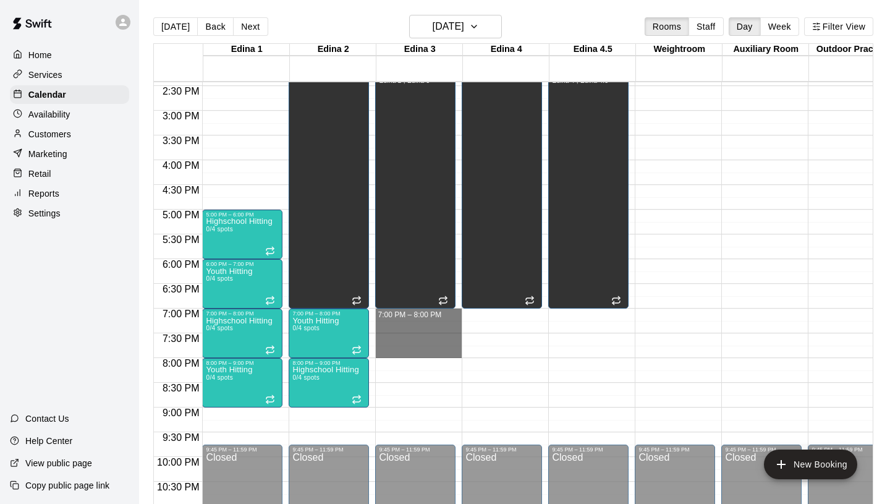
drag, startPoint x: 404, startPoint y: 315, endPoint x: 404, endPoint y: 350, distance: 34.6
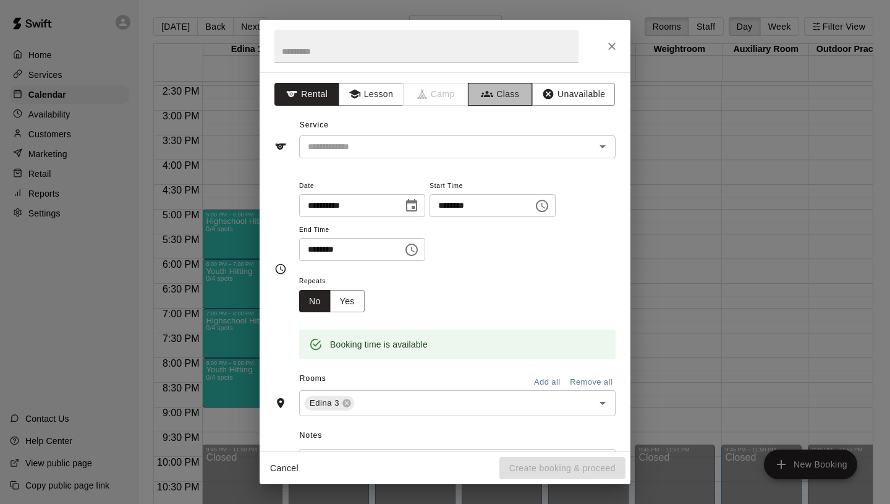
click at [495, 87] on button "Class" at bounding box center [500, 94] width 65 height 23
click at [398, 54] on input "text" at bounding box center [426, 46] width 304 height 33
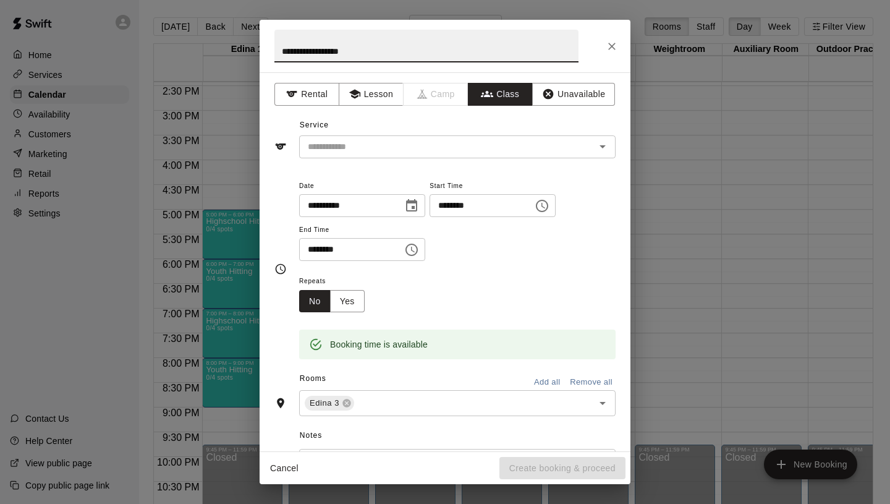
type input "**********"
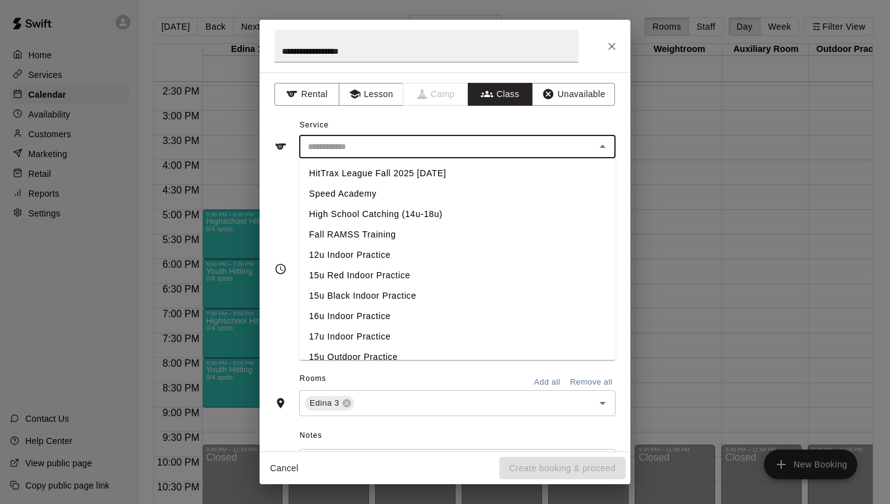
click at [417, 141] on input "text" at bounding box center [447, 146] width 289 height 15
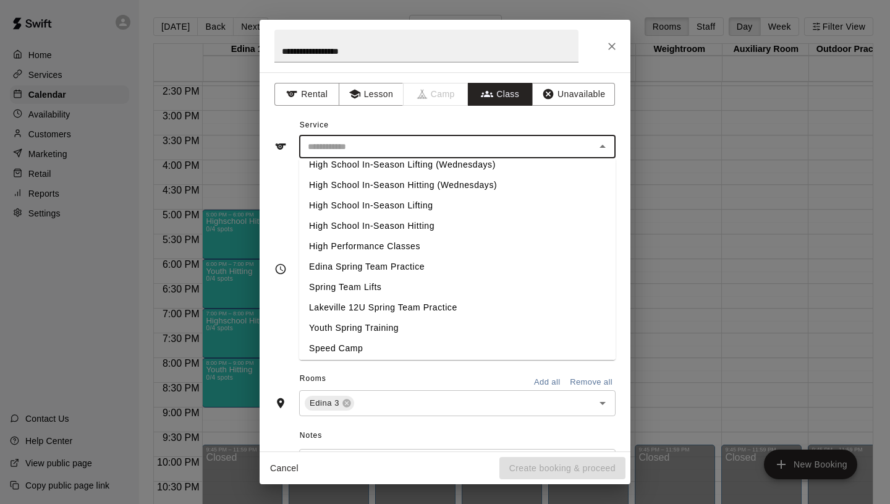
scroll to position [522, 0]
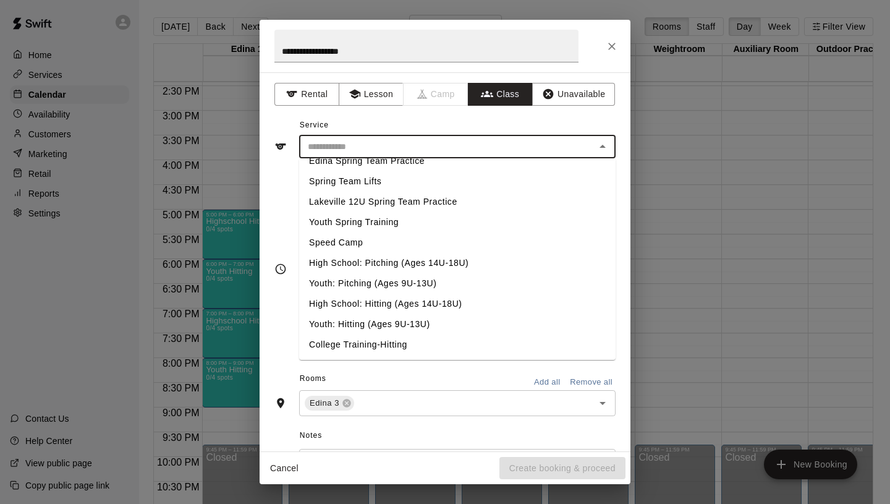
click at [368, 308] on li "High School: Hitting (Ages 14U-18U)" at bounding box center [457, 304] width 317 height 20
type input "**********"
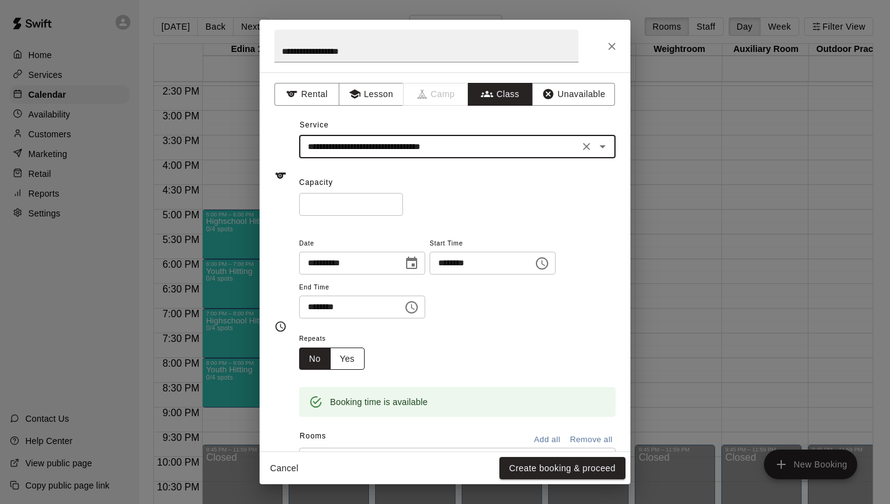
click at [342, 359] on button "Yes" at bounding box center [347, 358] width 35 height 23
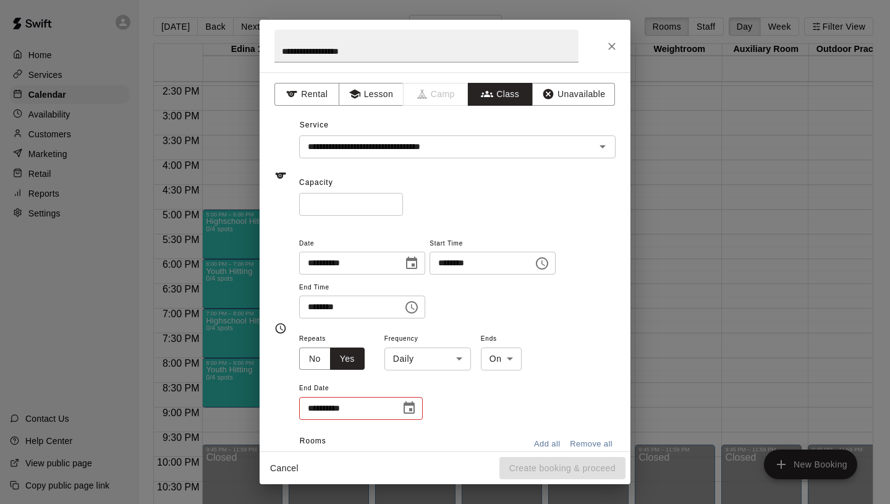
click at [413, 351] on body "Home Services Calendar Availability Customers Marketing Retail Reports Settings…" at bounding box center [445, 262] width 890 height 524
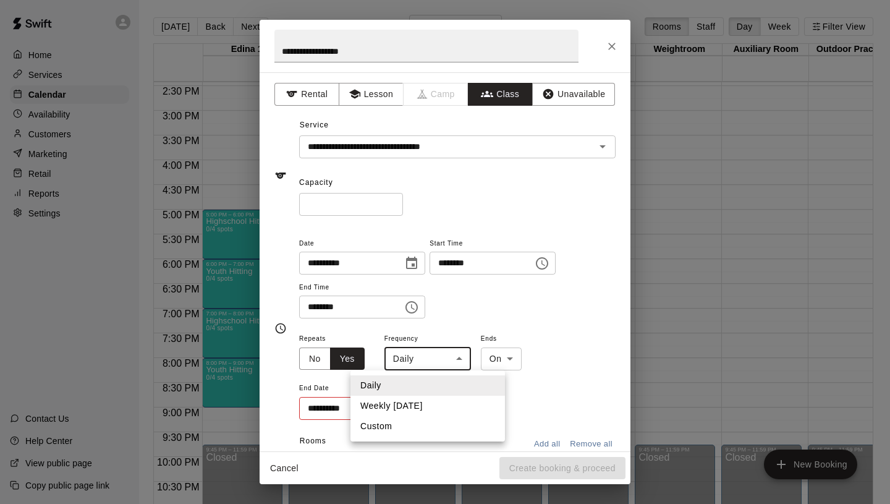
click at [414, 404] on li "Weekly [DATE]" at bounding box center [428, 406] width 155 height 20
type input "******"
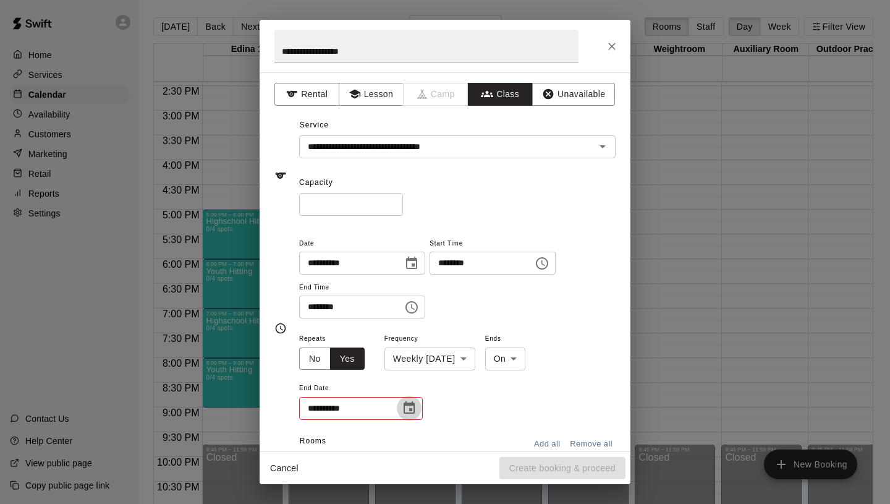
click at [411, 407] on icon "Choose date" at bounding box center [409, 408] width 15 height 15
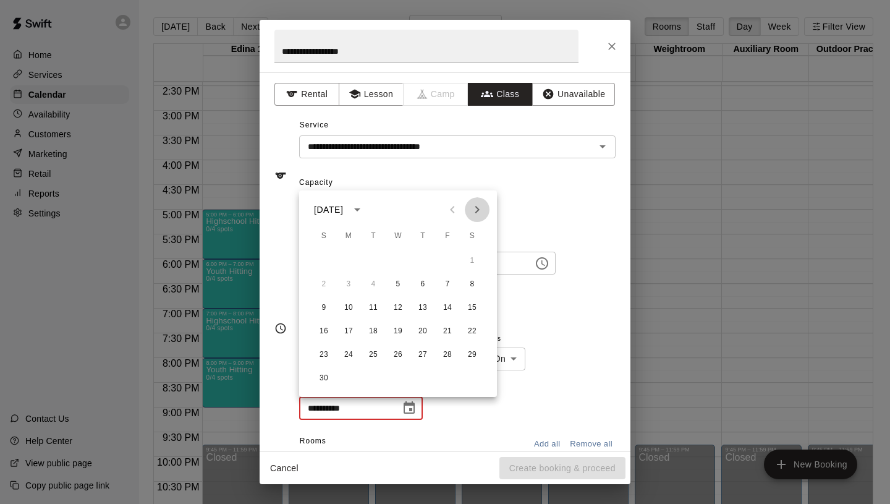
click at [480, 211] on icon "Next month" at bounding box center [477, 209] width 15 height 15
click at [402, 303] on button "17" at bounding box center [398, 308] width 22 height 22
type input "**********"
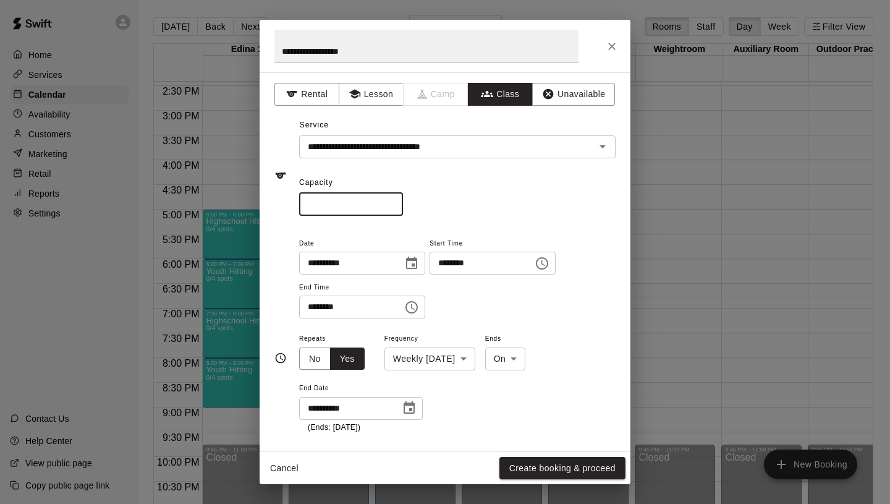
click at [395, 200] on input "*" at bounding box center [351, 204] width 104 height 23
type input "*"
click at [395, 200] on input "*" at bounding box center [351, 204] width 104 height 23
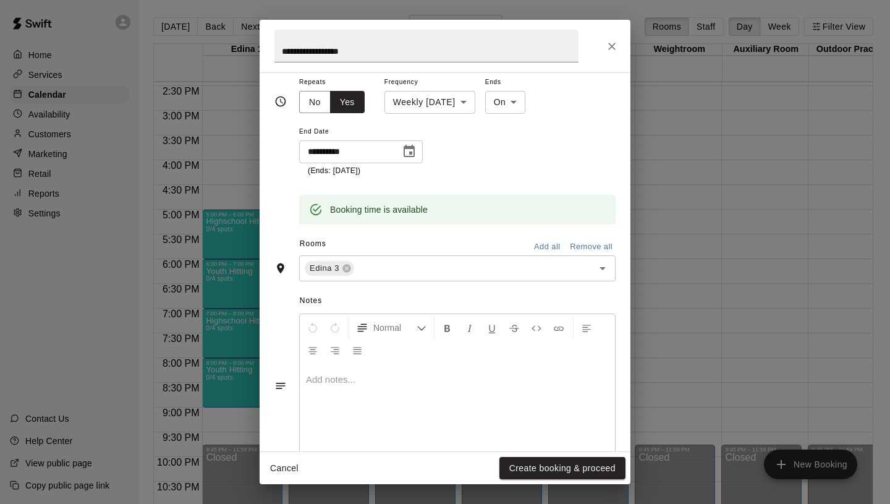
scroll to position [0, 0]
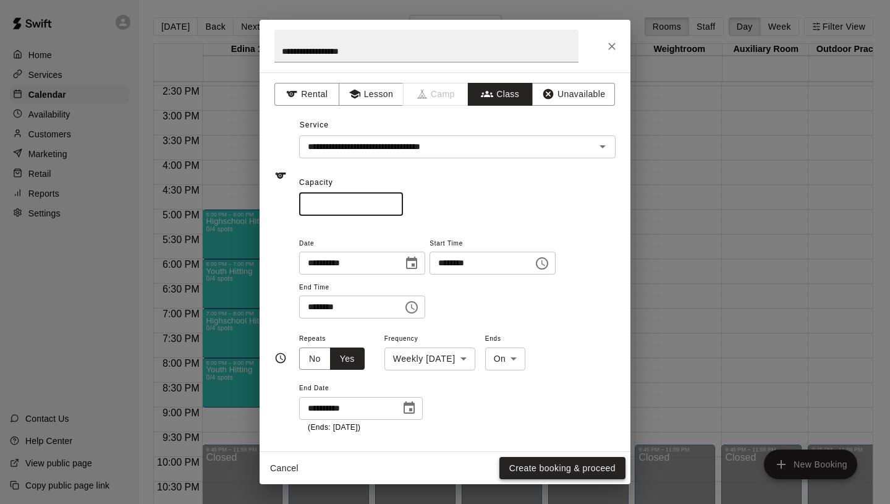
click at [542, 470] on button "Create booking & proceed" at bounding box center [562, 468] width 126 height 23
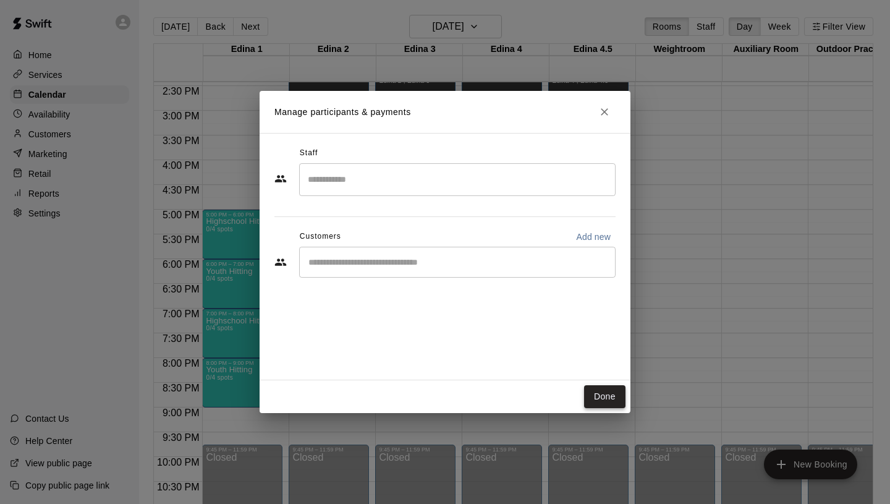
click at [607, 393] on button "Done" at bounding box center [604, 396] width 41 height 23
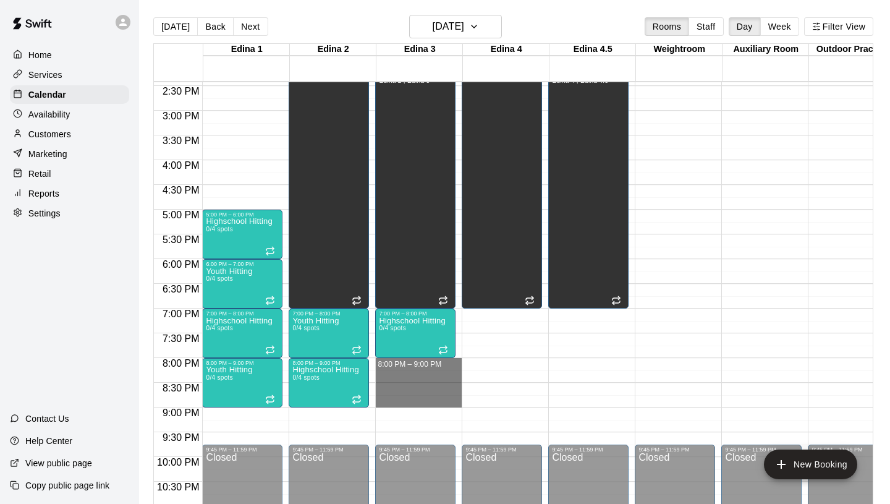
drag, startPoint x: 397, startPoint y: 360, endPoint x: 399, endPoint y: 402, distance: 42.7
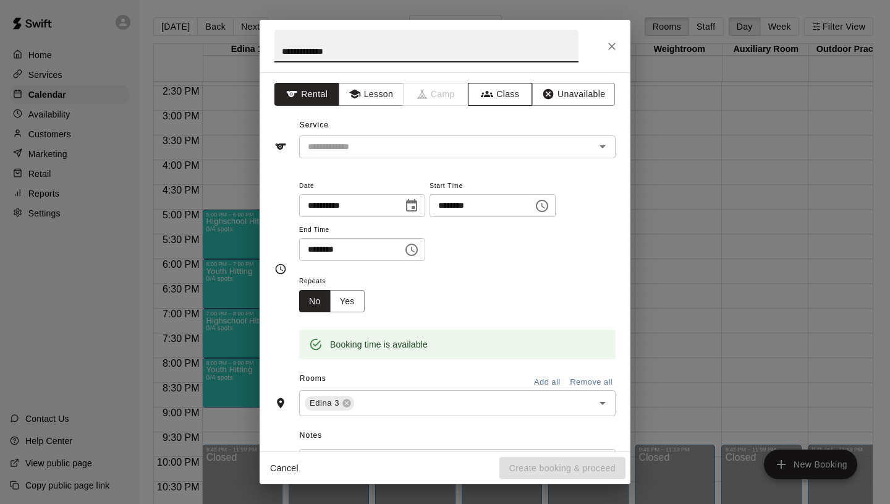
type input "**********"
click at [486, 95] on icon "button" at bounding box center [487, 94] width 12 height 6
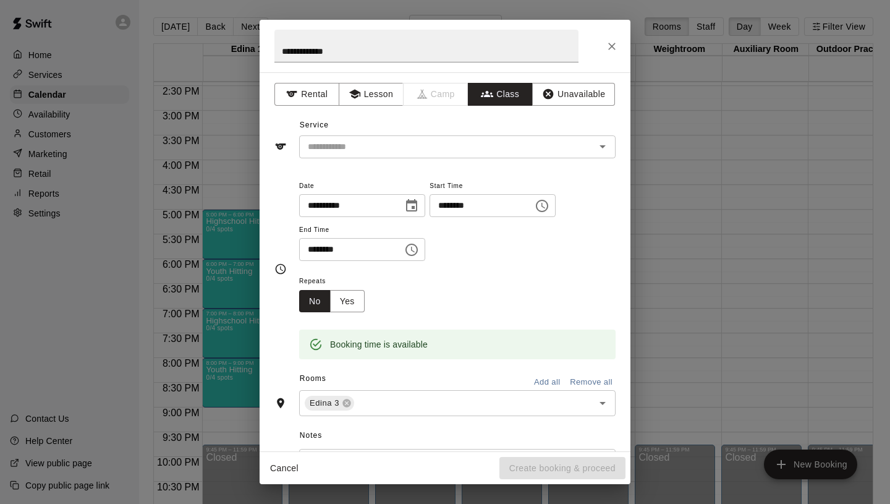
click at [387, 141] on input "text" at bounding box center [447, 146] width 289 height 15
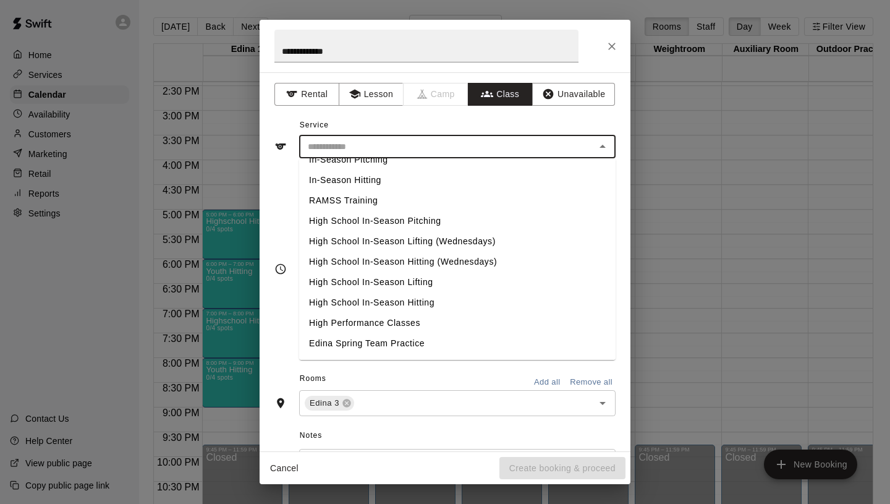
scroll to position [522, 0]
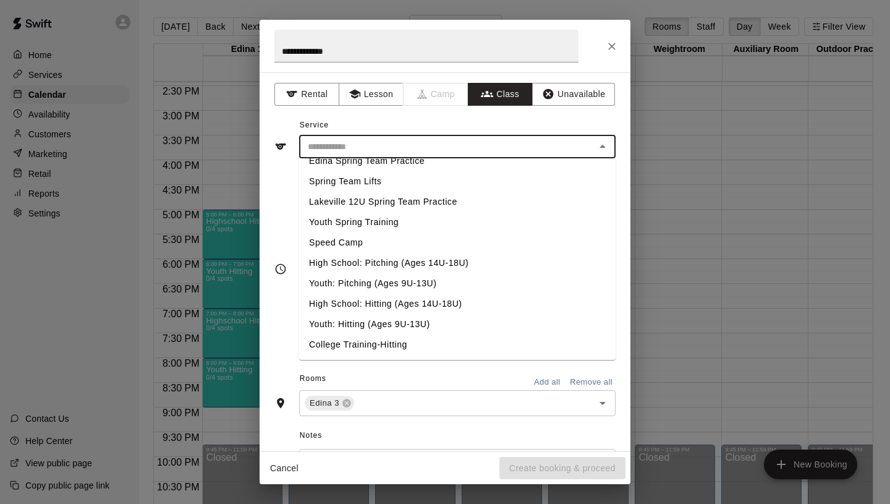
click at [361, 325] on li "Youth: Hitting (Ages 9U-13U)" at bounding box center [457, 324] width 317 height 20
type input "**********"
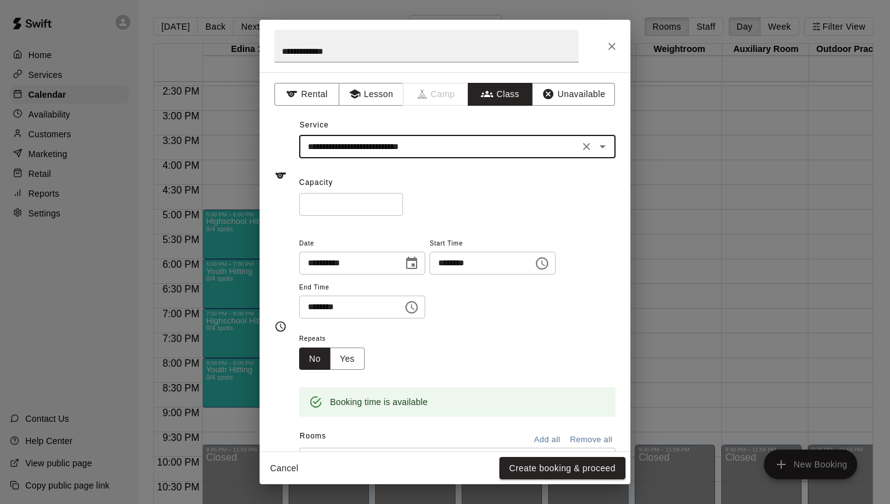
click at [393, 202] on input "*" at bounding box center [351, 204] width 104 height 23
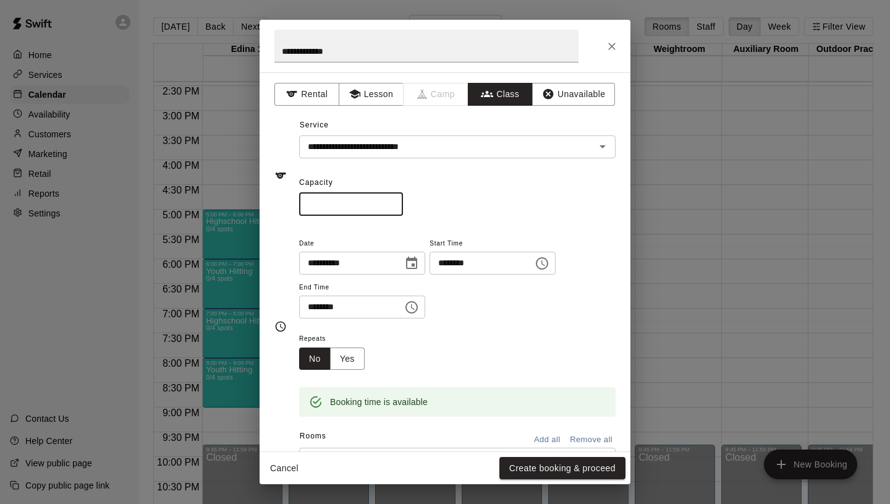
click at [393, 202] on input "*" at bounding box center [351, 204] width 104 height 23
type input "*"
click at [393, 202] on input "*" at bounding box center [351, 204] width 104 height 23
click at [346, 360] on button "Yes" at bounding box center [347, 358] width 35 height 23
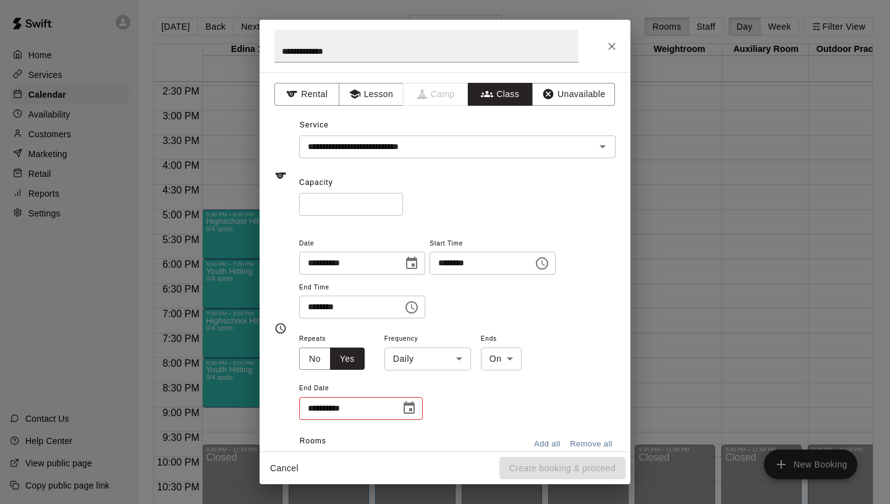
click at [428, 342] on span "Frequency" at bounding box center [428, 339] width 87 height 17
click at [428, 347] on body "Home Services Calendar Availability Customers Marketing Retail Reports Settings…" at bounding box center [445, 262] width 890 height 524
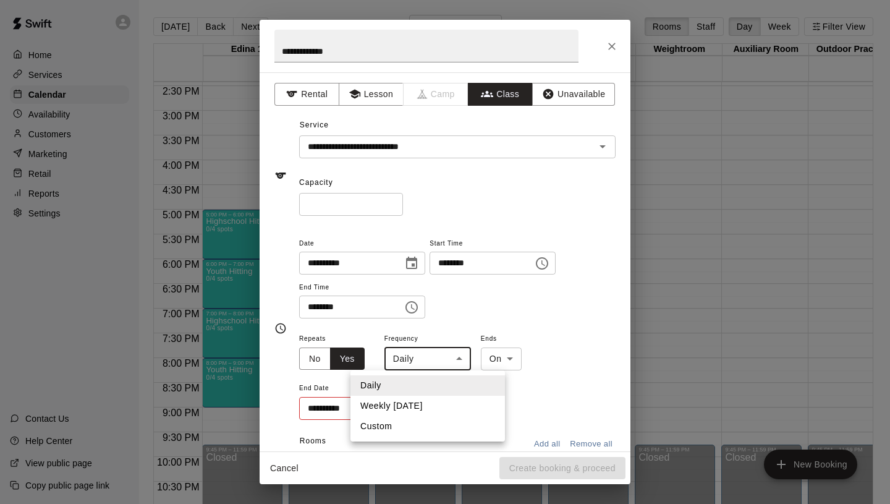
click at [417, 404] on li "Weekly [DATE]" at bounding box center [428, 406] width 155 height 20
type input "******"
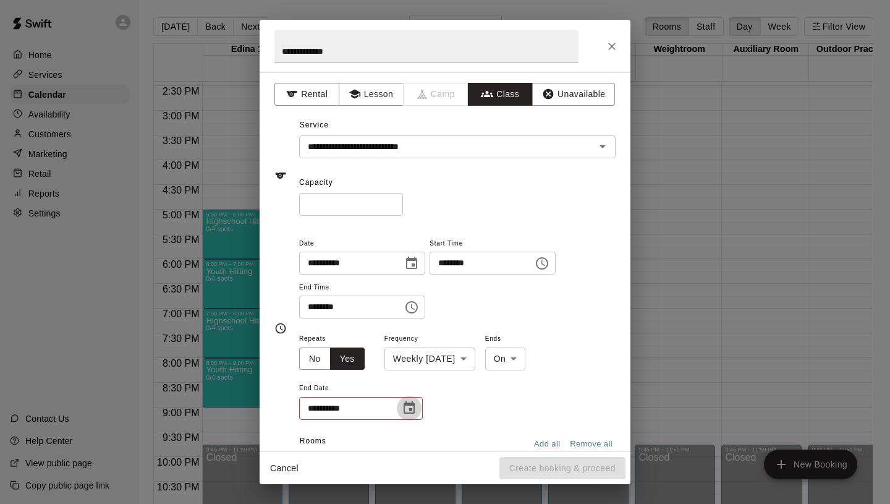
click at [415, 407] on icon "Choose date" at bounding box center [409, 408] width 15 height 15
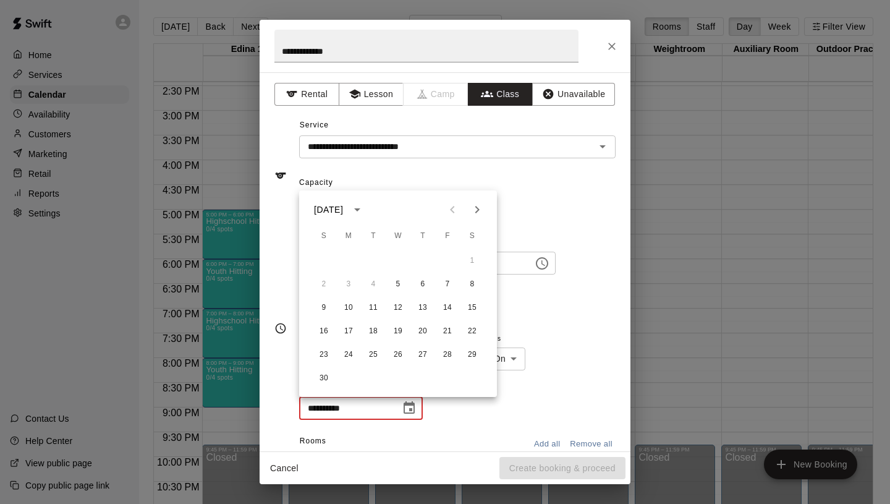
click at [478, 211] on icon "Next month" at bounding box center [477, 209] width 15 height 15
click at [392, 306] on button "17" at bounding box center [398, 308] width 22 height 22
type input "**********"
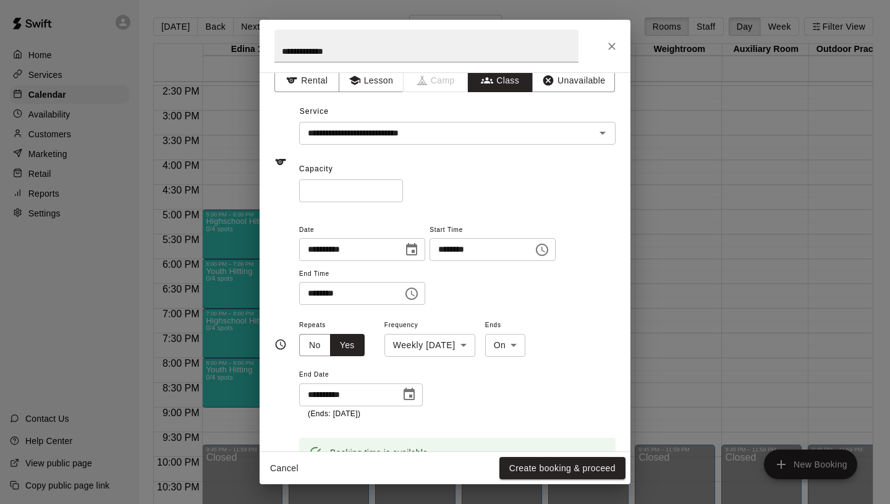
scroll to position [0, 0]
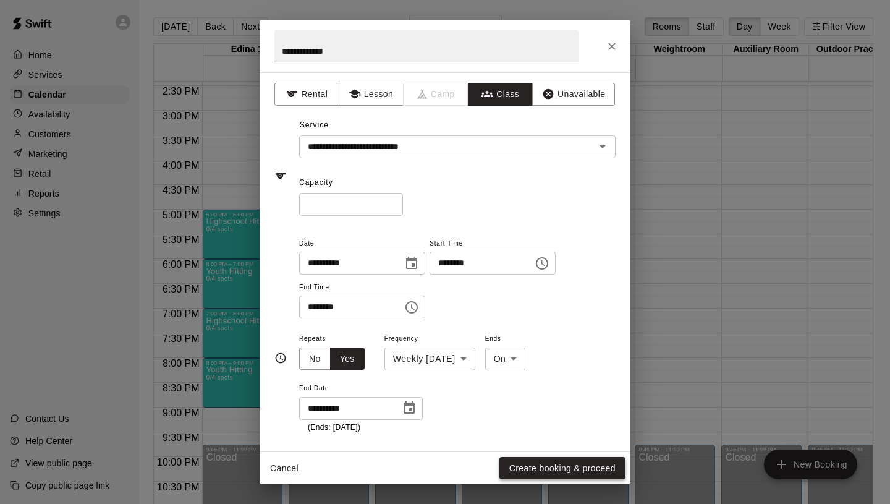
click at [530, 465] on button "Create booking & proceed" at bounding box center [562, 468] width 126 height 23
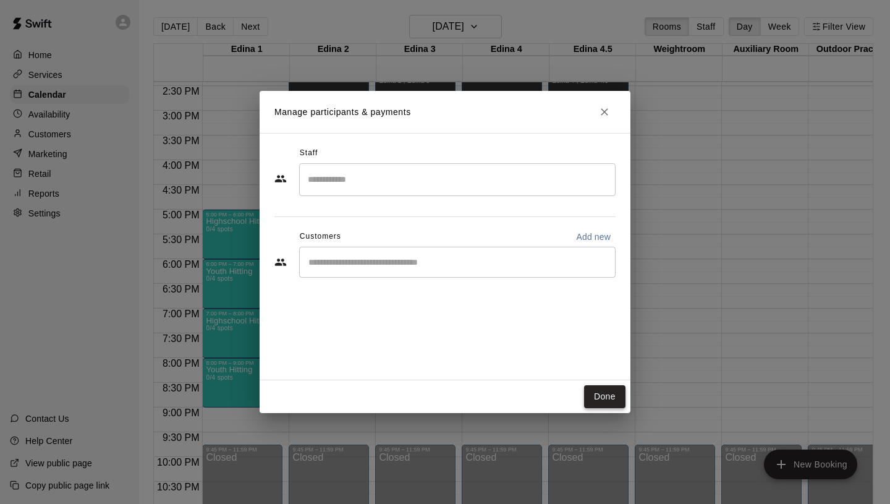
click at [597, 385] on button "Done" at bounding box center [604, 396] width 41 height 23
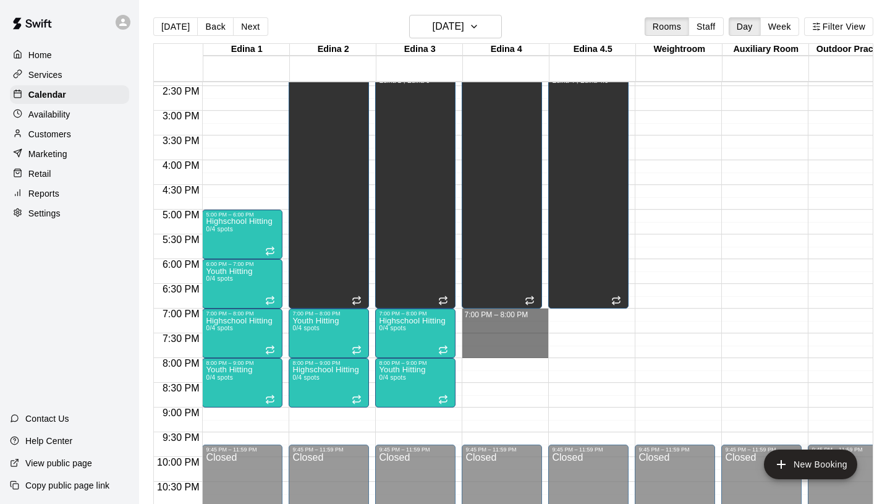
drag, startPoint x: 497, startPoint y: 311, endPoint x: 499, endPoint y: 351, distance: 39.6
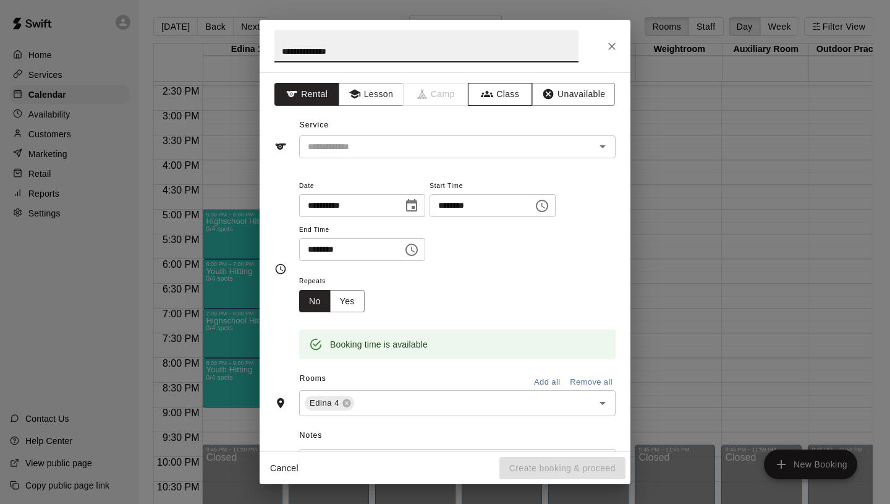
type input "**********"
click at [485, 93] on icon "button" at bounding box center [487, 94] width 12 height 12
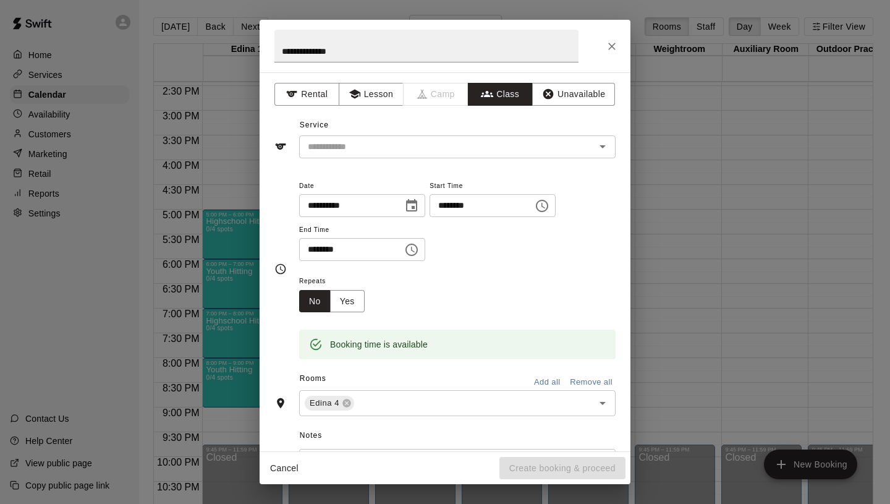
click at [433, 135] on div "​" at bounding box center [457, 146] width 317 height 23
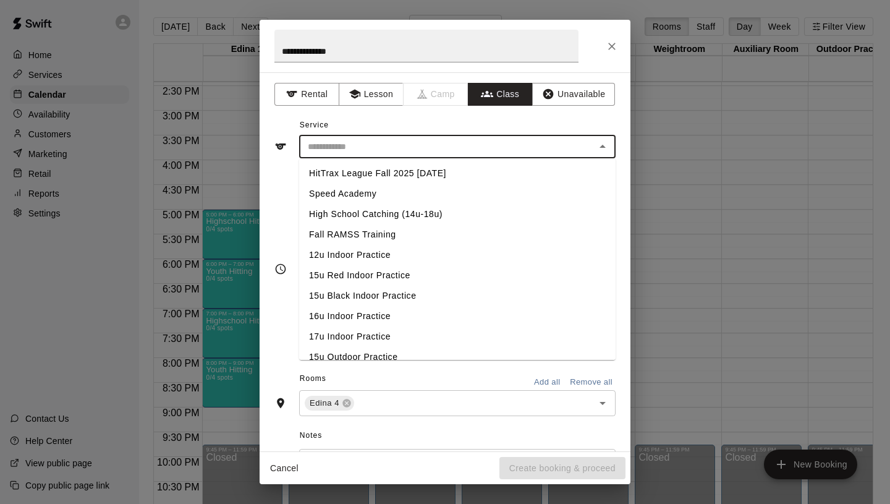
scroll to position [522, 0]
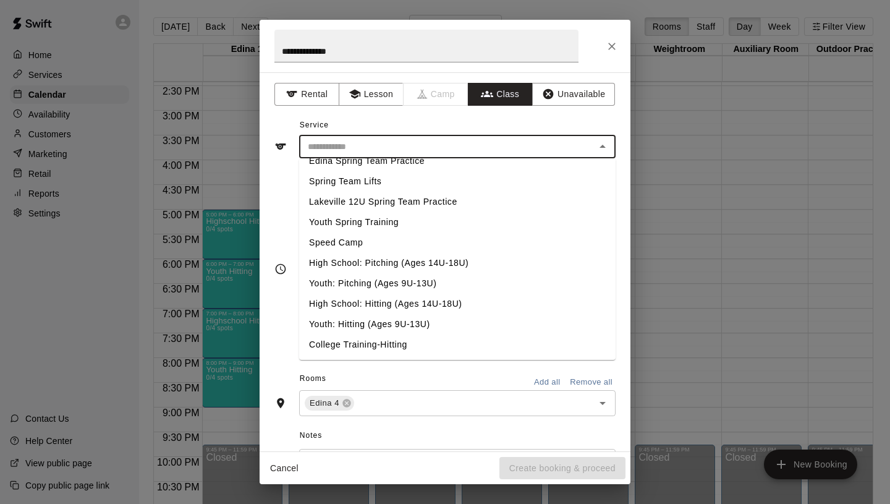
click at [372, 283] on li "Youth: Pitching (Ages 9U-13U)" at bounding box center [457, 283] width 317 height 20
type input "**********"
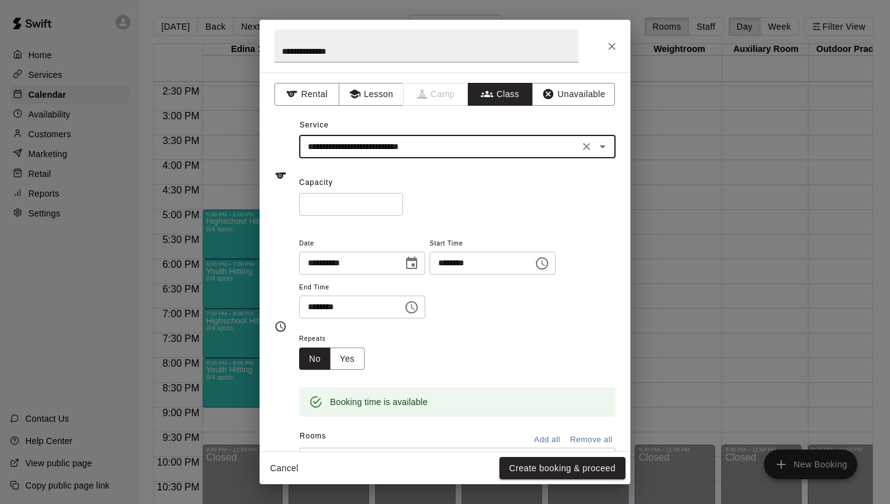
click at [391, 198] on input "*" at bounding box center [351, 204] width 104 height 23
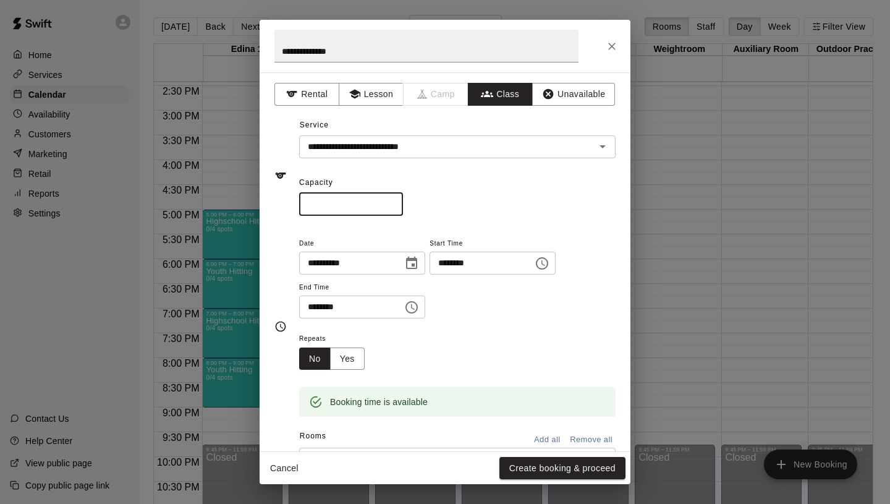
click at [391, 198] on input "*" at bounding box center [351, 204] width 104 height 23
click at [392, 202] on input "*" at bounding box center [351, 204] width 104 height 23
type input "*"
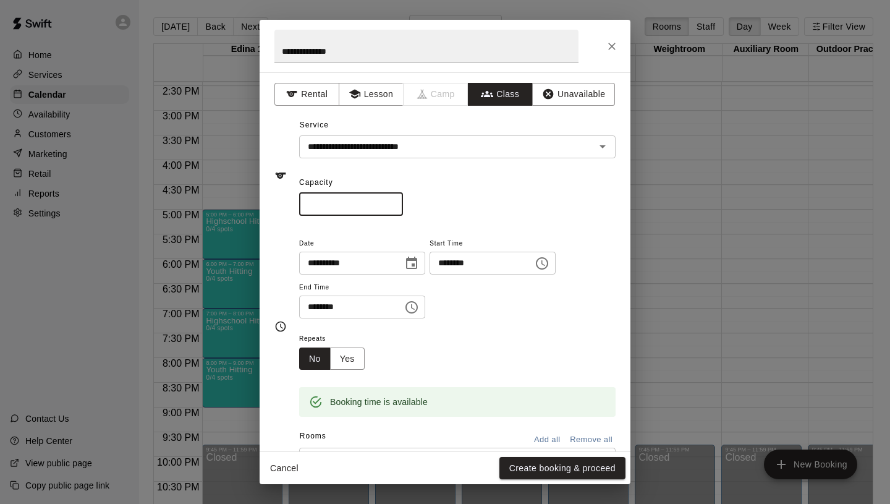
click at [392, 202] on input "*" at bounding box center [351, 204] width 104 height 23
click at [346, 367] on button "Yes" at bounding box center [347, 358] width 35 height 23
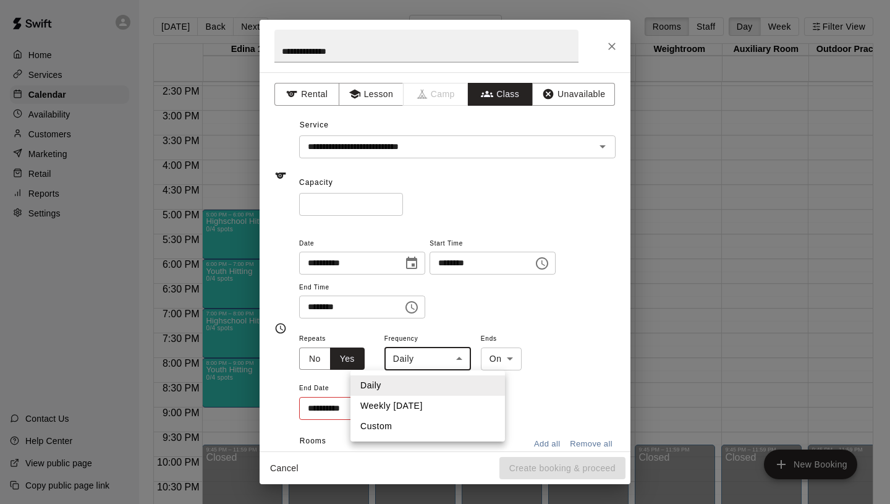
click at [431, 359] on body "Home Services Calendar Availability Customers Marketing Retail Reports Settings…" at bounding box center [445, 262] width 890 height 524
click at [443, 404] on li "Weekly [DATE]" at bounding box center [428, 406] width 155 height 20
type input "******"
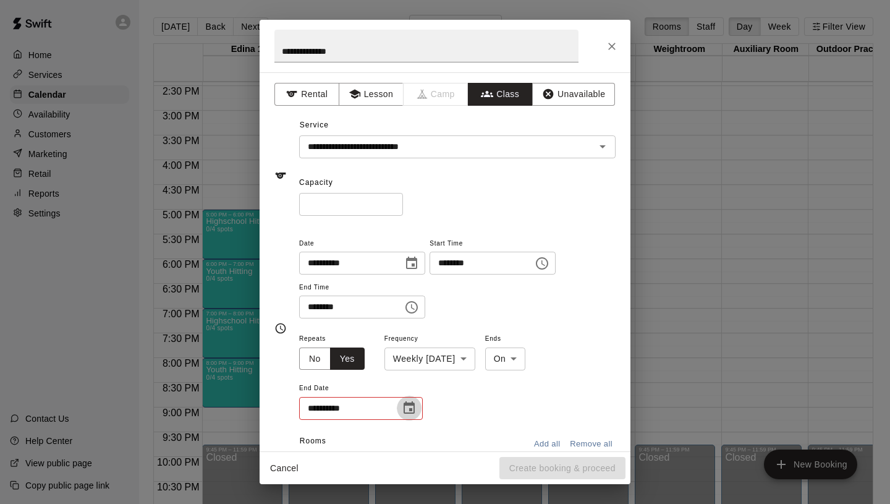
click at [420, 406] on button "Choose date" at bounding box center [409, 408] width 25 height 25
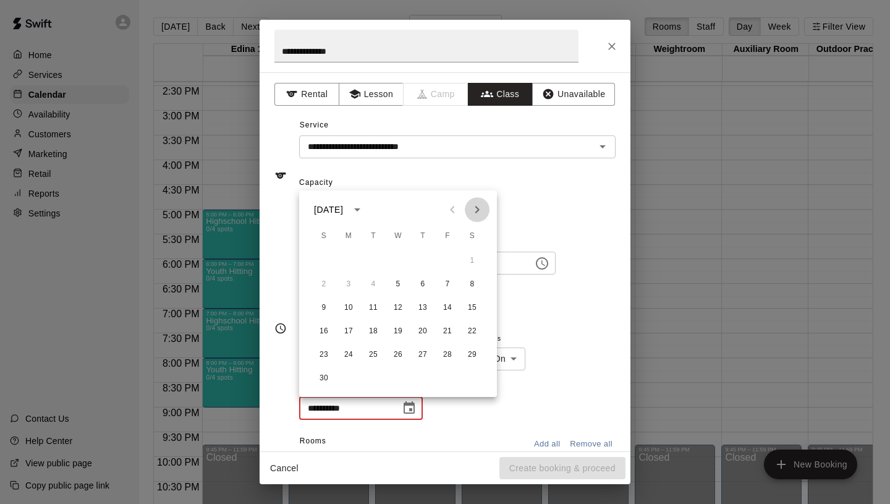
click at [476, 216] on icon "Next month" at bounding box center [477, 209] width 15 height 15
click at [397, 307] on button "17" at bounding box center [398, 308] width 22 height 22
type input "**********"
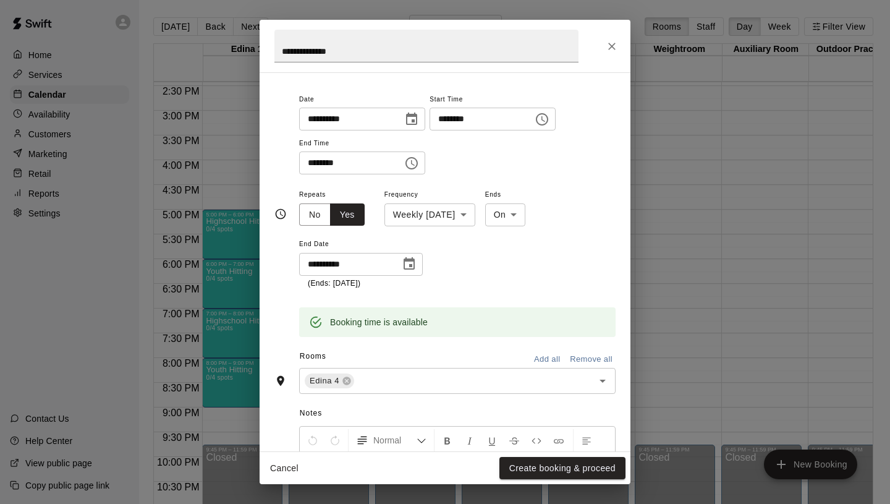
scroll to position [286, 0]
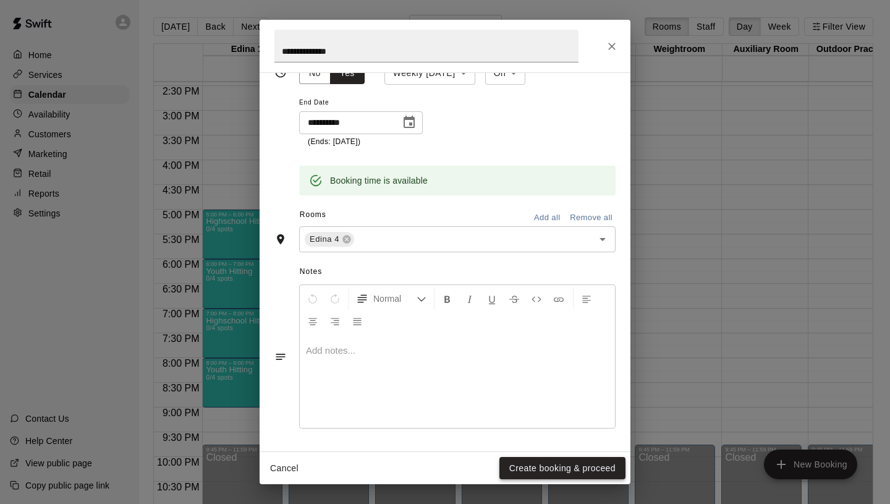
click at [541, 465] on button "Create booking & proceed" at bounding box center [562, 468] width 126 height 23
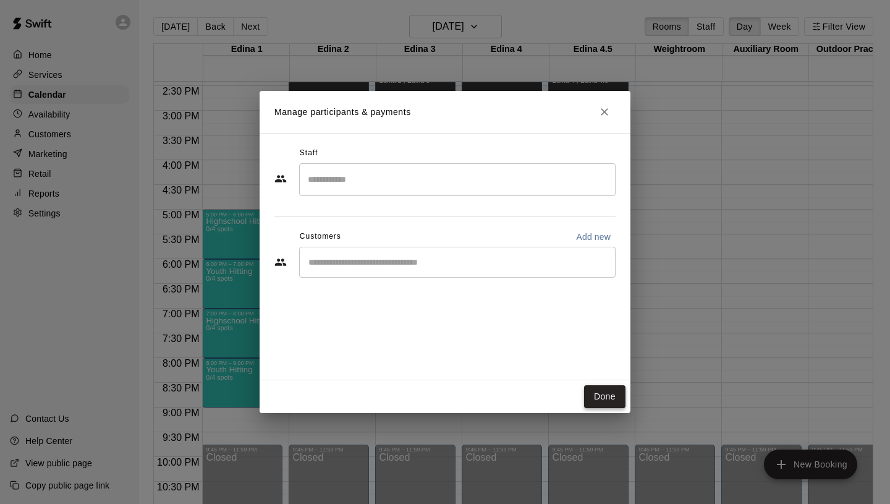
click at [613, 388] on button "Done" at bounding box center [604, 396] width 41 height 23
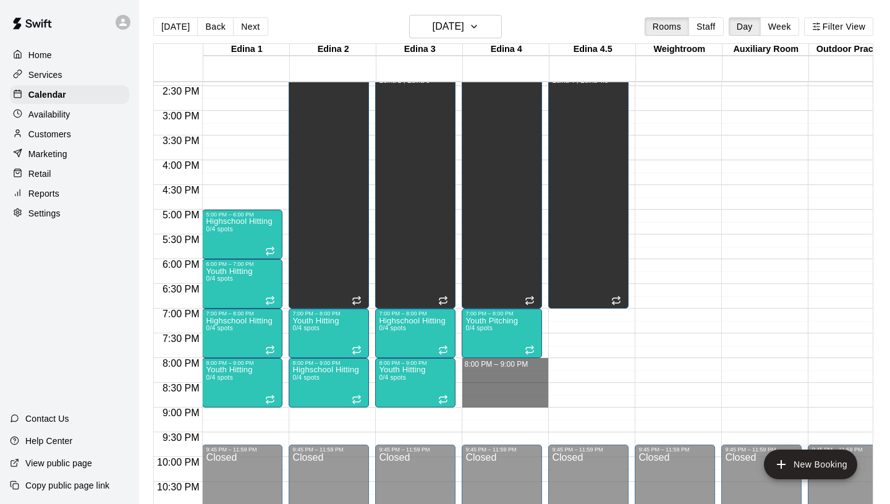
drag, startPoint x: 480, startPoint y: 359, endPoint x: 483, endPoint y: 400, distance: 41.0
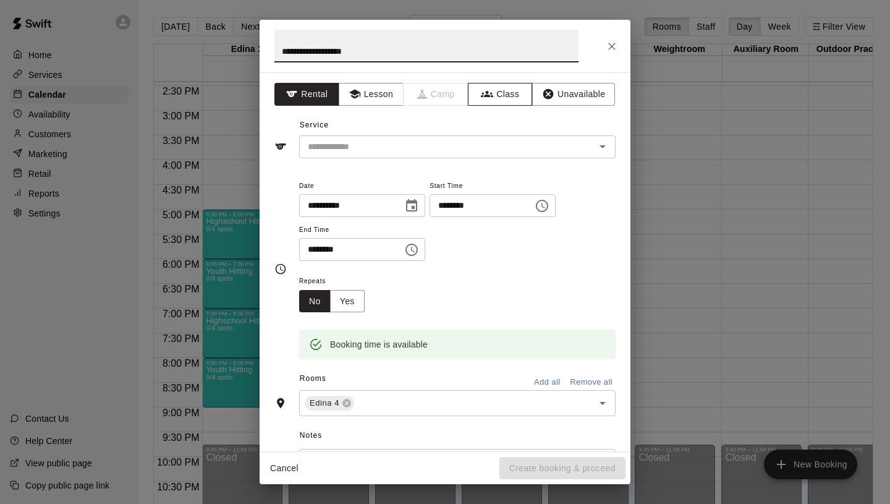
type input "**********"
click at [501, 88] on button "Class" at bounding box center [500, 94] width 65 height 23
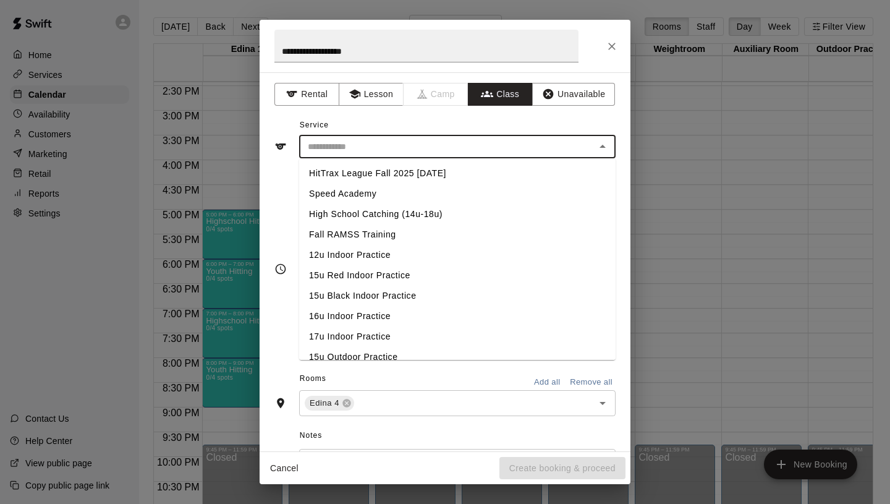
click at [449, 139] on input "text" at bounding box center [447, 146] width 289 height 15
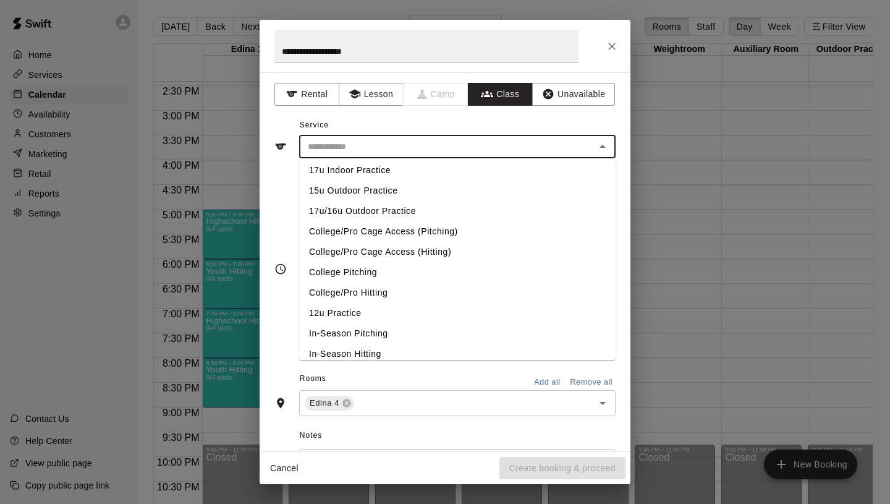
scroll to position [522, 0]
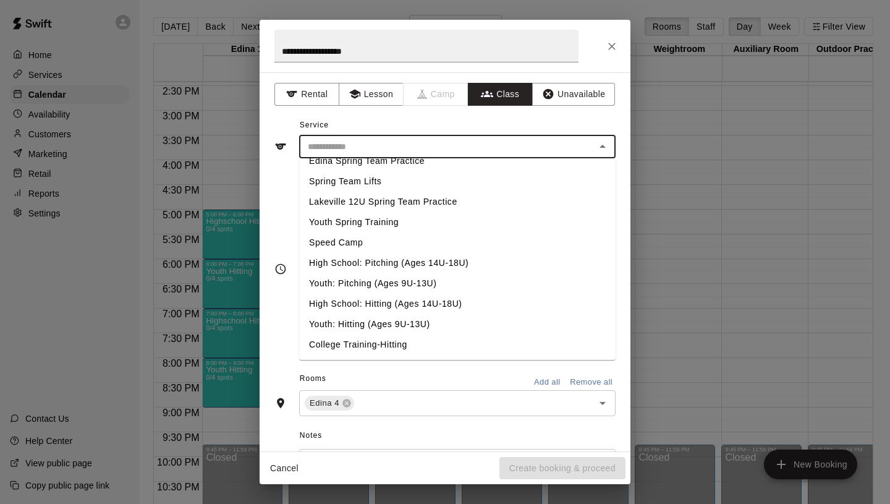
click at [382, 304] on li "High School: Hitting (Ages 14U-18U)" at bounding box center [457, 304] width 317 height 20
type input "**********"
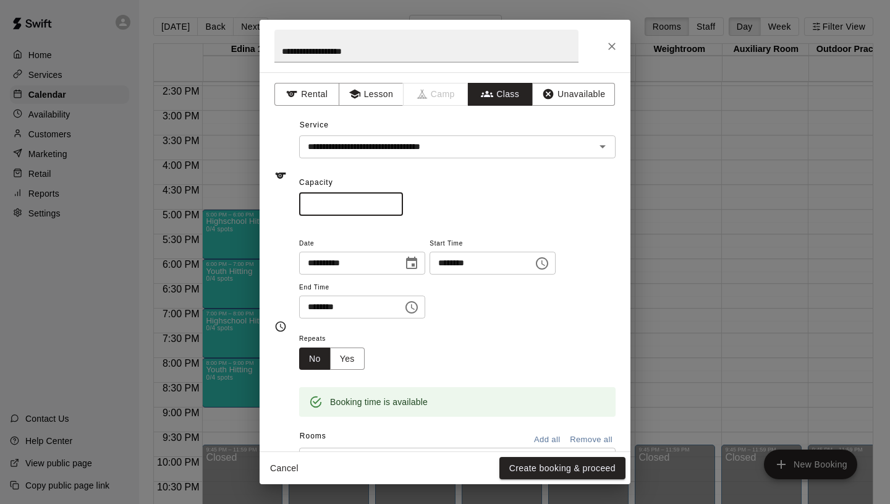
click at [393, 199] on input "*" at bounding box center [351, 204] width 104 height 23
type input "*"
click at [397, 208] on input "*" at bounding box center [351, 204] width 104 height 23
click at [352, 362] on button "Yes" at bounding box center [347, 358] width 35 height 23
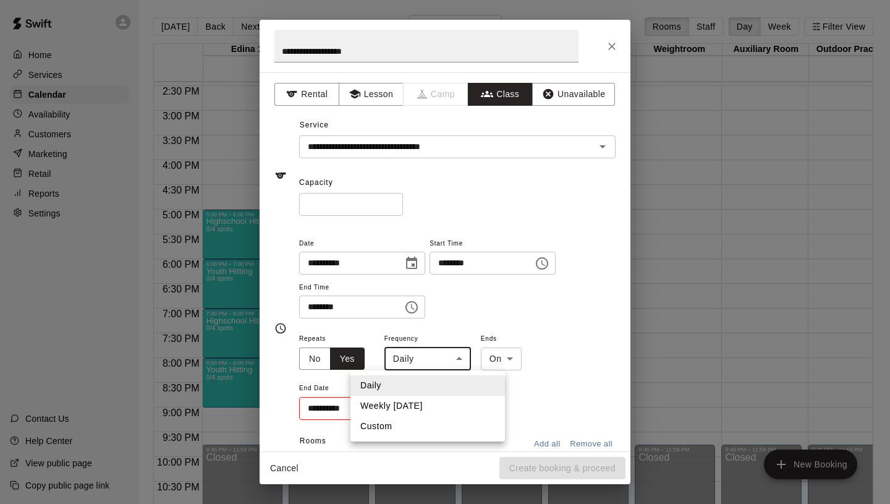
click at [440, 358] on body "Home Services Calendar Availability Customers Marketing Retail Reports Settings…" at bounding box center [445, 262] width 890 height 524
click at [414, 413] on li "Weekly [DATE]" at bounding box center [428, 406] width 155 height 20
type input "******"
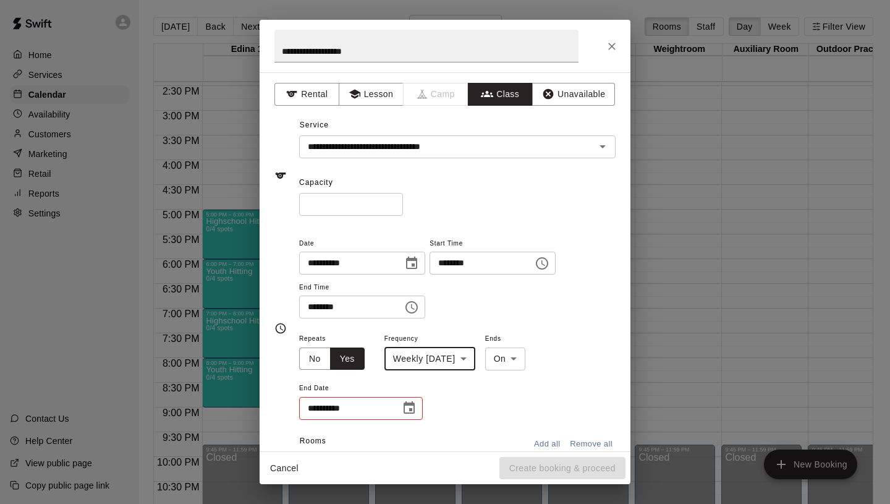
click at [414, 410] on icon "Choose date" at bounding box center [409, 407] width 11 height 12
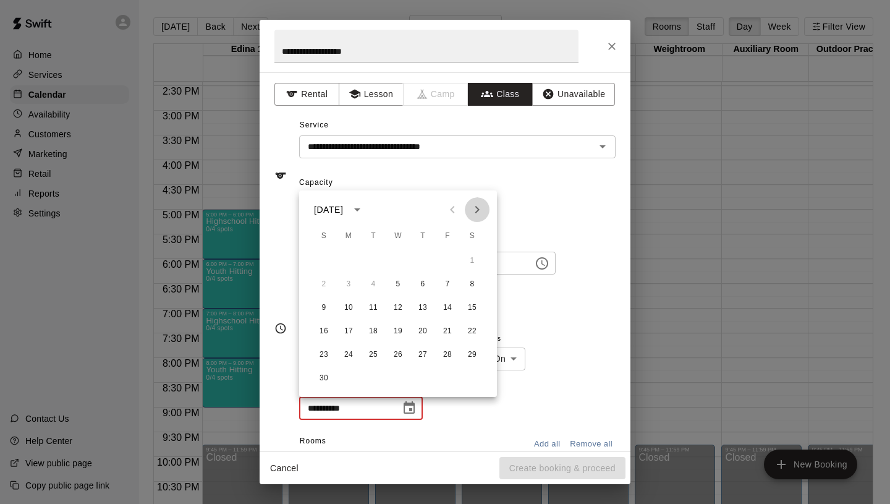
click at [474, 215] on icon "Next month" at bounding box center [477, 209] width 15 height 15
click at [393, 307] on button "17" at bounding box center [398, 308] width 22 height 22
type input "**********"
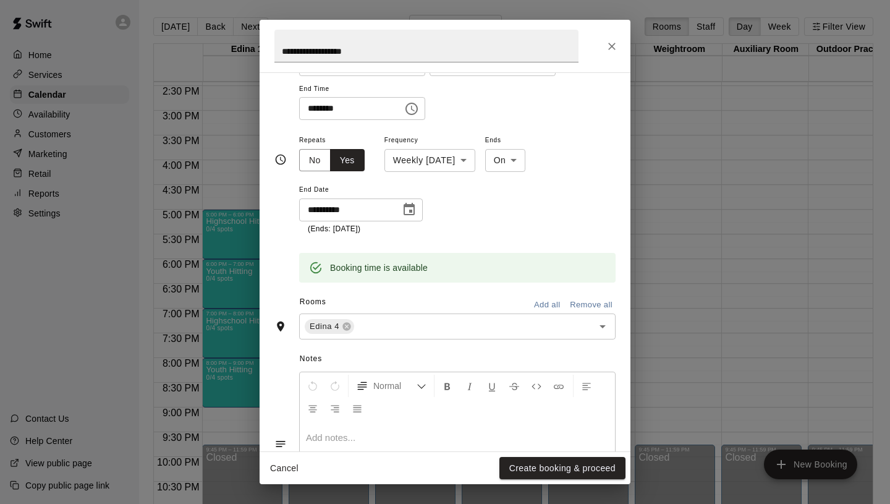
scroll to position [206, 0]
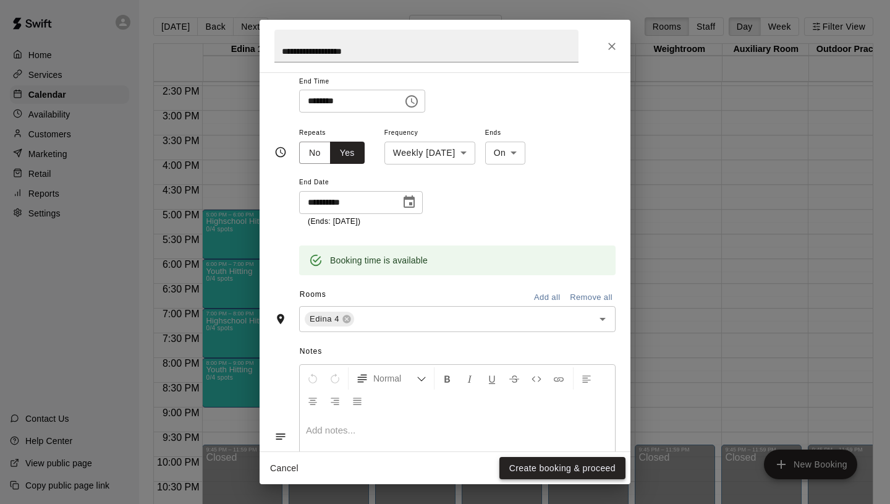
click at [565, 473] on button "Create booking & proceed" at bounding box center [562, 468] width 126 height 23
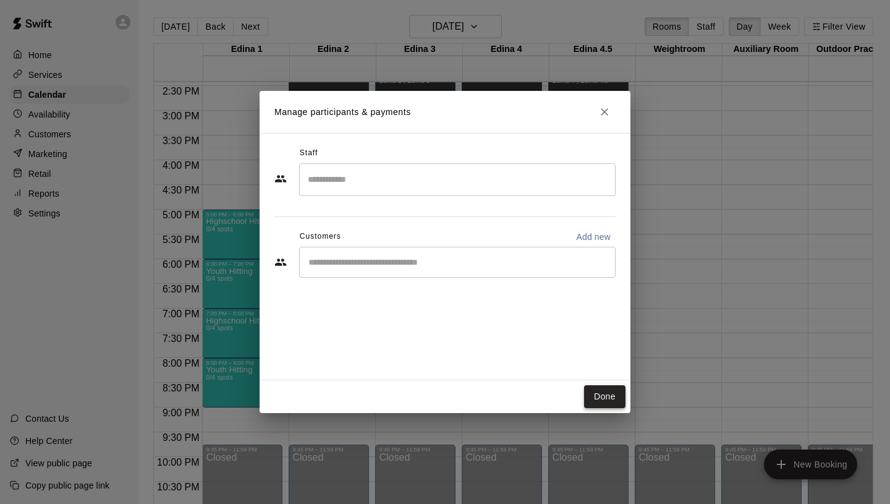
click at [608, 392] on button "Done" at bounding box center [604, 396] width 41 height 23
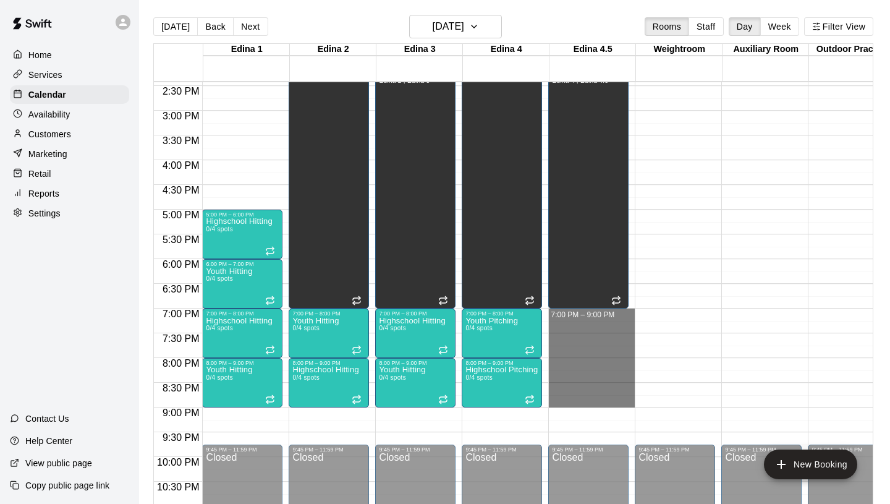
drag, startPoint x: 573, startPoint y: 312, endPoint x: 575, endPoint y: 397, distance: 85.3
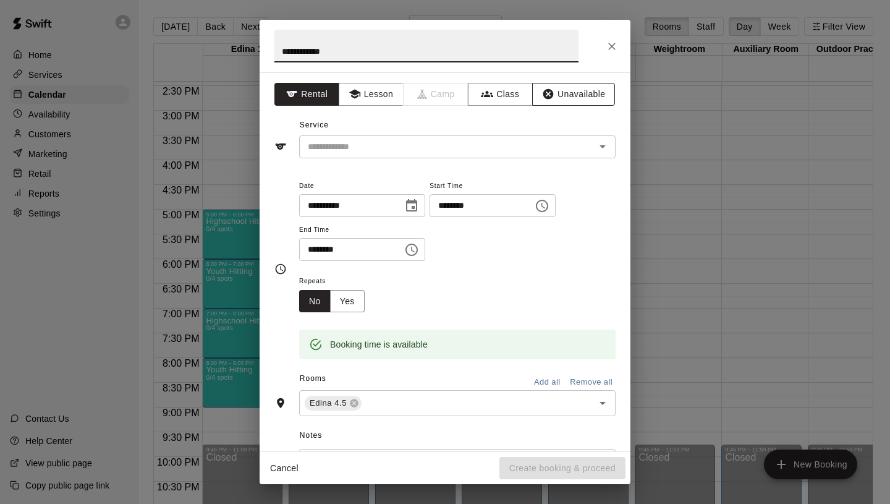
type input "**********"
click at [542, 93] on icon "button" at bounding box center [548, 94] width 12 height 12
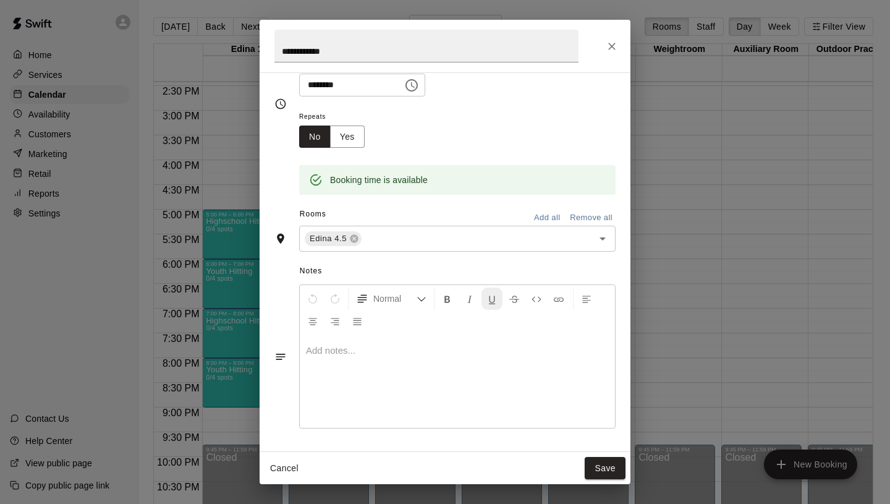
scroll to position [0, 0]
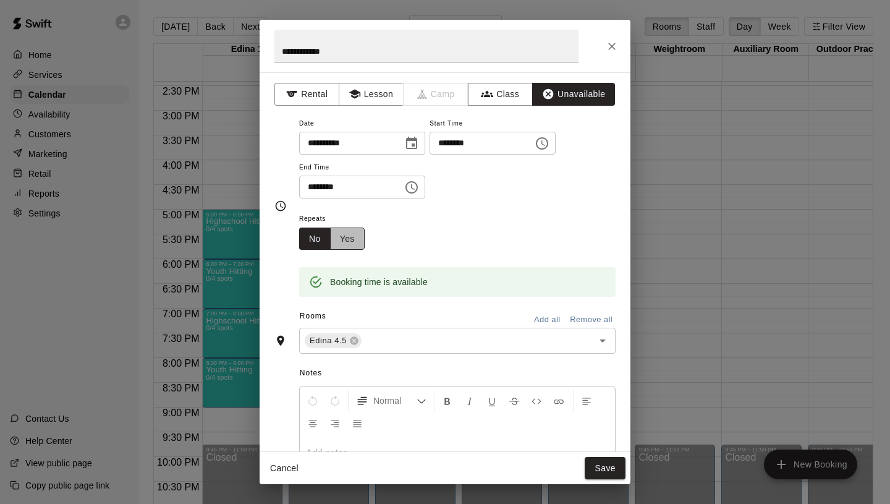
click at [343, 244] on button "Yes" at bounding box center [347, 238] width 35 height 23
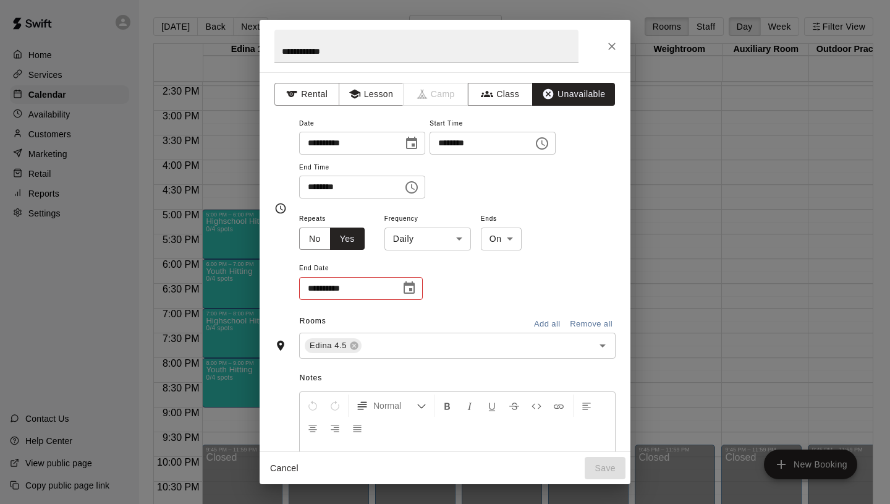
click at [425, 252] on div "**********" at bounding box center [457, 256] width 317 height 90
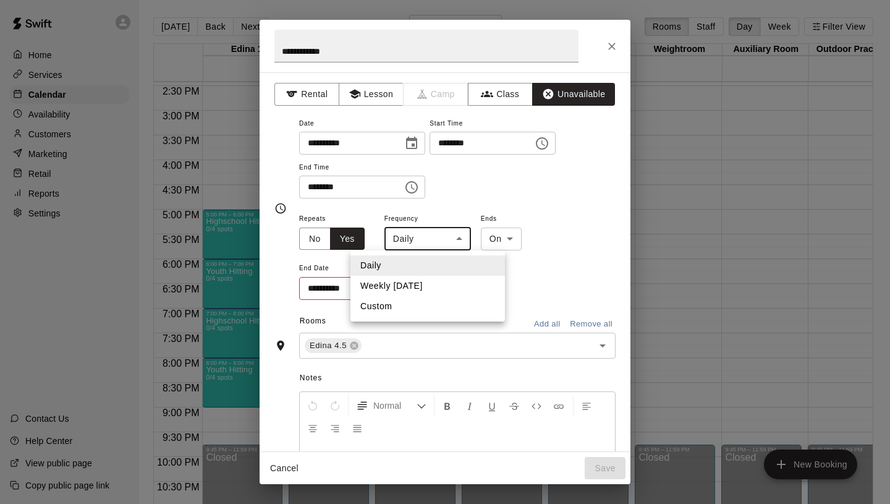
click at [425, 238] on body "Home Services Calendar Availability Customers Marketing Retail Reports Settings…" at bounding box center [445, 262] width 890 height 524
click at [423, 276] on li "Weekly [DATE]" at bounding box center [428, 286] width 155 height 20
type input "******"
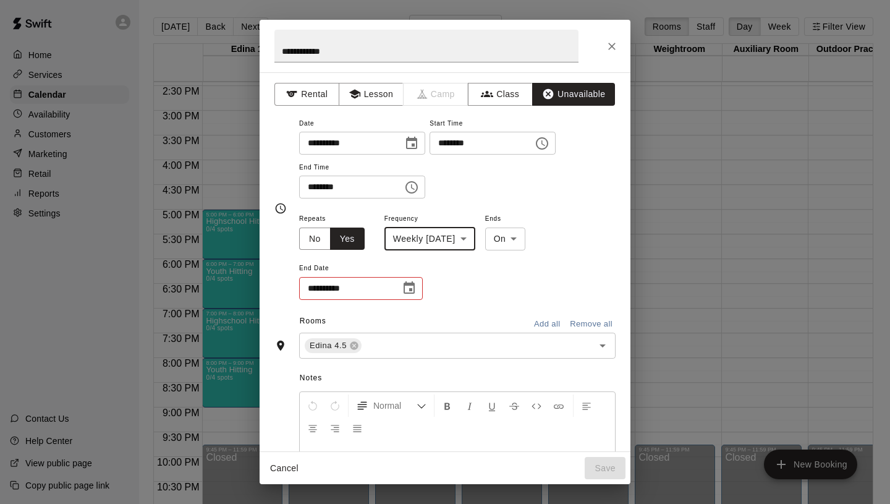
click at [406, 284] on icon "Choose date" at bounding box center [409, 287] width 11 height 12
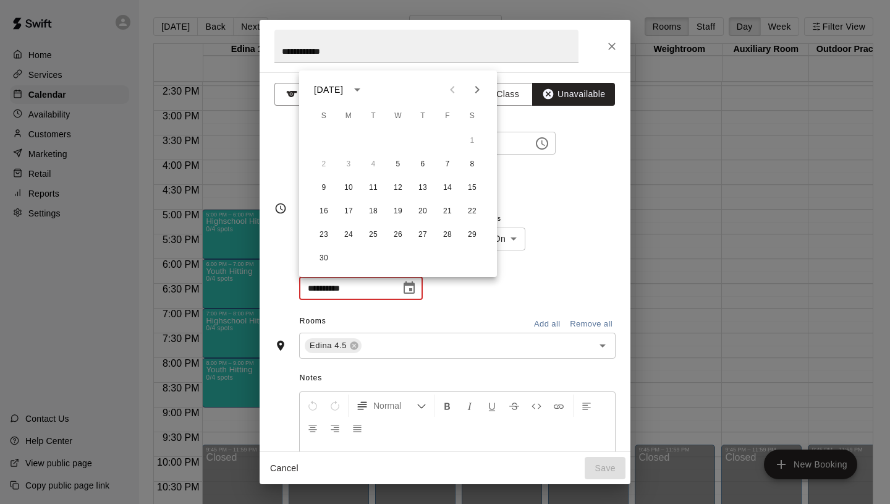
click at [470, 77] on div at bounding box center [464, 89] width 15 height 25
click at [472, 82] on icon "Next month" at bounding box center [477, 89] width 15 height 15
click at [398, 183] on button "17" at bounding box center [398, 188] width 22 height 22
type input "**********"
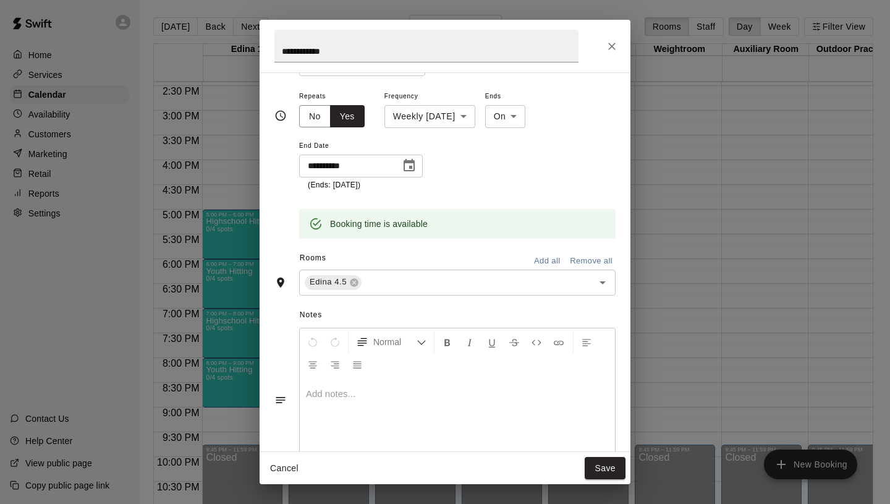
scroll to position [142, 0]
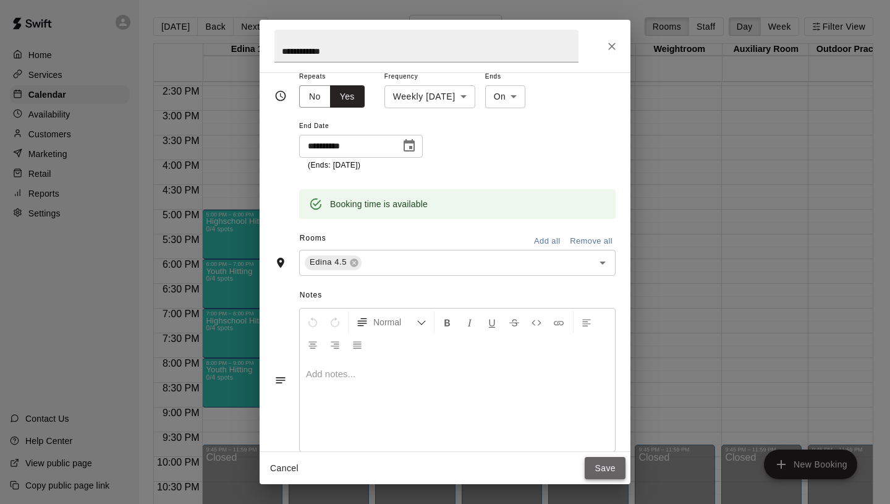
click at [610, 472] on button "Save" at bounding box center [605, 468] width 41 height 23
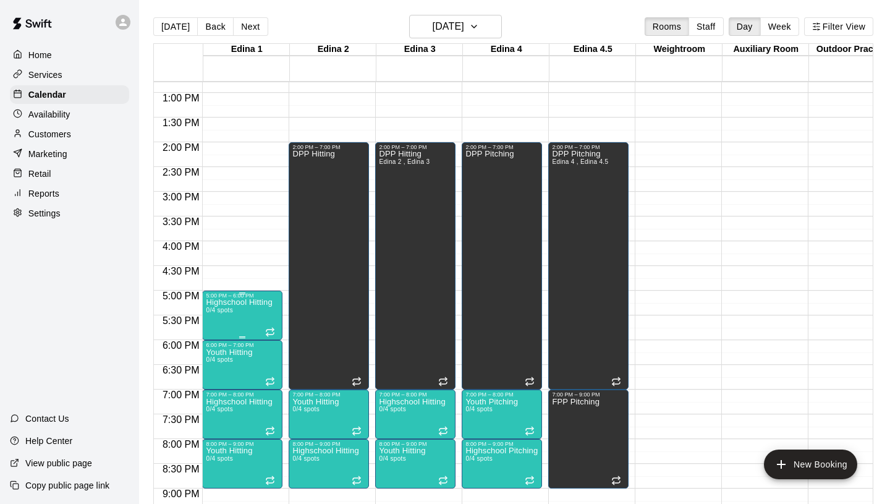
scroll to position [585, 0]
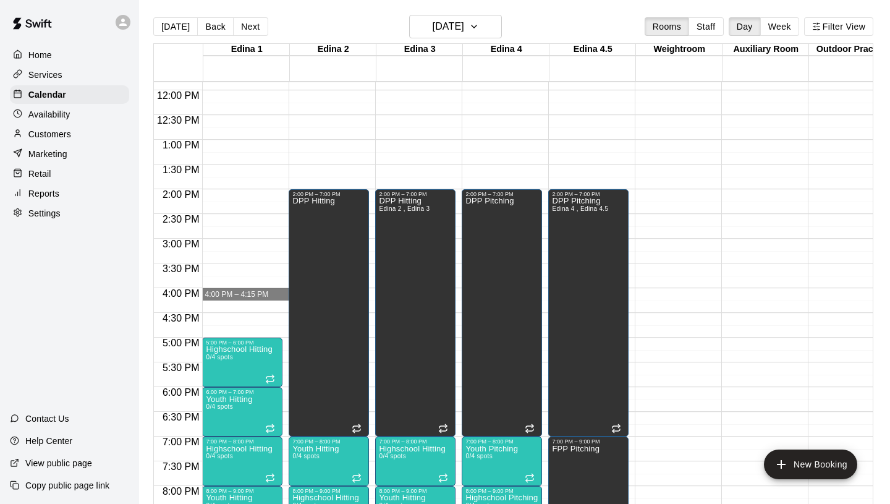
drag, startPoint x: 222, startPoint y: 288, endPoint x: 229, endPoint y: 293, distance: 8.9
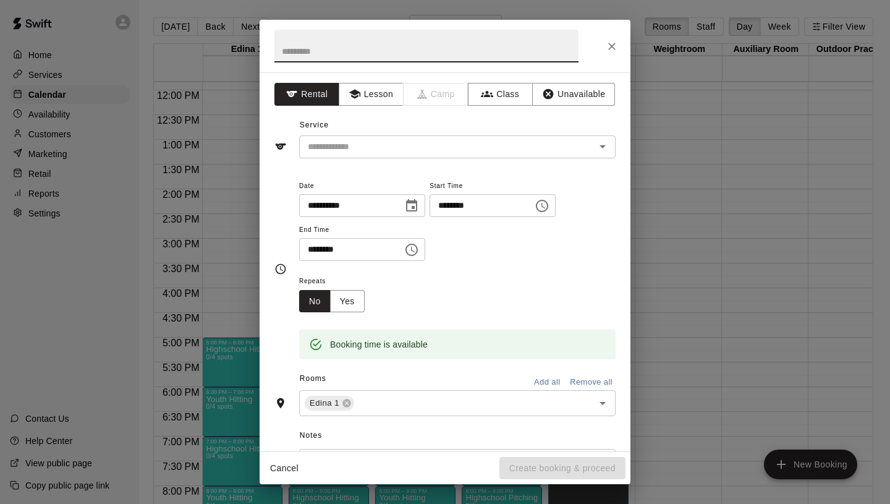
click at [289, 465] on button "Cancel" at bounding box center [285, 468] width 40 height 23
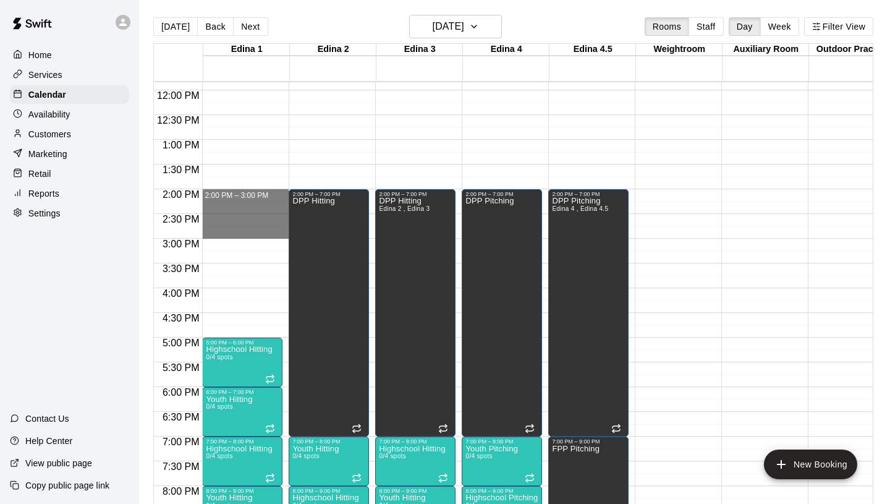
drag, startPoint x: 221, startPoint y: 193, endPoint x: 227, endPoint y: 236, distance: 43.0
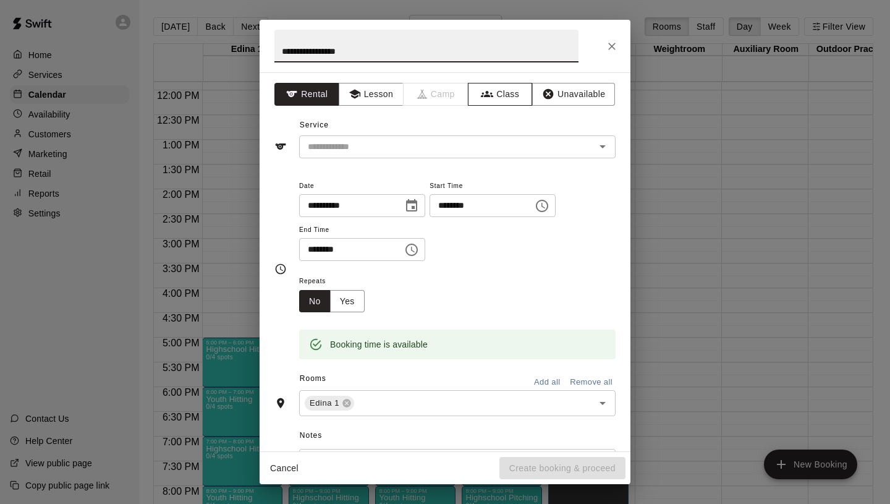
type input "**********"
click at [483, 91] on icon "button" at bounding box center [487, 94] width 12 height 12
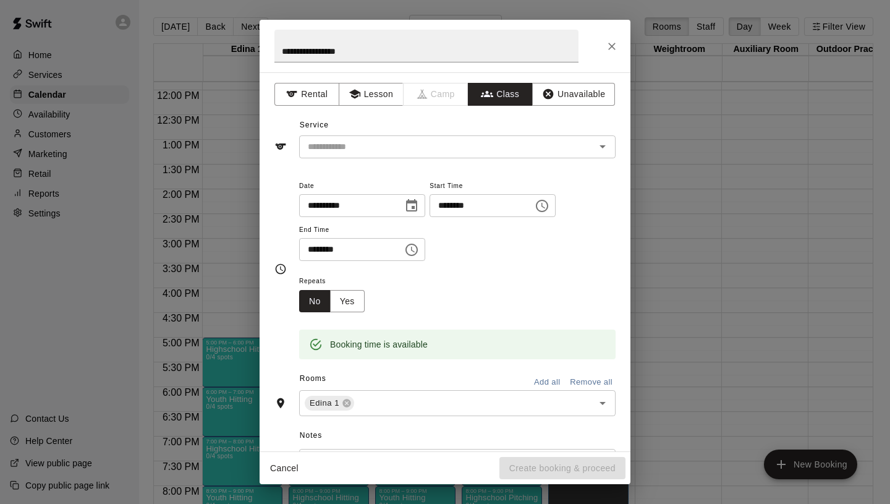
click at [429, 152] on input "text" at bounding box center [447, 146] width 289 height 15
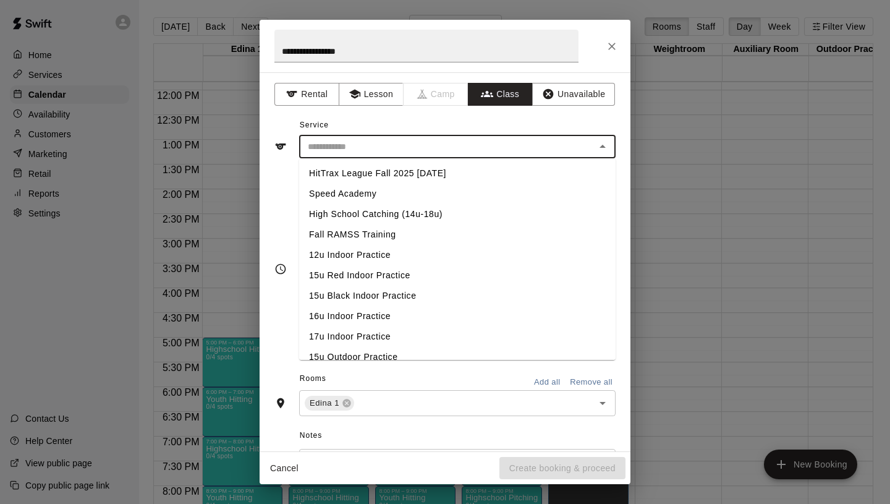
scroll to position [522, 0]
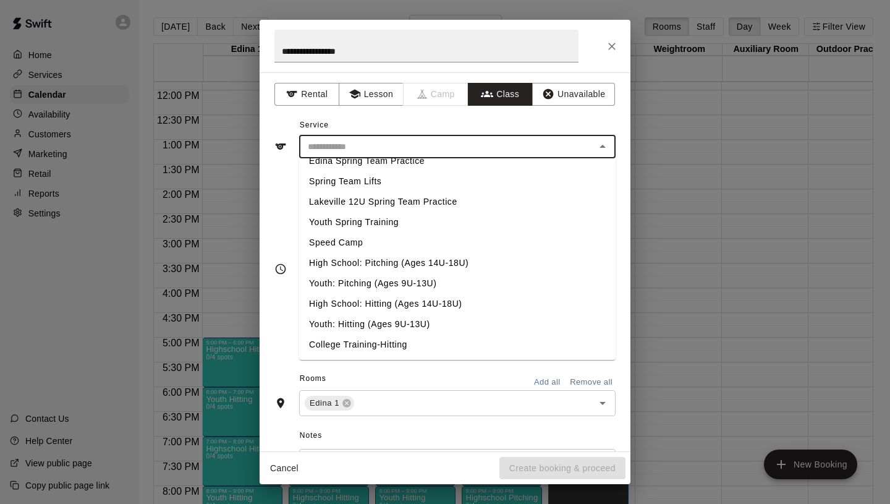
click at [349, 268] on li "High School: Pitching (Ages 14U-18U)" at bounding box center [457, 263] width 317 height 20
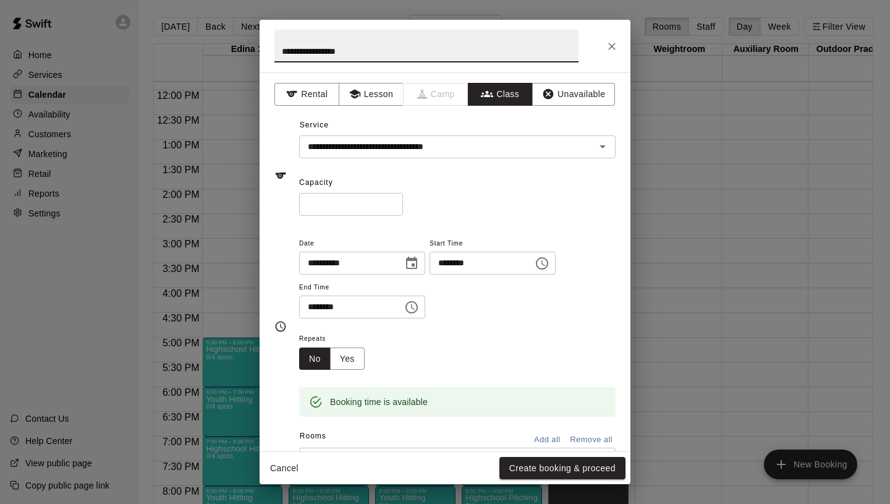
click at [318, 56] on input "**********" at bounding box center [426, 46] width 304 height 33
click at [490, 194] on div "* ​" at bounding box center [457, 204] width 317 height 23
click at [393, 200] on input "*" at bounding box center [351, 204] width 104 height 23
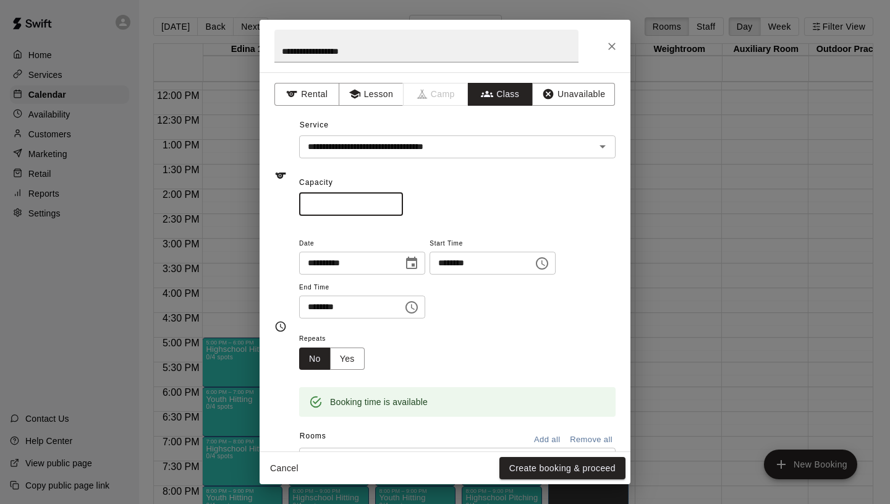
click at [349, 346] on span "Repeats" at bounding box center [336, 339] width 75 height 17
click at [352, 354] on button "Yes" at bounding box center [347, 358] width 35 height 23
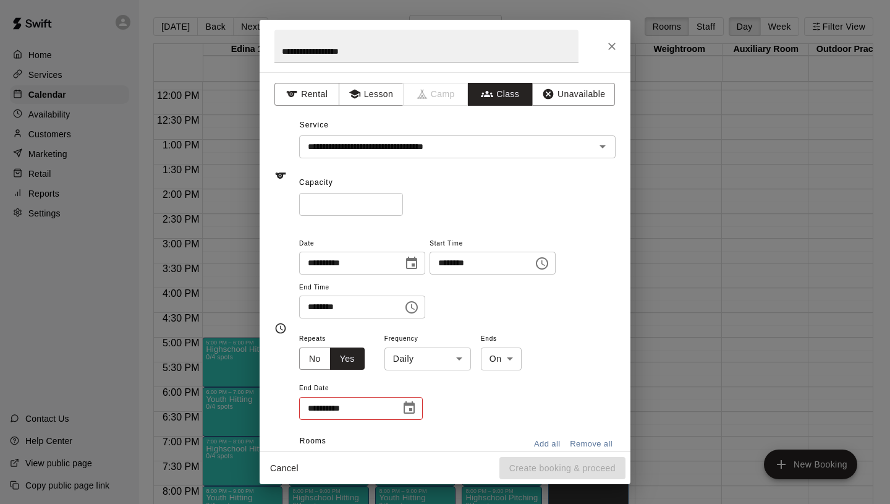
click at [442, 363] on body "Home Services Calendar Availability Customers Marketing Retail Reports Settings…" at bounding box center [445, 262] width 890 height 524
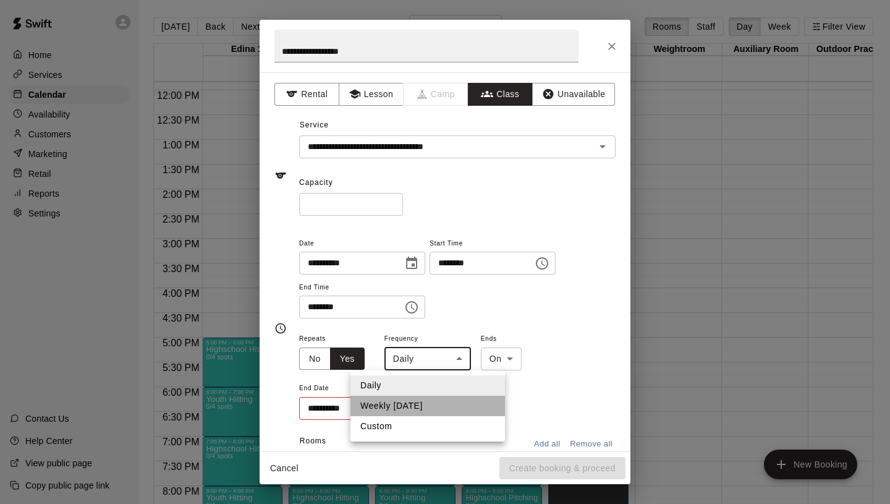
click at [423, 410] on li "Weekly [DATE]" at bounding box center [428, 406] width 155 height 20
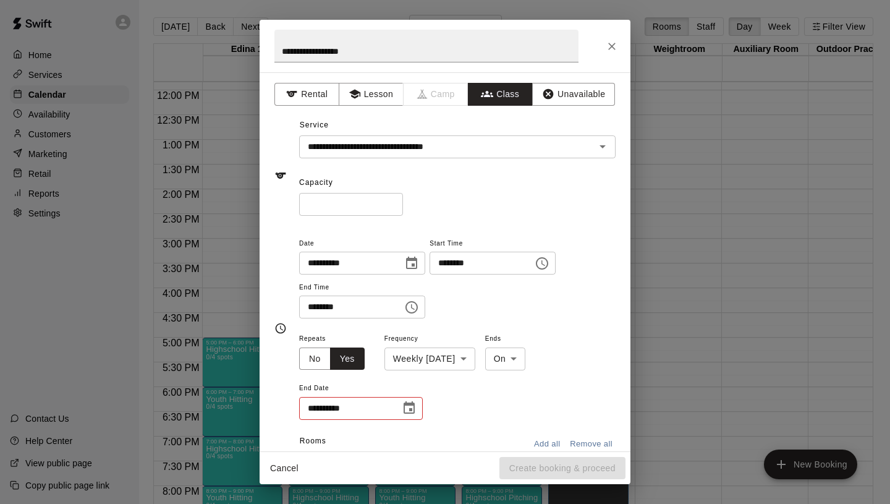
click at [423, 411] on div "**********" at bounding box center [457, 376] width 317 height 90
click at [406, 406] on icon "Choose date" at bounding box center [409, 408] width 15 height 15
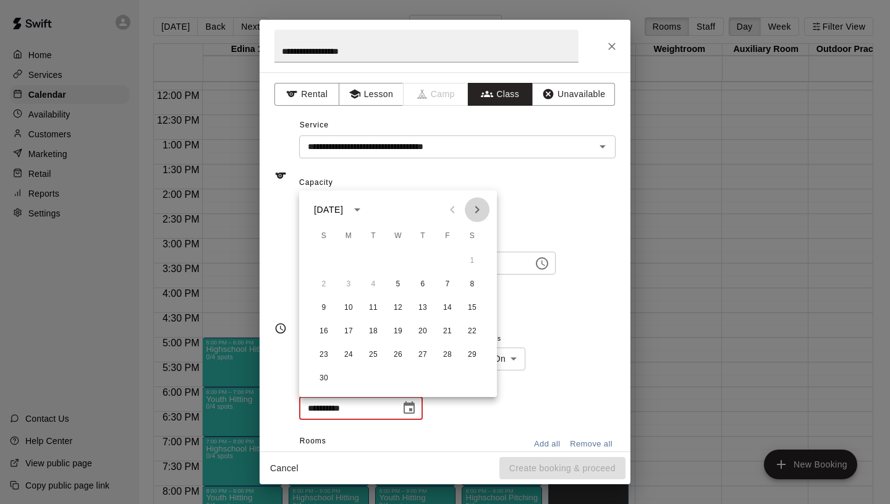
click at [486, 211] on button "Next month" at bounding box center [477, 209] width 25 height 25
click at [399, 314] on button "17" at bounding box center [398, 308] width 22 height 22
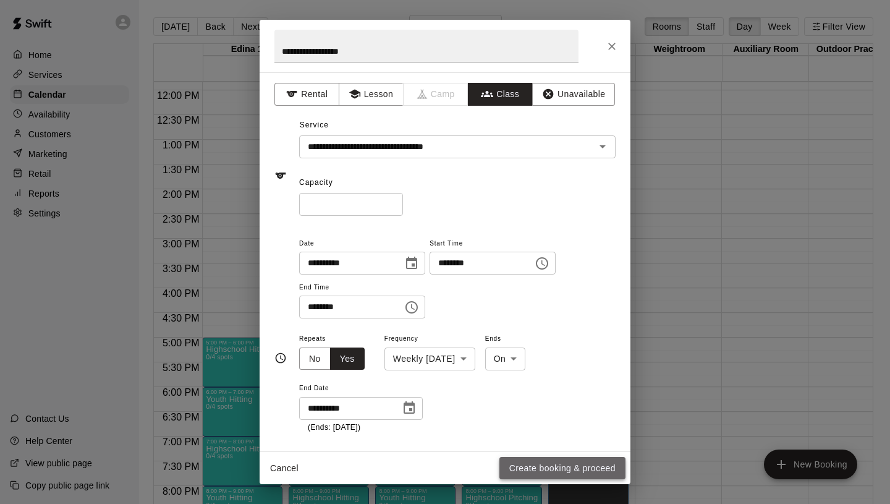
click at [535, 472] on button "Create booking & proceed" at bounding box center [562, 468] width 126 height 23
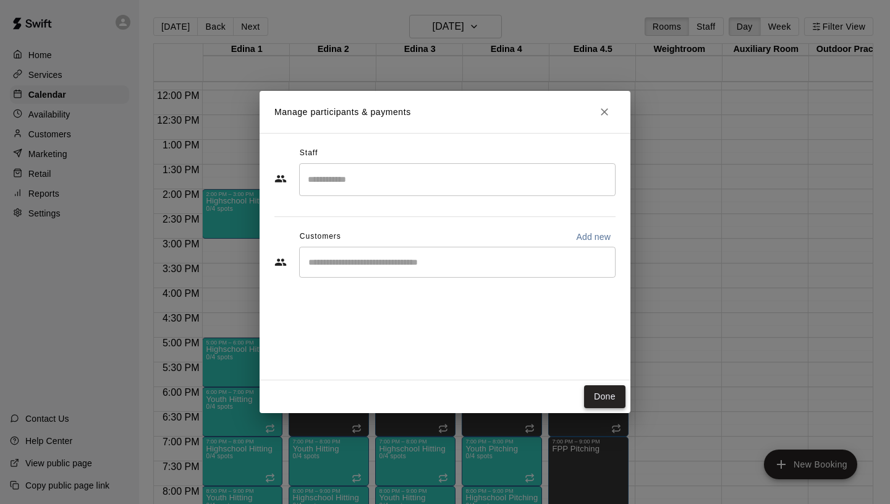
click at [615, 391] on button "Done" at bounding box center [604, 396] width 41 height 23
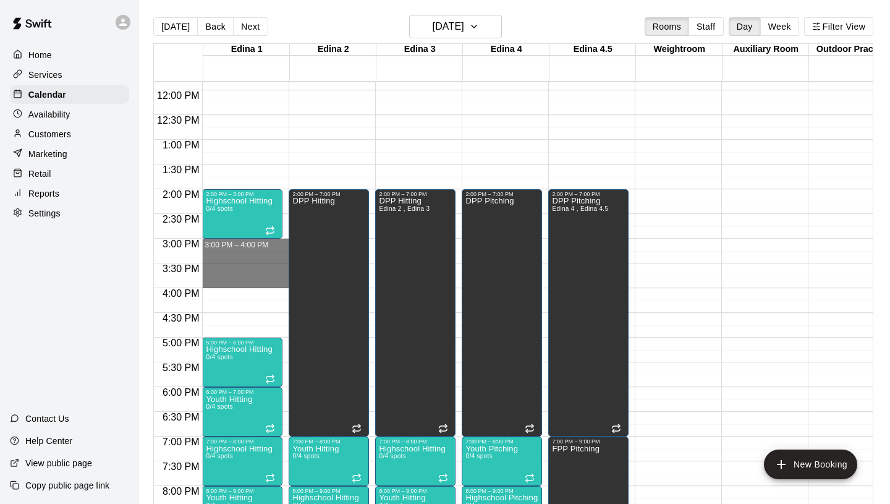
drag, startPoint x: 213, startPoint y: 242, endPoint x: 218, endPoint y: 287, distance: 45.5
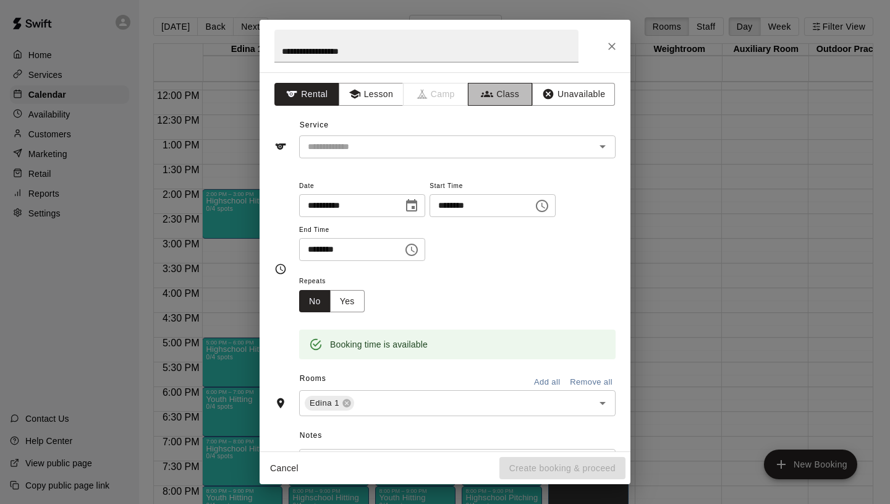
click at [477, 92] on button "Class" at bounding box center [500, 94] width 65 height 23
click at [401, 157] on div "​" at bounding box center [457, 146] width 317 height 23
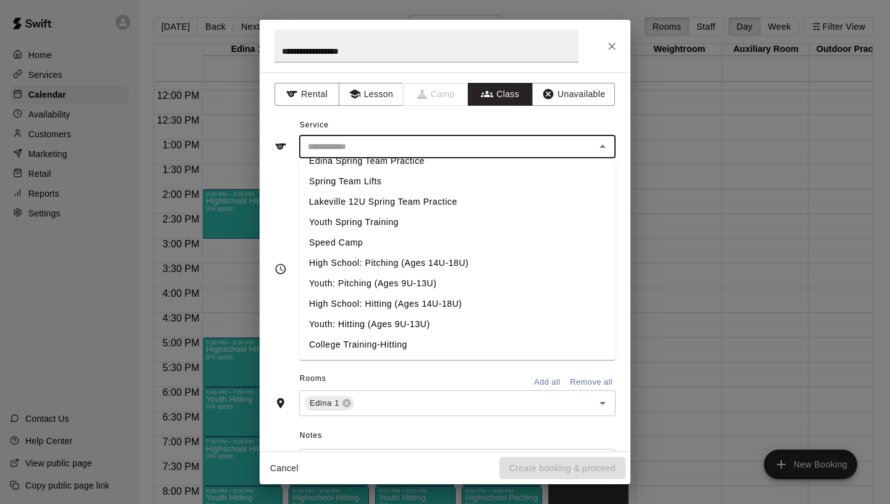
click at [375, 302] on li "High School: Hitting (Ages 14U-18U)" at bounding box center [457, 304] width 317 height 20
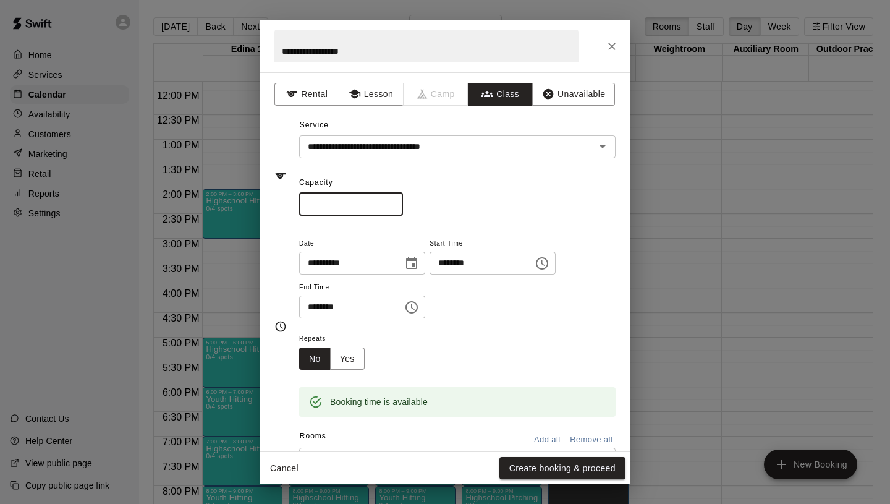
click at [392, 202] on input "*" at bounding box center [351, 204] width 104 height 23
click at [352, 360] on button "Yes" at bounding box center [347, 358] width 35 height 23
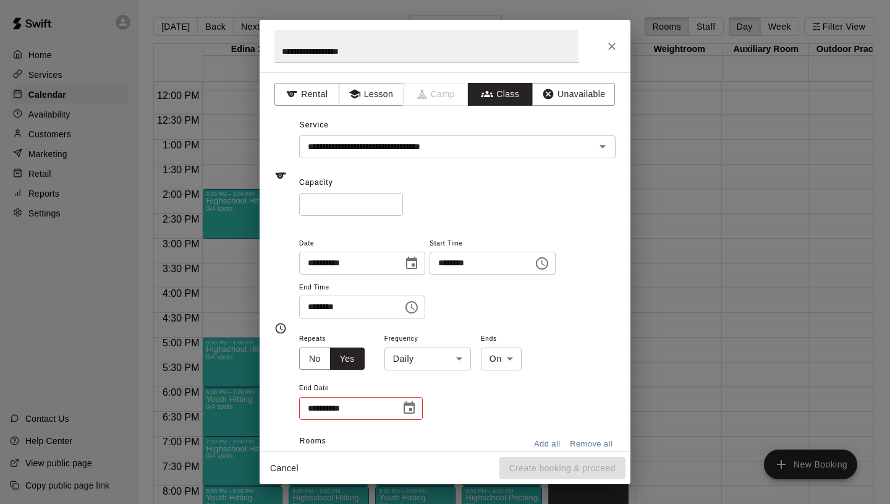
click at [417, 363] on body "Home Services Calendar Availability Customers Marketing Retail Reports Settings…" at bounding box center [445, 262] width 890 height 524
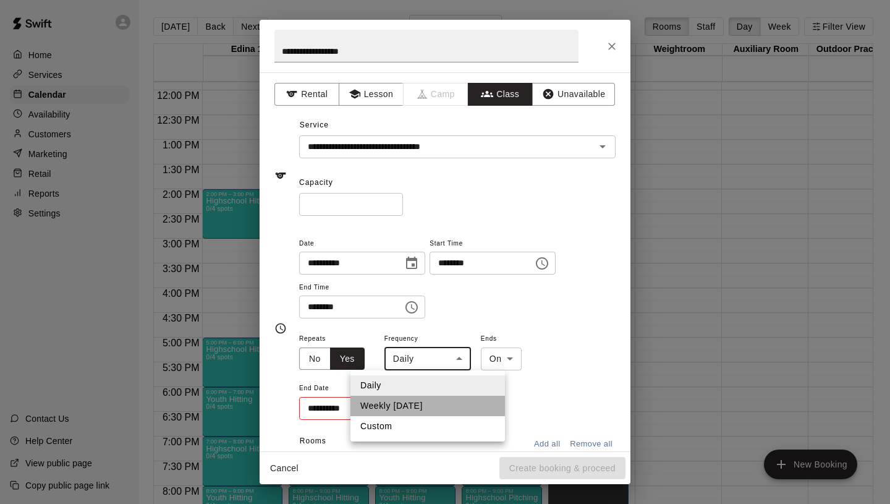
click at [401, 409] on li "Weekly [DATE]" at bounding box center [428, 406] width 155 height 20
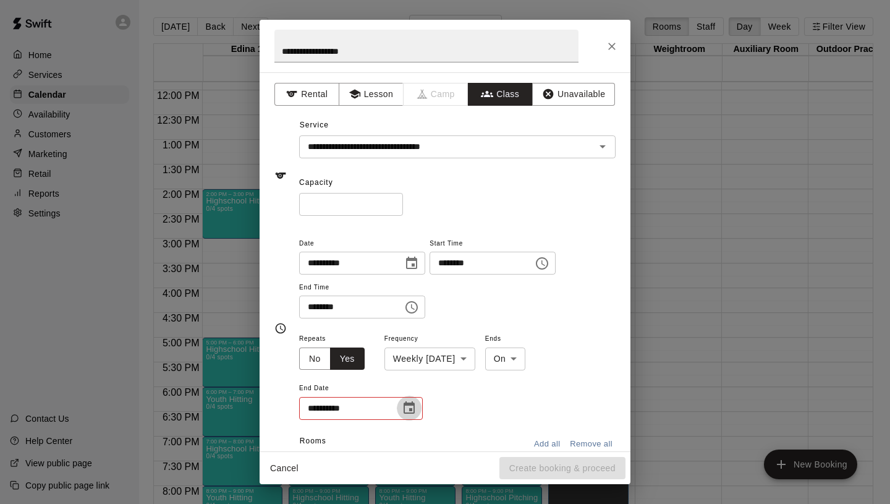
click at [403, 412] on icon "Choose date" at bounding box center [409, 408] width 15 height 15
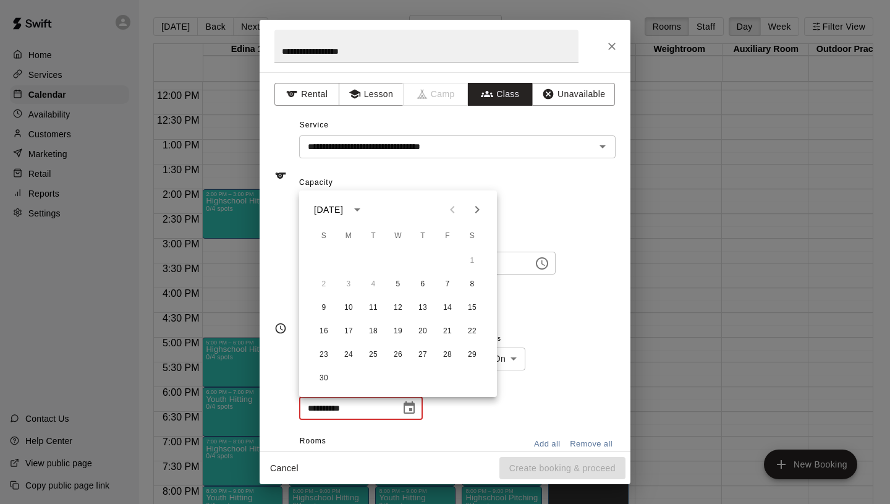
click at [478, 204] on icon "Next month" at bounding box center [477, 209] width 15 height 15
click at [401, 303] on button "17" at bounding box center [398, 308] width 22 height 22
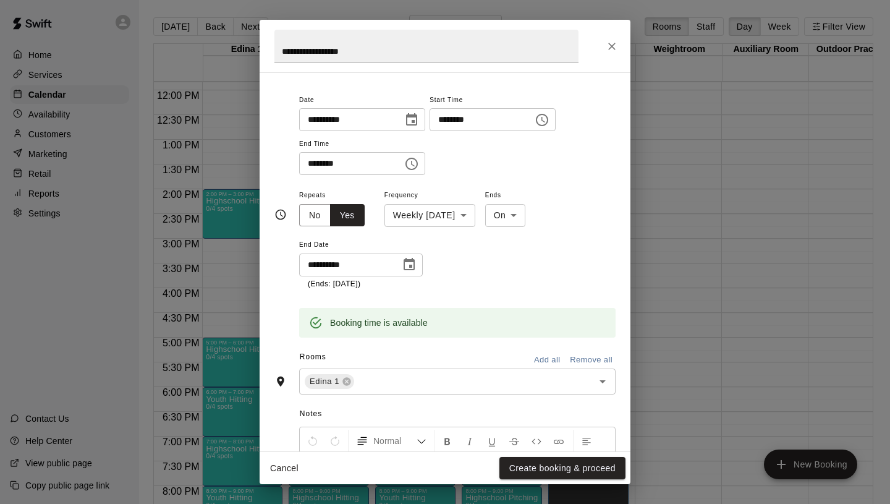
scroll to position [286, 0]
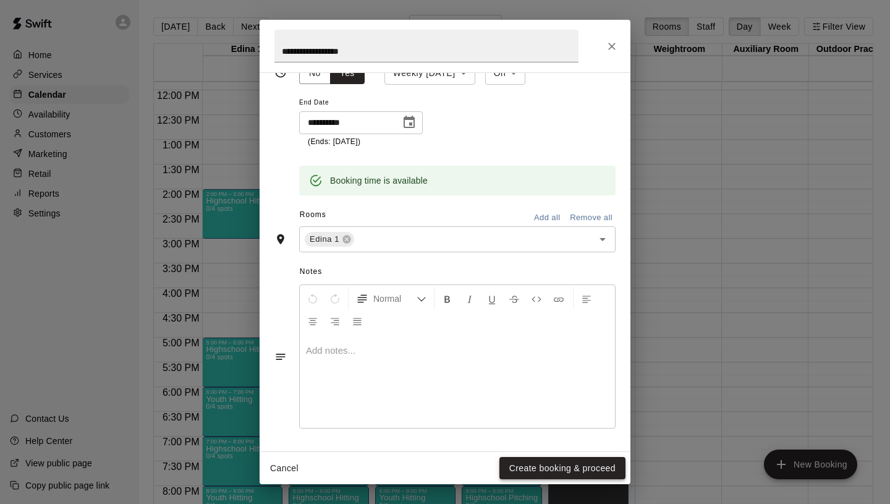
click at [574, 473] on button "Create booking & proceed" at bounding box center [562, 468] width 126 height 23
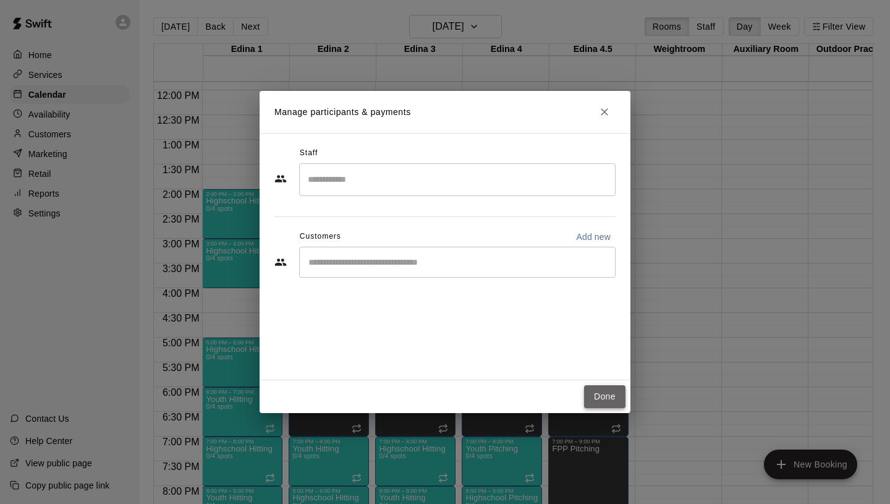
click at [607, 396] on button "Done" at bounding box center [604, 396] width 41 height 23
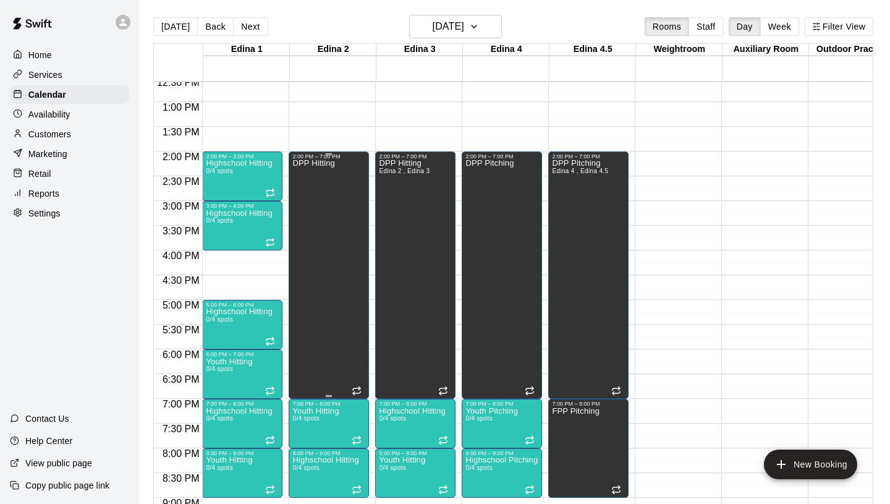
scroll to position [629, 0]
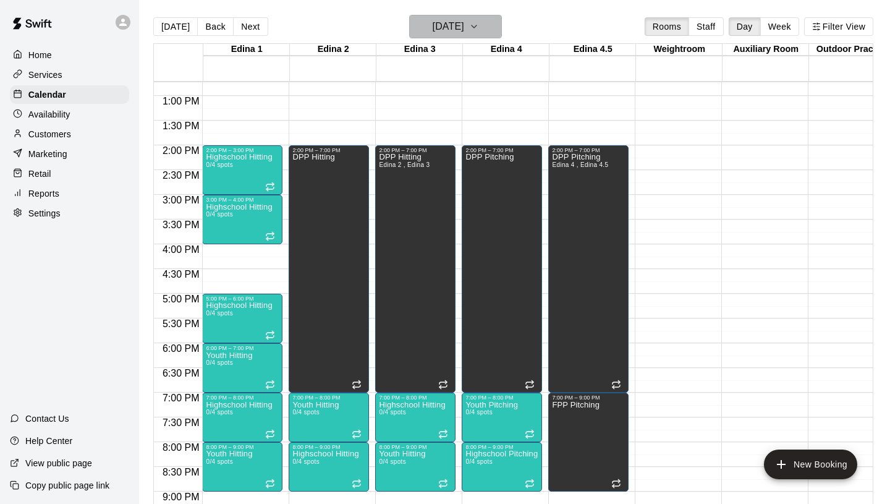
click at [459, 23] on h6 "[DATE]" at bounding box center [449, 26] width 32 height 17
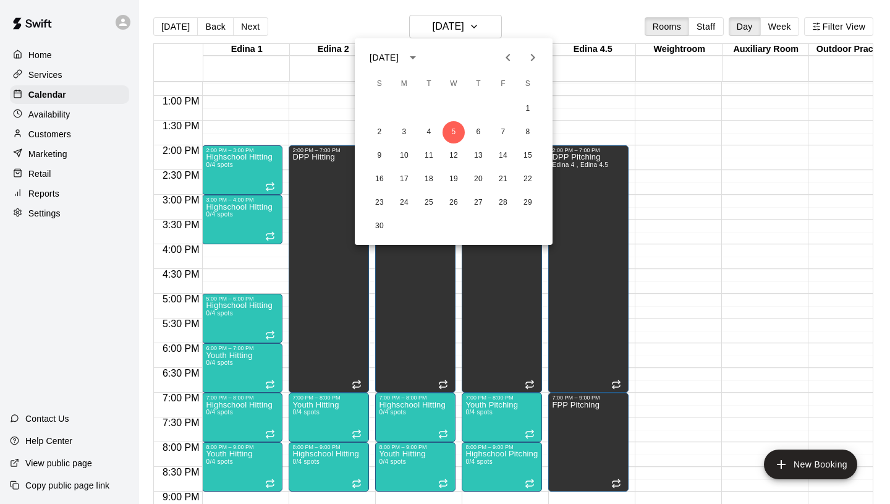
click at [459, 25] on div at bounding box center [445, 252] width 890 height 504
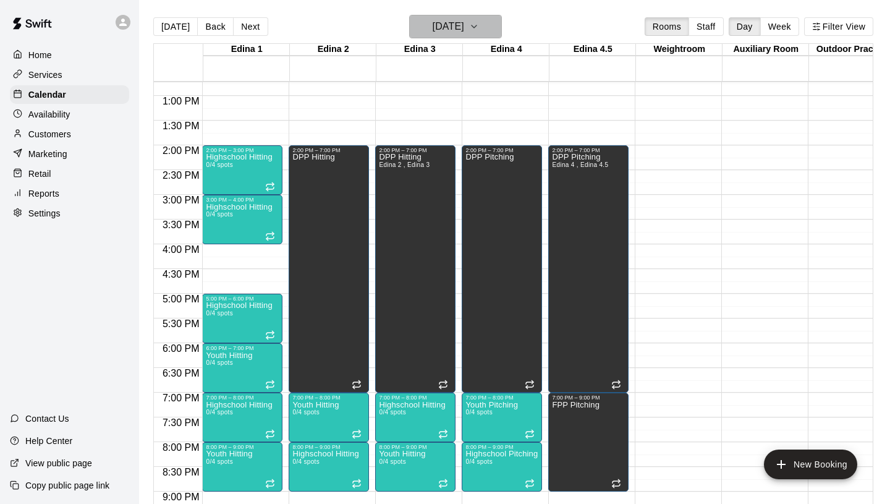
click at [436, 26] on h6 "[DATE]" at bounding box center [449, 26] width 32 height 17
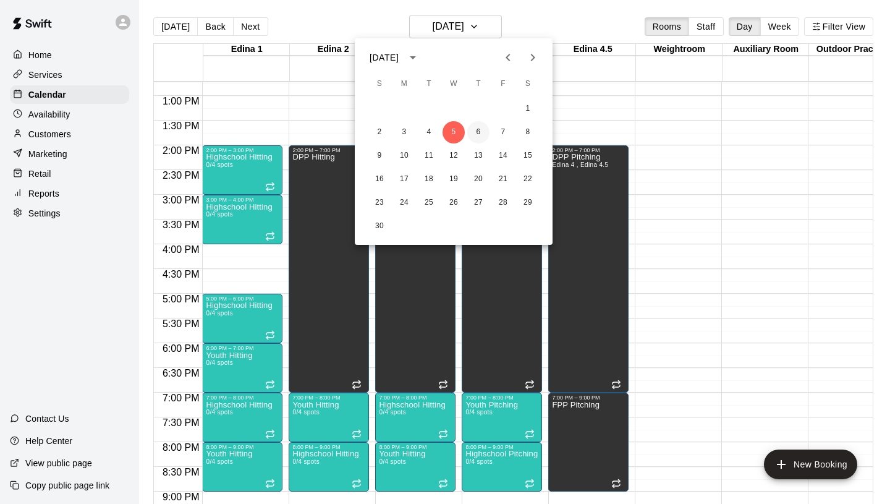
click at [480, 134] on button "6" at bounding box center [478, 132] width 22 height 22
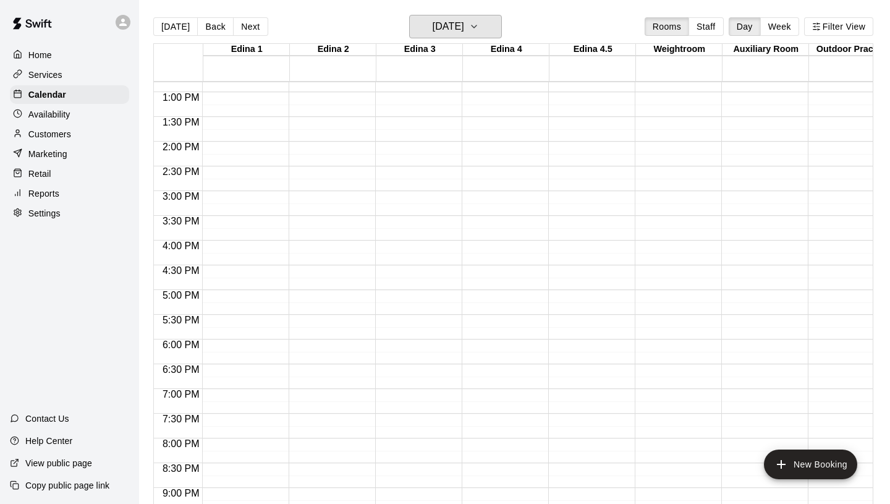
scroll to position [631, 0]
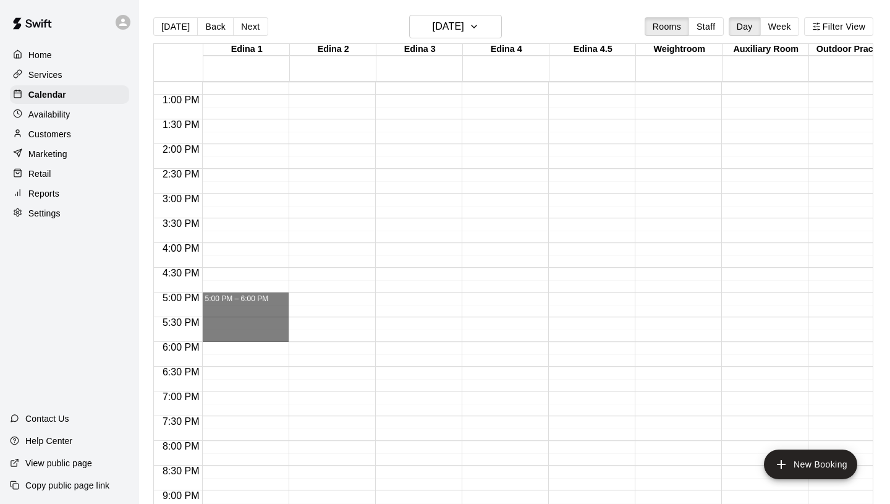
drag, startPoint x: 223, startPoint y: 294, endPoint x: 224, endPoint y: 340, distance: 45.7
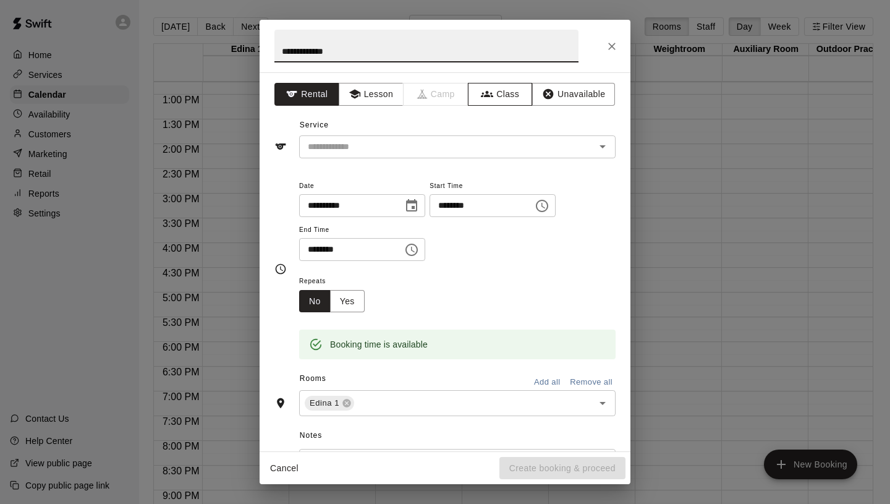
click at [499, 94] on button "Class" at bounding box center [500, 94] width 65 height 23
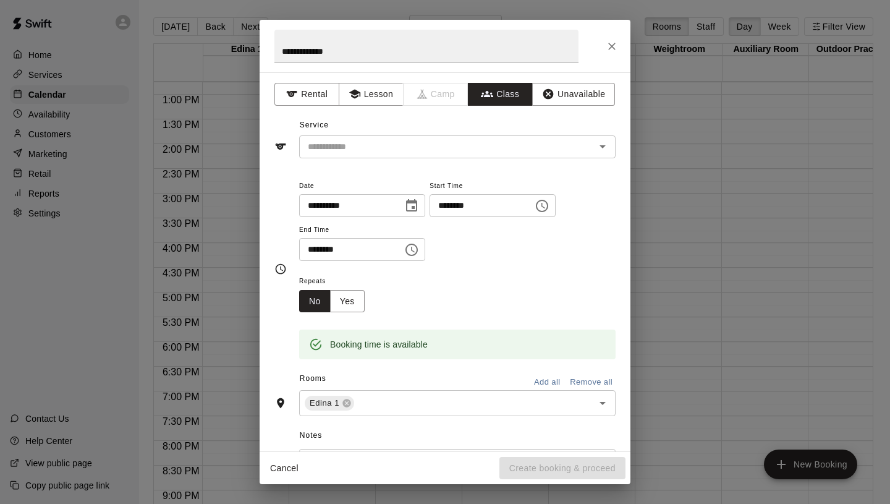
click at [441, 163] on div "**********" at bounding box center [445, 261] width 371 height 379
click at [440, 155] on div "​" at bounding box center [457, 146] width 317 height 23
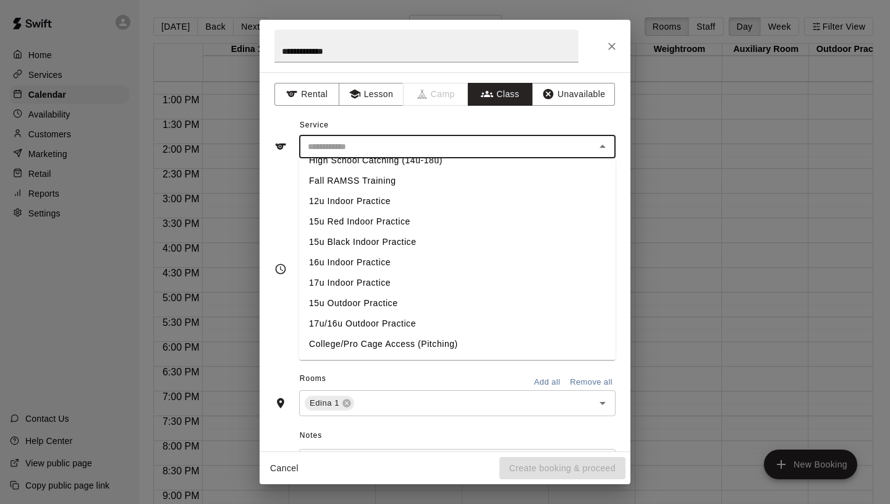
scroll to position [522, 0]
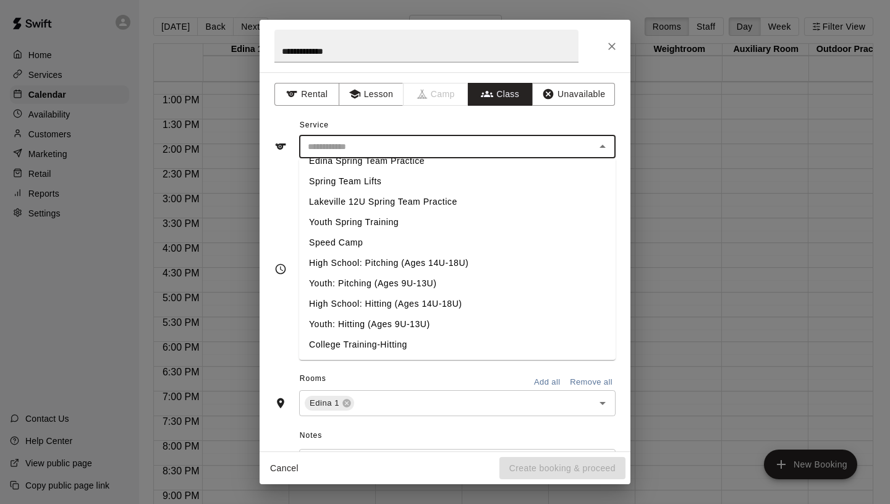
click at [369, 324] on li "Youth: Hitting (Ages 9U-13U)" at bounding box center [457, 324] width 317 height 20
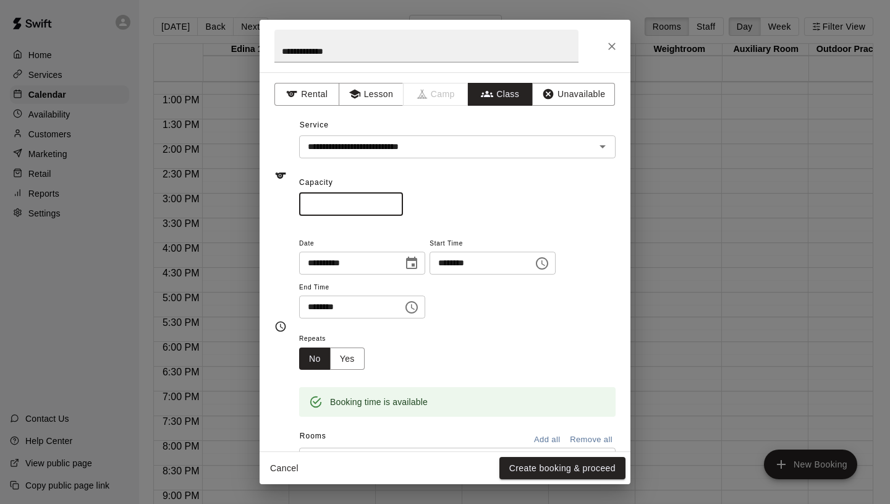
click at [391, 203] on input "*" at bounding box center [351, 204] width 104 height 23
click at [342, 360] on button "Yes" at bounding box center [347, 358] width 35 height 23
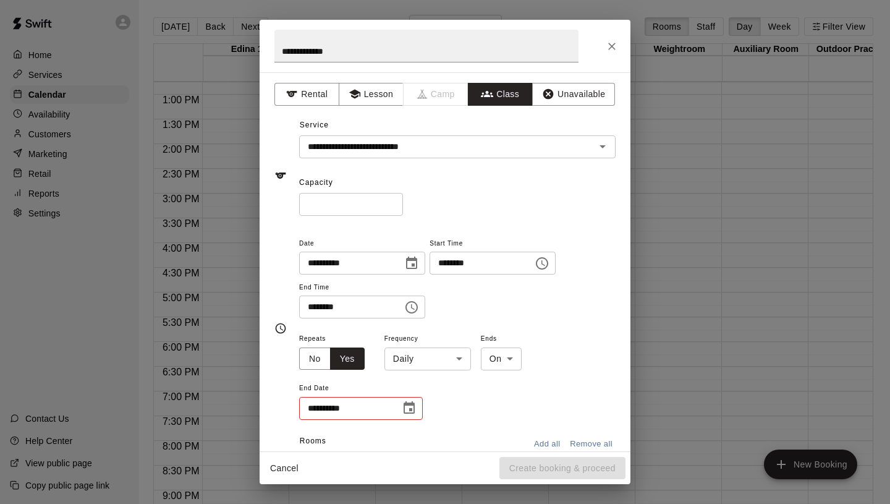
click at [410, 372] on div "**********" at bounding box center [457, 376] width 317 height 90
click at [410, 361] on body "Home Services Calendar Availability Customers Marketing Retail Reports Settings…" at bounding box center [445, 262] width 890 height 524
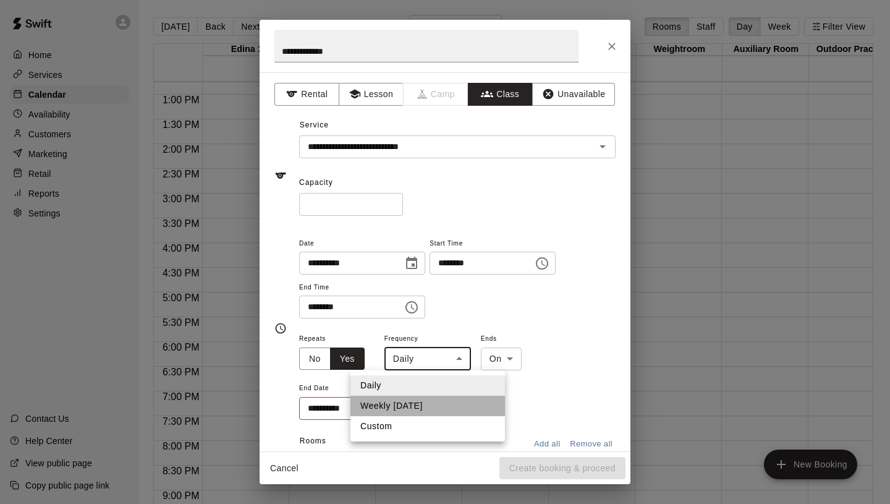
click at [422, 404] on li "Weekly [DATE]" at bounding box center [428, 406] width 155 height 20
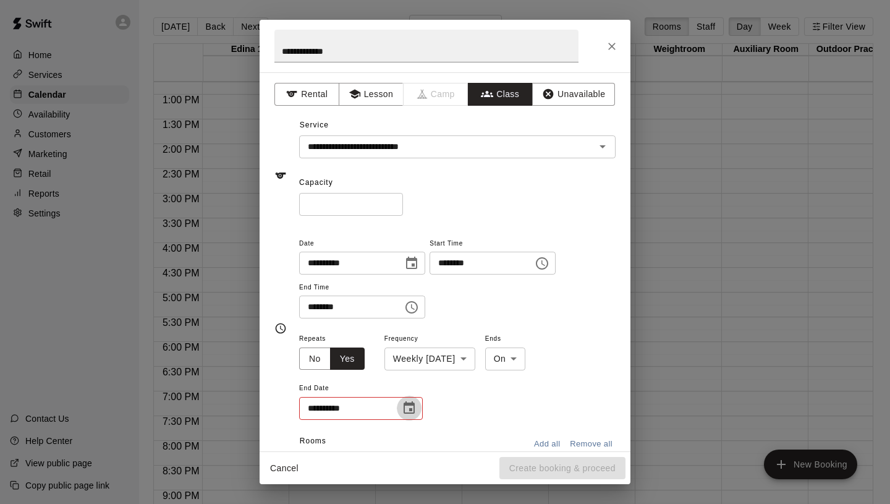
click at [406, 407] on icon "Choose date" at bounding box center [409, 408] width 15 height 15
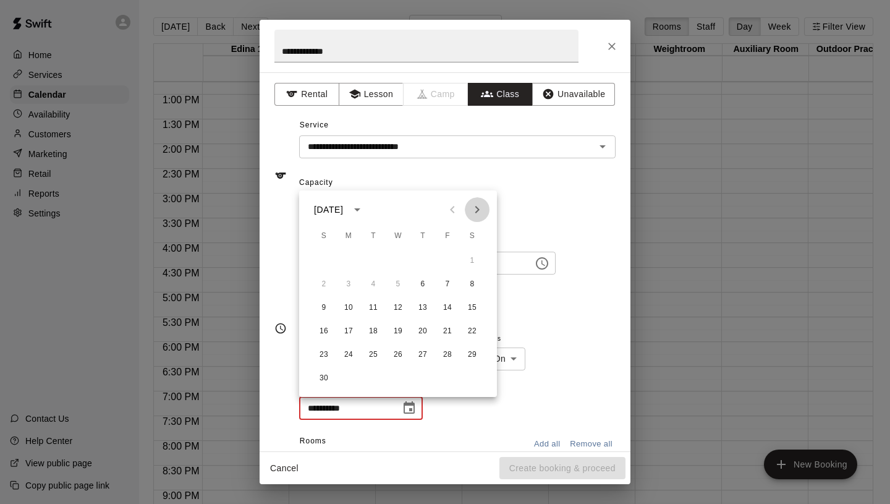
click at [475, 208] on icon "Next month" at bounding box center [477, 209] width 15 height 15
click at [425, 307] on button "18" at bounding box center [423, 308] width 22 height 22
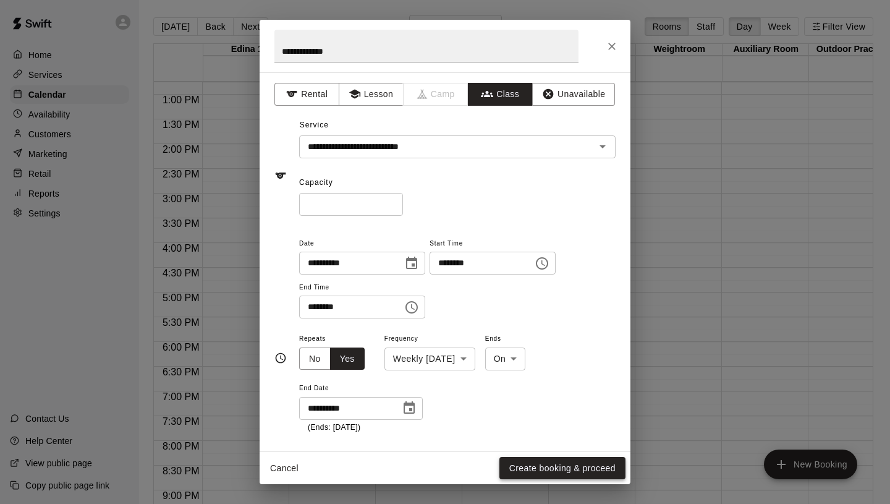
click at [572, 466] on button "Create booking & proceed" at bounding box center [562, 468] width 126 height 23
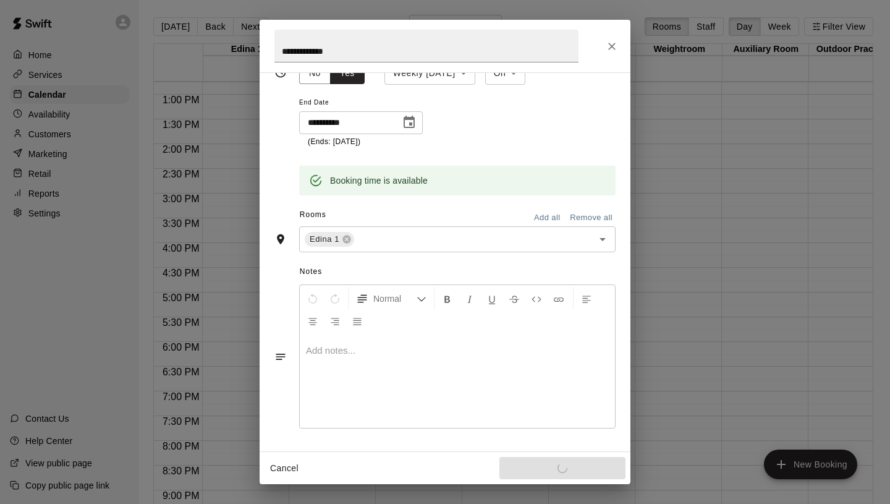
scroll to position [0, 0]
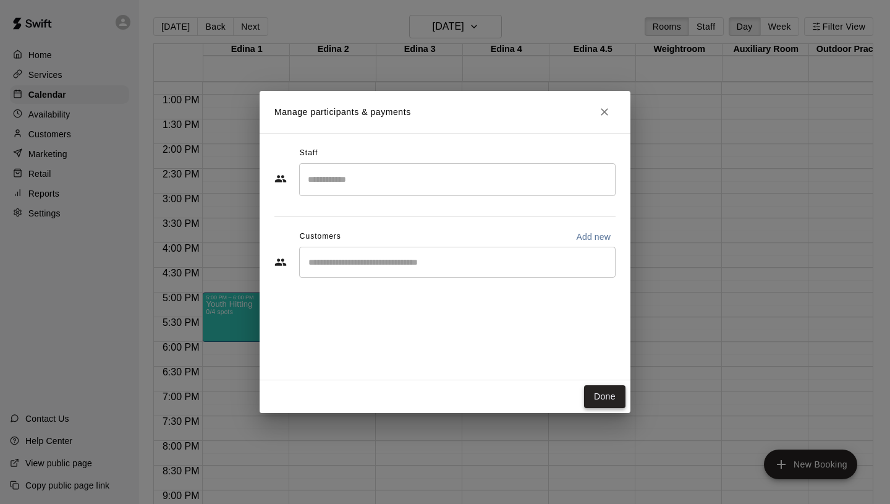
click at [601, 393] on button "Done" at bounding box center [604, 396] width 41 height 23
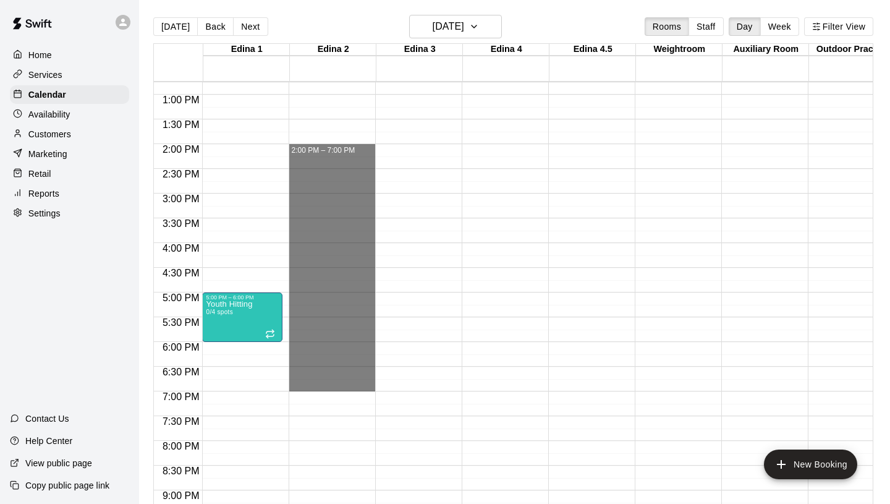
drag, startPoint x: 310, startPoint y: 147, endPoint x: 336, endPoint y: 389, distance: 243.2
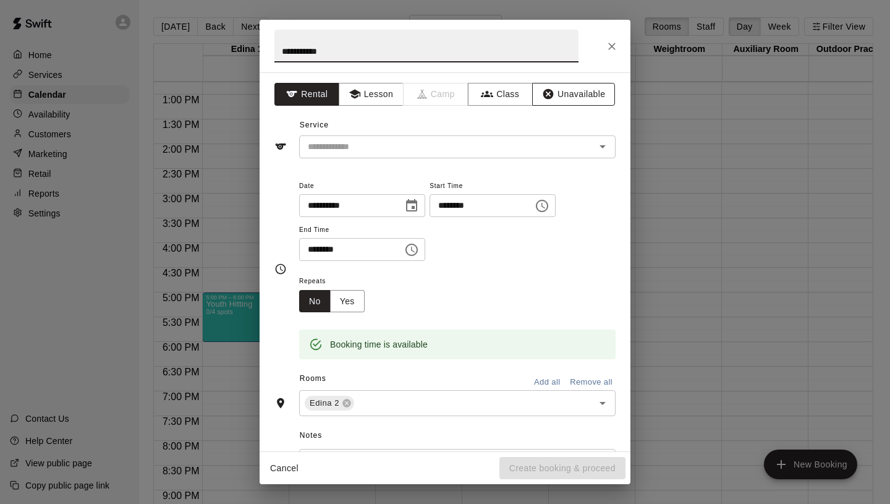
click at [535, 93] on button "Unavailable" at bounding box center [573, 94] width 83 height 23
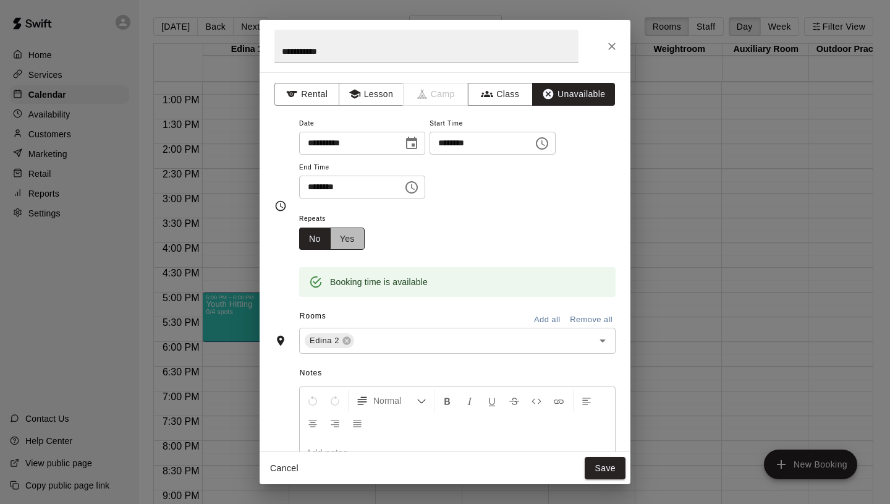
click at [362, 244] on button "Yes" at bounding box center [347, 238] width 35 height 23
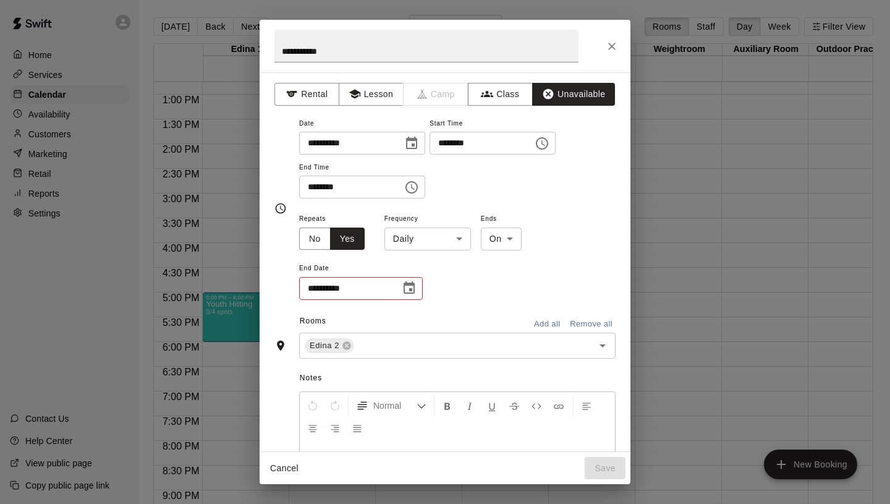
click at [420, 250] on div "**********" at bounding box center [457, 256] width 317 height 90
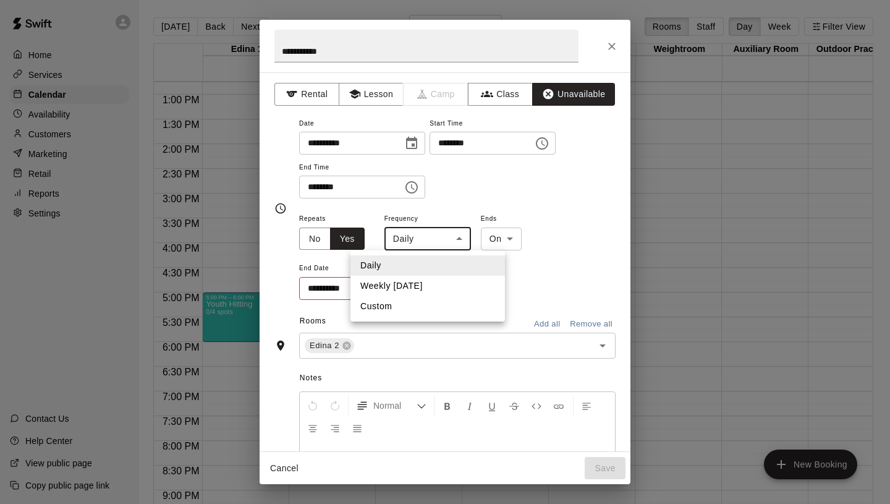
click at [420, 246] on body "Home Services Calendar Availability Customers Marketing Retail Reports Settings…" at bounding box center [445, 262] width 890 height 524
click at [434, 283] on li "Weekly [DATE]" at bounding box center [428, 286] width 155 height 20
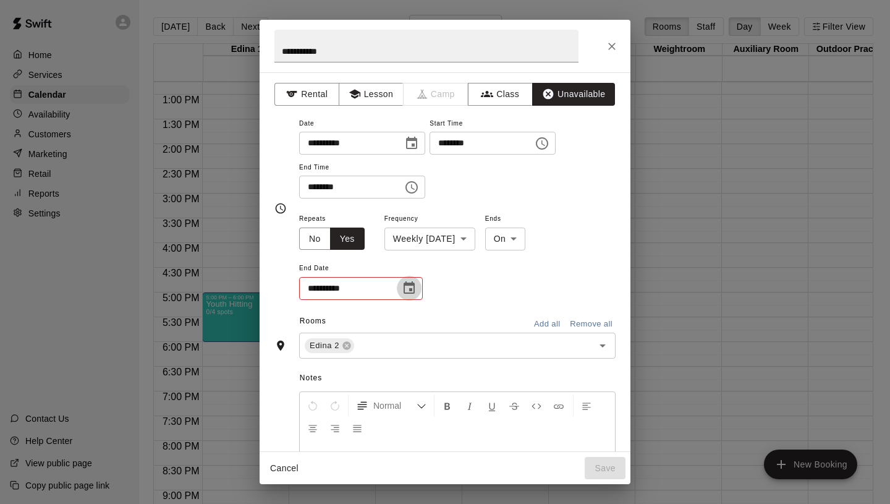
click at [416, 284] on icon "Choose date" at bounding box center [409, 288] width 15 height 15
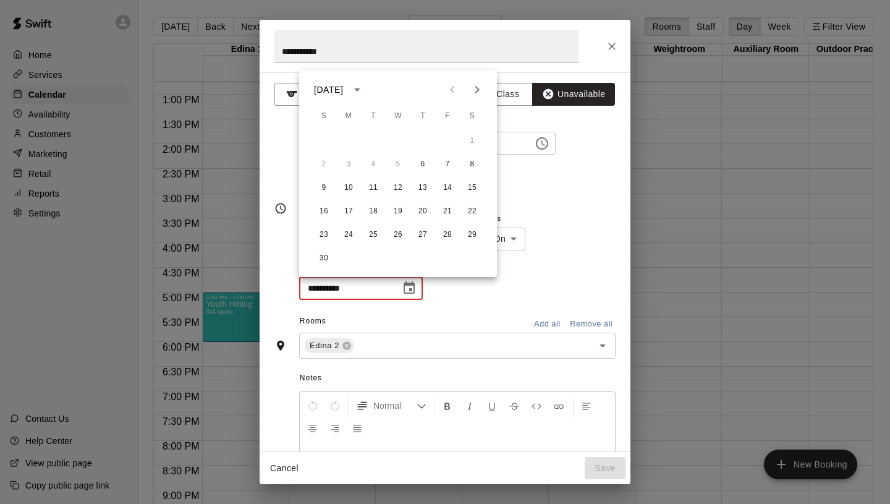
click at [469, 86] on button "Next month" at bounding box center [477, 89] width 25 height 25
click at [425, 190] on button "18" at bounding box center [423, 188] width 22 height 22
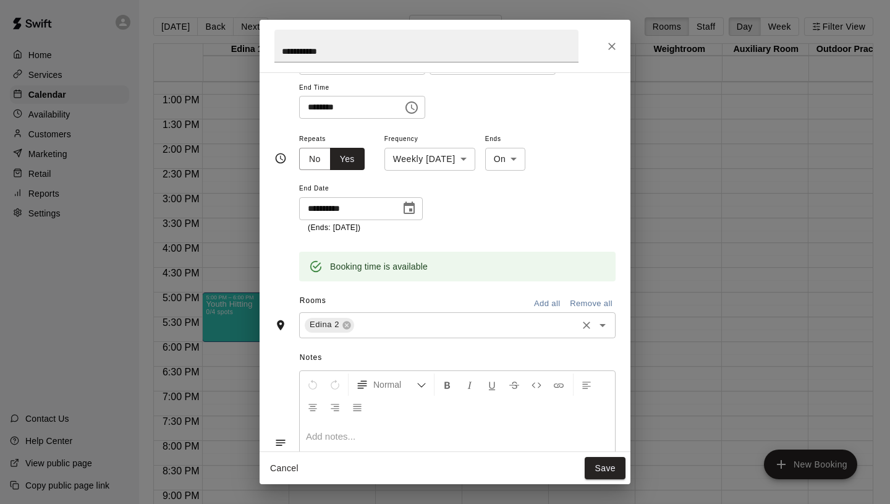
scroll to position [79, 0]
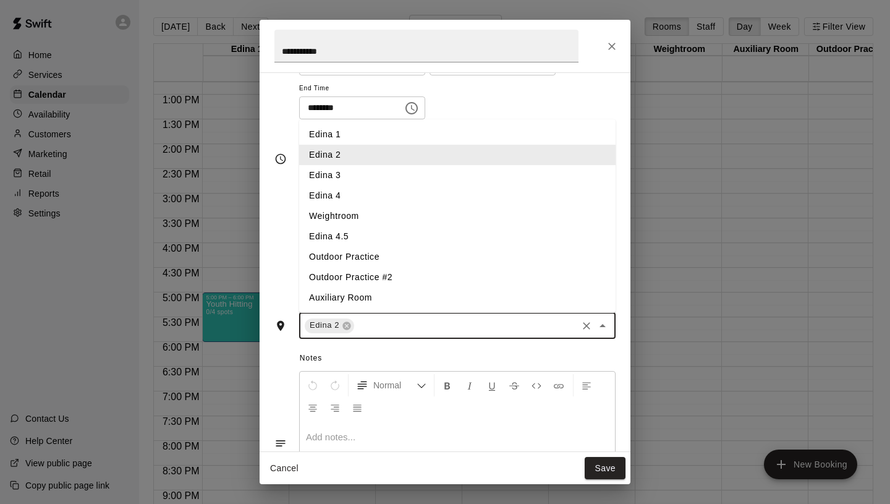
click at [377, 321] on input "text" at bounding box center [465, 325] width 219 height 15
click at [368, 174] on li "Edina 3" at bounding box center [457, 175] width 317 height 20
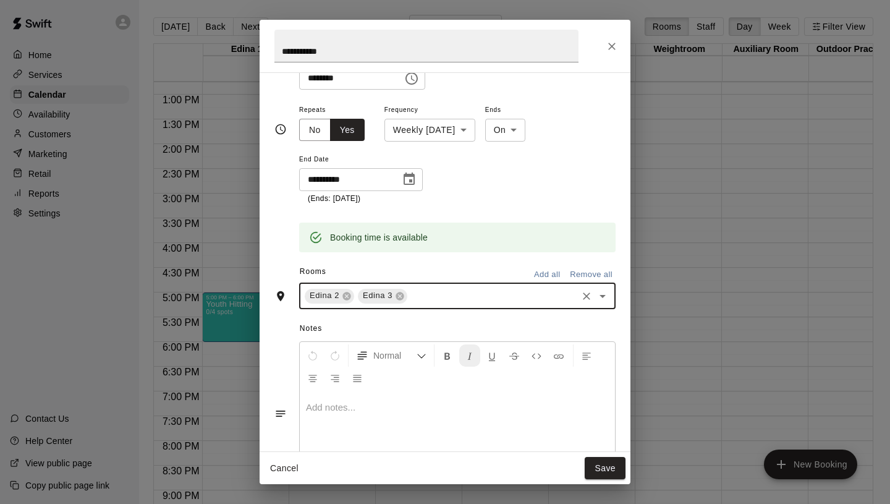
scroll to position [166, 0]
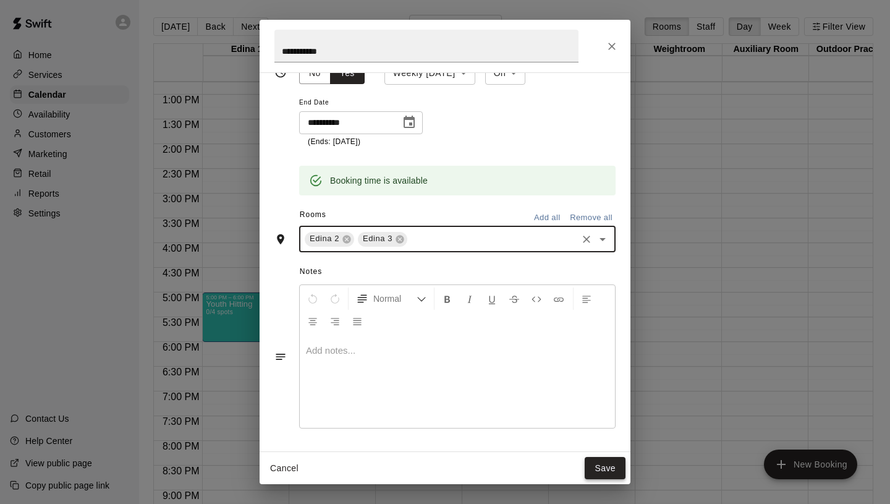
click at [611, 462] on button "Save" at bounding box center [605, 468] width 41 height 23
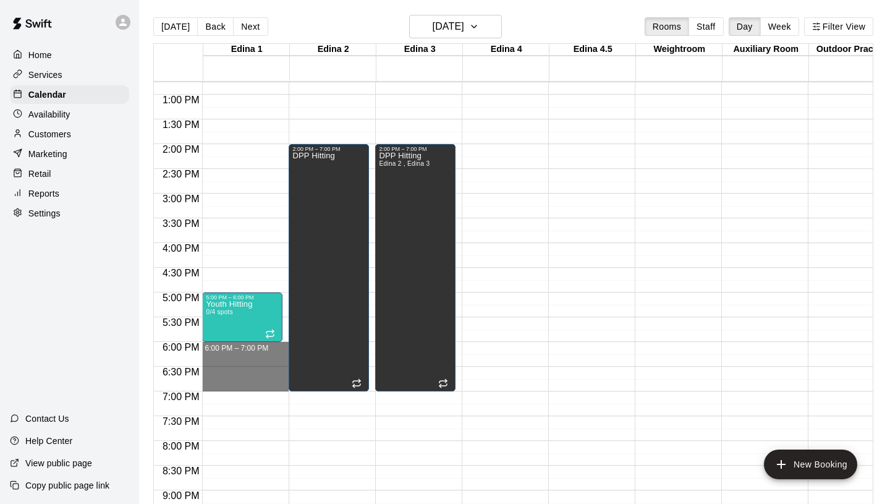
drag, startPoint x: 217, startPoint y: 342, endPoint x: 221, endPoint y: 386, distance: 43.4
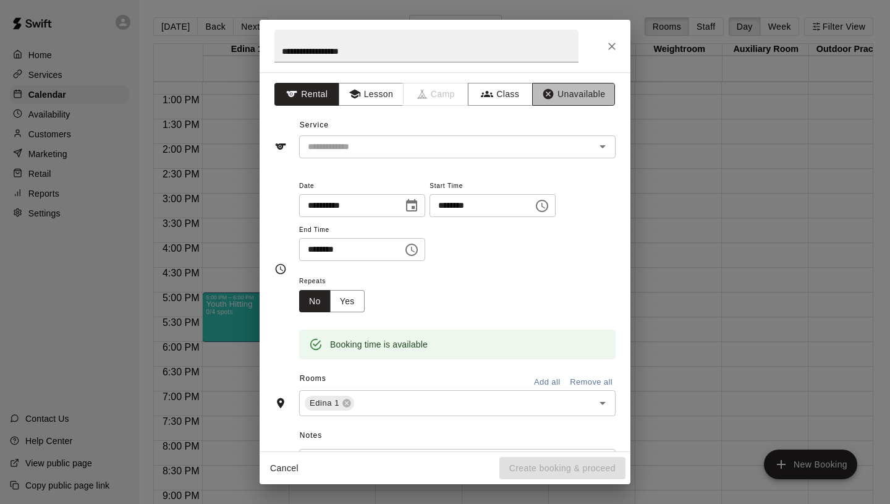
click at [574, 102] on button "Unavailable" at bounding box center [573, 94] width 83 height 23
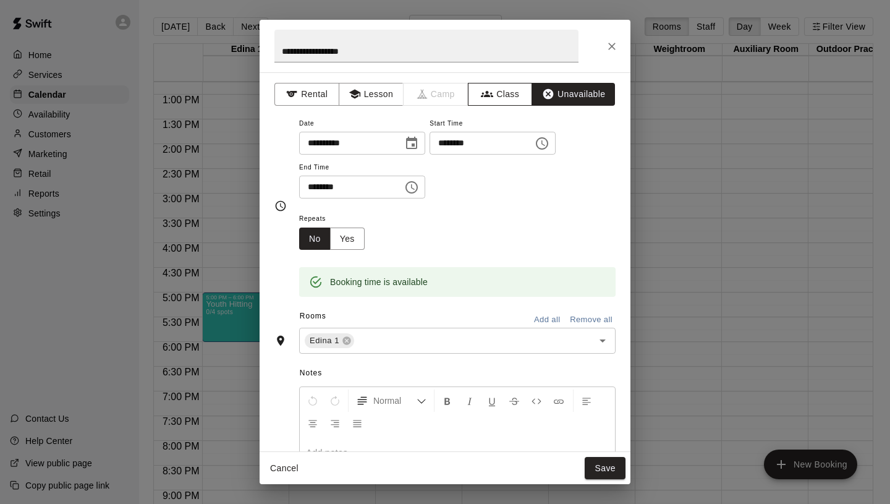
click at [502, 93] on button "Class" at bounding box center [500, 94] width 65 height 23
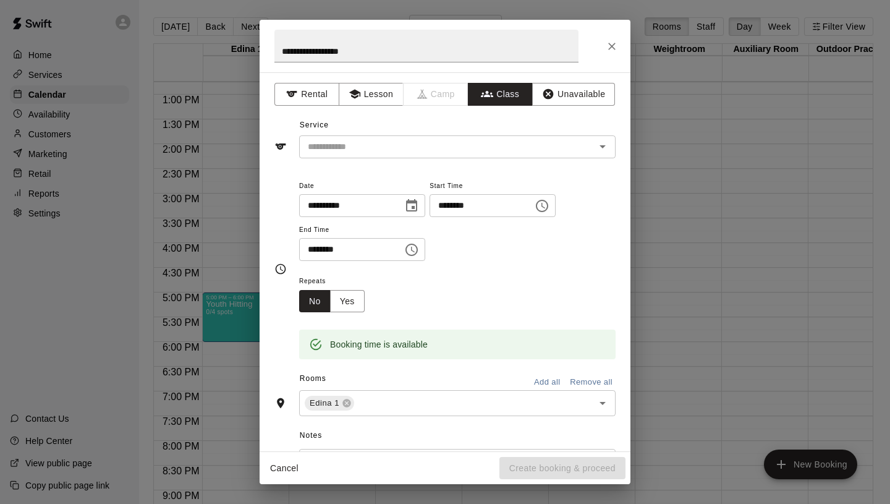
click at [460, 150] on input "text" at bounding box center [447, 146] width 289 height 15
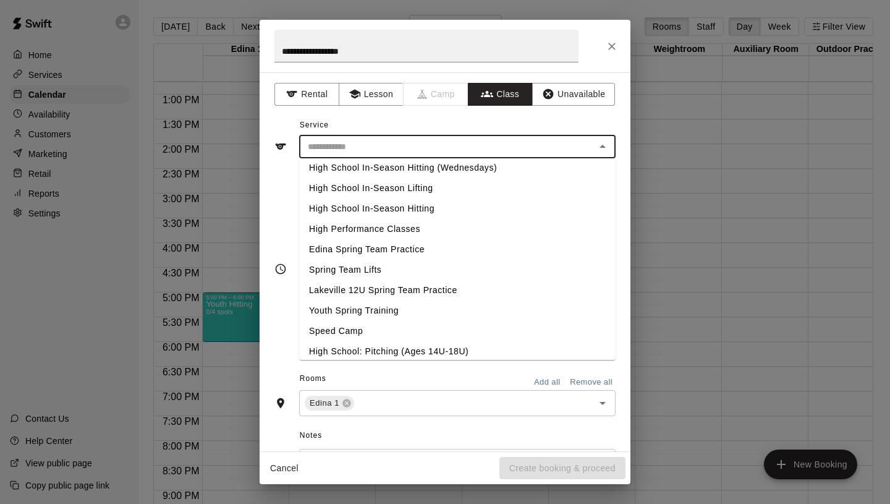
scroll to position [522, 0]
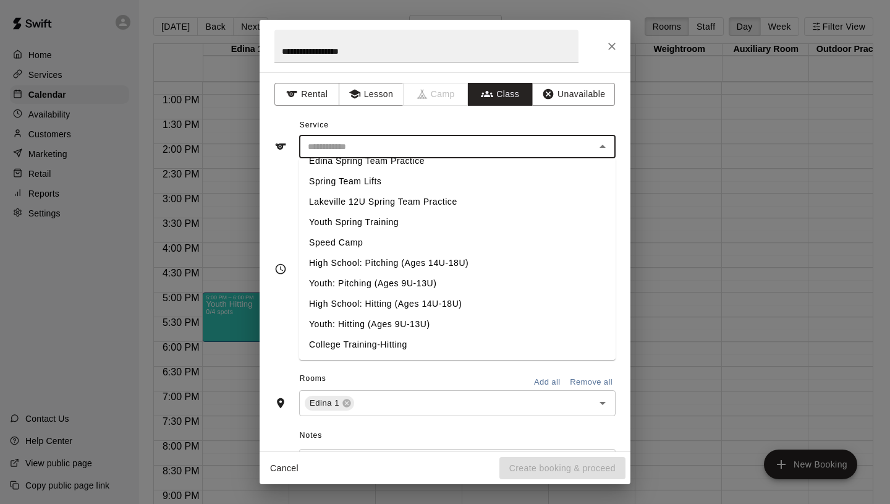
click at [371, 304] on li "High School: Hitting (Ages 14U-18U)" at bounding box center [457, 304] width 317 height 20
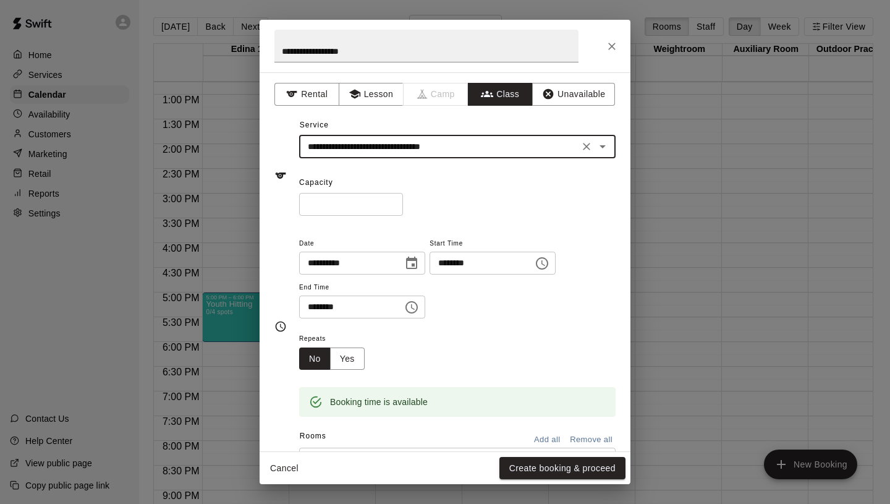
click at [391, 202] on input "*" at bounding box center [351, 204] width 104 height 23
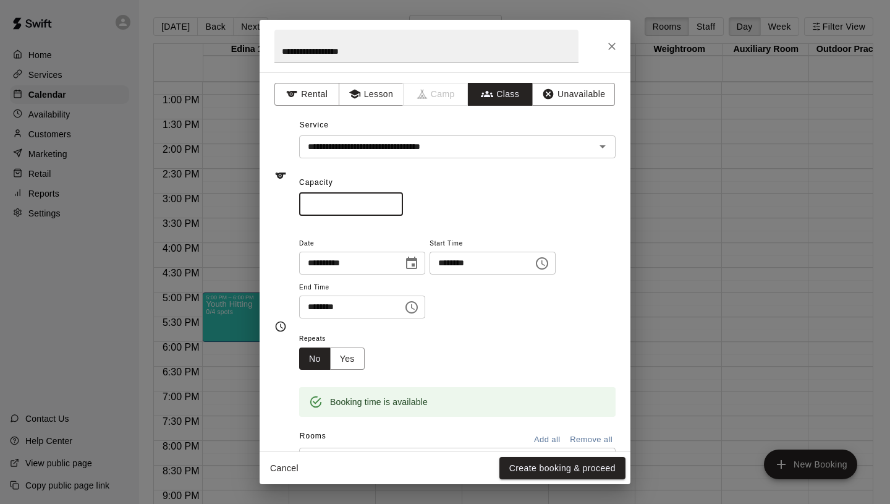
click at [391, 202] on input "*" at bounding box center [351, 204] width 104 height 23
click at [346, 356] on button "Yes" at bounding box center [347, 358] width 35 height 23
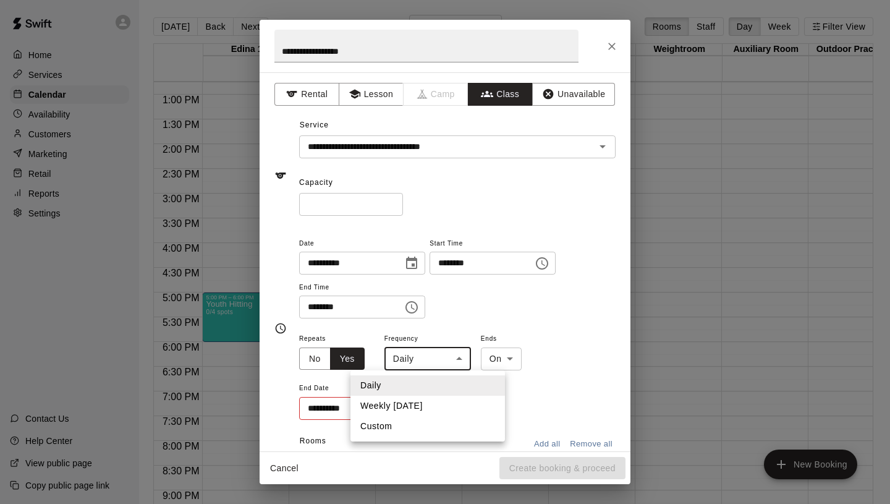
click at [409, 365] on body "Home Services Calendar Availability Customers Marketing Retail Reports Settings…" at bounding box center [445, 262] width 890 height 524
click at [421, 403] on li "Weekly [DATE]" at bounding box center [428, 406] width 155 height 20
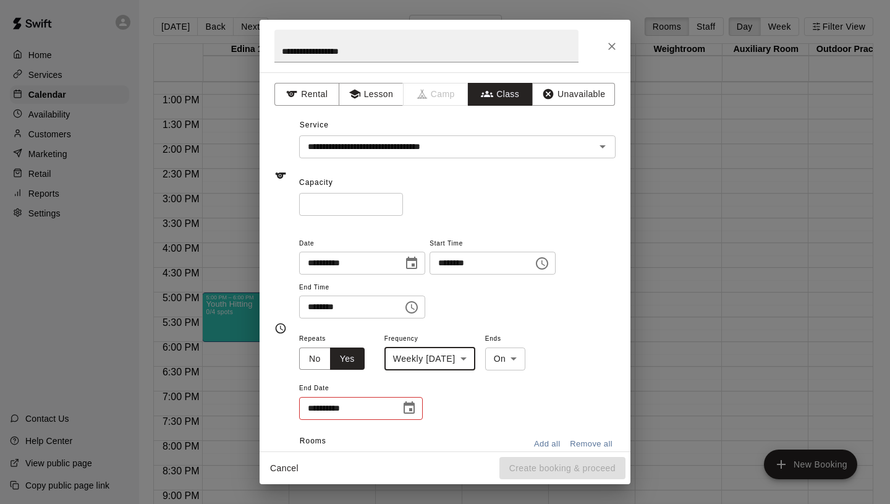
click at [419, 405] on button "Choose date" at bounding box center [409, 408] width 25 height 25
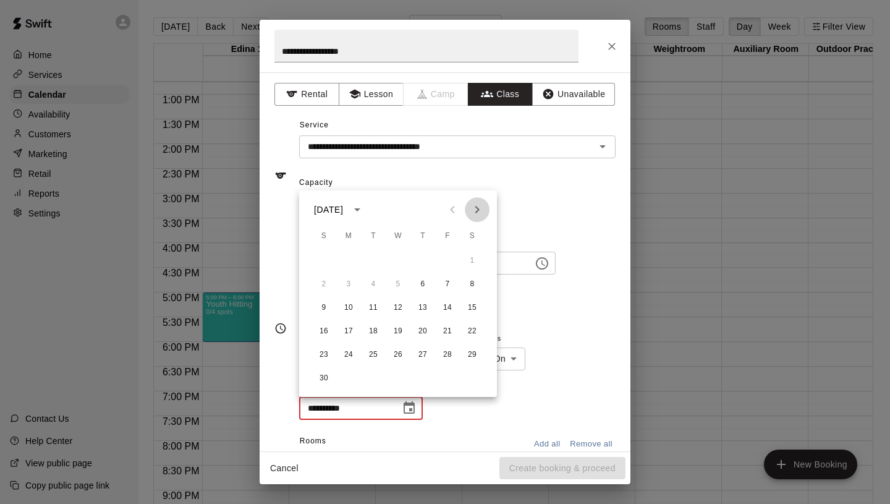
click at [477, 212] on icon "Next month" at bounding box center [477, 209] width 15 height 15
click at [420, 310] on button "18" at bounding box center [423, 308] width 22 height 22
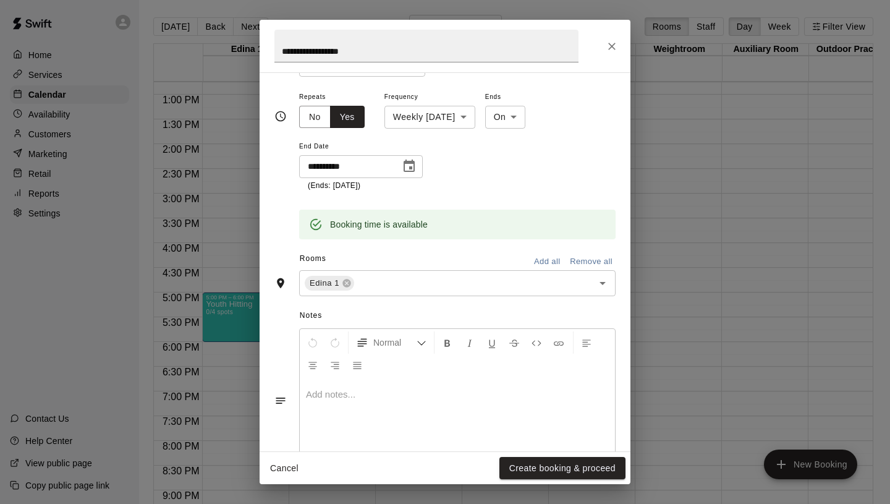
scroll to position [286, 0]
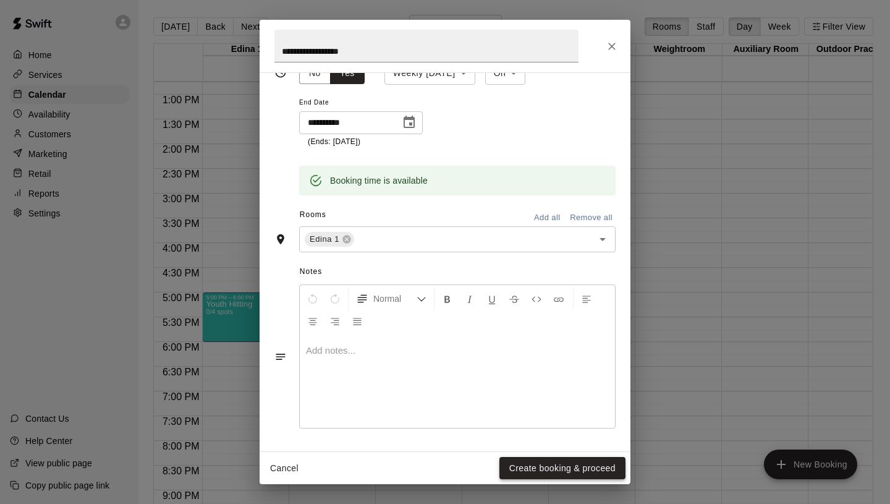
click at [559, 471] on button "Create booking & proceed" at bounding box center [562, 468] width 126 height 23
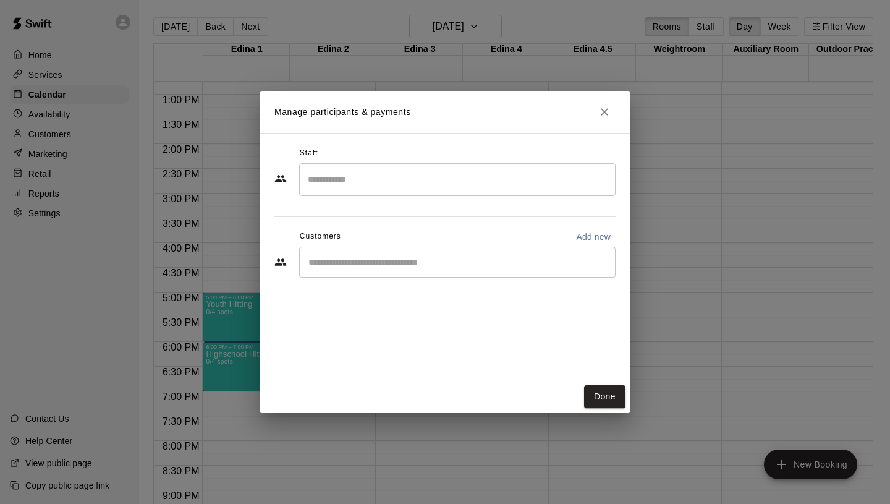
click at [165, 169] on div "Manage participants & payments Staff ​ Customers Add new ​ Done" at bounding box center [445, 252] width 890 height 504
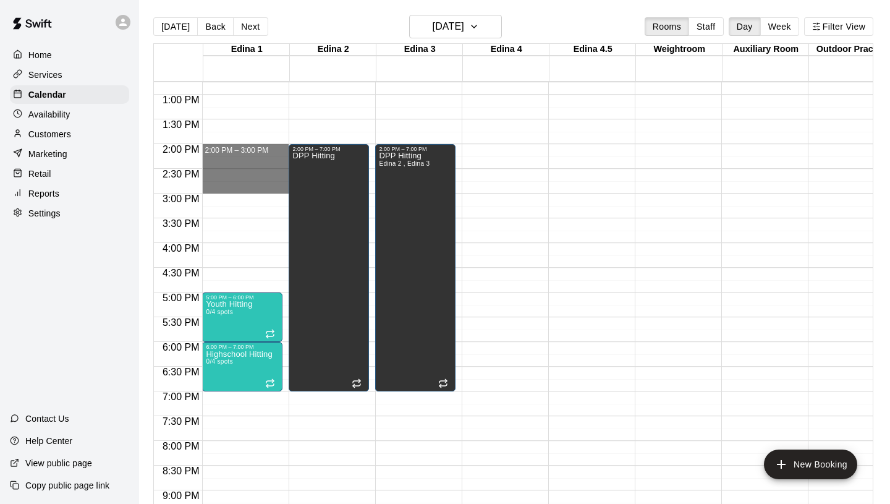
drag, startPoint x: 215, startPoint y: 147, endPoint x: 215, endPoint y: 188, distance: 41.4
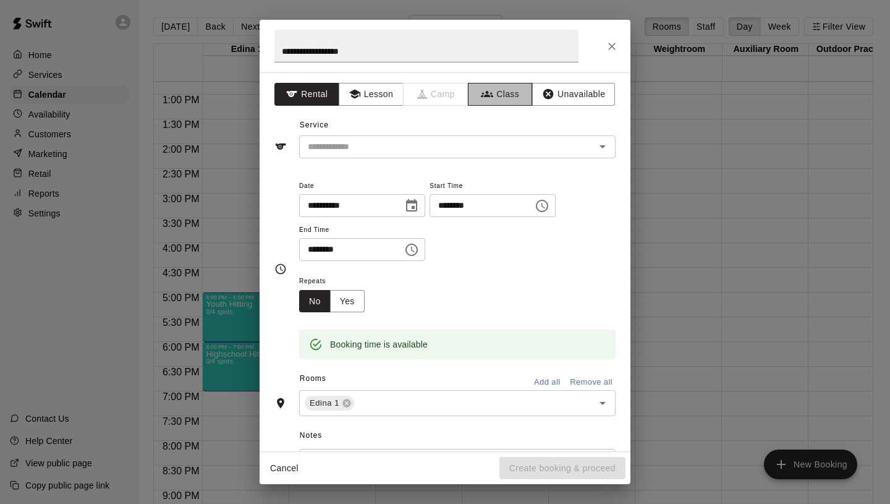
click at [511, 88] on button "Class" at bounding box center [500, 94] width 65 height 23
click at [421, 148] on input "text" at bounding box center [447, 146] width 289 height 15
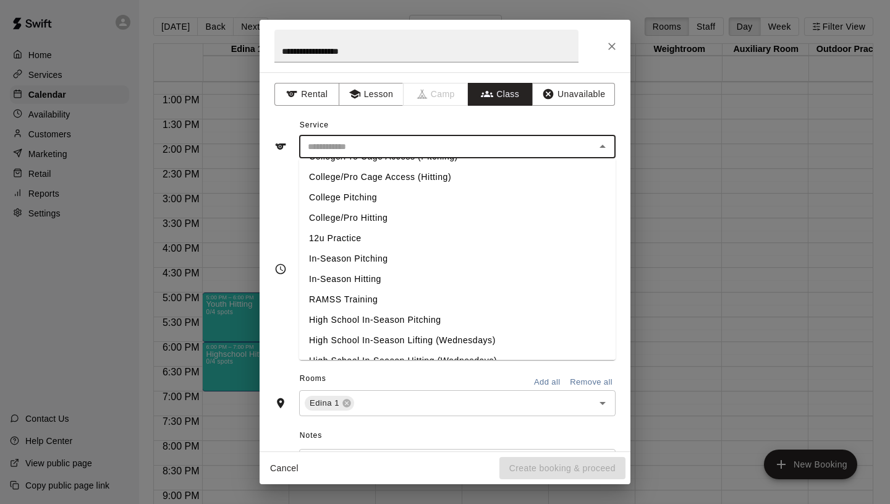
scroll to position [522, 0]
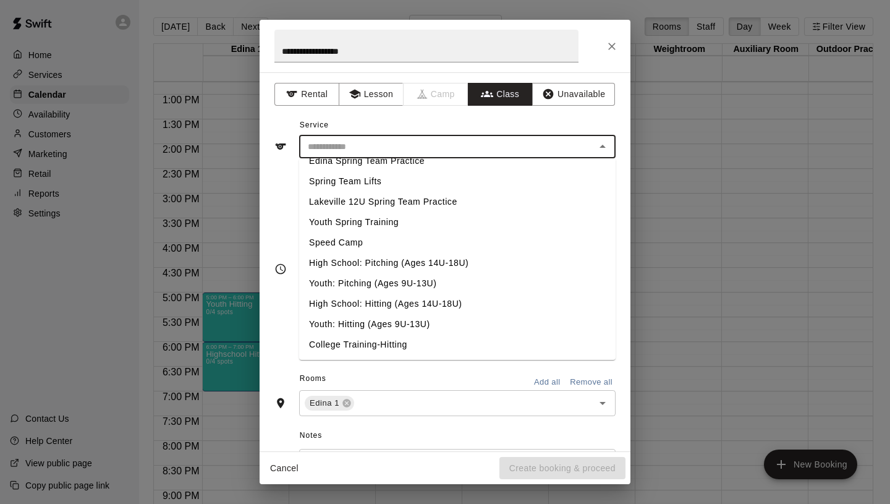
click at [376, 304] on li "High School: Hitting (Ages 14U-18U)" at bounding box center [457, 304] width 317 height 20
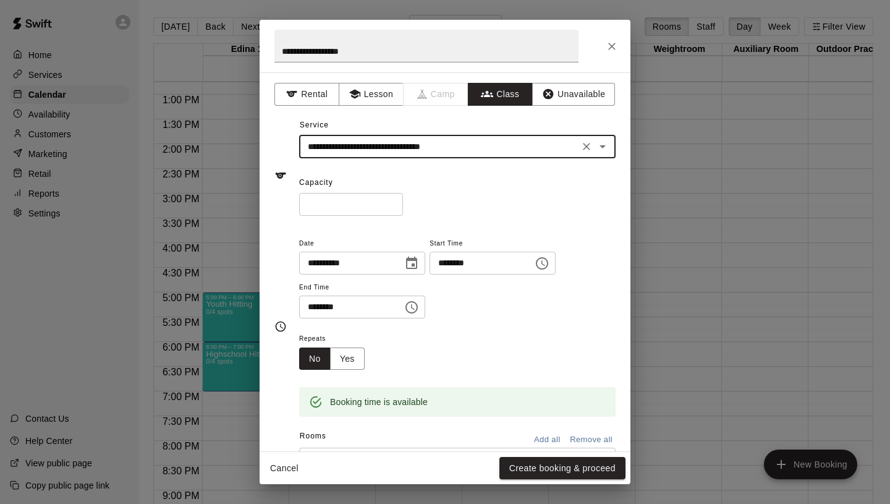
click at [394, 200] on input "*" at bounding box center [351, 204] width 104 height 23
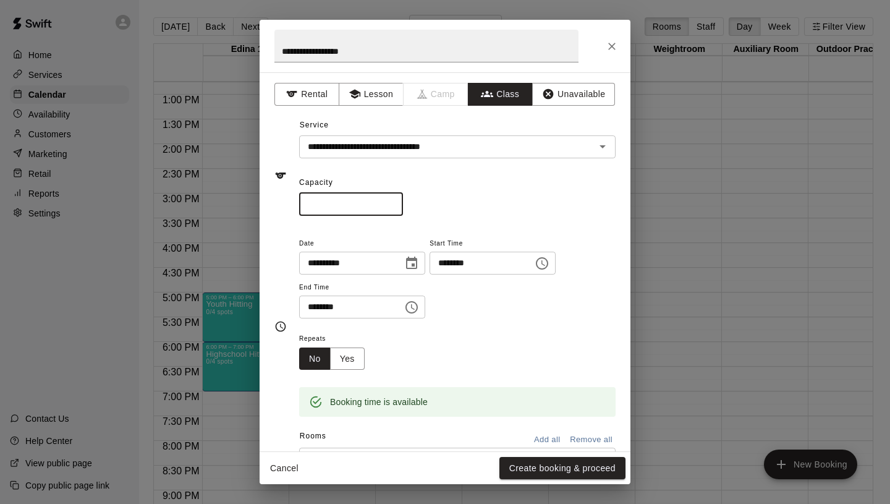
click at [394, 200] on input "*" at bounding box center [351, 204] width 104 height 23
click at [342, 352] on button "Yes" at bounding box center [347, 358] width 35 height 23
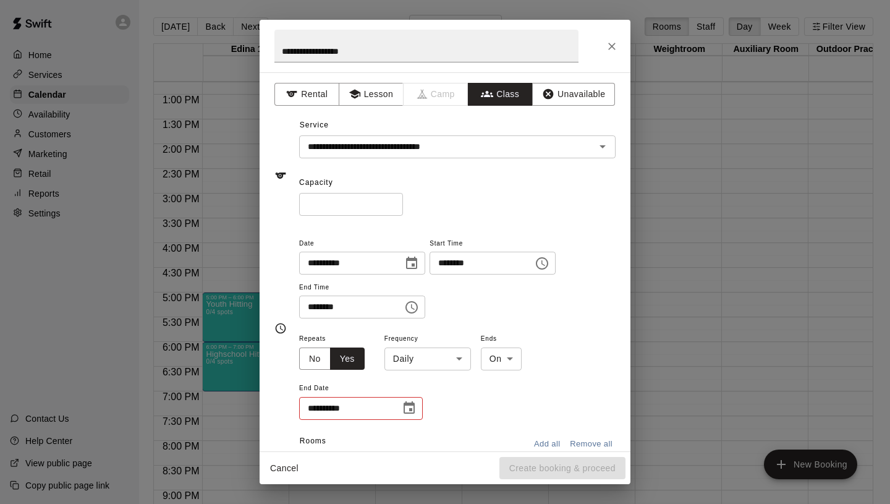
click at [415, 354] on body "Home Services Calendar Availability Customers Marketing Retail Reports Settings…" at bounding box center [445, 262] width 890 height 524
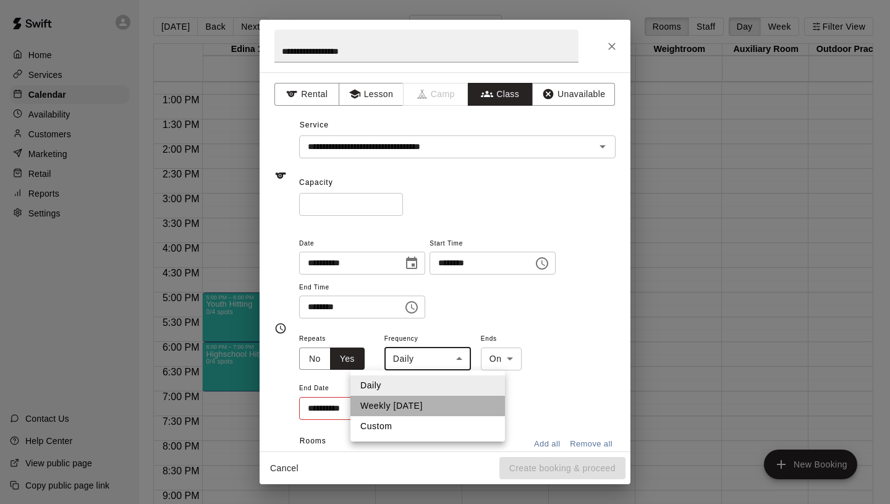
click at [423, 404] on li "Weekly [DATE]" at bounding box center [428, 406] width 155 height 20
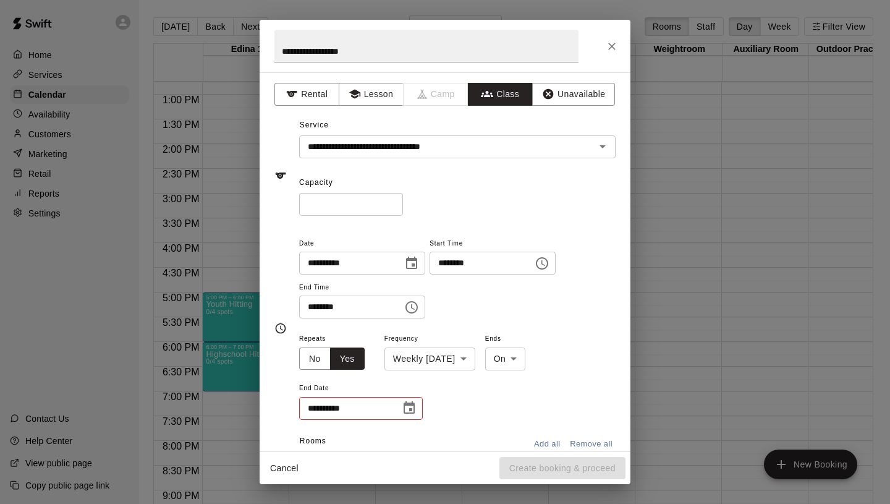
click at [424, 407] on div "**********" at bounding box center [457, 376] width 317 height 90
click at [415, 406] on icon "Choose date" at bounding box center [409, 408] width 15 height 15
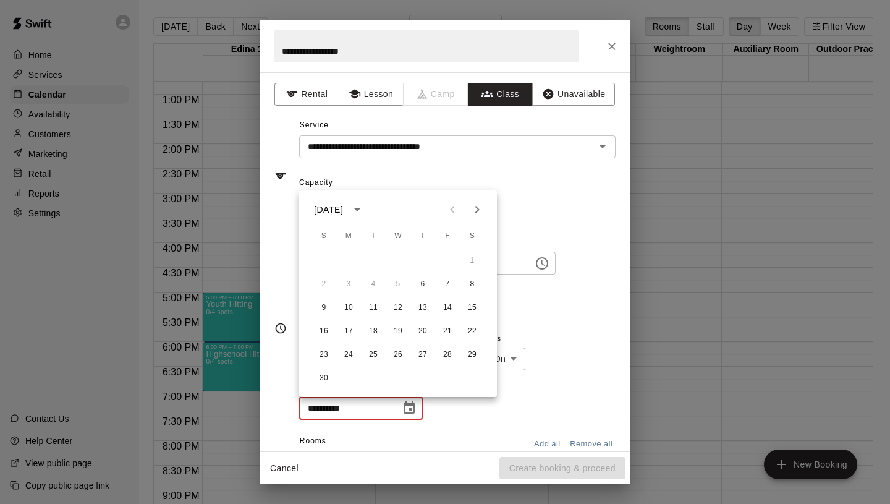
click at [477, 205] on icon "Next month" at bounding box center [477, 209] width 15 height 15
click at [427, 309] on button "18" at bounding box center [423, 308] width 22 height 22
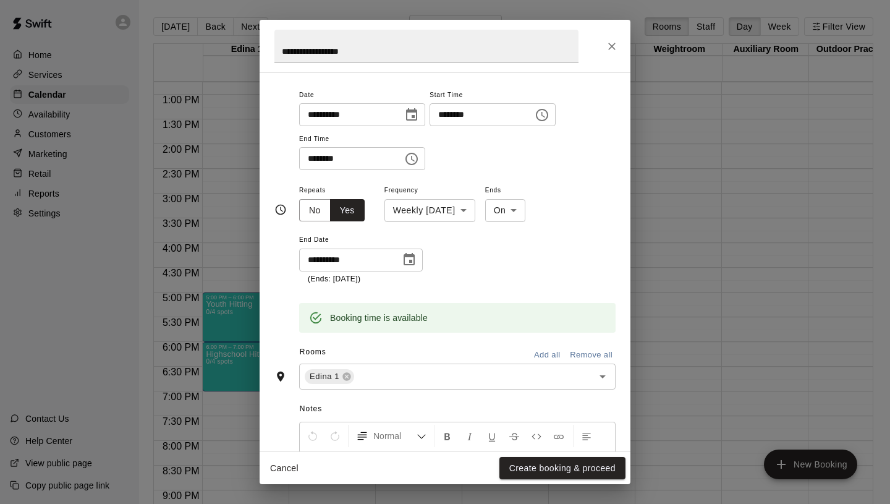
scroll to position [208, 0]
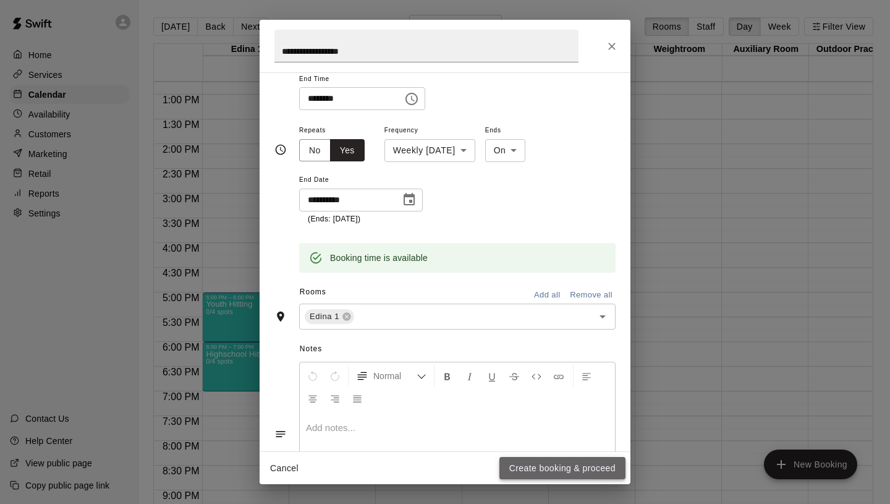
click at [565, 467] on button "Create booking & proceed" at bounding box center [562, 468] width 126 height 23
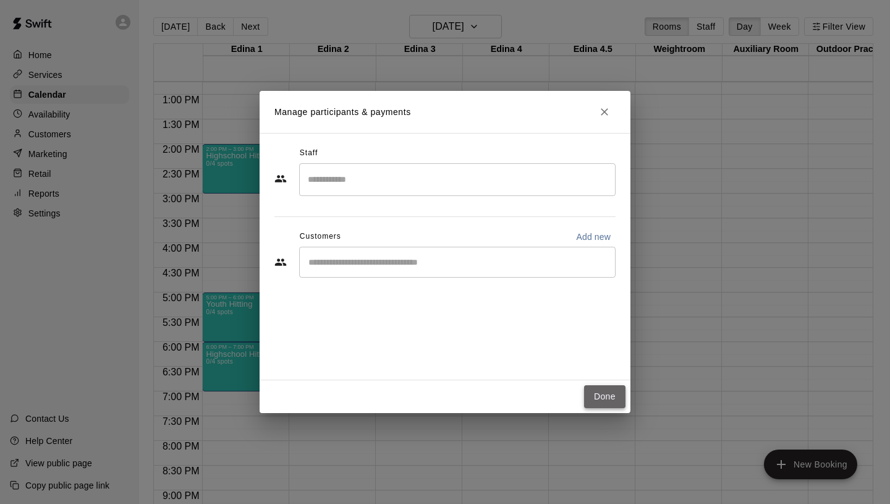
click at [599, 393] on button "Done" at bounding box center [604, 396] width 41 height 23
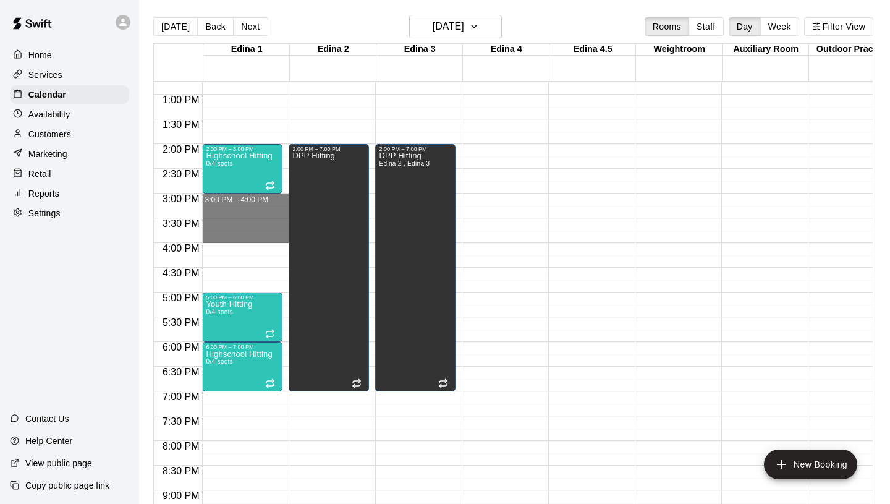
drag, startPoint x: 243, startPoint y: 197, endPoint x: 243, endPoint y: 239, distance: 41.4
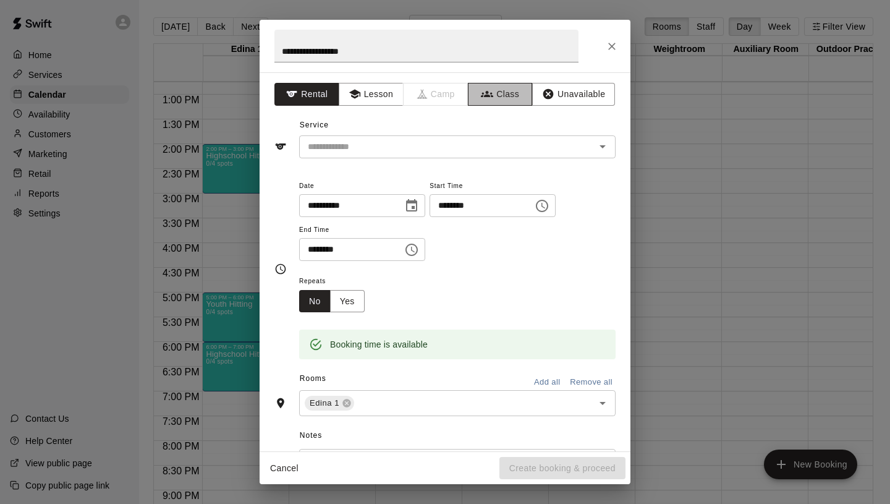
click at [512, 91] on button "Class" at bounding box center [500, 94] width 65 height 23
click at [447, 150] on input "text" at bounding box center [447, 146] width 289 height 15
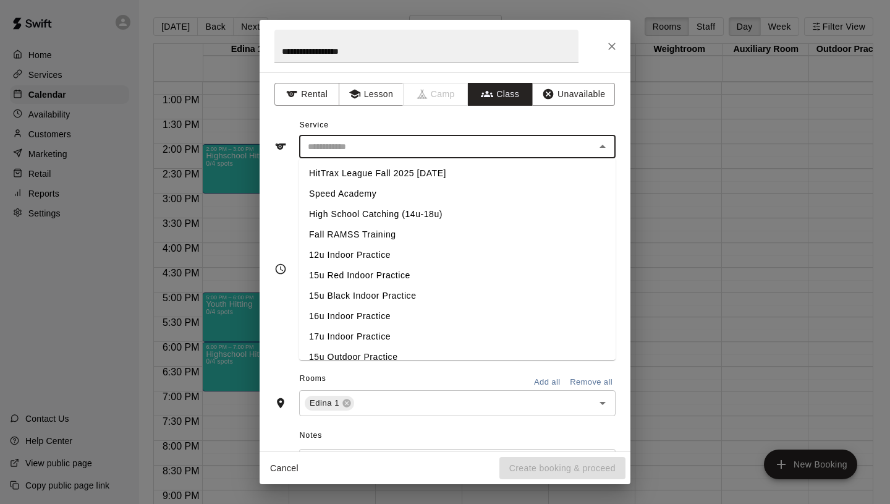
scroll to position [522, 0]
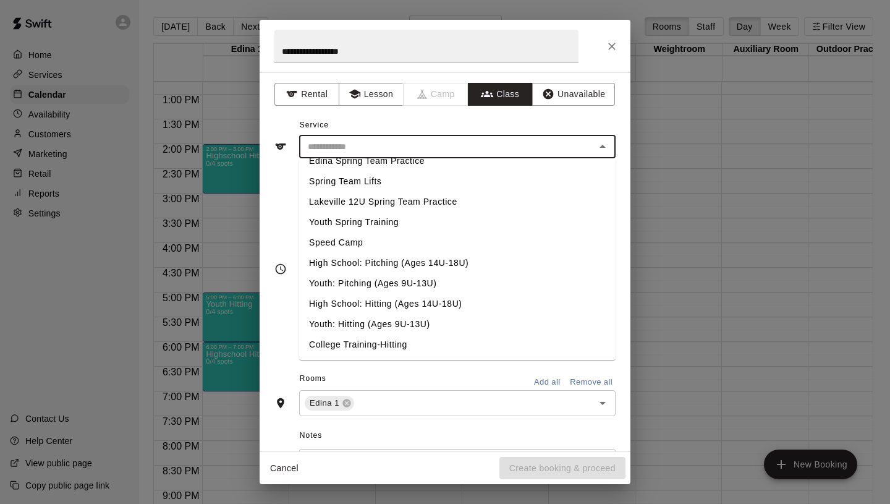
click at [385, 304] on li "High School: Hitting (Ages 14U-18U)" at bounding box center [457, 304] width 317 height 20
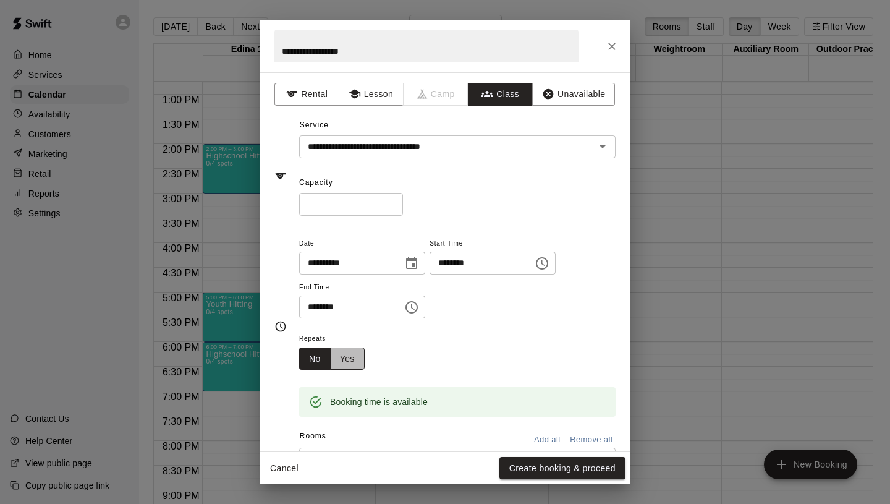
click at [349, 348] on button "Yes" at bounding box center [347, 358] width 35 height 23
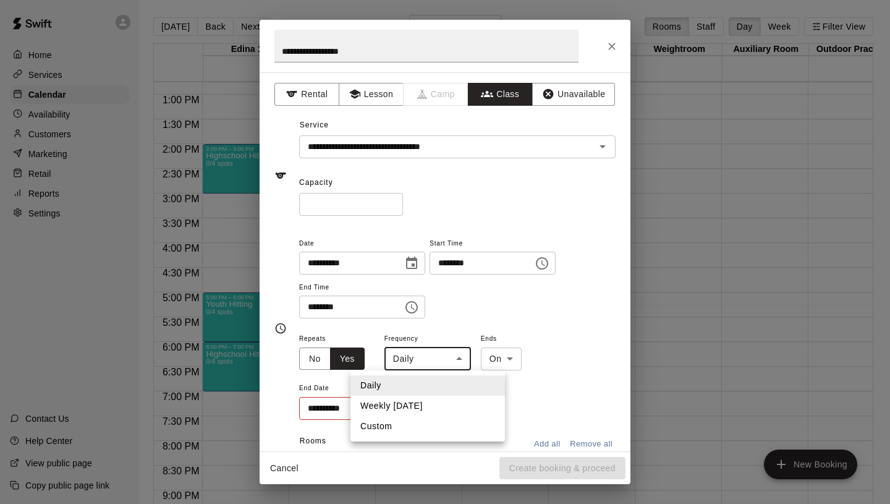
click at [419, 363] on body "Home Services Calendar Availability Customers Marketing Retail Reports Settings…" at bounding box center [445, 262] width 890 height 524
click at [426, 400] on li "Weekly [DATE]" at bounding box center [428, 406] width 155 height 20
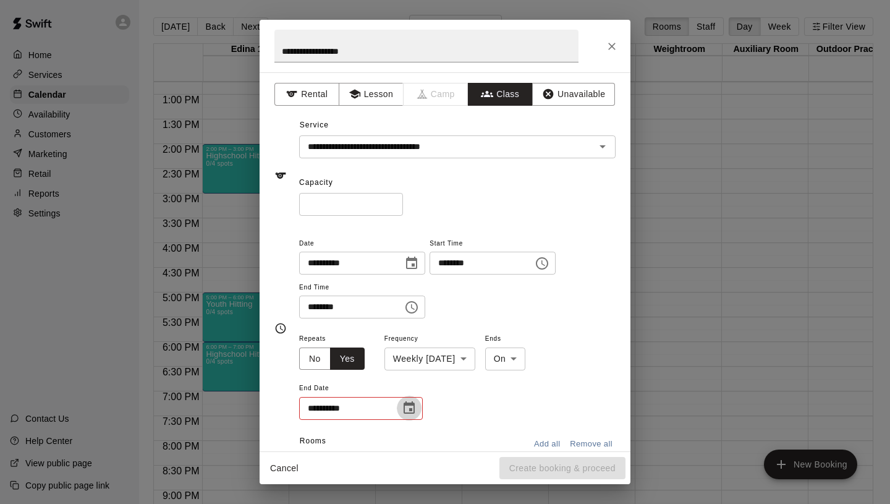
click at [409, 413] on icon "Choose date" at bounding box center [409, 407] width 11 height 12
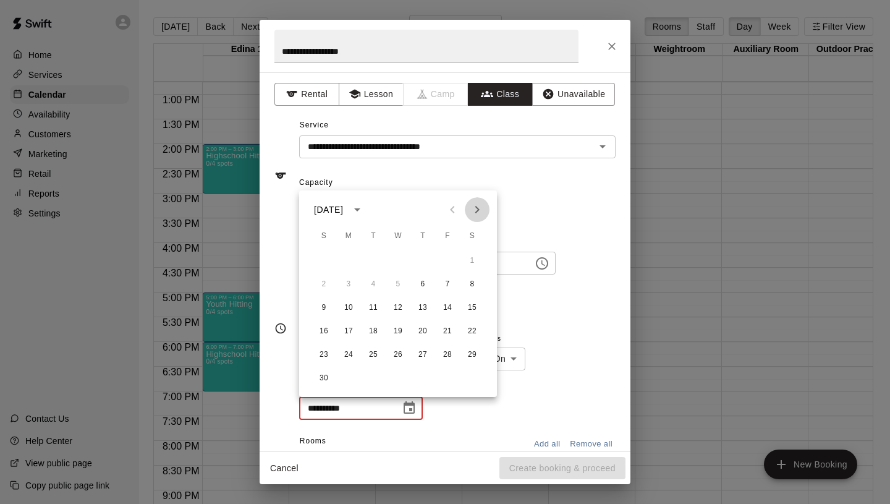
click at [474, 213] on icon "Next month" at bounding box center [477, 209] width 15 height 15
click at [422, 306] on button "18" at bounding box center [423, 308] width 22 height 22
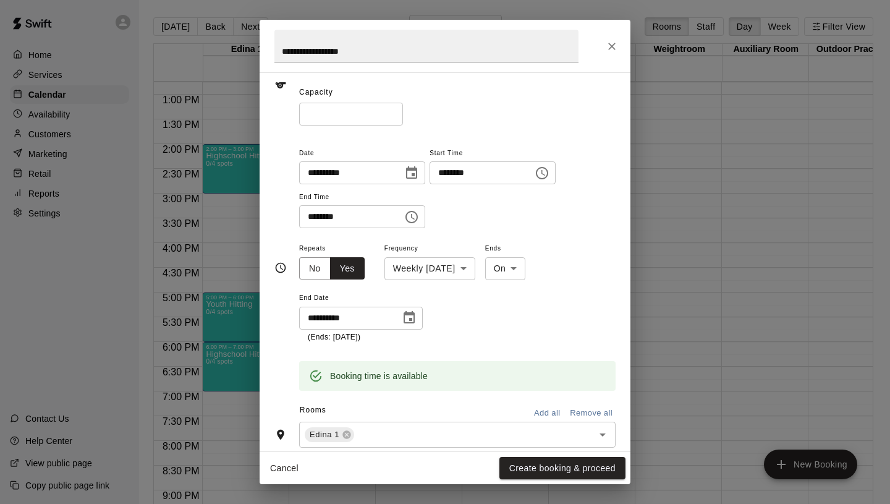
scroll to position [0, 0]
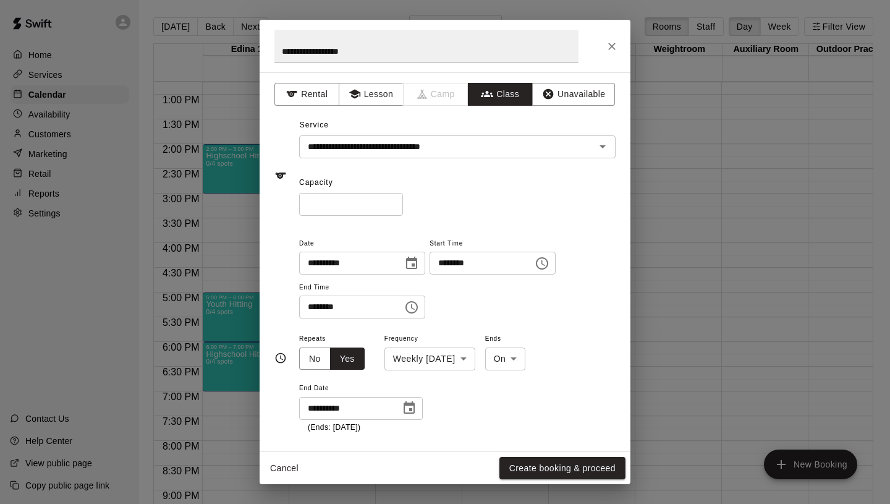
drag, startPoint x: 570, startPoint y: 461, endPoint x: 551, endPoint y: 386, distance: 77.1
click at [551, 386] on div "**********" at bounding box center [445, 252] width 371 height 464
click at [396, 200] on input "*" at bounding box center [351, 204] width 104 height 23
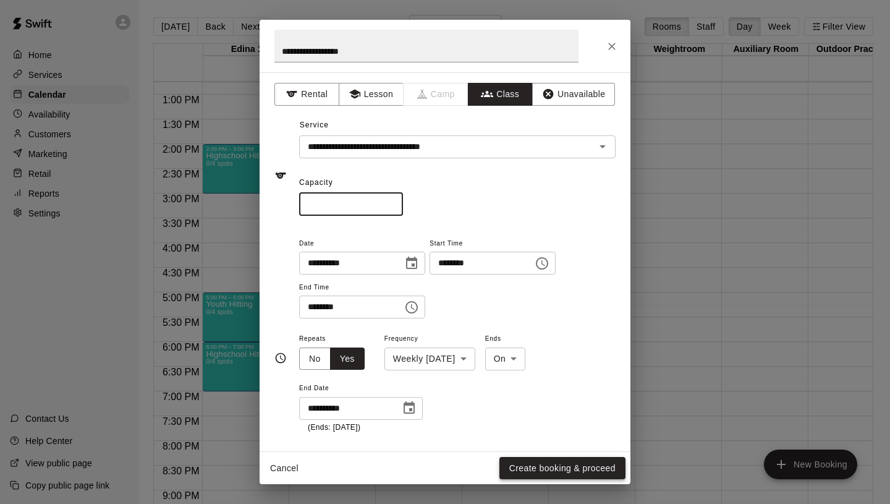
click at [574, 468] on button "Create booking & proceed" at bounding box center [562, 468] width 126 height 23
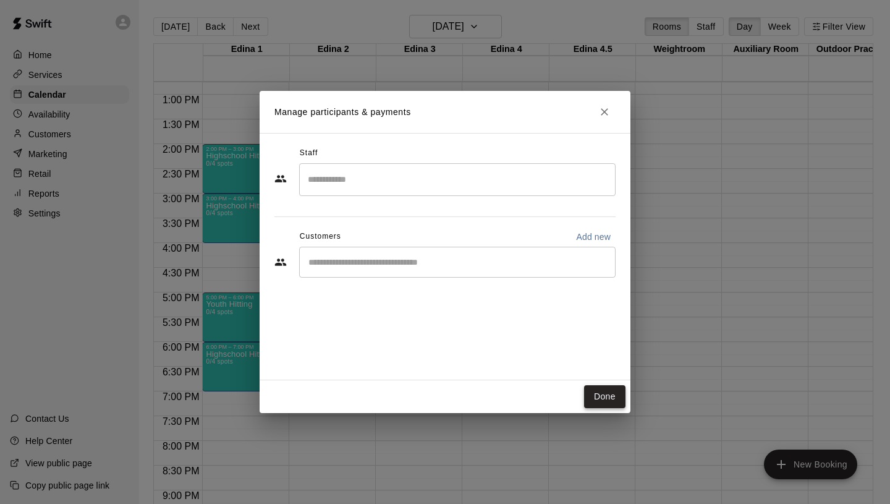
click at [601, 394] on button "Done" at bounding box center [604, 396] width 41 height 23
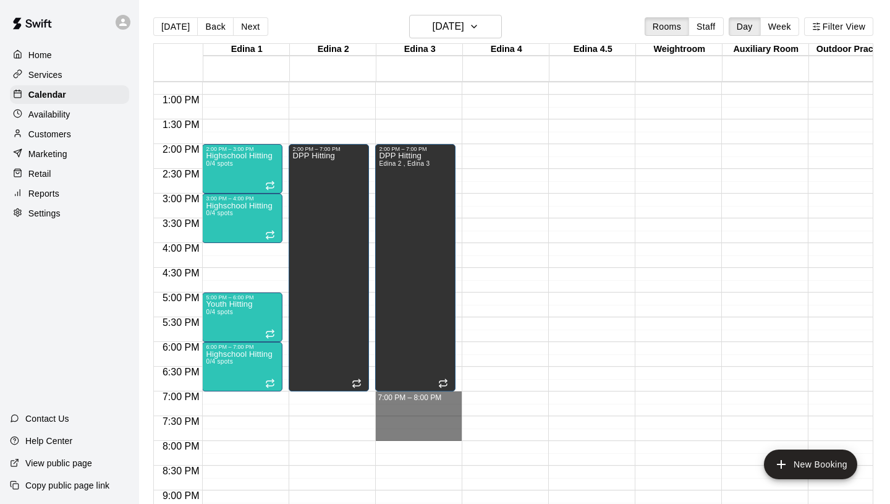
drag, startPoint x: 388, startPoint y: 397, endPoint x: 394, endPoint y: 437, distance: 40.7
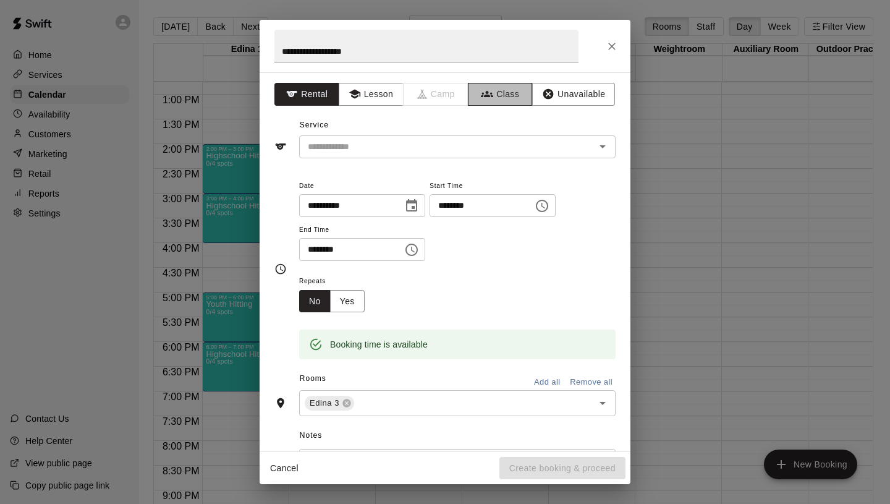
click at [501, 90] on button "Class" at bounding box center [500, 94] width 65 height 23
click at [384, 148] on input "text" at bounding box center [447, 146] width 289 height 15
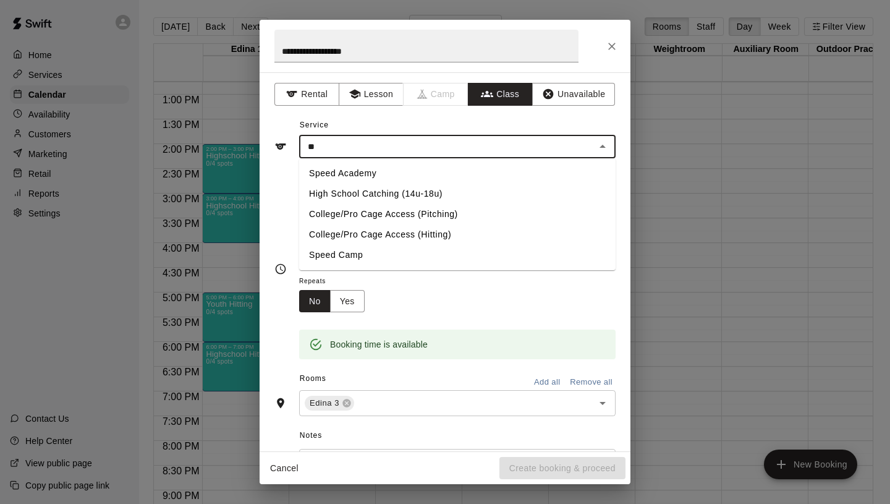
click at [383, 193] on li "High School Catching (14u-18u)" at bounding box center [457, 194] width 317 height 20
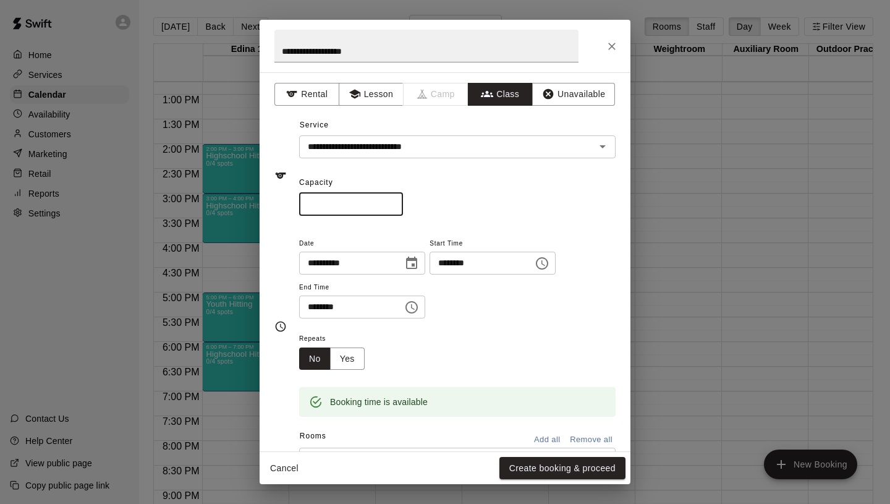
click at [395, 203] on input "*" at bounding box center [351, 204] width 104 height 23
click at [355, 357] on button "Yes" at bounding box center [347, 358] width 35 height 23
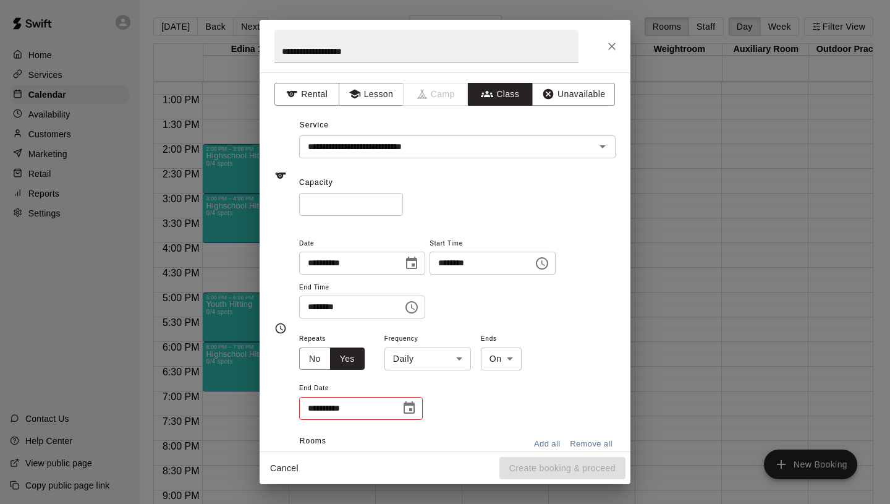
click at [430, 359] on body "Home Services Calendar Availability Customers Marketing Retail Reports Settings…" at bounding box center [445, 262] width 890 height 524
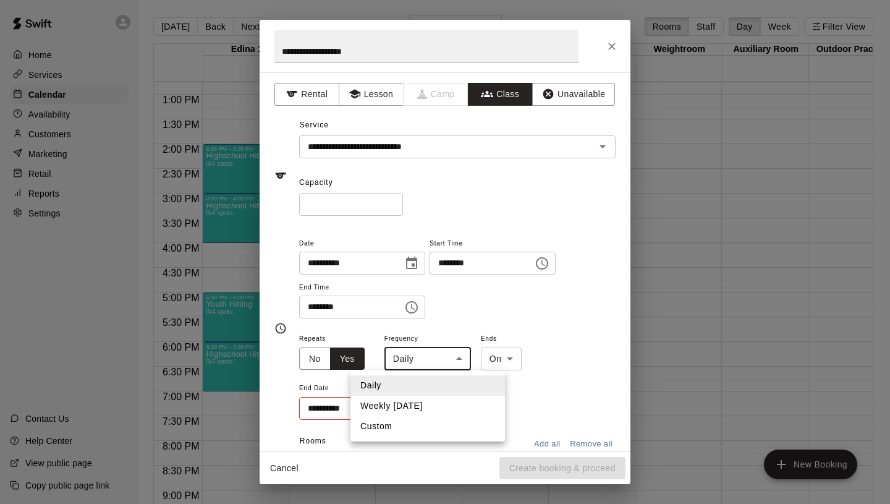
click at [409, 400] on li "Weekly [DATE]" at bounding box center [428, 406] width 155 height 20
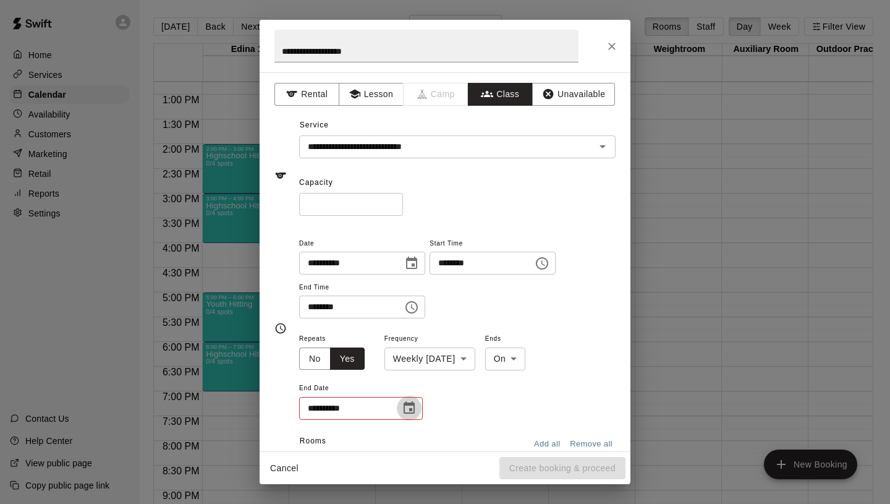
click at [401, 408] on button "Choose date" at bounding box center [409, 408] width 25 height 25
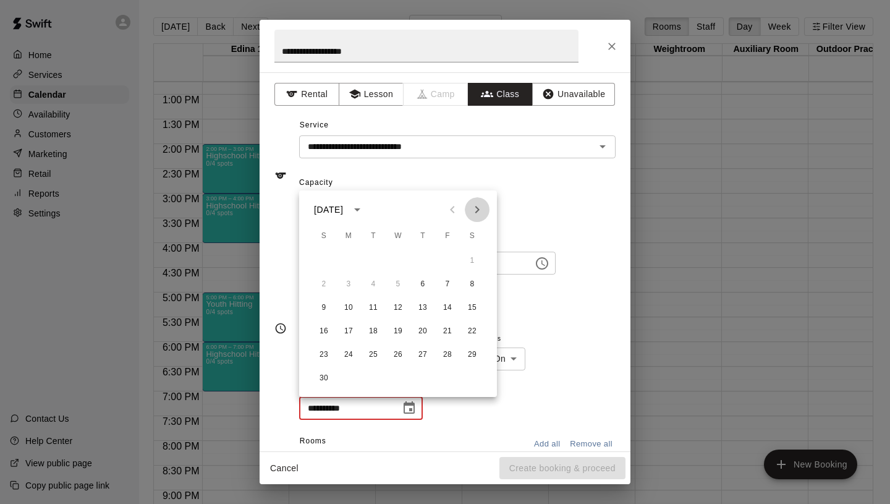
click at [473, 211] on icon "Next month" at bounding box center [477, 209] width 15 height 15
click at [427, 312] on button "18" at bounding box center [423, 308] width 22 height 22
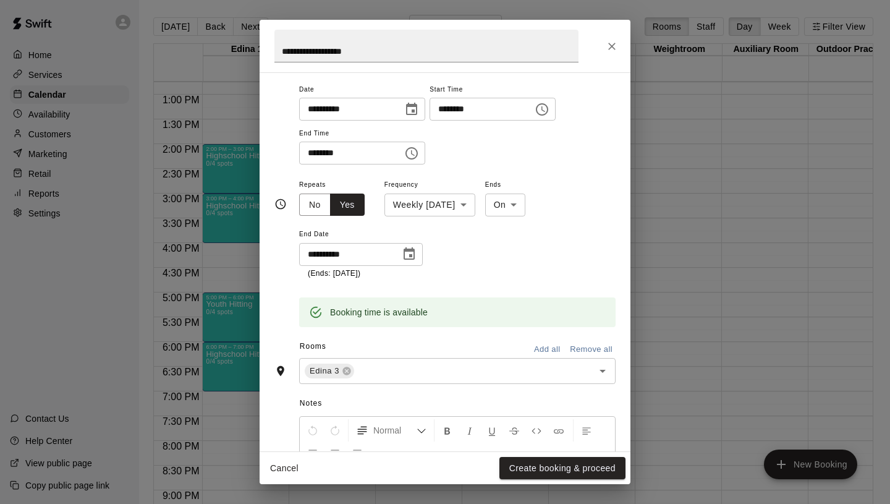
scroll to position [286, 0]
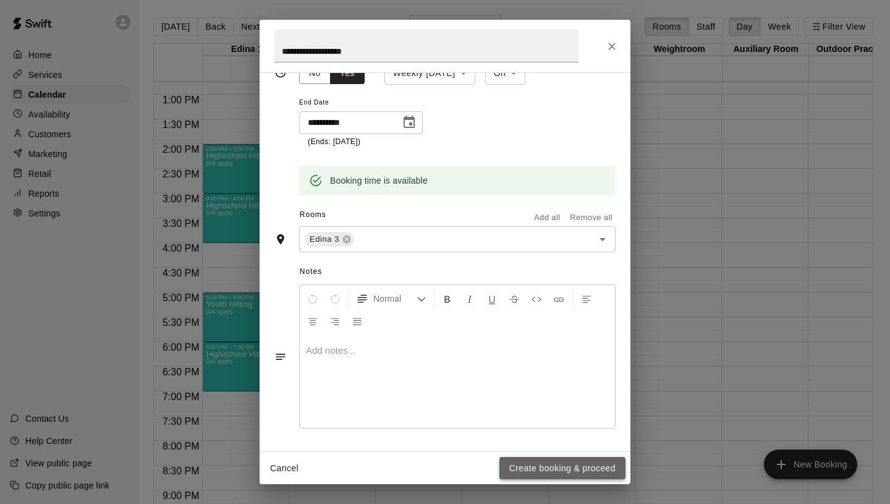
click at [542, 469] on button "Create booking & proceed" at bounding box center [562, 468] width 126 height 23
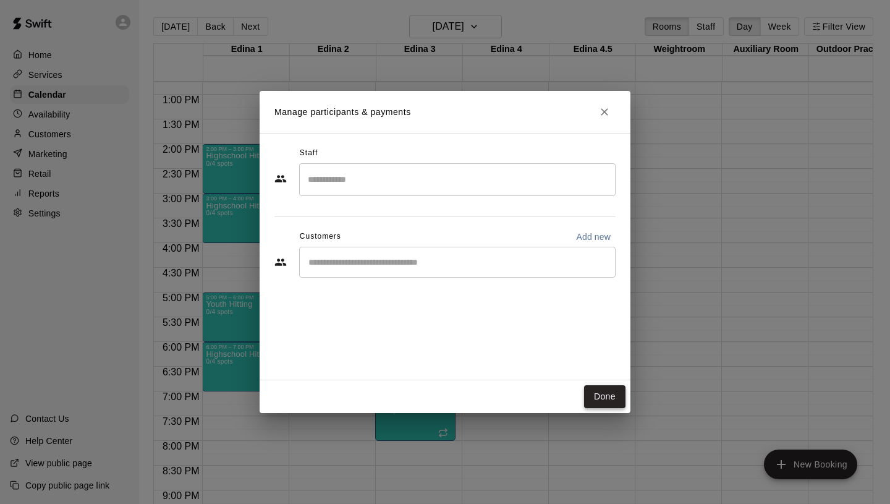
click at [606, 400] on button "Done" at bounding box center [604, 396] width 41 height 23
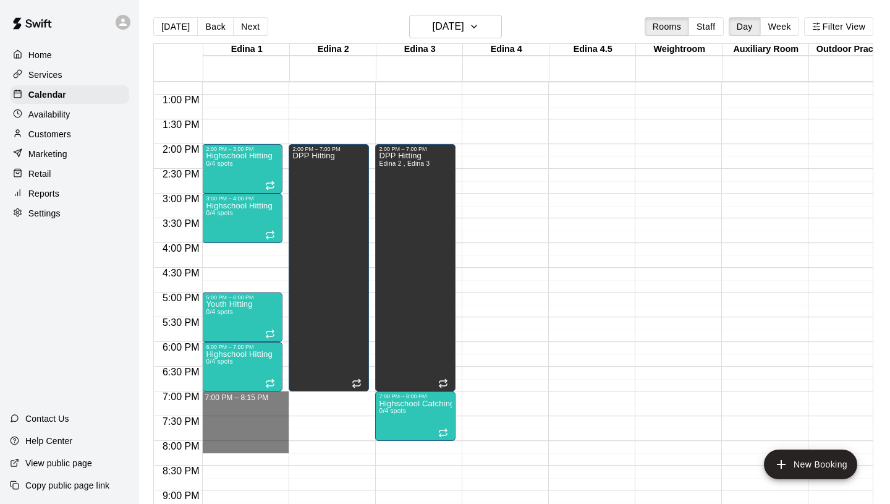
drag, startPoint x: 250, startPoint y: 395, endPoint x: 249, endPoint y: 441, distance: 45.7
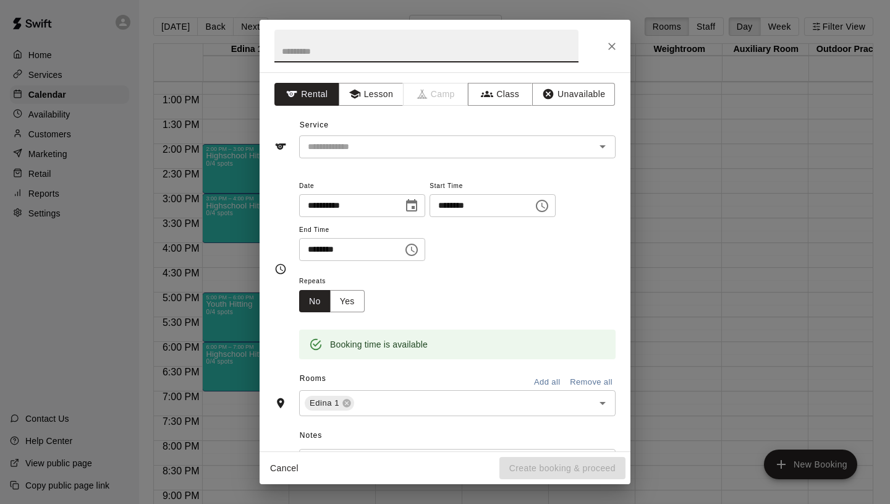
click at [279, 474] on button "Cancel" at bounding box center [285, 468] width 40 height 23
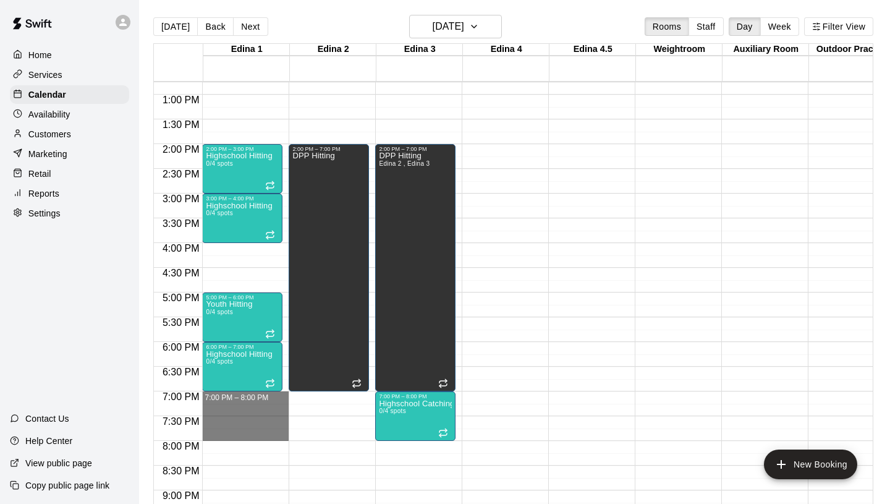
drag, startPoint x: 219, startPoint y: 393, endPoint x: 220, endPoint y: 435, distance: 42.7
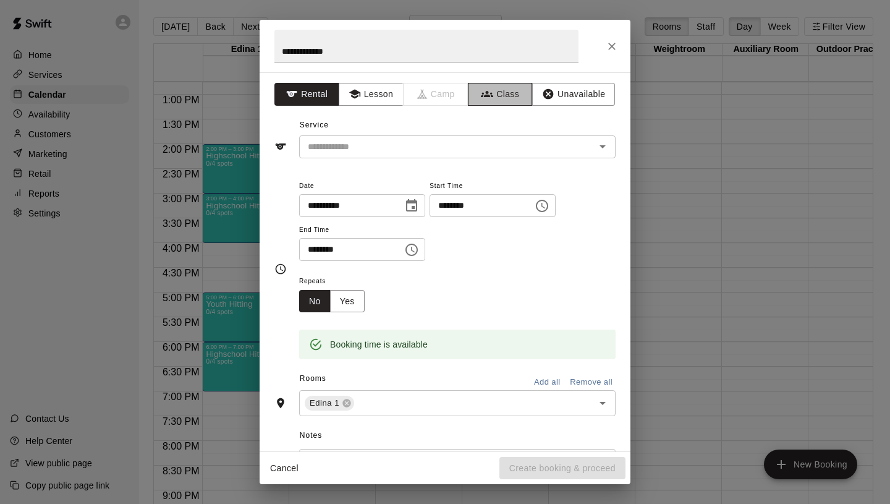
click at [520, 91] on button "Class" at bounding box center [500, 94] width 65 height 23
click at [402, 154] on div "​" at bounding box center [457, 146] width 317 height 23
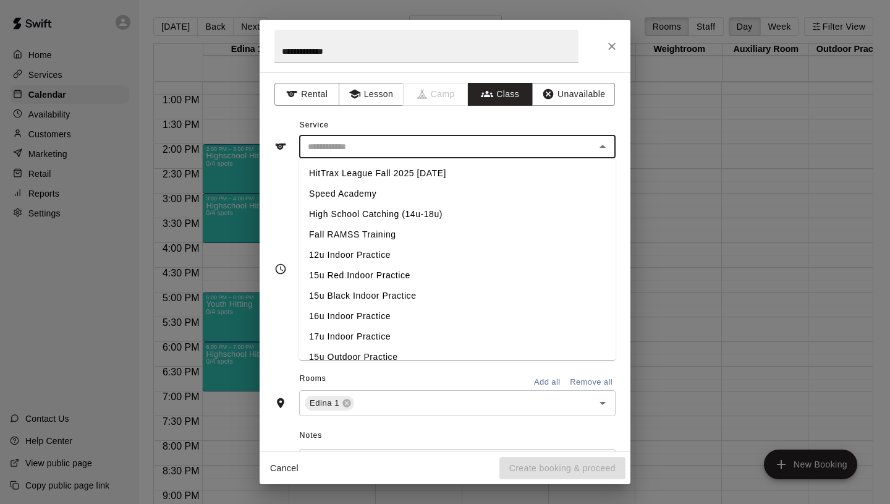
scroll to position [522, 0]
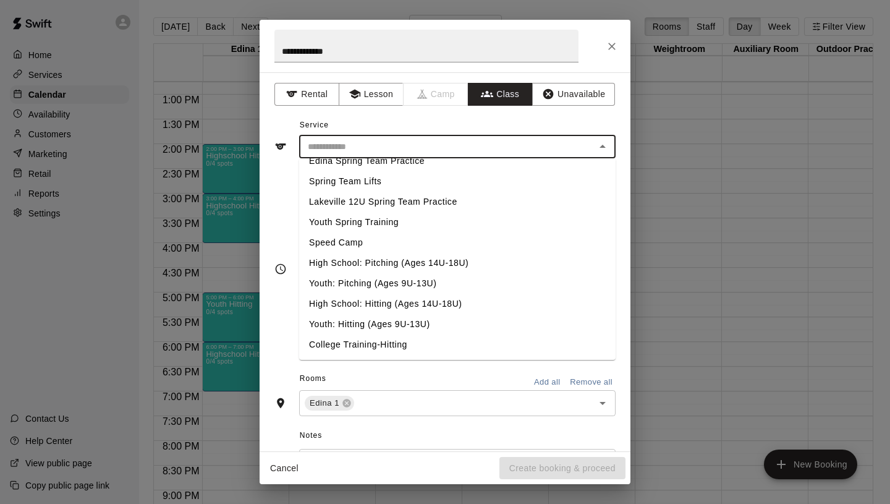
click at [362, 323] on li "Youth: Hitting (Ages 9U-13U)" at bounding box center [457, 324] width 317 height 20
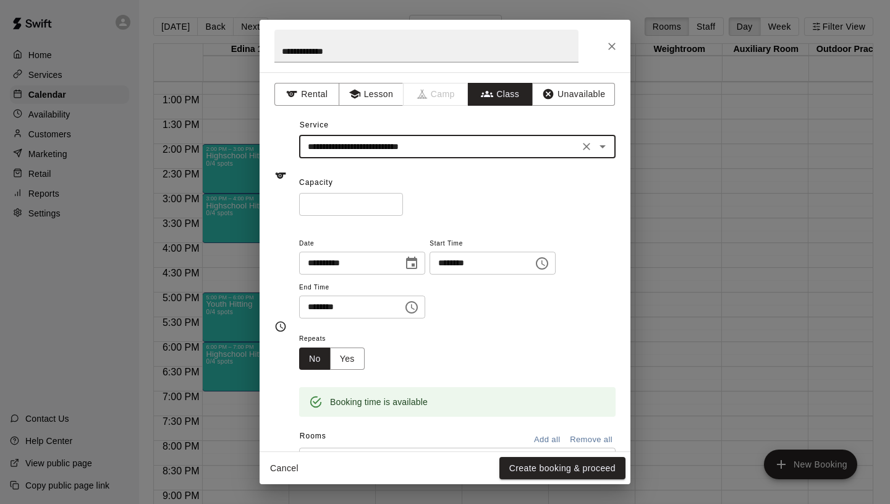
click at [393, 200] on input "*" at bounding box center [351, 204] width 104 height 23
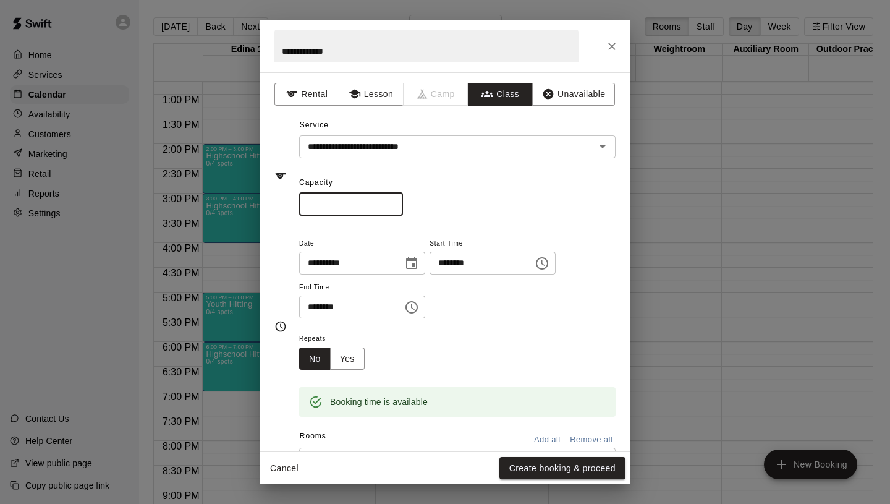
click at [393, 200] on input "*" at bounding box center [351, 204] width 104 height 23
click at [357, 351] on button "Yes" at bounding box center [347, 358] width 35 height 23
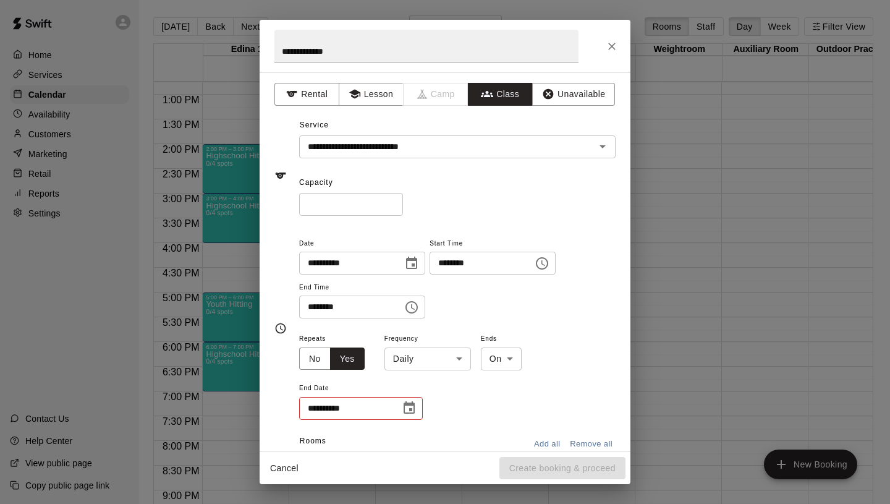
click at [404, 368] on body "Home Services Calendar Availability Customers Marketing Retail Reports Settings…" at bounding box center [445, 262] width 890 height 524
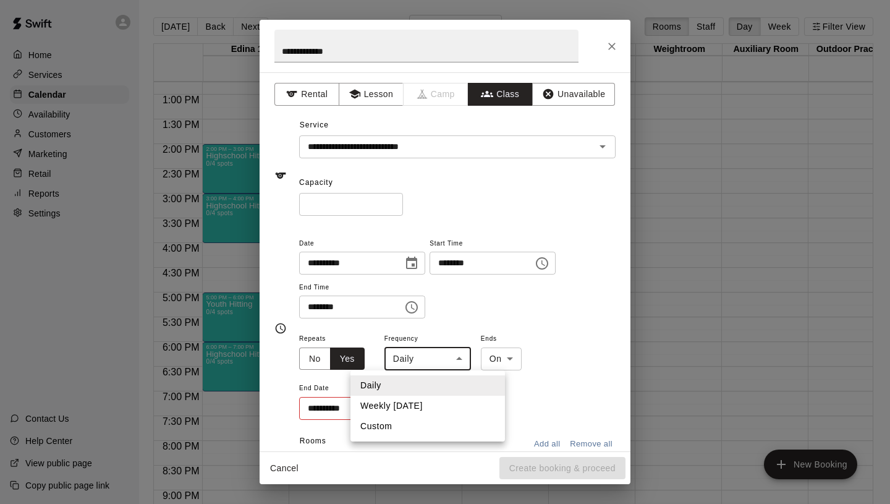
click at [404, 404] on li "Weekly [DATE]" at bounding box center [428, 406] width 155 height 20
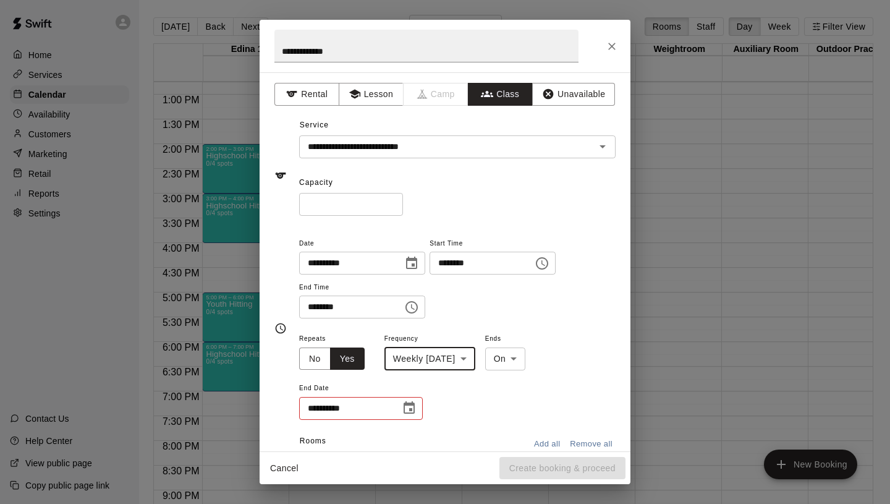
click at [408, 408] on icon "Choose date" at bounding box center [409, 408] width 15 height 15
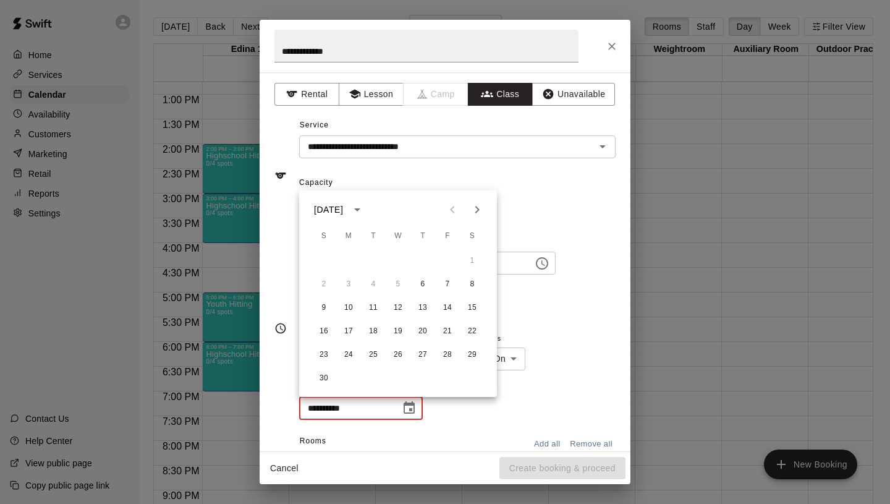
click at [476, 213] on icon "Next month" at bounding box center [477, 209] width 15 height 15
click at [425, 304] on button "18" at bounding box center [423, 308] width 22 height 22
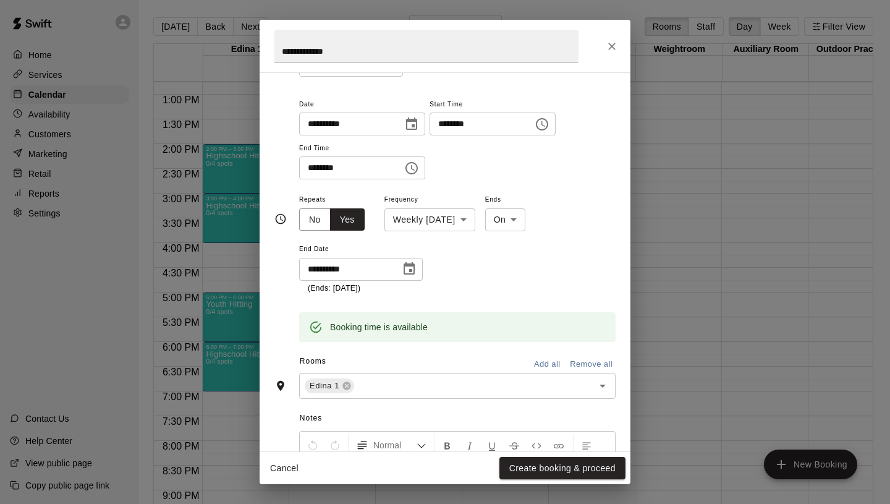
scroll to position [140, 0]
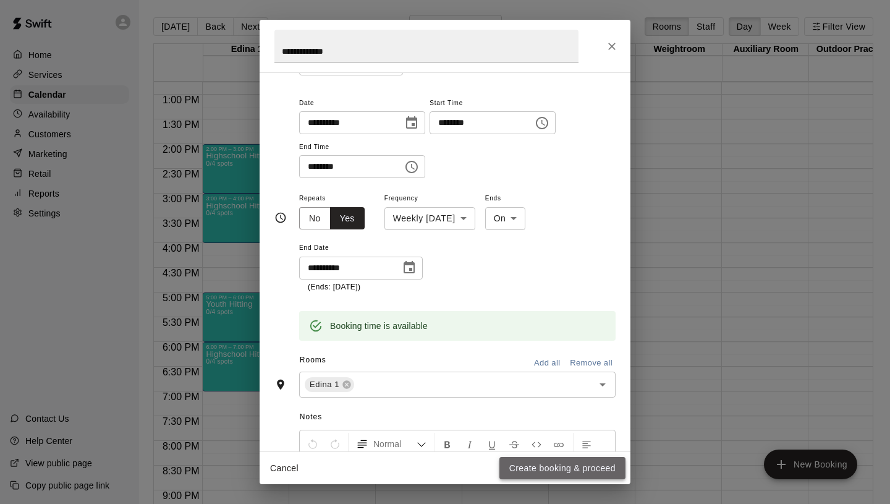
click at [525, 472] on button "Create booking & proceed" at bounding box center [562, 468] width 126 height 23
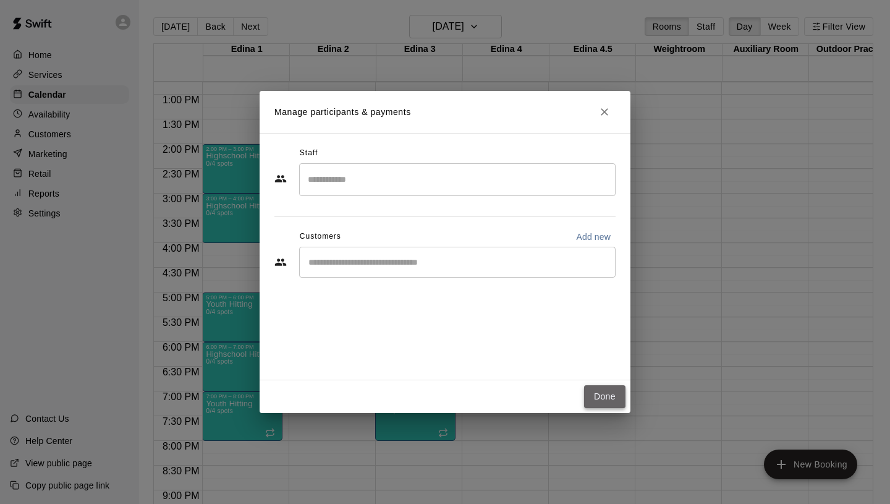
click at [601, 402] on button "Done" at bounding box center [604, 396] width 41 height 23
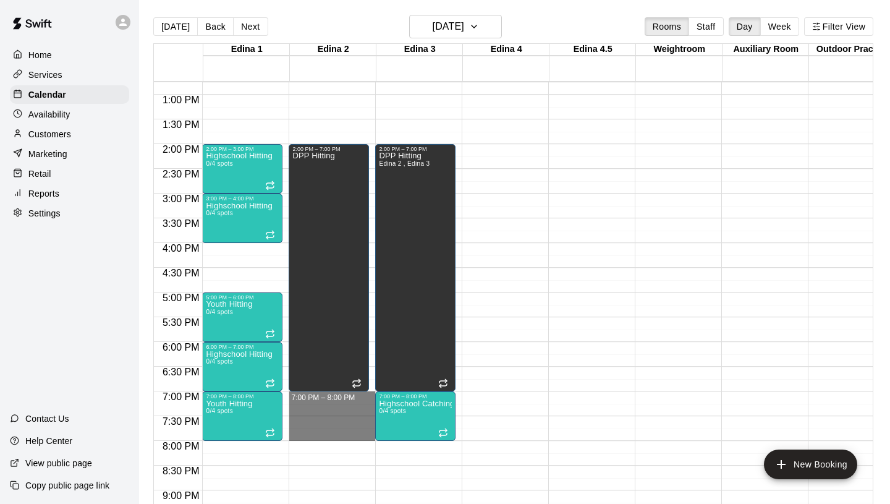
drag, startPoint x: 301, startPoint y: 396, endPoint x: 305, endPoint y: 435, distance: 38.5
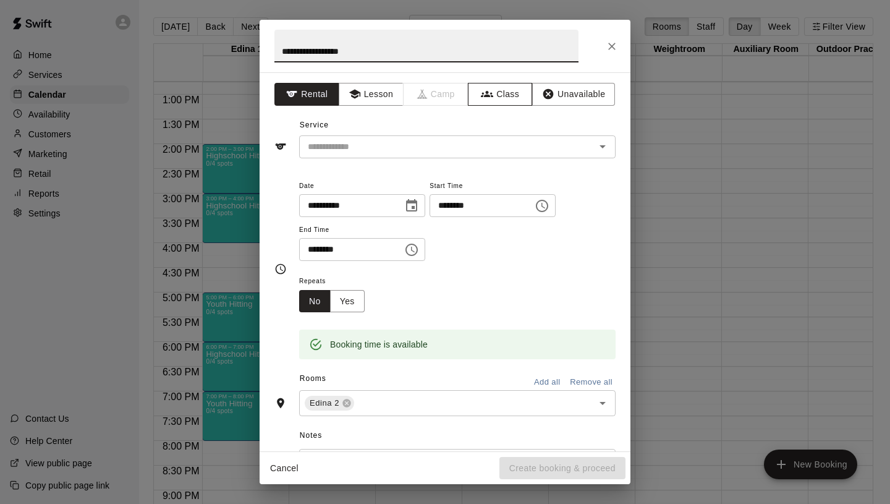
click at [490, 101] on button "Class" at bounding box center [500, 94] width 65 height 23
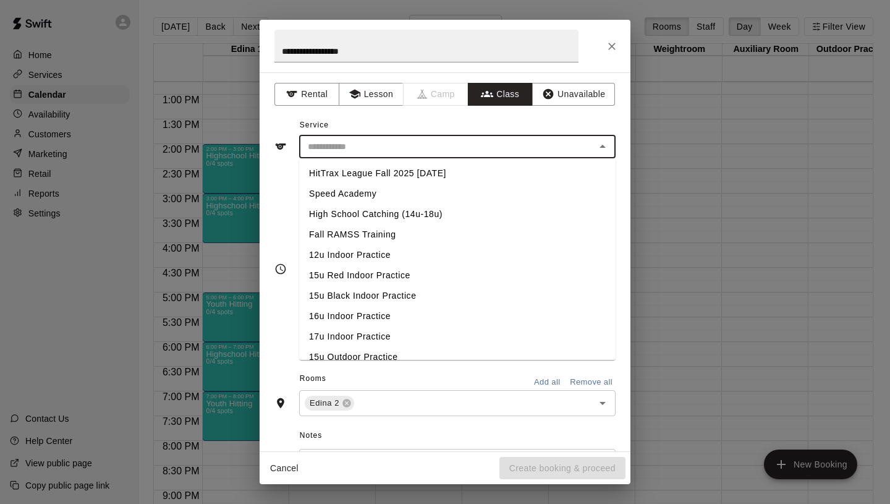
click at [420, 146] on input "text" at bounding box center [447, 146] width 289 height 15
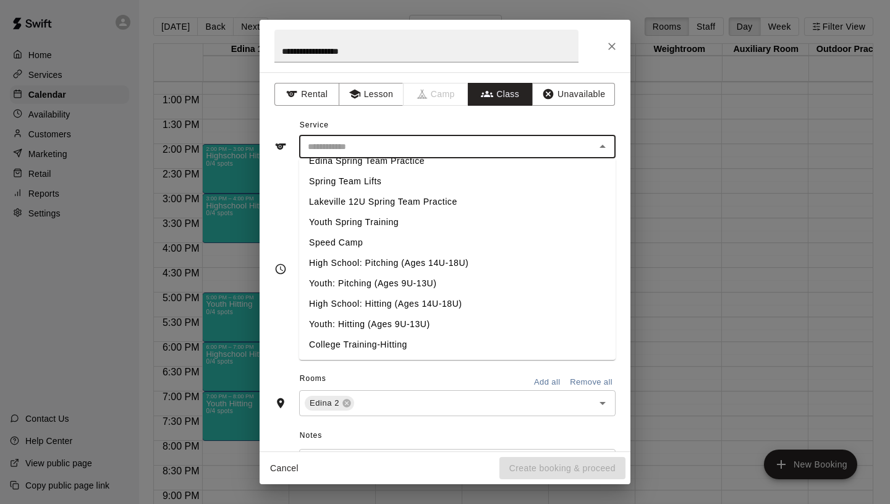
click at [386, 304] on li "High School: Hitting (Ages 14U-18U)" at bounding box center [457, 304] width 317 height 20
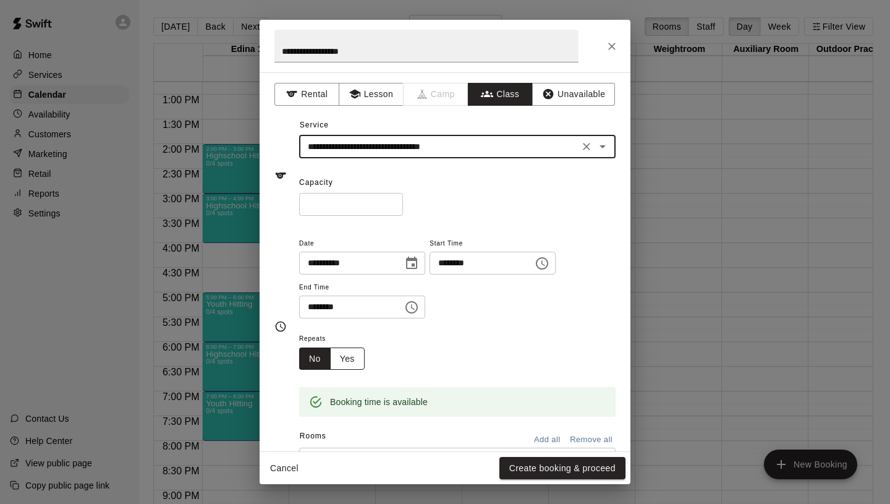
click at [346, 355] on button "Yes" at bounding box center [347, 358] width 35 height 23
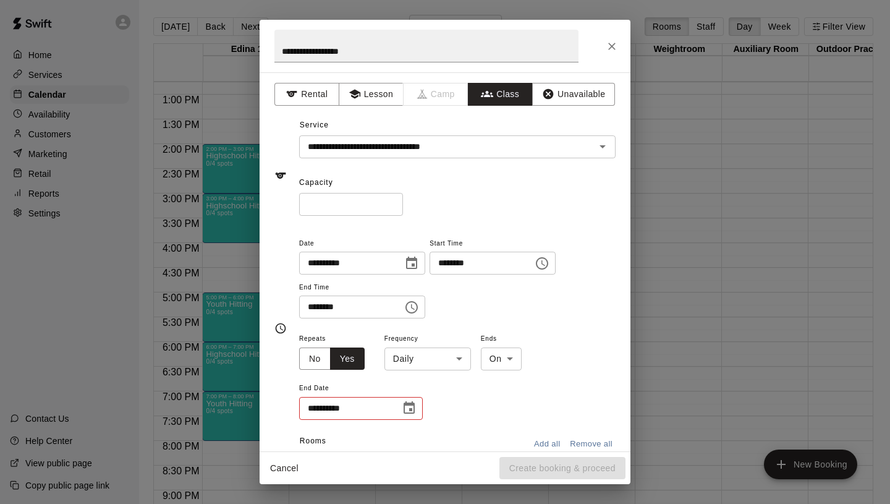
click at [419, 358] on body "Home Services Calendar Availability Customers Marketing Retail Reports Settings…" at bounding box center [445, 262] width 890 height 524
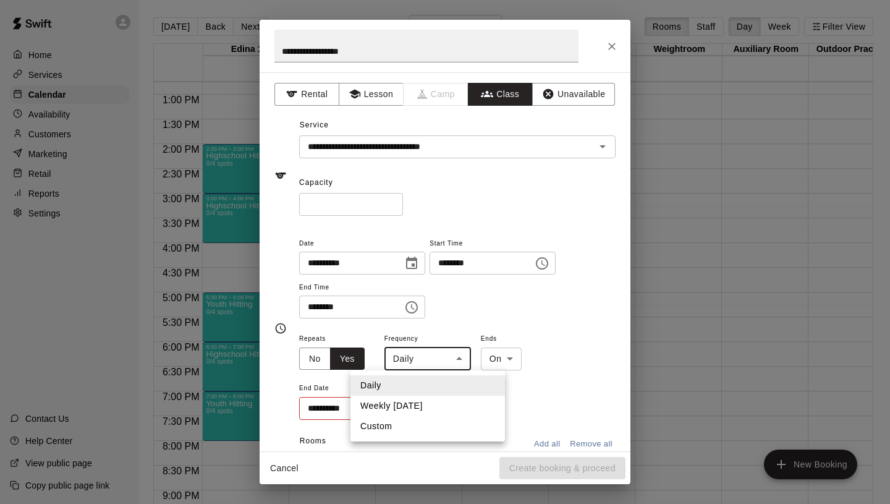
click at [420, 402] on li "Weekly [DATE]" at bounding box center [428, 406] width 155 height 20
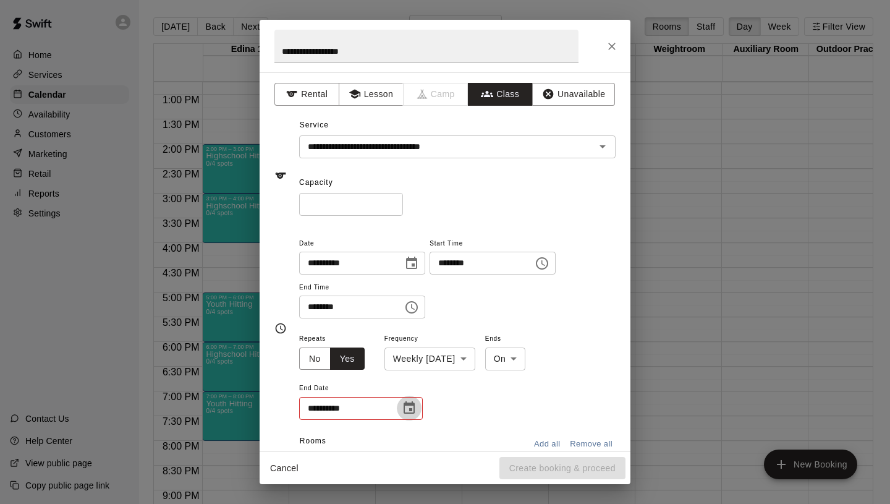
click at [410, 413] on icon "Choose date" at bounding box center [409, 407] width 11 height 12
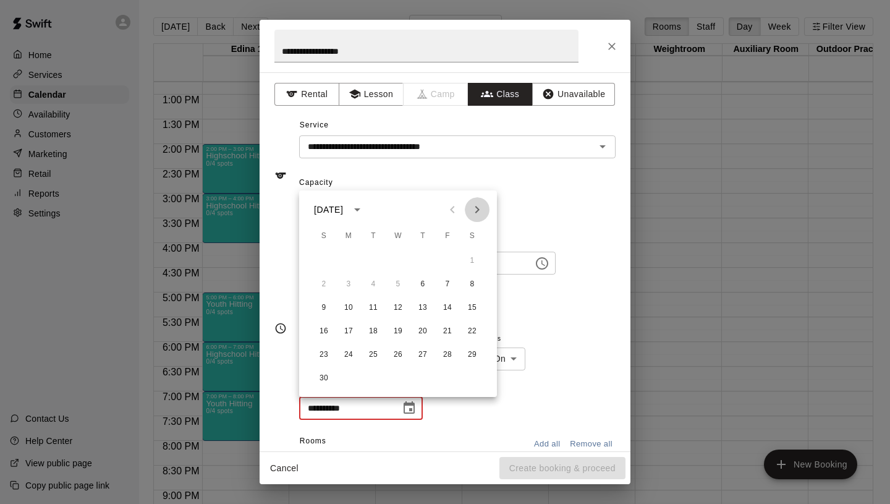
click at [470, 214] on icon "Next month" at bounding box center [477, 209] width 15 height 15
click at [430, 305] on button "18" at bounding box center [423, 308] width 22 height 22
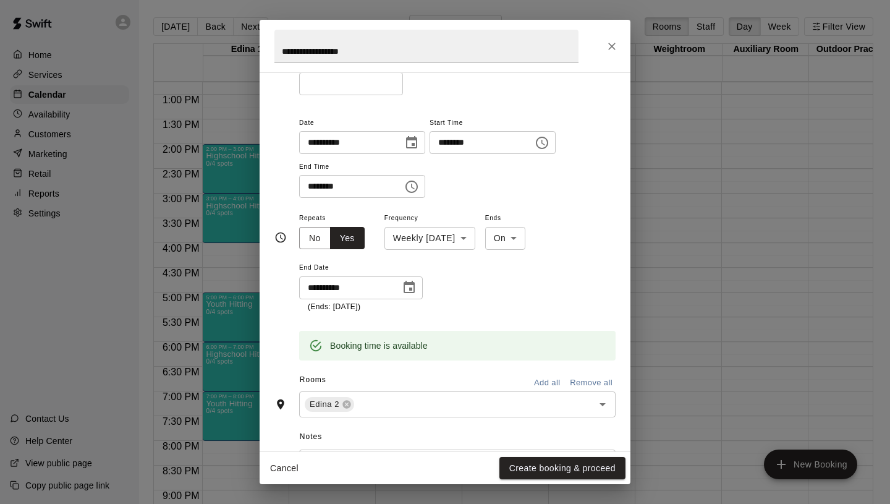
scroll to position [0, 0]
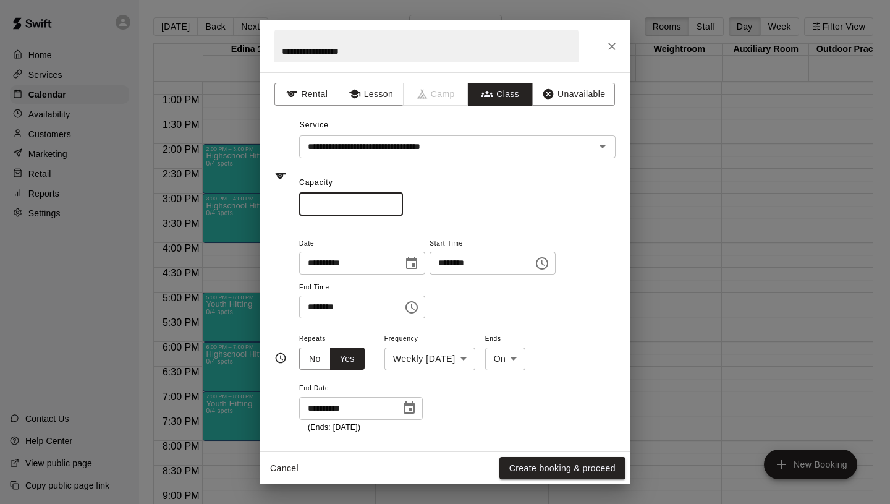
click at [394, 202] on input "*" at bounding box center [351, 204] width 104 height 23
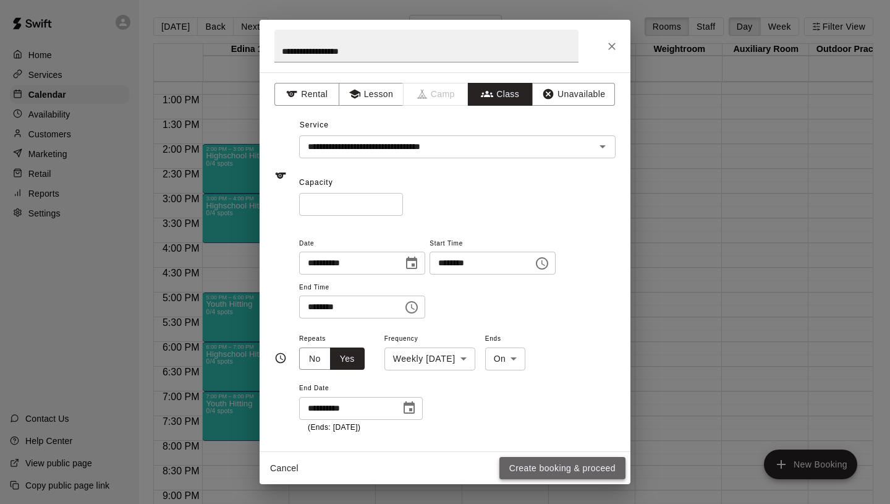
click at [536, 459] on button "Create booking & proceed" at bounding box center [562, 468] width 126 height 23
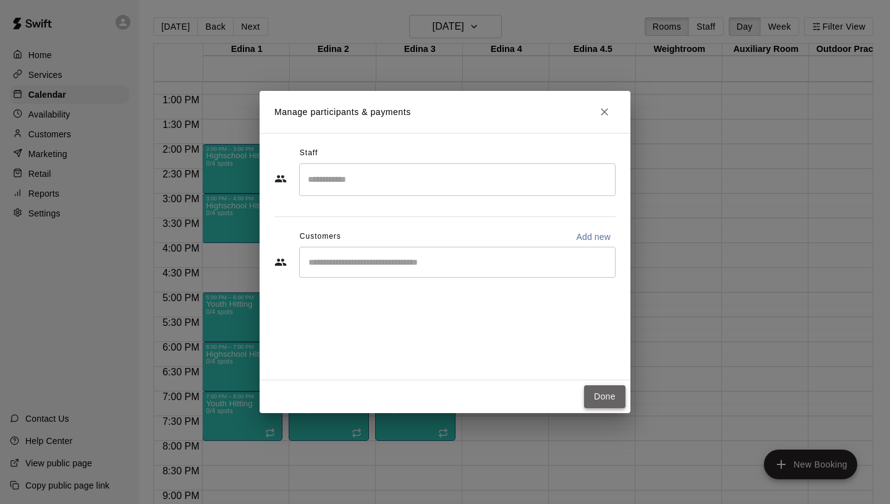
click at [611, 386] on button "Done" at bounding box center [604, 396] width 41 height 23
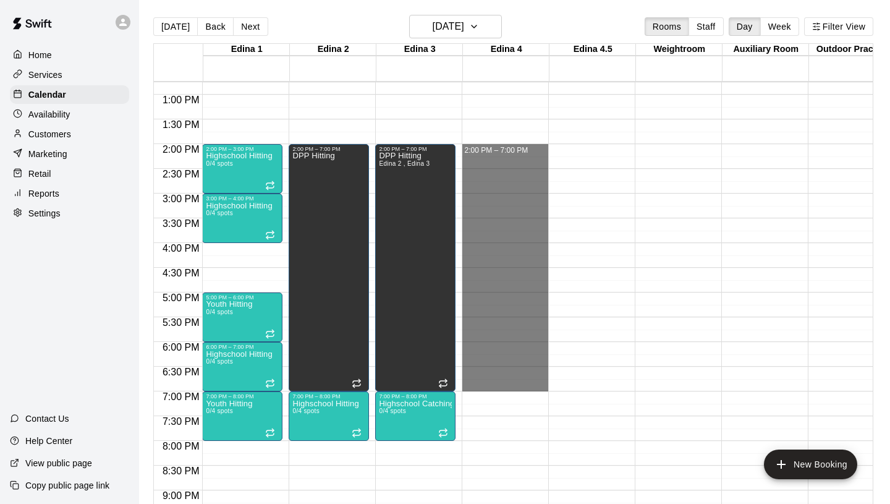
drag, startPoint x: 478, startPoint y: 144, endPoint x: 588, endPoint y: 380, distance: 260.2
click at [588, 380] on div "12:00 AM 12:30 AM 1:00 AM 1:30 AM 2:00 AM 2:30 AM 3:00 AM 3:30 AM 4:00 AM 4:30 …" at bounding box center [513, 299] width 719 height 437
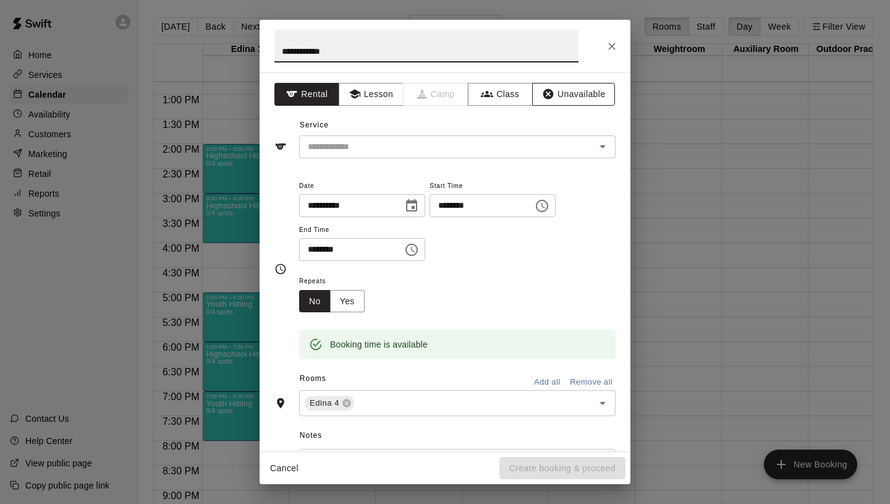
click at [538, 93] on button "Unavailable" at bounding box center [573, 94] width 83 height 23
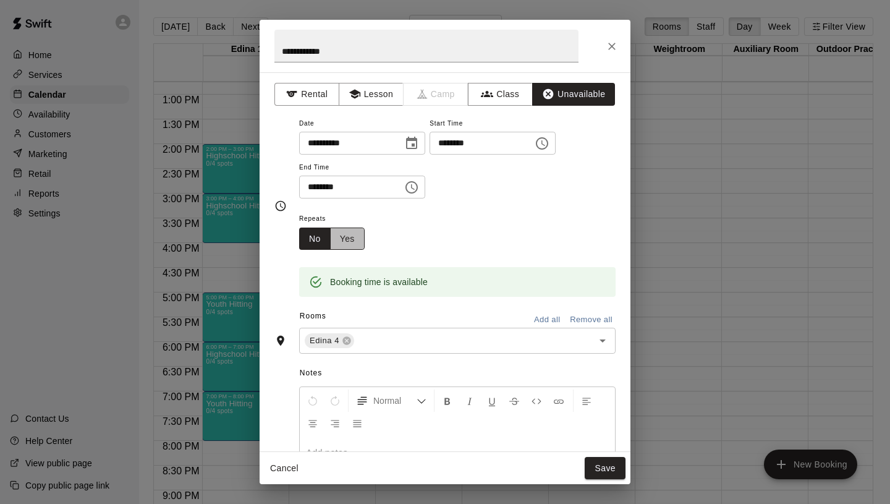
click at [355, 229] on button "Yes" at bounding box center [347, 238] width 35 height 23
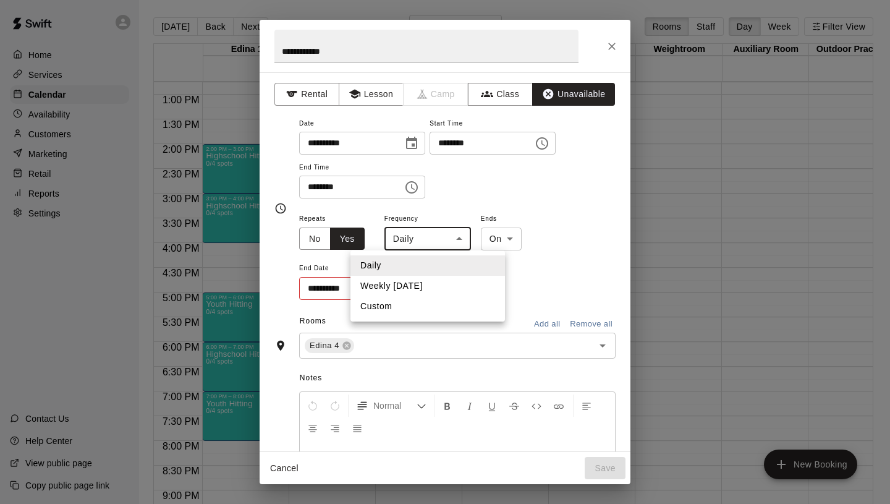
click at [404, 242] on body "Home Services Calendar Availability Customers Marketing Retail Reports Settings…" at bounding box center [445, 262] width 890 height 524
click at [440, 290] on li "Weekly [DATE]" at bounding box center [428, 286] width 155 height 20
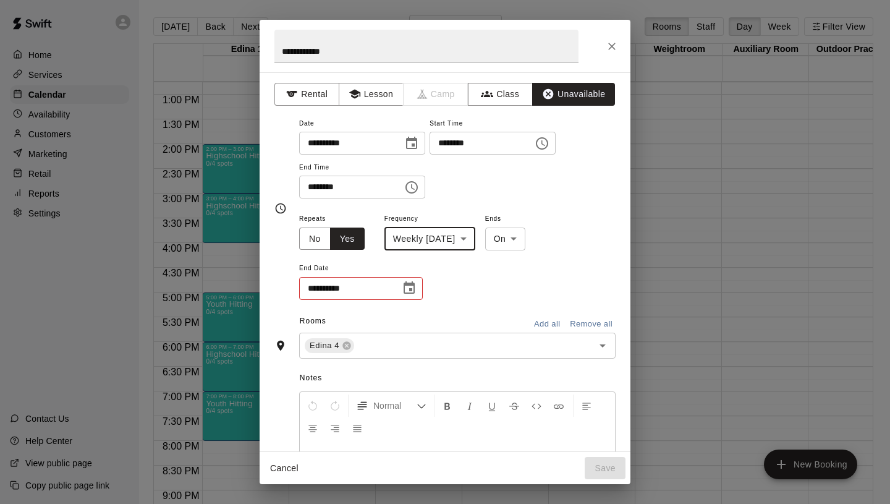
click at [408, 292] on icon "Choose date" at bounding box center [409, 288] width 15 height 15
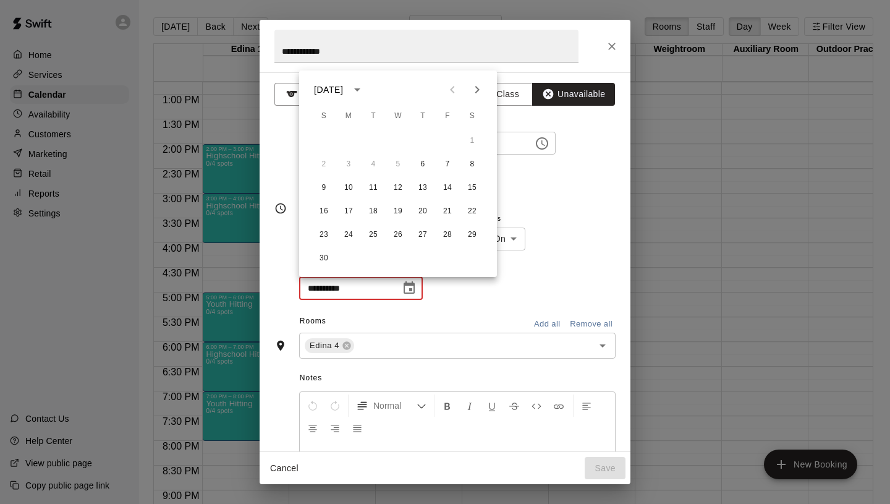
click at [469, 89] on button "Next month" at bounding box center [477, 89] width 25 height 25
click at [420, 187] on button "18" at bounding box center [423, 188] width 22 height 22
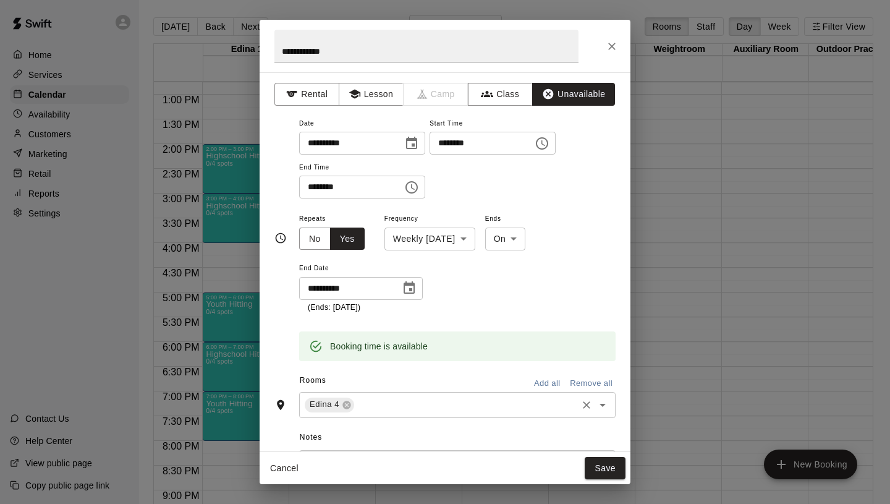
click at [379, 406] on input "text" at bounding box center [465, 404] width 219 height 15
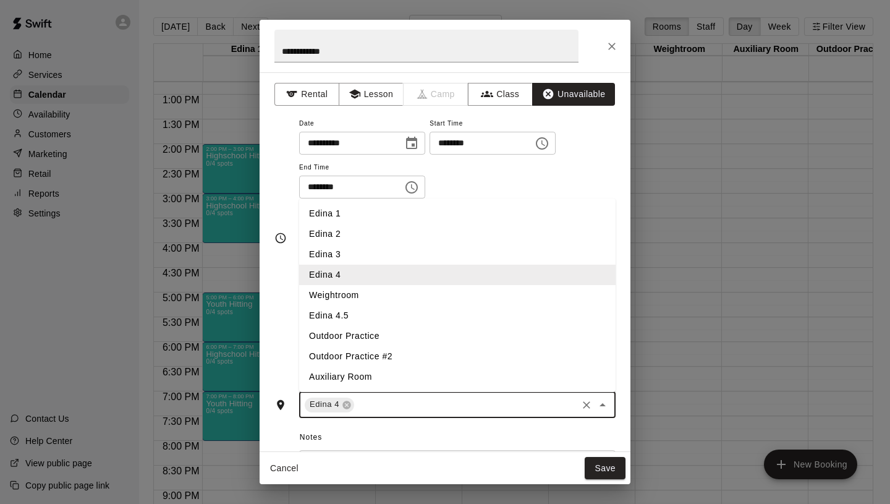
click at [373, 309] on li "Edina 4.5" at bounding box center [457, 315] width 317 height 20
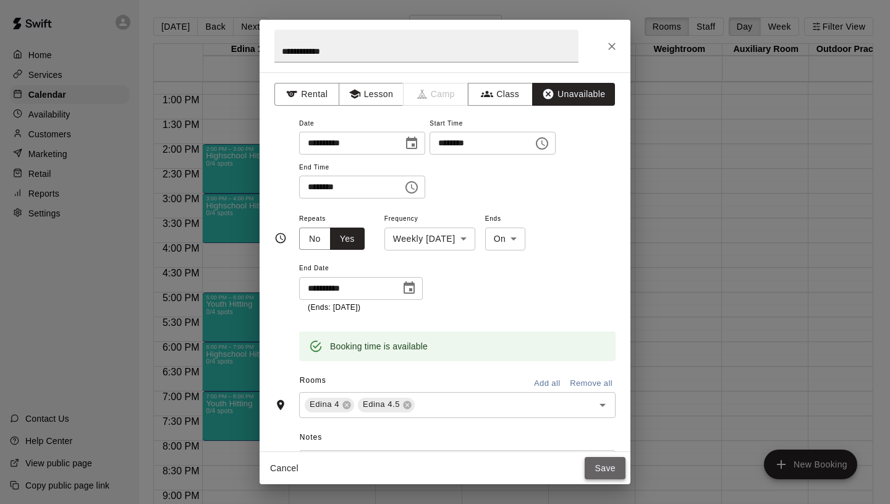
click at [610, 467] on button "Save" at bounding box center [605, 468] width 41 height 23
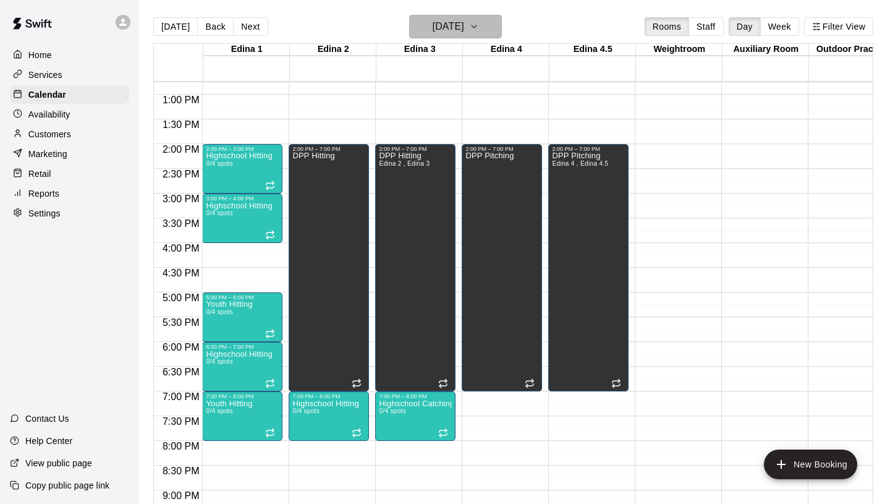
click at [460, 32] on h6 "[DATE]" at bounding box center [449, 26] width 32 height 17
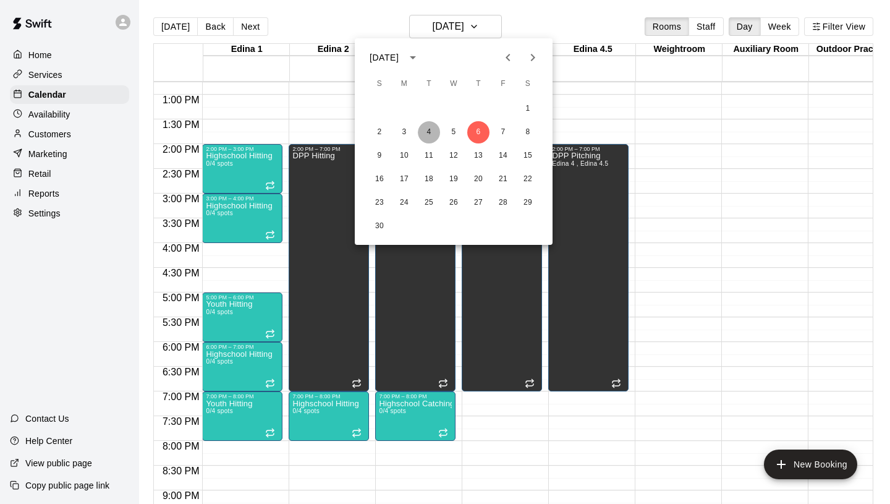
click at [431, 130] on button "4" at bounding box center [429, 132] width 22 height 22
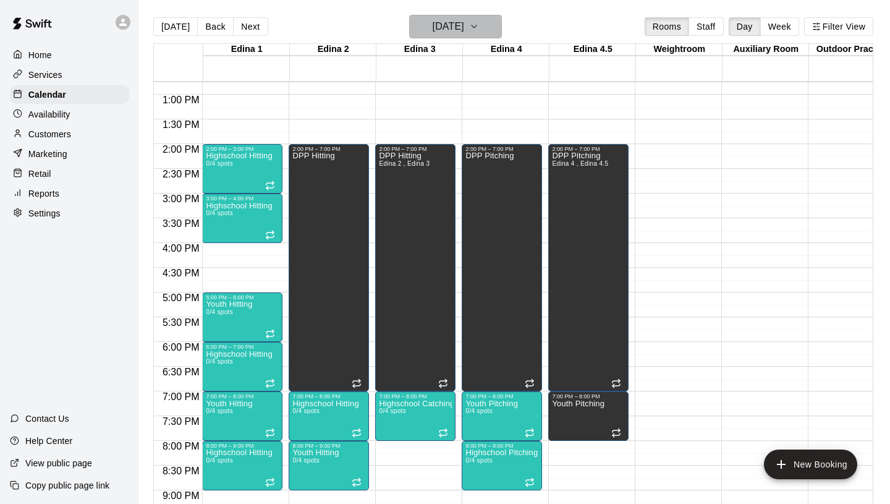
click at [458, 26] on h6 "[DATE]" at bounding box center [449, 26] width 32 height 17
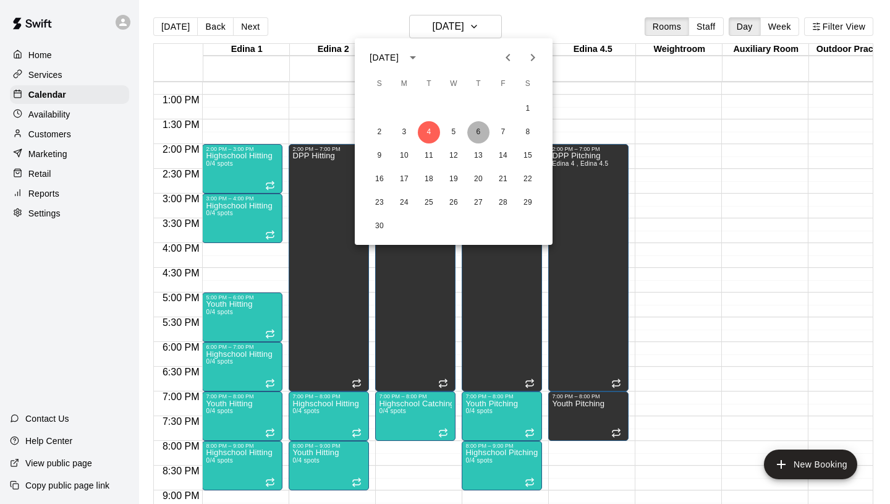
click at [479, 132] on button "6" at bounding box center [478, 132] width 22 height 22
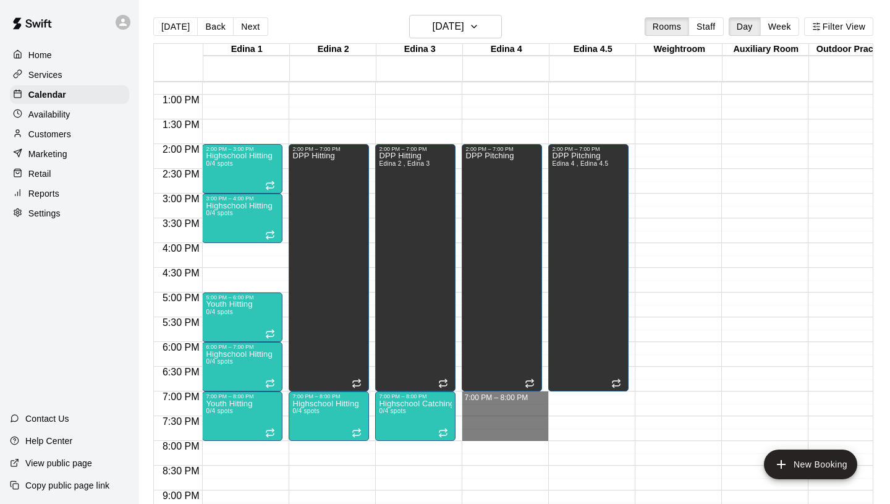
drag, startPoint x: 482, startPoint y: 396, endPoint x: 487, endPoint y: 436, distance: 40.5
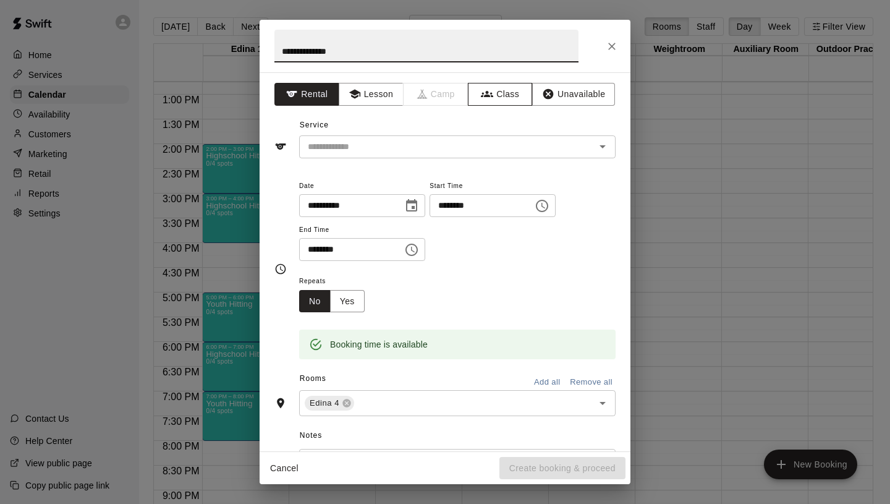
click at [505, 98] on button "Class" at bounding box center [500, 94] width 65 height 23
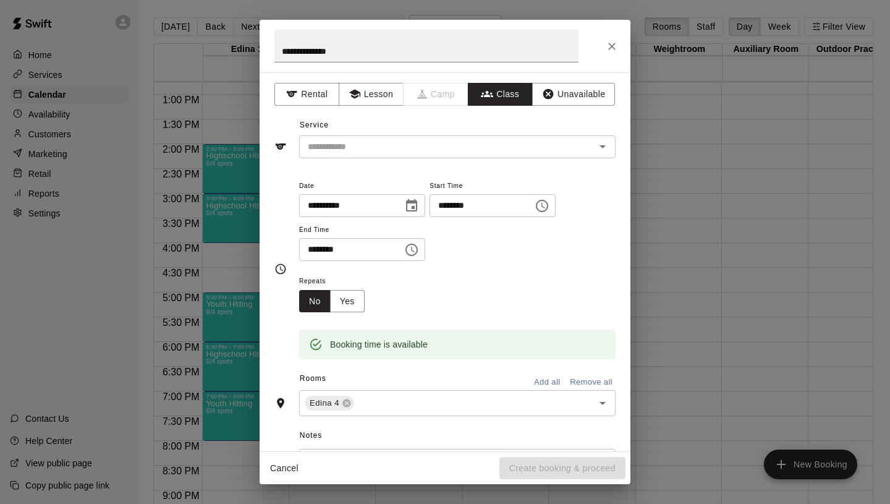
click at [468, 146] on input "text" at bounding box center [447, 146] width 289 height 15
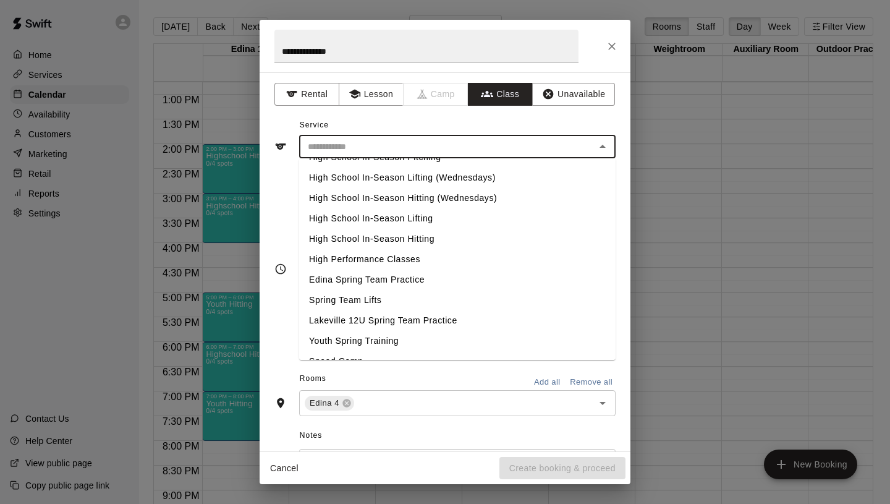
scroll to position [522, 0]
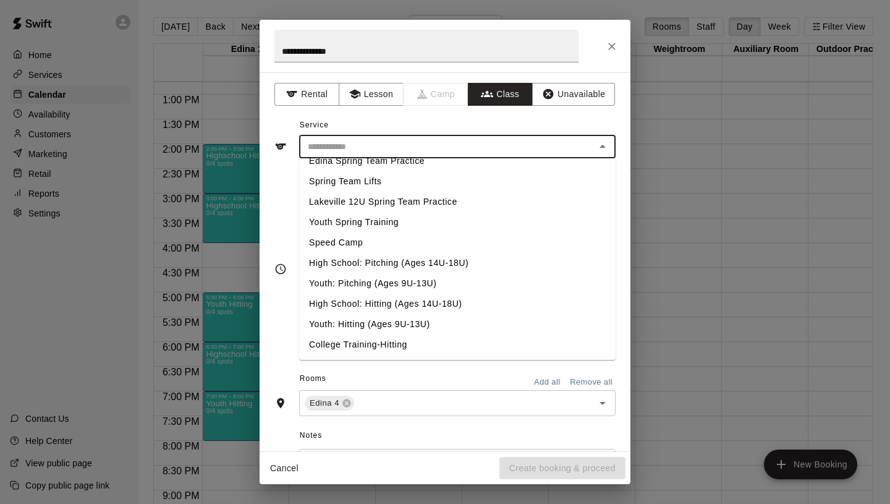
click at [373, 283] on li "Youth: Pitching (Ages 9U-13U)" at bounding box center [457, 283] width 317 height 20
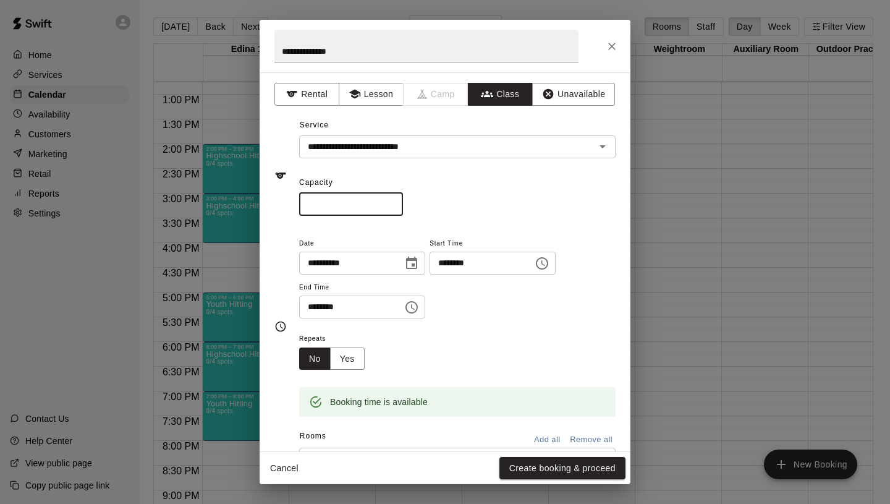
click at [395, 203] on input "*" at bounding box center [351, 204] width 104 height 23
click at [353, 352] on button "Yes" at bounding box center [347, 358] width 35 height 23
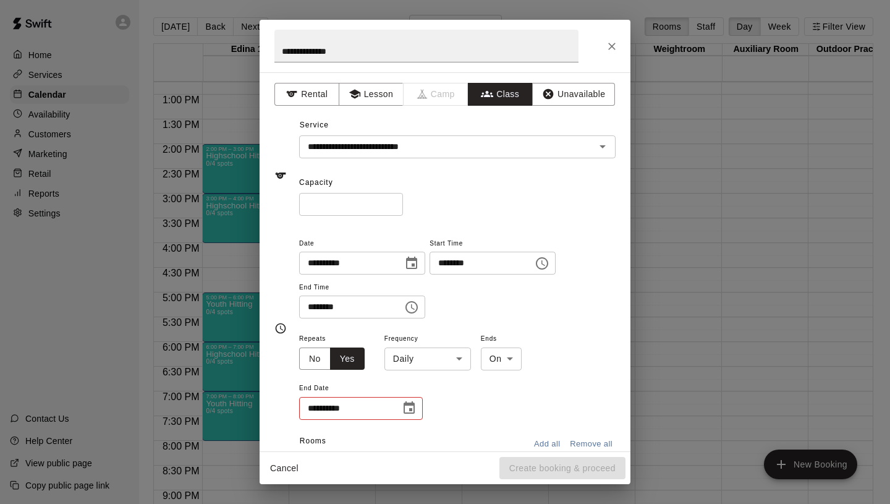
click at [404, 355] on body "Home Services Calendar Availability Customers Marketing Retail Reports Settings…" at bounding box center [445, 262] width 890 height 524
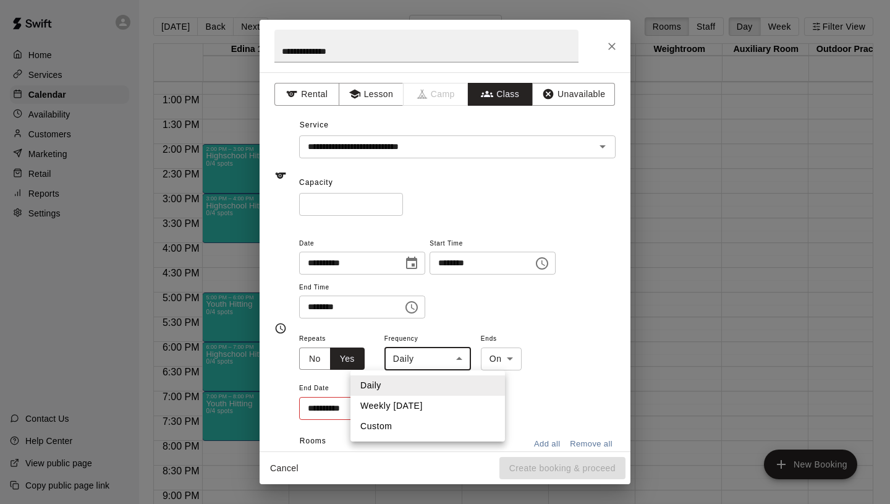
click at [415, 401] on li "Weekly [DATE]" at bounding box center [428, 406] width 155 height 20
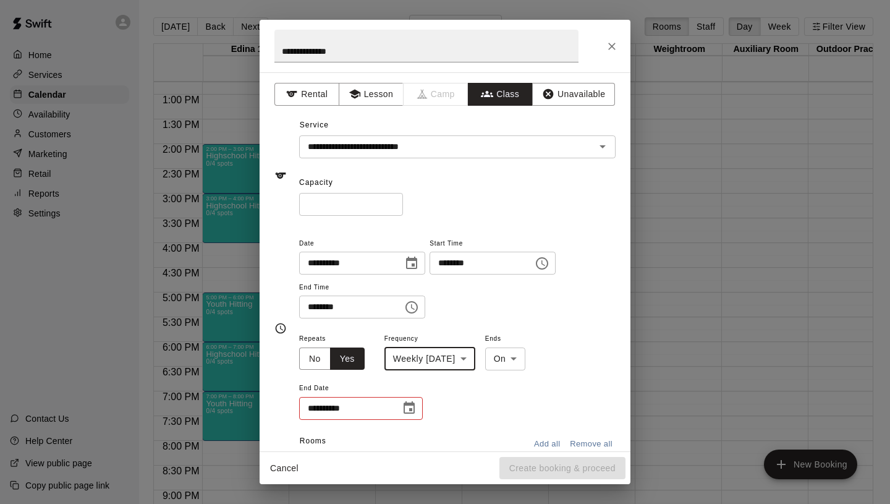
click at [413, 409] on icon "Choose date" at bounding box center [409, 408] width 15 height 15
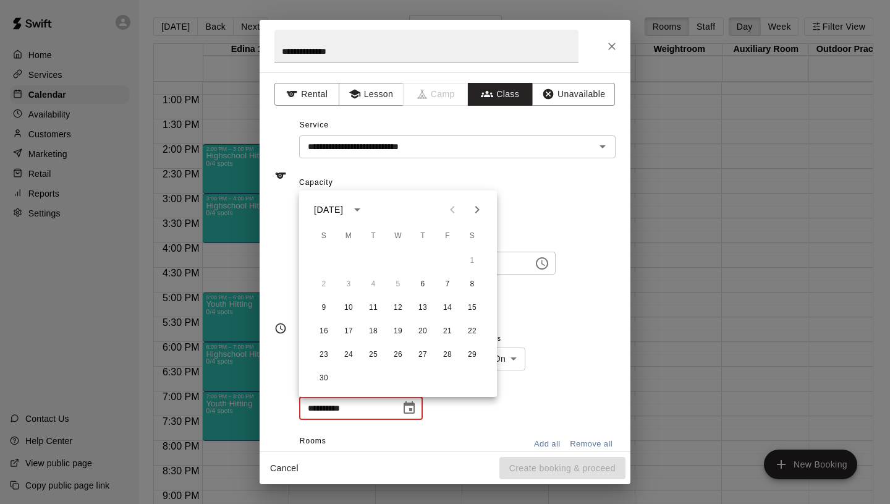
click at [486, 212] on button "Next month" at bounding box center [477, 209] width 25 height 25
click at [427, 306] on button "18" at bounding box center [423, 308] width 22 height 22
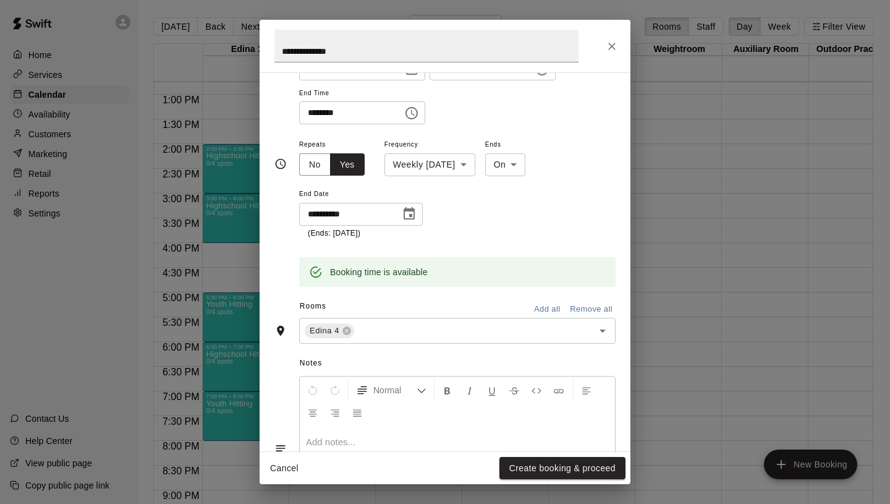
scroll to position [286, 0]
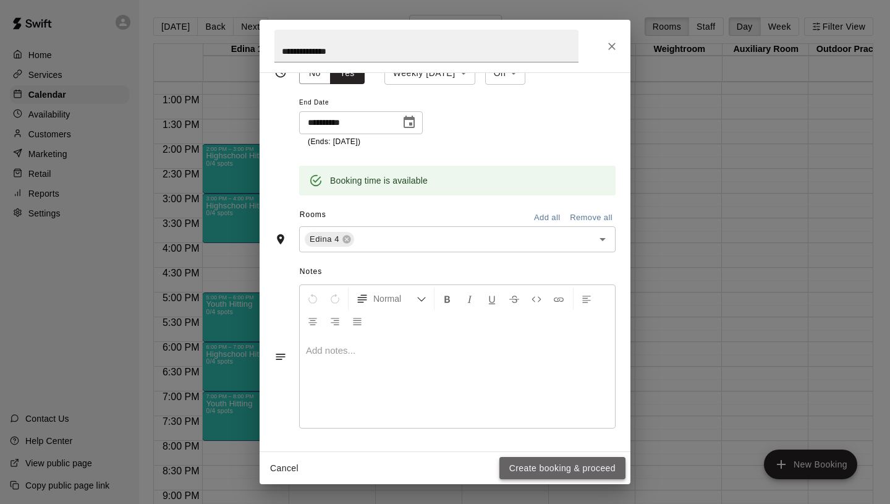
click at [550, 465] on button "Create booking & proceed" at bounding box center [562, 468] width 126 height 23
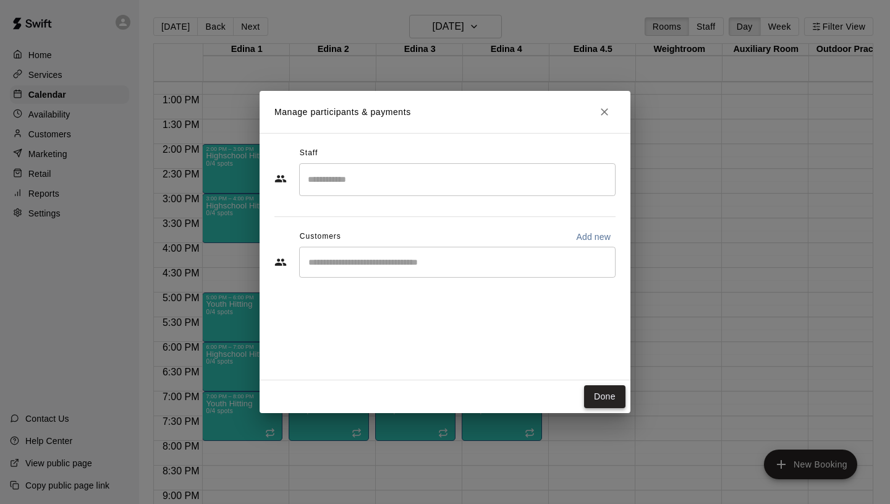
click at [601, 388] on button "Done" at bounding box center [604, 396] width 41 height 23
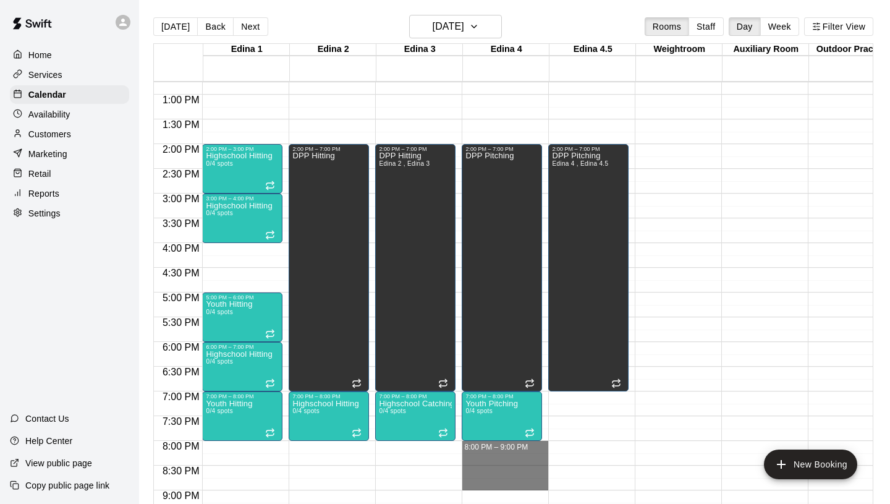
drag, startPoint x: 480, startPoint y: 444, endPoint x: 491, endPoint y: 489, distance: 45.9
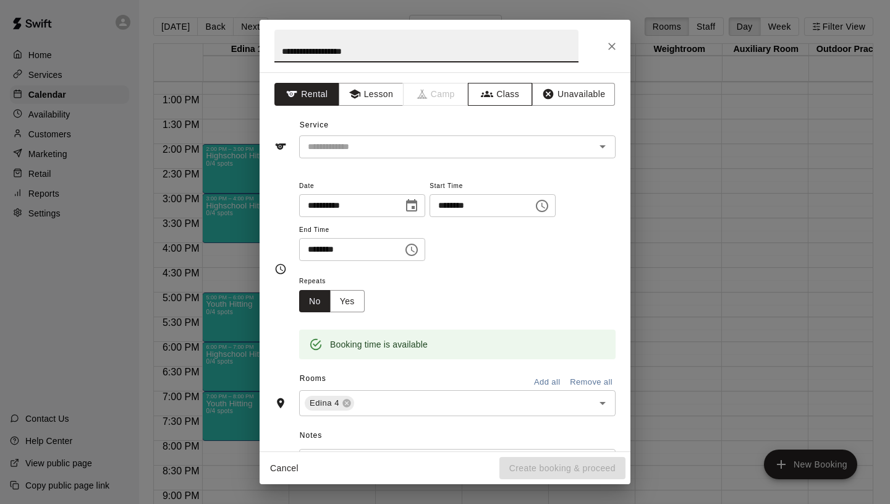
click at [504, 92] on button "Class" at bounding box center [500, 94] width 65 height 23
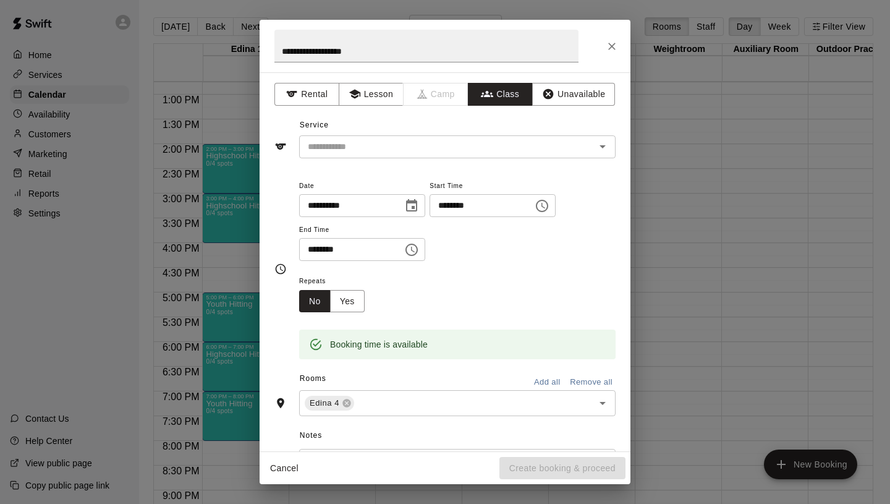
click at [467, 132] on div "Service ​" at bounding box center [444, 137] width 341 height 43
click at [454, 141] on input "text" at bounding box center [447, 146] width 289 height 15
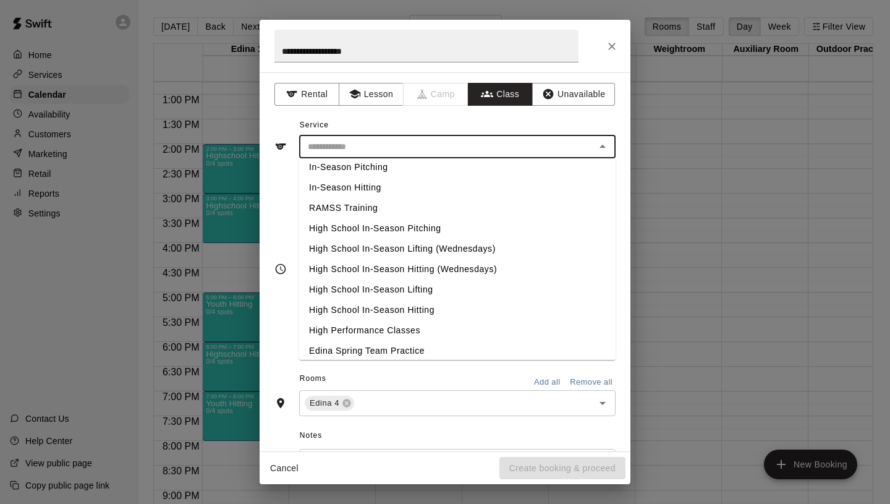
scroll to position [522, 0]
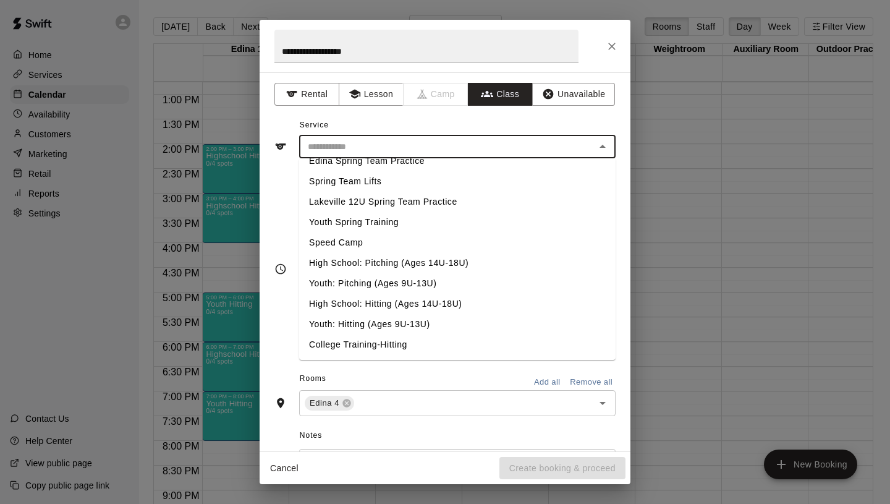
click at [387, 263] on li "High School: Pitching (Ages 14U-18U)" at bounding box center [457, 263] width 317 height 20
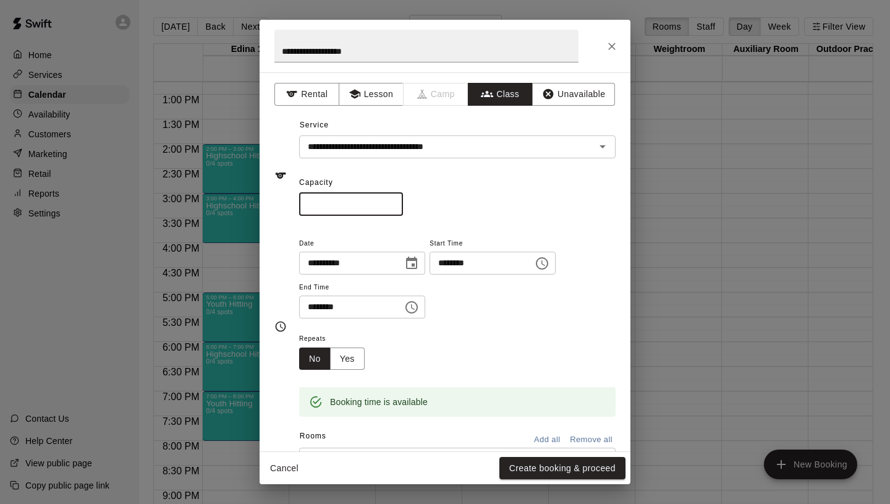
click at [393, 202] on input "*" at bounding box center [351, 204] width 104 height 23
click at [348, 353] on button "Yes" at bounding box center [347, 358] width 35 height 23
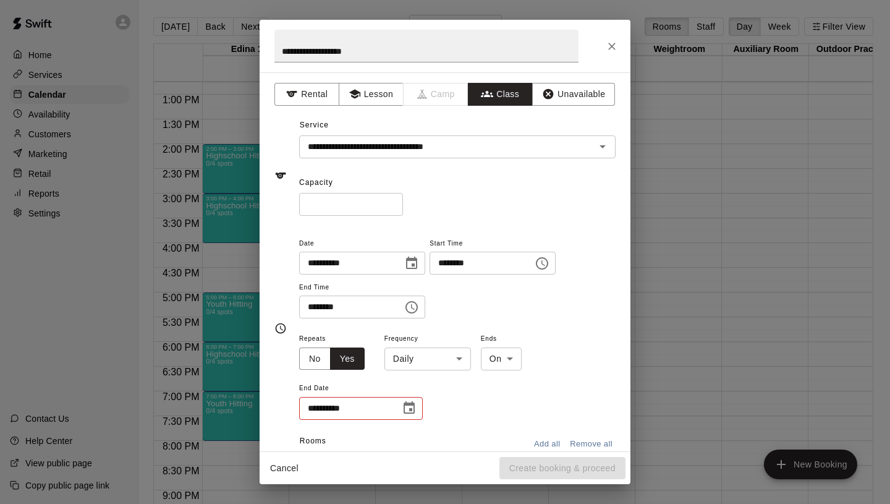
click at [440, 355] on body "Home Services Calendar Availability Customers Marketing Retail Reports Settings…" at bounding box center [445, 262] width 890 height 524
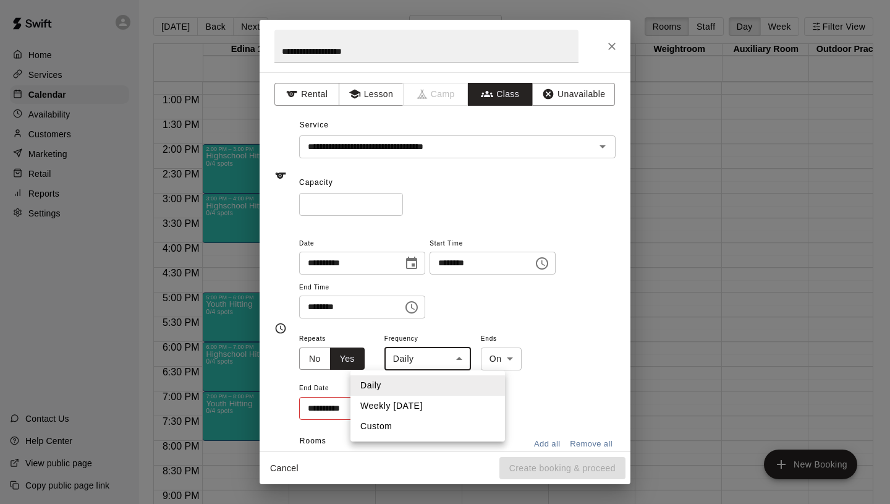
click at [441, 402] on li "Weekly [DATE]" at bounding box center [428, 406] width 155 height 20
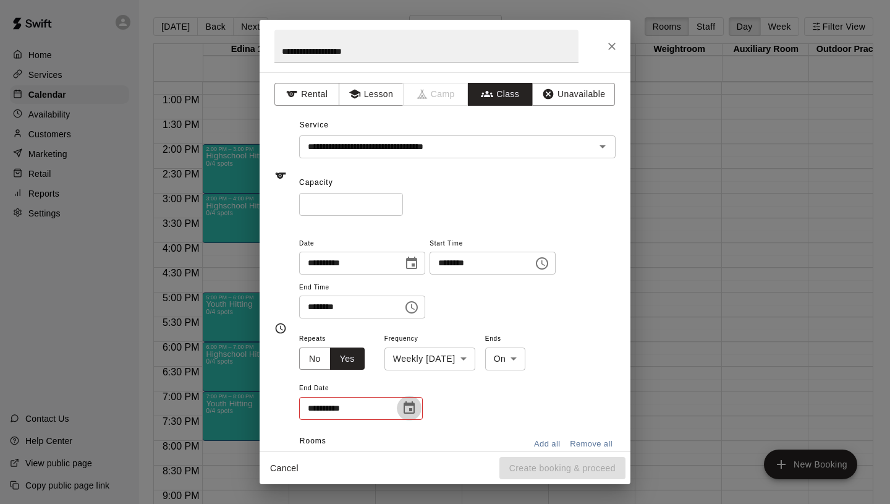
click at [410, 407] on icon "Choose date" at bounding box center [409, 408] width 15 height 15
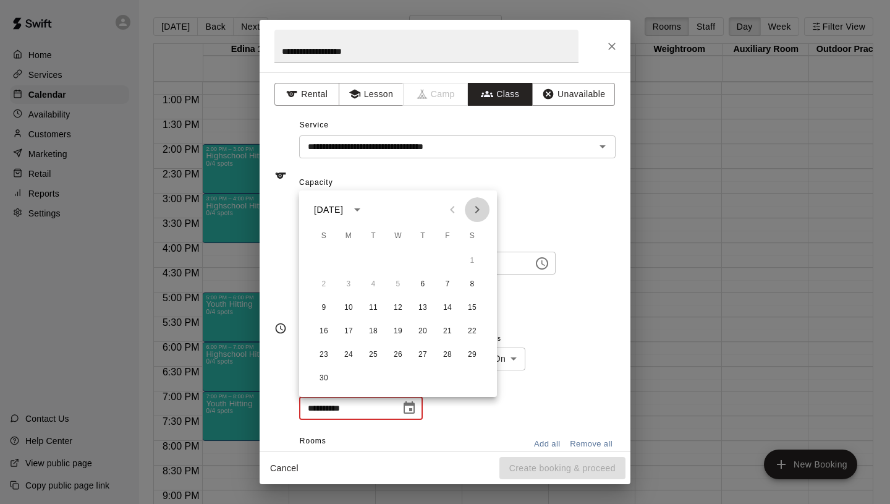
click at [480, 212] on icon "Next month" at bounding box center [477, 209] width 15 height 15
click at [430, 304] on button "18" at bounding box center [423, 308] width 22 height 22
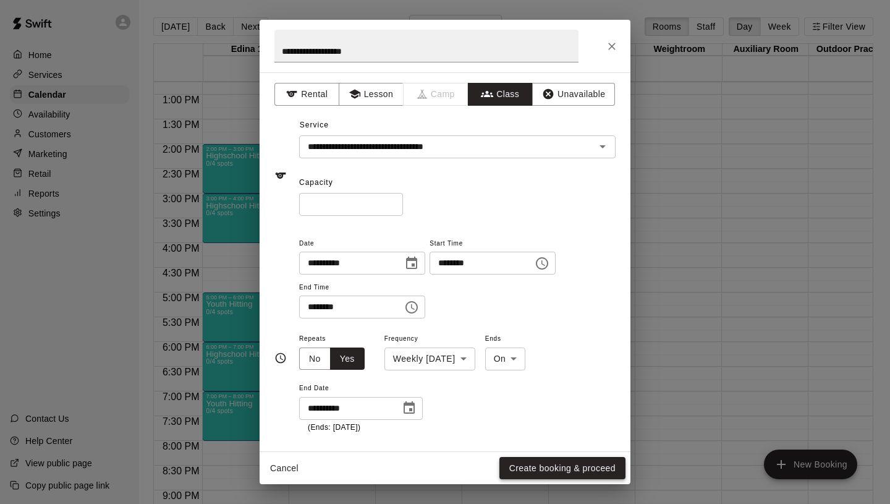
click at [526, 477] on div "Cancel Create booking & proceed" at bounding box center [445, 468] width 371 height 33
click at [528, 467] on button "Create booking & proceed" at bounding box center [562, 468] width 126 height 23
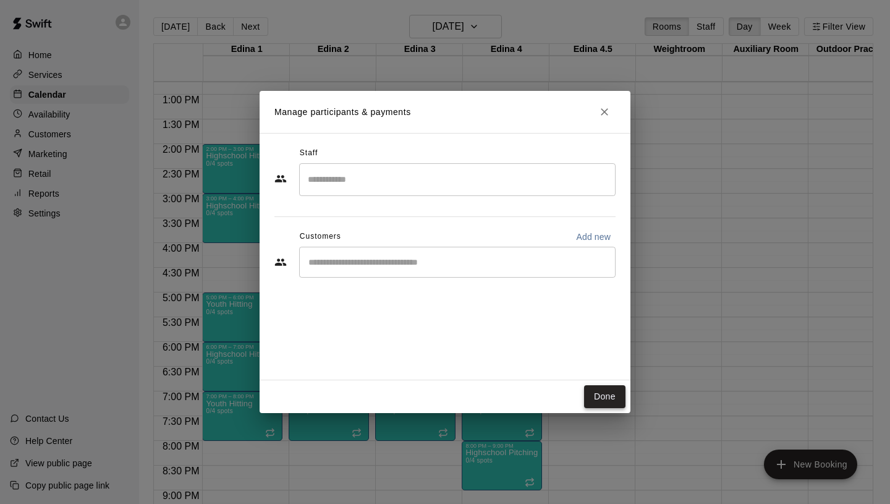
click at [610, 401] on button "Done" at bounding box center [604, 396] width 41 height 23
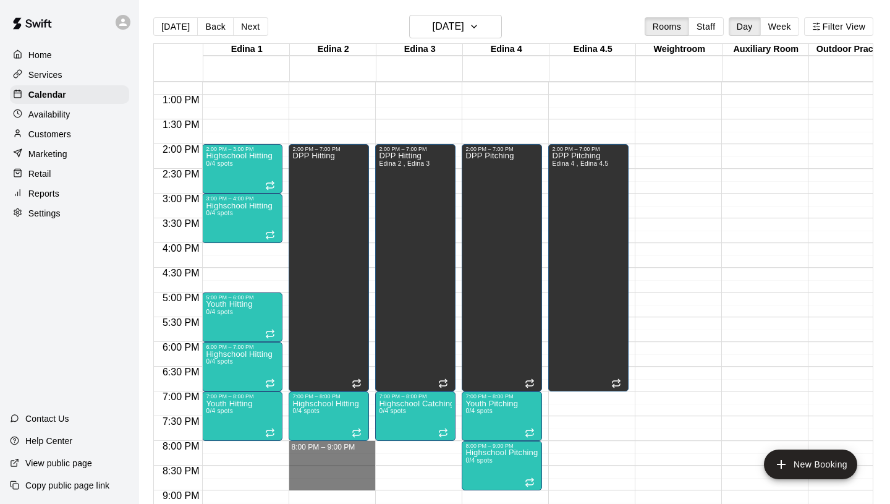
drag, startPoint x: 317, startPoint y: 445, endPoint x: 317, endPoint y: 480, distance: 35.2
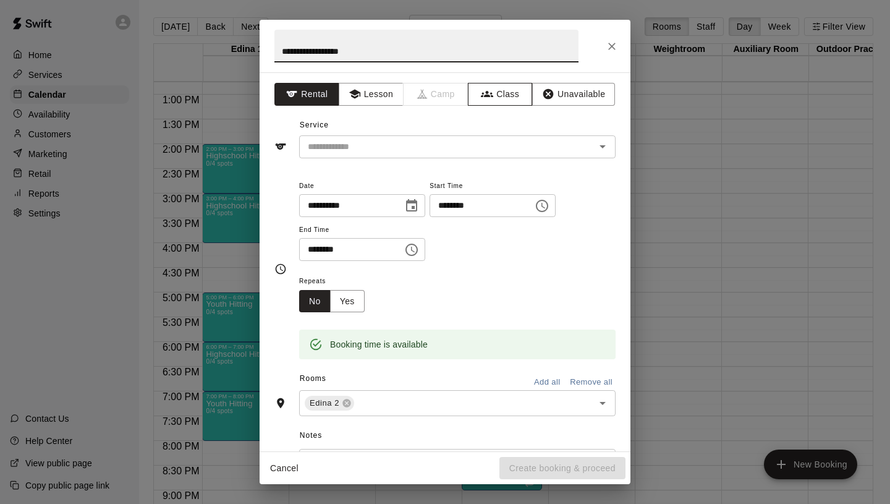
click at [491, 87] on button "Class" at bounding box center [500, 94] width 65 height 23
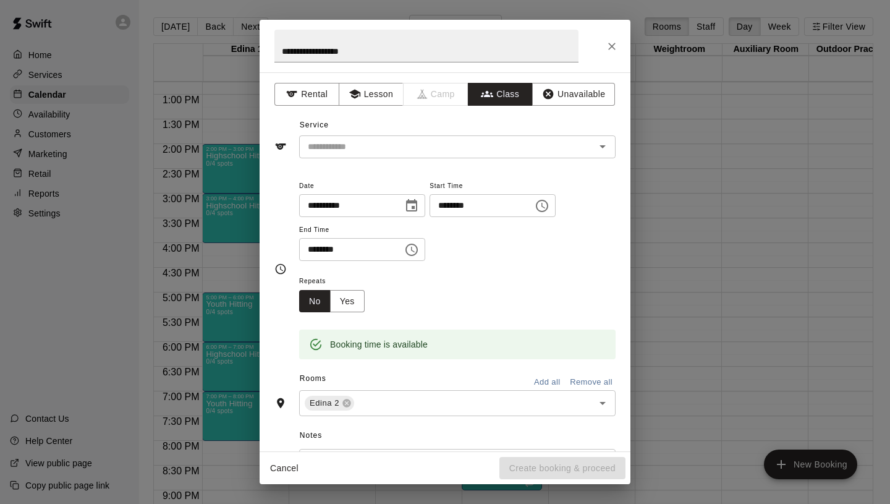
click at [419, 151] on input "text" at bounding box center [447, 146] width 289 height 15
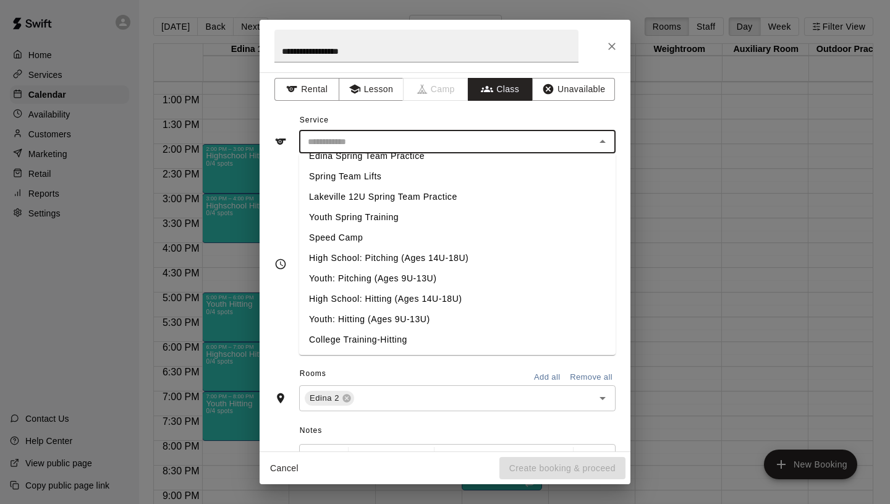
click at [396, 295] on li "High School: Hitting (Ages 14U-18U)" at bounding box center [457, 299] width 317 height 20
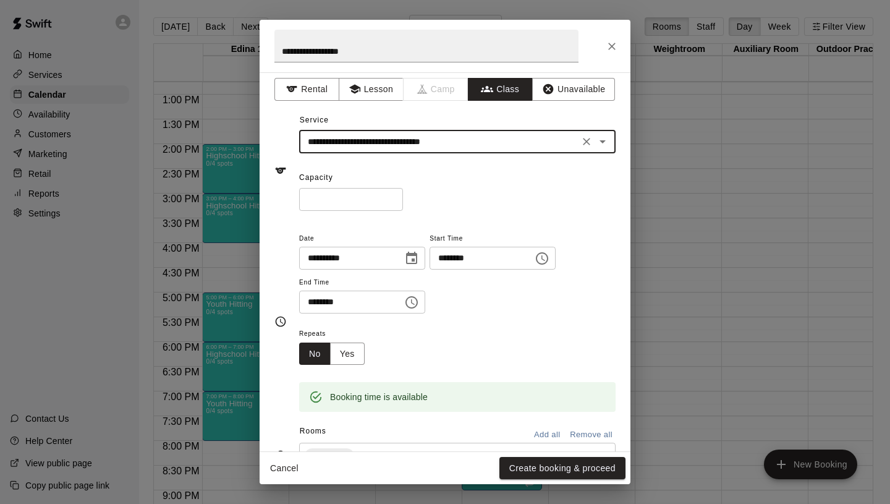
click at [393, 197] on input "*" at bounding box center [351, 199] width 104 height 23
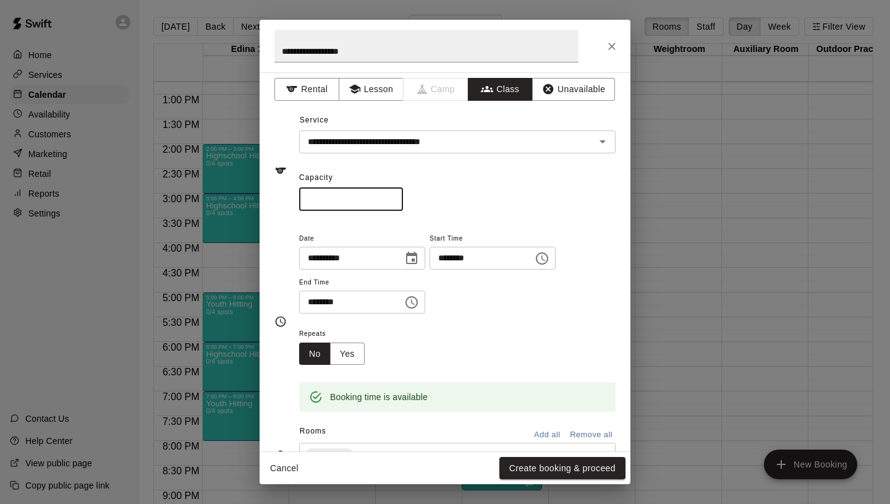
click at [393, 197] on input "*" at bounding box center [351, 199] width 104 height 23
click at [351, 352] on button "Yes" at bounding box center [347, 353] width 35 height 23
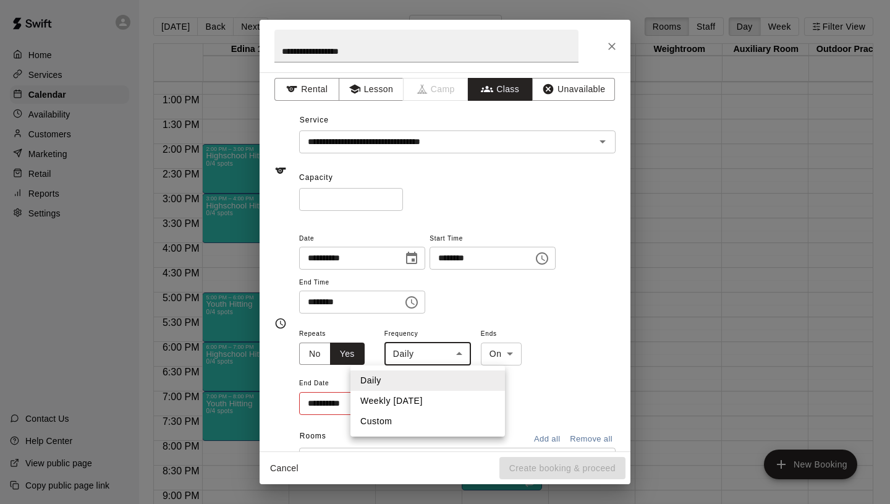
click at [425, 351] on body "Home Services Calendar Availability Customers Marketing Retail Reports Settings…" at bounding box center [445, 262] width 890 height 524
click at [429, 397] on li "Weekly [DATE]" at bounding box center [428, 401] width 155 height 20
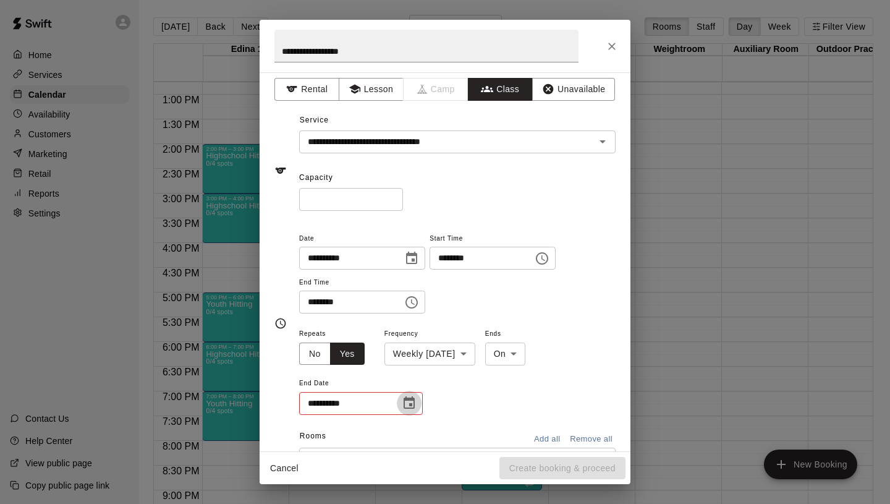
click at [406, 397] on icon "Choose date" at bounding box center [409, 402] width 11 height 12
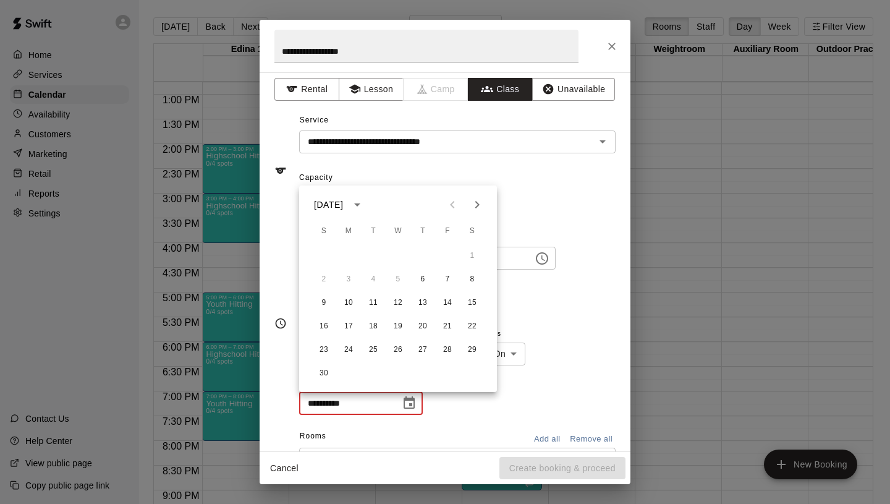
click at [479, 202] on icon "Next month" at bounding box center [477, 204] width 15 height 15
click at [425, 307] on button "18" at bounding box center [423, 303] width 22 height 22
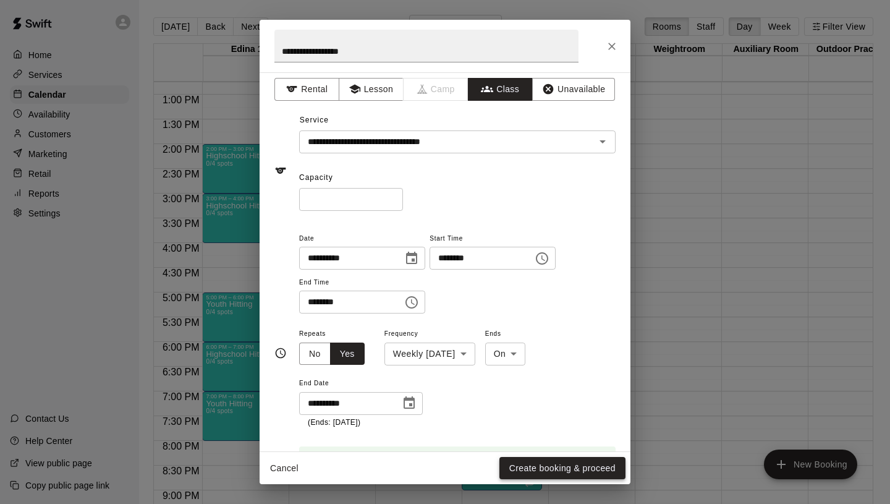
click at [535, 472] on button "Create booking & proceed" at bounding box center [562, 468] width 126 height 23
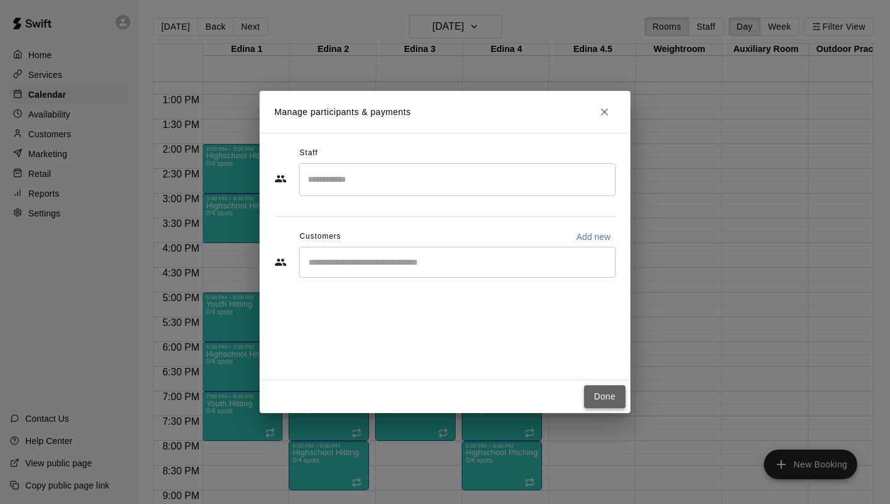
click at [605, 396] on button "Done" at bounding box center [604, 396] width 41 height 23
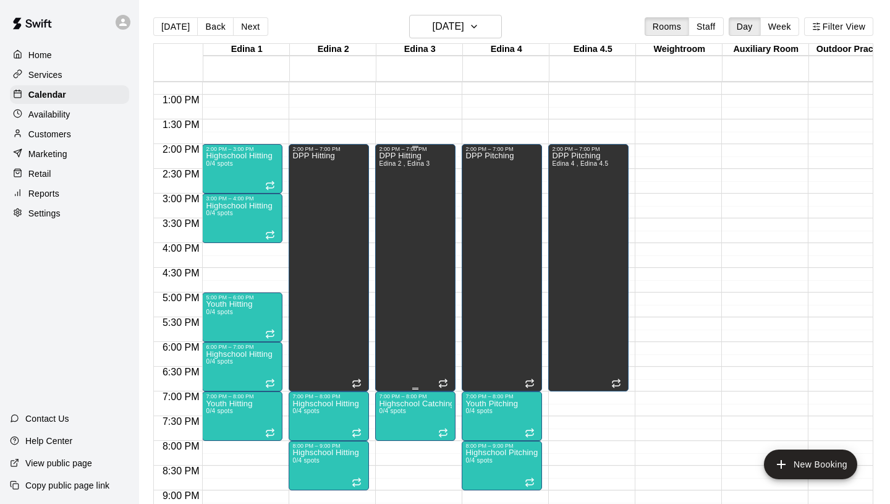
scroll to position [721, 0]
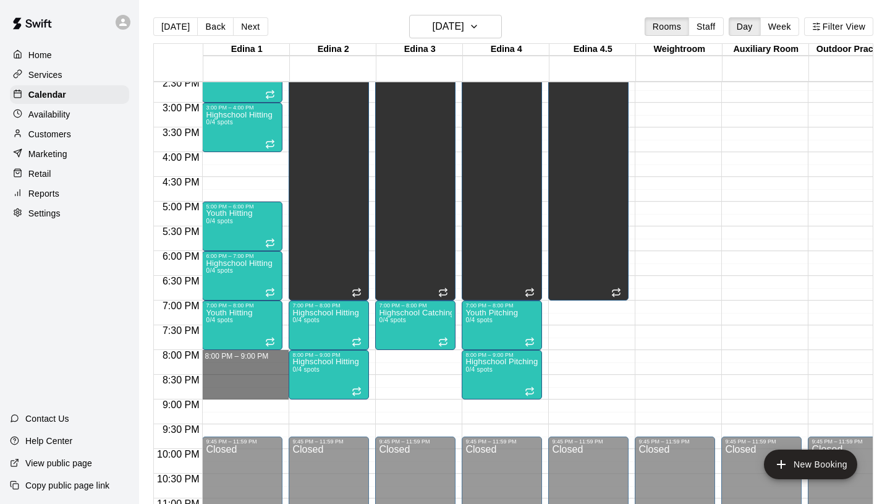
drag, startPoint x: 235, startPoint y: 354, endPoint x: 240, endPoint y: 393, distance: 39.3
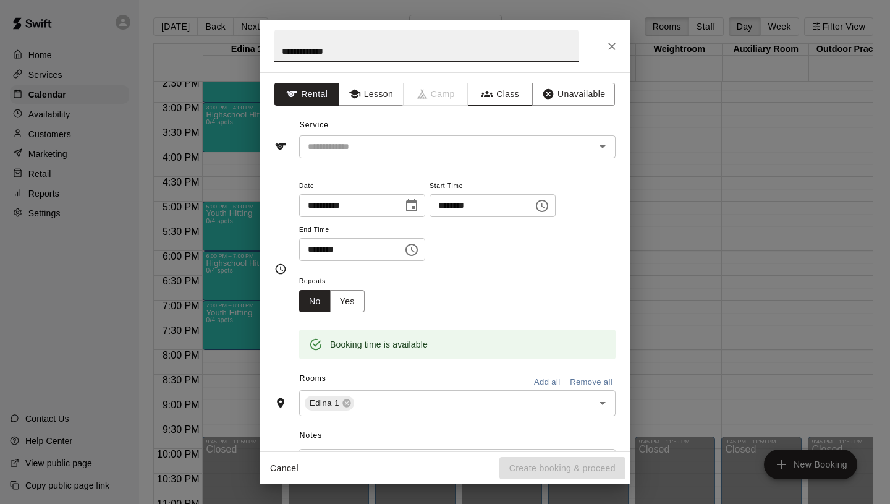
click at [506, 93] on button "Class" at bounding box center [500, 94] width 65 height 23
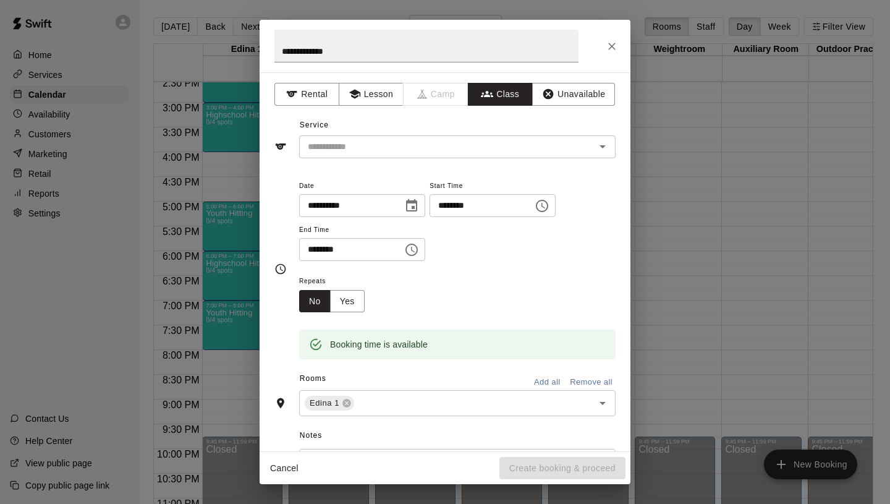
click at [419, 149] on input "text" at bounding box center [447, 146] width 289 height 15
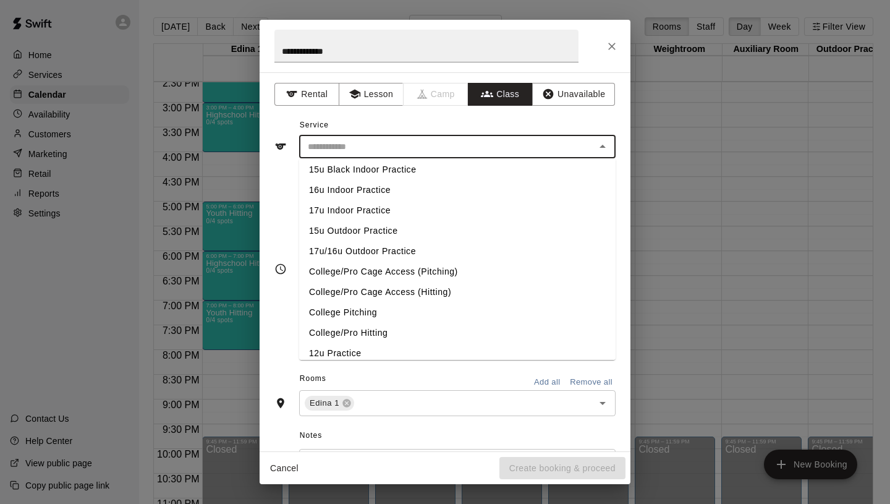
scroll to position [522, 0]
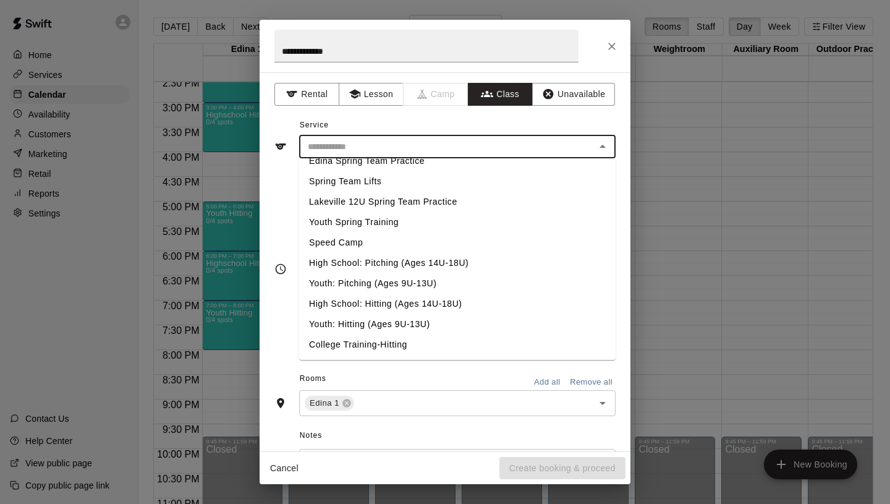
click at [378, 321] on li "Youth: Hitting (Ages 9U-13U)" at bounding box center [457, 324] width 317 height 20
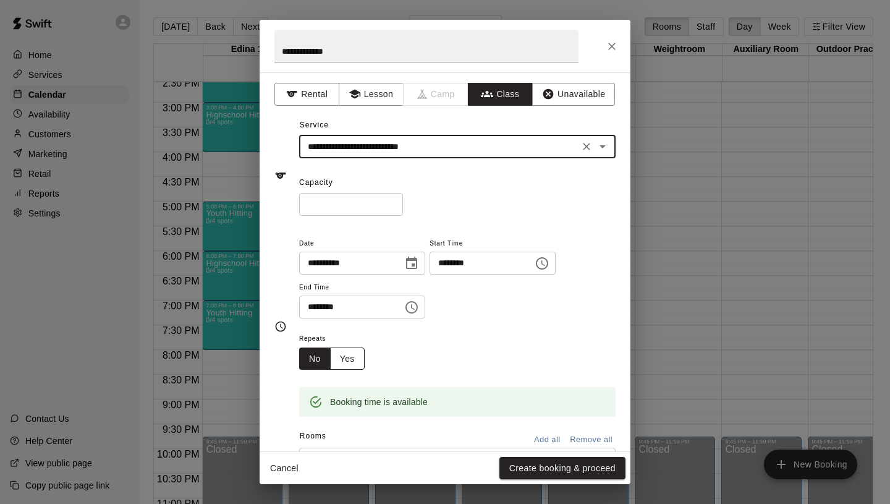
click at [356, 354] on button "Yes" at bounding box center [347, 358] width 35 height 23
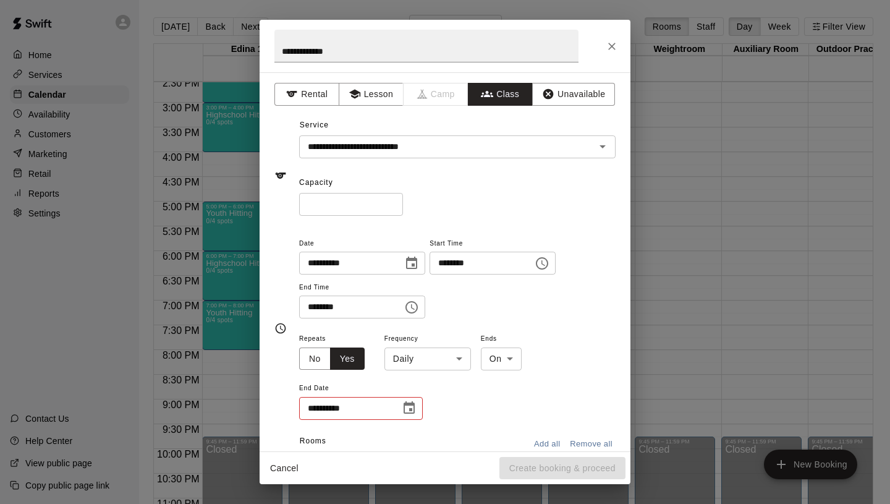
click at [393, 199] on input "*" at bounding box center [351, 204] width 104 height 23
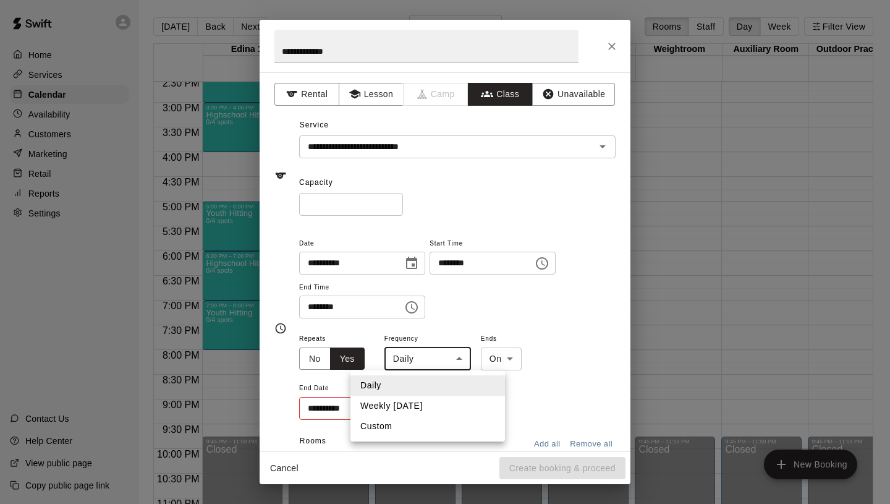
click at [411, 351] on body "Home Services Calendar Availability Customers Marketing Retail Reports Settings…" at bounding box center [445, 262] width 890 height 524
click at [408, 413] on li "Weekly [DATE]" at bounding box center [428, 406] width 155 height 20
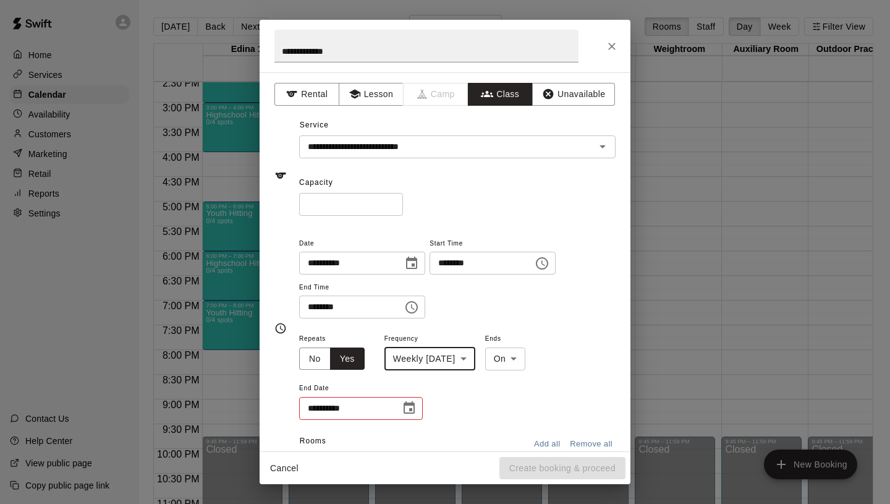
click at [409, 409] on icon "Choose date" at bounding box center [409, 408] width 15 height 15
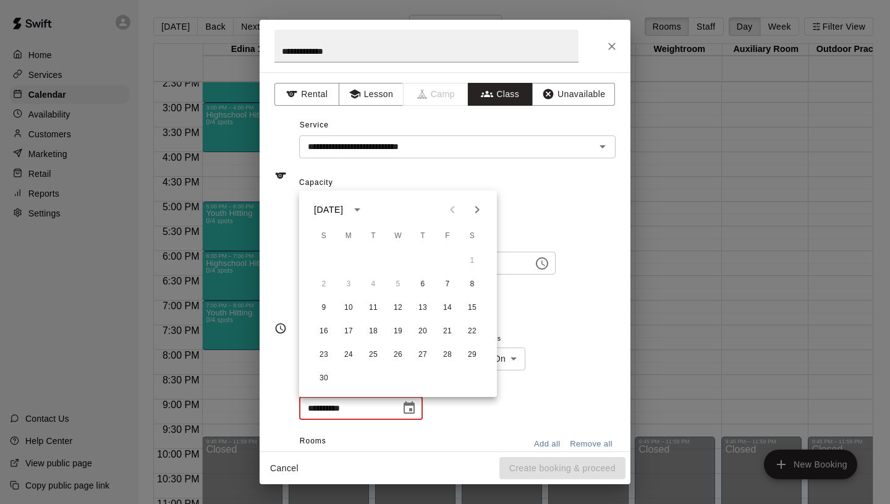
click at [477, 208] on icon "Next month" at bounding box center [477, 209] width 4 height 7
click at [417, 310] on button "18" at bounding box center [423, 308] width 22 height 22
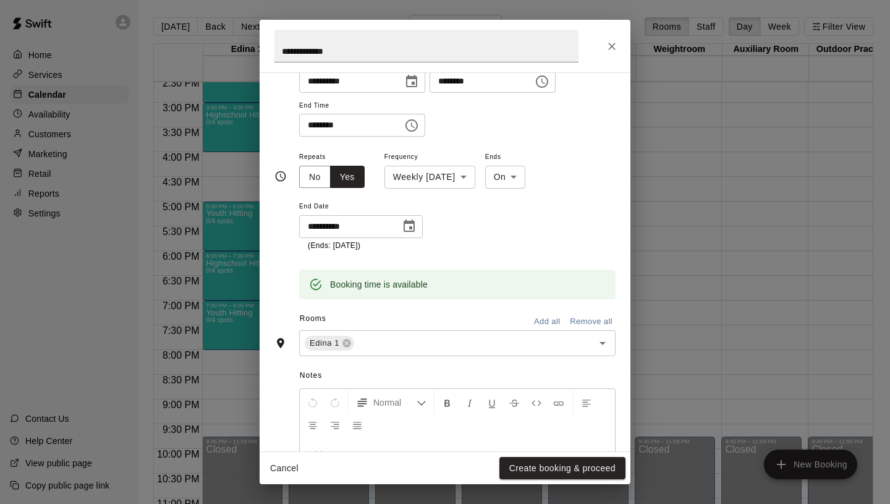
scroll to position [286, 0]
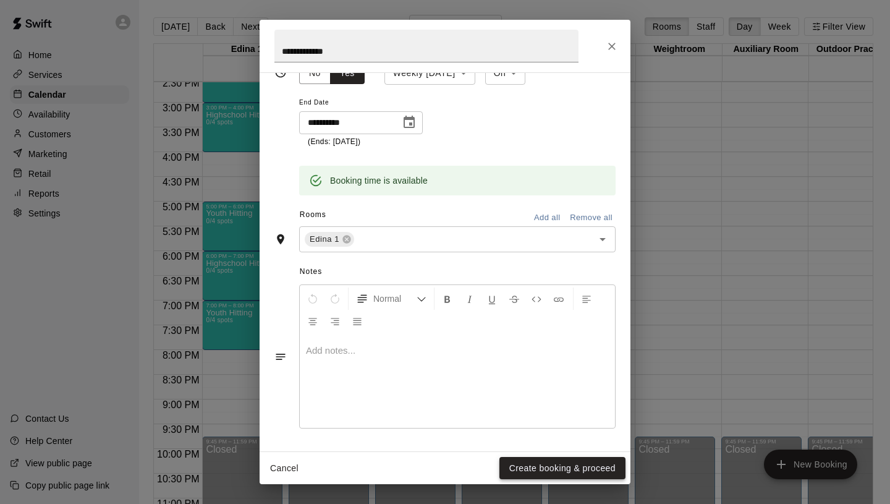
click at [544, 467] on button "Create booking & proceed" at bounding box center [562, 468] width 126 height 23
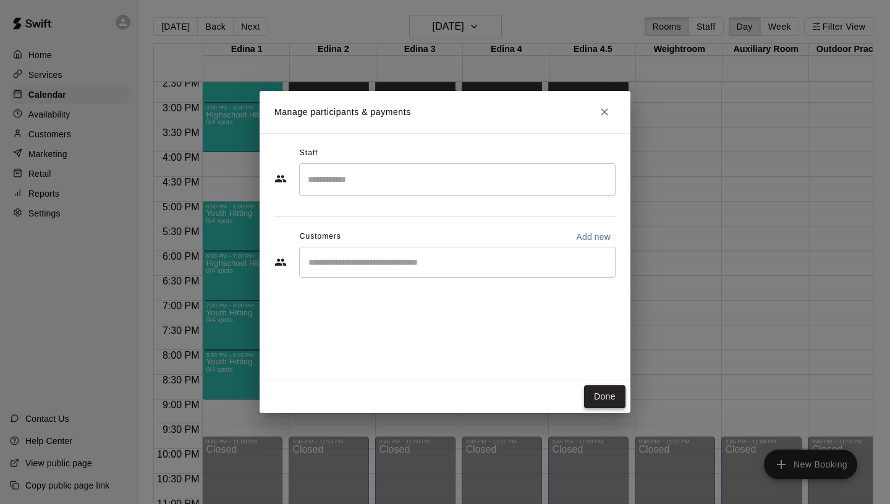
click at [601, 389] on button "Done" at bounding box center [604, 396] width 41 height 23
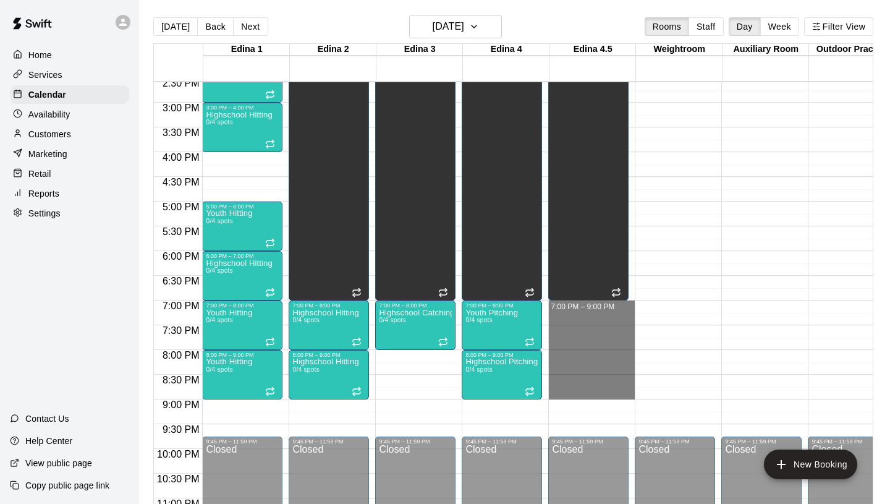
drag, startPoint x: 582, startPoint y: 308, endPoint x: 586, endPoint y: 390, distance: 82.3
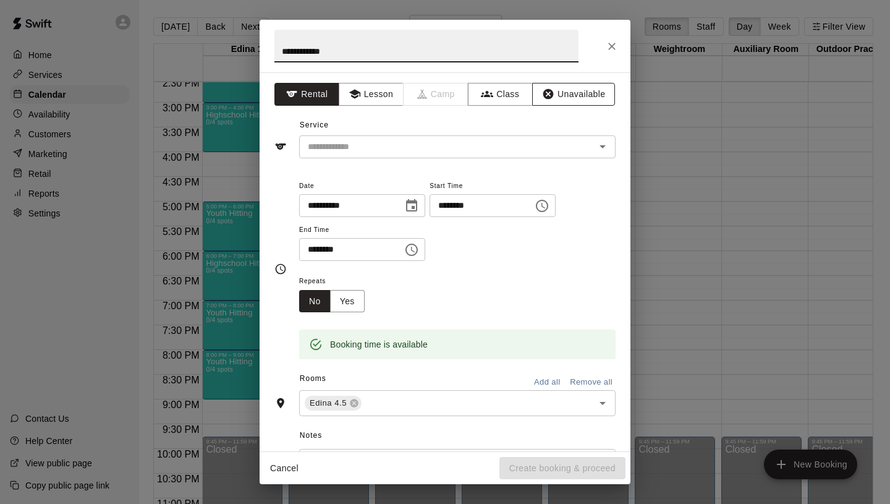
click at [567, 91] on button "Unavailable" at bounding box center [573, 94] width 83 height 23
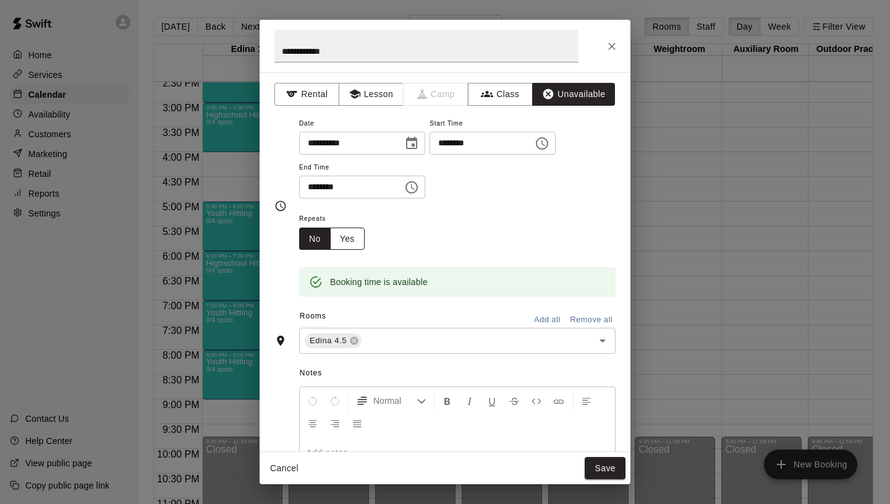
click at [360, 245] on button "Yes" at bounding box center [347, 238] width 35 height 23
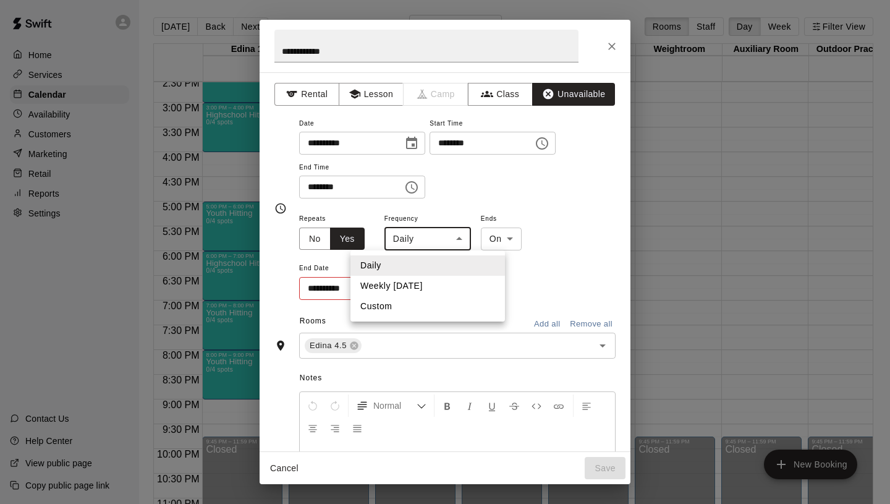
click at [421, 242] on body "Home Services Calendar Availability Customers Marketing Retail Reports Settings…" at bounding box center [445, 262] width 890 height 524
click at [430, 285] on li "Weekly [DATE]" at bounding box center [428, 286] width 155 height 20
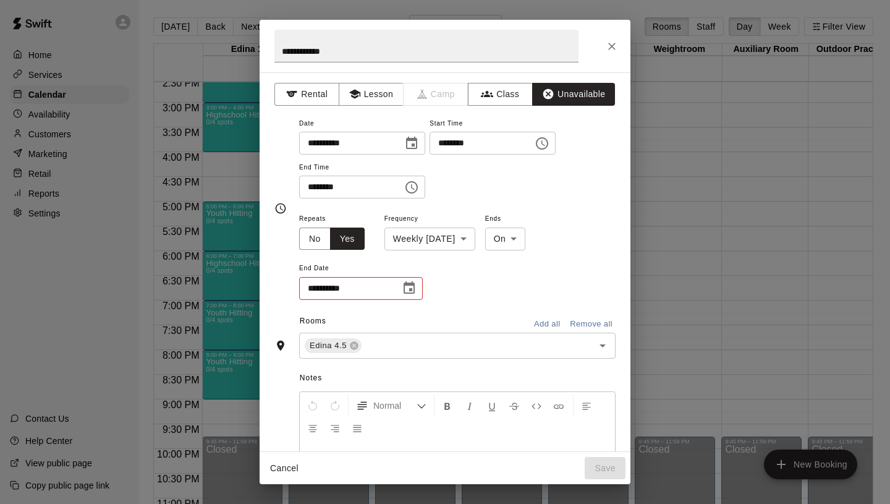
click at [394, 290] on div "**********" at bounding box center [361, 288] width 124 height 23
click at [409, 288] on icon "Choose date" at bounding box center [409, 287] width 11 height 12
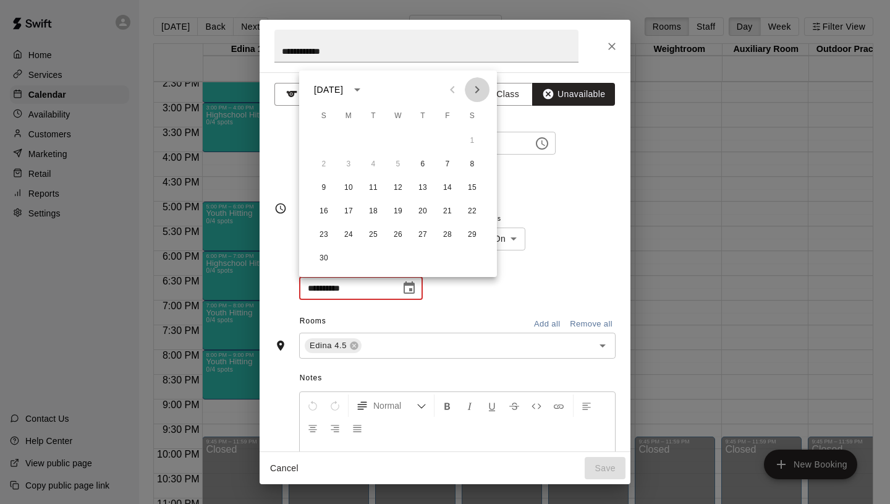
click at [466, 92] on button "Next month" at bounding box center [477, 89] width 25 height 25
click at [425, 192] on button "18" at bounding box center [423, 188] width 22 height 22
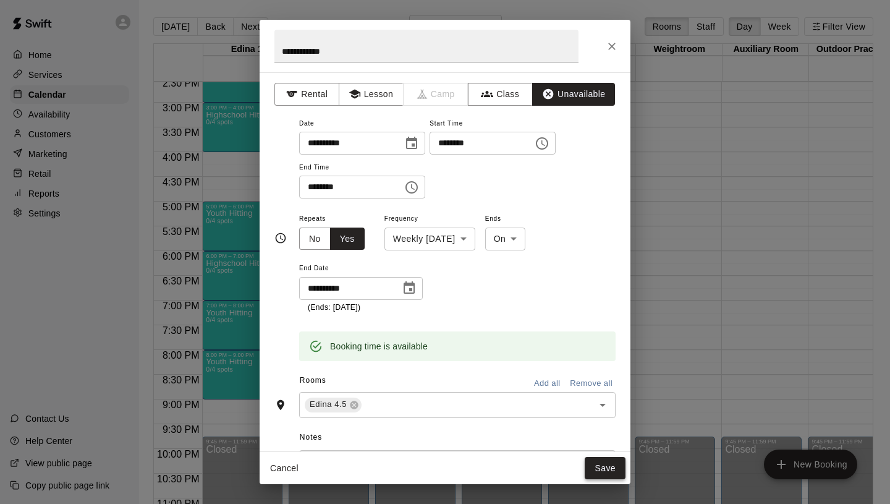
click at [608, 462] on button "Save" at bounding box center [605, 468] width 41 height 23
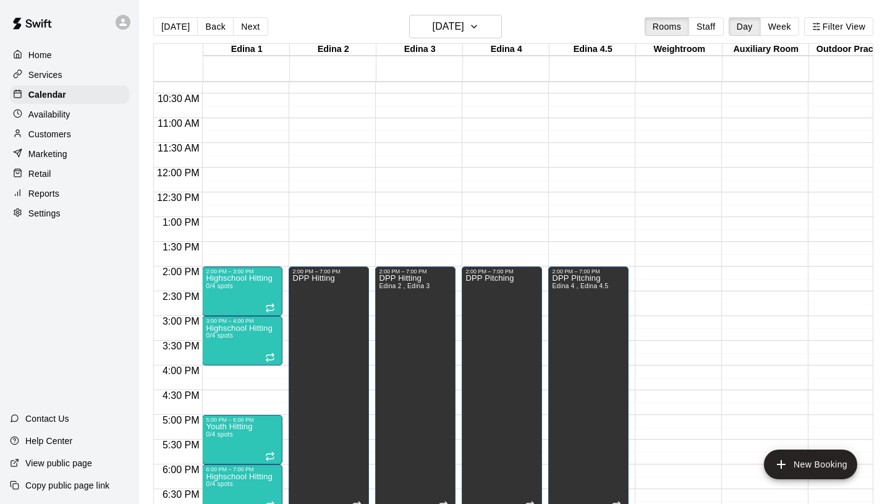
scroll to position [506, 0]
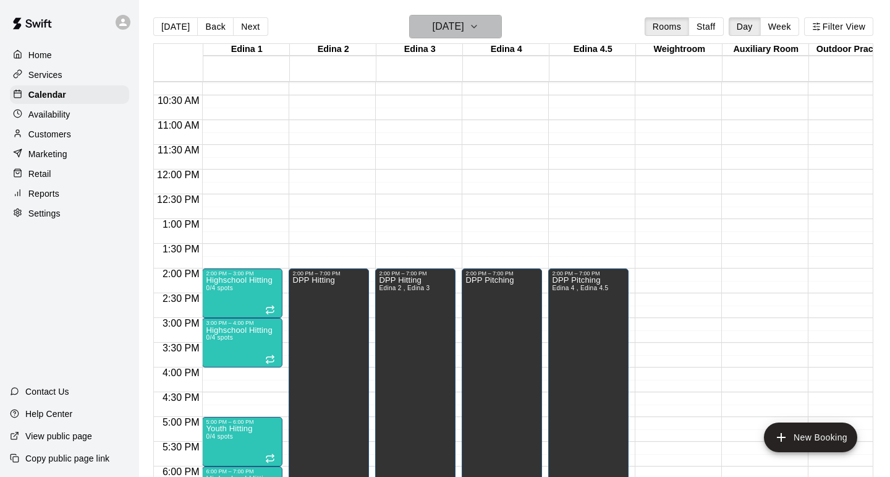
click at [464, 21] on h6 "[DATE]" at bounding box center [449, 26] width 32 height 17
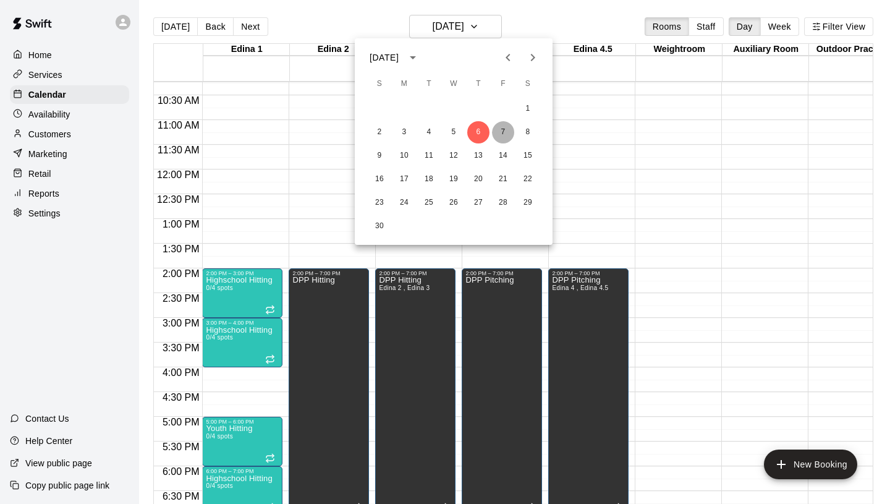
click at [507, 131] on button "7" at bounding box center [503, 132] width 22 height 22
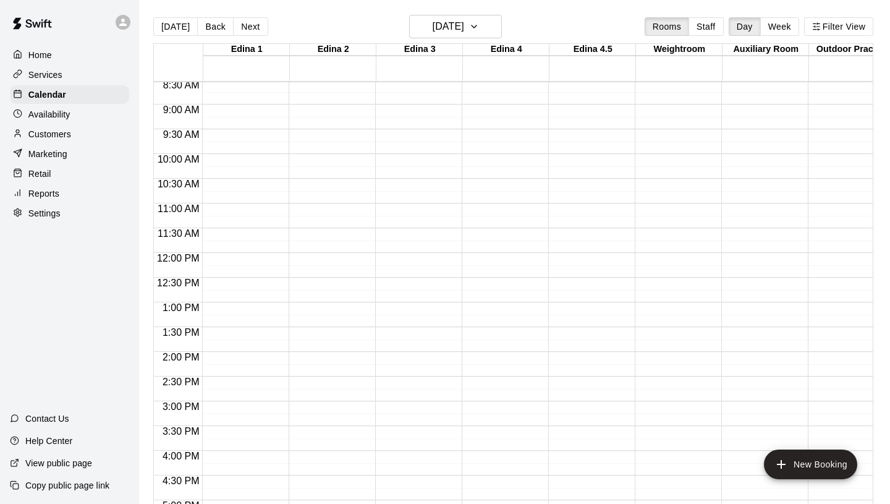
scroll to position [611, 0]
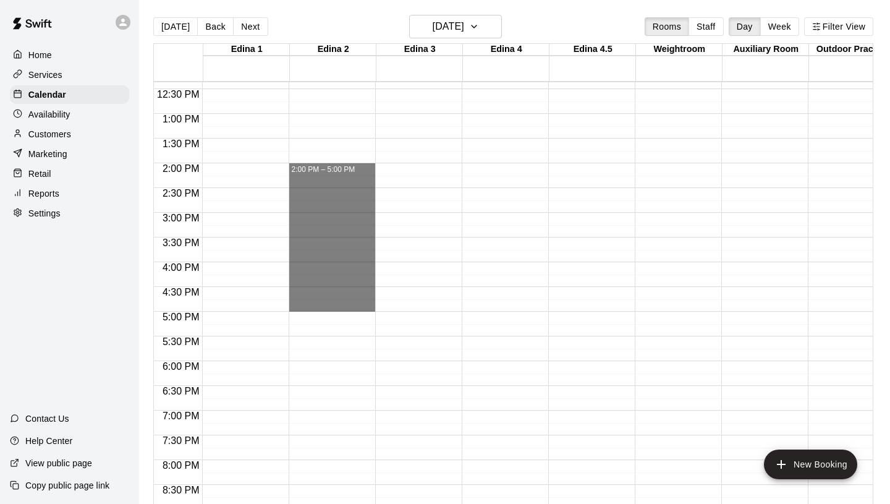
drag, startPoint x: 321, startPoint y: 163, endPoint x: 320, endPoint y: 335, distance: 171.9
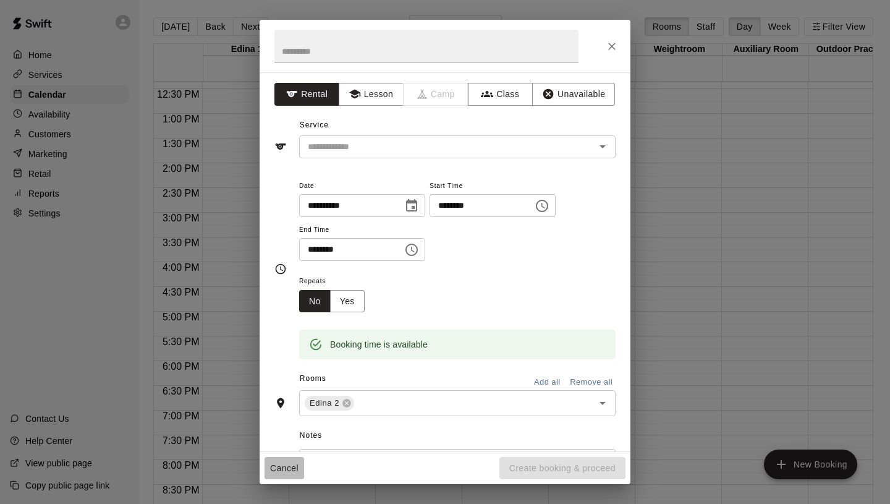
click at [286, 462] on button "Cancel" at bounding box center [285, 468] width 40 height 23
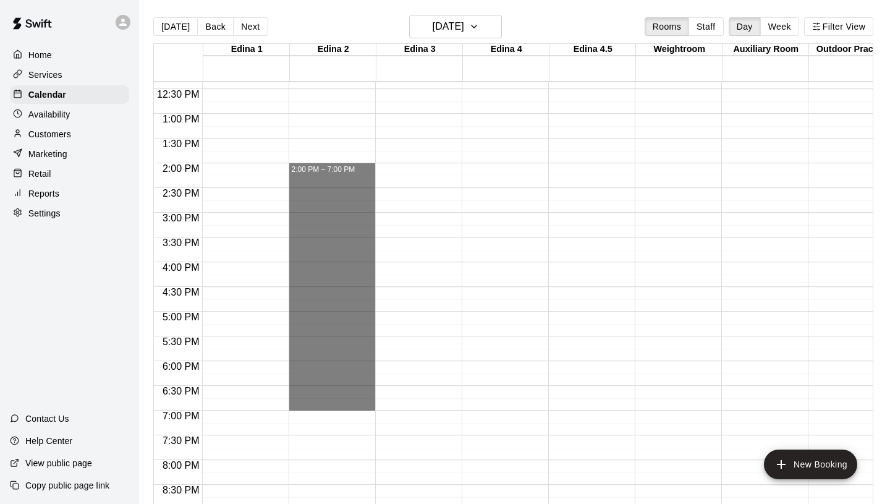
drag, startPoint x: 317, startPoint y: 166, endPoint x: 323, endPoint y: 403, distance: 237.5
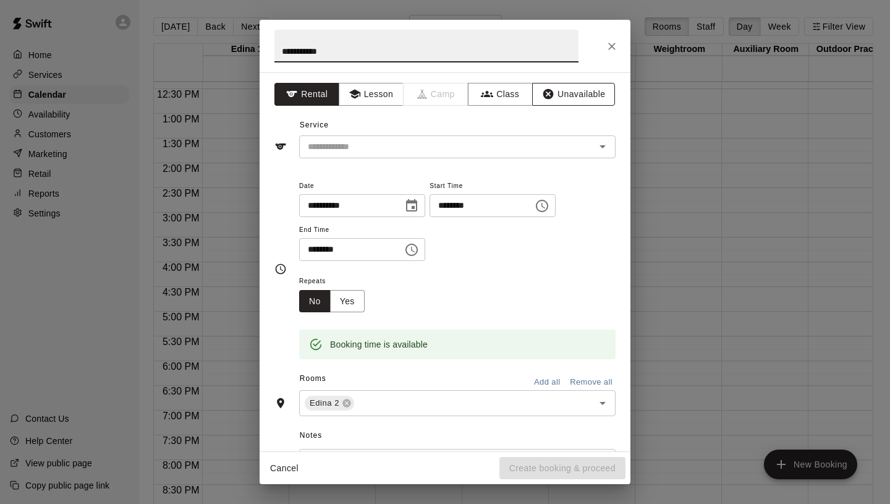
click at [577, 92] on button "Unavailable" at bounding box center [573, 94] width 83 height 23
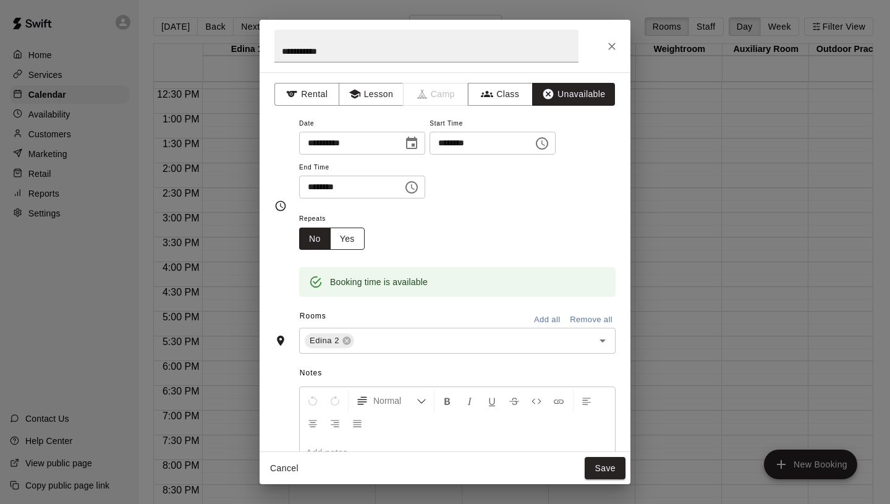
click at [354, 235] on button "Yes" at bounding box center [347, 238] width 35 height 23
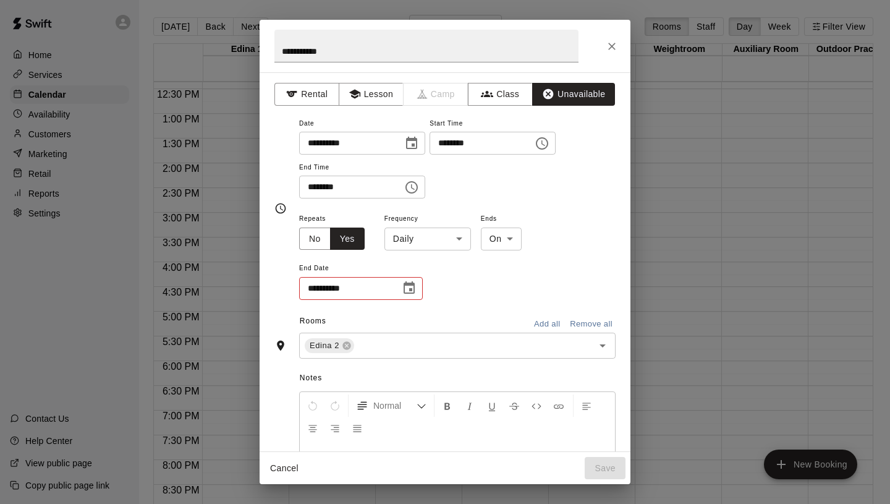
click at [426, 242] on body "Home Services Calendar Availability Customers Marketing Retail Reports Settings…" at bounding box center [445, 262] width 890 height 524
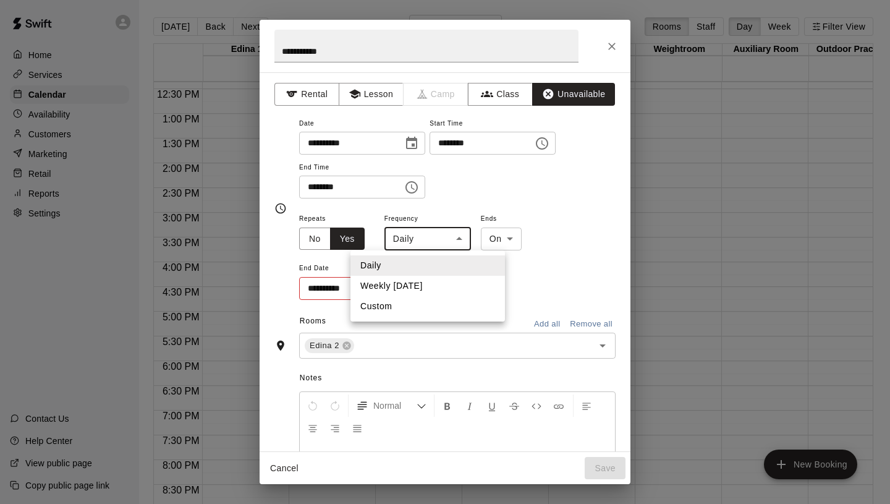
click at [402, 284] on li "Weekly [DATE]" at bounding box center [428, 286] width 155 height 20
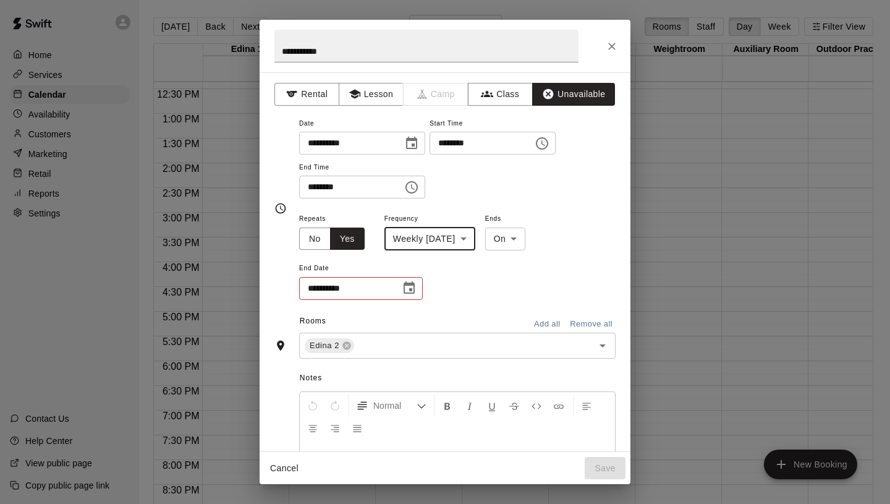
click at [409, 286] on icon "Choose date" at bounding box center [409, 288] width 15 height 15
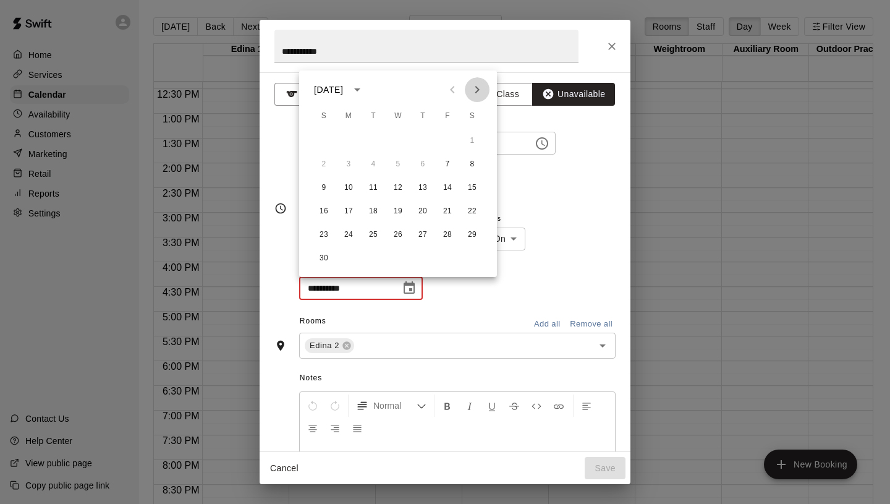
click at [477, 93] on icon "Next month" at bounding box center [477, 89] width 15 height 15
click at [452, 189] on button "19" at bounding box center [447, 188] width 22 height 22
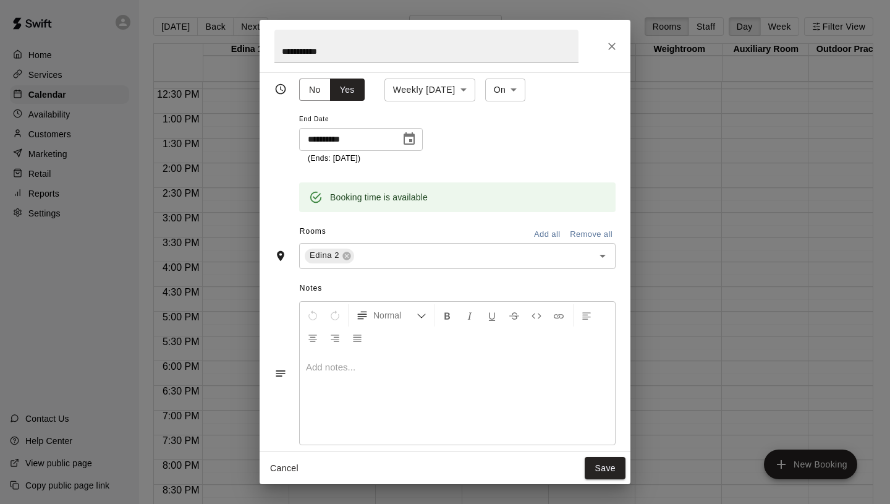
scroll to position [0, 0]
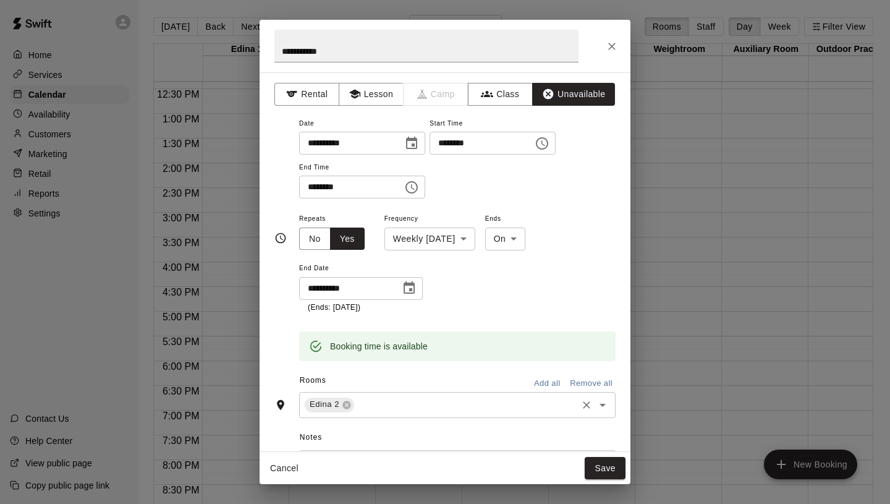
click at [372, 406] on input "text" at bounding box center [465, 404] width 219 height 15
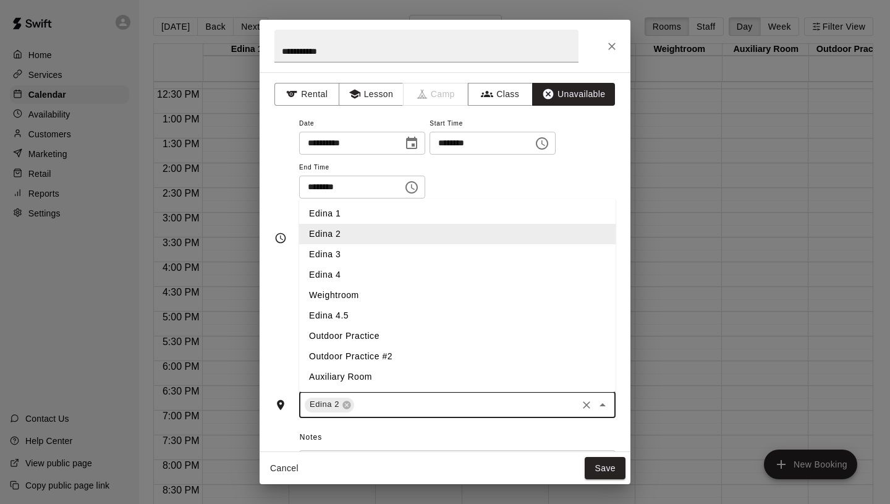
click at [368, 257] on li "Edina 3" at bounding box center [457, 254] width 317 height 20
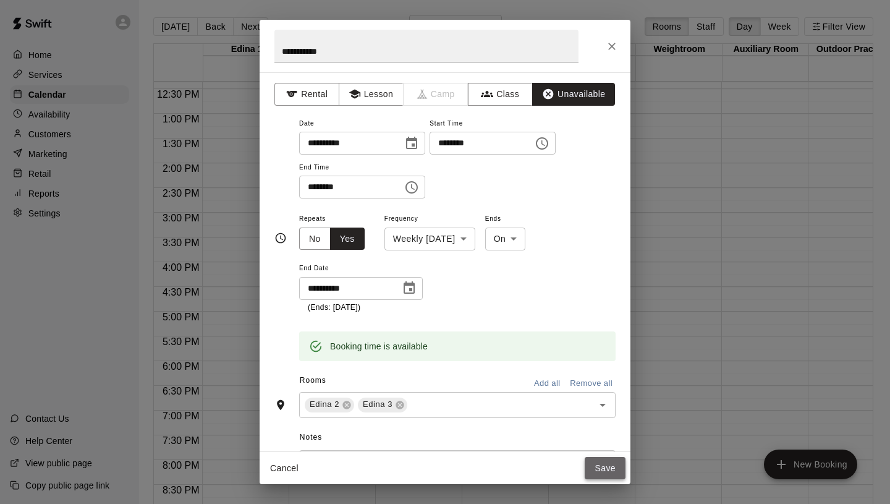
click at [605, 466] on button "Save" at bounding box center [605, 468] width 41 height 23
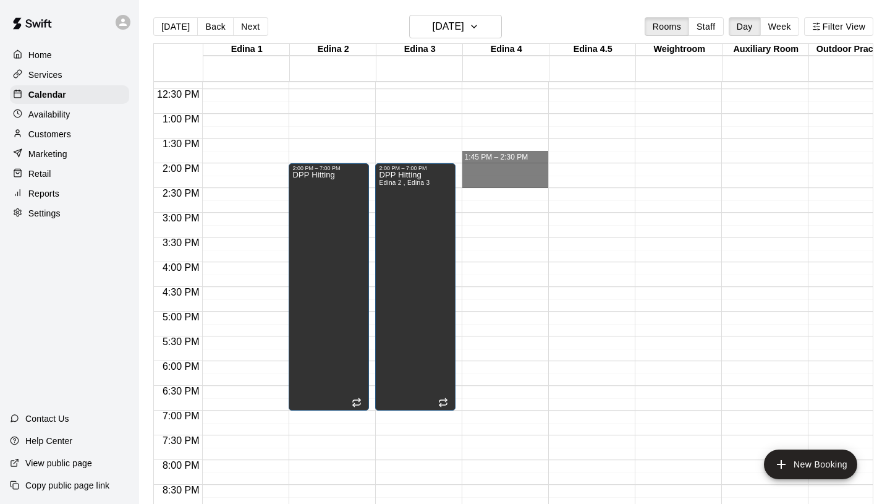
drag, startPoint x: 480, startPoint y: 162, endPoint x: 486, endPoint y: 181, distance: 19.5
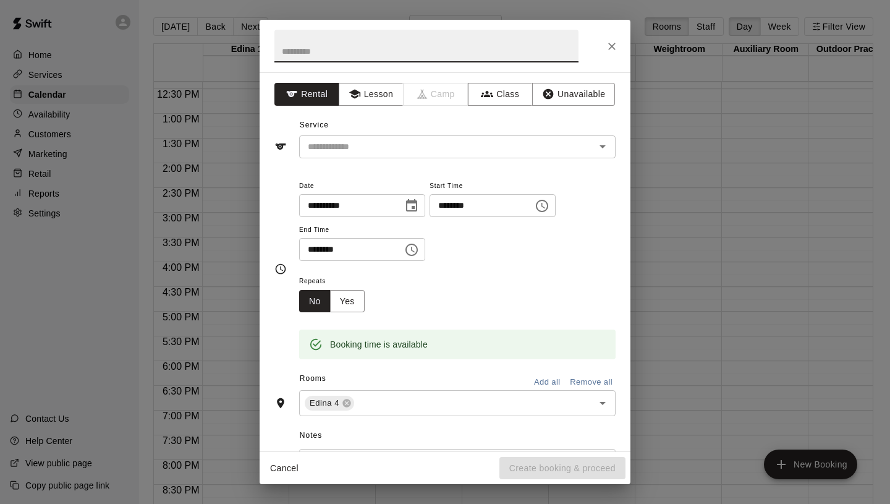
click at [292, 469] on button "Cancel" at bounding box center [285, 468] width 40 height 23
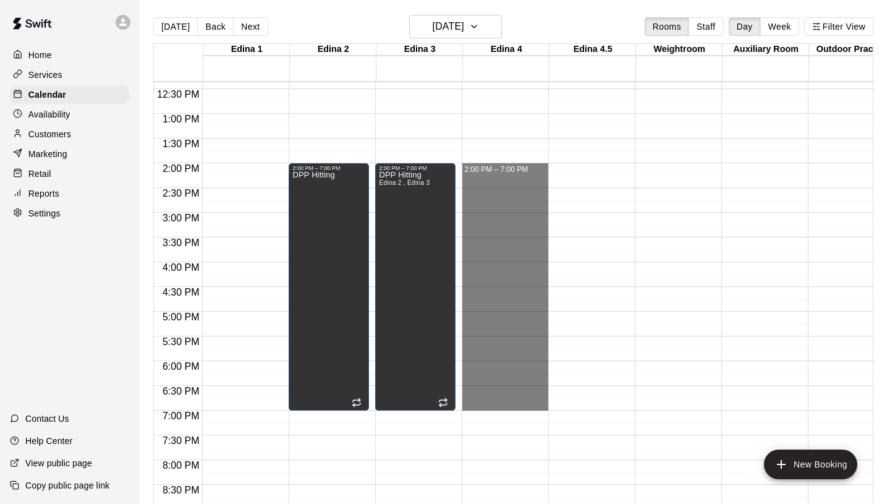
drag, startPoint x: 506, startPoint y: 168, endPoint x: 490, endPoint y: 408, distance: 241.0
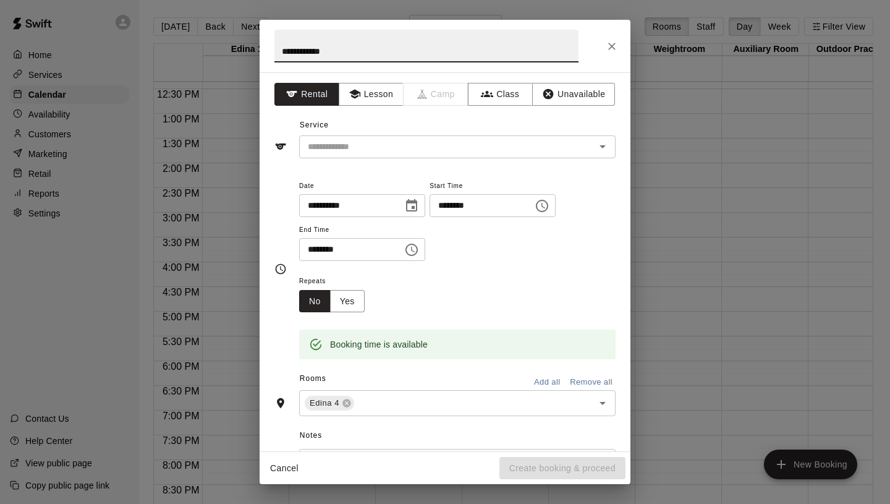
click at [311, 51] on input "**********" at bounding box center [426, 46] width 304 height 33
click at [575, 96] on button "Unavailable" at bounding box center [573, 94] width 83 height 23
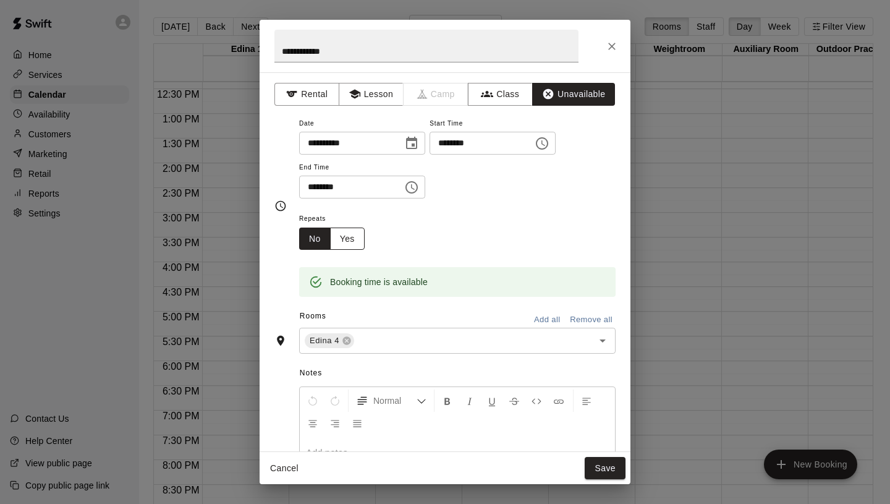
click at [354, 244] on button "Yes" at bounding box center [347, 238] width 35 height 23
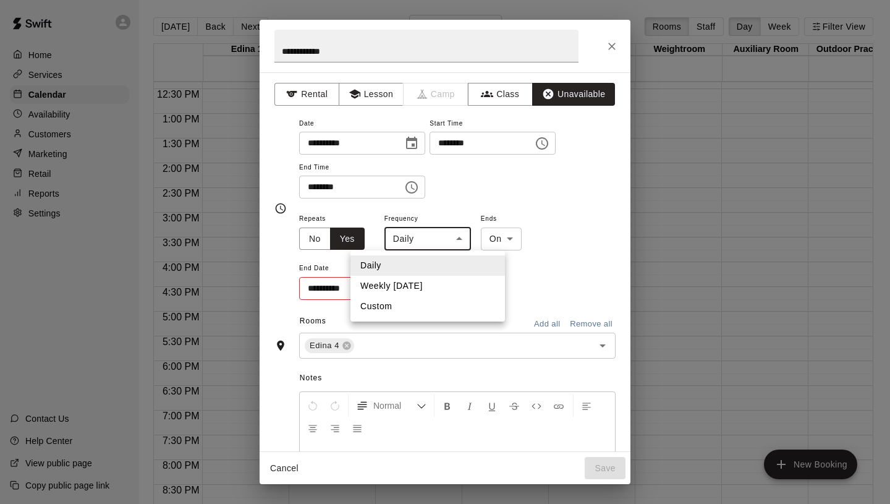
click at [425, 244] on body "Home Services Calendar Availability Customers Marketing Retail Reports Settings…" at bounding box center [445, 262] width 890 height 524
click at [430, 286] on li "Weekly [DATE]" at bounding box center [428, 286] width 155 height 20
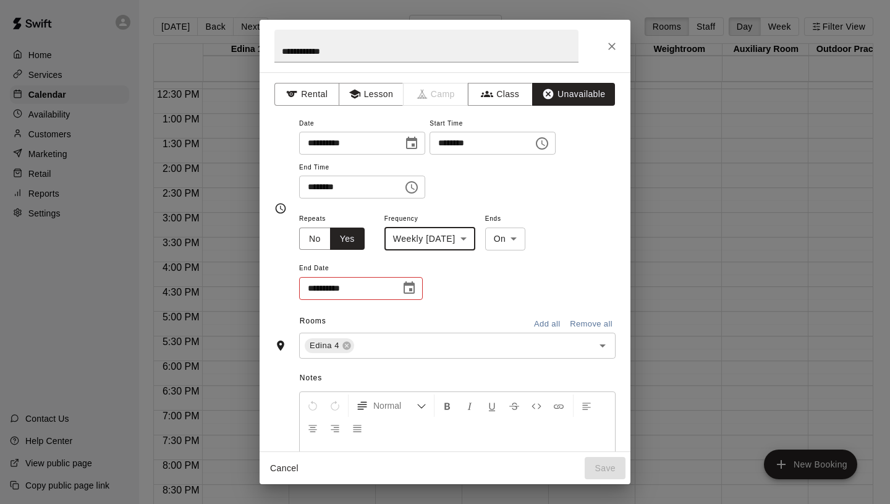
click at [409, 286] on icon "Choose date" at bounding box center [409, 288] width 15 height 15
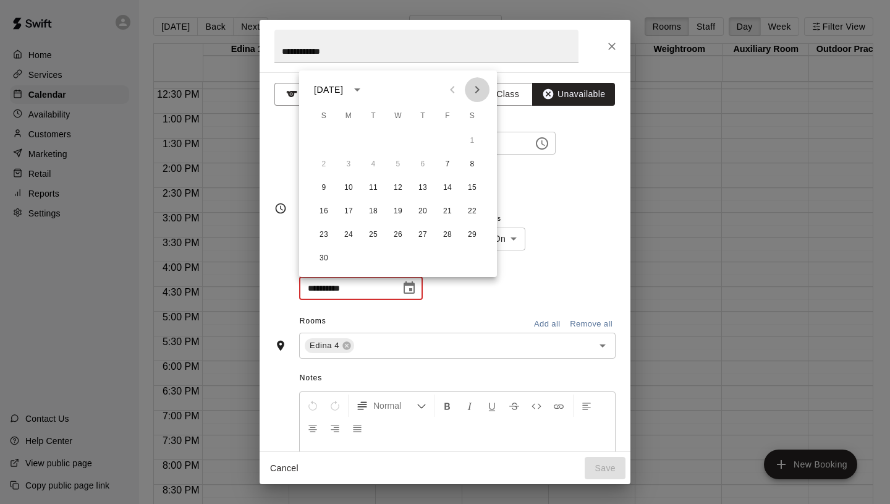
click at [479, 87] on icon "Next month" at bounding box center [477, 89] width 15 height 15
click at [445, 188] on button "19" at bounding box center [447, 188] width 22 height 22
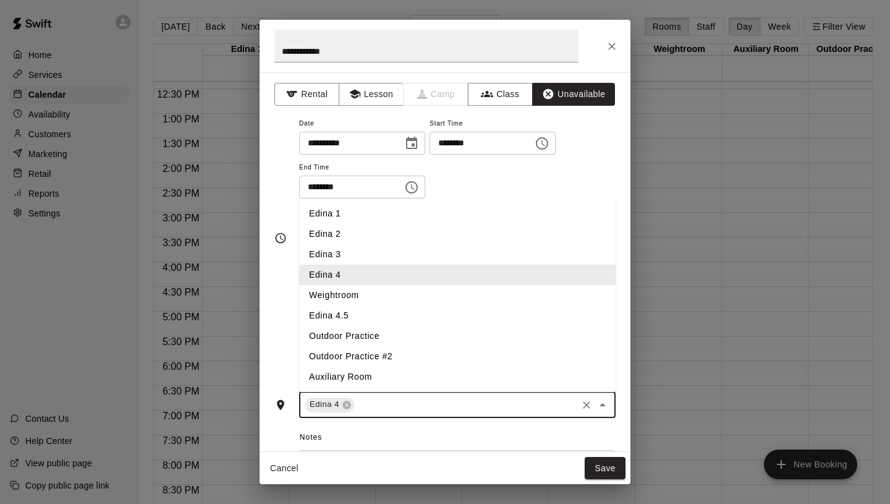
click at [380, 412] on input "text" at bounding box center [465, 404] width 219 height 15
click at [383, 312] on li "Edina 4.5" at bounding box center [457, 315] width 317 height 20
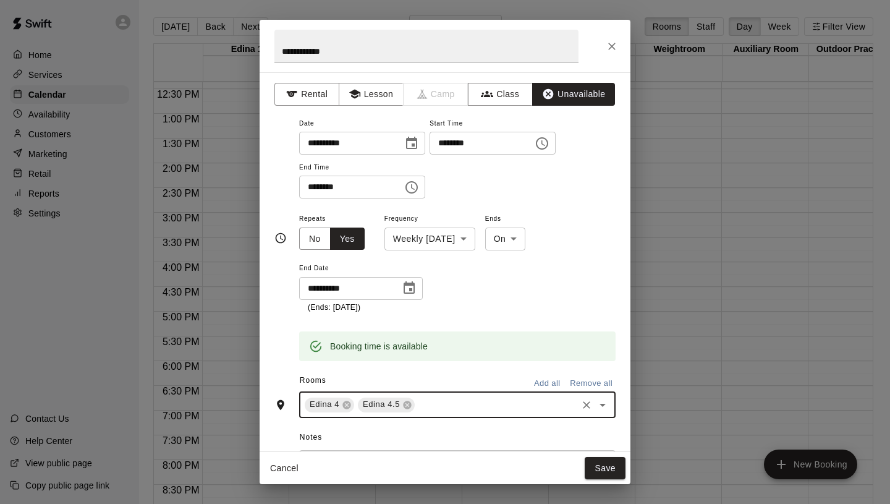
scroll to position [166, 0]
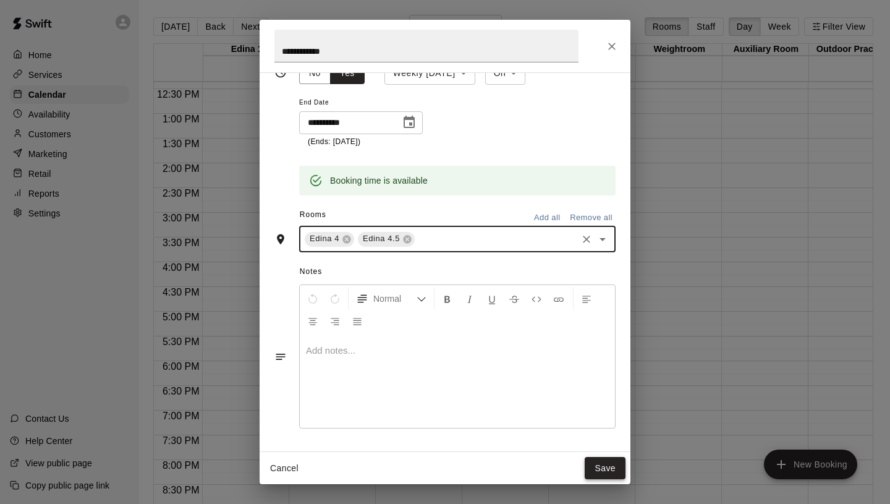
click at [621, 465] on button "Save" at bounding box center [605, 468] width 41 height 23
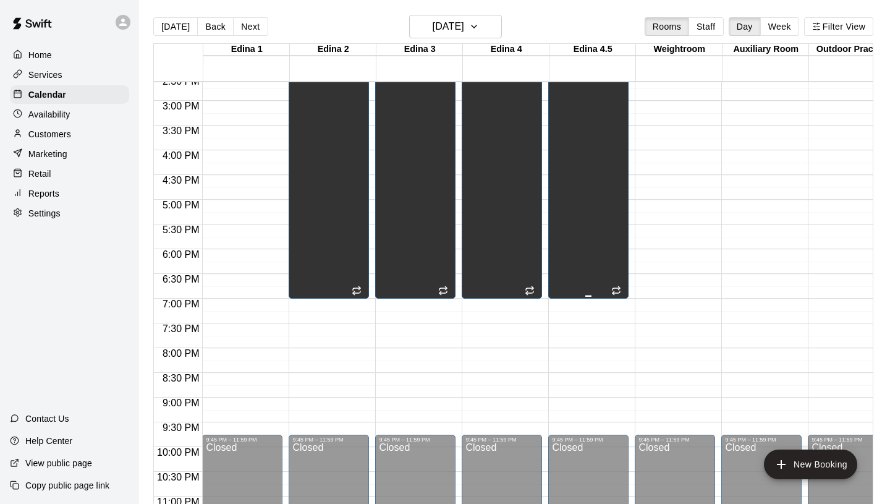
scroll to position [663, 0]
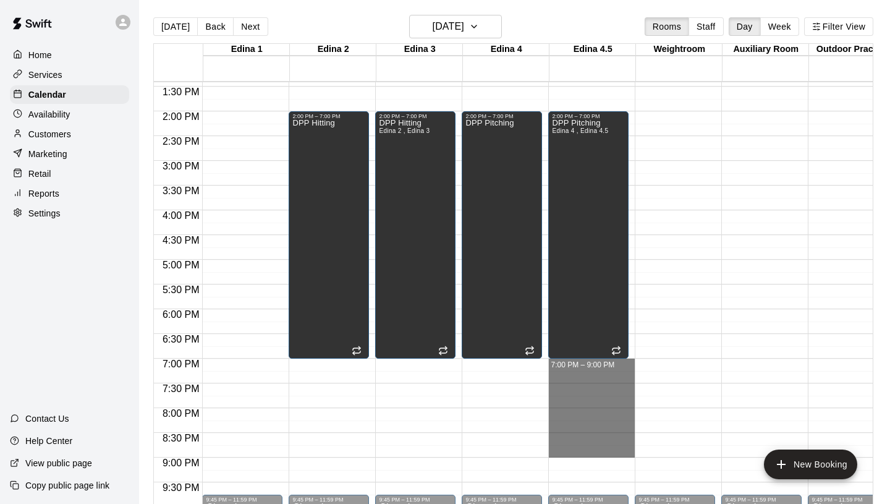
drag, startPoint x: 577, startPoint y: 362, endPoint x: 574, endPoint y: 452, distance: 90.3
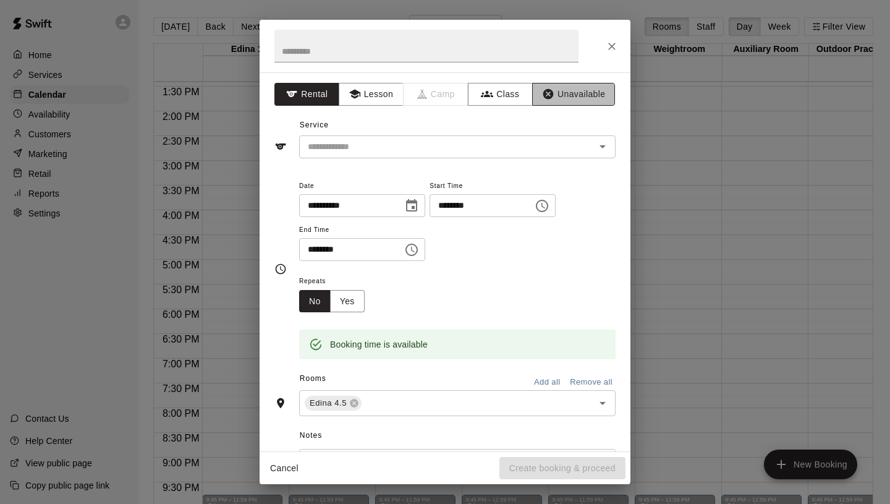
click at [584, 102] on button "Unavailable" at bounding box center [573, 94] width 83 height 23
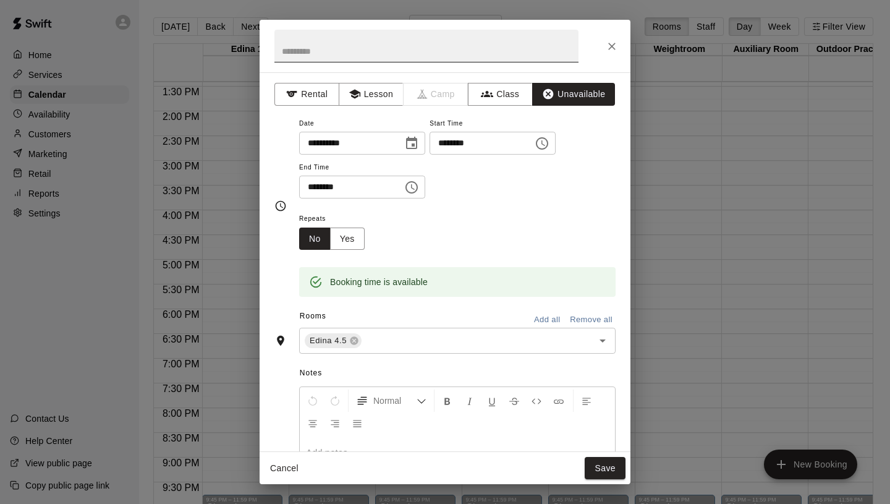
click at [416, 48] on input "text" at bounding box center [426, 46] width 304 height 33
click at [352, 241] on button "Yes" at bounding box center [347, 238] width 35 height 23
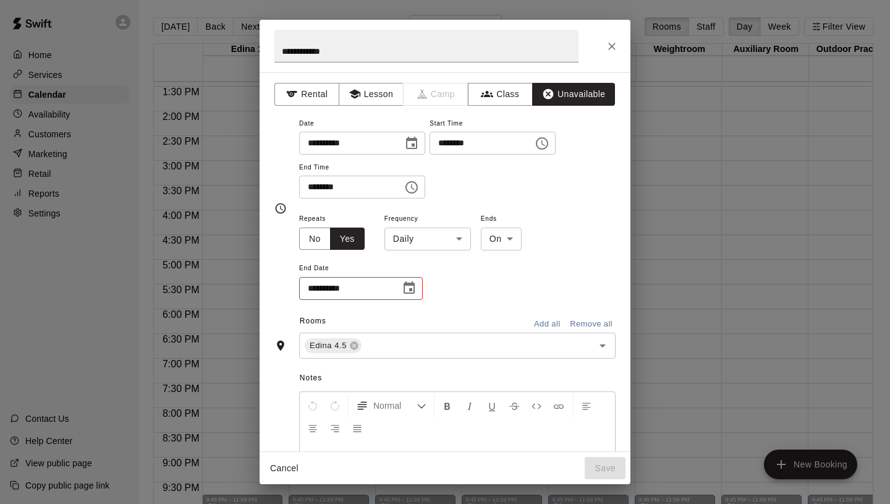
click at [425, 246] on body "Home Services Calendar Availability Customers Marketing Retail Reports Settings…" at bounding box center [445, 262] width 890 height 524
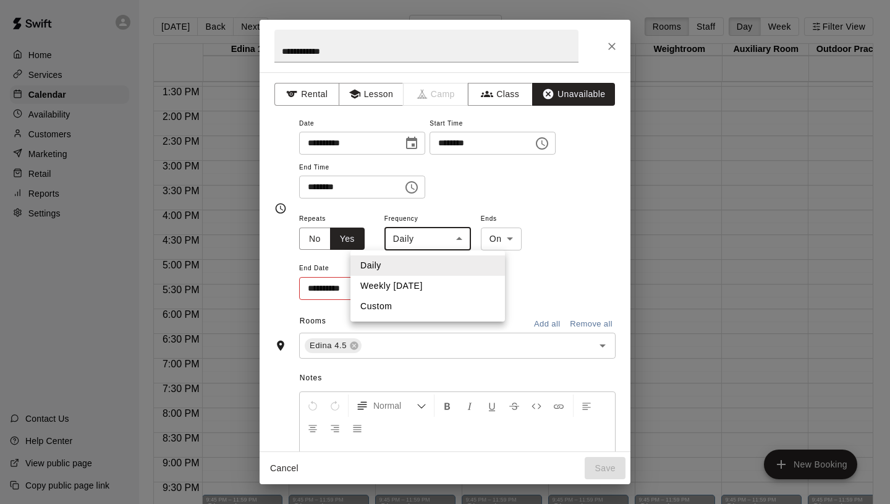
click at [419, 284] on li "Weekly [DATE]" at bounding box center [428, 286] width 155 height 20
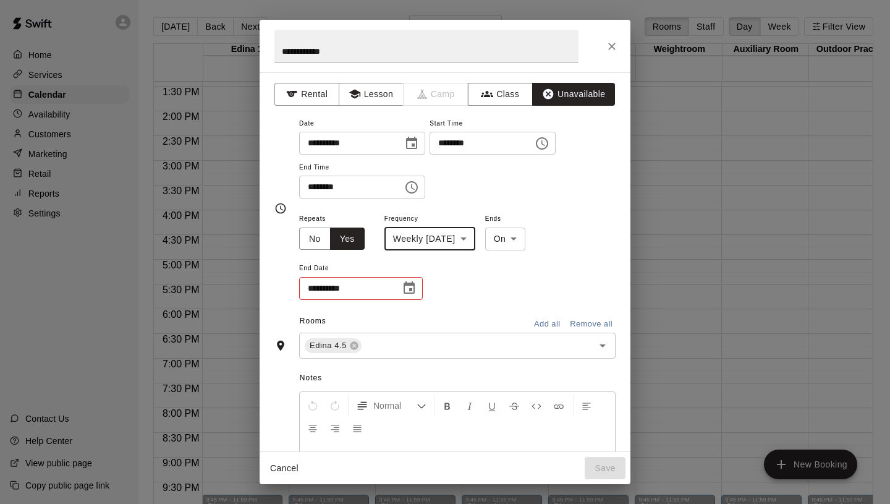
click at [411, 286] on icon "Choose date" at bounding box center [409, 288] width 15 height 15
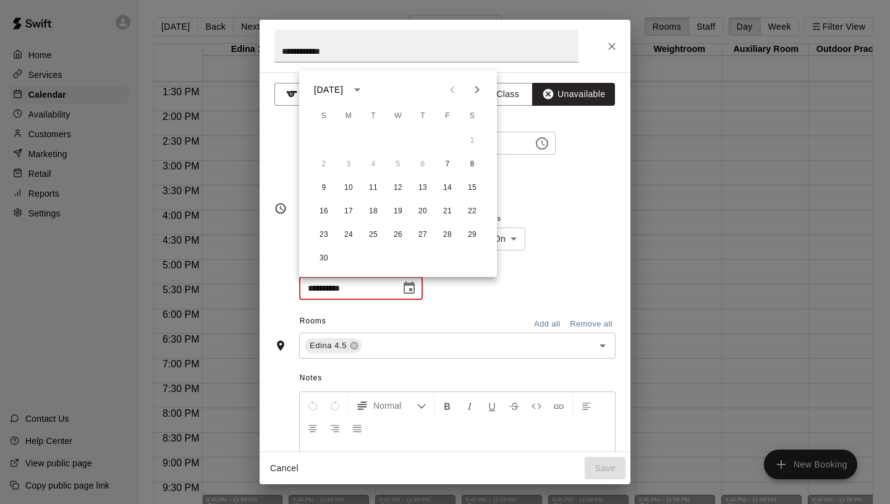
click at [477, 87] on icon "Next month" at bounding box center [477, 89] width 4 height 7
click at [448, 193] on button "19" at bounding box center [447, 188] width 22 height 22
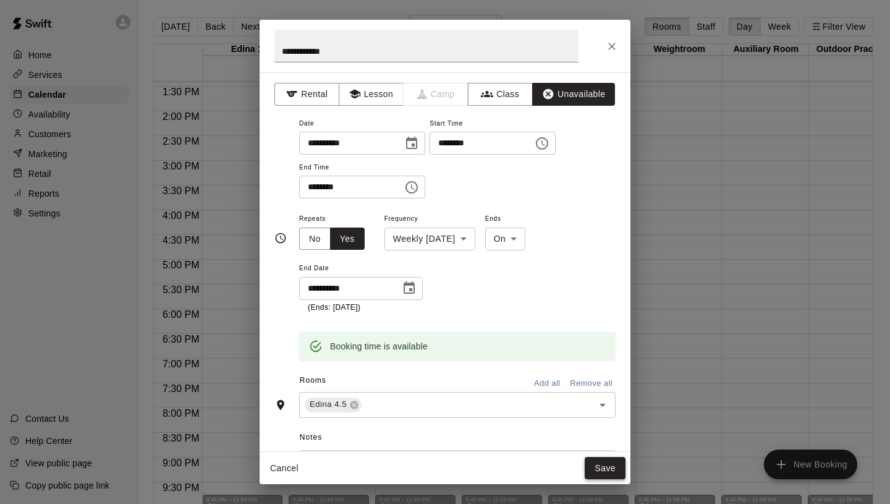
click at [594, 462] on button "Save" at bounding box center [605, 468] width 41 height 23
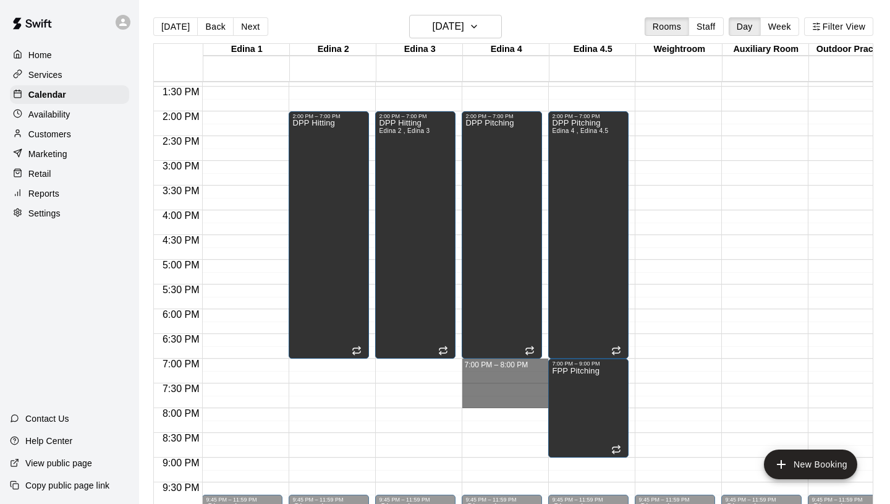
drag, startPoint x: 490, startPoint y: 362, endPoint x: 491, endPoint y: 397, distance: 35.2
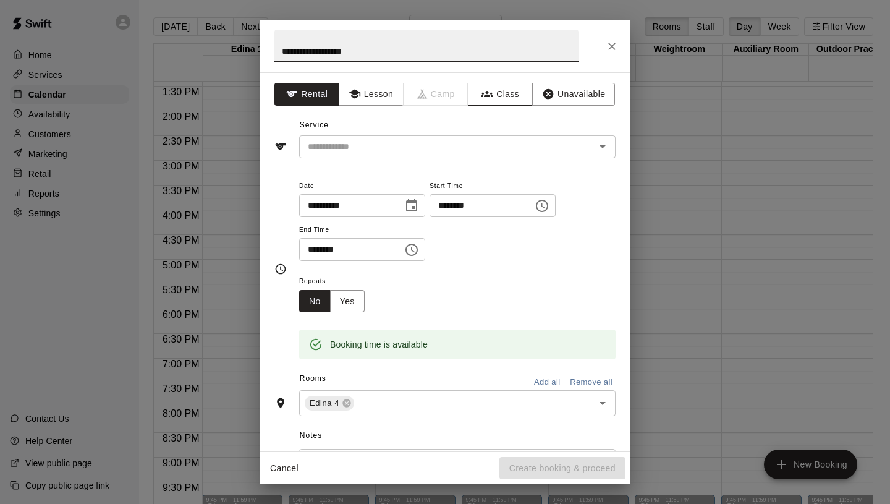
click at [494, 104] on button "Class" at bounding box center [500, 94] width 65 height 23
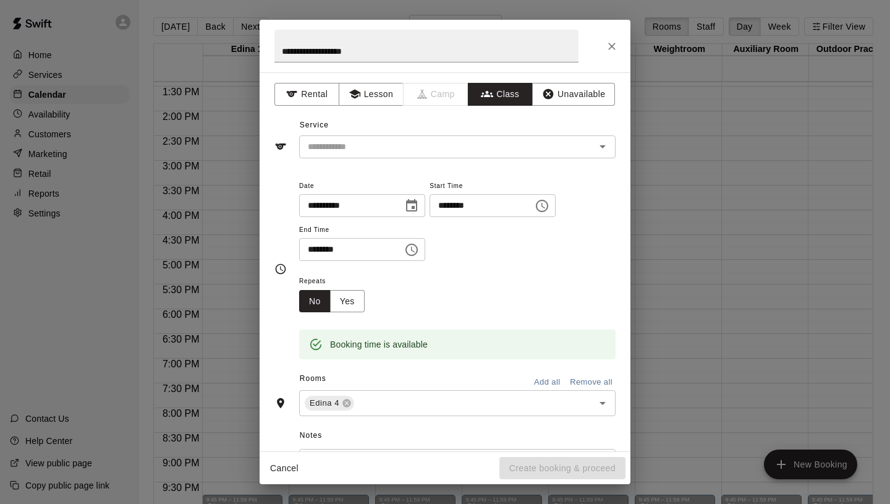
click at [436, 155] on div "​" at bounding box center [457, 146] width 317 height 23
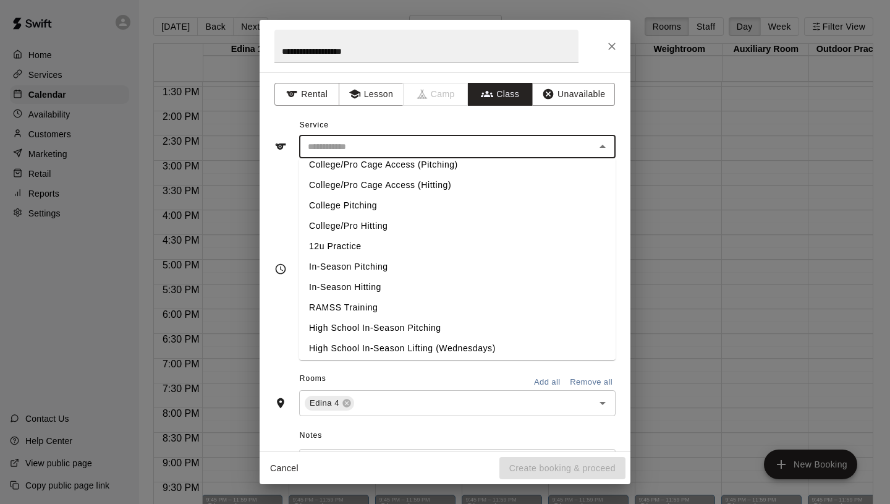
scroll to position [522, 0]
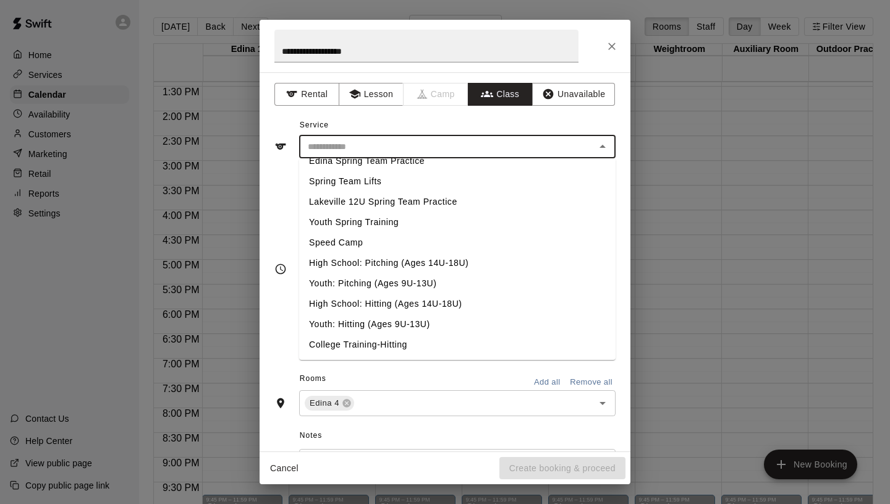
click at [399, 268] on li "High School: Pitching (Ages 14U-18U)" at bounding box center [457, 263] width 317 height 20
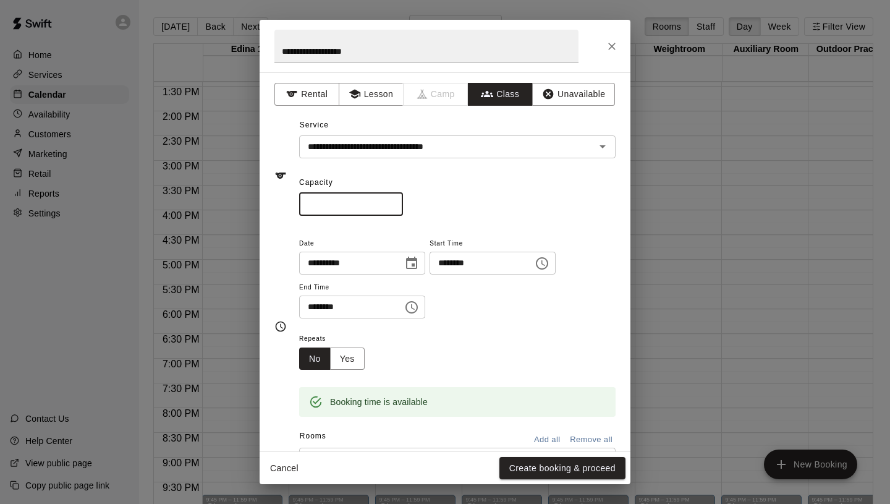
click at [390, 199] on input "*" at bounding box center [351, 204] width 104 height 23
click at [352, 357] on button "Yes" at bounding box center [347, 358] width 35 height 23
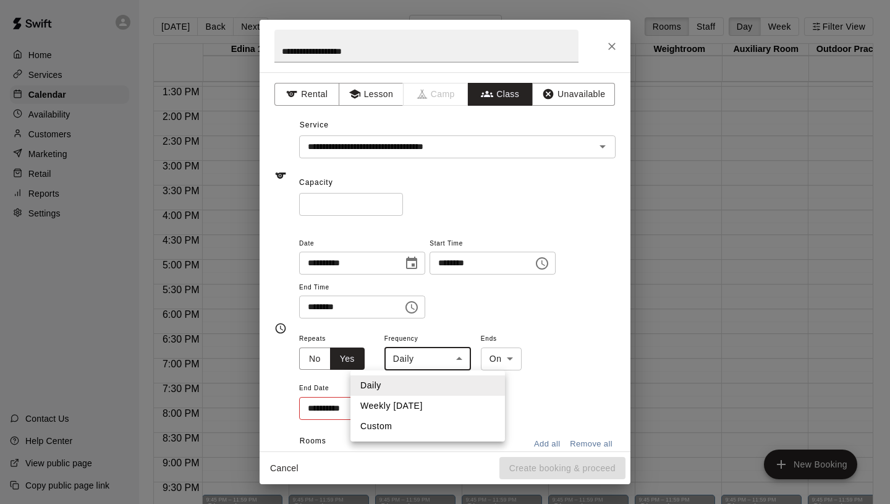
click at [406, 360] on body "Home Services Calendar Availability Customers Marketing Retail Reports Settings…" at bounding box center [445, 262] width 890 height 524
click at [403, 407] on li "Weekly [DATE]" at bounding box center [428, 406] width 155 height 20
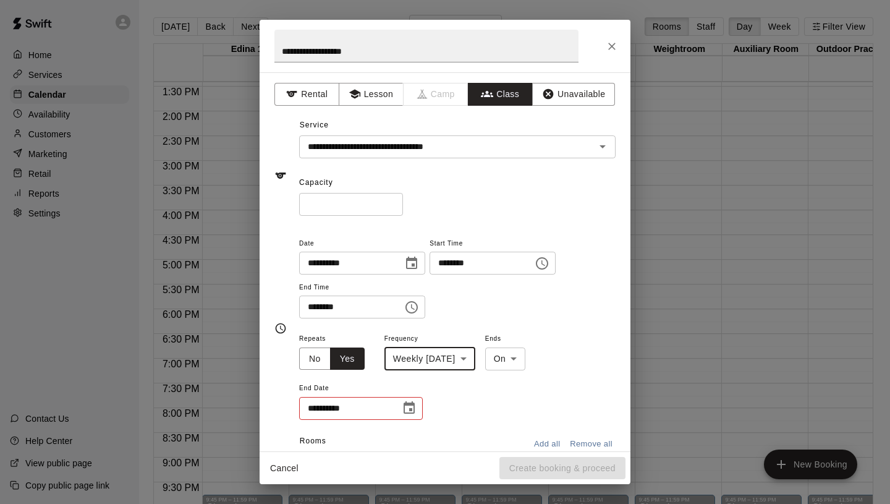
click at [406, 410] on icon "Choose date" at bounding box center [409, 408] width 15 height 15
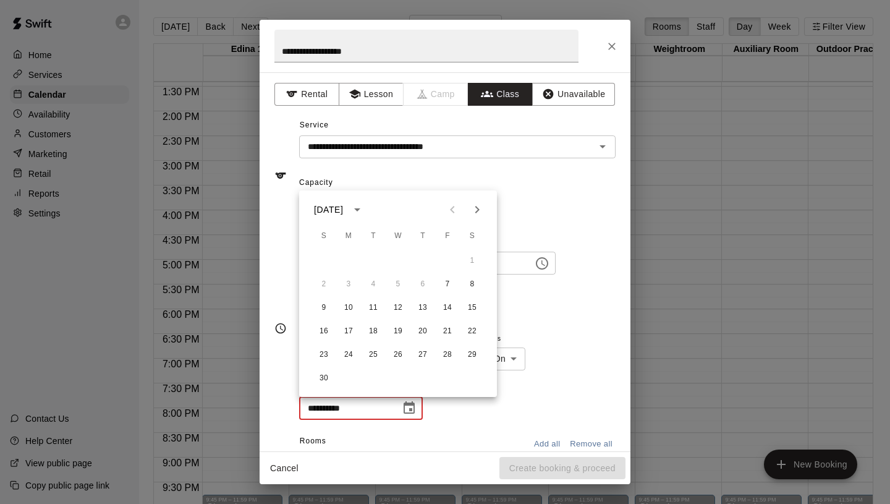
click at [479, 212] on icon "Next month" at bounding box center [477, 209] width 15 height 15
click at [453, 308] on button "19" at bounding box center [447, 308] width 22 height 22
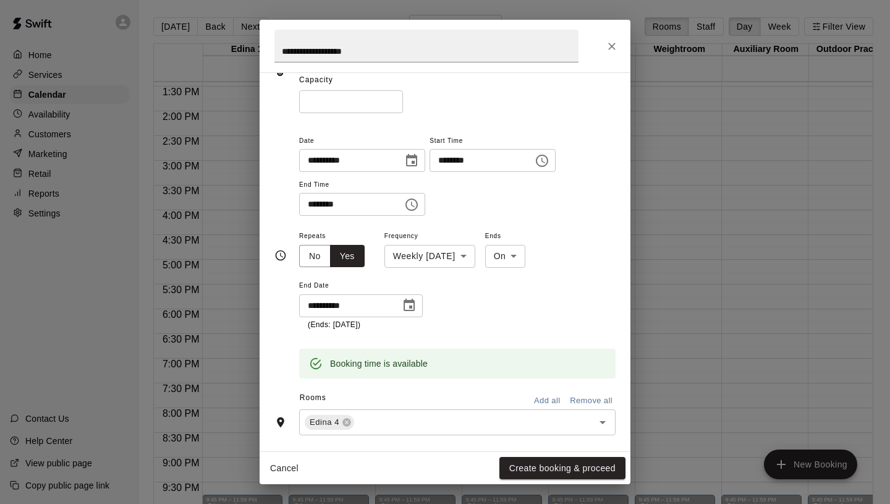
scroll to position [286, 0]
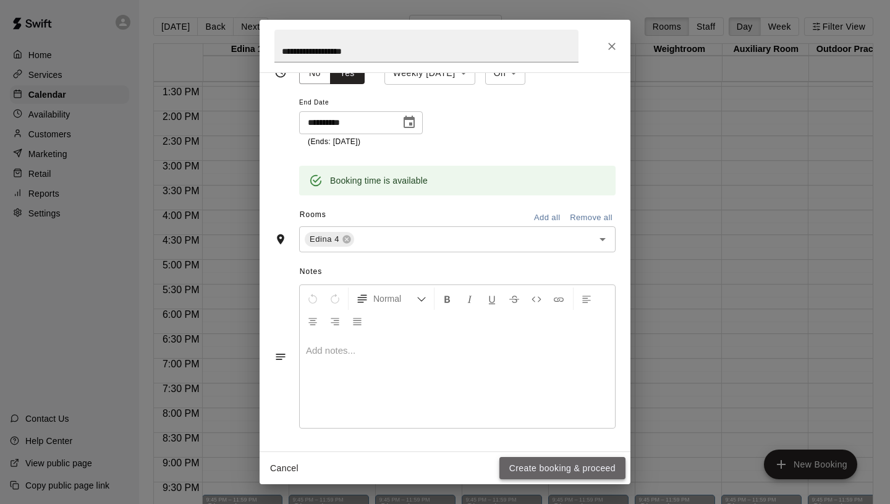
click at [567, 469] on button "Create booking & proceed" at bounding box center [562, 468] width 126 height 23
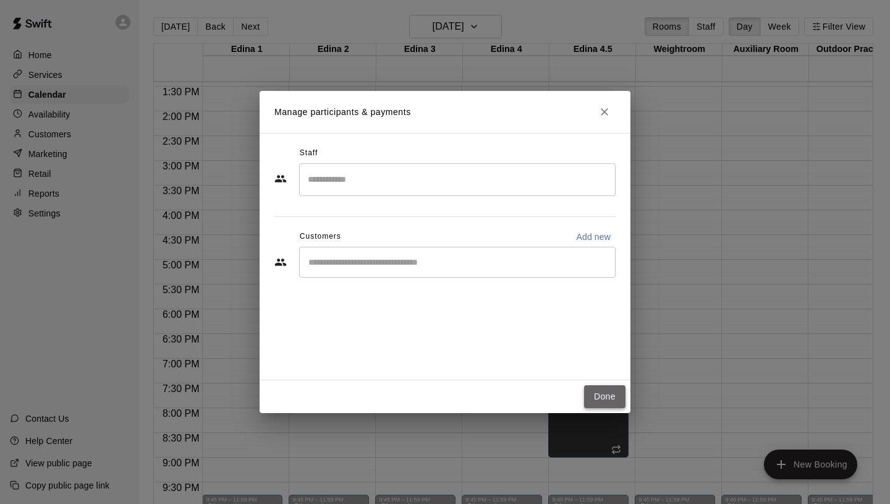
click at [603, 404] on button "Done" at bounding box center [604, 396] width 41 height 23
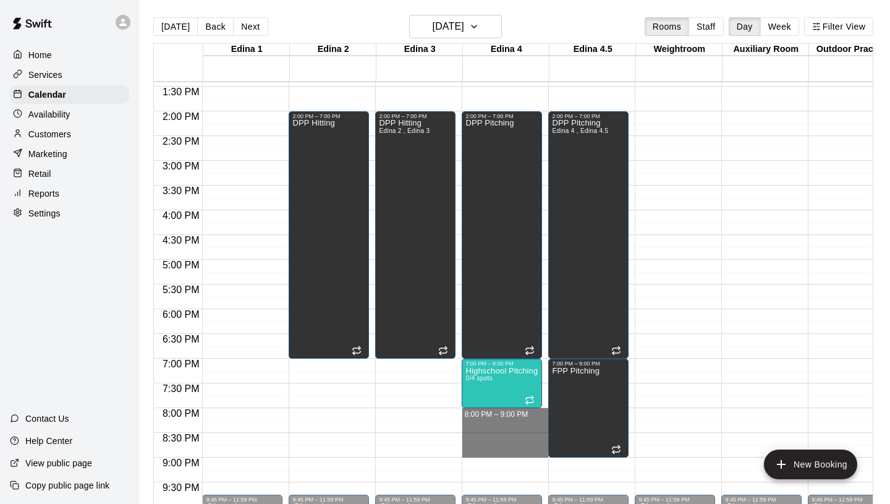
drag, startPoint x: 489, startPoint y: 411, endPoint x: 490, endPoint y: 448, distance: 37.1
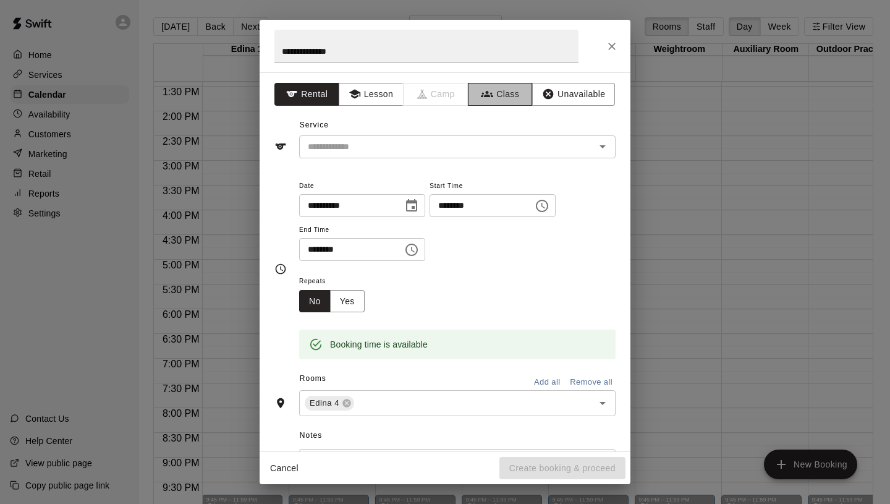
click at [496, 85] on button "Class" at bounding box center [500, 94] width 65 height 23
click at [480, 141] on input "text" at bounding box center [447, 146] width 289 height 15
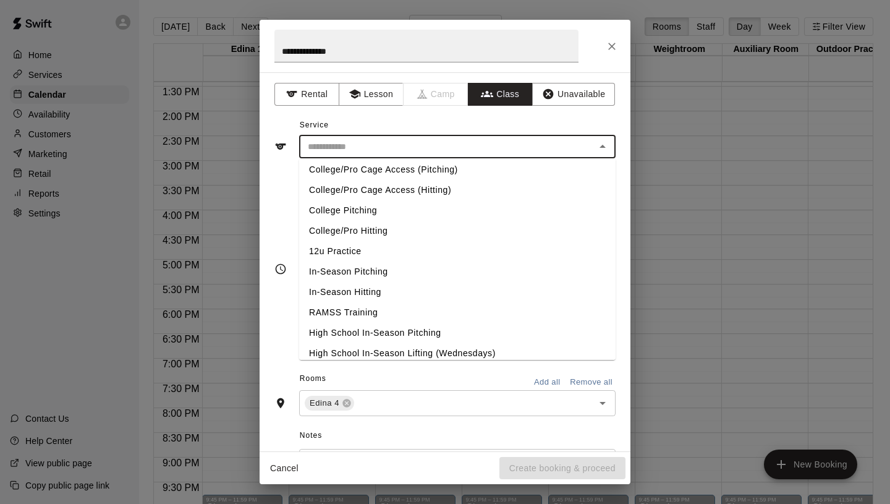
scroll to position [522, 0]
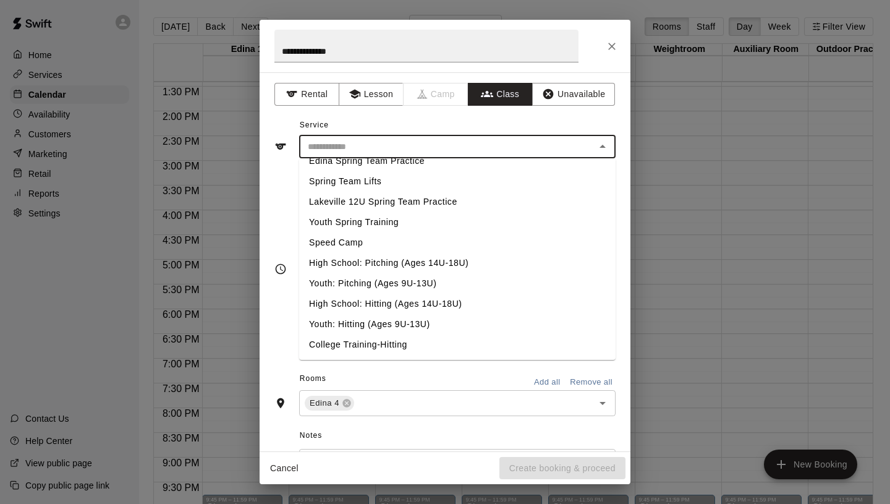
click at [391, 283] on li "Youth: Pitching (Ages 9U-13U)" at bounding box center [457, 283] width 317 height 20
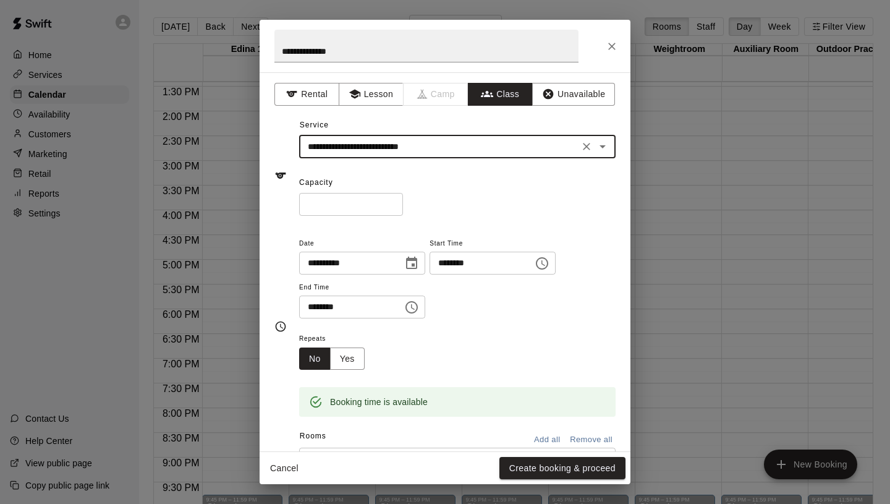
click at [396, 198] on input "*" at bounding box center [351, 204] width 104 height 23
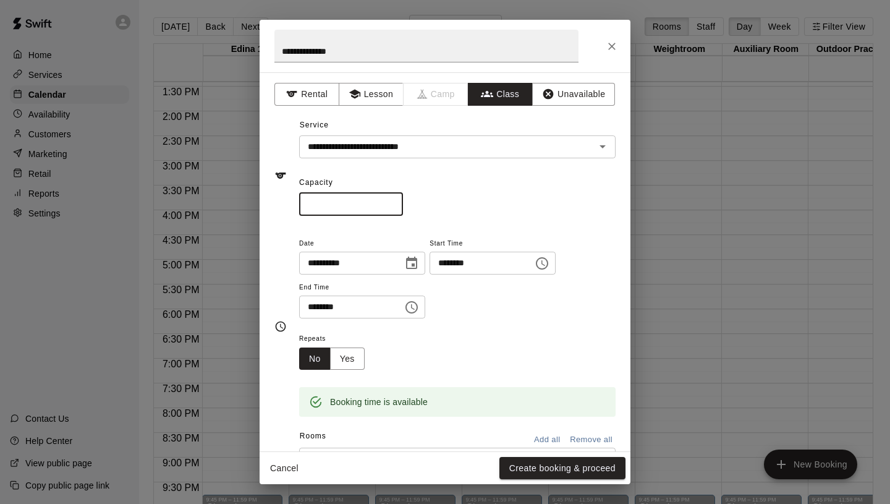
click at [396, 198] on input "*" at bounding box center [351, 204] width 104 height 23
click at [355, 363] on button "Yes" at bounding box center [347, 358] width 35 height 23
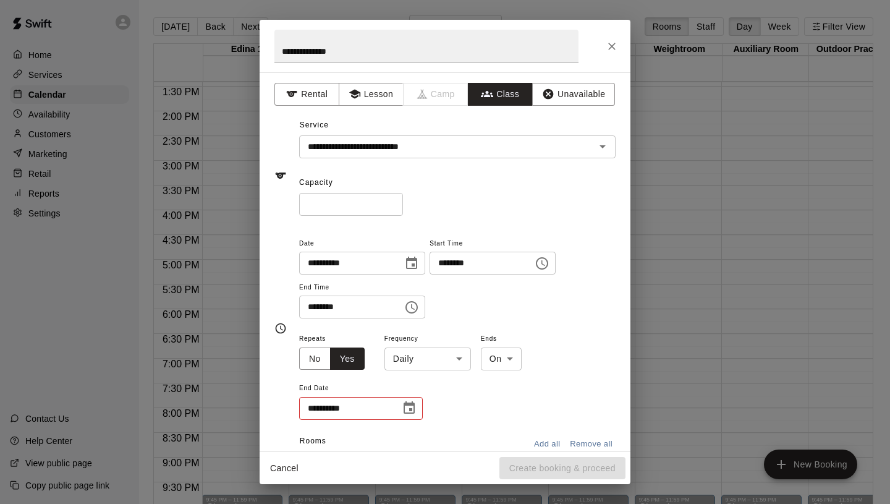
click at [406, 359] on body "Home Services Calendar Availability Customers Marketing Retail Reports Settings…" at bounding box center [445, 262] width 890 height 524
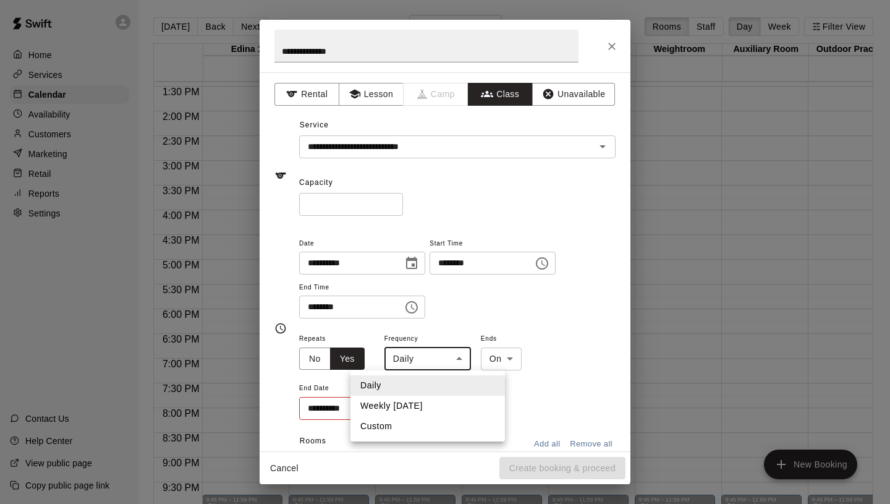
click at [415, 409] on li "Weekly [DATE]" at bounding box center [428, 406] width 155 height 20
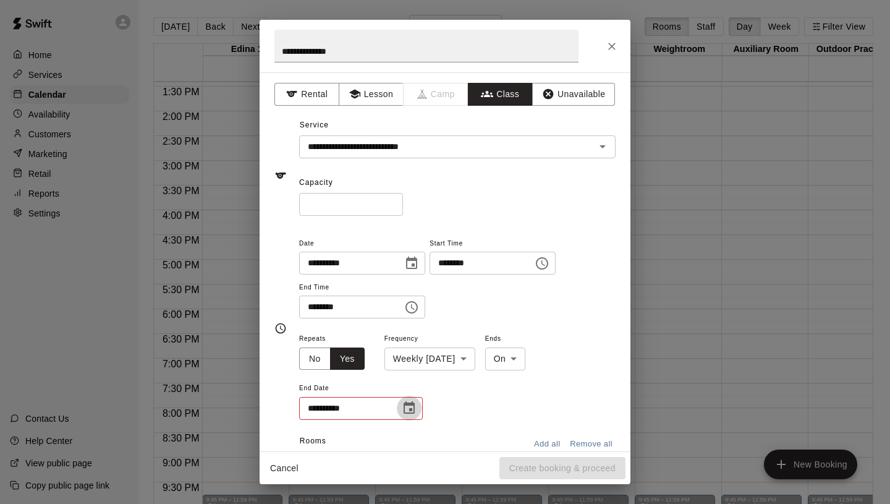
click at [420, 410] on button "Choose date" at bounding box center [409, 408] width 25 height 25
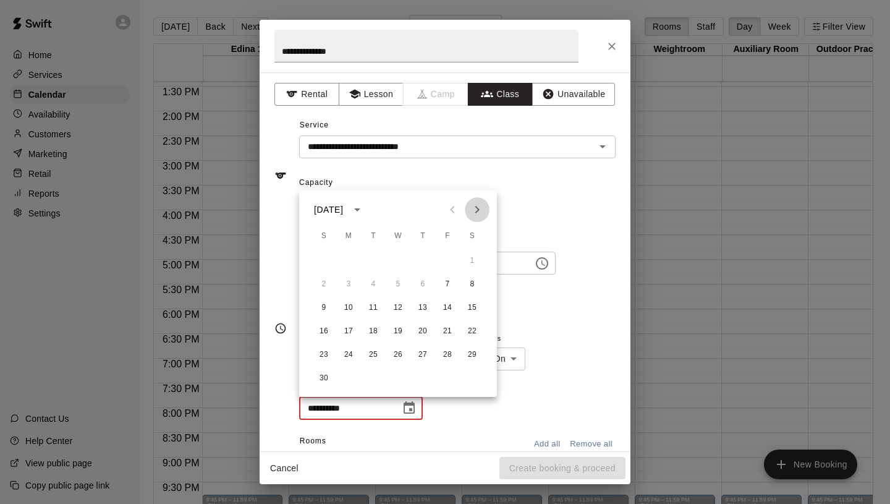
click at [476, 211] on icon "Next month" at bounding box center [477, 209] width 4 height 7
click at [448, 302] on button "19" at bounding box center [447, 308] width 22 height 22
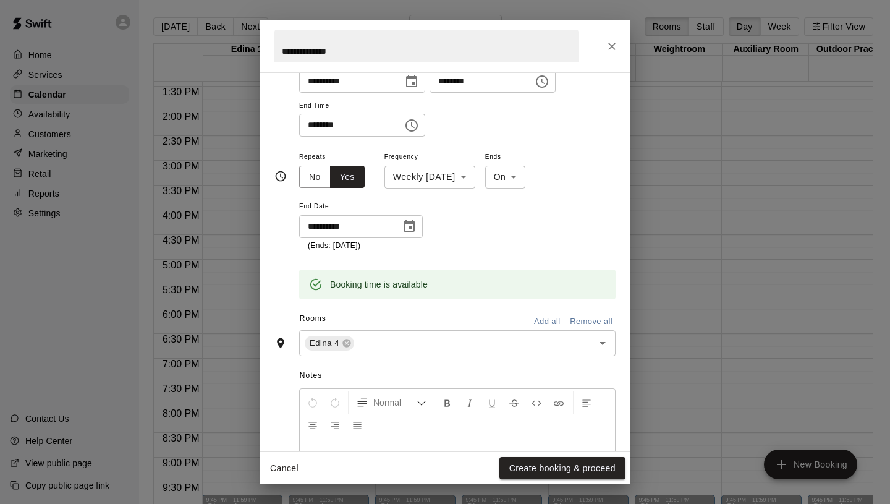
scroll to position [286, 0]
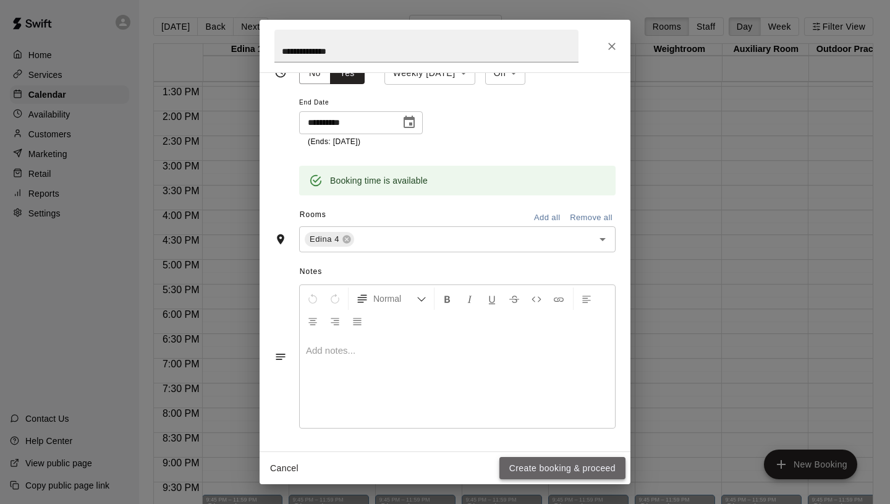
click at [563, 467] on button "Create booking & proceed" at bounding box center [562, 468] width 126 height 23
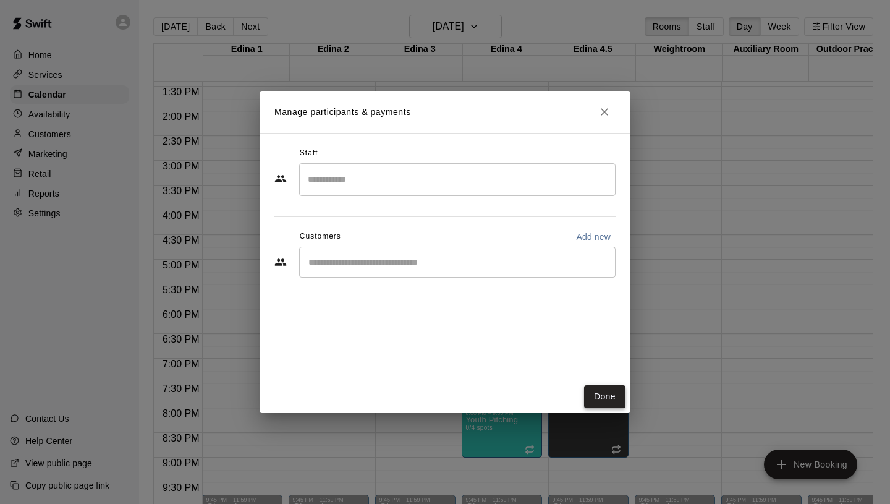
click at [616, 389] on button "Done" at bounding box center [604, 396] width 41 height 23
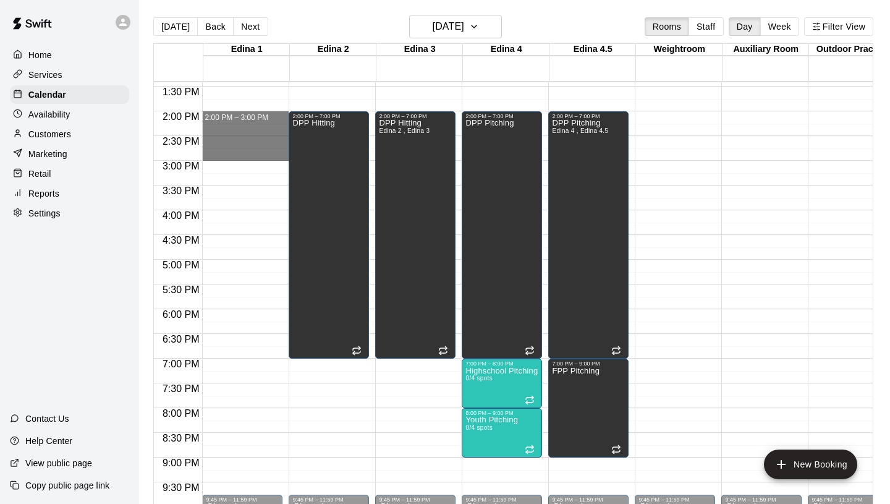
drag, startPoint x: 241, startPoint y: 118, endPoint x: 244, endPoint y: 160, distance: 42.1
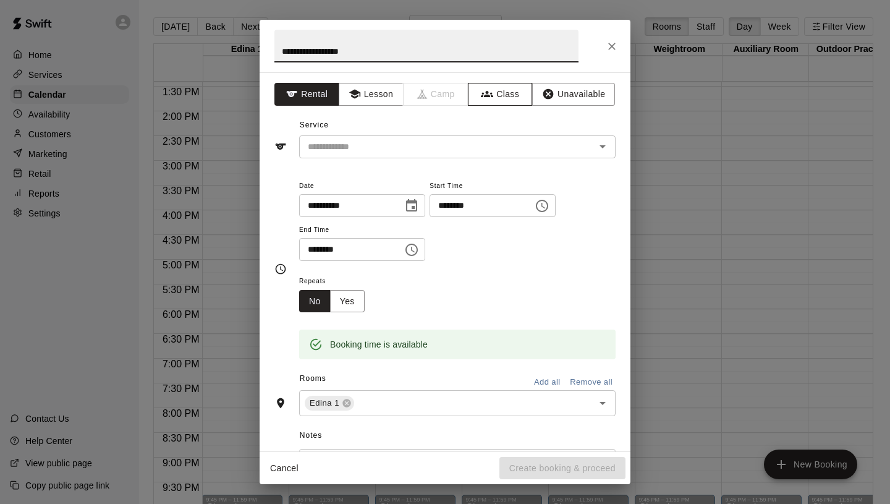
click at [484, 96] on icon "button" at bounding box center [487, 94] width 12 height 6
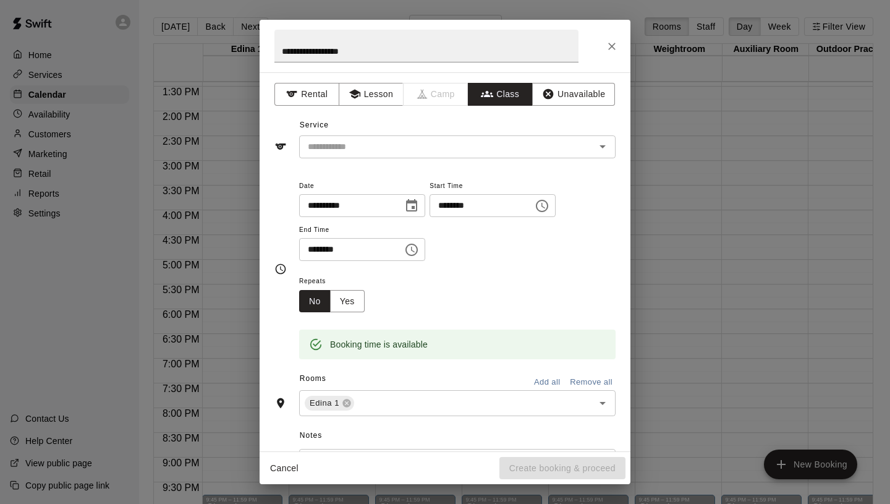
click at [417, 155] on div "​" at bounding box center [457, 146] width 317 height 23
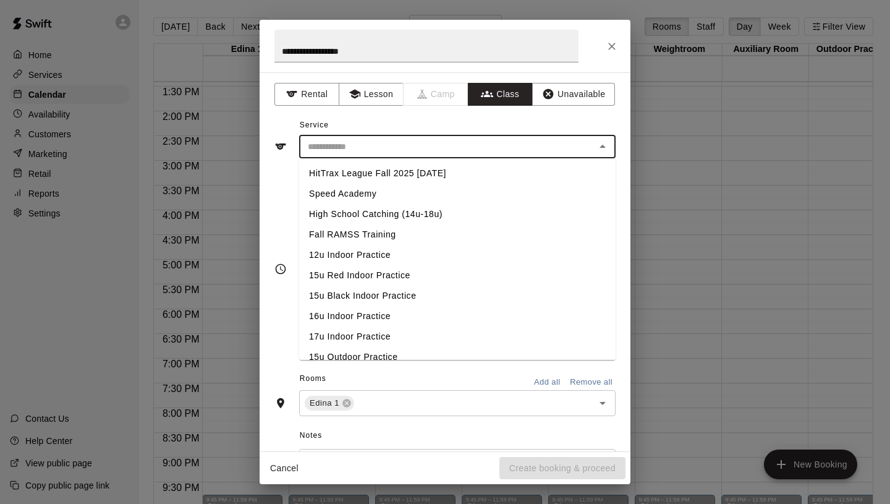
scroll to position [522, 0]
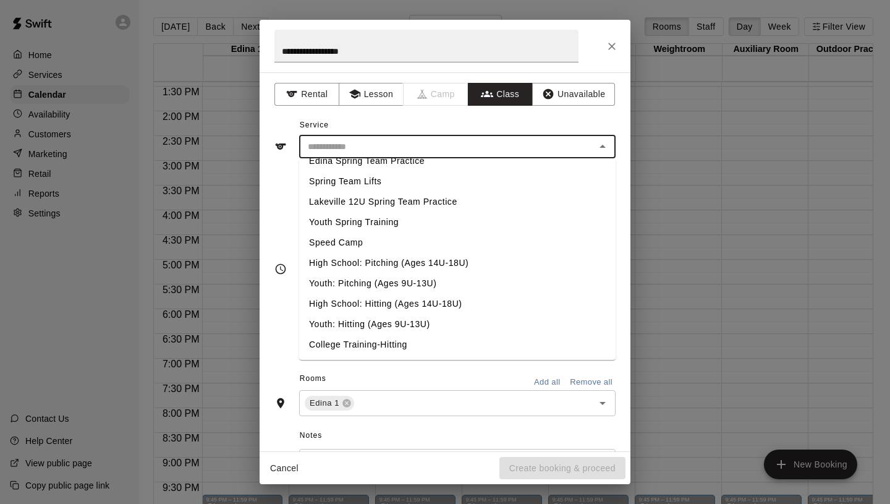
click at [389, 304] on li "High School: Hitting (Ages 14U-18U)" at bounding box center [457, 304] width 317 height 20
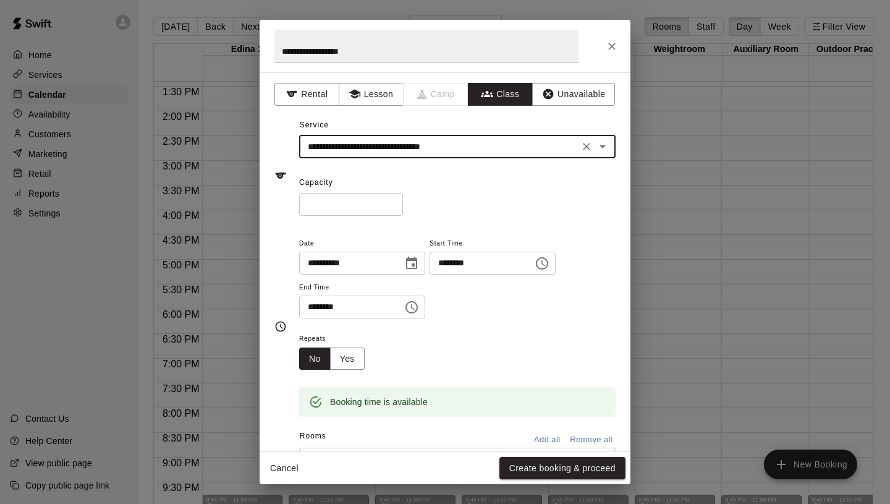
click at [395, 202] on input "*" at bounding box center [351, 204] width 104 height 23
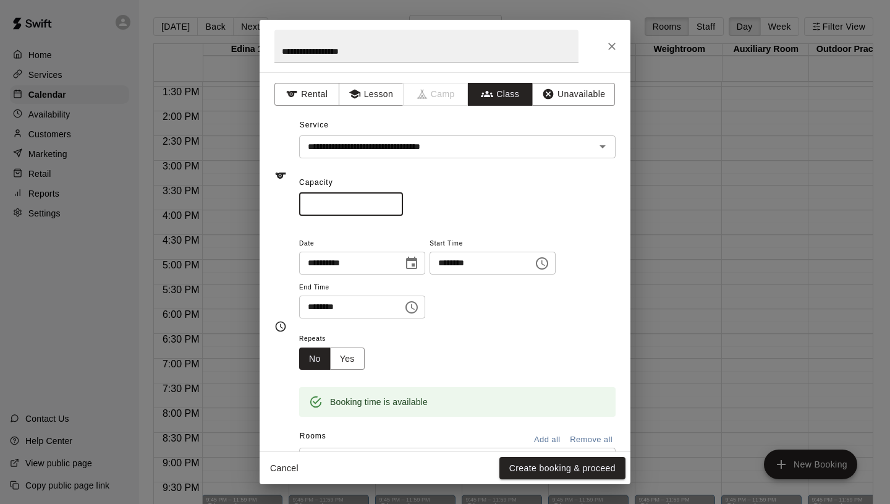
click at [395, 202] on input "*" at bounding box center [351, 204] width 104 height 23
click at [348, 352] on button "Yes" at bounding box center [347, 358] width 35 height 23
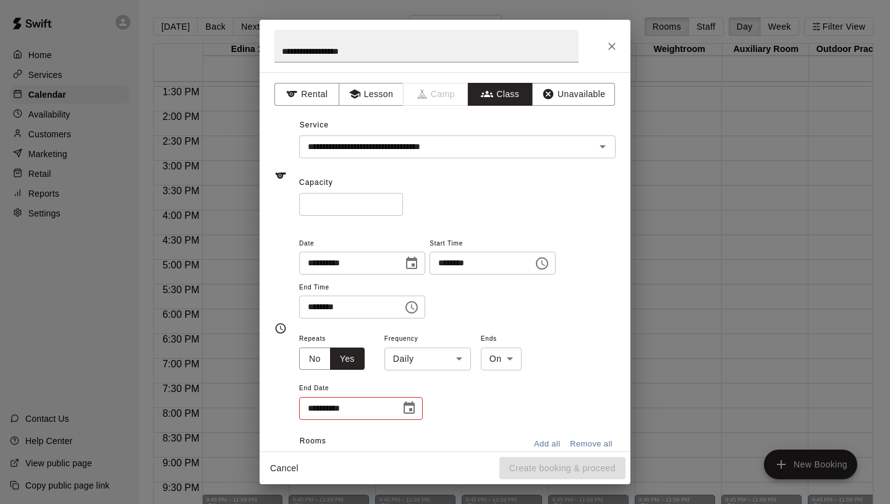
click at [423, 352] on body "Home Services Calendar Availability Customers Marketing Retail Reports Settings…" at bounding box center [445, 262] width 890 height 524
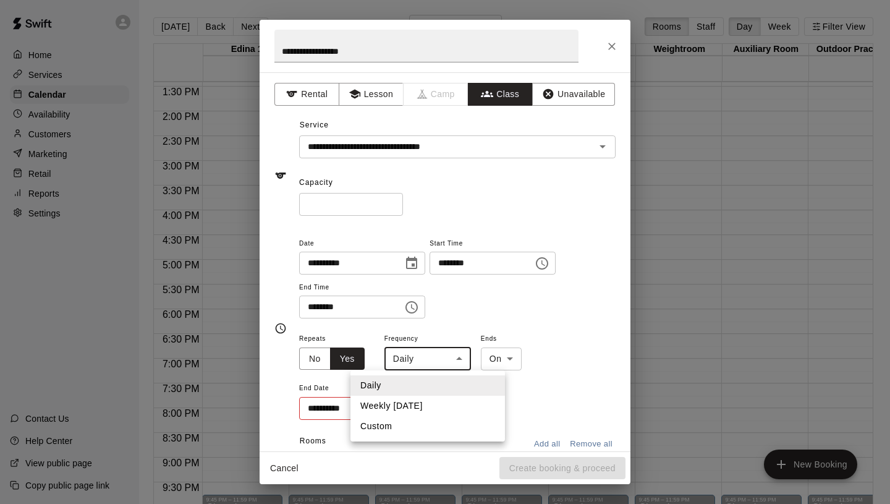
click at [428, 409] on li "Weekly [DATE]" at bounding box center [428, 406] width 155 height 20
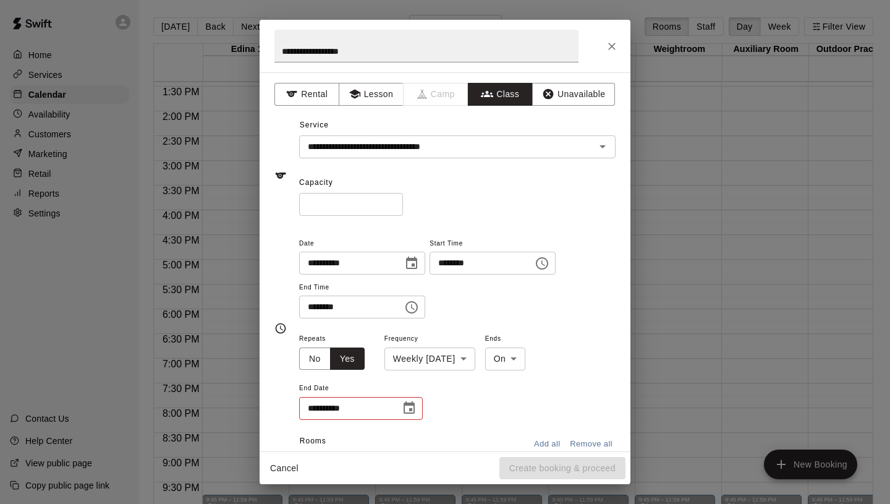
click at [422, 410] on div "**********" at bounding box center [361, 408] width 124 height 23
click at [417, 410] on button "Choose date" at bounding box center [409, 408] width 25 height 25
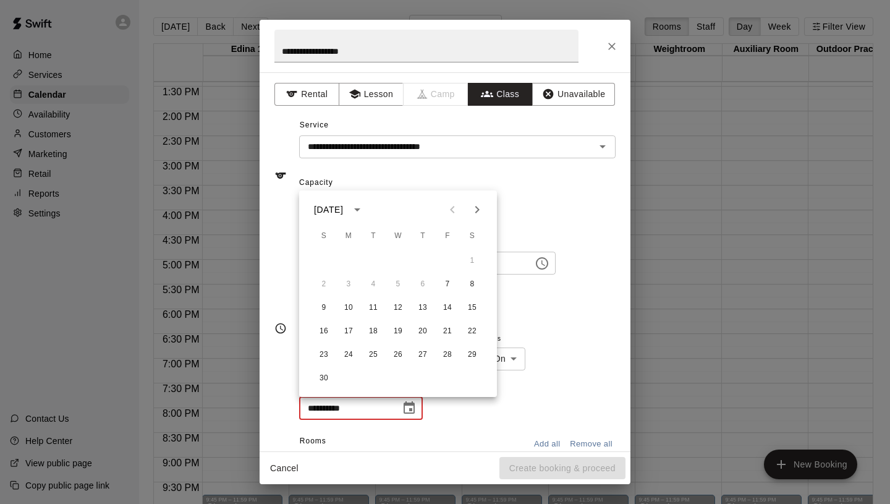
click at [482, 210] on icon "Next month" at bounding box center [477, 209] width 15 height 15
click at [445, 308] on button "19" at bounding box center [447, 308] width 22 height 22
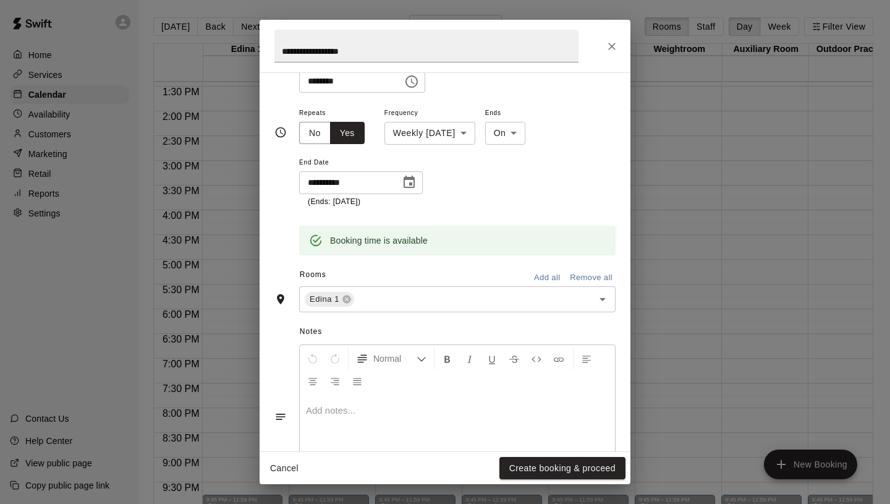
scroll to position [286, 0]
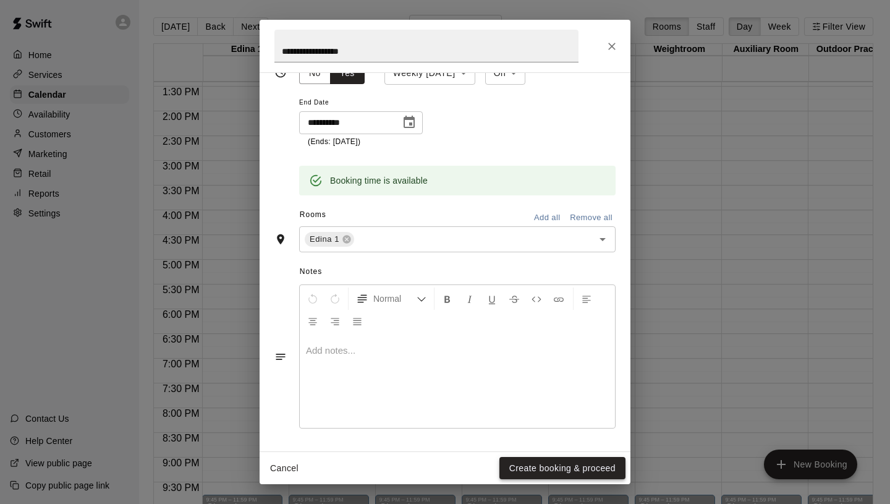
click at [574, 470] on button "Create booking & proceed" at bounding box center [562, 468] width 126 height 23
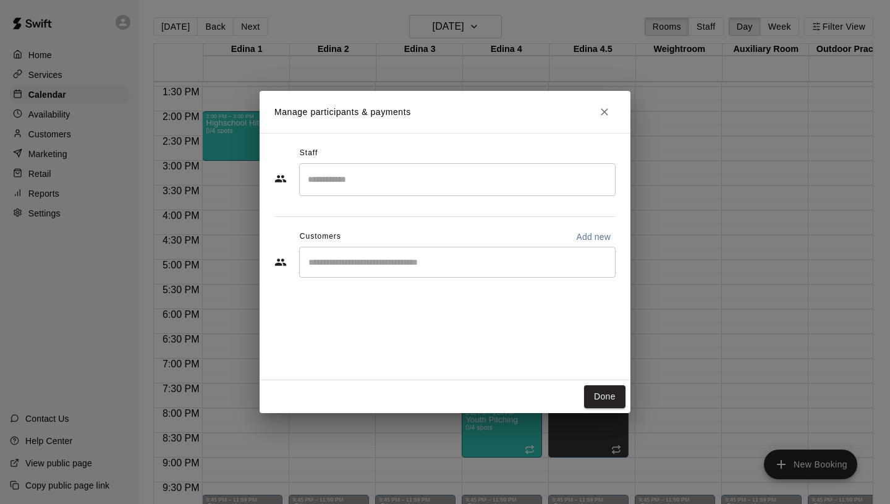
click at [669, 142] on div "Manage participants & payments Staff ​ Customers Add new ​ Done" at bounding box center [445, 252] width 890 height 504
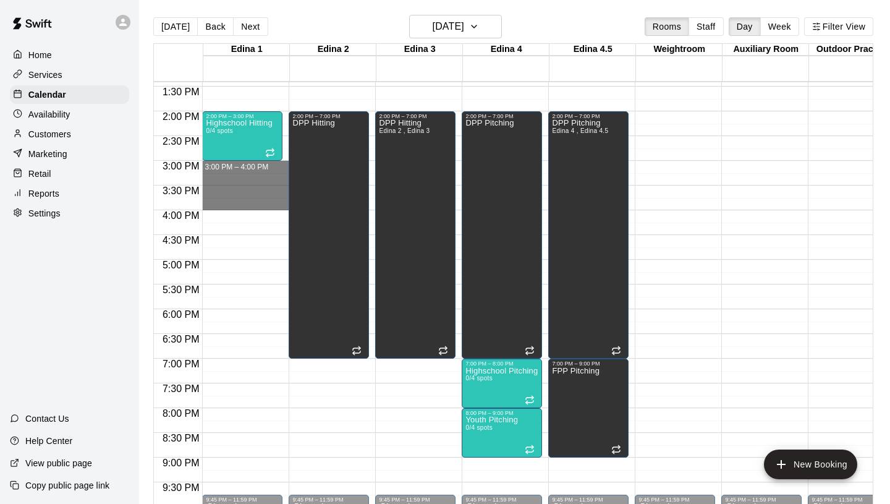
drag, startPoint x: 242, startPoint y: 164, endPoint x: 240, endPoint y: 205, distance: 40.8
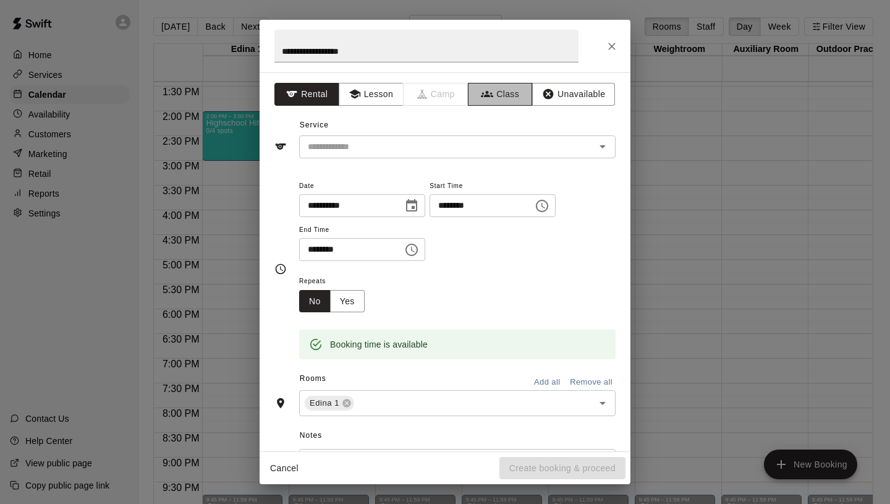
click at [503, 99] on button "Class" at bounding box center [500, 94] width 65 height 23
click at [452, 147] on input "text" at bounding box center [447, 146] width 289 height 15
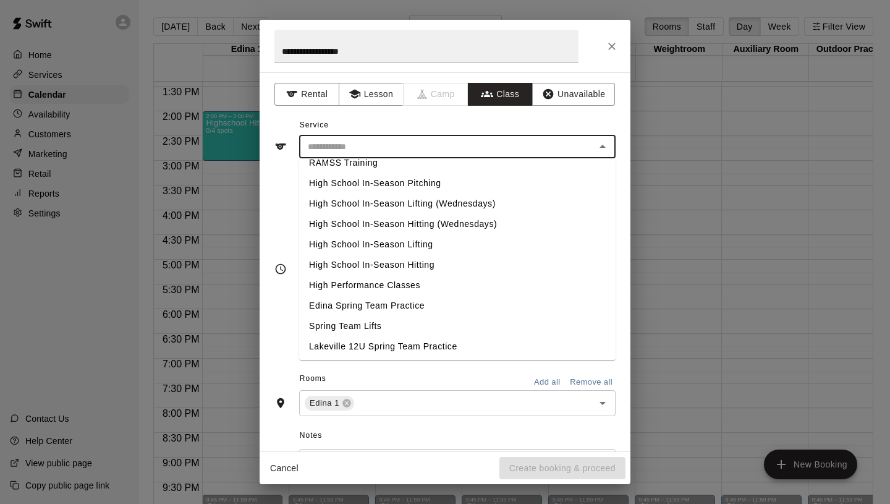
scroll to position [522, 0]
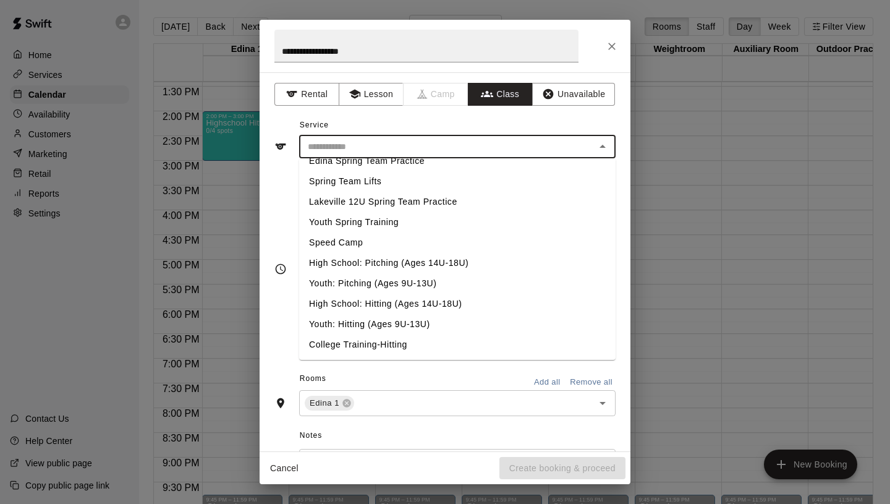
click at [374, 300] on li "High School: Hitting (Ages 14U-18U)" at bounding box center [457, 304] width 317 height 20
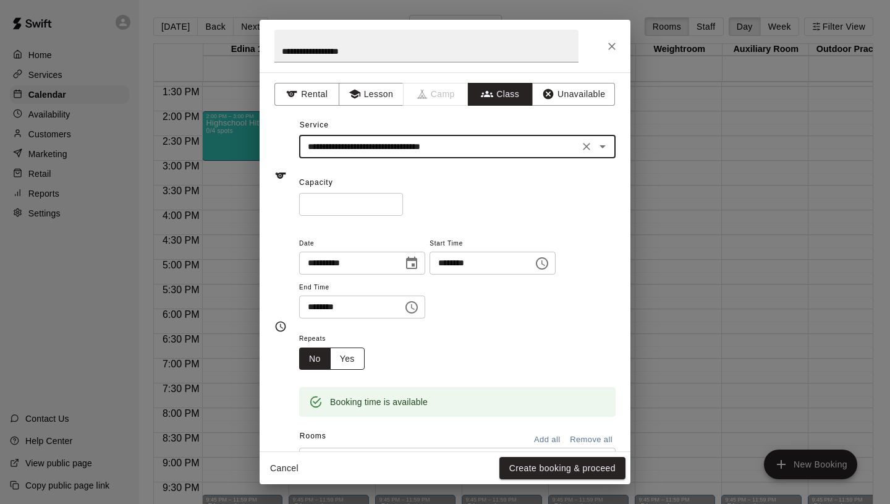
click at [354, 368] on button "Yes" at bounding box center [347, 358] width 35 height 23
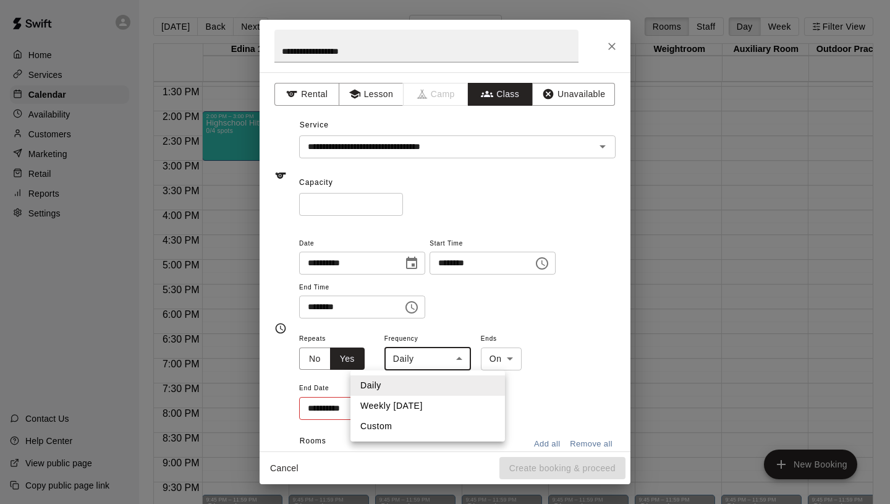
click at [419, 363] on body "Home Services Calendar Availability Customers Marketing Retail Reports Settings…" at bounding box center [445, 262] width 890 height 524
click at [425, 402] on li "Weekly [DATE]" at bounding box center [428, 406] width 155 height 20
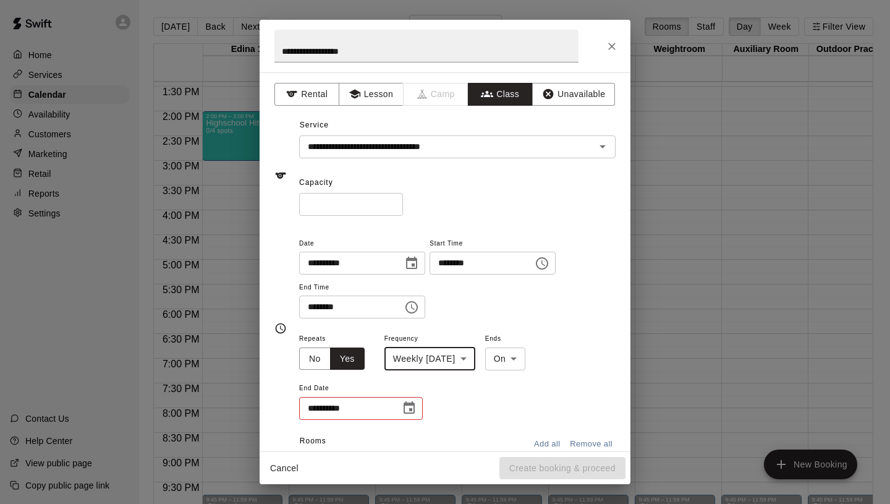
click at [410, 409] on icon "Choose date" at bounding box center [409, 407] width 11 height 12
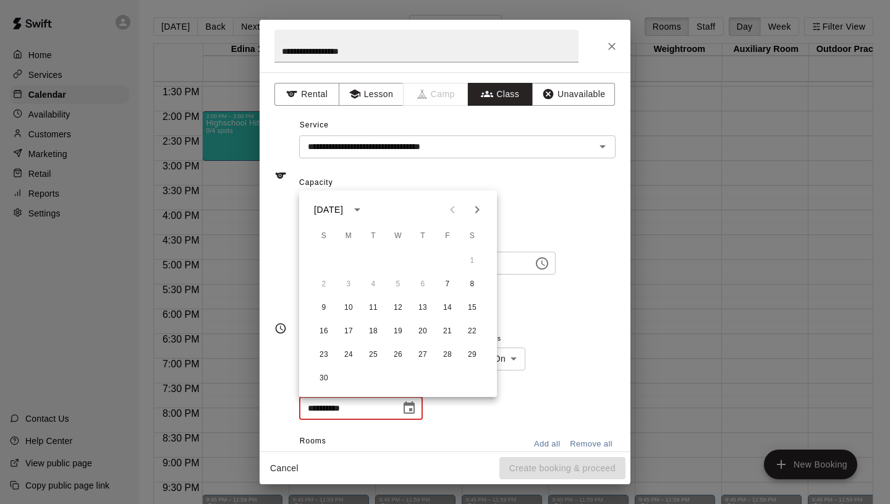
click at [477, 215] on icon "Next month" at bounding box center [477, 209] width 15 height 15
click at [451, 307] on button "19" at bounding box center [447, 308] width 22 height 22
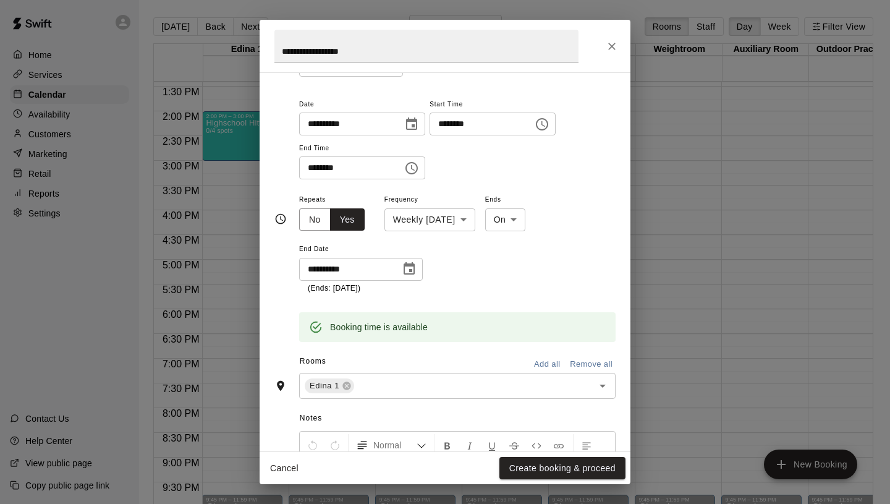
scroll to position [146, 0]
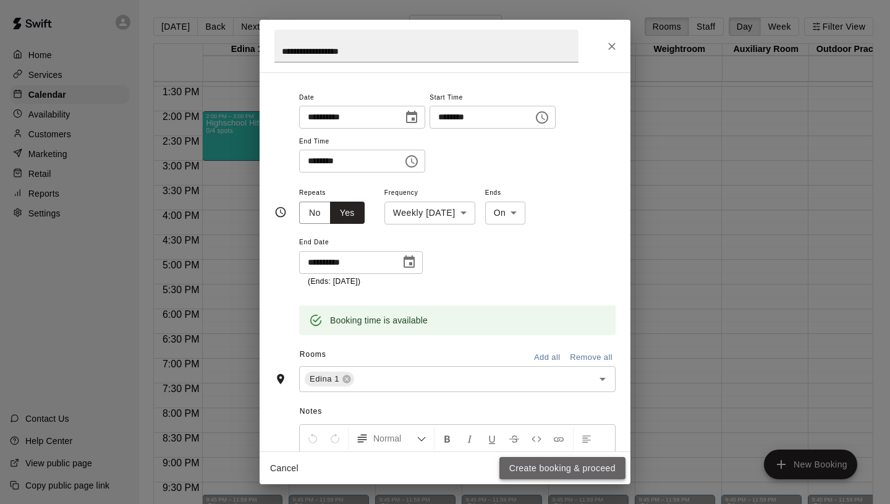
click at [566, 465] on button "Create booking & proceed" at bounding box center [562, 468] width 126 height 23
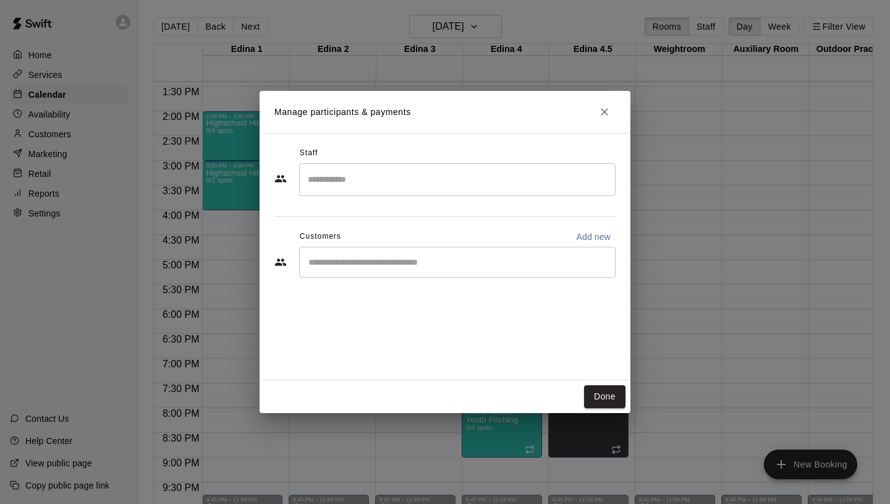
click at [674, 289] on div "Manage participants & payments Staff ​ Customers Add new ​ Done" at bounding box center [445, 252] width 890 height 504
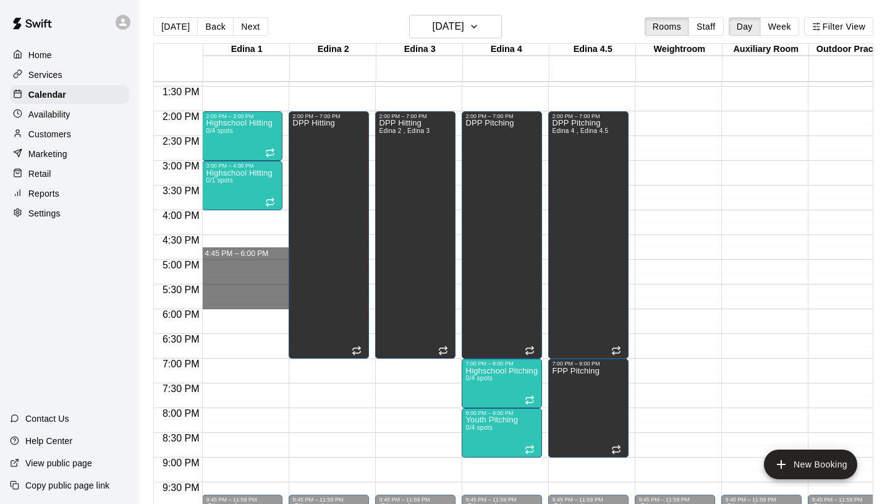
drag, startPoint x: 242, startPoint y: 258, endPoint x: 245, endPoint y: 298, distance: 39.7
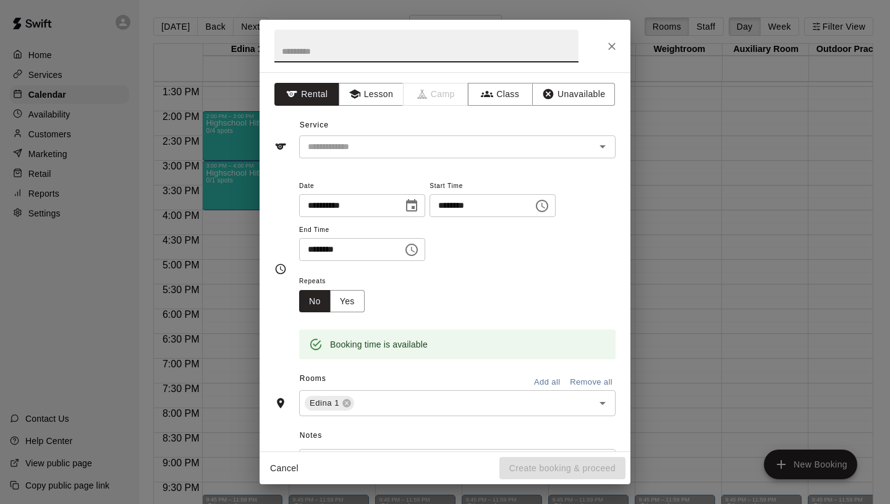
click at [288, 463] on button "Cancel" at bounding box center [285, 468] width 40 height 23
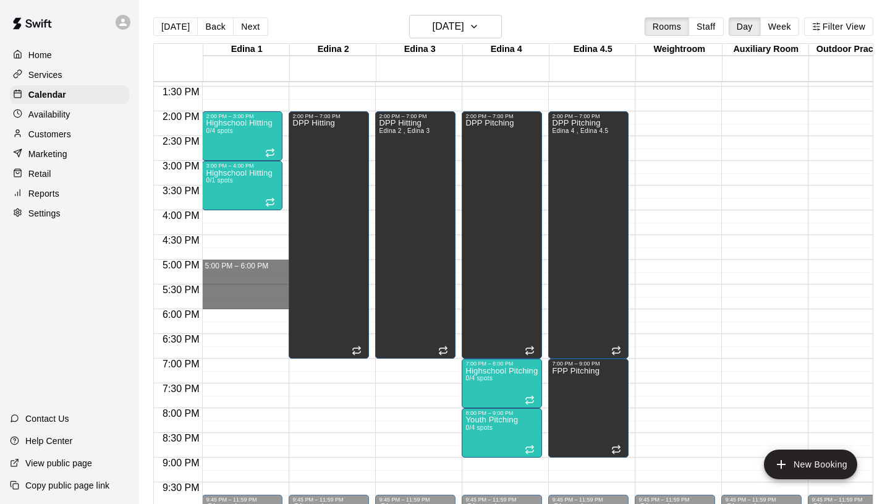
drag, startPoint x: 230, startPoint y: 261, endPoint x: 230, endPoint y: 305, distance: 43.3
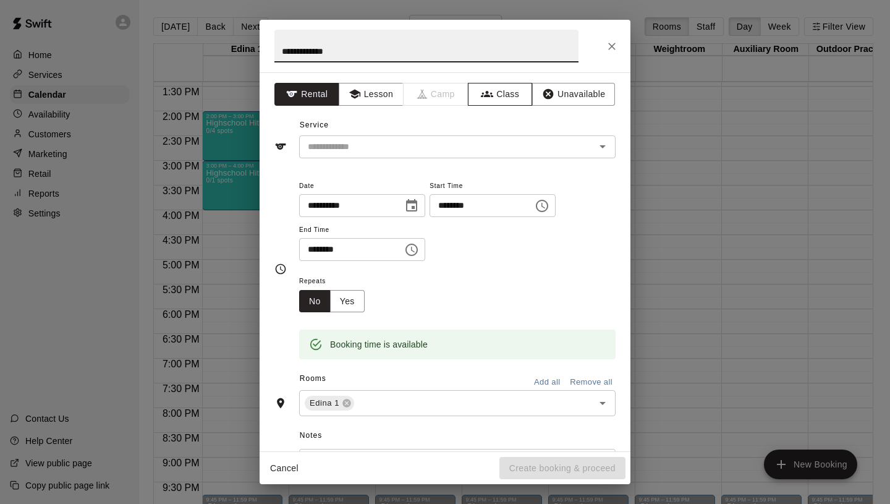
click at [500, 101] on button "Class" at bounding box center [500, 94] width 65 height 23
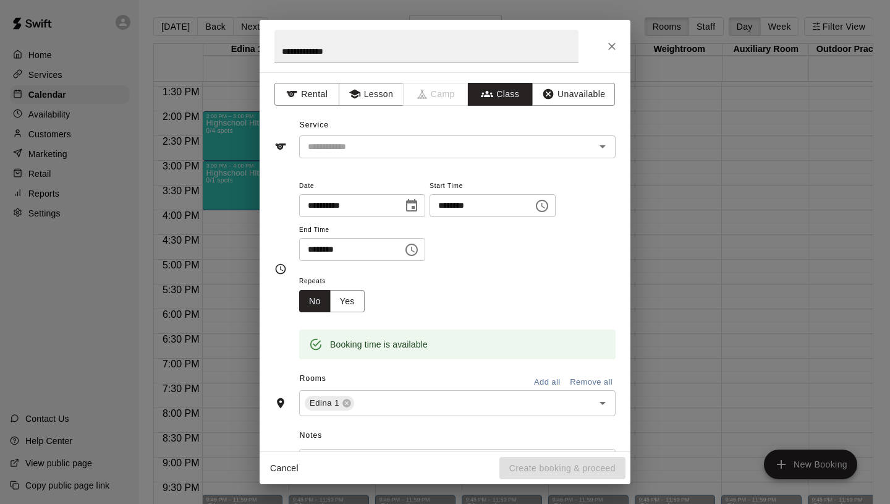
click at [436, 155] on div "​" at bounding box center [457, 146] width 317 height 23
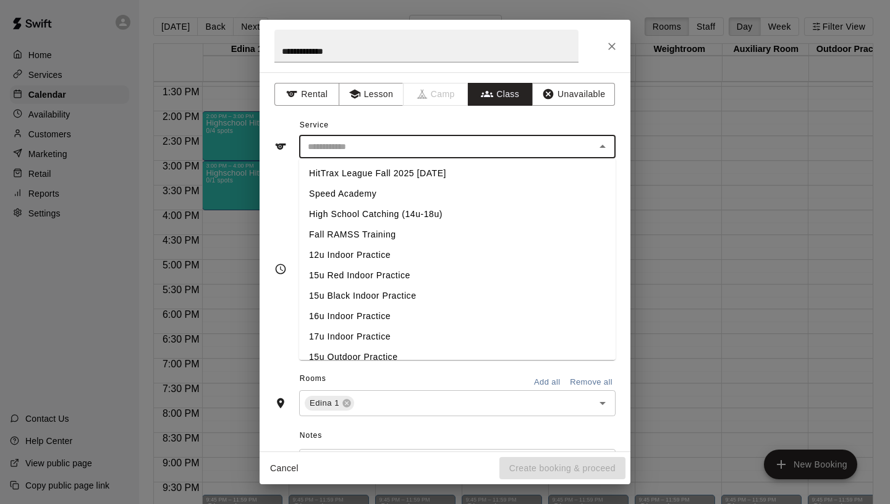
scroll to position [522, 0]
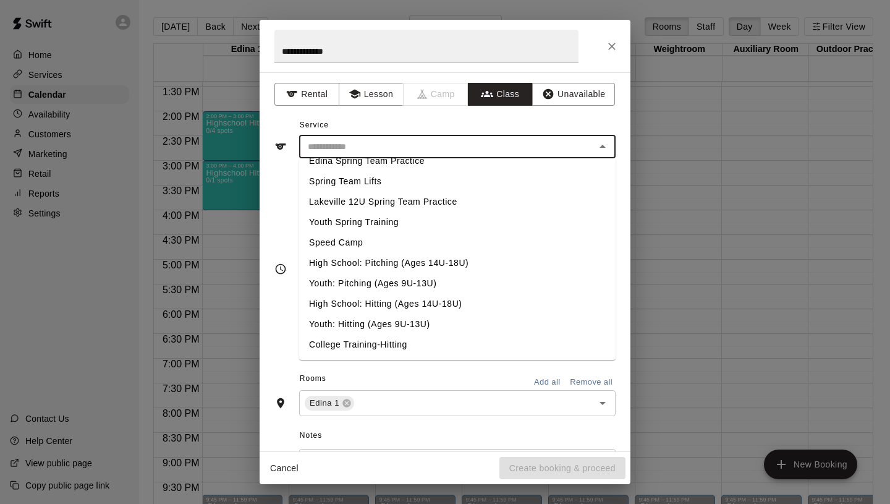
click at [341, 324] on li "Youth: Hitting (Ages 9U-13U)" at bounding box center [457, 324] width 317 height 20
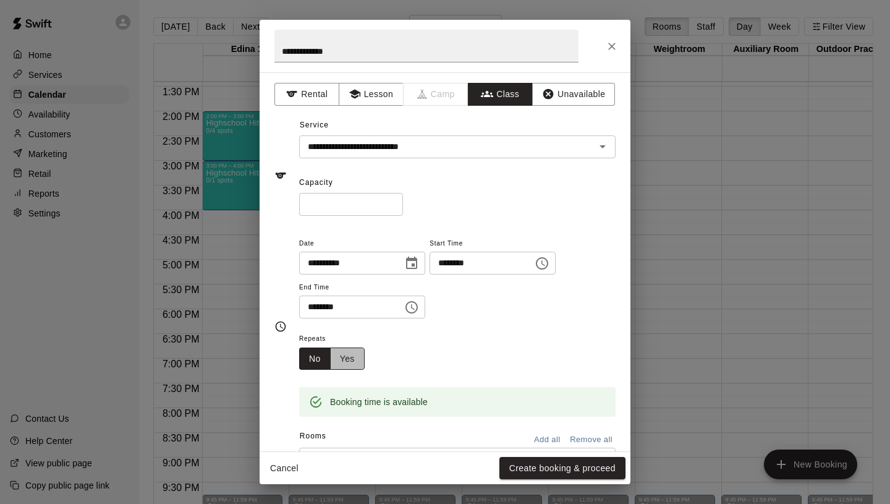
click at [349, 359] on button "Yes" at bounding box center [347, 358] width 35 height 23
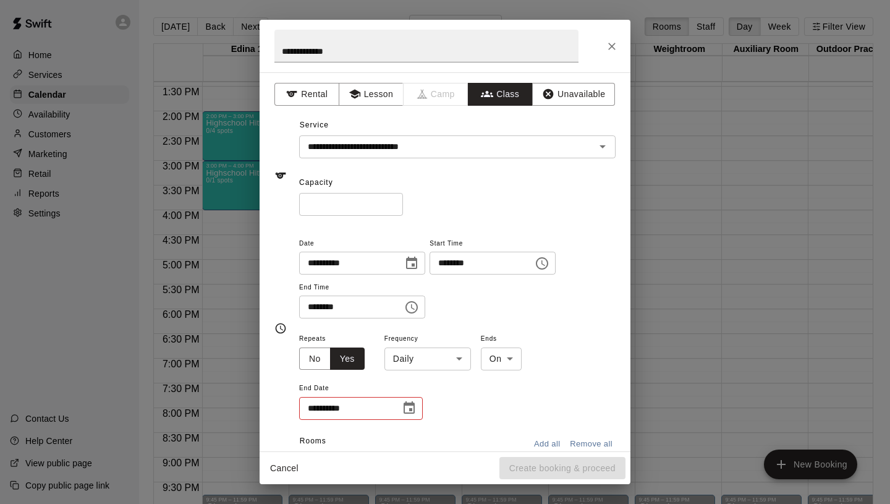
click at [391, 199] on input "*" at bounding box center [351, 204] width 104 height 23
click at [433, 367] on body "Home Services Calendar Availability Customers Marketing Retail Reports Settings…" at bounding box center [445, 262] width 890 height 524
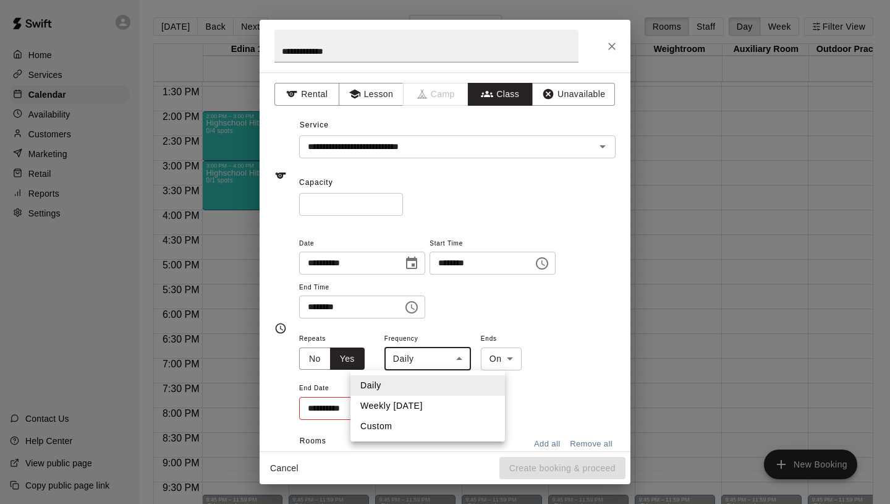
click at [430, 407] on li "Weekly [DATE]" at bounding box center [428, 406] width 155 height 20
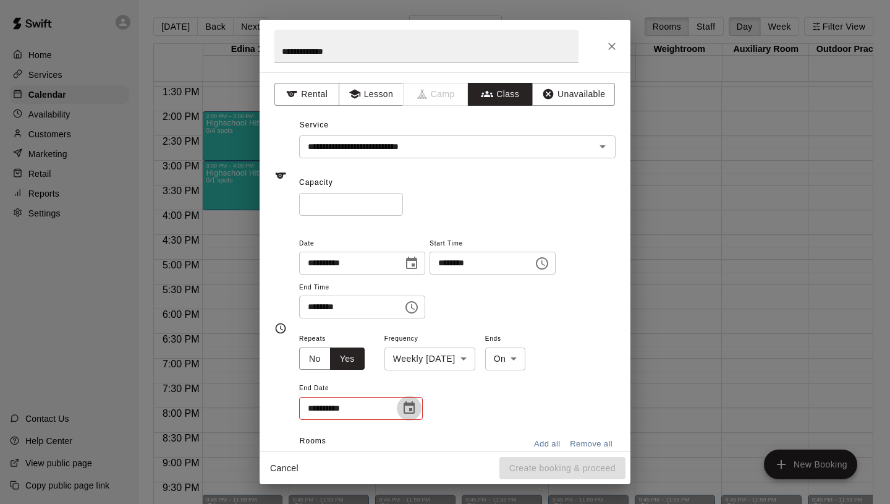
click at [404, 404] on icon "Choose date" at bounding box center [409, 407] width 11 height 12
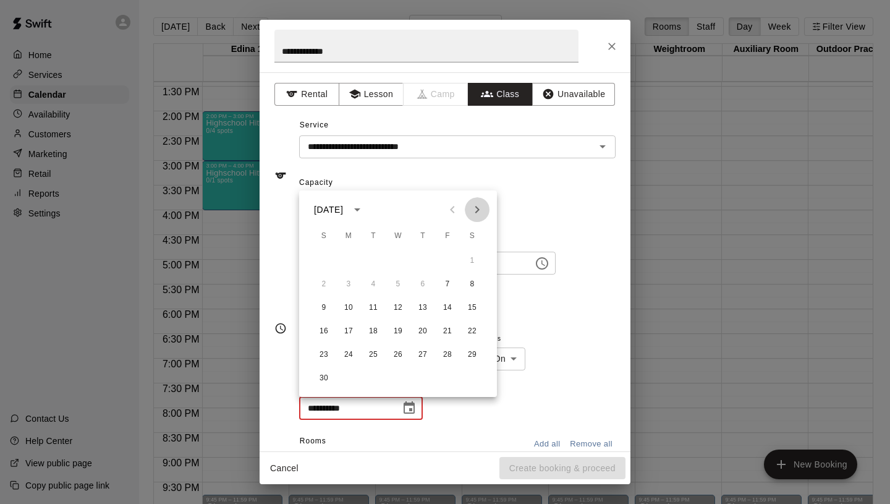
click at [478, 210] on icon "Next month" at bounding box center [477, 209] width 4 height 7
click at [444, 309] on button "19" at bounding box center [447, 308] width 22 height 22
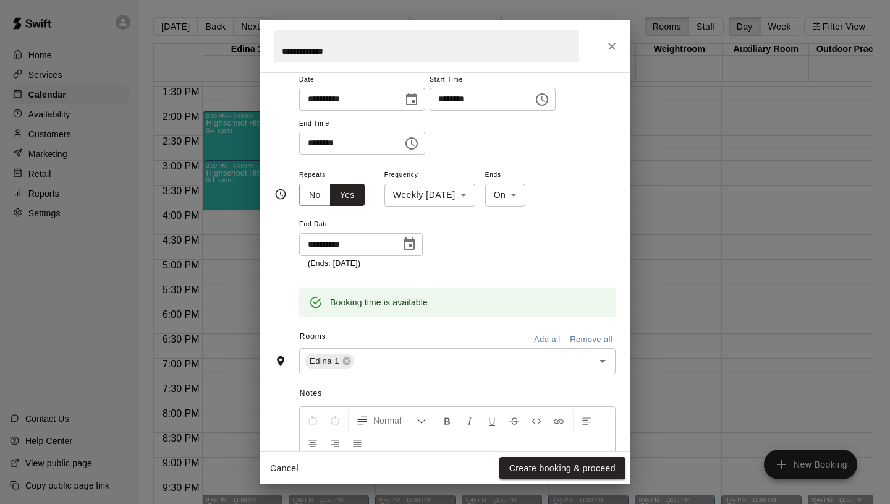
scroll to position [0, 0]
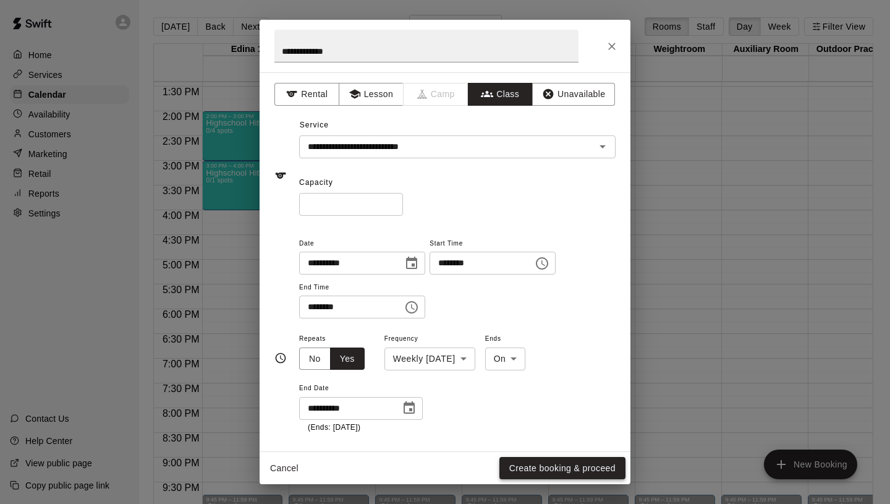
click at [537, 465] on button "Create booking & proceed" at bounding box center [562, 468] width 126 height 23
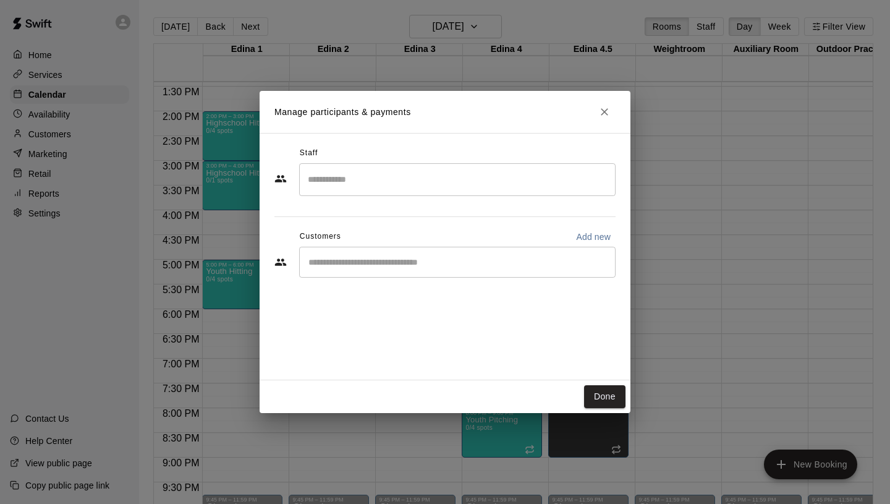
click at [230, 237] on div "Manage participants & payments Staff ​ Customers Add new ​ Done" at bounding box center [445, 252] width 890 height 504
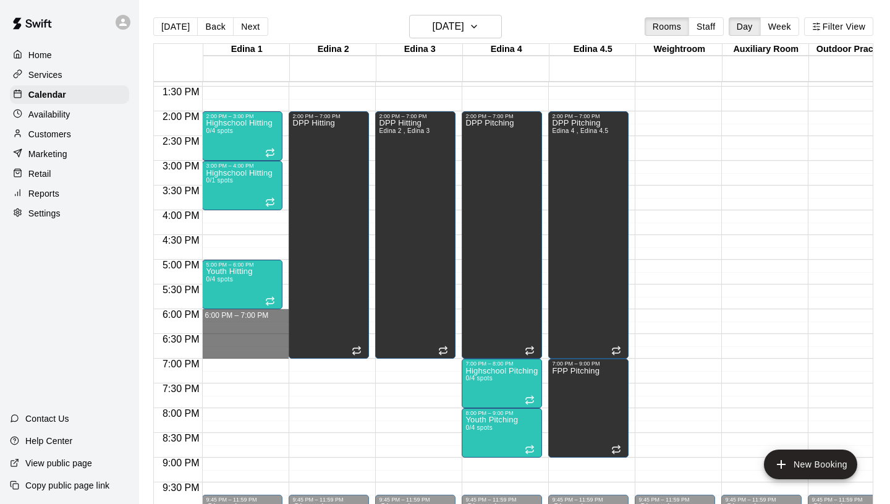
drag, startPoint x: 229, startPoint y: 312, endPoint x: 231, endPoint y: 352, distance: 40.3
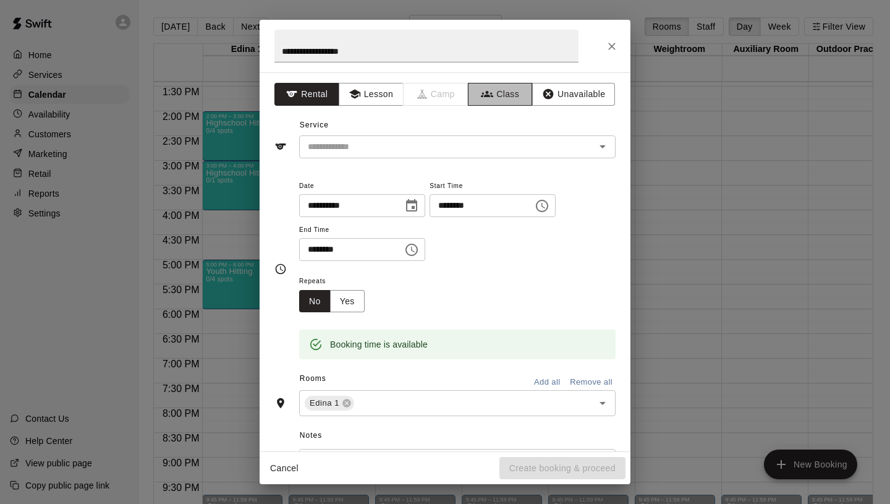
click at [506, 88] on button "Class" at bounding box center [500, 94] width 65 height 23
click at [428, 151] on input "text" at bounding box center [447, 146] width 289 height 15
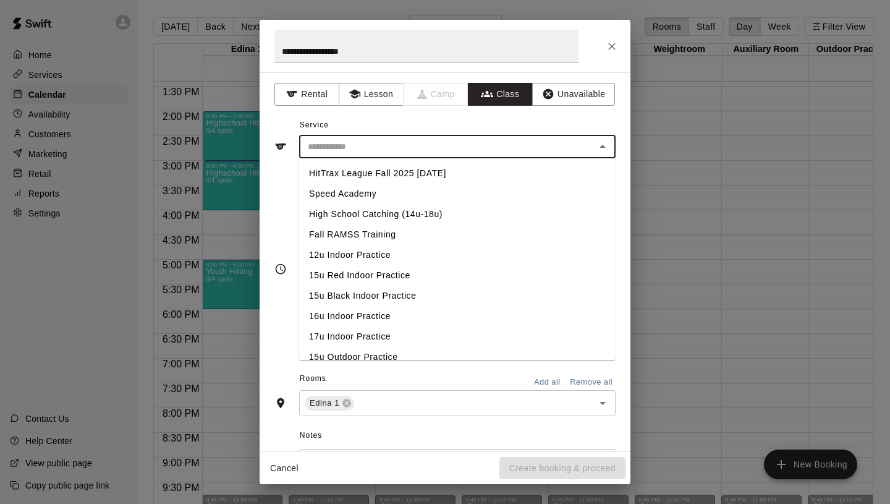
scroll to position [522, 0]
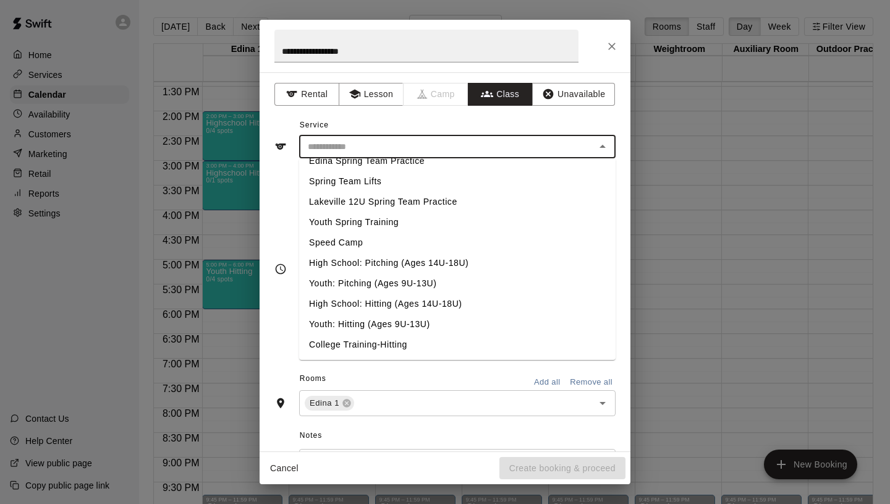
click at [357, 300] on li "High School: Hitting (Ages 14U-18U)" at bounding box center [457, 304] width 317 height 20
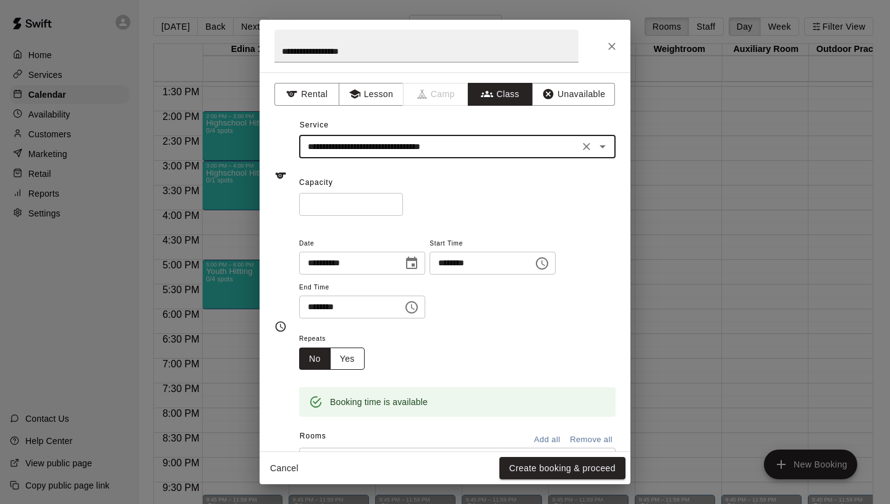
click at [351, 353] on button "Yes" at bounding box center [347, 358] width 35 height 23
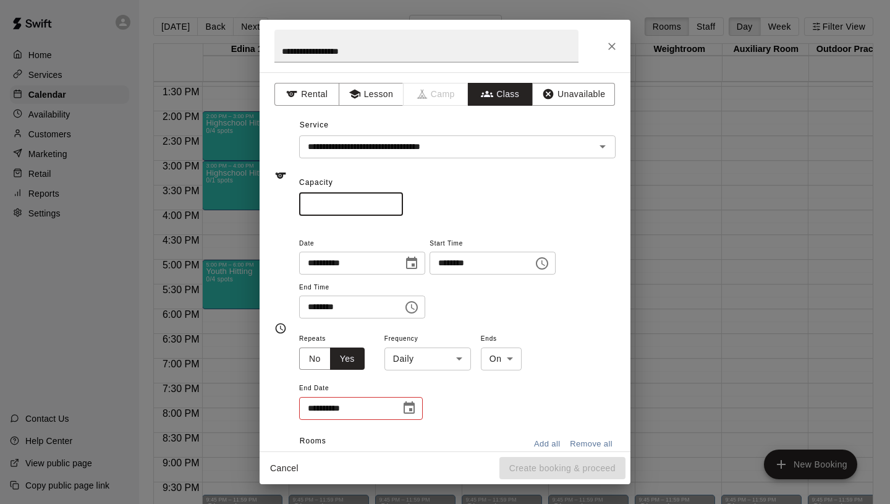
click at [396, 202] on input "*" at bounding box center [351, 204] width 104 height 23
click at [423, 352] on body "Home Services Calendar Availability Customers Marketing Retail Reports Settings…" at bounding box center [445, 262] width 890 height 524
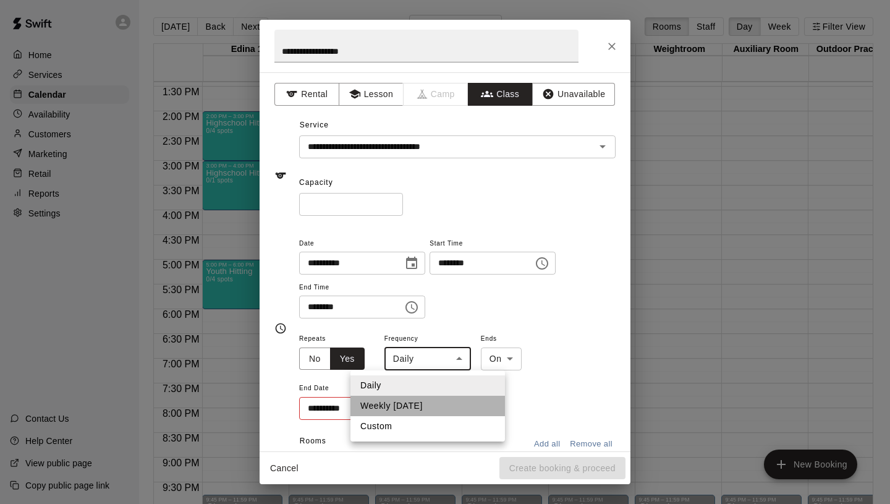
click at [399, 402] on li "Weekly [DATE]" at bounding box center [428, 406] width 155 height 20
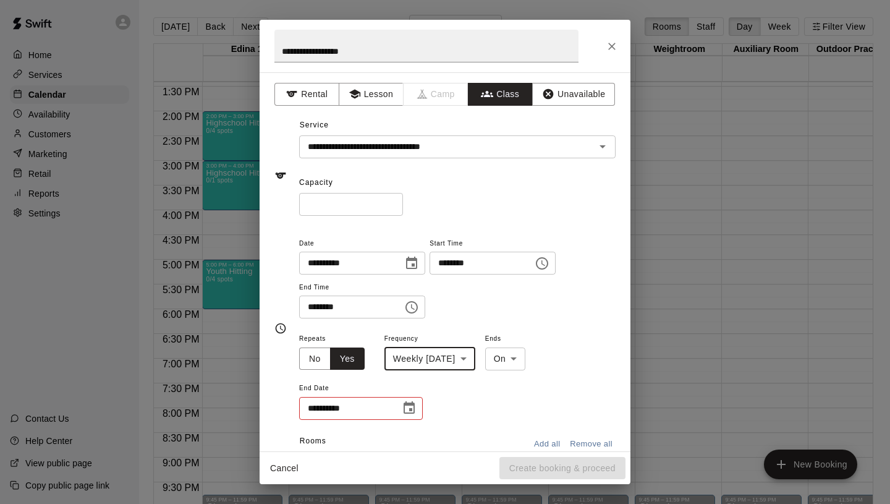
click at [399, 407] on button "Choose date" at bounding box center [409, 408] width 25 height 25
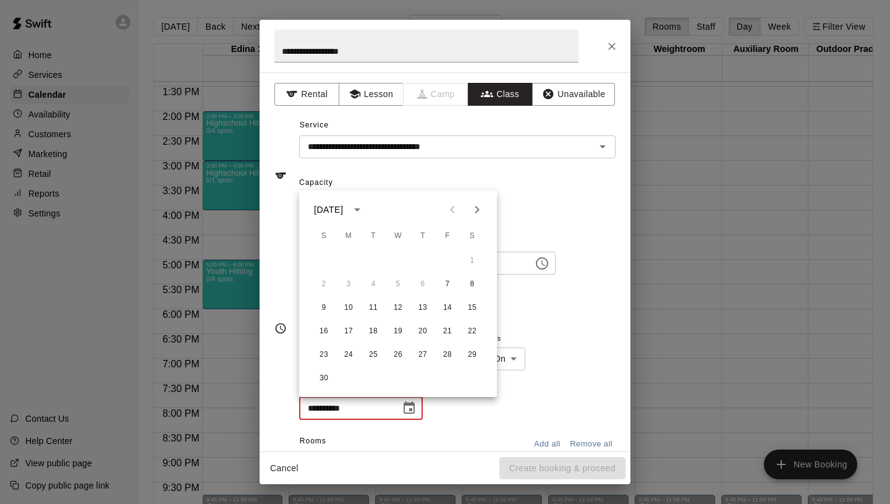
click at [481, 208] on icon "Next month" at bounding box center [477, 209] width 15 height 15
click at [448, 310] on button "19" at bounding box center [447, 308] width 22 height 22
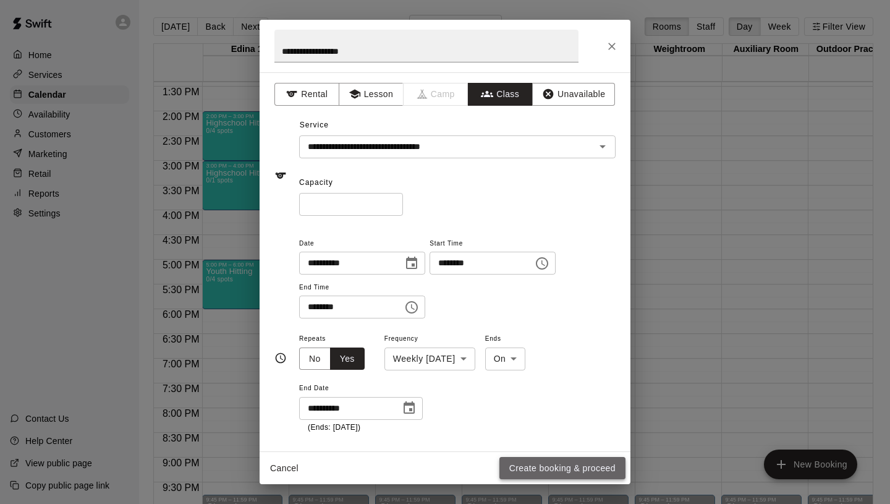
click at [547, 468] on button "Create booking & proceed" at bounding box center [562, 468] width 126 height 23
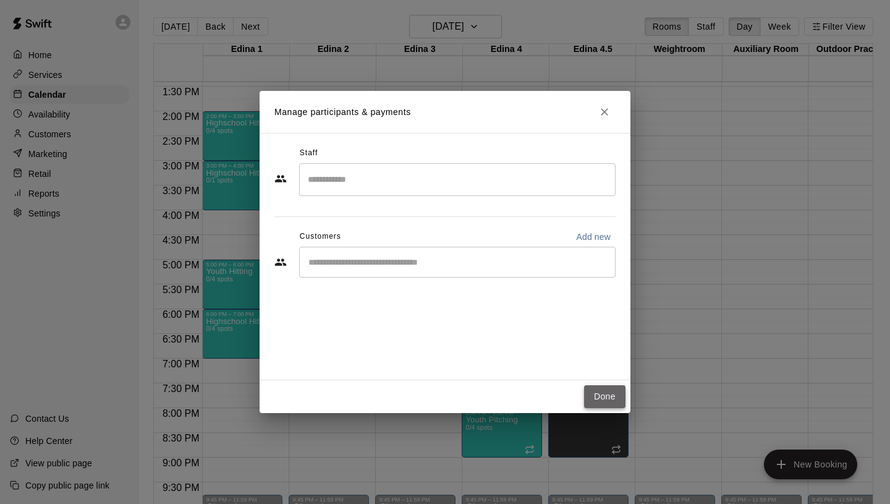
click at [613, 397] on button "Done" at bounding box center [604, 396] width 41 height 23
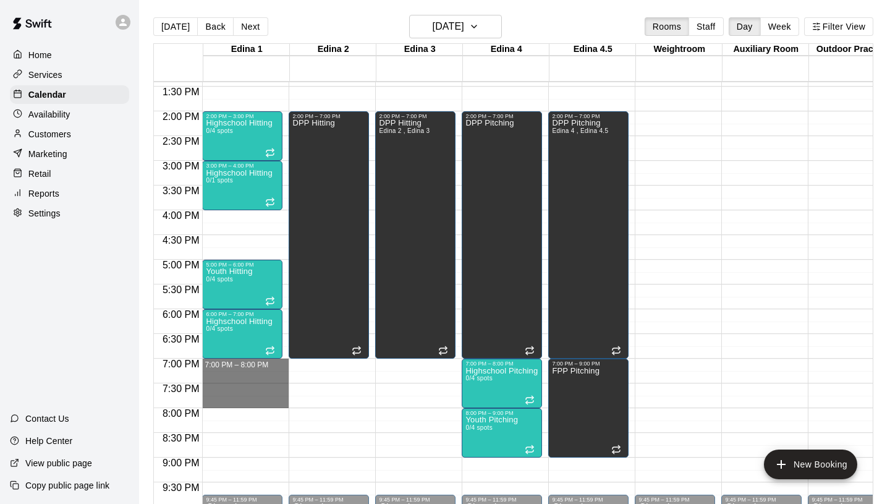
drag, startPoint x: 227, startPoint y: 359, endPoint x: 231, endPoint y: 406, distance: 47.1
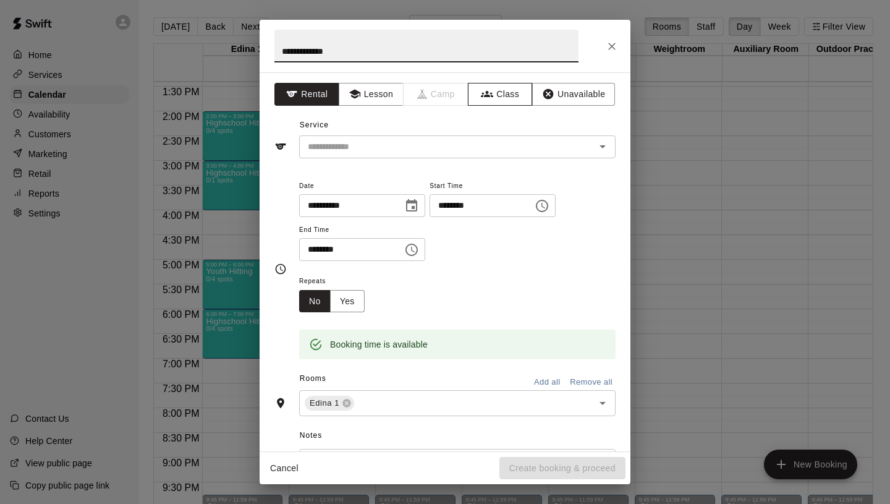
click at [491, 91] on icon "button" at bounding box center [487, 94] width 12 height 12
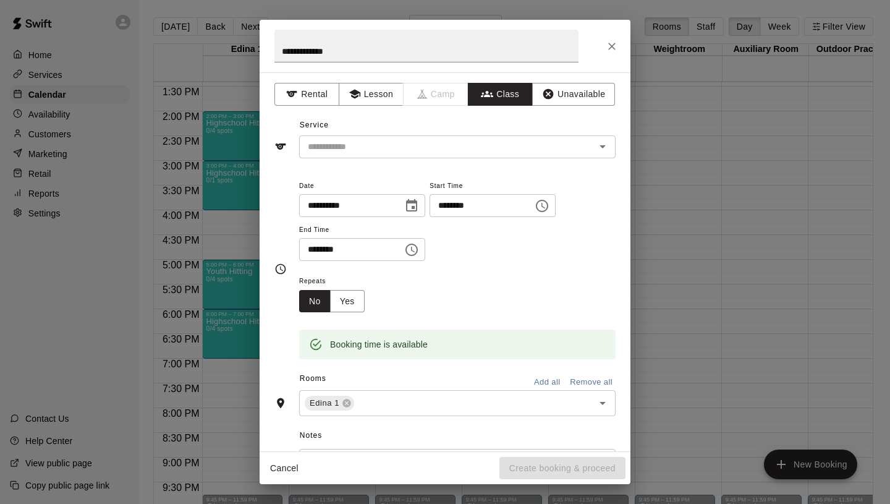
click at [423, 136] on div "​" at bounding box center [457, 146] width 317 height 23
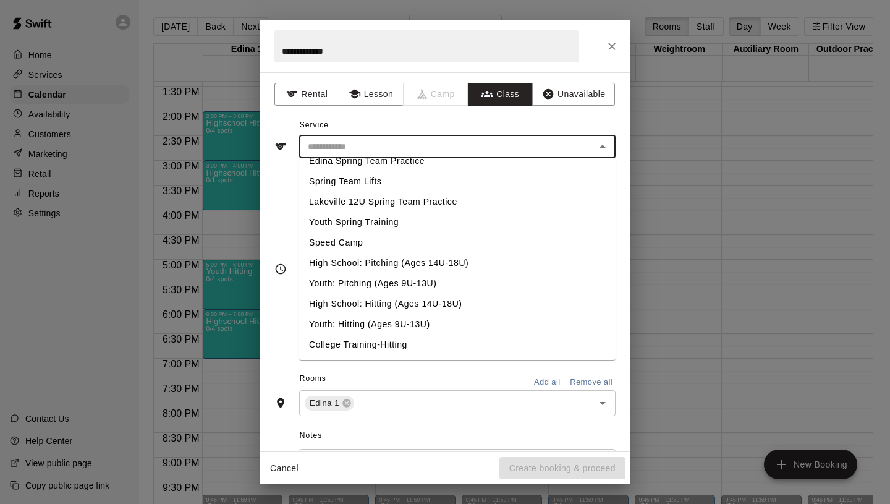
click at [368, 320] on li "Youth: Hitting (Ages 9U-13U)" at bounding box center [457, 324] width 317 height 20
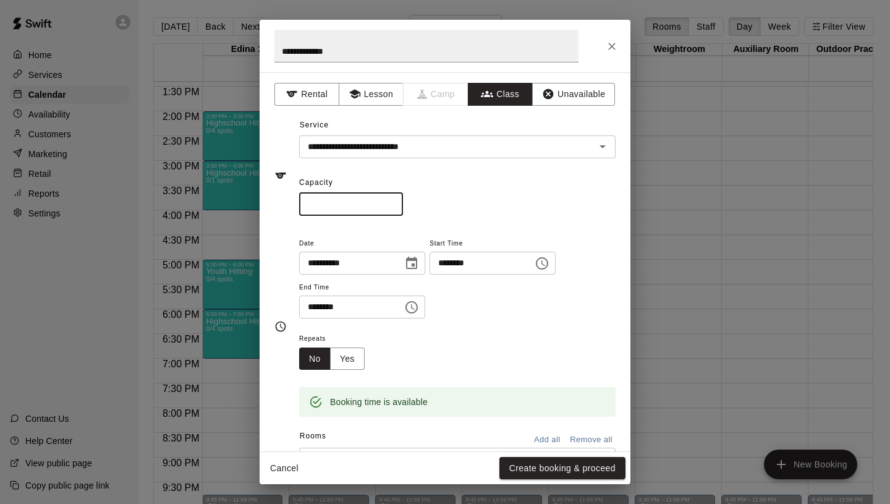
click at [391, 202] on input "*" at bounding box center [351, 204] width 104 height 23
click at [343, 360] on button "Yes" at bounding box center [347, 358] width 35 height 23
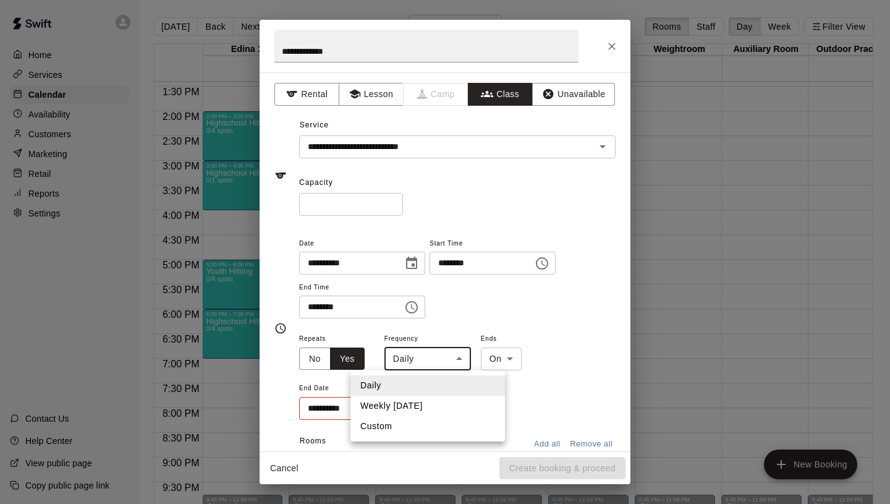
click at [414, 354] on body "Home Services Calendar Availability Customers Marketing Retail Reports Settings…" at bounding box center [445, 262] width 890 height 524
click at [411, 401] on li "Weekly [DATE]" at bounding box center [428, 406] width 155 height 20
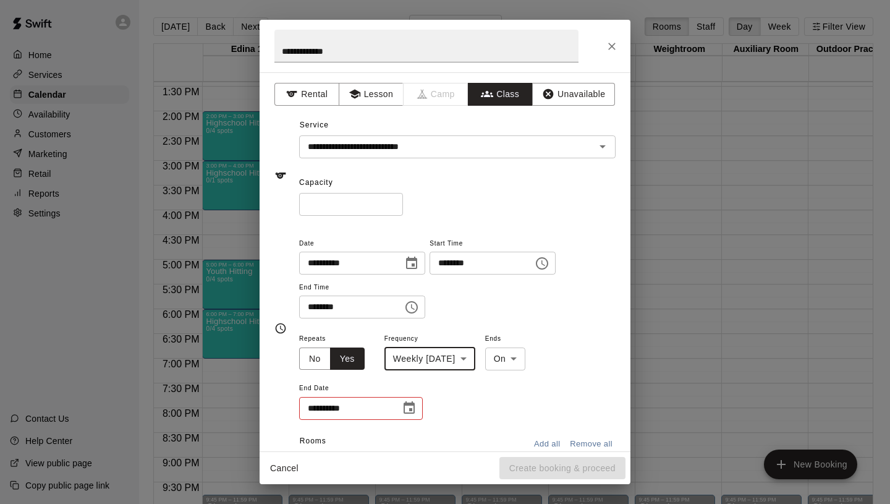
click at [406, 408] on icon "Choose date" at bounding box center [409, 408] width 15 height 15
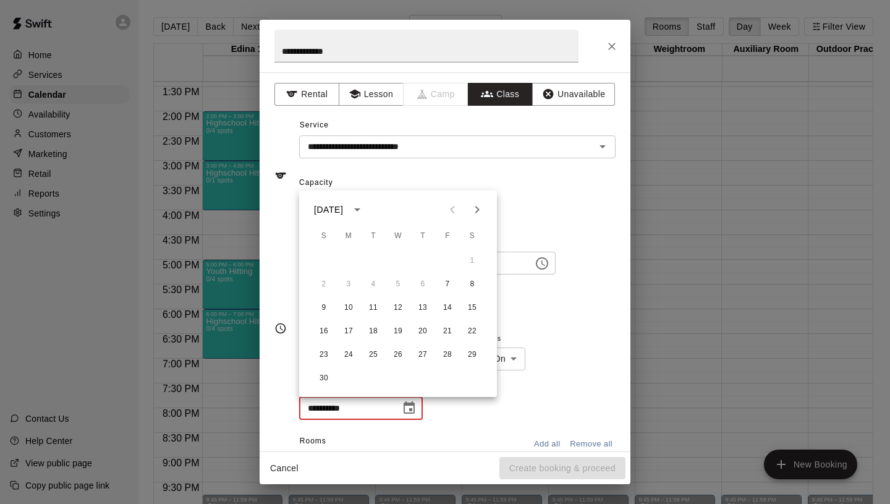
click at [475, 211] on icon "Next month" at bounding box center [477, 209] width 15 height 15
click at [445, 311] on button "19" at bounding box center [447, 308] width 22 height 22
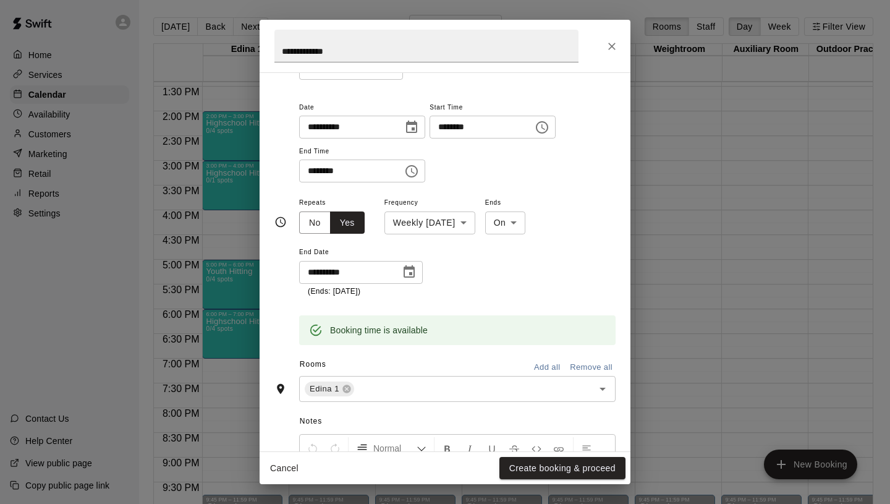
scroll to position [213, 0]
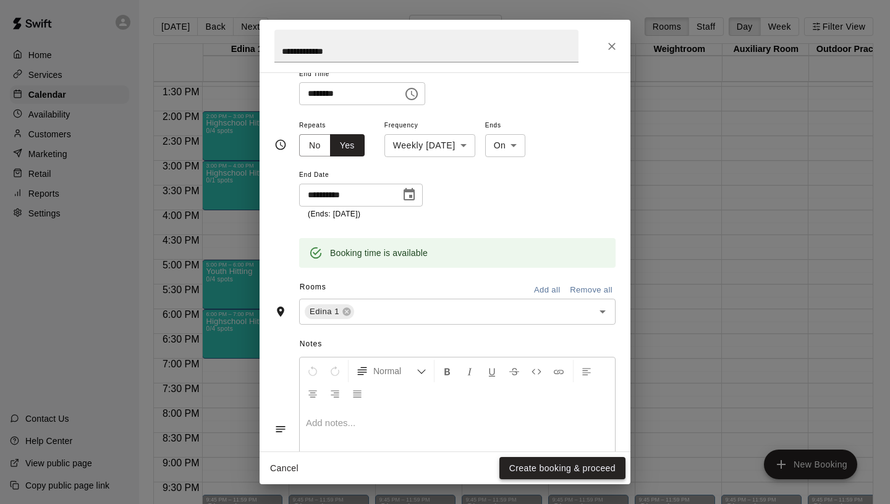
click at [535, 467] on button "Create booking & proceed" at bounding box center [562, 468] width 126 height 23
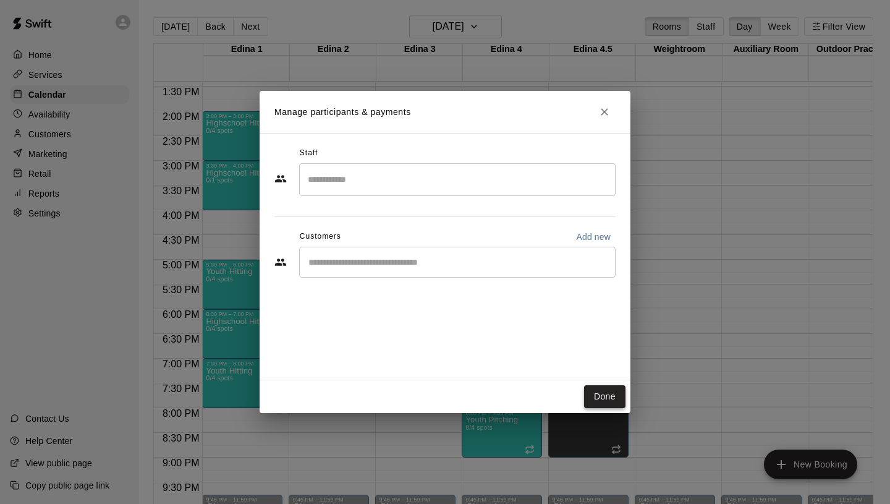
click at [596, 404] on button "Done" at bounding box center [604, 396] width 41 height 23
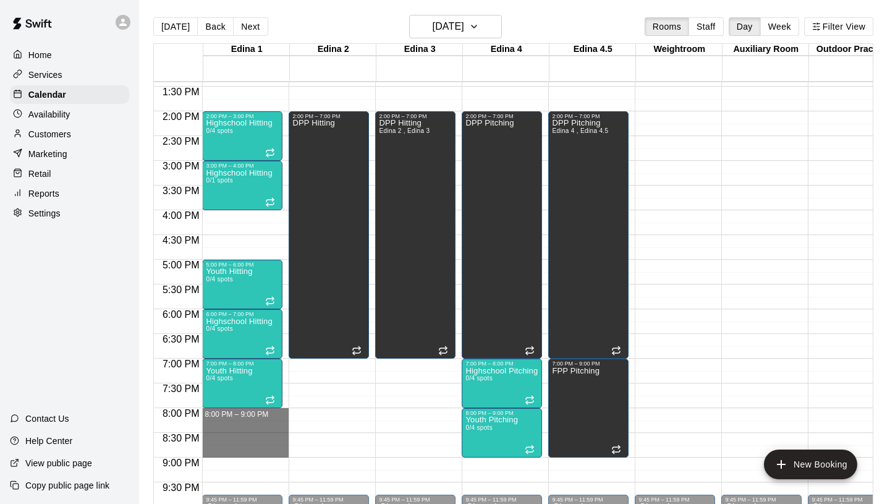
drag, startPoint x: 237, startPoint y: 408, endPoint x: 237, endPoint y: 450, distance: 42.0
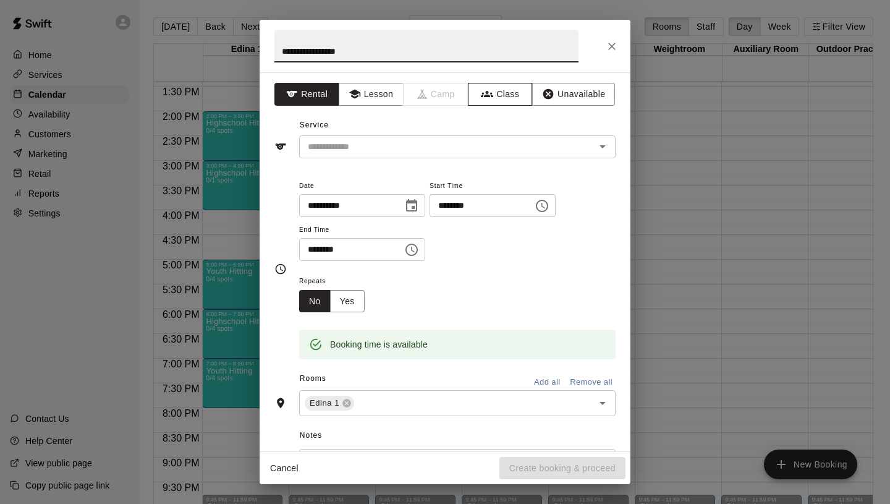
click at [515, 87] on button "Class" at bounding box center [500, 94] width 65 height 23
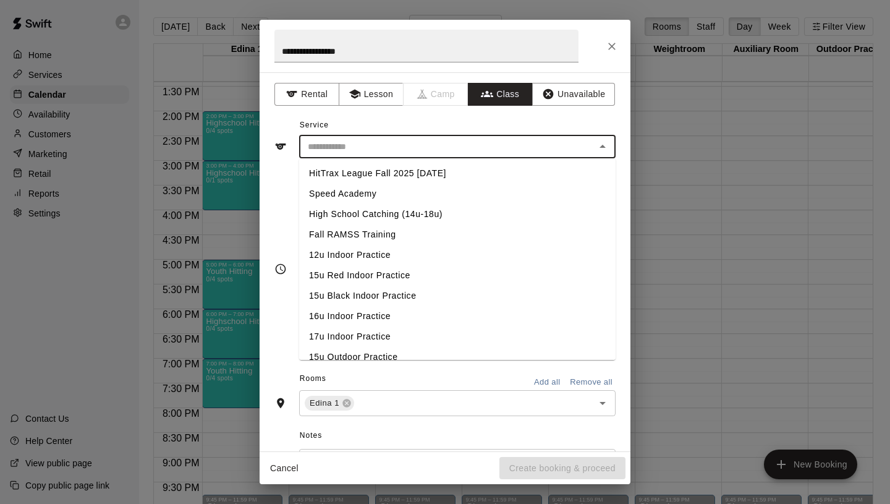
click at [391, 152] on input "text" at bounding box center [447, 146] width 289 height 15
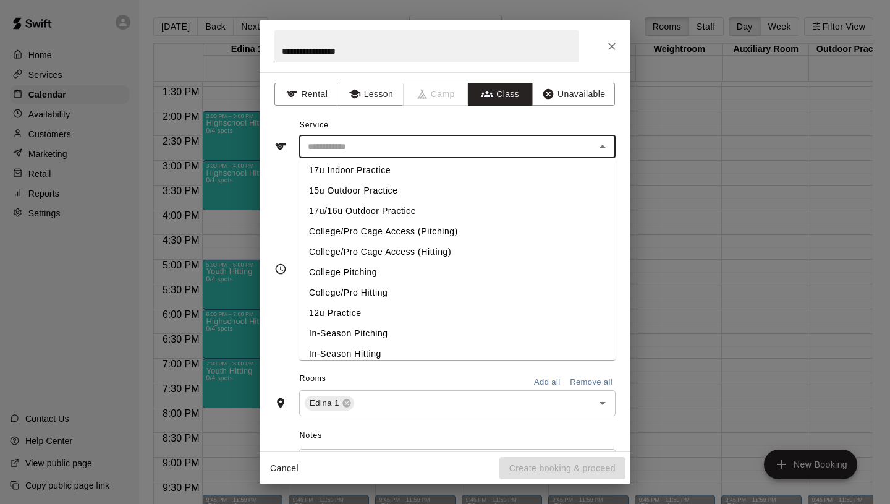
scroll to position [522, 0]
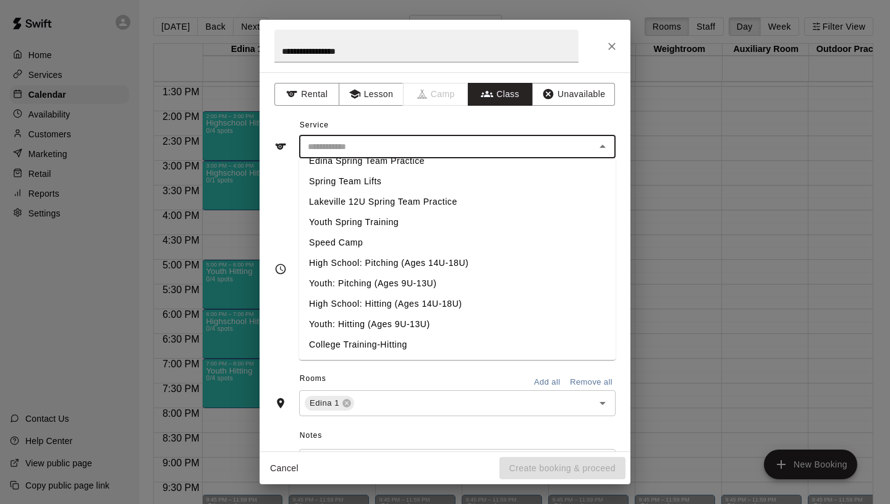
click at [372, 305] on li "High School: Hitting (Ages 14U-18U)" at bounding box center [457, 304] width 317 height 20
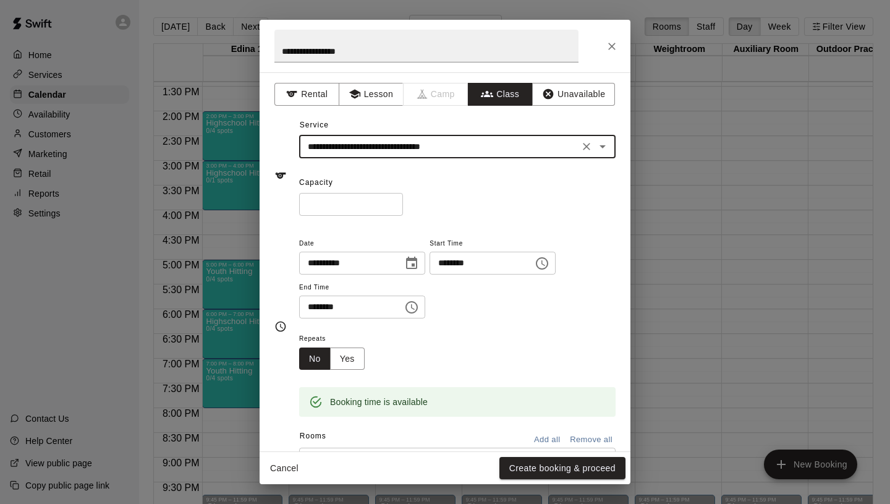
click at [347, 342] on span "Repeats" at bounding box center [336, 339] width 75 height 17
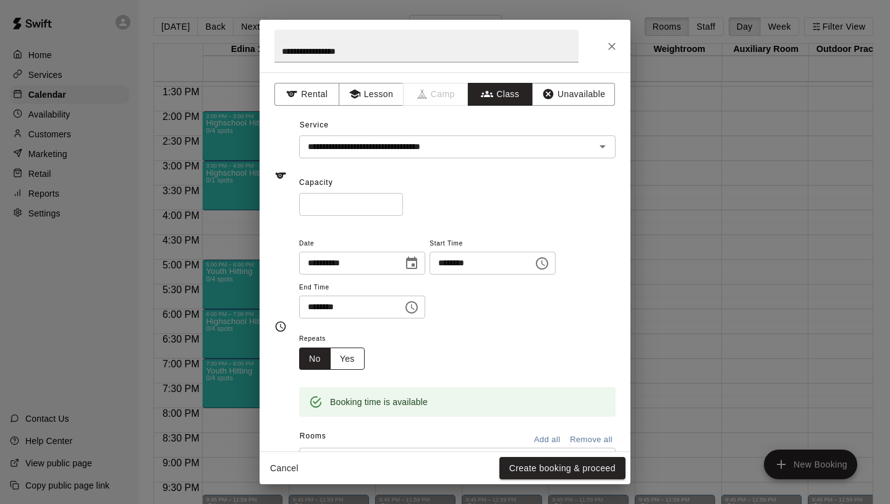
click at [351, 357] on button "Yes" at bounding box center [347, 358] width 35 height 23
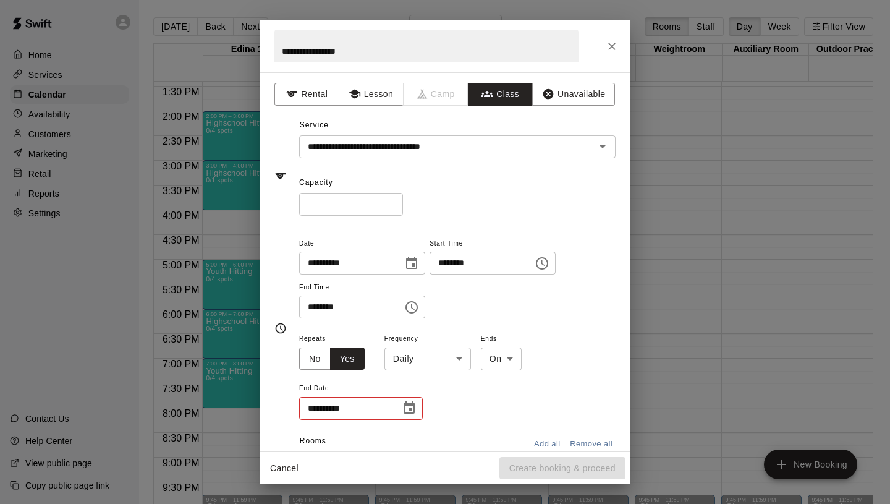
click at [417, 354] on body "Home Services Calendar Availability Customers Marketing Retail Reports Settings…" at bounding box center [445, 262] width 890 height 524
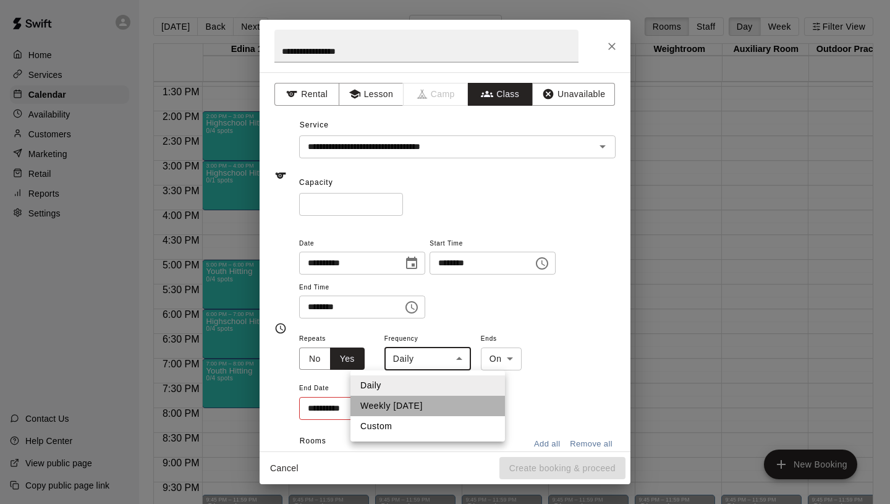
click at [427, 399] on li "Weekly [DATE]" at bounding box center [428, 406] width 155 height 20
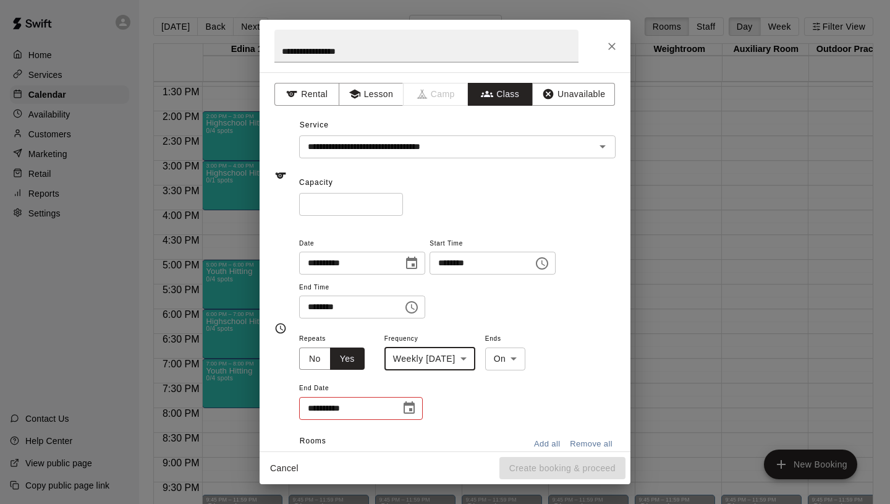
click at [421, 407] on button "Choose date" at bounding box center [409, 408] width 25 height 25
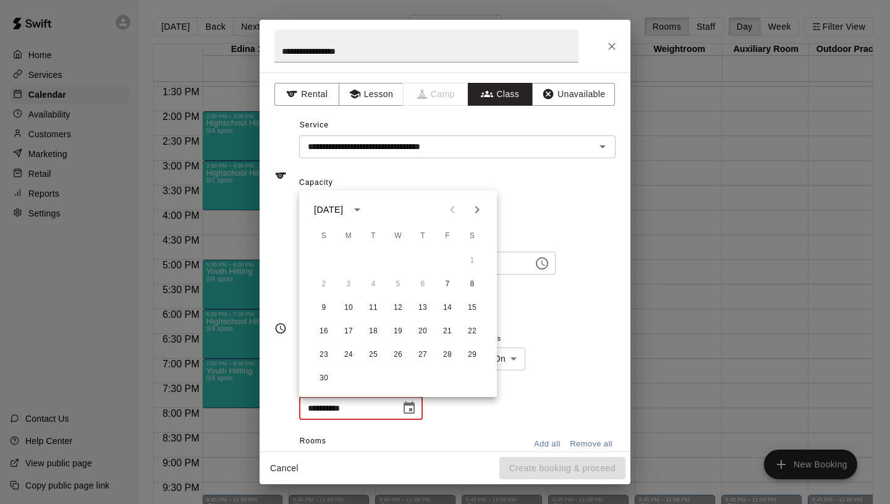
click at [477, 206] on icon "Next month" at bounding box center [477, 209] width 15 height 15
click at [444, 304] on button "19" at bounding box center [447, 308] width 22 height 22
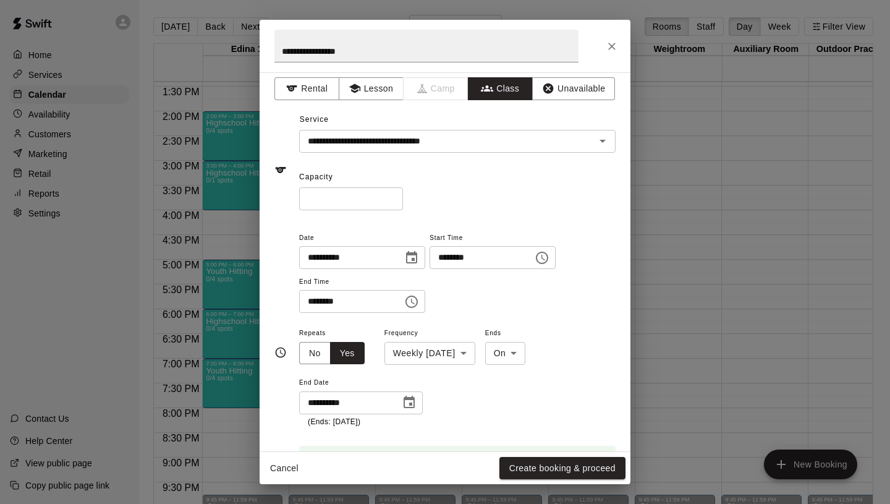
scroll to position [0, 0]
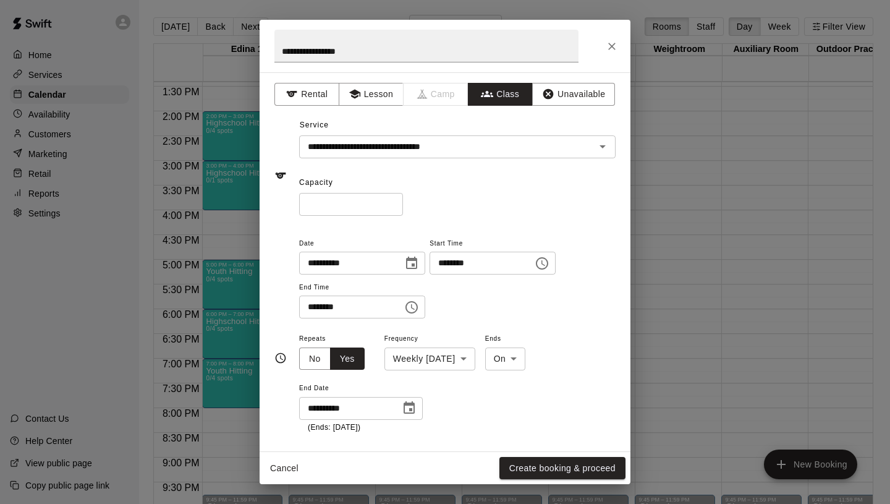
click at [394, 202] on input "*" at bounding box center [351, 204] width 104 height 23
click at [533, 469] on button "Create booking & proceed" at bounding box center [562, 468] width 126 height 23
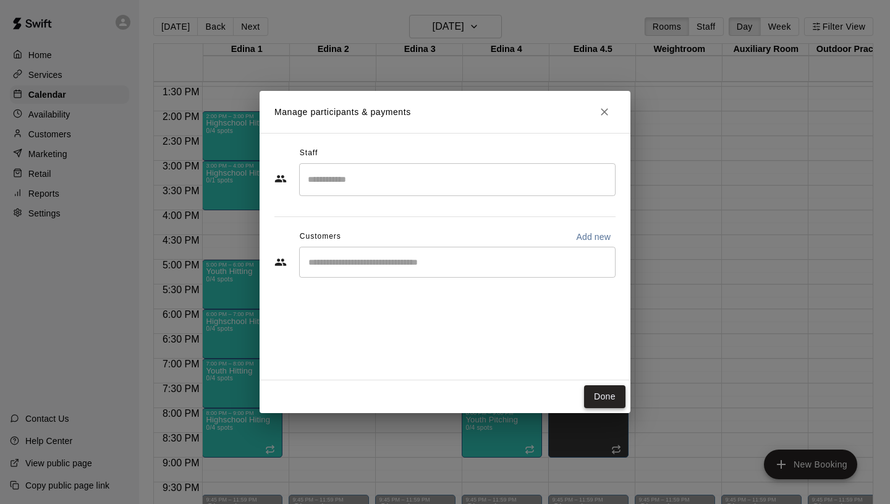
click at [603, 398] on button "Done" at bounding box center [604, 396] width 41 height 23
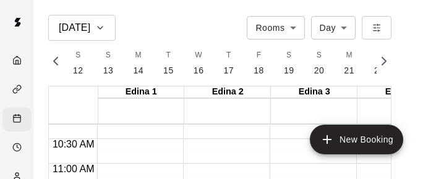
scroll to position [0, 5772]
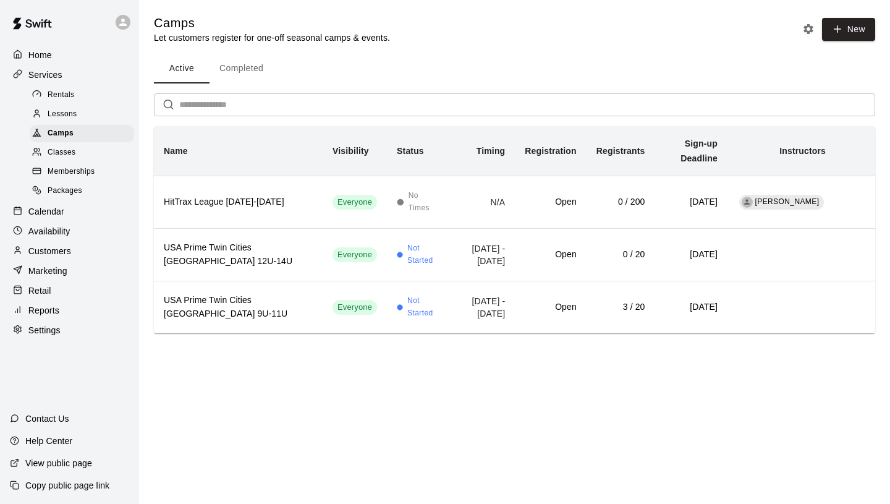
click at [67, 145] on div "Classes" at bounding box center [82, 152] width 104 height 17
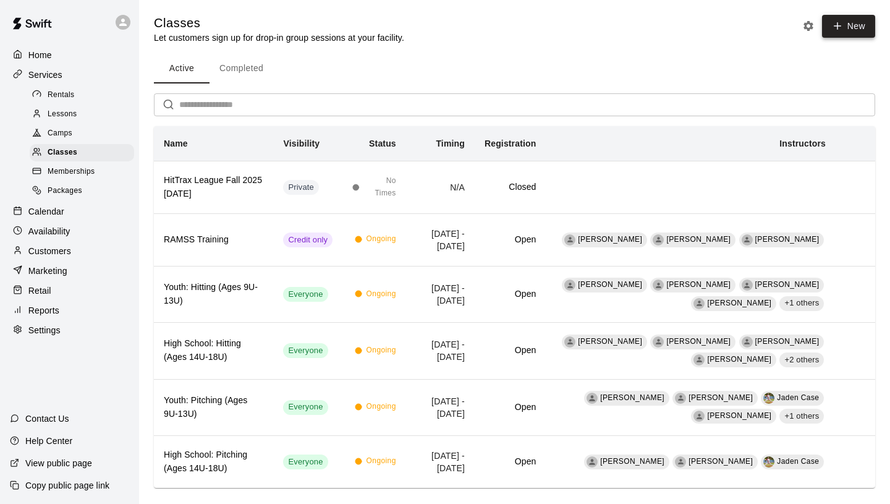
click at [839, 30] on icon "button" at bounding box center [837, 25] width 11 height 11
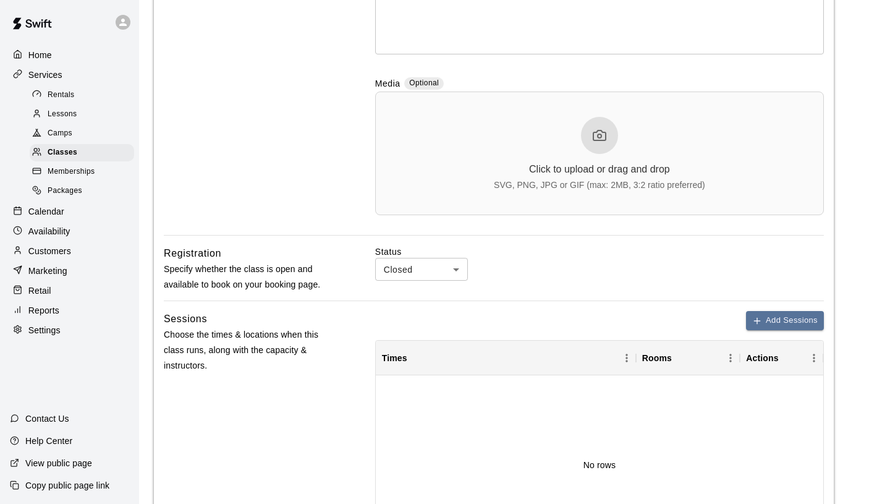
scroll to position [351, 0]
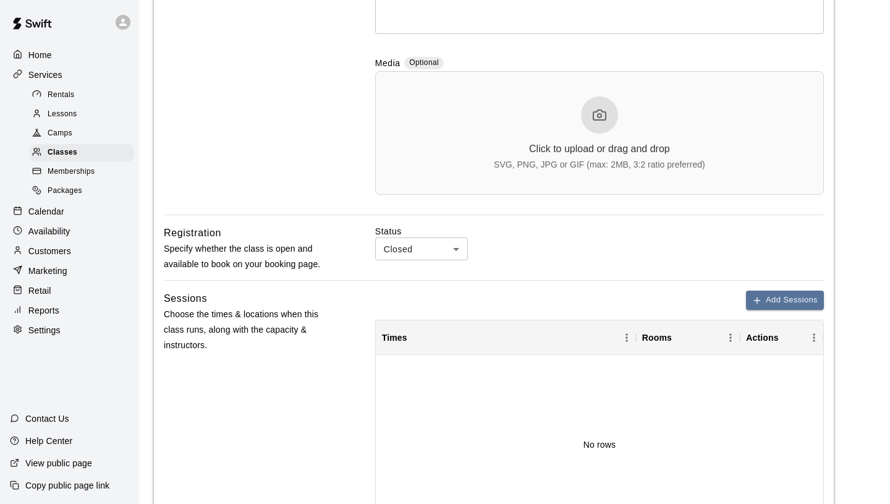
type input "**********"
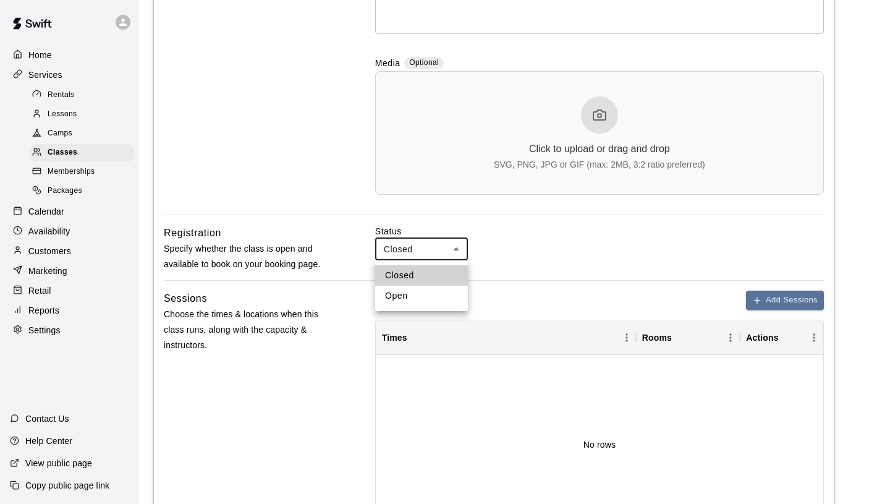
click at [402, 257] on body "**********" at bounding box center [445, 237] width 890 height 1176
click at [359, 257] on div at bounding box center [445, 252] width 890 height 504
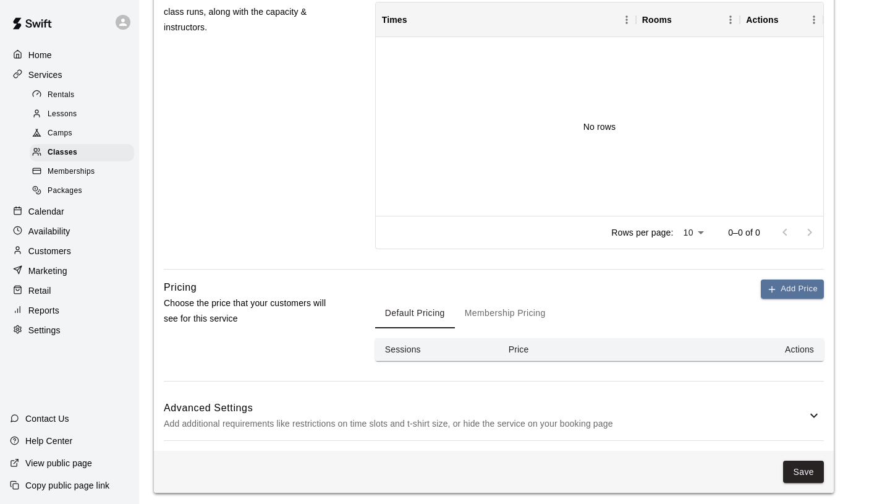
scroll to position [668, 0]
click at [503, 318] on button "Membership Pricing" at bounding box center [505, 314] width 101 height 30
click at [437, 322] on button "Default Pricing" at bounding box center [415, 314] width 80 height 30
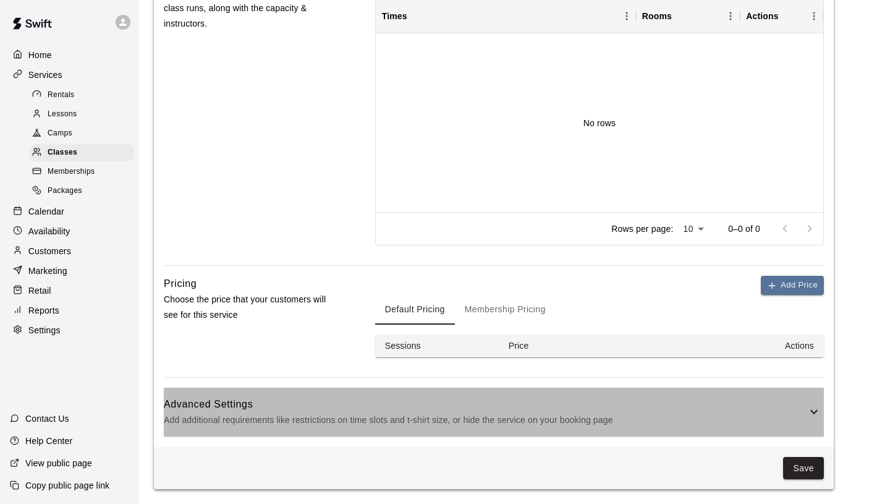
click at [446, 389] on div "Advanced Settings Add additional requirements like restrictions on time slots a…" at bounding box center [494, 412] width 660 height 49
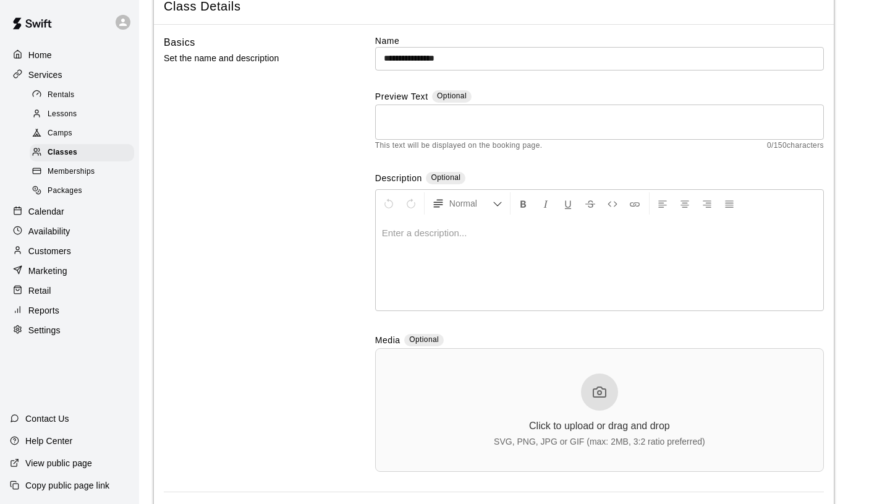
scroll to position [0, 0]
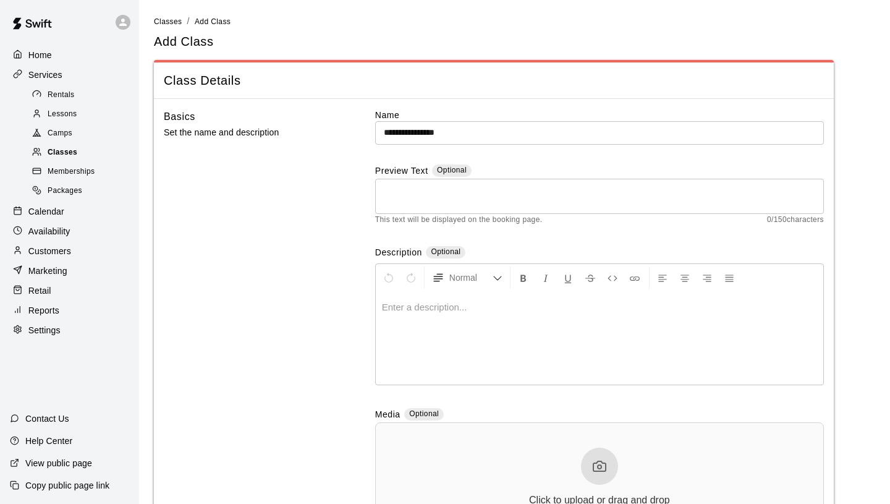
click at [77, 156] on span "Classes" at bounding box center [63, 153] width 30 height 12
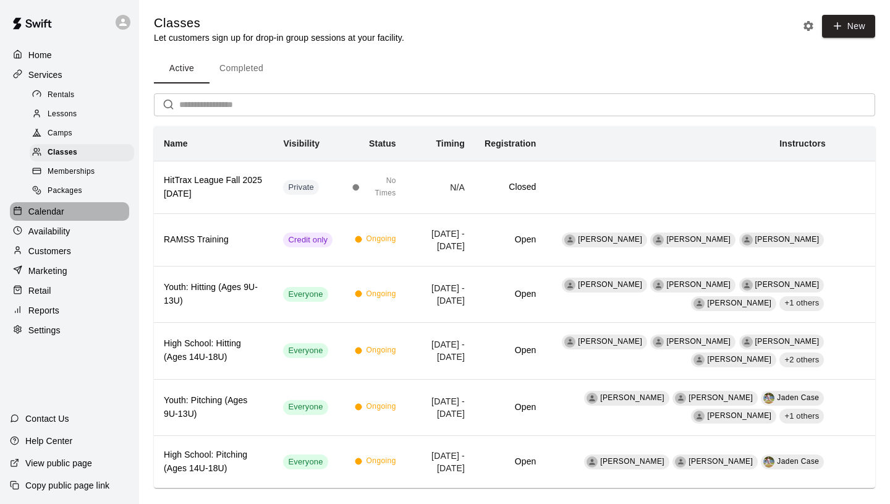
click at [53, 215] on p "Calendar" at bounding box center [46, 211] width 36 height 12
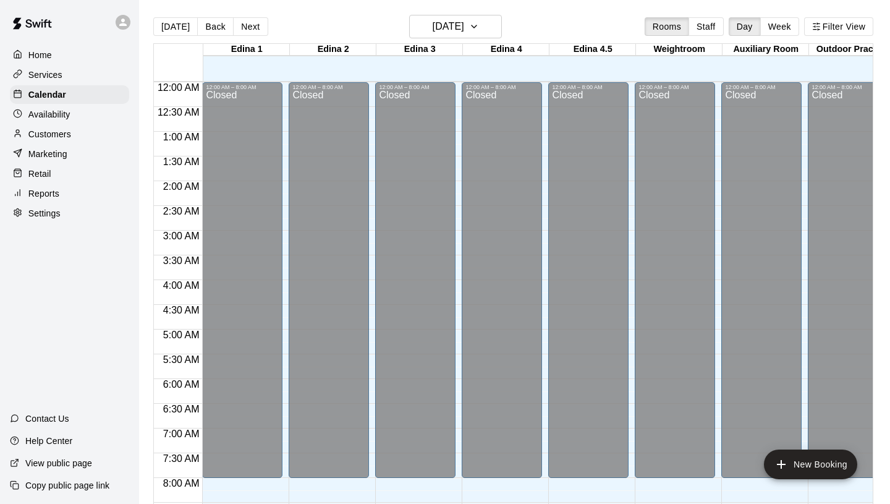
scroll to position [614, 0]
